Goal: Task Accomplishment & Management: Manage account settings

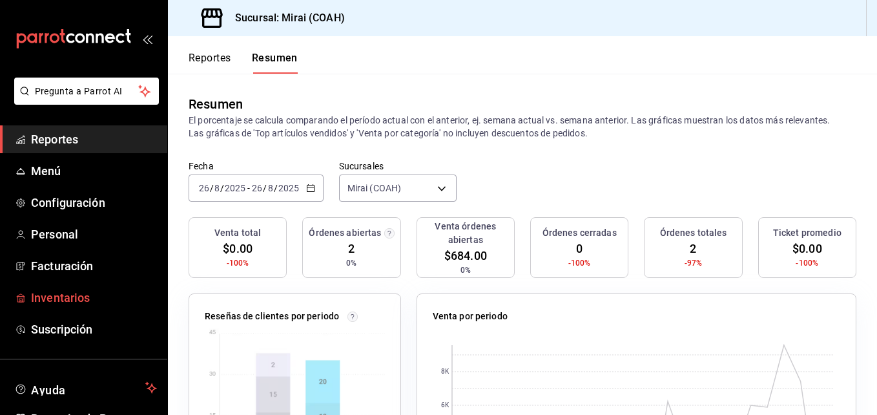
click at [59, 300] on span "Inventarios" at bounding box center [94, 297] width 126 height 17
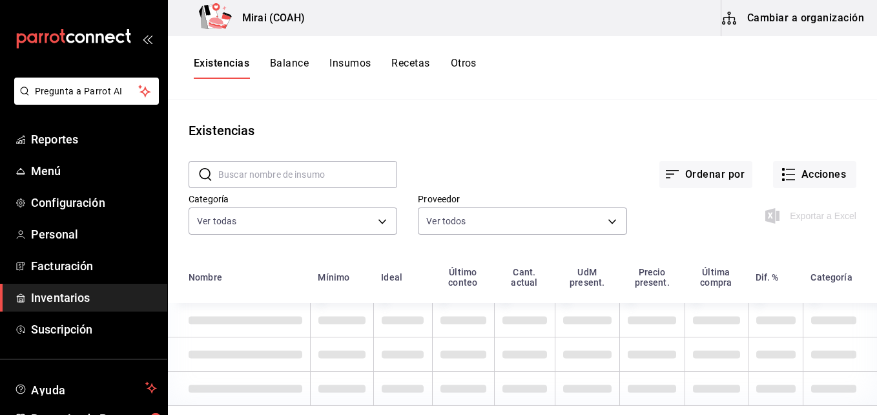
click at [782, 14] on button "Cambiar a organización" at bounding box center [794, 18] width 145 height 36
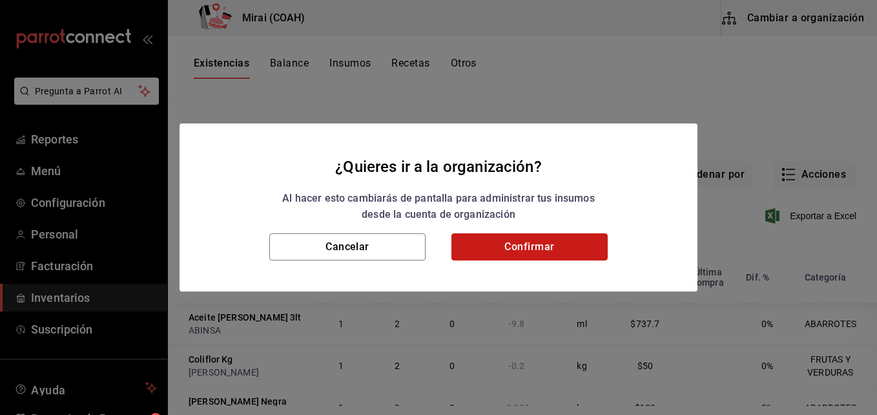
click at [526, 244] on button "Confirmar" at bounding box center [530, 246] width 156 height 27
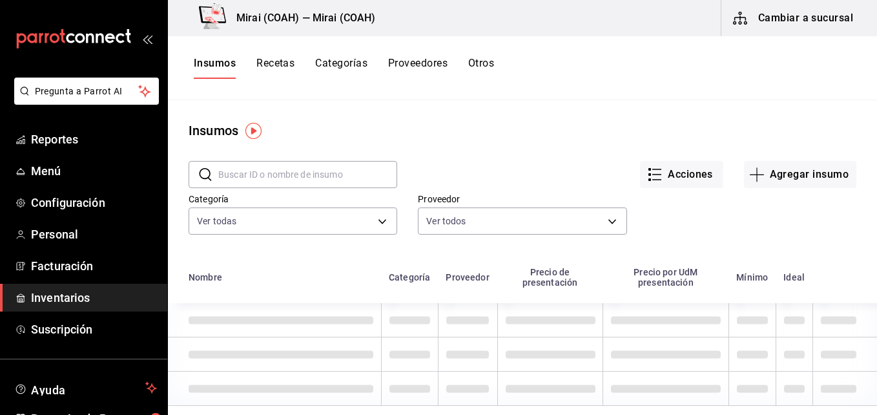
click at [277, 62] on button "Recetas" at bounding box center [276, 68] width 38 height 22
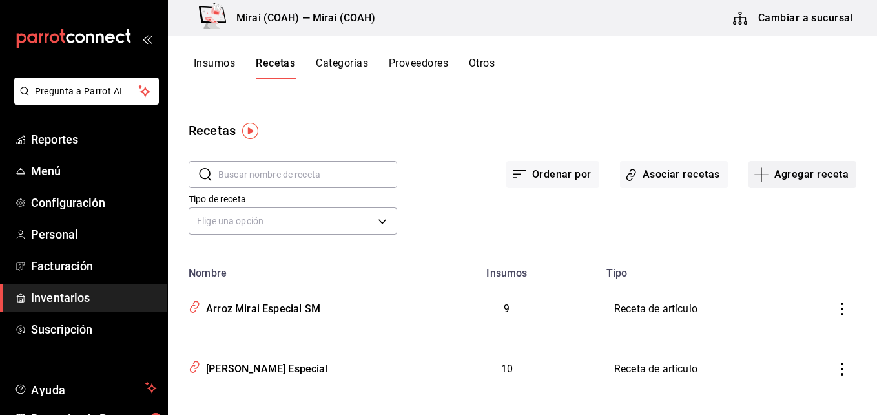
click at [757, 177] on icon "button" at bounding box center [762, 175] width 16 height 16
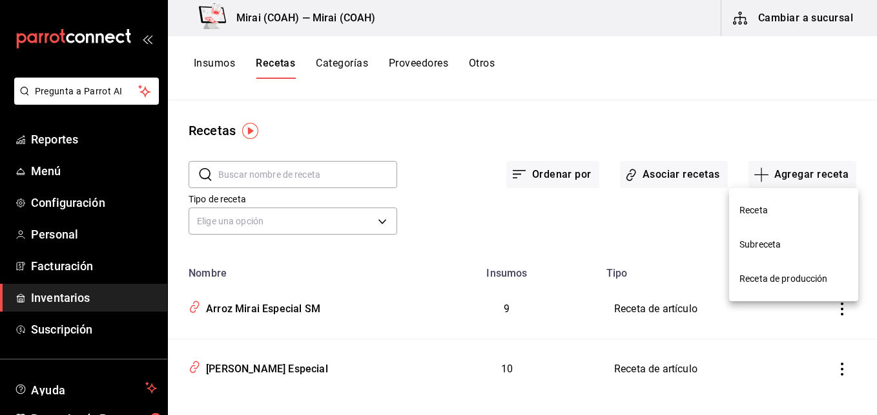
click at [759, 213] on span "Receta" at bounding box center [794, 211] width 109 height 14
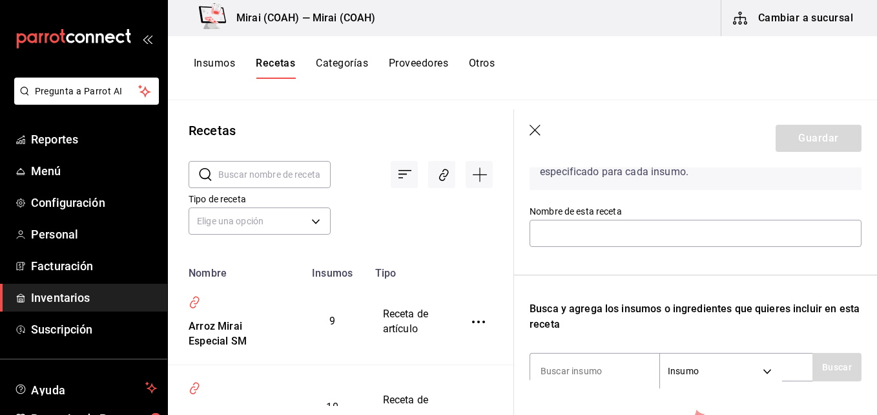
scroll to position [100, 0]
click at [647, 222] on input "text" at bounding box center [696, 231] width 332 height 27
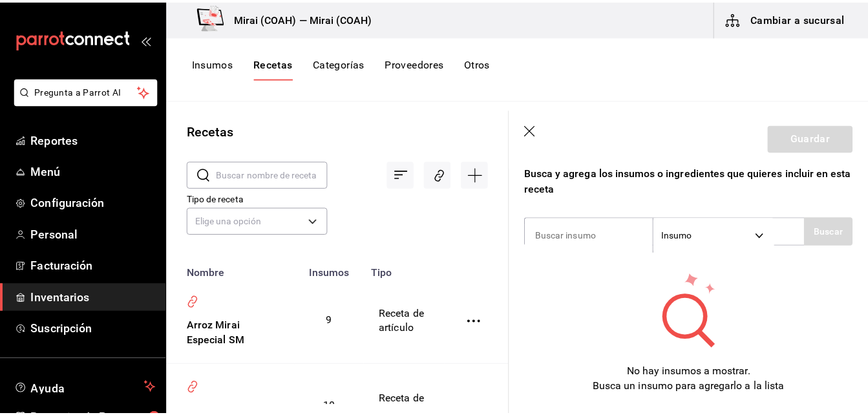
scroll to position [242, 0]
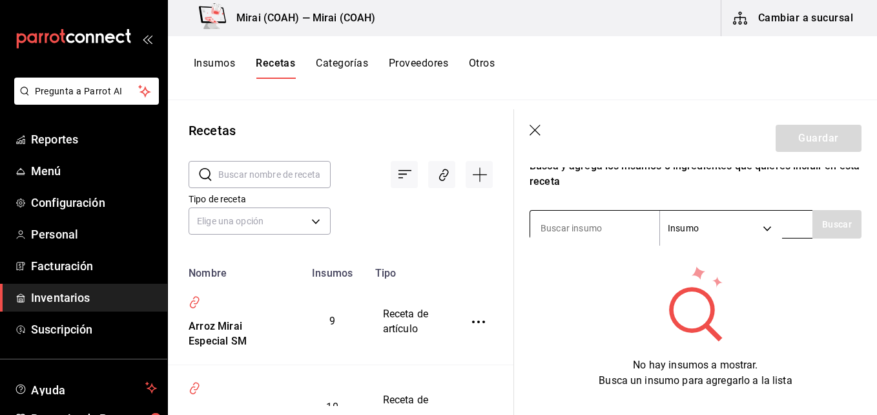
type input "Edamames SM"
click at [611, 217] on input at bounding box center [594, 228] width 129 height 27
click at [831, 226] on button "Buscar" at bounding box center [837, 224] width 49 height 28
type input "e"
type input "sal"
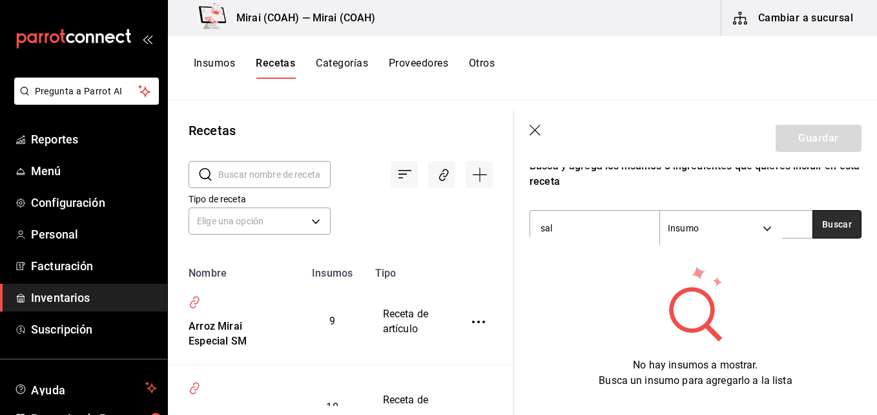
click at [823, 229] on button "Buscar" at bounding box center [837, 224] width 49 height 28
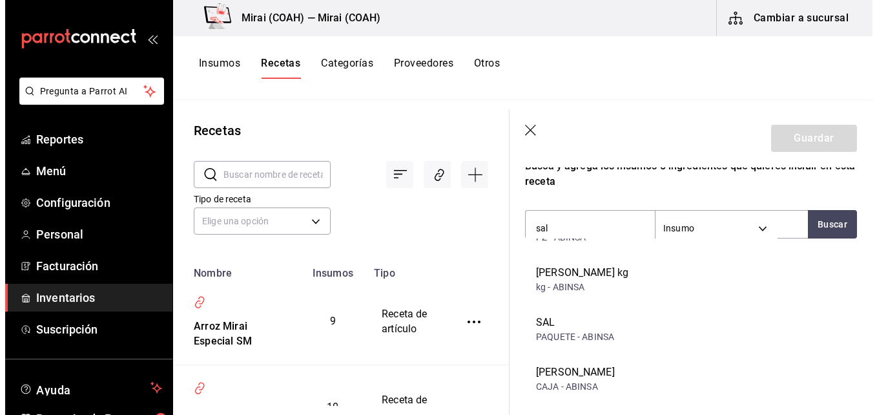
scroll to position [196, 0]
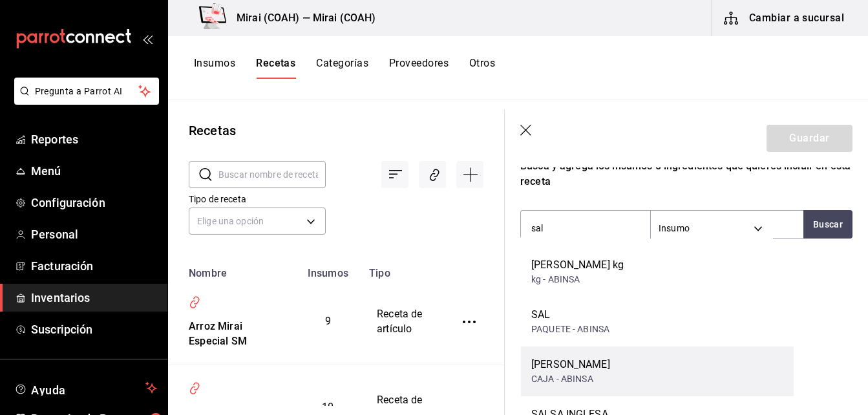
click at [616, 381] on div "SAL KOSHER CAJA - ABINSA" at bounding box center [657, 371] width 273 height 50
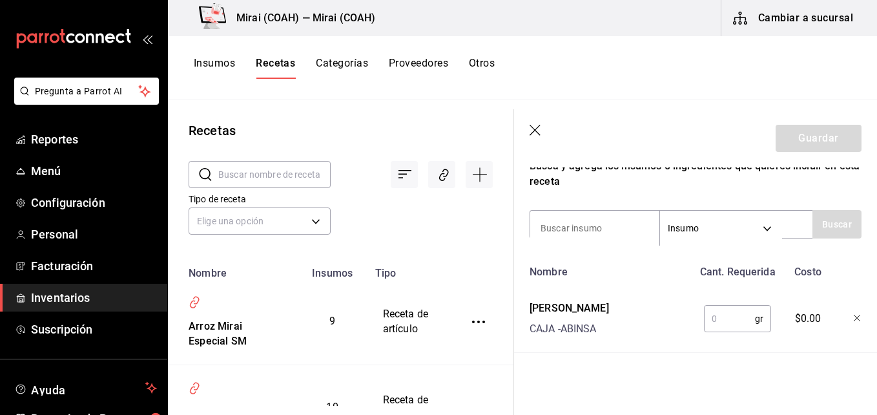
click at [721, 326] on input "text" at bounding box center [729, 319] width 51 height 26
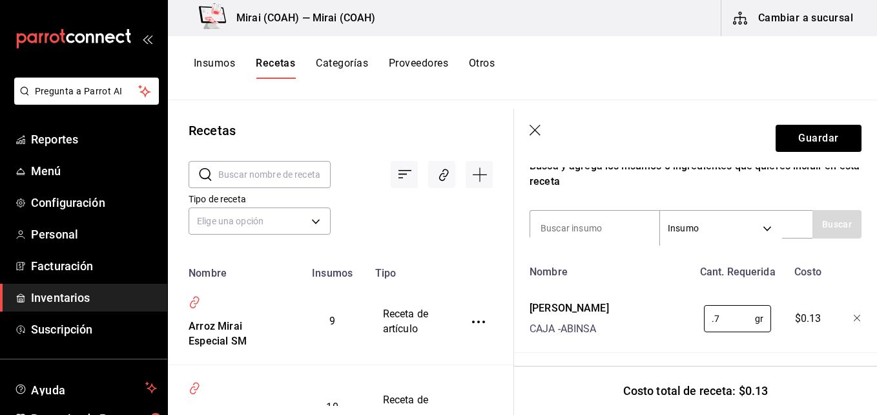
type input "0.7"
click at [595, 188] on div "Busca y agrega los insumos o ingredientes que quieres incluir en esta receta" at bounding box center [696, 173] width 332 height 31
click at [819, 135] on button "Guardar" at bounding box center [819, 138] width 86 height 27
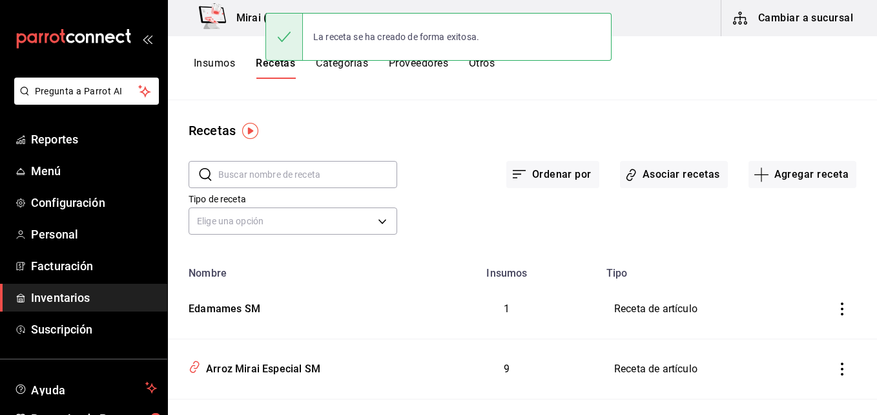
click at [224, 61] on button "Insumos" at bounding box center [214, 68] width 41 height 22
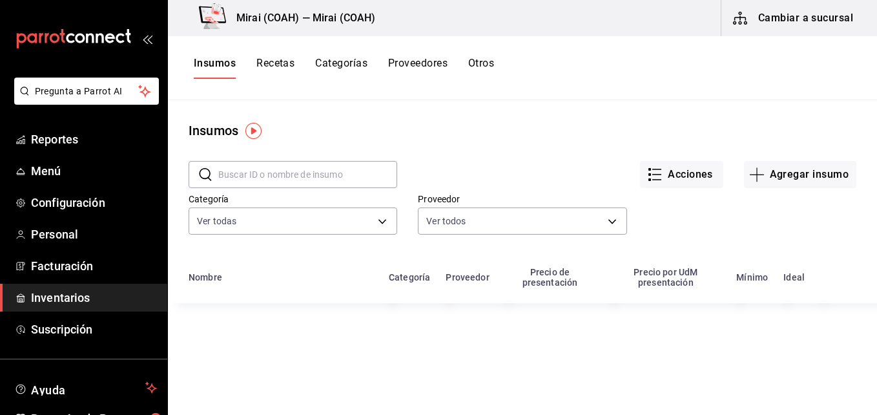
click at [308, 178] on input "text" at bounding box center [307, 175] width 179 height 26
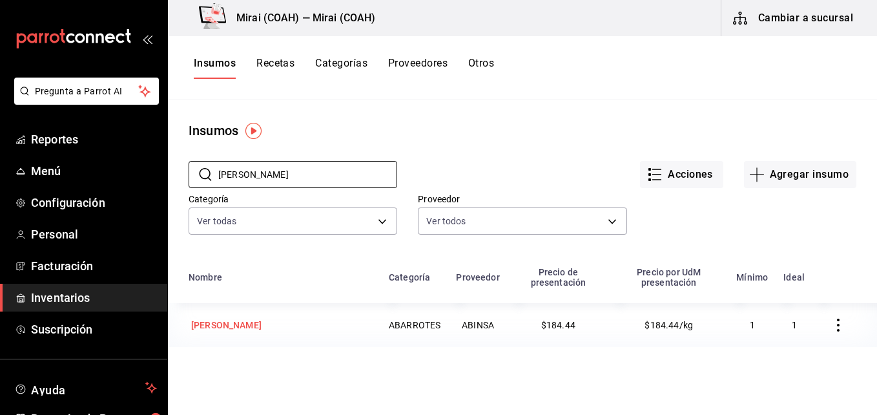
type input "sal kos"
click at [241, 325] on div "[PERSON_NAME]" at bounding box center [226, 325] width 70 height 13
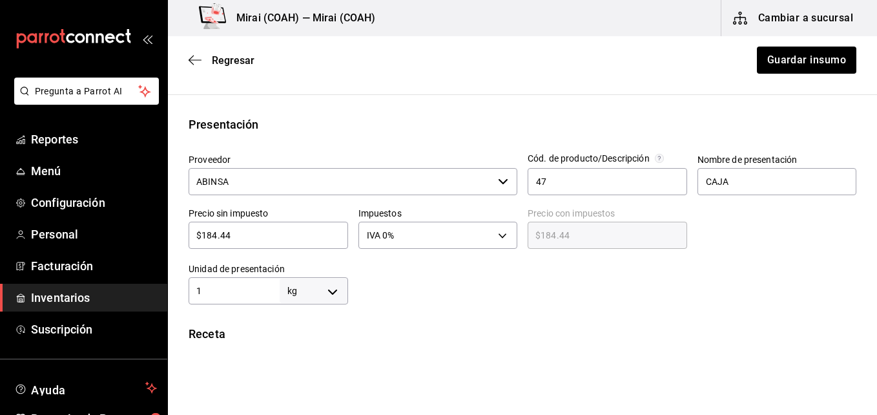
scroll to position [229, 0]
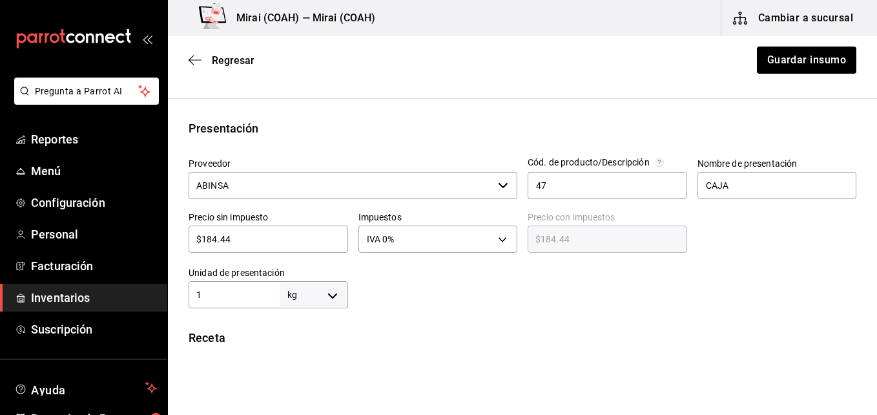
click at [244, 246] on input "$184.44" at bounding box center [269, 239] width 160 height 16
type input "$1"
type input "$1.00"
type input "$19"
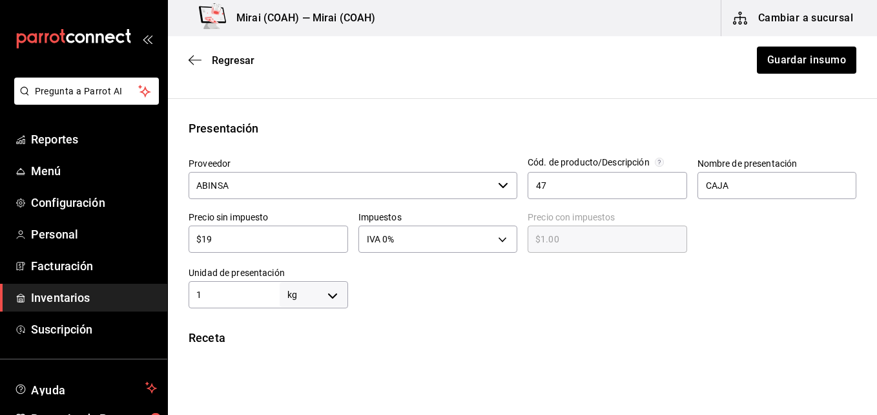
type input "$19.00"
type input "$195"
type input "$195.00"
type input "$195.5"
type input "$195.50"
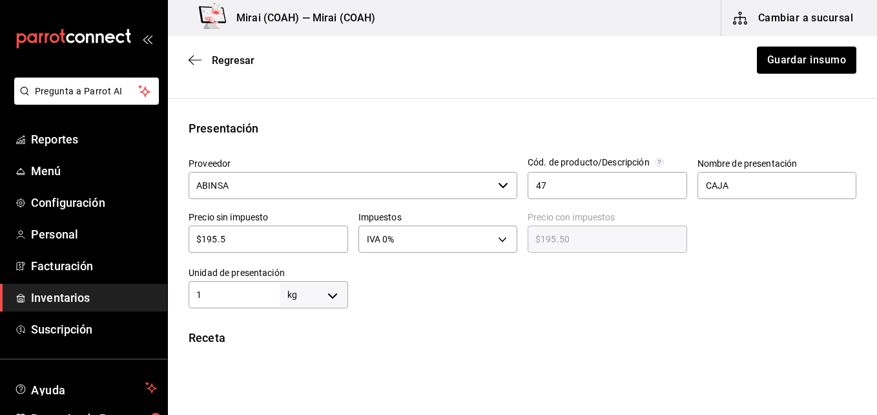
type input "$195.56"
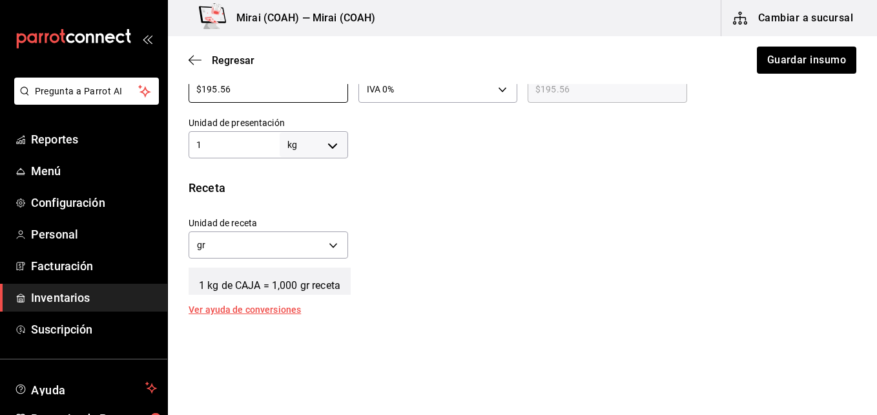
scroll to position [377, 0]
type input "$195.56"
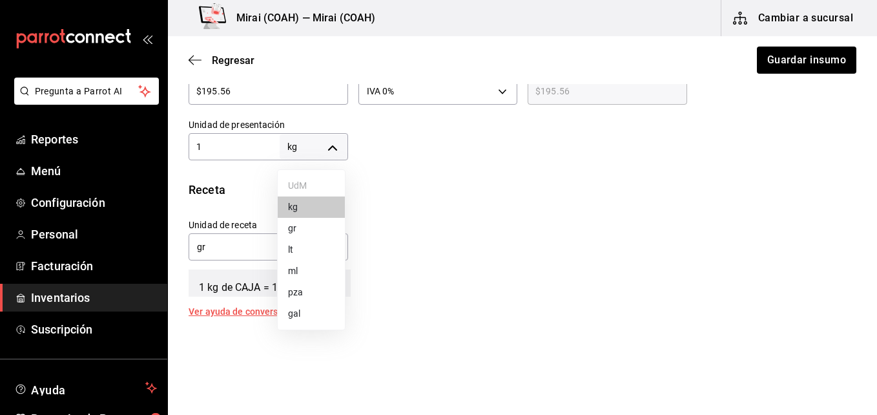
click at [333, 149] on body "Pregunta a Parrot AI Reportes Menú Configuración Personal Facturación Inventari…" at bounding box center [438, 171] width 877 height 342
click at [305, 226] on li "gr" at bounding box center [311, 228] width 67 height 21
type input "GRAM"
type input "1"
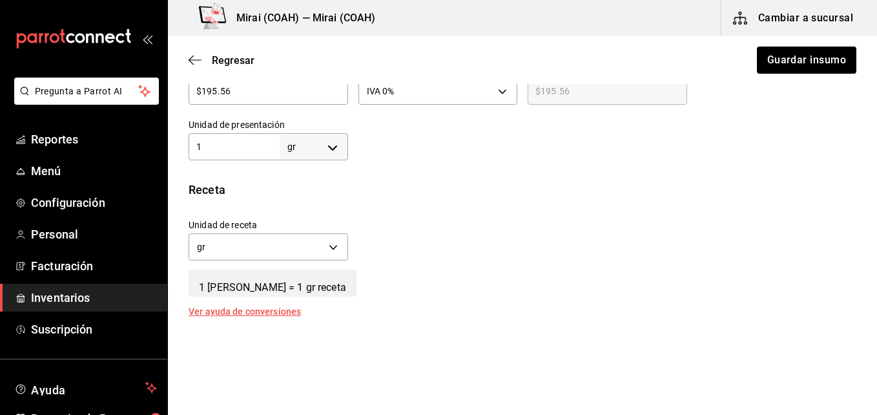
click at [215, 143] on input "1" at bounding box center [234, 147] width 91 height 16
type input "13"
type input "136"
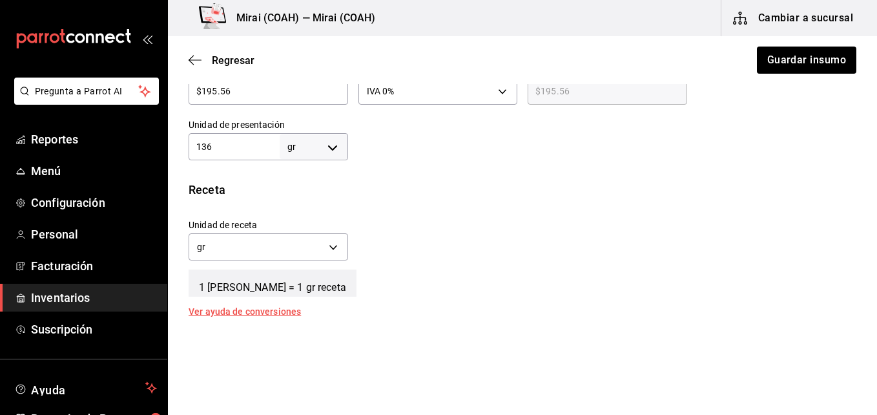
type input "136"
type input "1,360"
click at [813, 63] on button "Guardar insumo" at bounding box center [806, 60] width 101 height 27
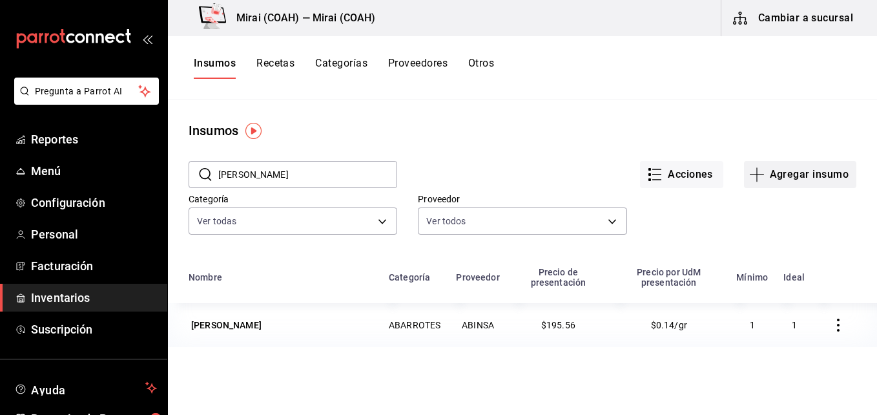
click at [750, 172] on icon "button" at bounding box center [758, 175] width 16 height 16
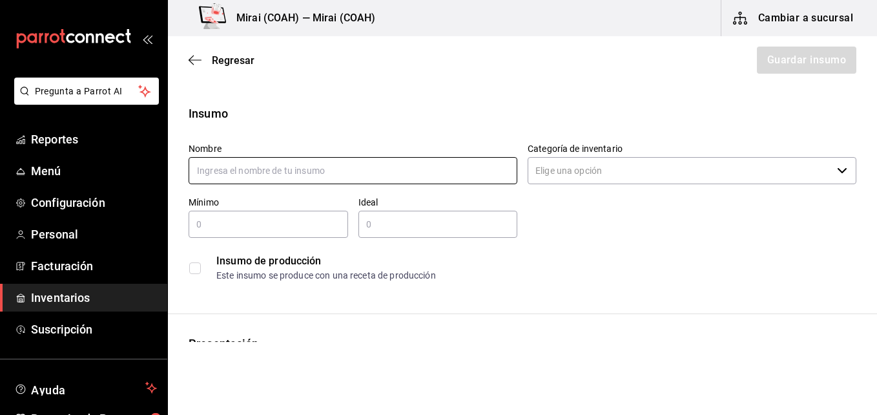
click at [308, 174] on input "text" at bounding box center [353, 170] width 329 height 27
type input "Edamame Frijol de Soya"
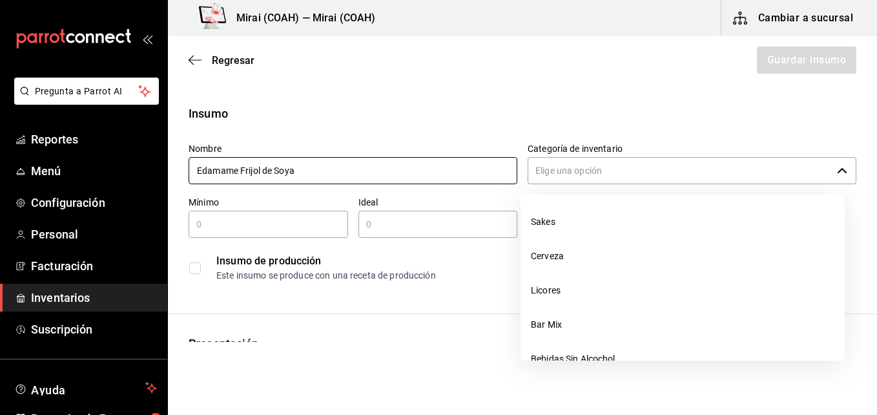
click at [837, 170] on icon "button" at bounding box center [842, 170] width 10 height 10
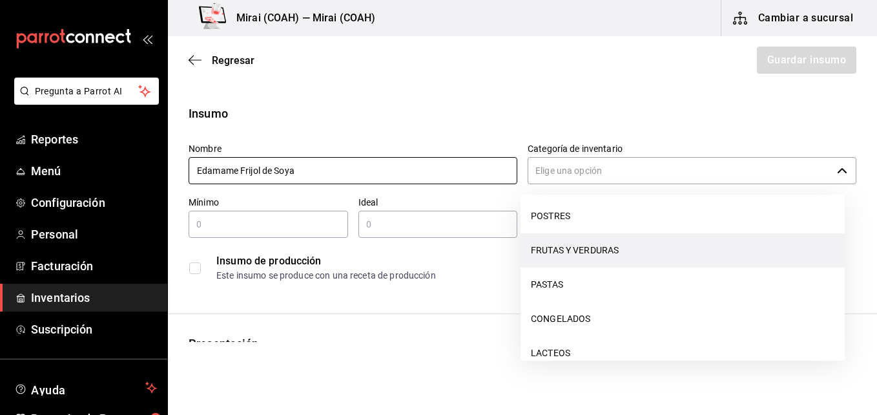
click at [661, 247] on li "FRUTAS Y VERDURAS" at bounding box center [683, 250] width 324 height 34
type input "FRUTAS Y VERDURAS"
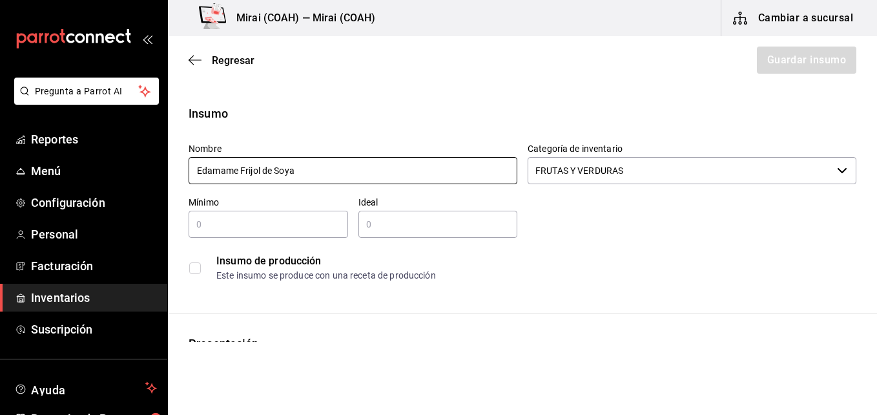
type input "Edamame Frijol de Soya"
click at [295, 222] on input "text" at bounding box center [269, 224] width 160 height 16
type input "8"
click at [428, 216] on div "​" at bounding box center [439, 224] width 160 height 27
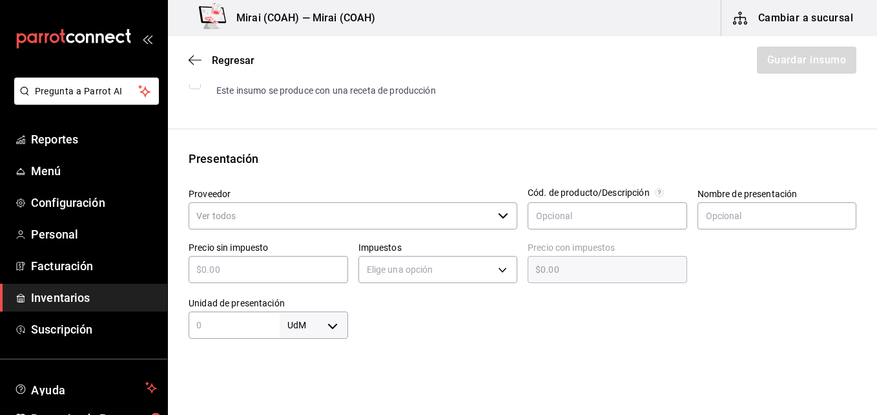
scroll to position [189, 0]
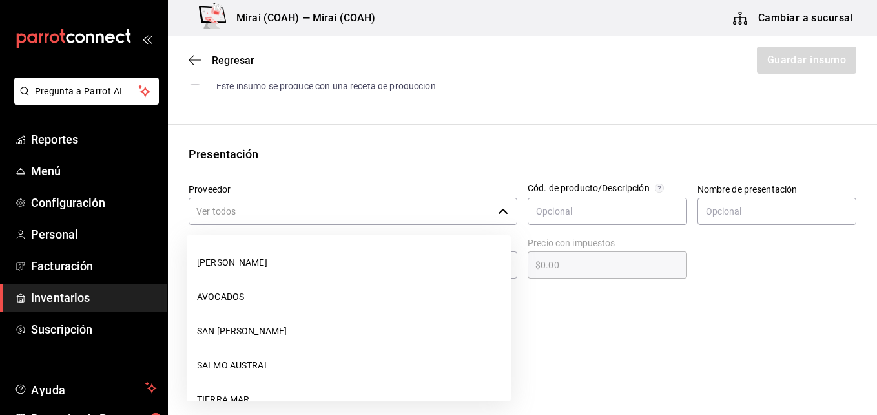
click at [496, 216] on div "​" at bounding box center [353, 211] width 329 height 27
type input "16"
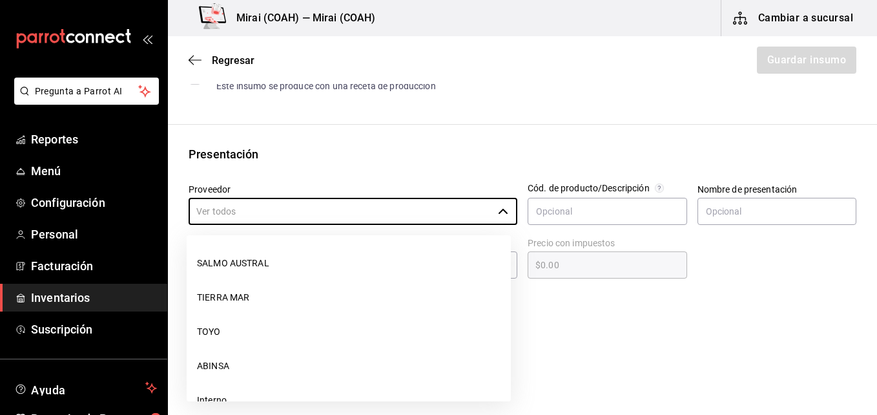
scroll to position [129, 0]
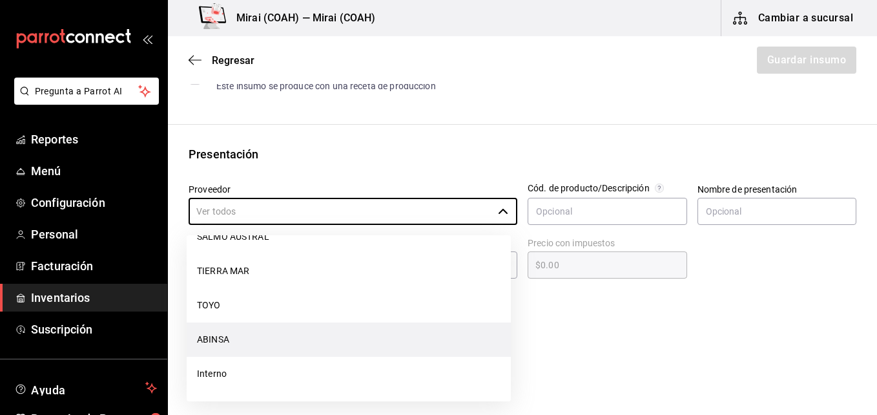
click at [236, 347] on li "ABINSA" at bounding box center [349, 339] width 324 height 34
type input "ABINSA"
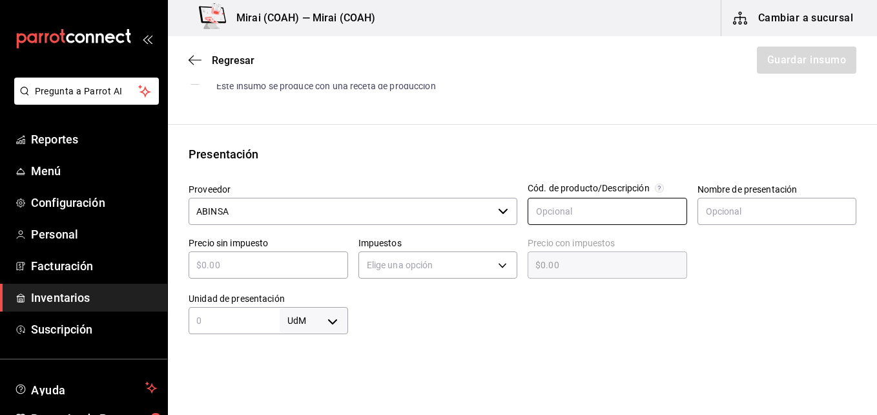
click at [613, 216] on input "text" at bounding box center [608, 211] width 160 height 27
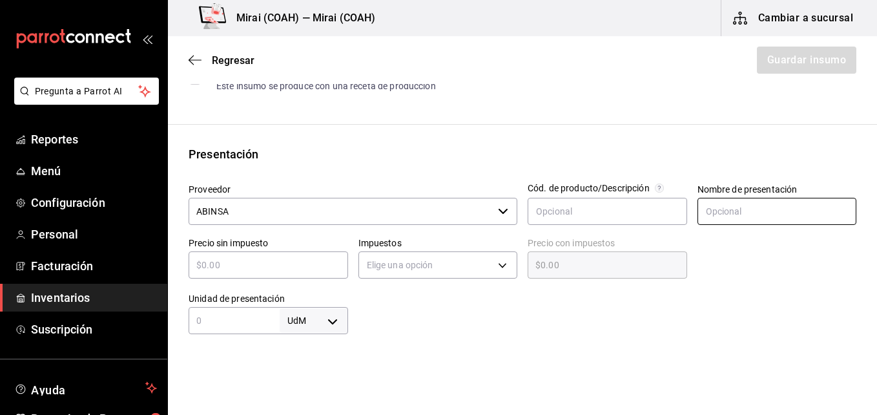
click at [735, 210] on input "text" at bounding box center [778, 211] width 160 height 27
type input "Bolsa"
click at [326, 261] on input "text" at bounding box center [269, 265] width 160 height 16
type input "$4"
type input "$4.00"
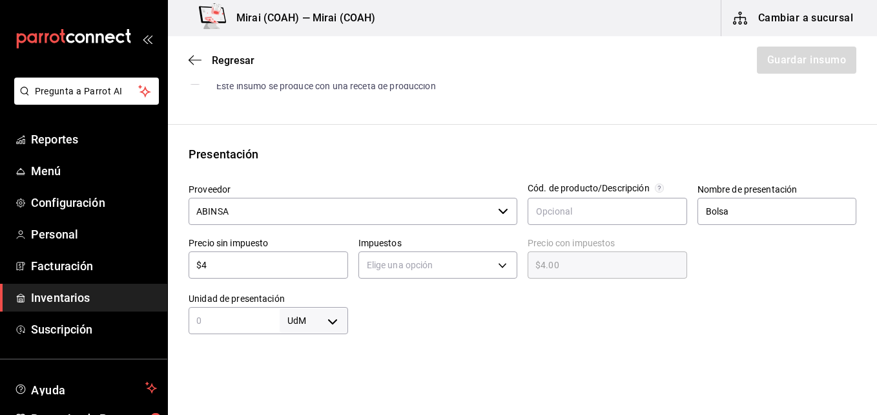
type input "$40"
type input "$40.00"
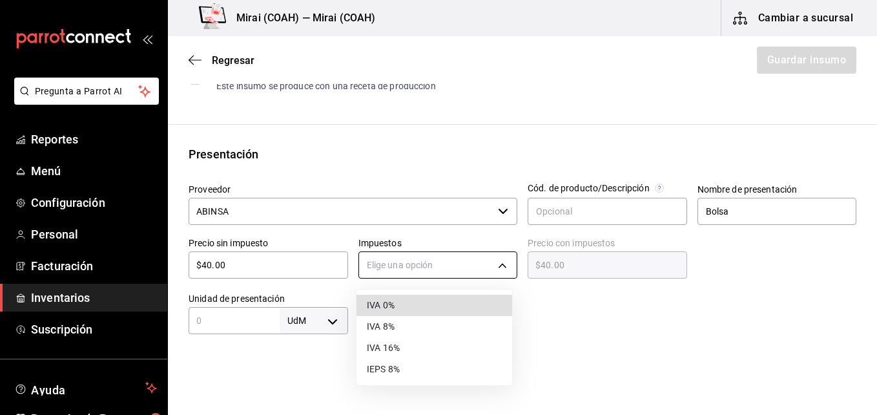
click at [499, 266] on body "Pregunta a Parrot AI Reportes Menú Configuración Personal Facturación Inventari…" at bounding box center [438, 171] width 877 height 342
click at [432, 304] on li "IVA 0%" at bounding box center [435, 305] width 156 height 21
type input "IVA_0"
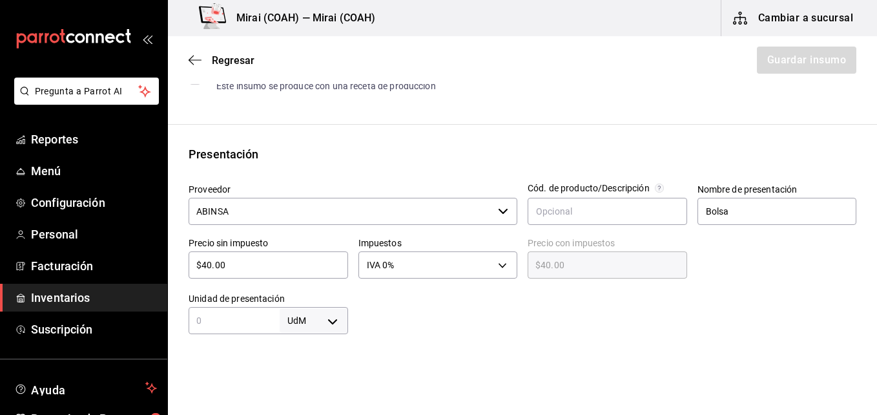
click at [266, 318] on input "text" at bounding box center [234, 321] width 91 height 16
click at [331, 322] on body "Pregunta a Parrot AI Reportes Menú Configuración Personal Facturación Inventari…" at bounding box center [438, 171] width 877 height 342
click at [302, 309] on li "gr" at bounding box center [311, 312] width 67 height 21
type input "GRAM"
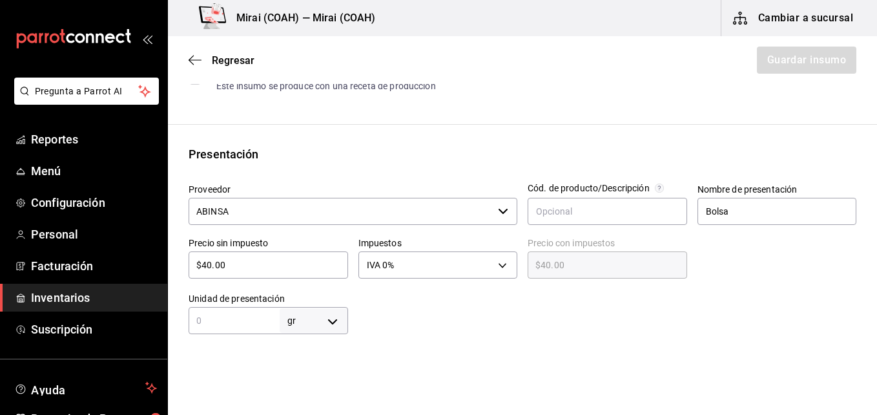
click at [224, 321] on input "text" at bounding box center [234, 321] width 91 height 16
type input "4"
type input "45"
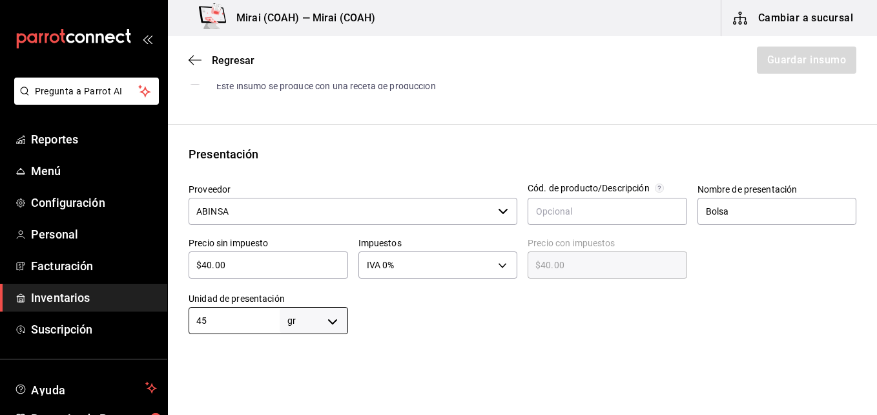
type input "454"
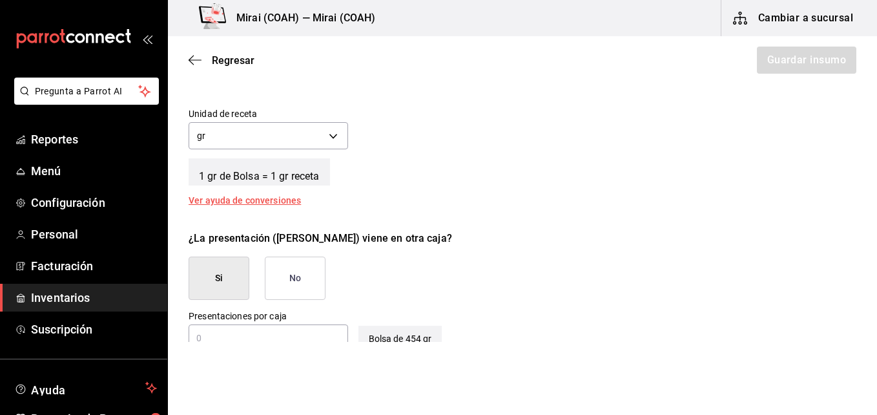
scroll to position [483, 0]
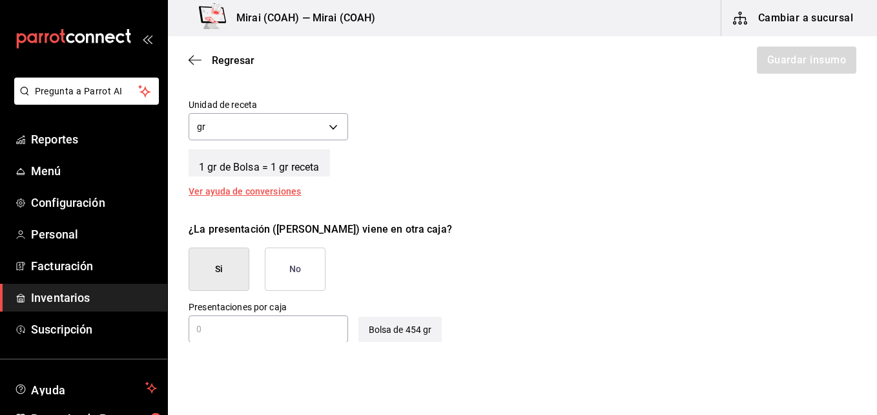
type input "454"
click at [290, 269] on button "No" at bounding box center [295, 268] width 61 height 43
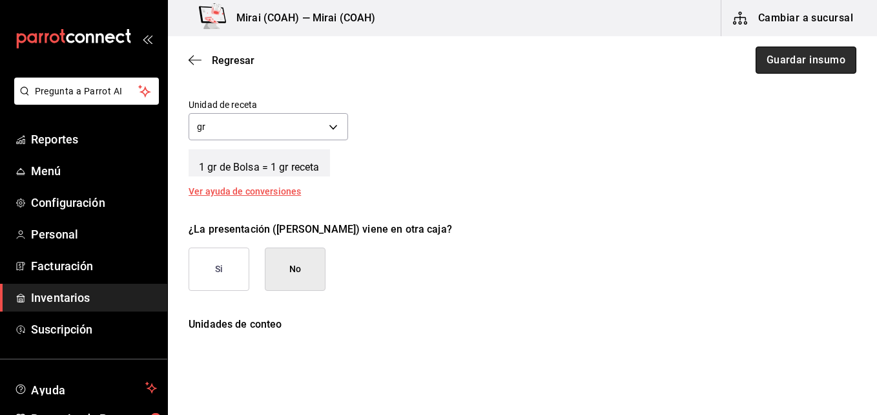
click at [773, 65] on button "Guardar insumo" at bounding box center [806, 60] width 101 height 27
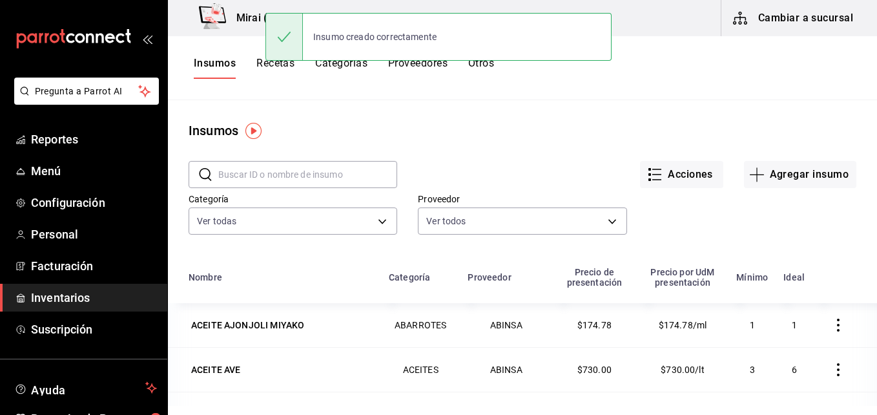
click at [269, 64] on div "Insumo creado correctamente" at bounding box center [439, 37] width 346 height 56
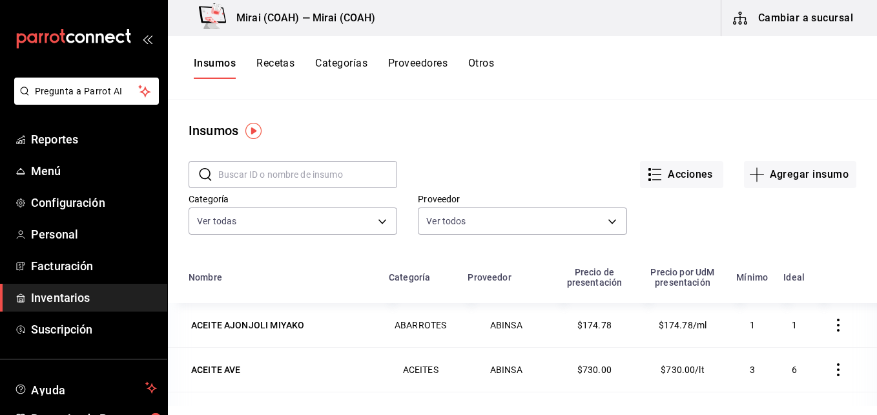
click at [269, 64] on button "Recetas" at bounding box center [276, 68] width 38 height 22
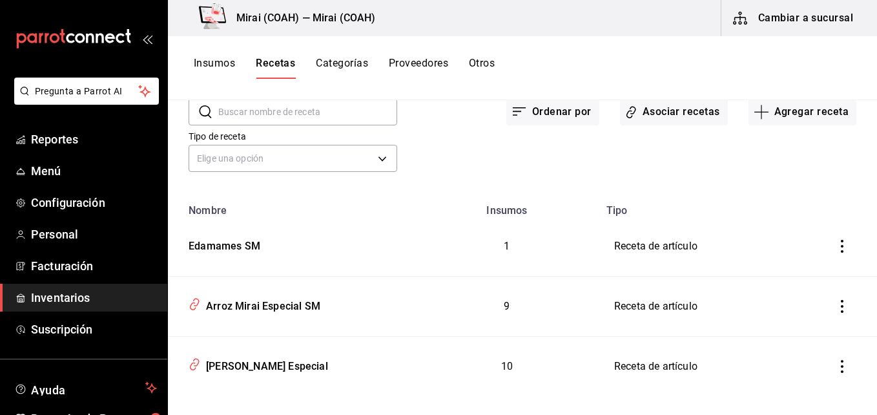
scroll to position [79, 0]
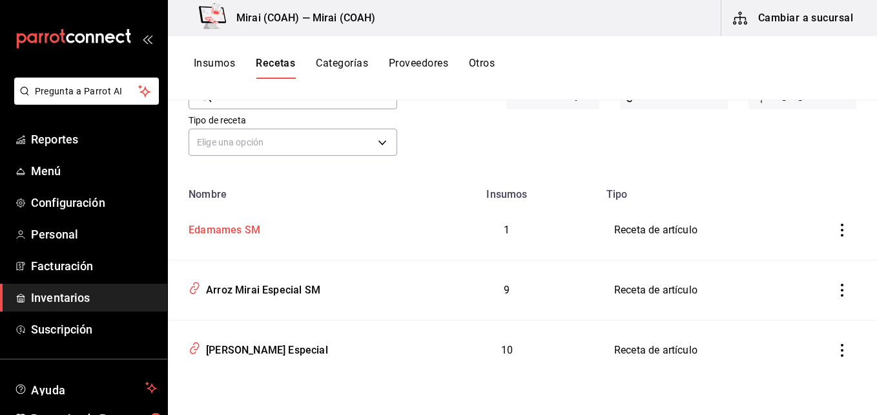
click at [224, 225] on div "Edamames SM" at bounding box center [221, 228] width 77 height 20
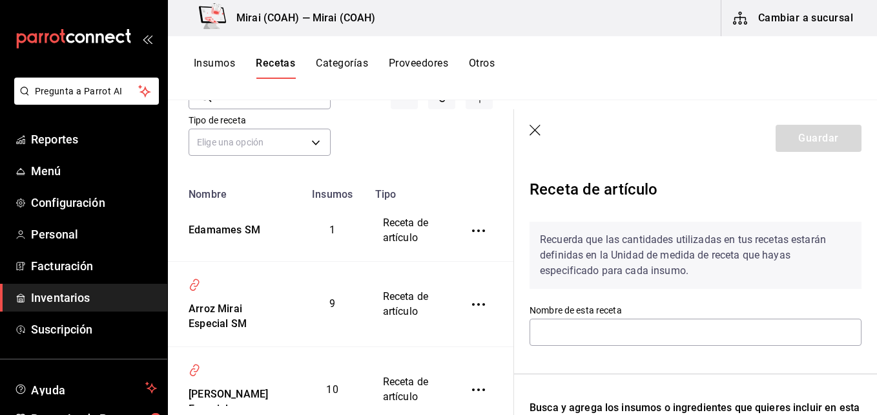
type input "Edamames SM"
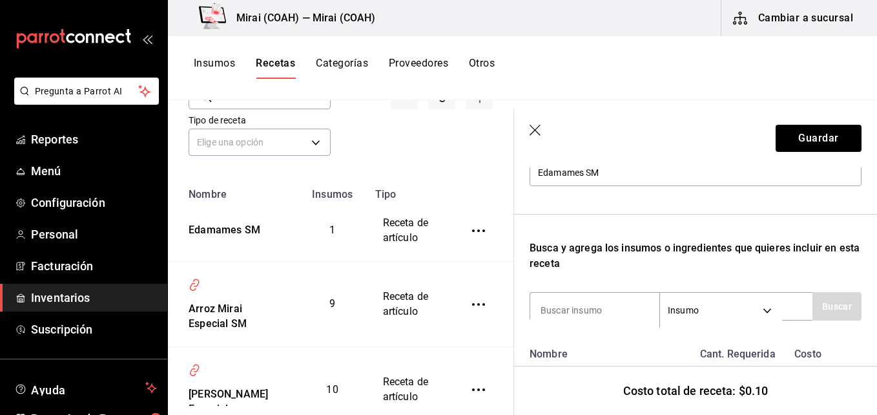
scroll to position [193, 0]
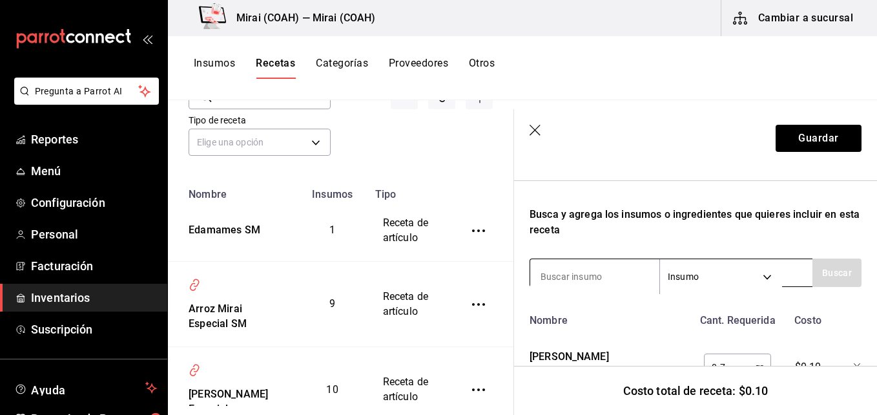
click at [623, 275] on input at bounding box center [594, 276] width 129 height 27
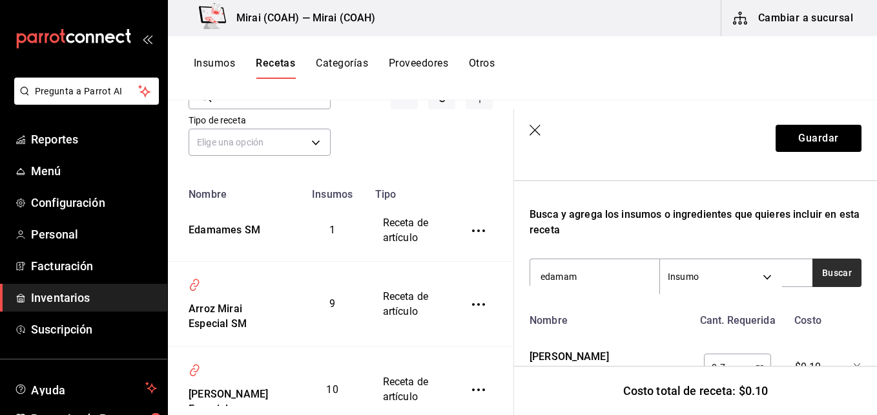
type input "edamam"
click at [840, 271] on button "Buscar" at bounding box center [837, 272] width 49 height 28
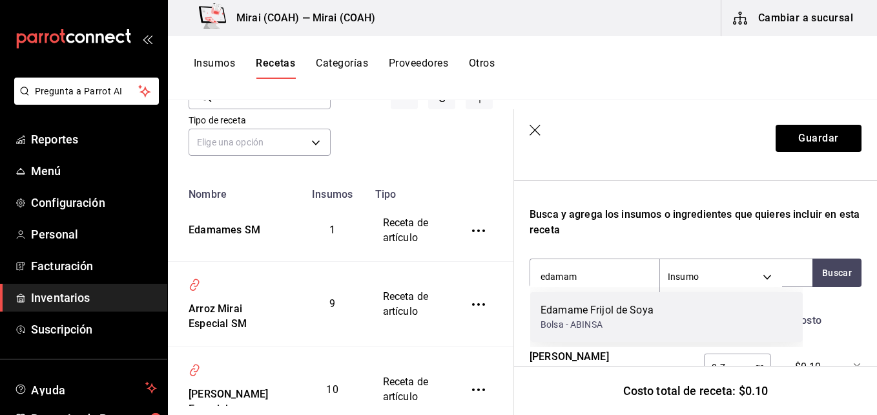
click at [717, 315] on div "Edamame Frijol de Soya Bolsa - ABINSA" at bounding box center [666, 317] width 273 height 50
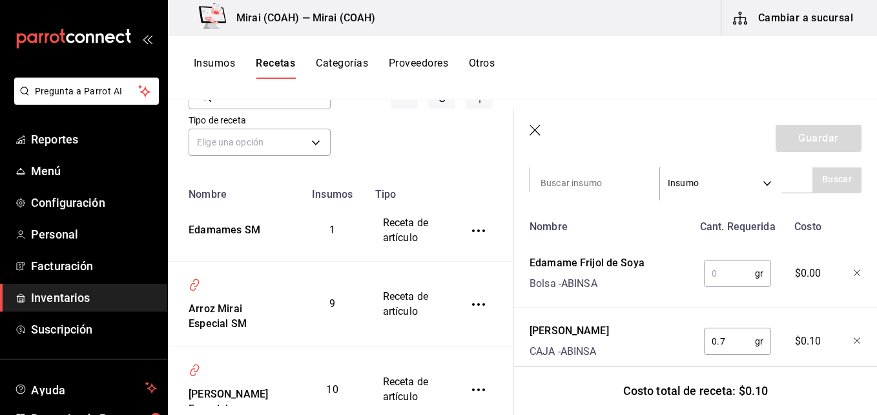
scroll to position [324, 0]
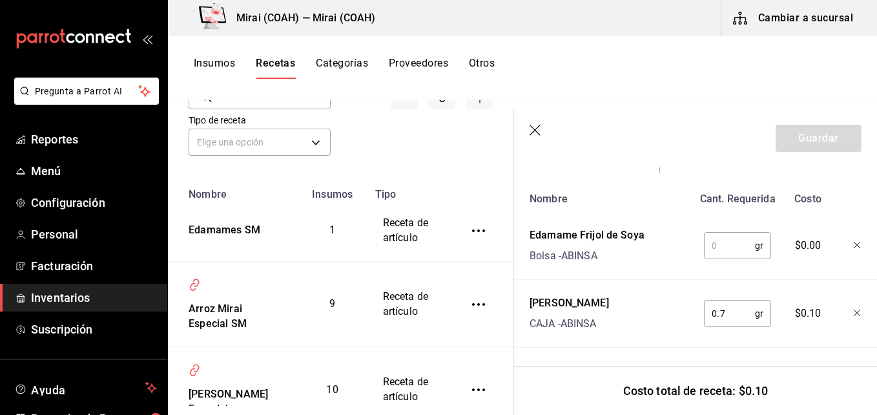
click at [726, 302] on input "0.7" at bounding box center [729, 313] width 51 height 26
type input "0"
type input "."
click at [746, 337] on div "Nombre Cant. Requerida Costo Edamame Frijol de Soya Bolsa - ABINSA gr ​ $0.00 S…" at bounding box center [696, 267] width 332 height 162
click at [728, 238] on input "text" at bounding box center [729, 246] width 51 height 26
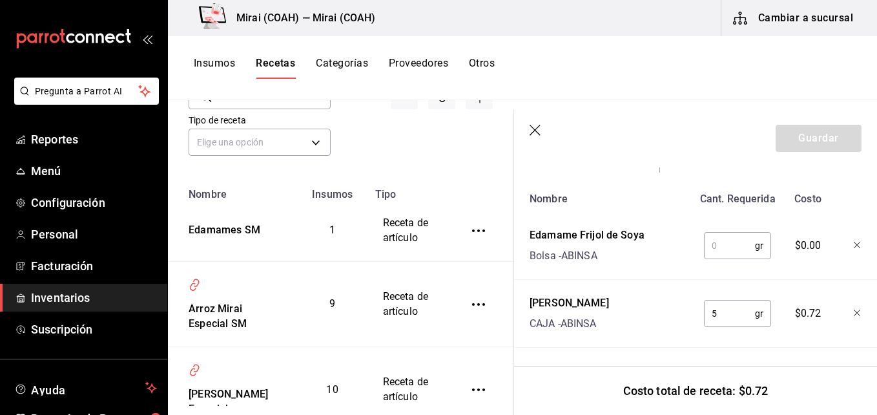
click at [622, 278] on div "Nombre Cant. Requerida Costo Edamame Frijol de Soya Bolsa - ABINSA gr ​ $0.00 S…" at bounding box center [696, 267] width 332 height 162
click at [720, 305] on input "5" at bounding box center [729, 313] width 51 height 26
type input "5"
click at [631, 331] on div "Nombre Cant. Requerida Costo Edamame Frijol de Soya Bolsa - ABINSA gr ​ $0.00 S…" at bounding box center [696, 267] width 332 height 162
click at [729, 237] on input "text" at bounding box center [729, 246] width 51 height 26
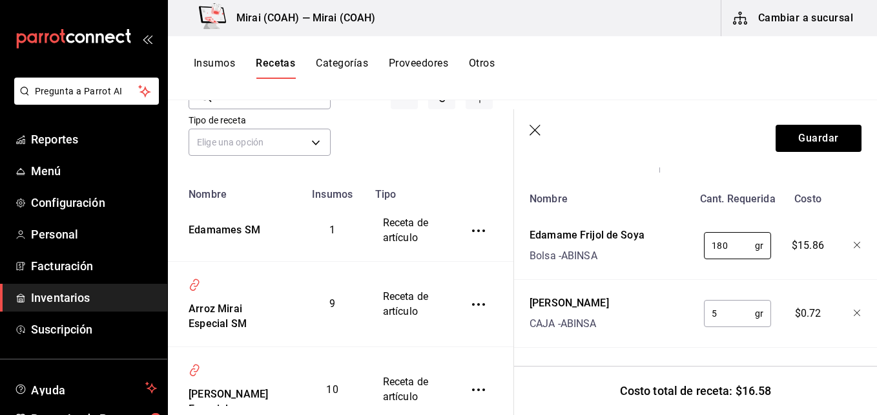
type input "180"
click at [825, 139] on button "Guardar" at bounding box center [819, 138] width 86 height 27
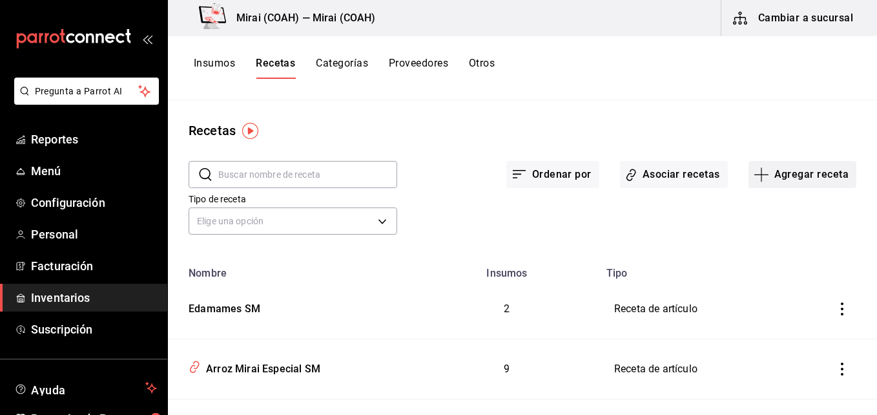
click at [754, 175] on icon "button" at bounding box center [762, 175] width 16 height 16
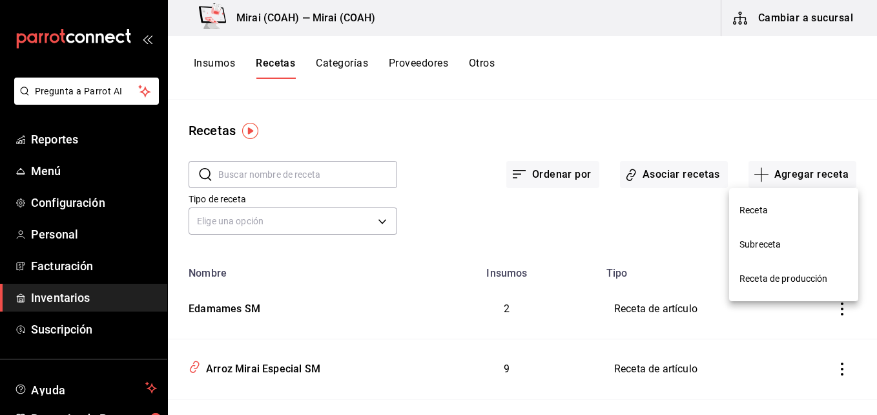
click at [756, 216] on span "Receta" at bounding box center [794, 211] width 109 height 14
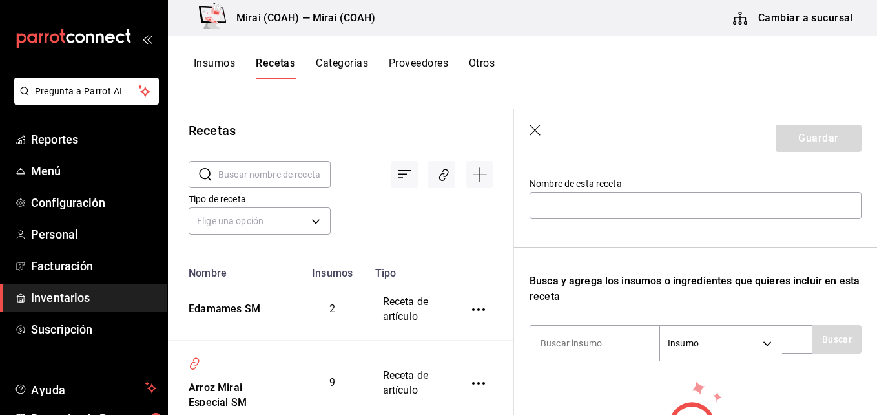
scroll to position [135, 0]
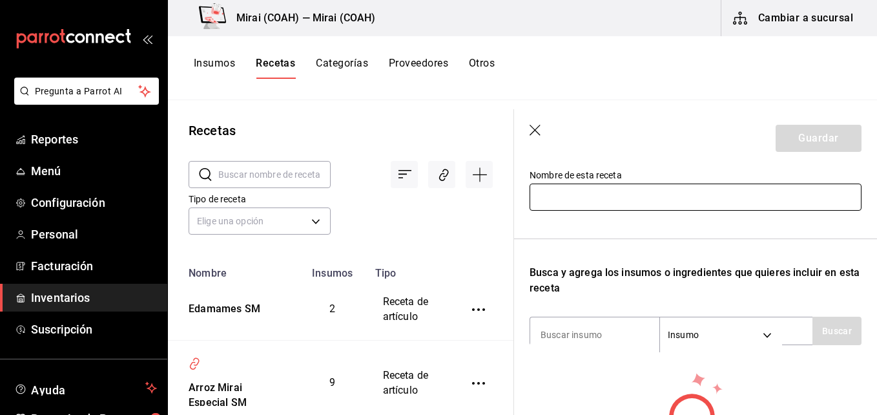
click at [620, 199] on input "text" at bounding box center [696, 196] width 332 height 27
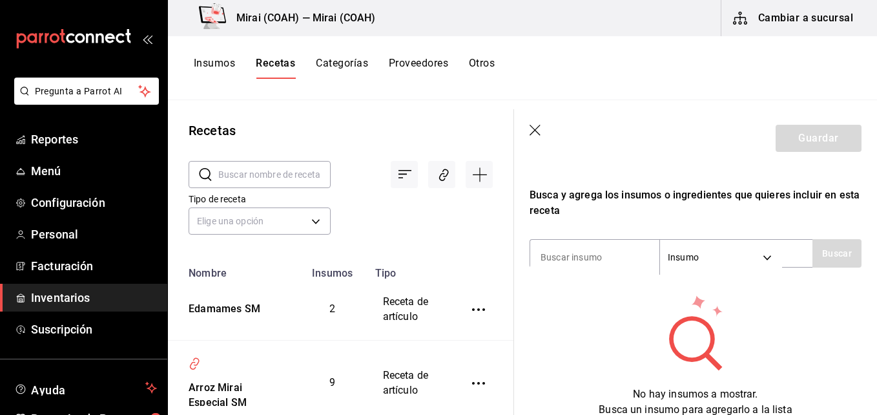
scroll to position [220, 0]
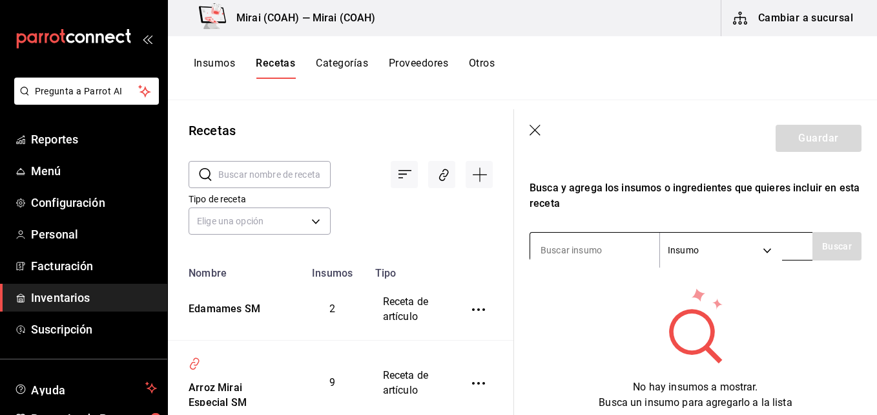
type input "Edamames Prep SM"
click at [621, 245] on input at bounding box center [594, 249] width 129 height 27
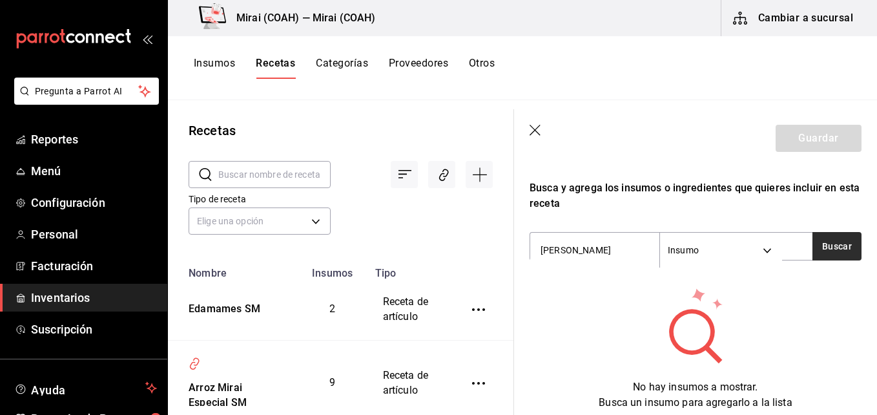
type input "sal kos"
click at [830, 250] on button "Buscar" at bounding box center [837, 246] width 49 height 28
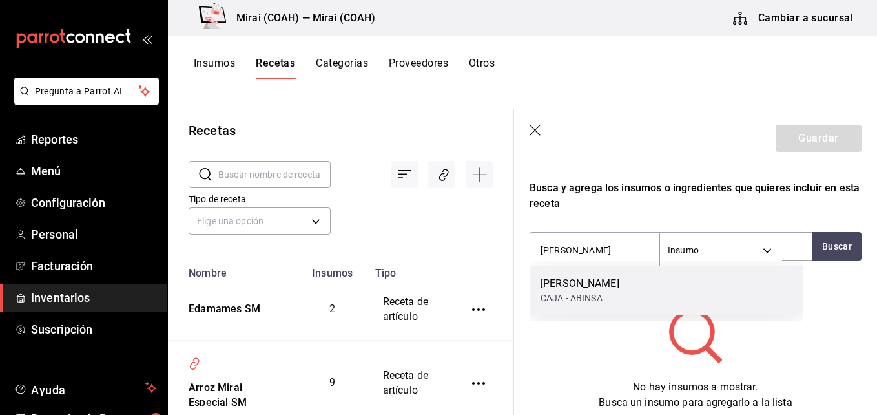
click at [640, 288] on div "SAL KOSHER CAJA - ABINSA" at bounding box center [666, 291] width 273 height 50
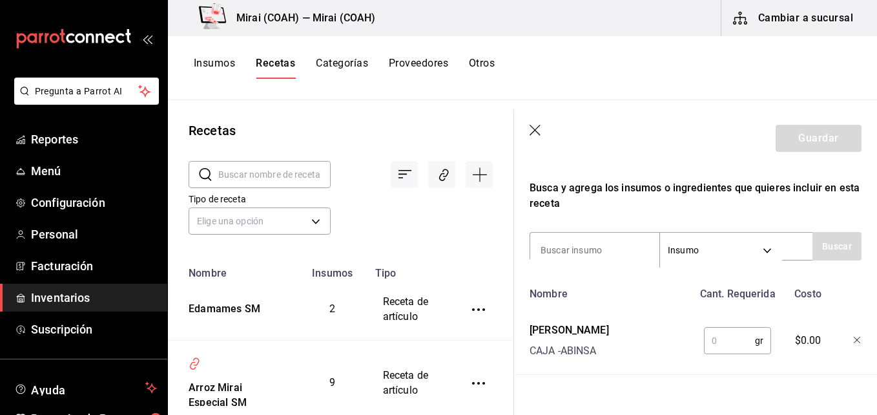
click at [854, 339] on icon "button" at bounding box center [858, 341] width 8 height 8
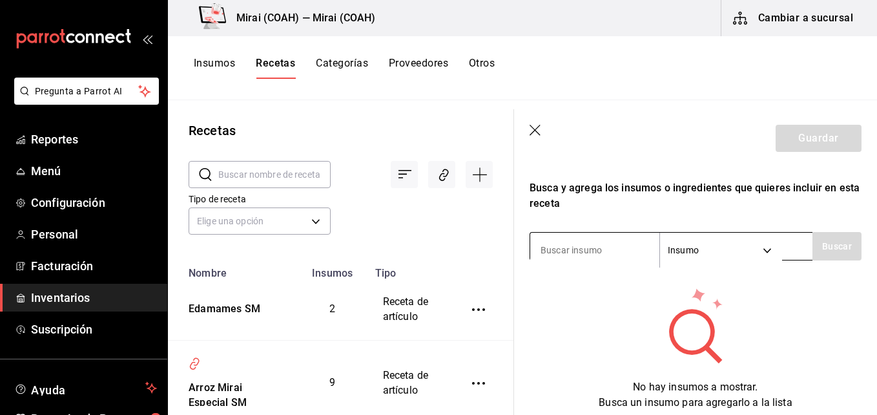
click at [616, 246] on input at bounding box center [594, 249] width 129 height 27
type input "edamam"
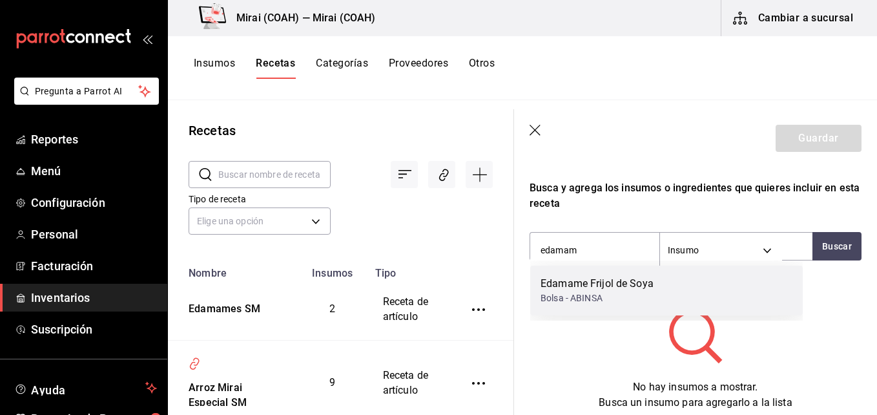
click at [632, 284] on div "Edamame Frijol de Soya" at bounding box center [597, 284] width 113 height 16
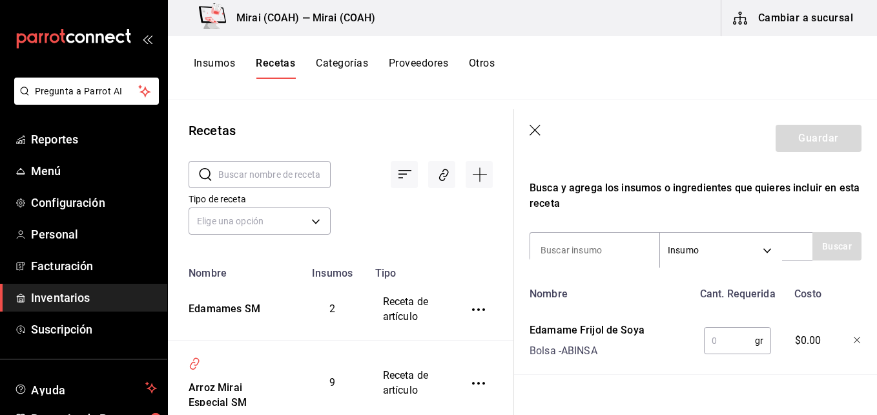
click at [717, 341] on input "text" at bounding box center [729, 341] width 51 height 26
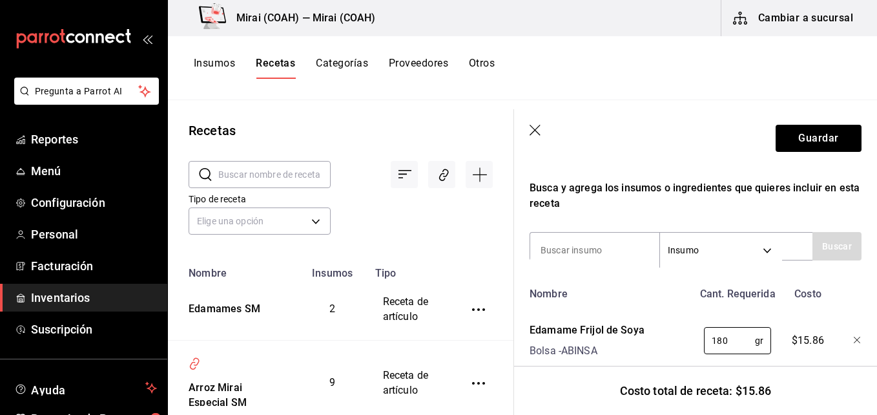
type input "180"
click at [645, 216] on div "Recuerda que las cantidades utilizadas en tus recetas estarán definidas en la U…" at bounding box center [696, 183] width 332 height 383
click at [611, 241] on input at bounding box center [594, 249] width 129 height 27
type input "clam"
click at [830, 243] on button "Buscar" at bounding box center [837, 246] width 49 height 28
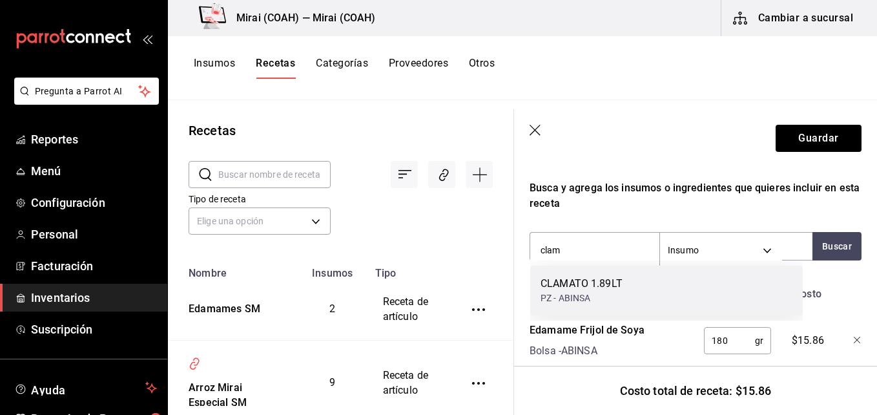
click at [621, 282] on div "CLAMATO 1.89LT" at bounding box center [582, 284] width 82 height 16
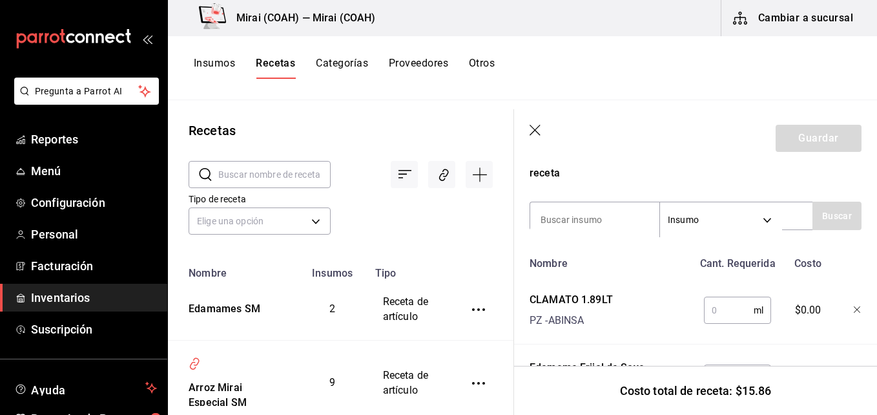
scroll to position [256, 0]
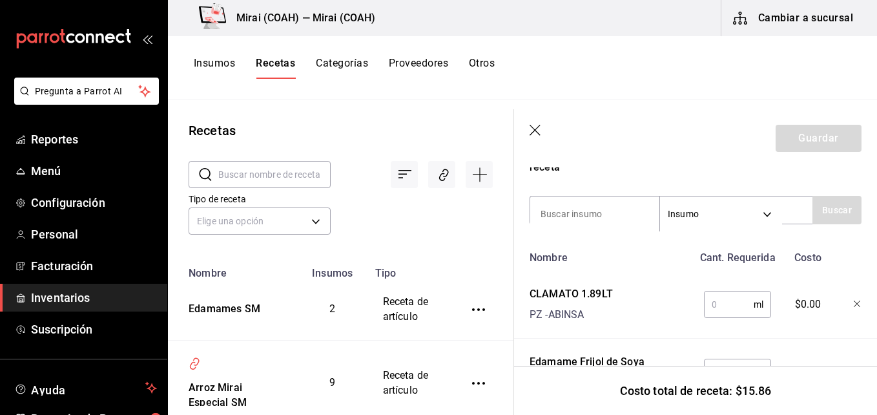
click at [731, 308] on input "text" at bounding box center [729, 304] width 50 height 26
type input "1"
click at [823, 137] on button "Guardar" at bounding box center [819, 138] width 86 height 27
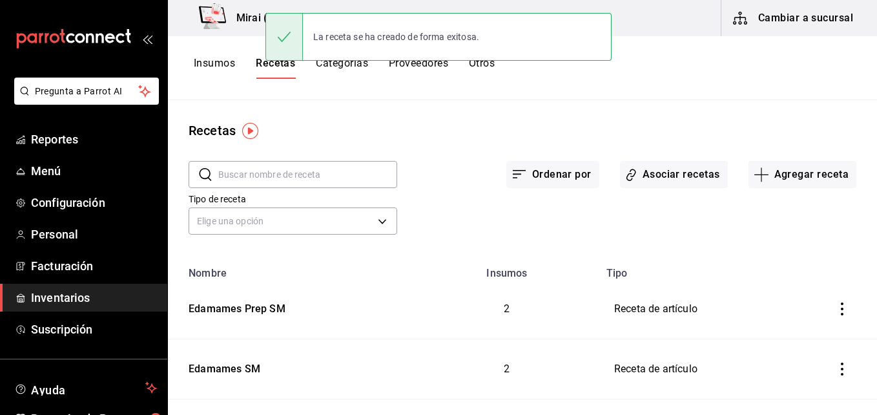
click at [225, 63] on button "Insumos" at bounding box center [214, 68] width 41 height 22
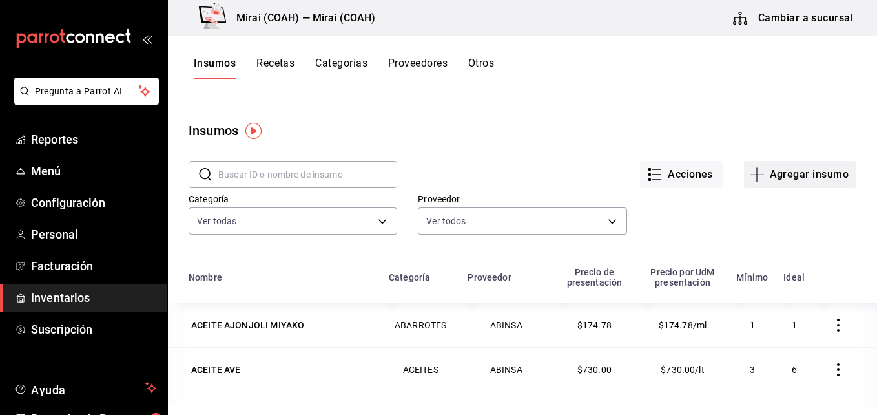
click at [753, 173] on icon "button" at bounding box center [758, 175] width 16 height 16
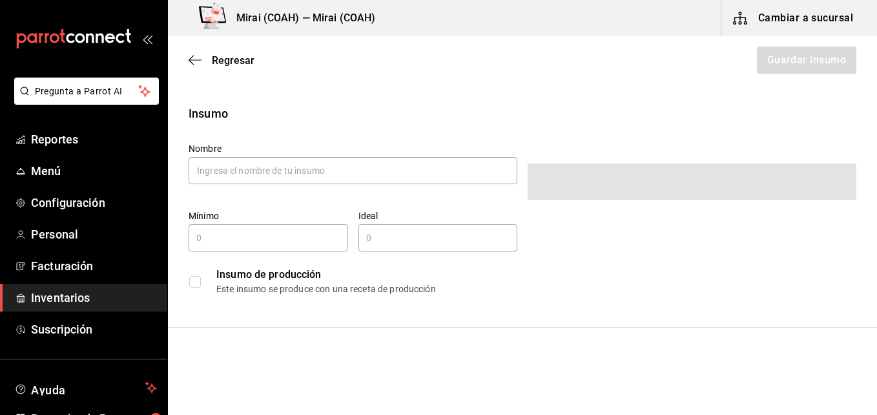
type input "$0.00"
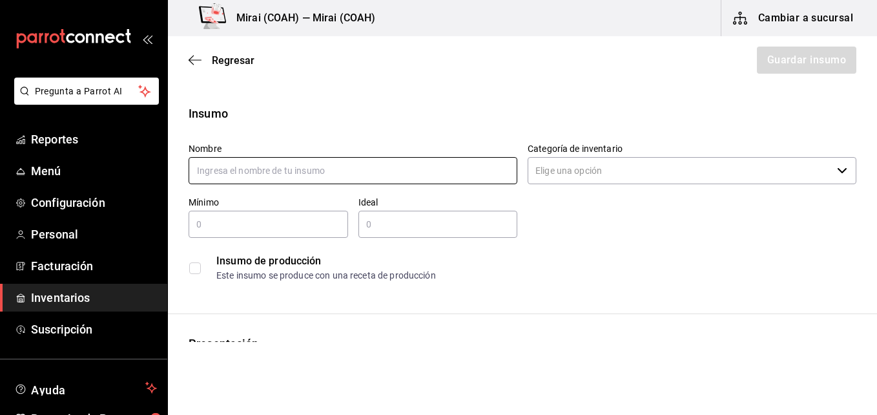
click at [242, 173] on input "text" at bounding box center [353, 170] width 329 height 27
type input "Clamato .946mlt"
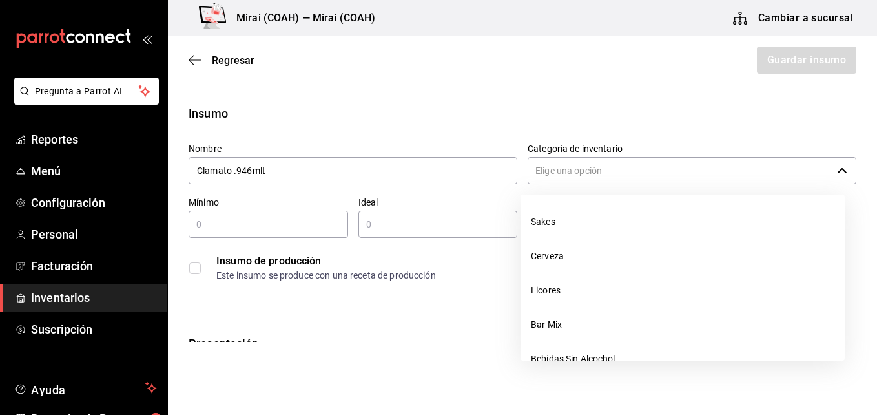
click at [650, 176] on input "Categoría de inventario" at bounding box center [680, 170] width 304 height 27
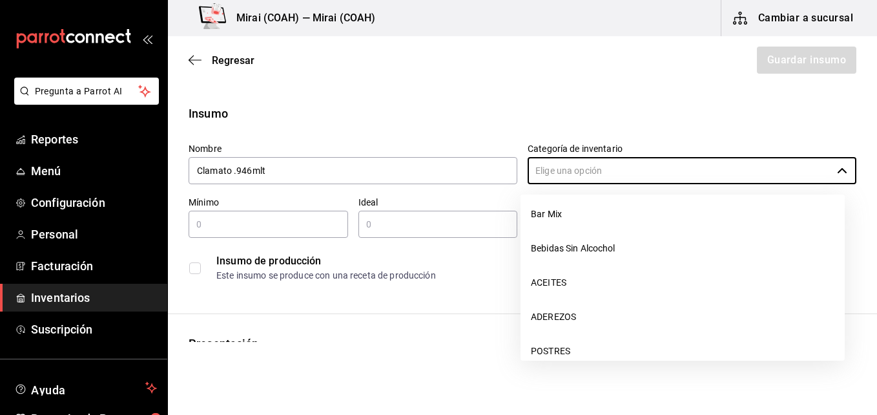
scroll to position [105, 0]
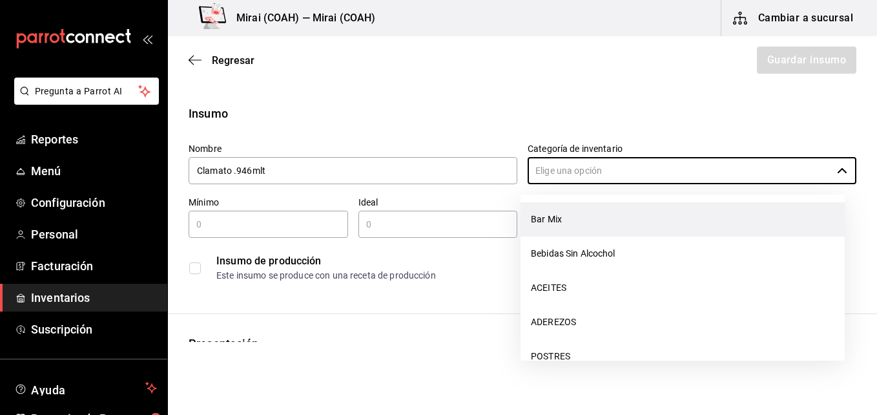
click at [640, 226] on li "Bar Mix" at bounding box center [683, 219] width 324 height 34
type input "Bar Mix"
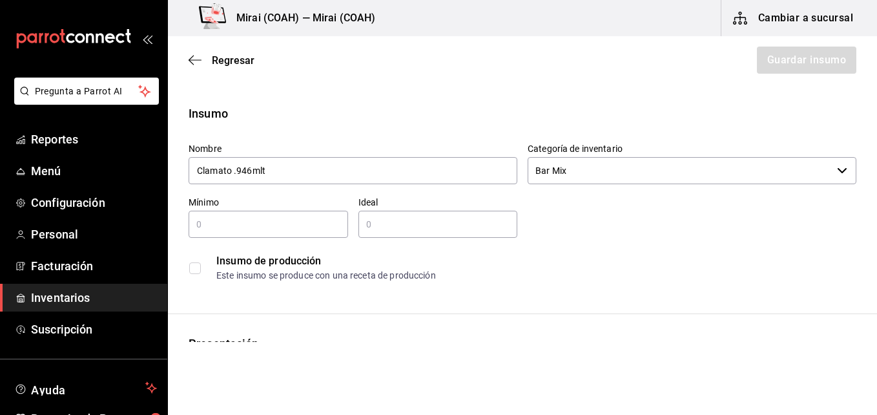
click at [330, 230] on input "text" at bounding box center [269, 224] width 160 height 16
type input "2"
click at [437, 223] on input "text" at bounding box center [439, 224] width 160 height 16
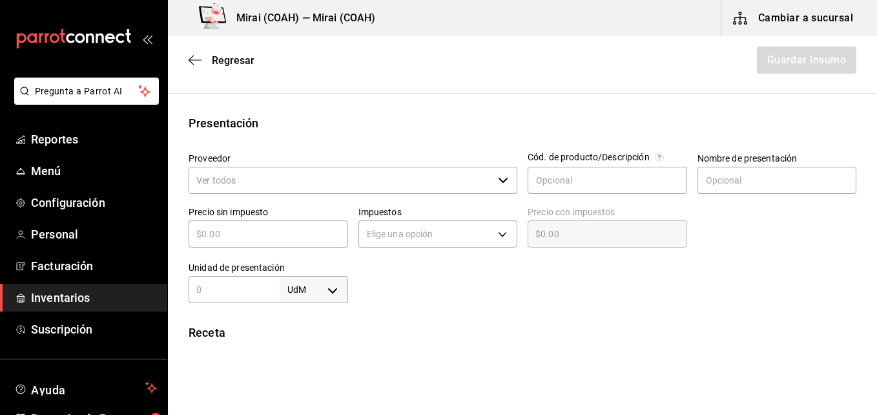
scroll to position [227, 0]
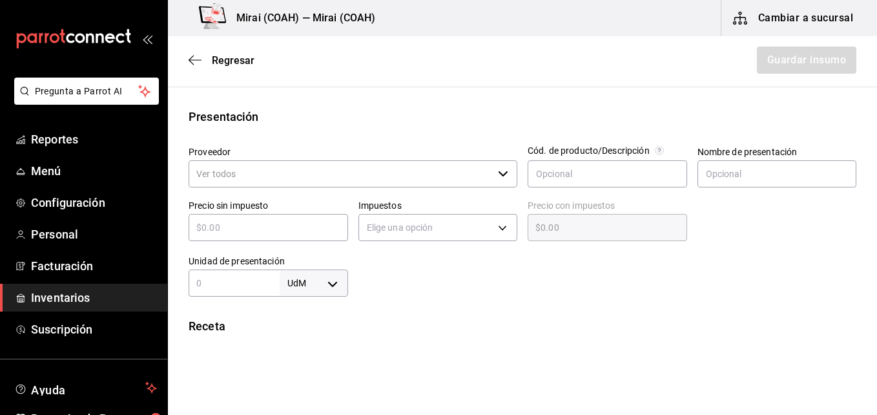
type input "4"
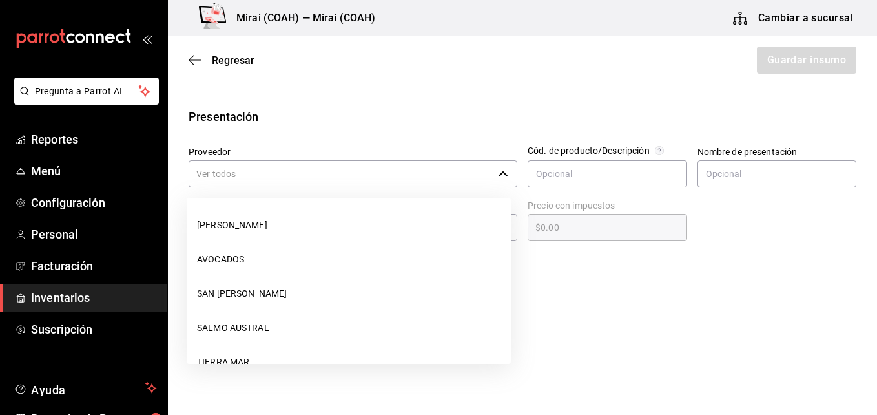
click at [388, 171] on input "Proveedor" at bounding box center [341, 173] width 304 height 27
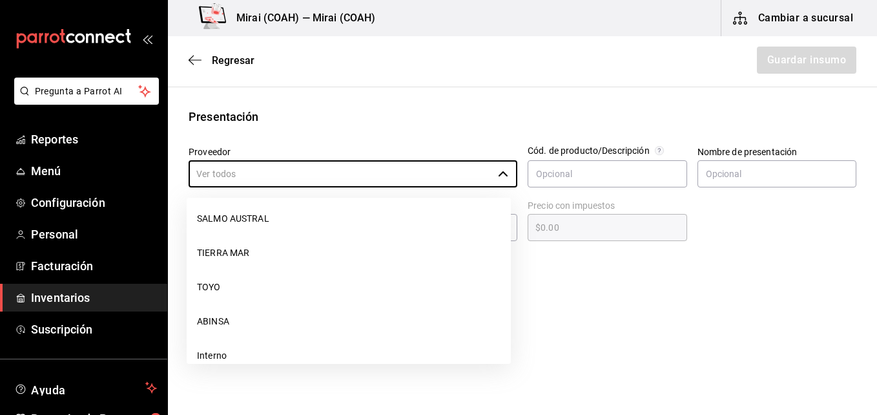
scroll to position [129, 0]
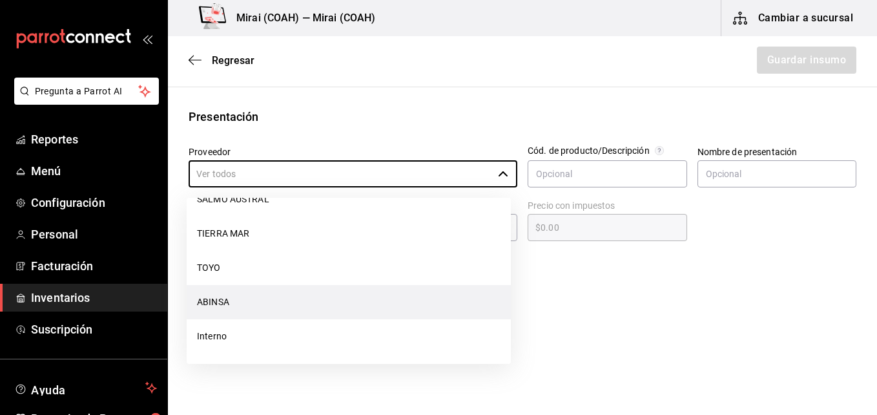
click at [278, 306] on li "ABINSA" at bounding box center [349, 302] width 324 height 34
type input "ABINSA"
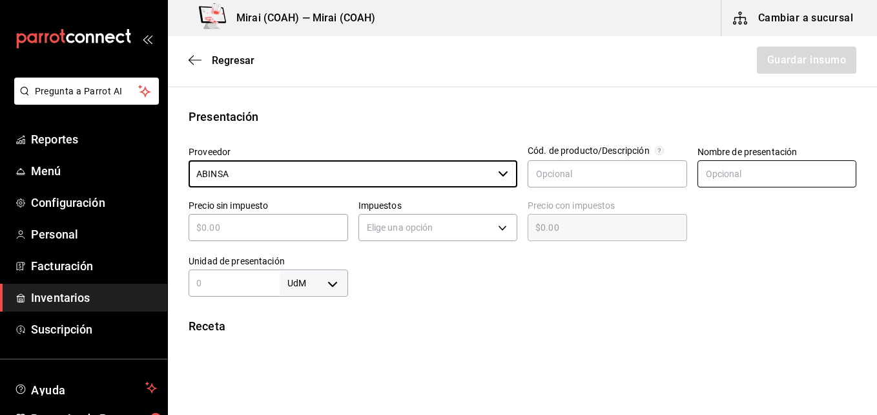
click at [732, 167] on input "text" at bounding box center [778, 173] width 160 height 27
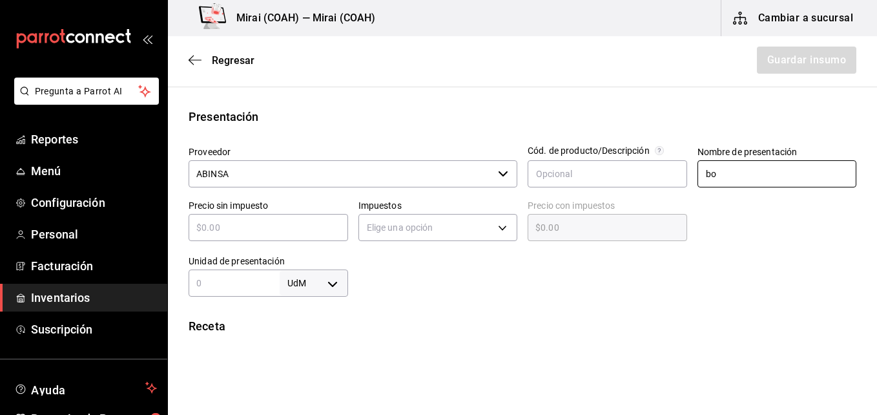
type input "b"
type input "Pieza"
click at [289, 227] on input "text" at bounding box center [269, 228] width 160 height 16
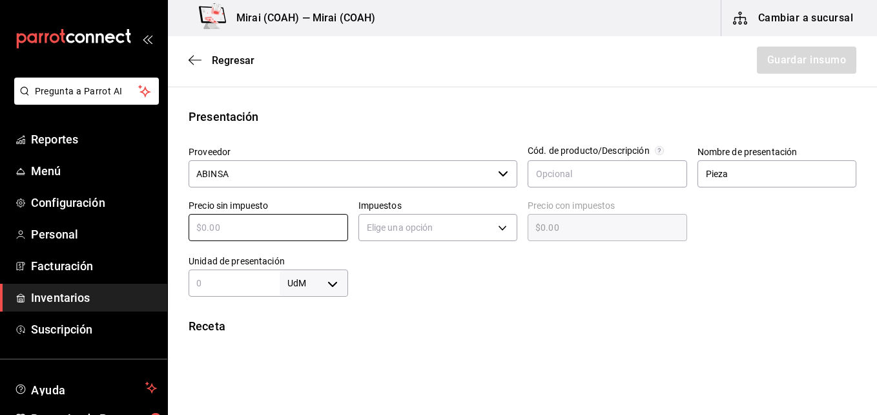
type input "$3"
type input "$3.00"
type input "$36"
type input "$36.00"
type input "$36.3"
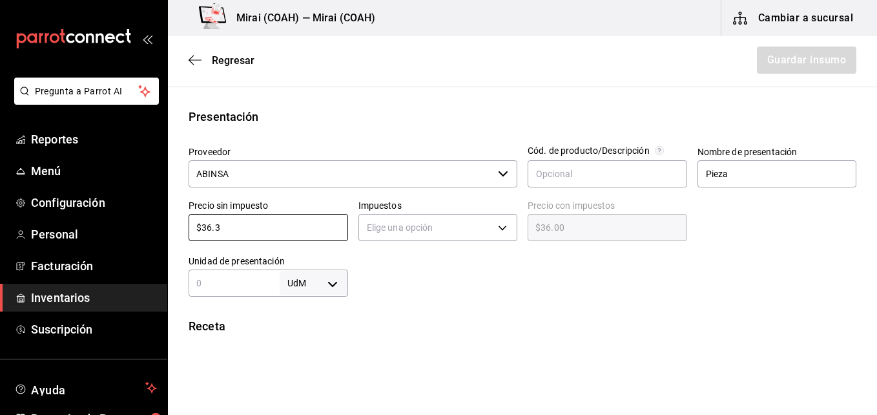
type input "$36.30"
type input "$36.32"
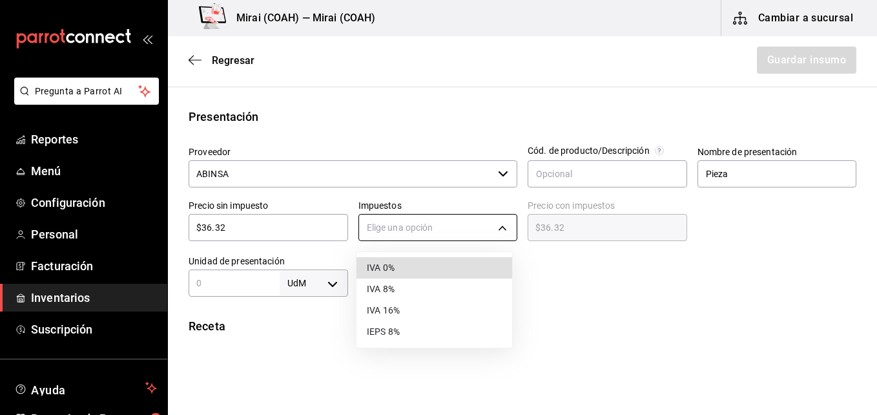
click at [473, 230] on body "Pregunta a Parrot AI Reportes Menú Configuración Personal Facturación Inventari…" at bounding box center [438, 171] width 877 height 342
click at [403, 269] on li "IVA 0%" at bounding box center [435, 267] width 156 height 21
type input "IVA_0"
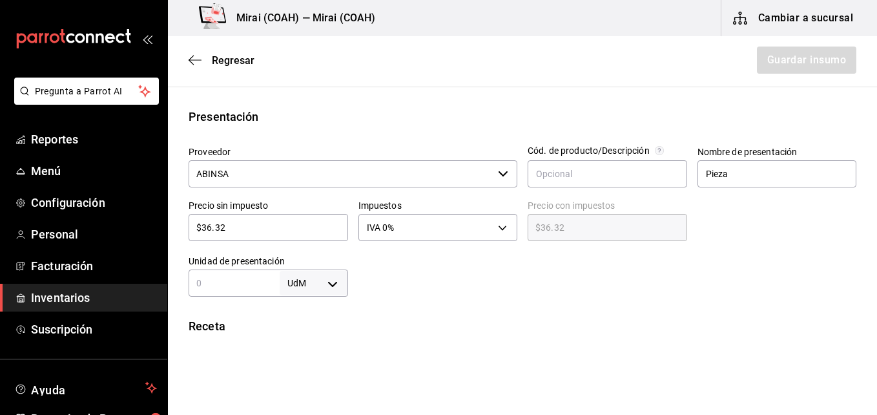
drag, startPoint x: 255, startPoint y: 286, endPoint x: 335, endPoint y: 291, distance: 80.2
click at [335, 291] on div "UdM ​" at bounding box center [269, 282] width 160 height 27
click at [335, 291] on body "Pregunta a Parrot AI Reportes Menú Configuración Personal Facturación Inventari…" at bounding box center [438, 171] width 877 height 342
click at [296, 357] on li "ml" at bounding box center [311, 355] width 67 height 21
type input "MILLILITER"
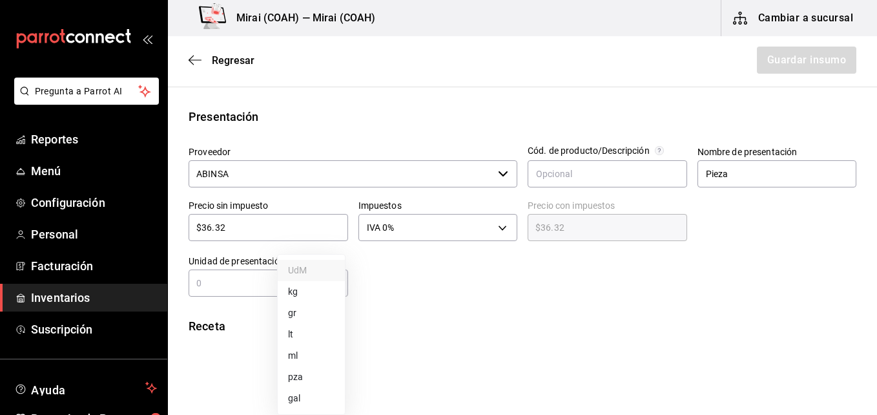
type input "MILLILITER"
click at [225, 284] on input "text" at bounding box center [234, 283] width 91 height 16
type input "9"
type input "94"
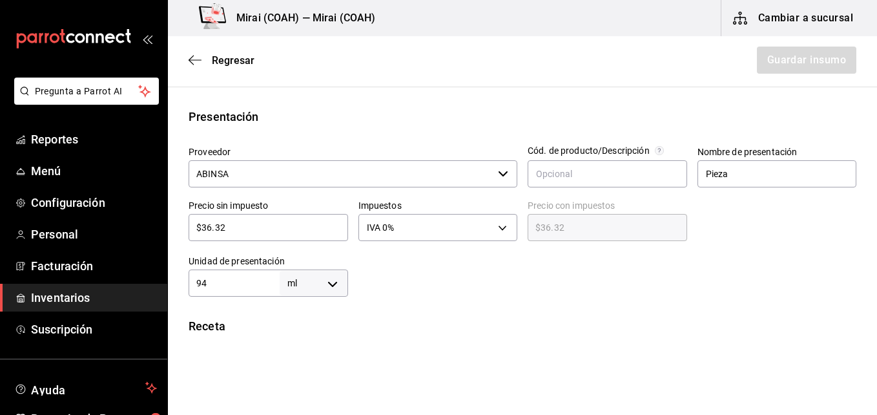
type input "94"
type input "946"
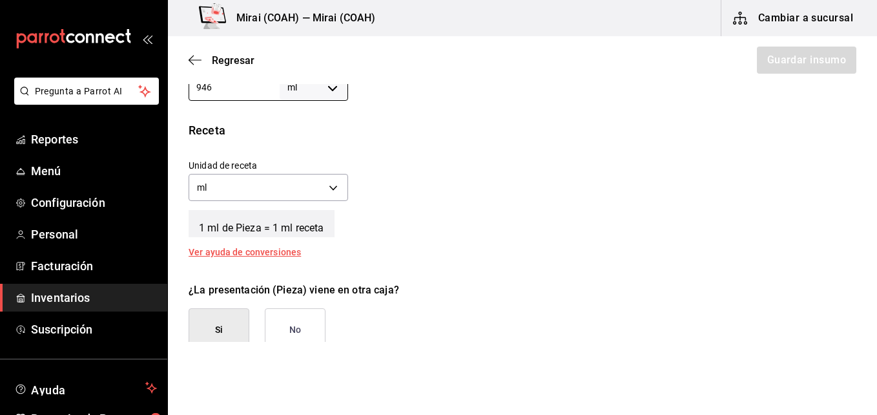
scroll to position [477, 0]
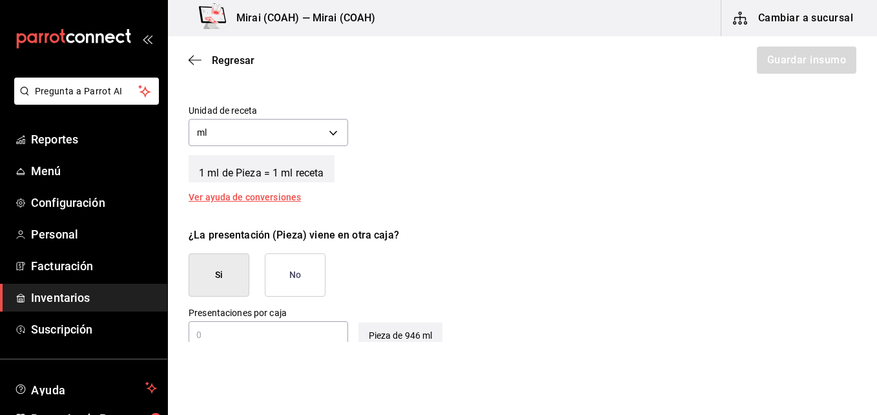
type input "946"
click at [294, 277] on button "No" at bounding box center [295, 274] width 61 height 43
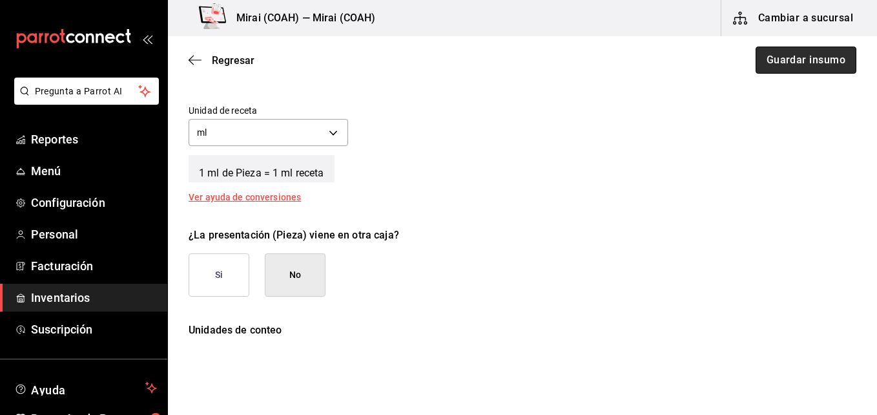
click at [817, 68] on button "Guardar insumo" at bounding box center [806, 60] width 101 height 27
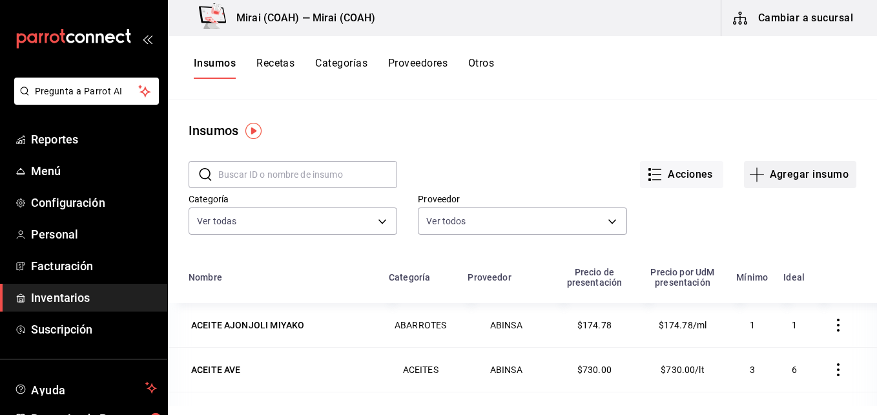
click at [750, 181] on icon "button" at bounding box center [758, 175] width 16 height 16
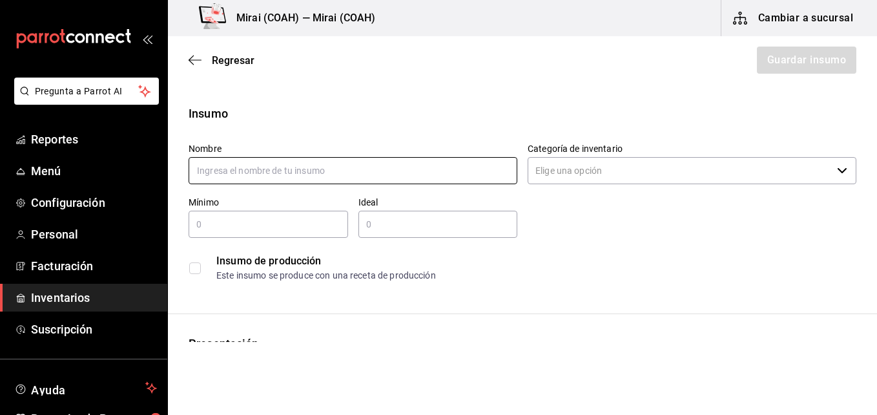
click at [340, 178] on input "text" at bounding box center [353, 170] width 329 height 27
type input "[PERSON_NAME]"
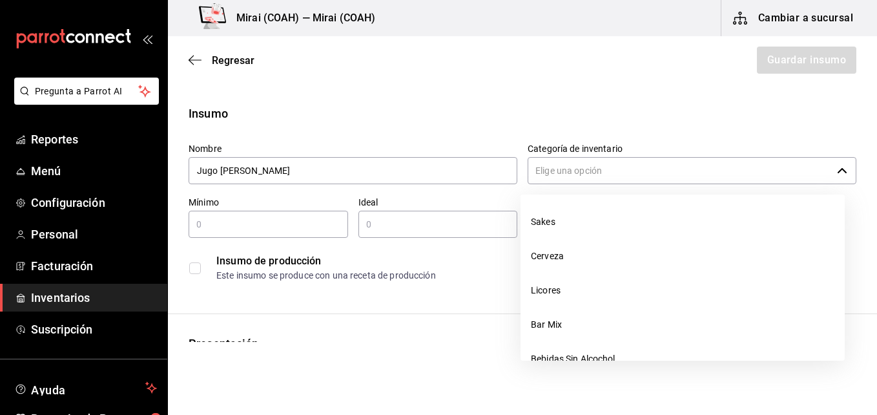
click at [601, 179] on input "Categoría de inventario" at bounding box center [680, 170] width 304 height 27
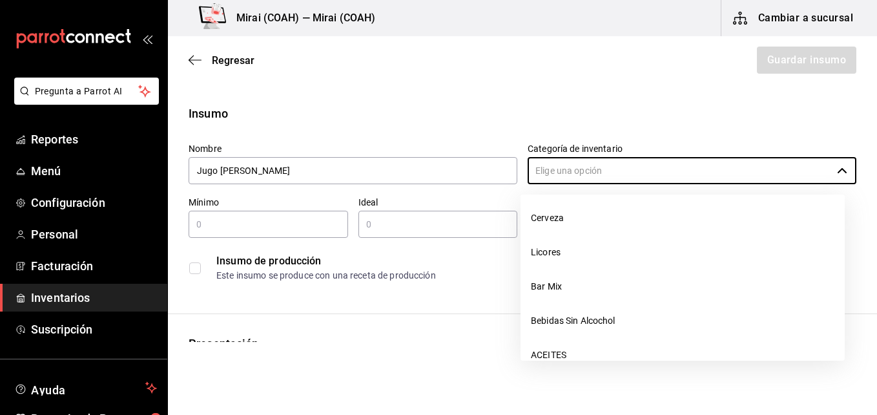
scroll to position [41, 0]
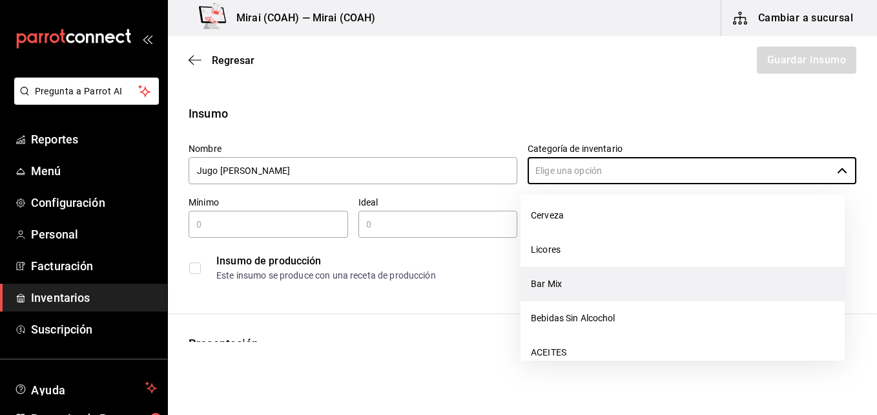
click at [613, 280] on li "Bar Mix" at bounding box center [683, 284] width 324 height 34
type input "Bar Mix"
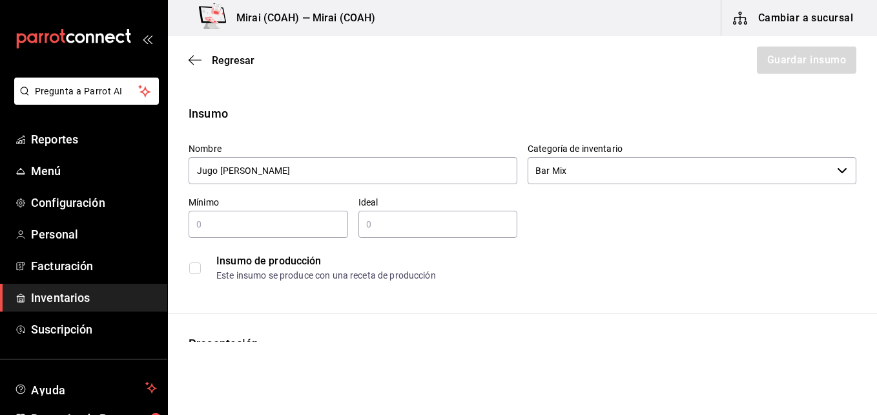
click at [263, 219] on input "text" at bounding box center [269, 224] width 160 height 16
type input "3"
click at [392, 220] on input "text" at bounding box center [439, 224] width 160 height 16
type input "8"
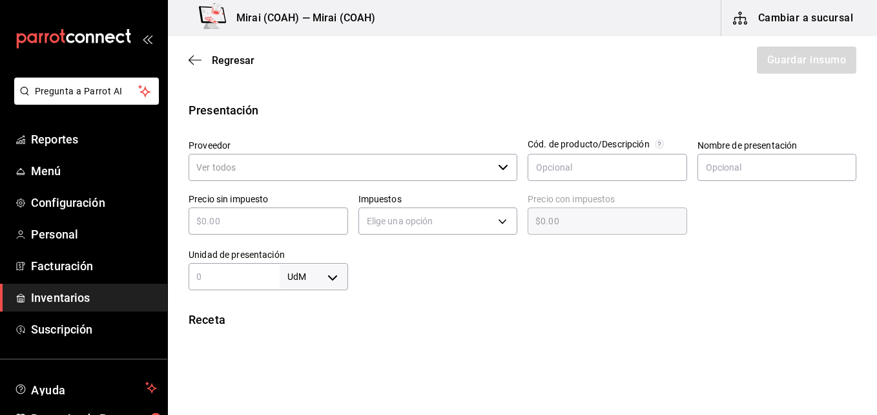
scroll to position [242, 0]
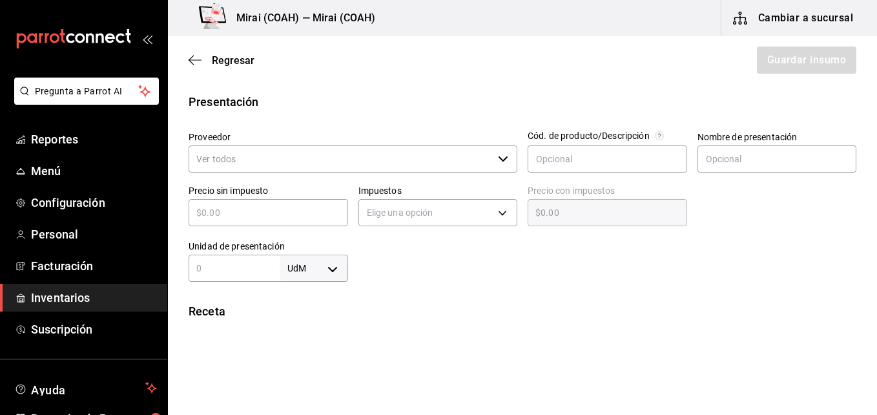
type input "7"
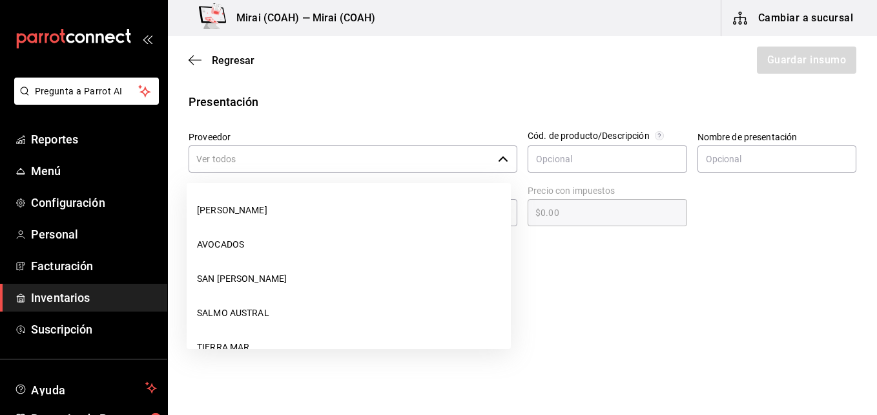
click at [450, 158] on input "Proveedor" at bounding box center [341, 158] width 304 height 27
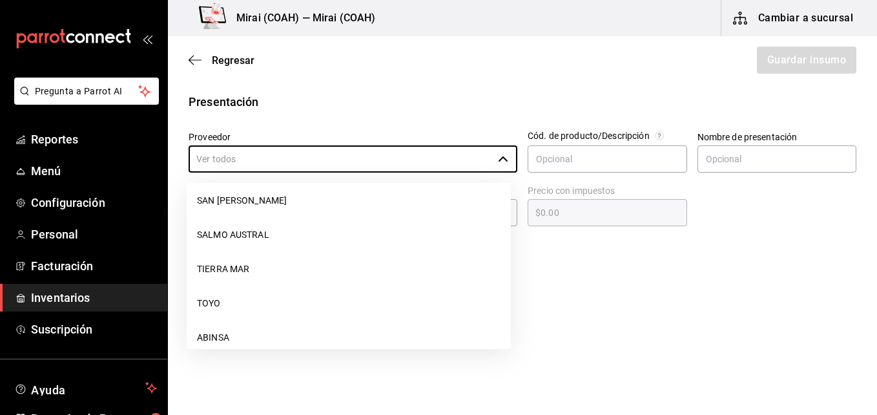
scroll to position [129, 0]
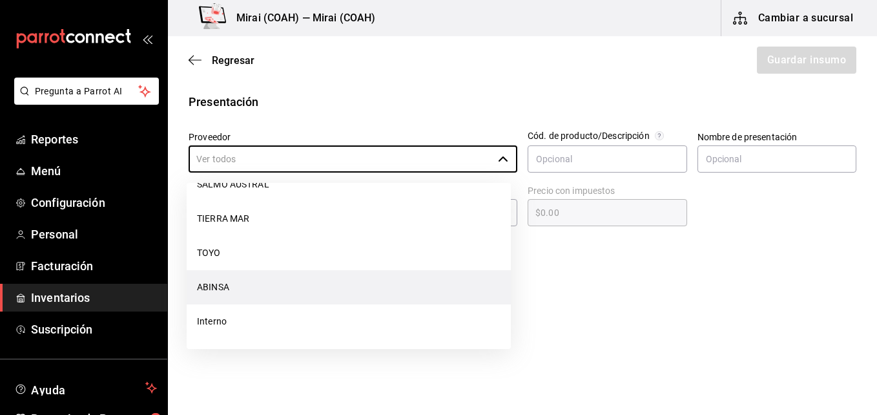
click at [280, 288] on li "ABINSA" at bounding box center [349, 287] width 324 height 34
type input "ABINSA"
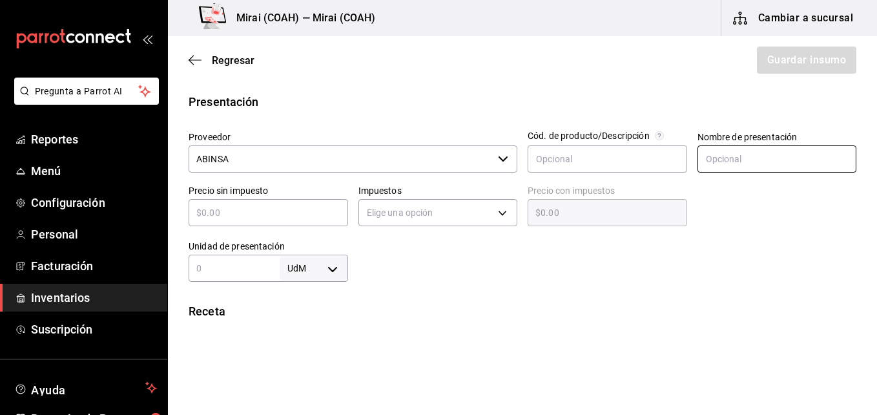
click at [709, 163] on input "text" at bounding box center [778, 158] width 160 height 27
type input "Galon"
click at [301, 214] on input "text" at bounding box center [269, 213] width 160 height 16
type input "$1"
type input "$1.00"
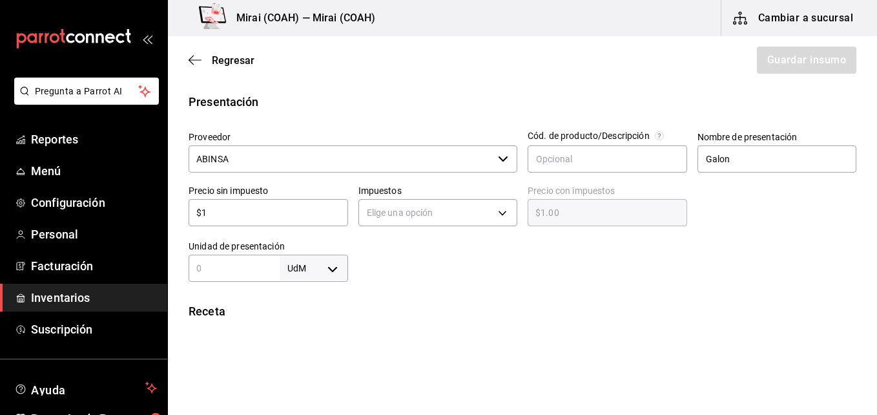
type input "$19"
type input "$19.00"
type input "$190"
type input "$190.00"
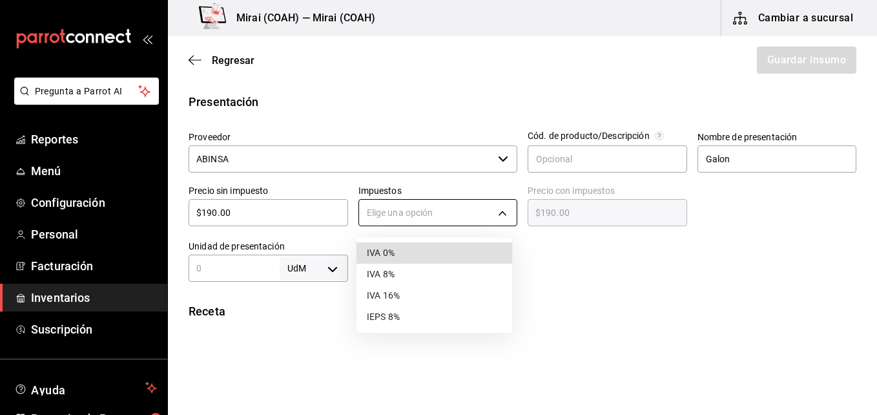
click at [495, 217] on body "Pregunta a Parrot AI Reportes Menú Configuración Personal Facturación Inventari…" at bounding box center [438, 171] width 877 height 342
click at [432, 252] on li "IVA 0%" at bounding box center [435, 252] width 156 height 21
type input "IVA_0"
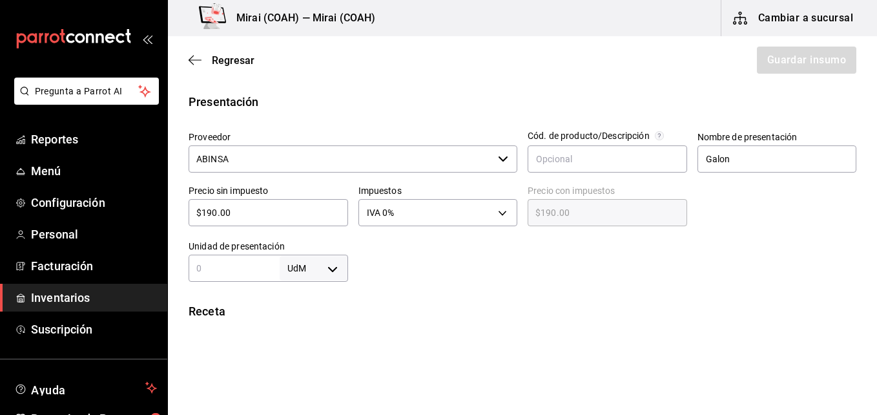
click at [249, 276] on div "UdM ​" at bounding box center [269, 268] width 160 height 27
click at [329, 267] on body "Pregunta a Parrot AI Reportes Menú Configuración Personal Facturación Inventari…" at bounding box center [438, 171] width 877 height 342
click at [310, 356] on li "ml" at bounding box center [311, 355] width 67 height 21
type input "MILLILITER"
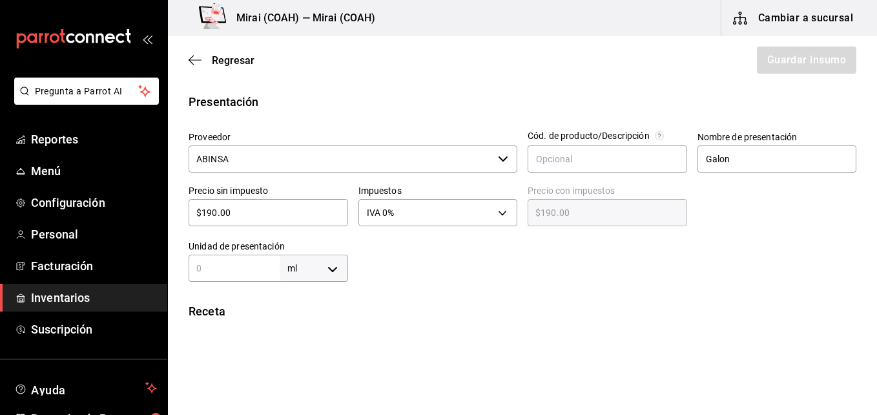
click at [240, 269] on input "text" at bounding box center [234, 268] width 91 height 16
type input "3"
type input "37"
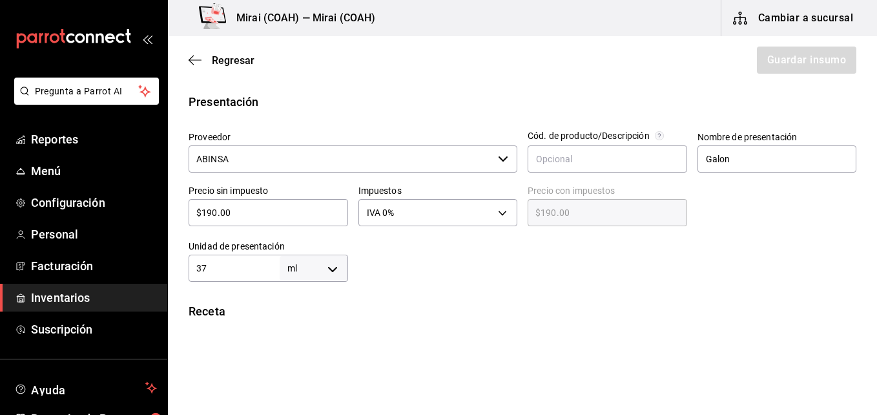
type input "378"
type input "3,785"
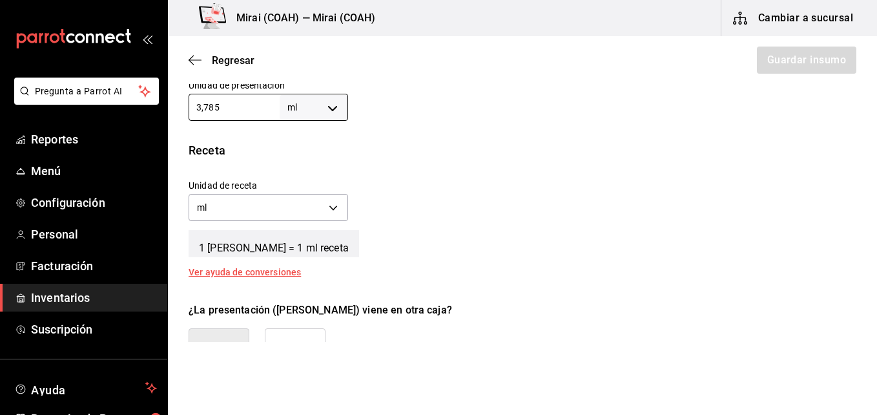
scroll to position [423, 0]
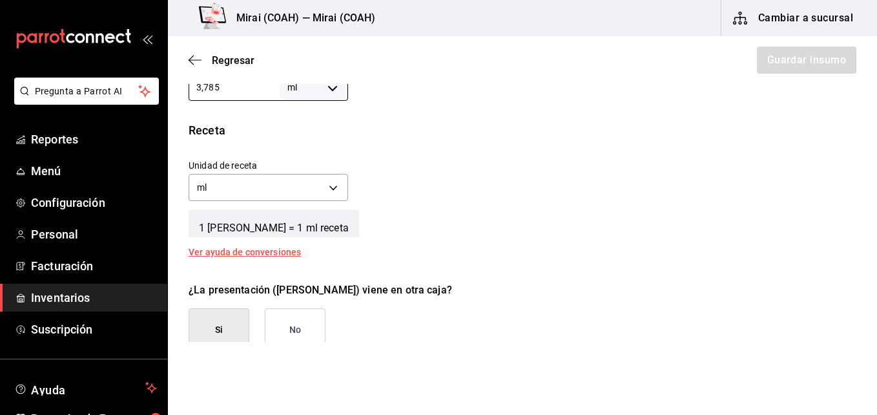
type input "3,785"
click at [292, 330] on button "No" at bounding box center [295, 329] width 61 height 43
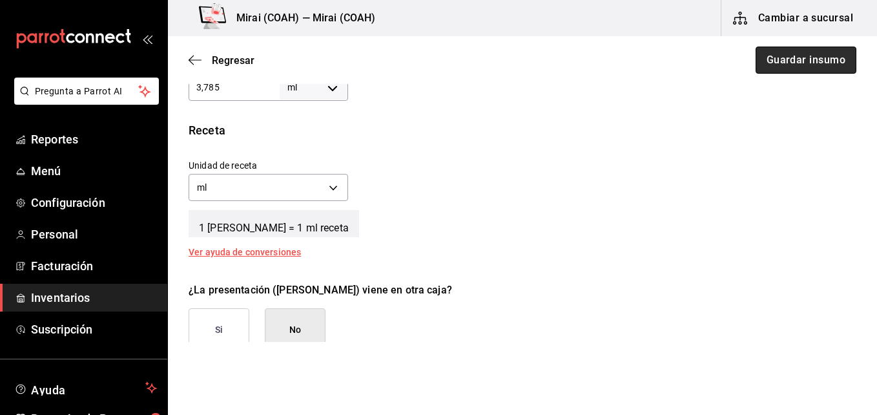
click at [787, 59] on button "Guardar insumo" at bounding box center [806, 60] width 101 height 27
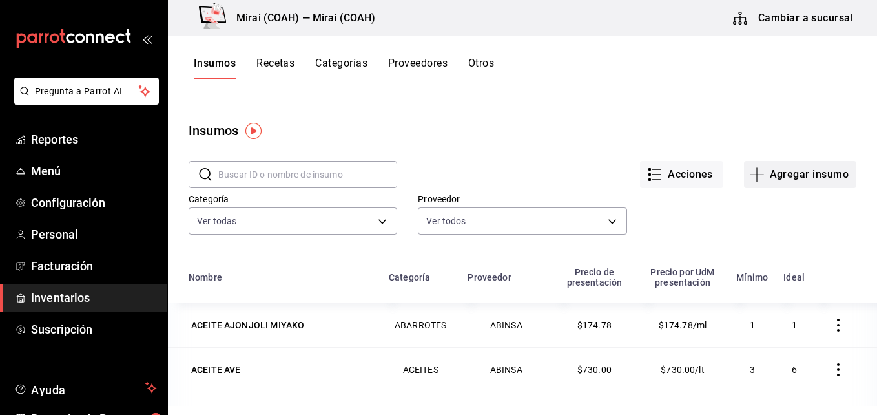
click at [750, 172] on icon "button" at bounding box center [758, 175] width 16 height 16
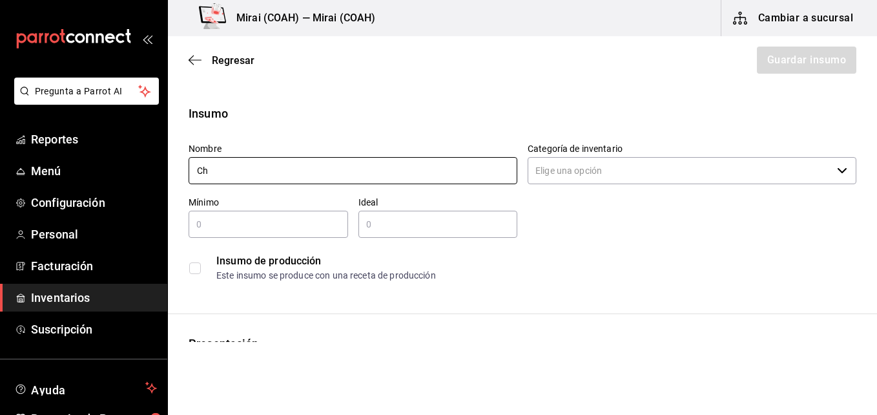
type input "C"
type input "Togar"
click at [196, 66] on span "Regresar" at bounding box center [222, 60] width 66 height 12
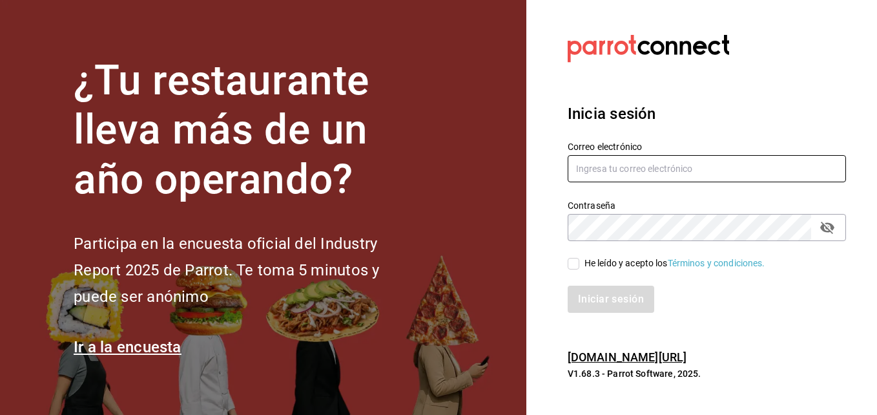
type input "[EMAIL_ADDRESS][DOMAIN_NAME]"
click at [574, 262] on input "He leído y acepto los Términos y condiciones." at bounding box center [574, 264] width 12 height 12
checkbox input "true"
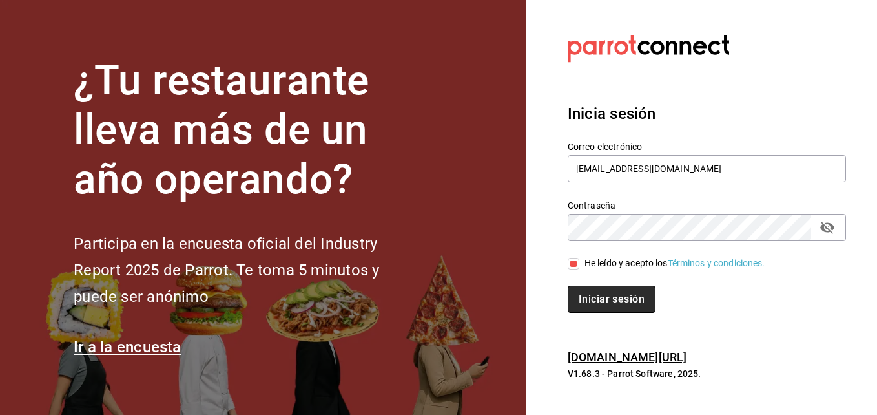
click at [600, 295] on button "Iniciar sesión" at bounding box center [612, 299] width 88 height 27
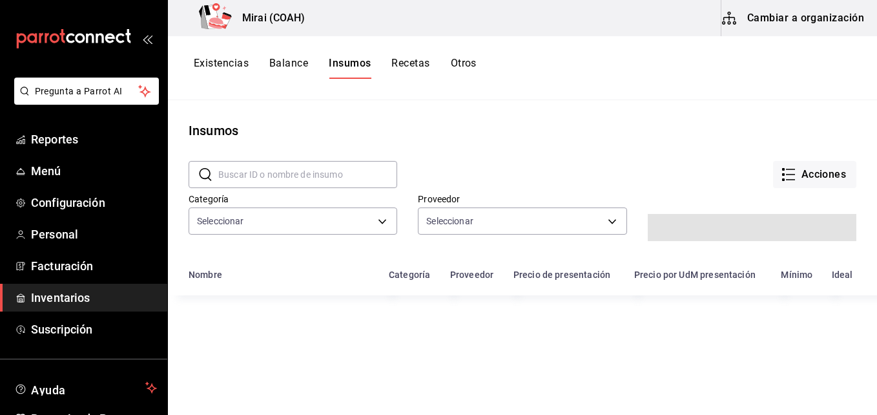
type input "4f759c22-9882-4877-bfb8-4647ac4007b0,ea18cfff-fc78-4f2f-983d-1d99c9c9b533,6557a…"
type input "a509cfc8-34ed-4316-aff0-157281140d1d,d083f4d6-1262-4da7-841a-978236a43ab6,e5541…"
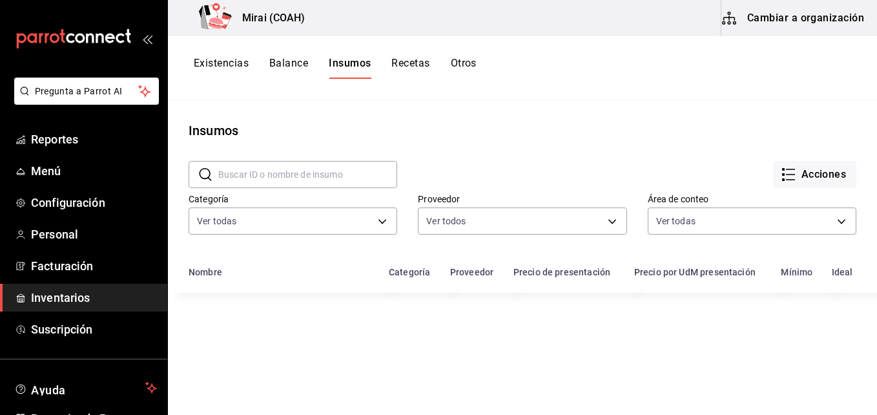
click at [815, 17] on button "Cambiar a organización" at bounding box center [794, 18] width 145 height 36
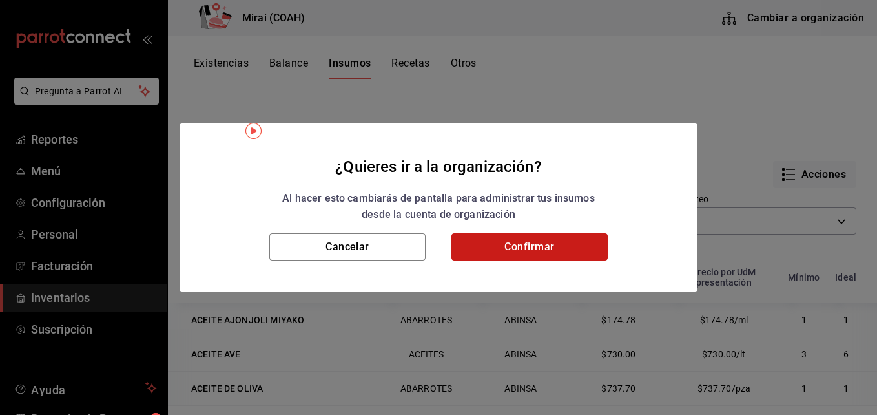
click at [528, 249] on button "Confirmar" at bounding box center [530, 246] width 156 height 27
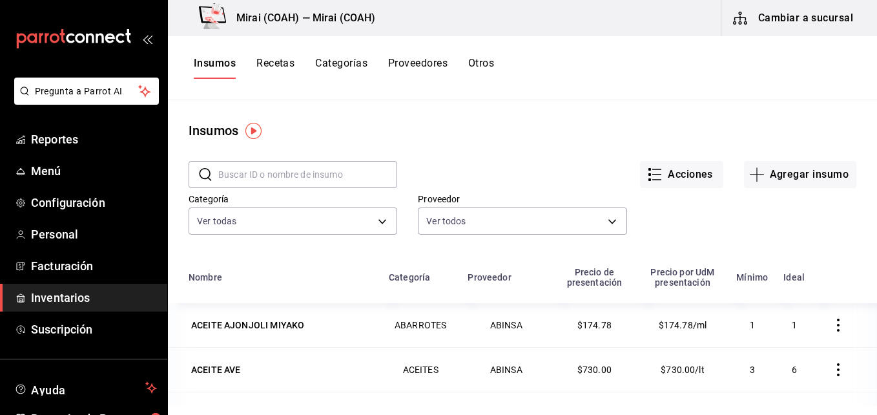
click at [282, 176] on input "text" at bounding box center [307, 175] width 179 height 26
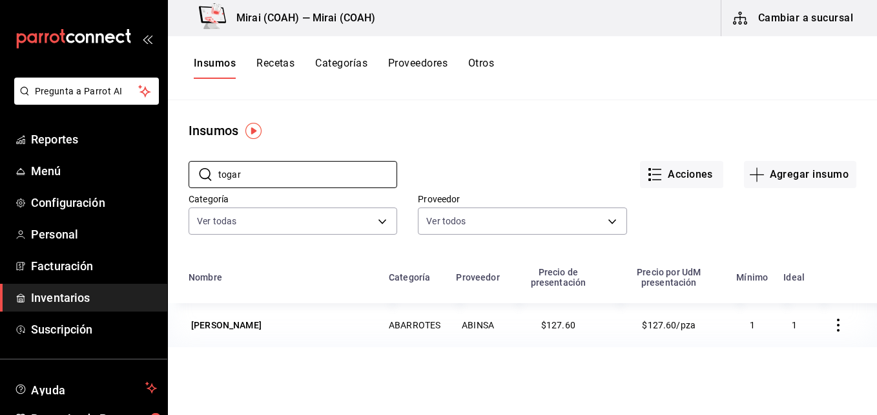
type input "togar"
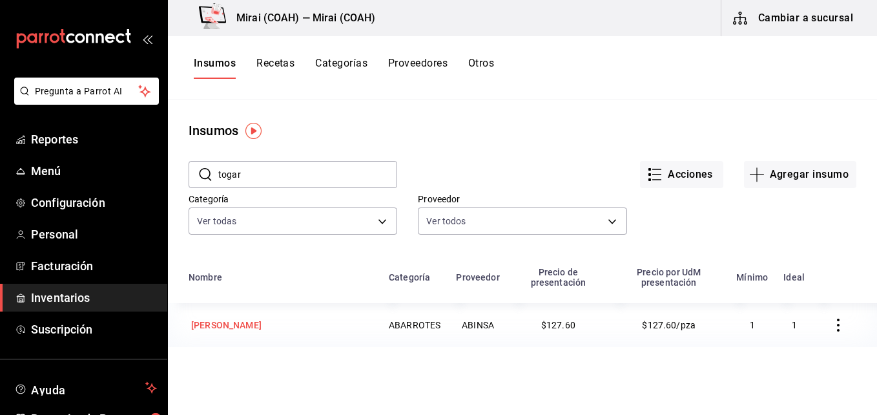
click at [262, 325] on div "[PERSON_NAME]" at bounding box center [226, 325] width 70 height 13
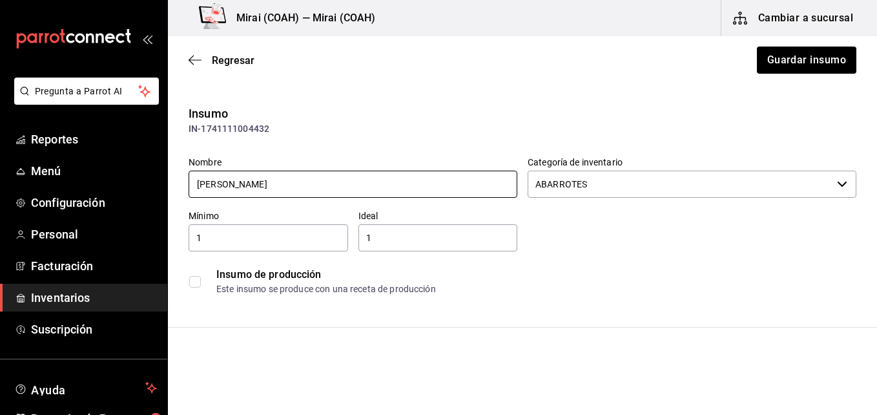
click at [240, 187] on input "[PERSON_NAME]" at bounding box center [353, 184] width 329 height 27
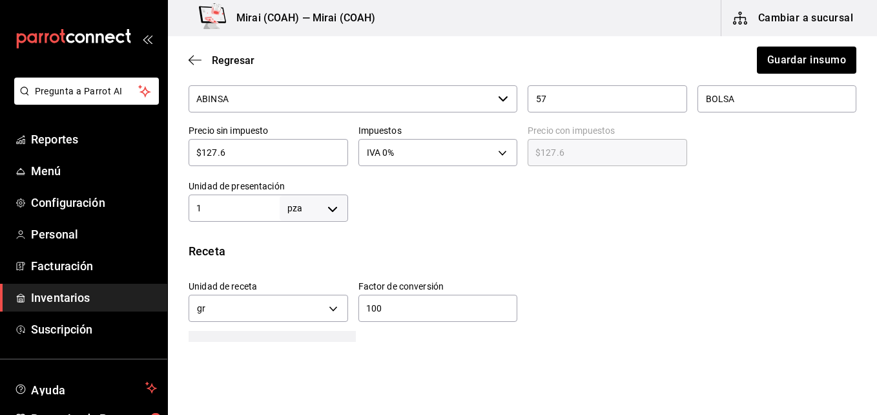
scroll to position [317, 0]
type input "Chile TOGARASHI"
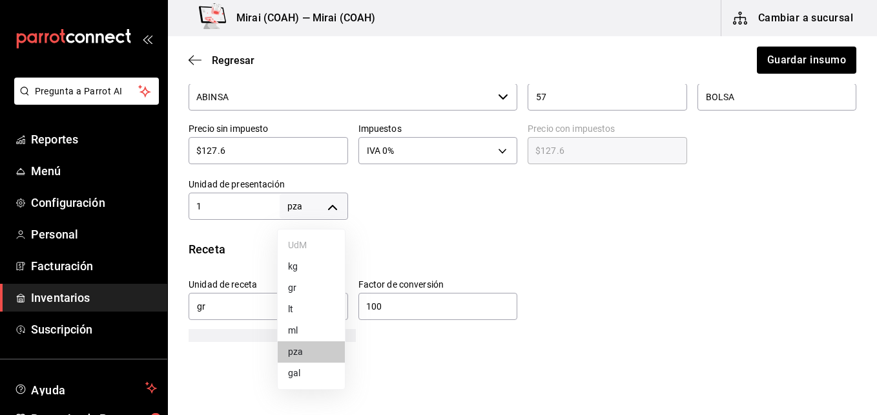
click at [333, 207] on body "Pregunta a Parrot AI Reportes Menú Configuración Personal Facturación Inventari…" at bounding box center [438, 171] width 877 height 342
click at [293, 287] on li "gr" at bounding box center [311, 287] width 67 height 21
type input "GRAM"
type input "1"
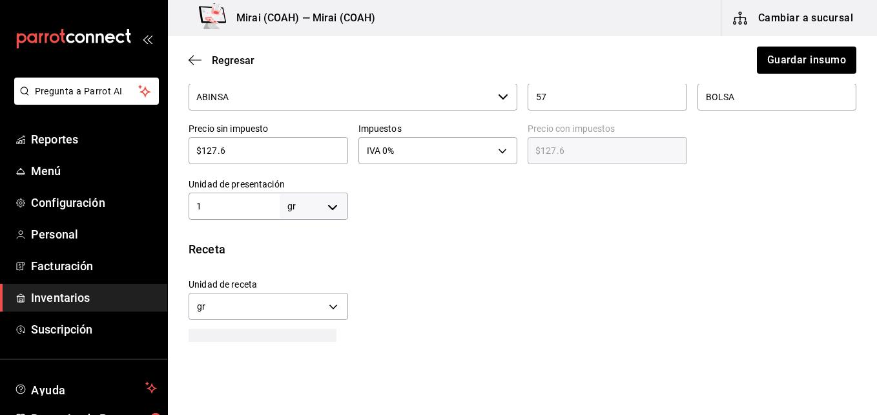
click at [219, 200] on input "1" at bounding box center [234, 206] width 91 height 16
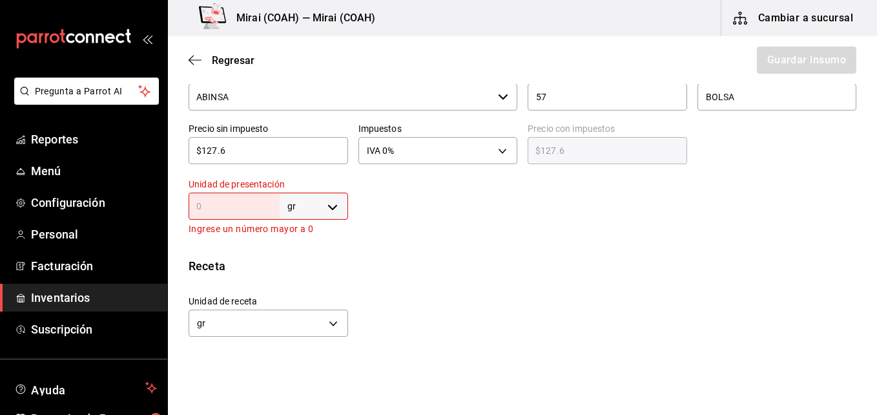
type input "3"
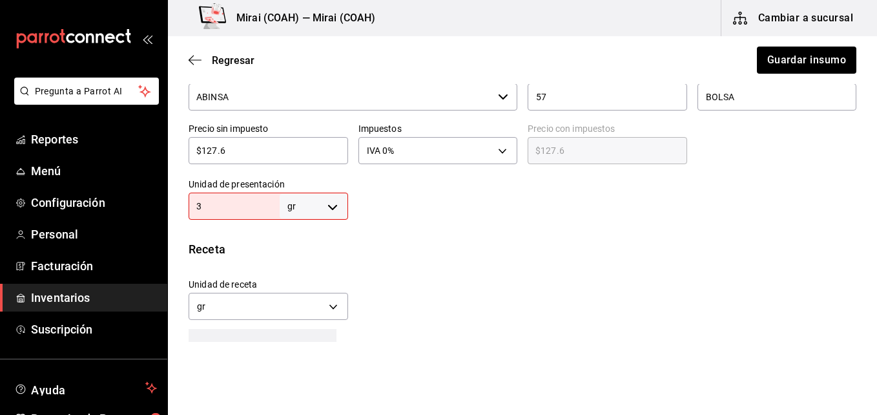
type input "3"
type input "30"
type input "300"
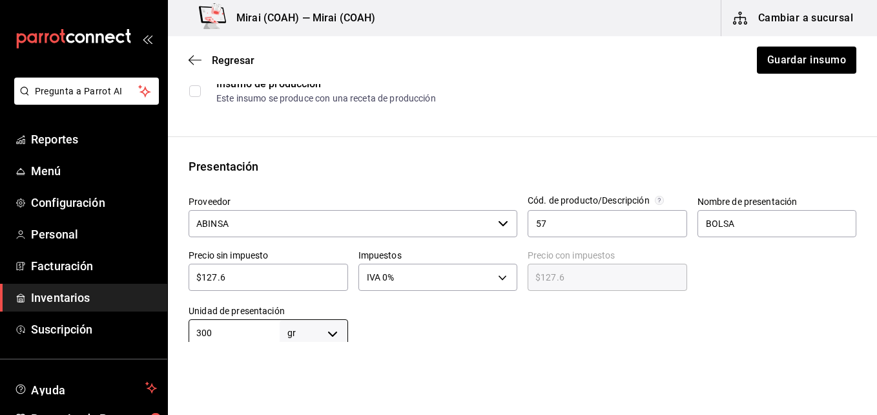
scroll to position [138, 0]
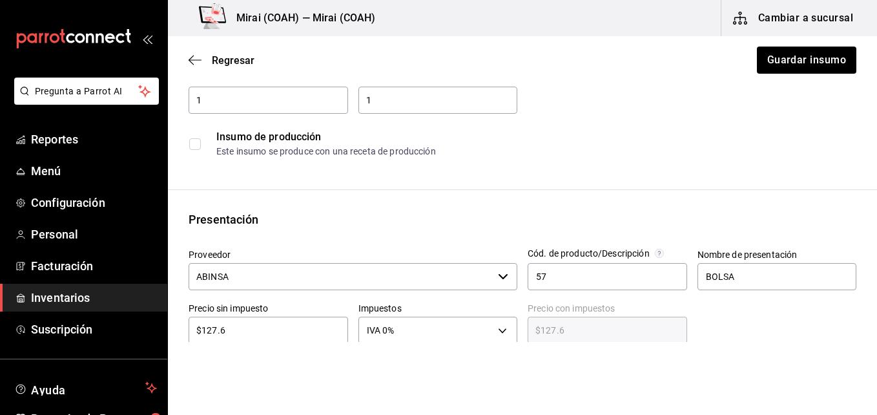
type input "300"
click at [807, 70] on div at bounding box center [672, 65] width 324 height 10
click at [793, 63] on div at bounding box center [672, 65] width 324 height 10
click at [803, 60] on div at bounding box center [672, 65] width 324 height 10
click at [823, 59] on button "Guardar insumo" at bounding box center [806, 60] width 101 height 27
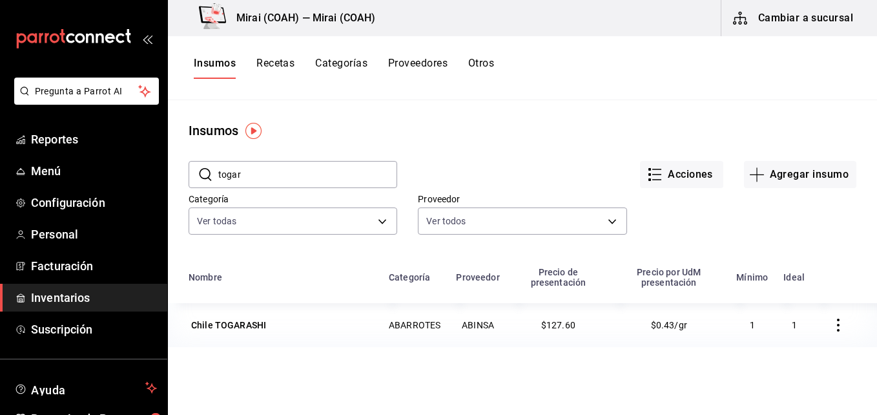
click at [281, 176] on input "togar" at bounding box center [307, 175] width 179 height 26
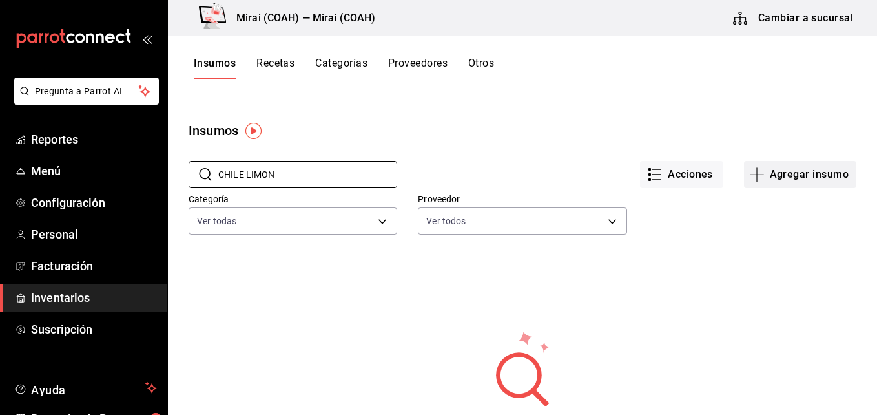
type input "CHILE LIMON"
click at [756, 173] on icon "button" at bounding box center [758, 175] width 16 height 16
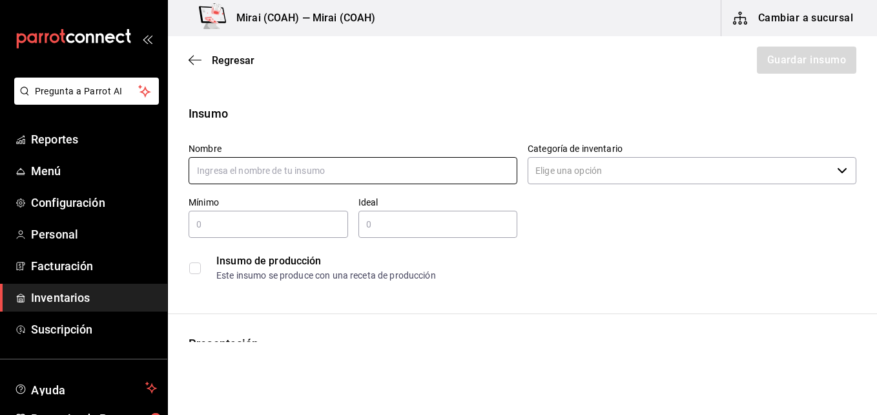
click at [306, 176] on input "text" at bounding box center [353, 170] width 329 height 27
type input "H"
type input "Chile Limon"
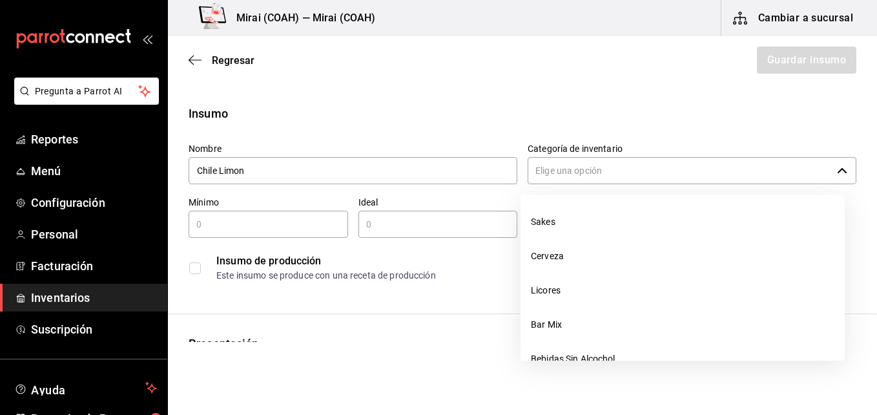
click at [650, 169] on input "Categoría de inventario" at bounding box center [680, 170] width 304 height 27
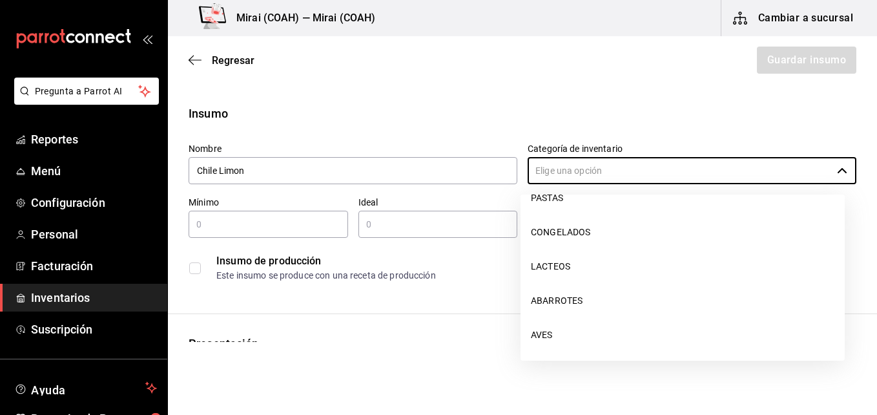
scroll to position [335, 0]
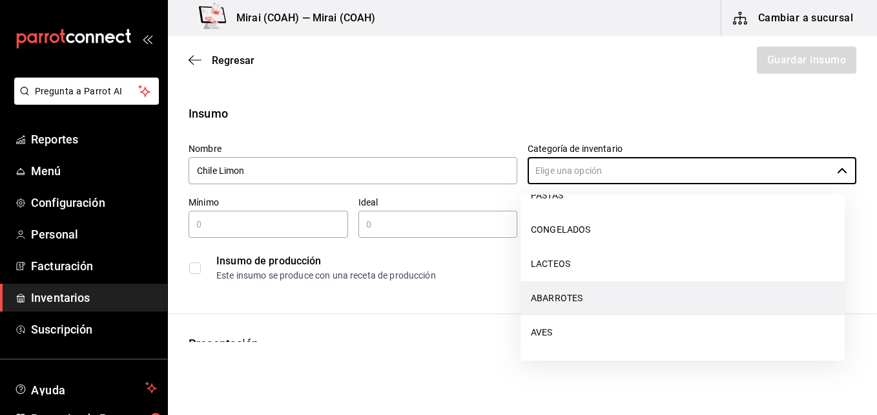
click at [619, 299] on li "ABARROTES" at bounding box center [683, 298] width 324 height 34
type input "ABARROTES"
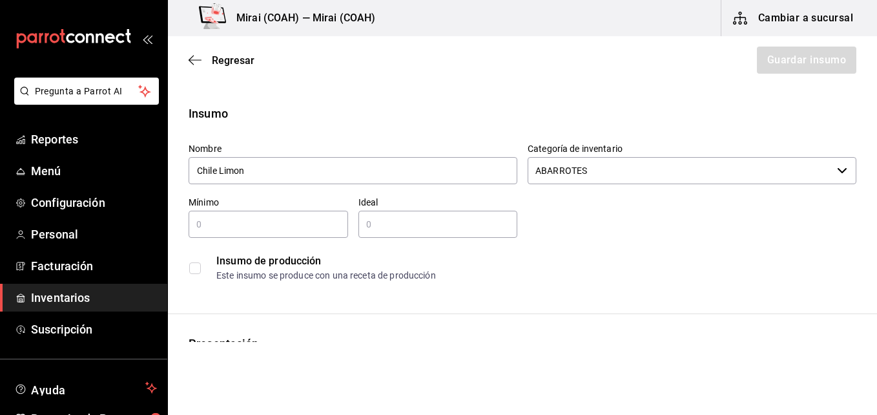
click at [258, 229] on input "text" at bounding box center [269, 224] width 160 height 16
type input "1"
click at [393, 222] on input "text" at bounding box center [439, 224] width 160 height 16
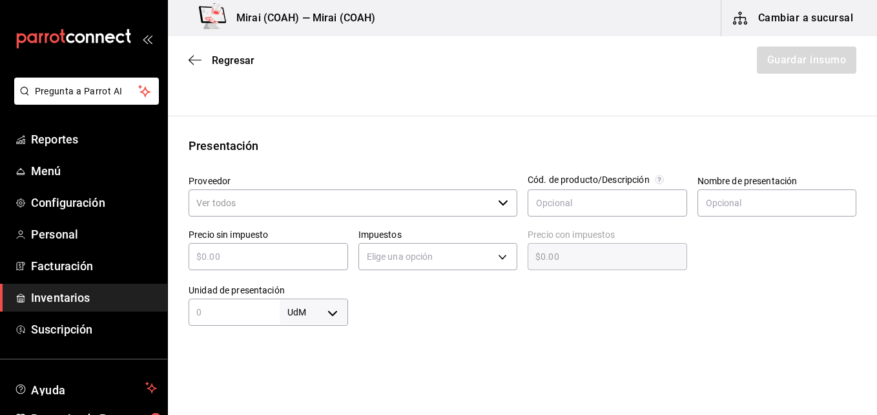
scroll to position [204, 0]
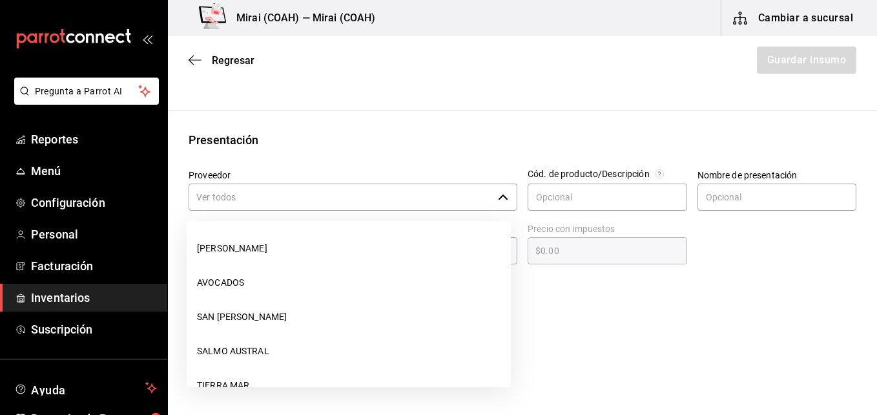
click at [490, 201] on div "​" at bounding box center [353, 196] width 329 height 27
type input "2"
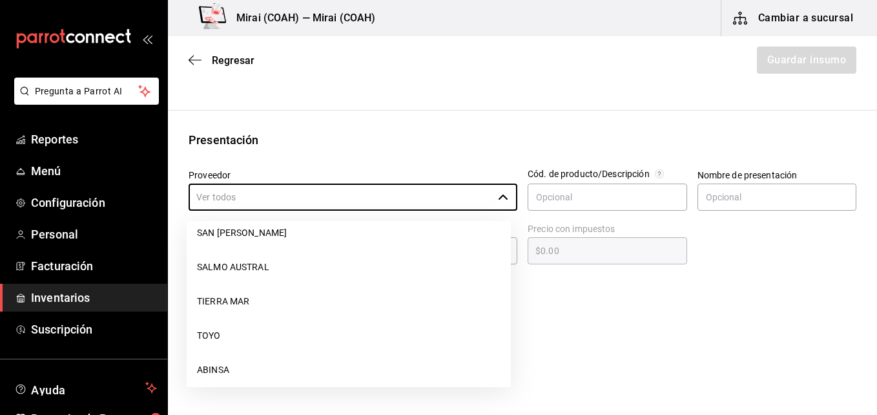
scroll to position [129, 0]
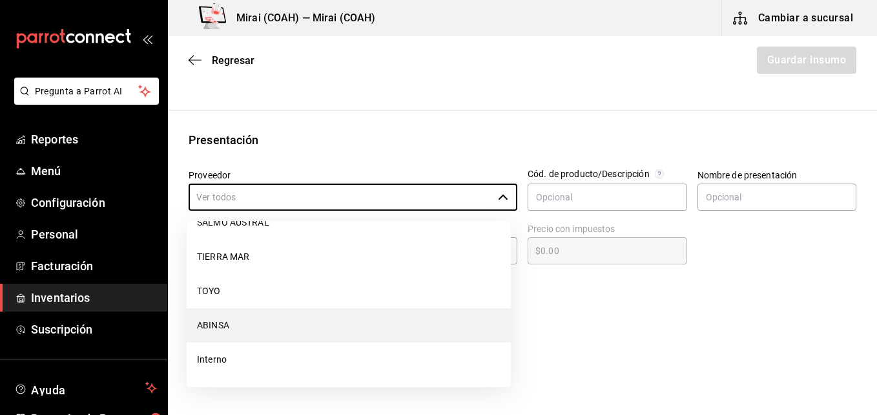
click at [231, 327] on li "ABINSA" at bounding box center [349, 325] width 324 height 34
type input "ABINSA"
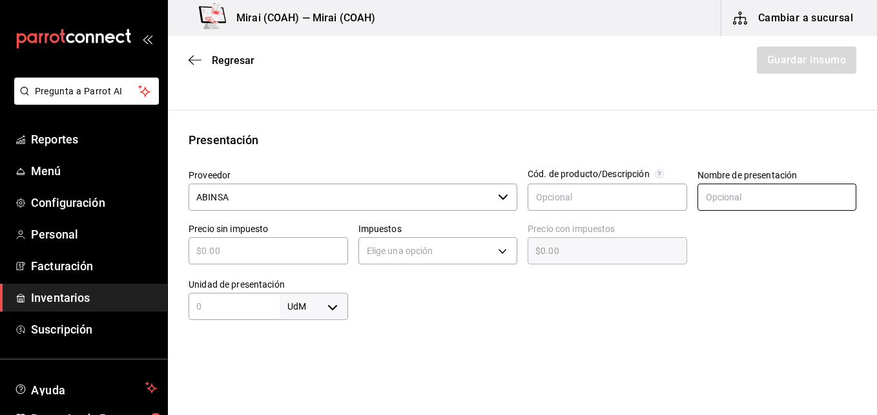
click at [734, 198] on input "text" at bounding box center [778, 196] width 160 height 27
type input "bolsa"
click at [282, 257] on input "text" at bounding box center [269, 251] width 160 height 16
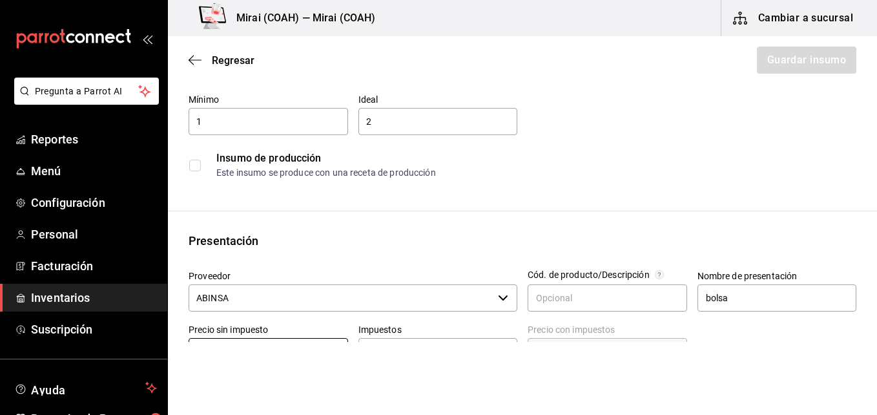
scroll to position [0, 0]
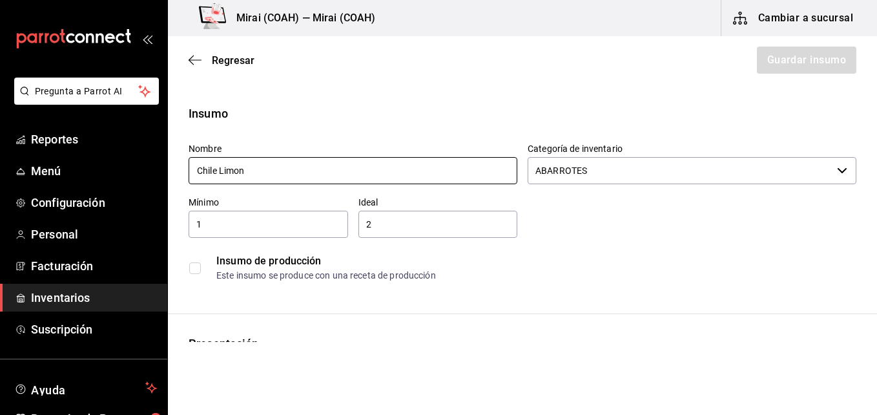
click at [220, 173] on input "Chile Limon" at bounding box center [353, 170] width 329 height 27
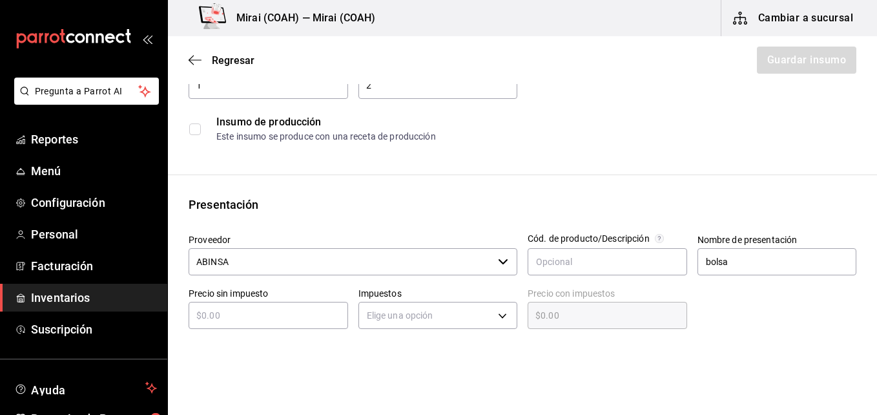
scroll to position [145, 0]
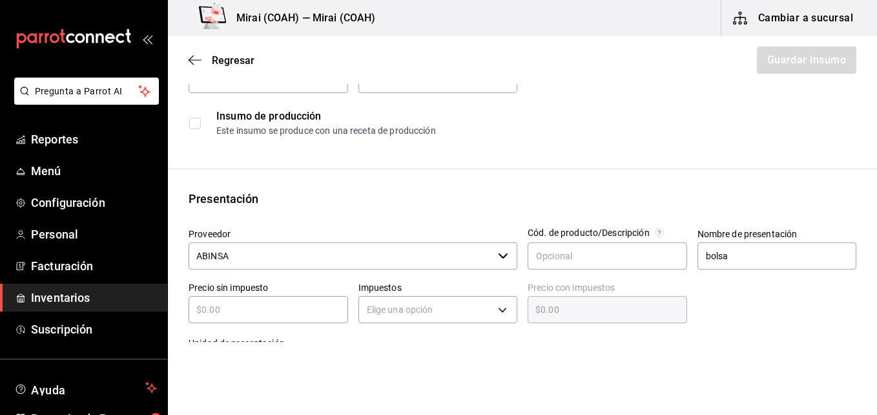
type input "Chile [PERSON_NAME]"
click at [291, 306] on input "text" at bounding box center [269, 310] width 160 height 16
type input "$6"
type input "$6.00"
type input "$68"
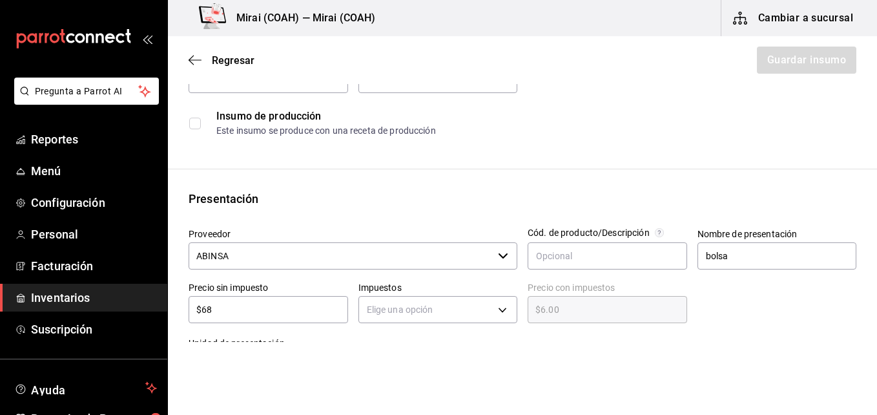
type input "$68.00"
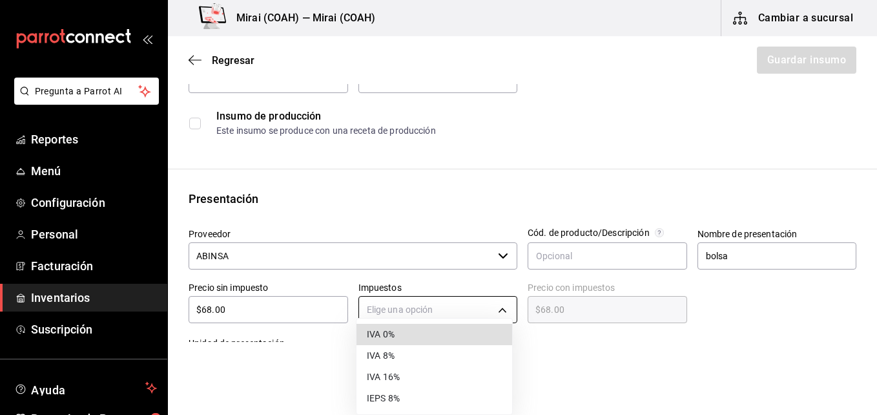
click at [444, 315] on body "Pregunta a Parrot AI Reportes Menú Configuración Personal Facturación Inventari…" at bounding box center [438, 171] width 877 height 342
click at [399, 333] on li "IVA 0%" at bounding box center [435, 334] width 156 height 21
type input "IVA_0"
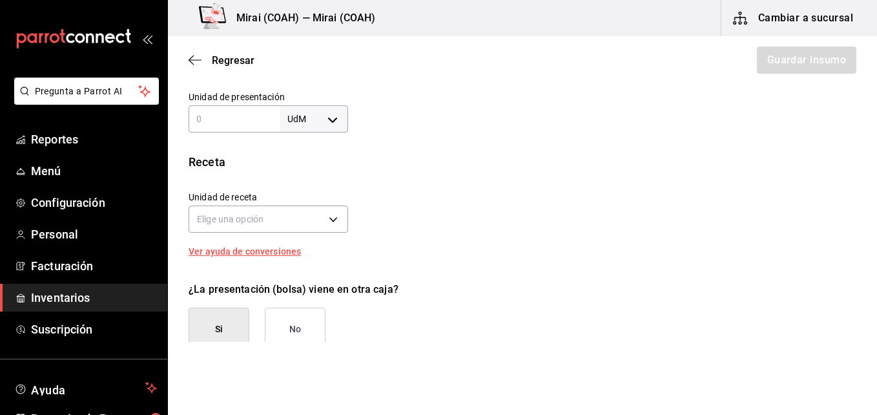
scroll to position [401, 0]
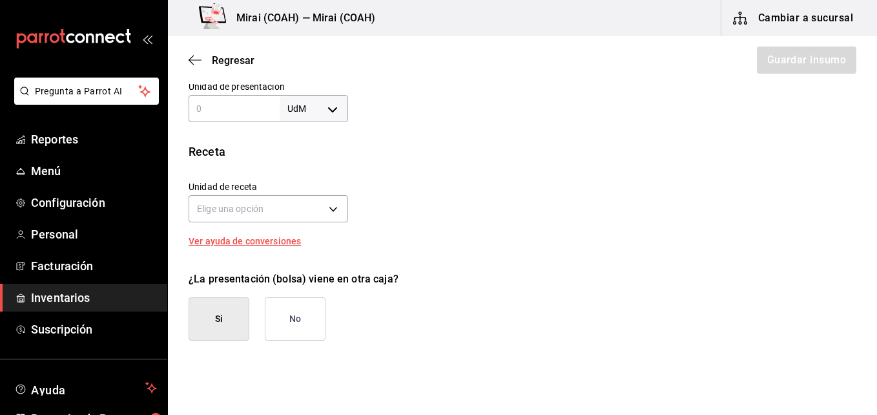
click at [247, 114] on input "text" at bounding box center [234, 109] width 91 height 16
type input "1,000"
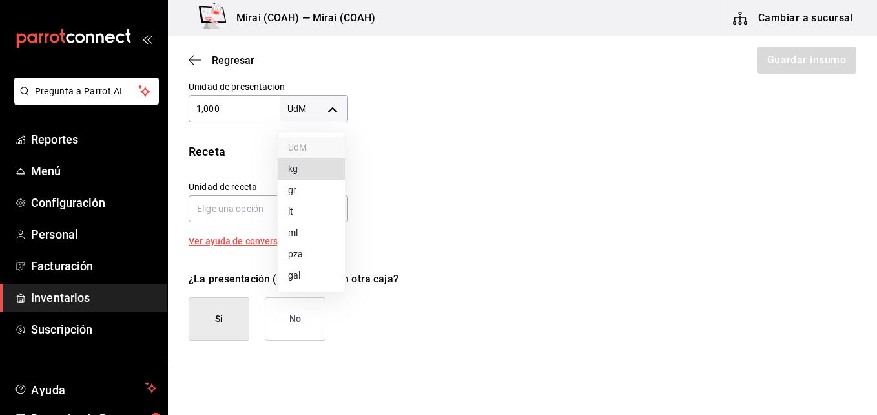
click at [331, 108] on body "Pregunta a Parrot AI Reportes Menú Configuración Personal Facturación Inventari…" at bounding box center [438, 171] width 877 height 342
click at [308, 191] on li "gr" at bounding box center [311, 190] width 67 height 21
type input "GRAM"
type input "1,000"
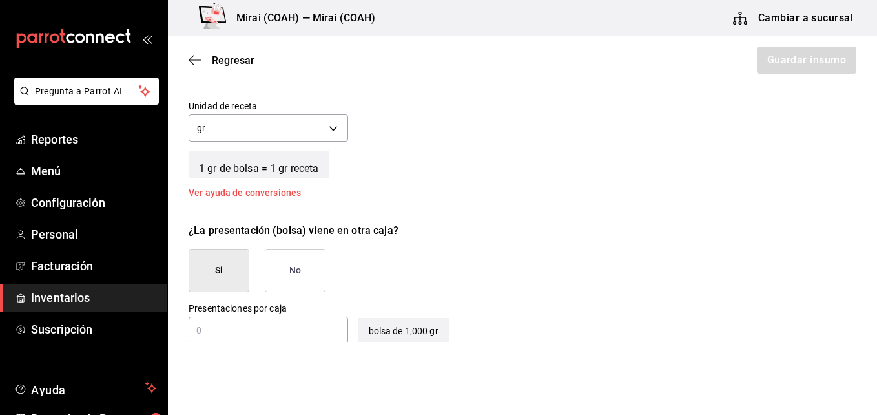
scroll to position [490, 0]
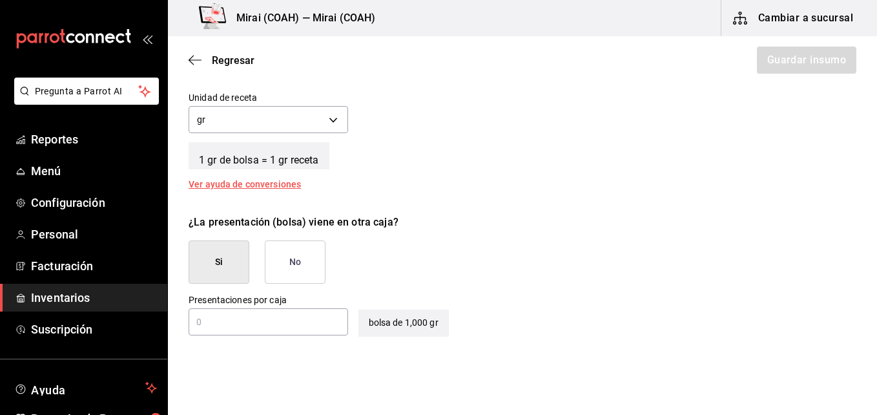
click at [304, 255] on button "No" at bounding box center [295, 261] width 61 height 43
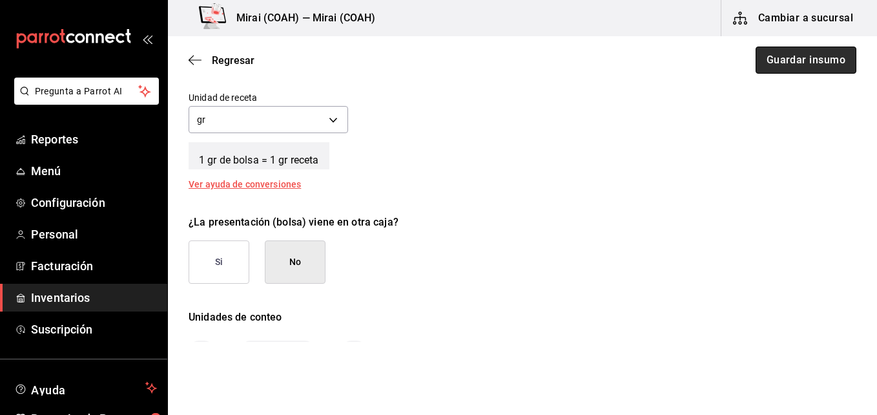
click at [799, 56] on button "Guardar insumo" at bounding box center [806, 60] width 101 height 27
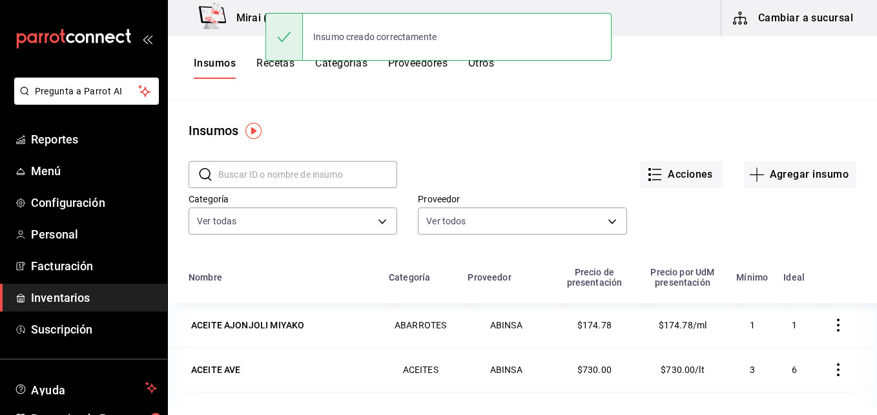
click at [277, 65] on button "Recetas" at bounding box center [276, 68] width 38 height 22
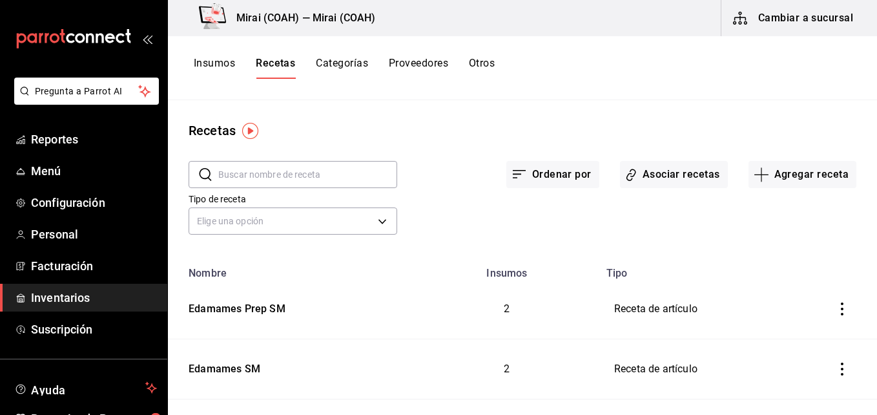
click at [220, 60] on button "Insumos" at bounding box center [214, 68] width 41 height 22
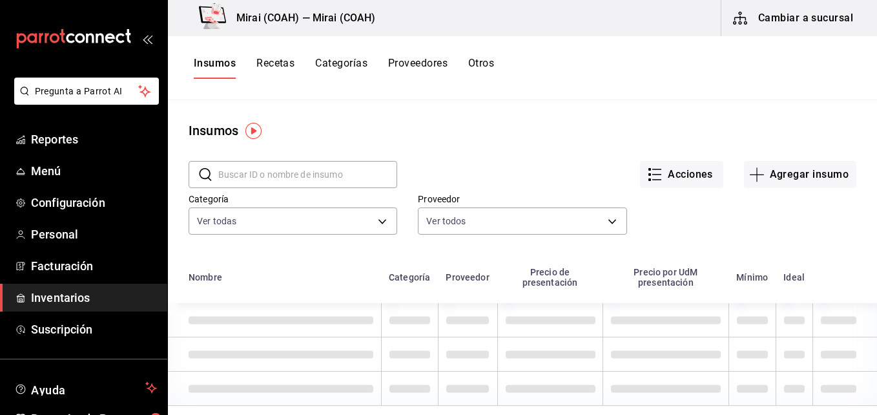
click at [260, 180] on input "text" at bounding box center [307, 175] width 179 height 26
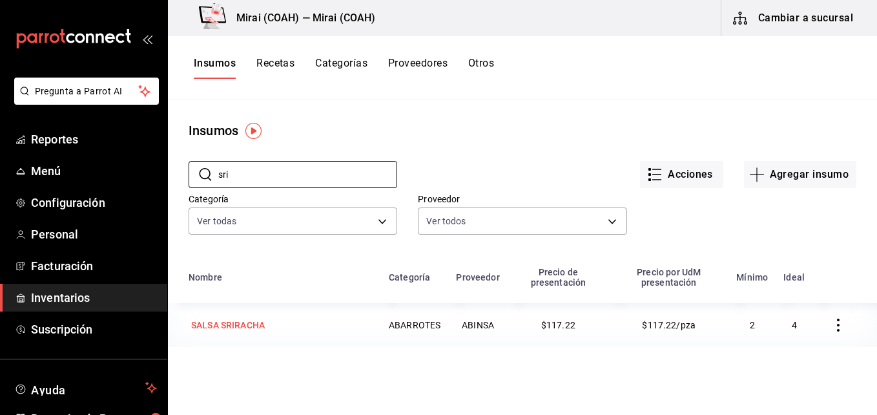
type input "sri"
click at [255, 325] on div "SALSA SRIRACHA" at bounding box center [228, 325] width 74 height 13
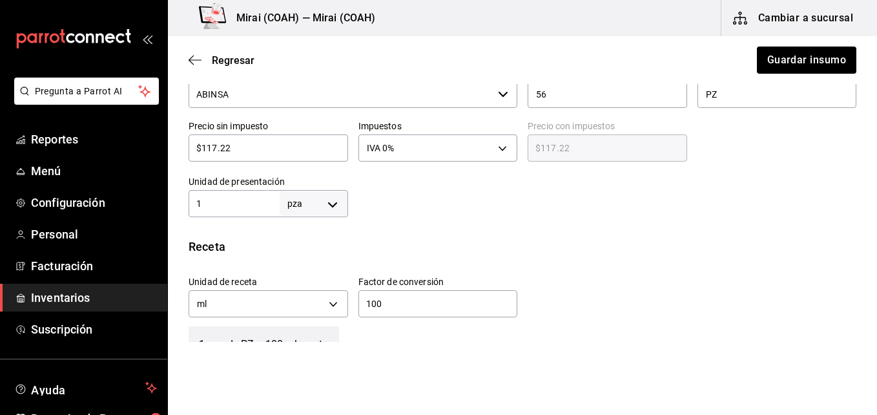
scroll to position [322, 0]
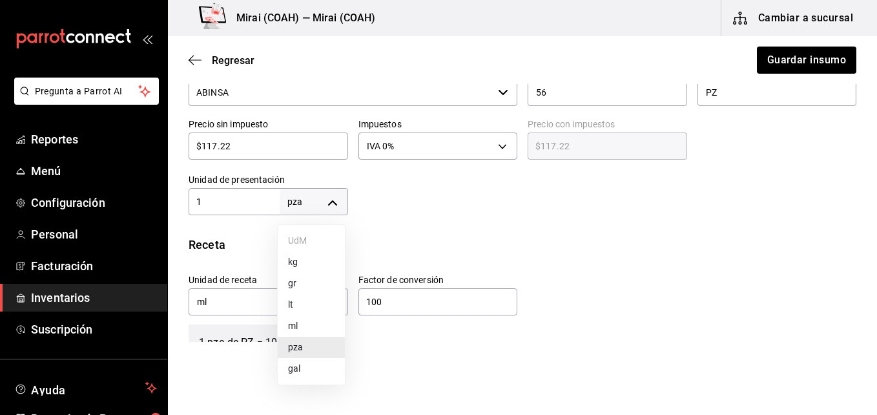
click at [335, 207] on body "Pregunta a Parrot AI Reportes Menú Configuración Personal Facturación Inventari…" at bounding box center [438, 171] width 877 height 342
click at [302, 323] on li "ml" at bounding box center [311, 325] width 67 height 21
type input "MILLILITER"
type input "1"
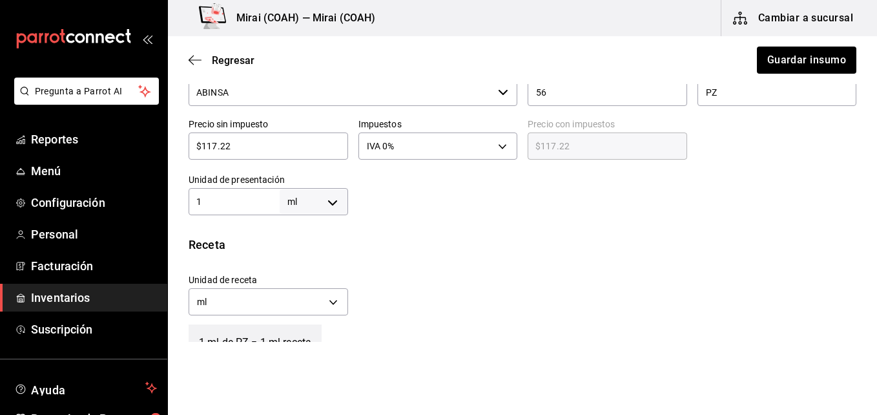
click at [215, 195] on input "1" at bounding box center [234, 202] width 91 height 16
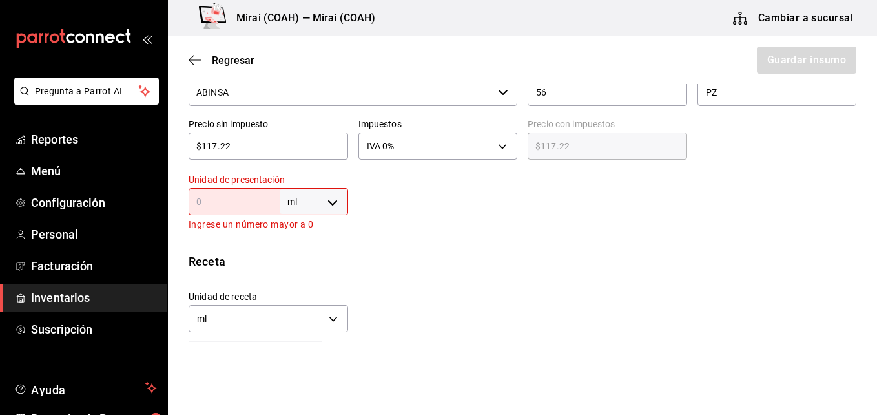
type input "7"
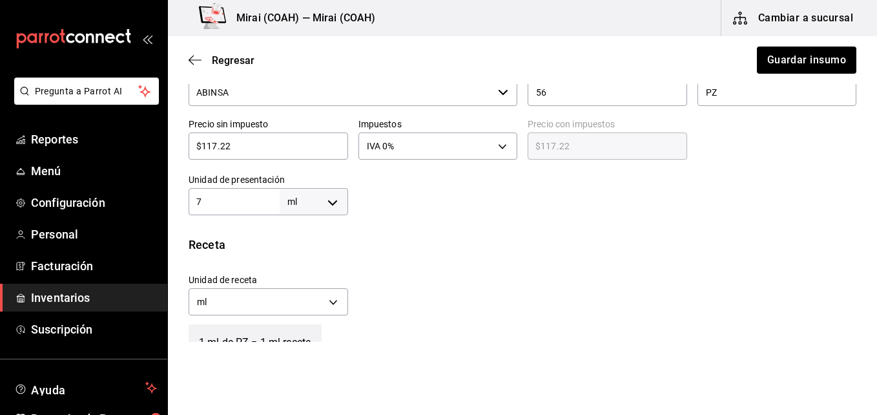
type input "79"
type input "793"
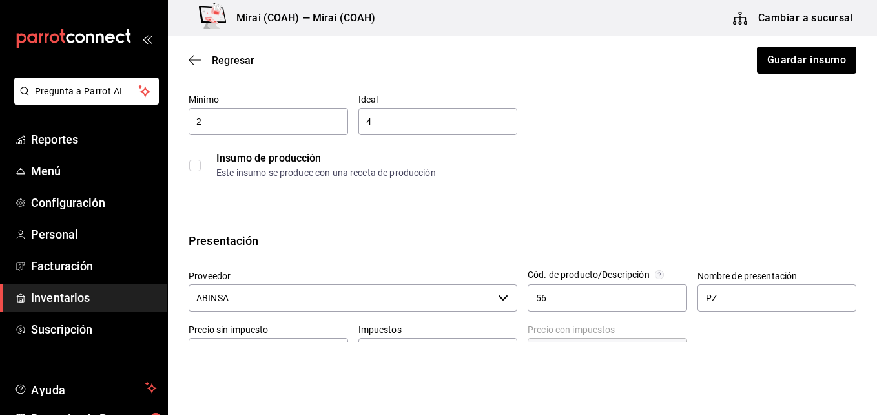
scroll to position [95, 0]
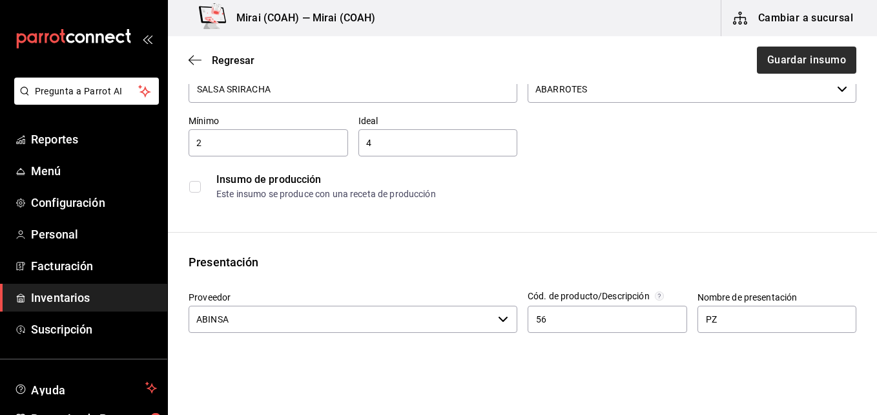
type input "793"
click at [810, 60] on button "Guardar insumo" at bounding box center [806, 60] width 101 height 27
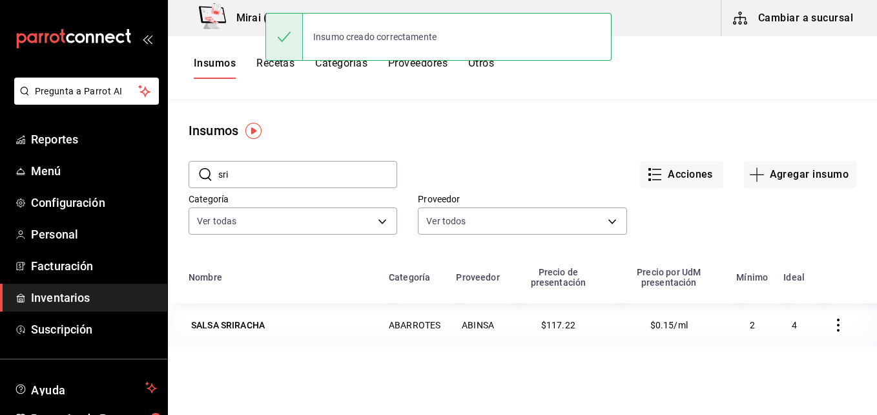
click at [278, 66] on button "Recetas" at bounding box center [276, 68] width 38 height 22
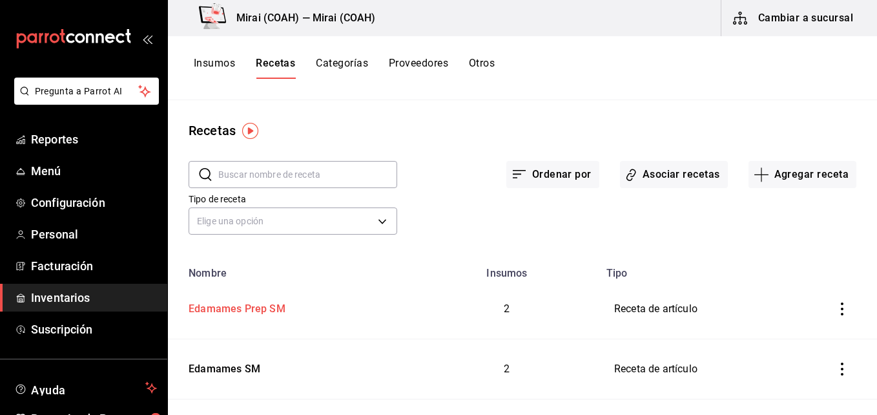
click at [266, 308] on div "Edamames Prep SM" at bounding box center [234, 307] width 102 height 20
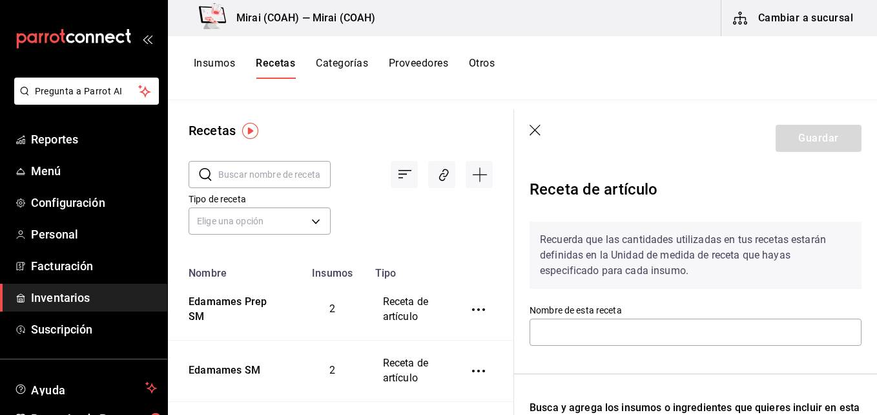
type input "Edamames Prep SM"
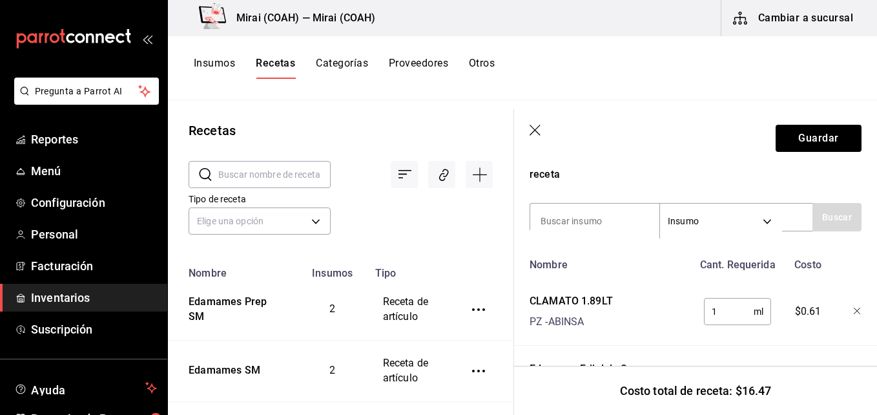
scroll to position [251, 0]
click at [854, 308] on icon "button" at bounding box center [858, 310] width 8 height 8
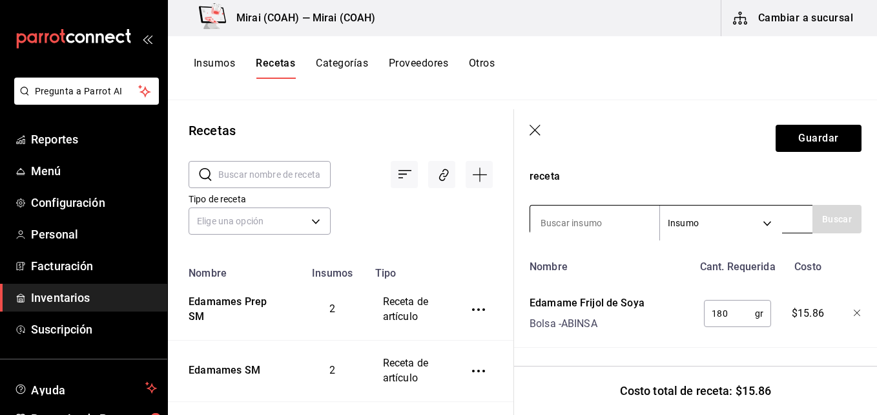
click at [607, 209] on input at bounding box center [594, 222] width 129 height 27
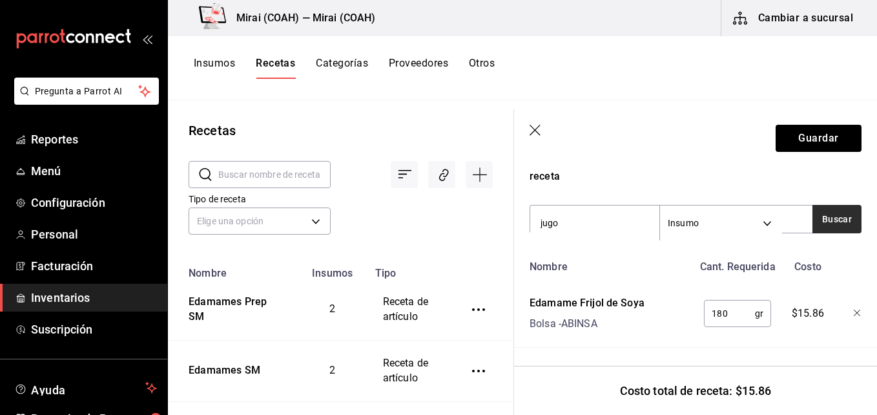
type input "jugo"
click at [841, 211] on button "Buscar" at bounding box center [837, 219] width 49 height 28
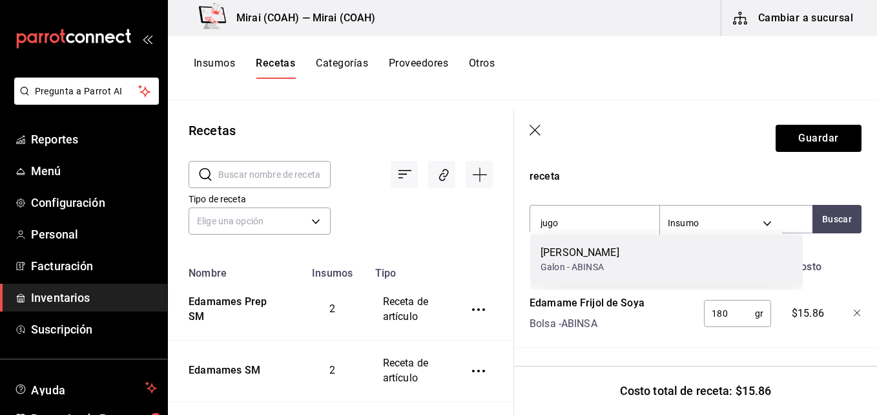
click at [675, 259] on div "Jugo de Limon Galon - ABINSA" at bounding box center [666, 260] width 273 height 50
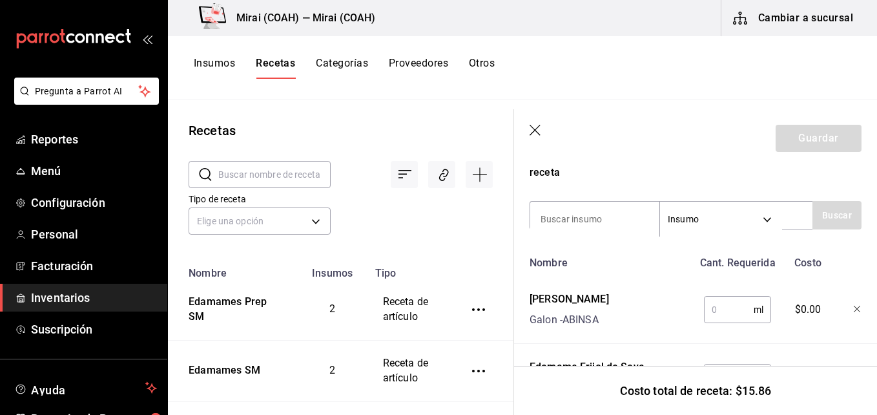
click at [719, 313] on input "text" at bounding box center [729, 310] width 50 height 26
type input "24"
click at [604, 217] on input at bounding box center [594, 218] width 129 height 27
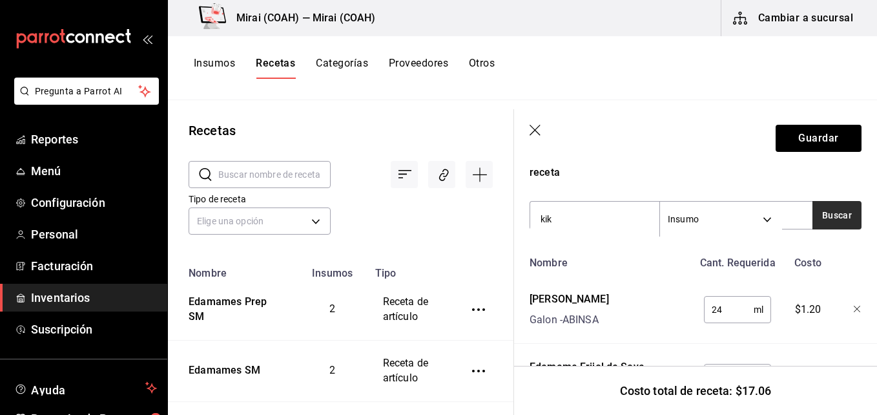
type input "kik"
click at [837, 216] on button "Buscar" at bounding box center [837, 215] width 49 height 28
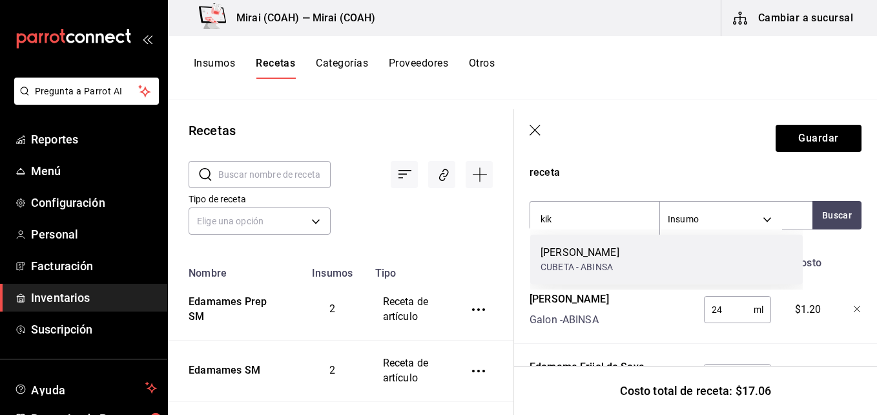
click at [627, 260] on div "SOYA KIKKOMAN CUBETA - ABINSA" at bounding box center [666, 260] width 273 height 50
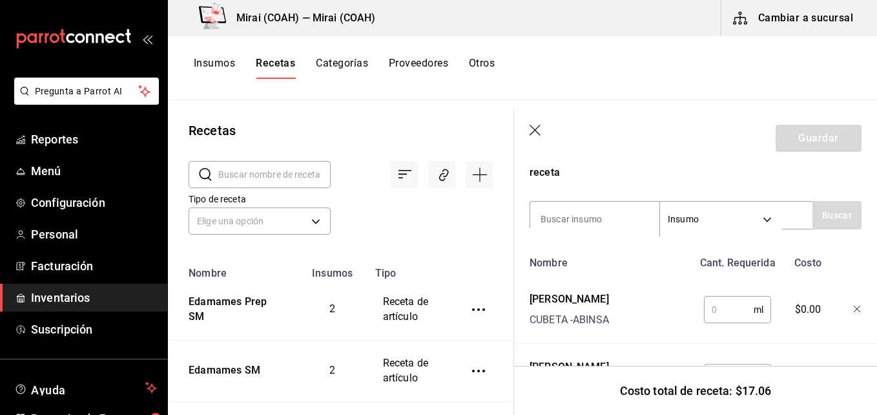
click at [728, 312] on input "text" at bounding box center [729, 310] width 50 height 26
type input "48"
click at [603, 217] on input at bounding box center [594, 218] width 129 height 27
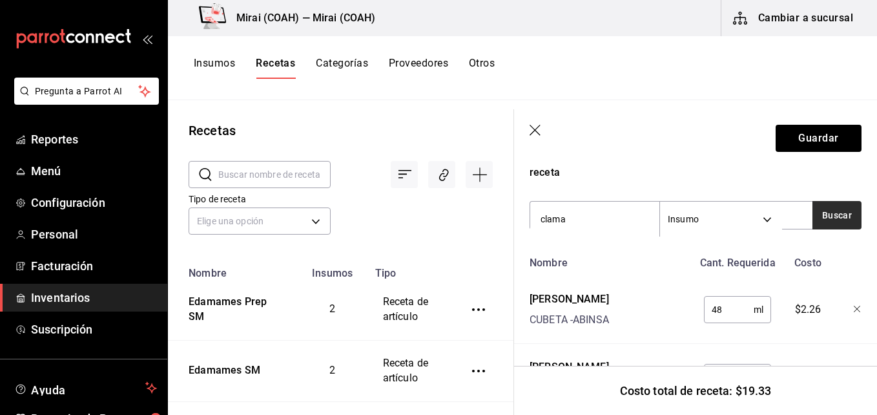
type input "clama"
click at [828, 216] on button "Buscar" at bounding box center [837, 215] width 49 height 28
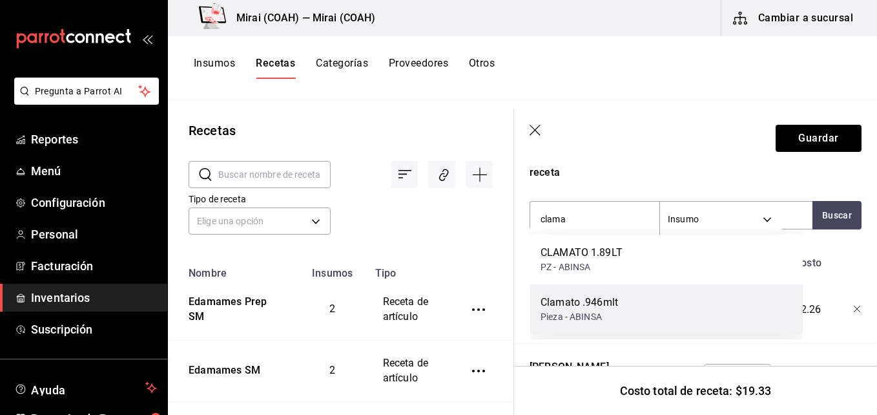
click at [592, 301] on div "Clamato .946mlt" at bounding box center [580, 303] width 78 height 16
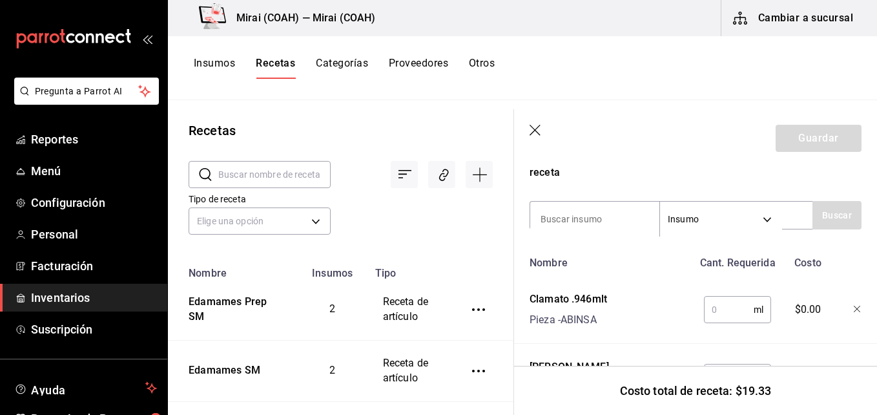
click at [728, 308] on input "text" at bounding box center [729, 310] width 50 height 26
type input "48"
click at [583, 212] on input at bounding box center [594, 218] width 129 height 27
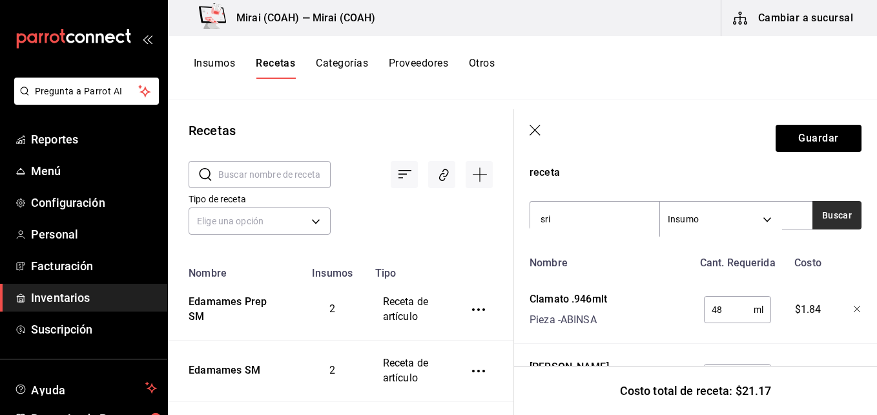
type input "sri"
click at [828, 216] on button "Buscar" at bounding box center [837, 215] width 49 height 28
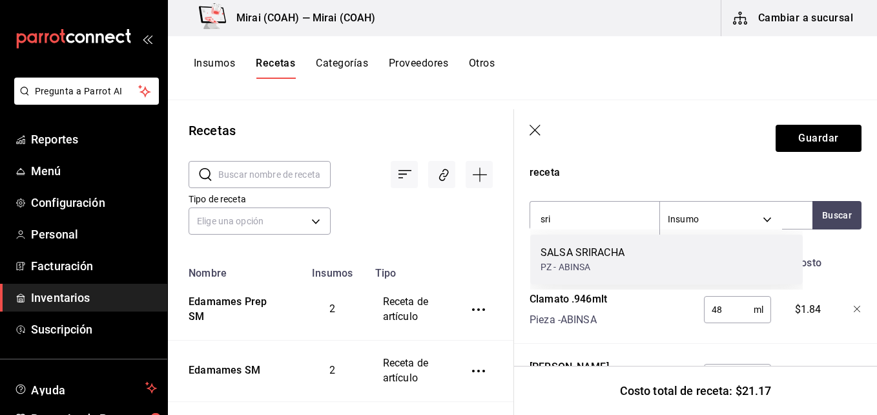
click at [636, 265] on div "SALSA SRIRACHA PZ - ABINSA" at bounding box center [666, 260] width 273 height 50
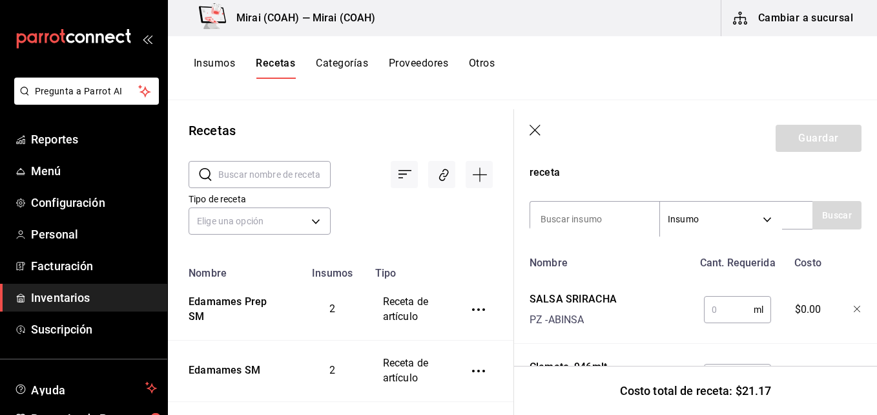
click at [731, 311] on input "text" at bounding box center [729, 310] width 50 height 26
type input "12"
click at [595, 213] on input at bounding box center [594, 218] width 129 height 27
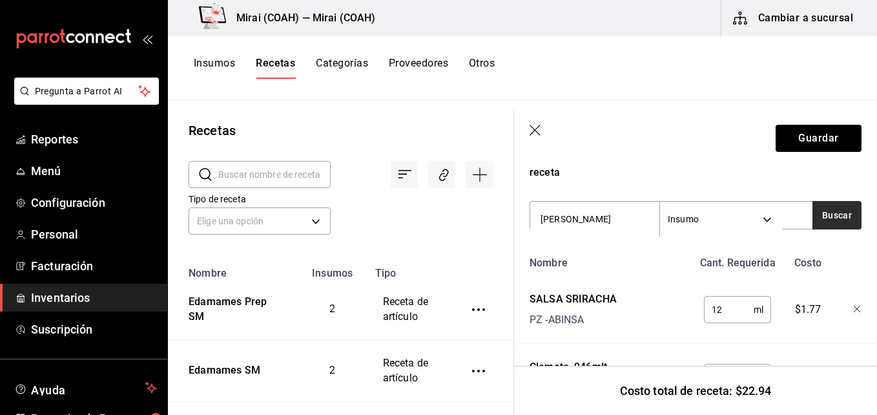
type input "sal limon"
click at [837, 215] on button "Buscar" at bounding box center [837, 215] width 49 height 28
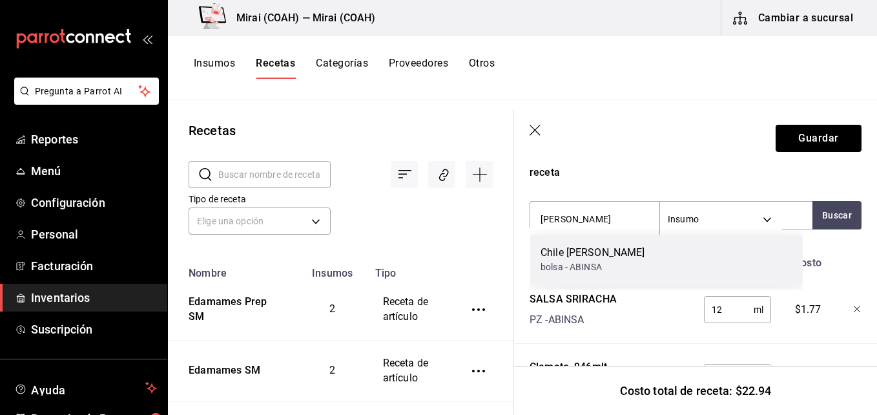
click at [634, 267] on div "Chile Sal Limon bolsa - ABINSA" at bounding box center [666, 260] width 273 height 50
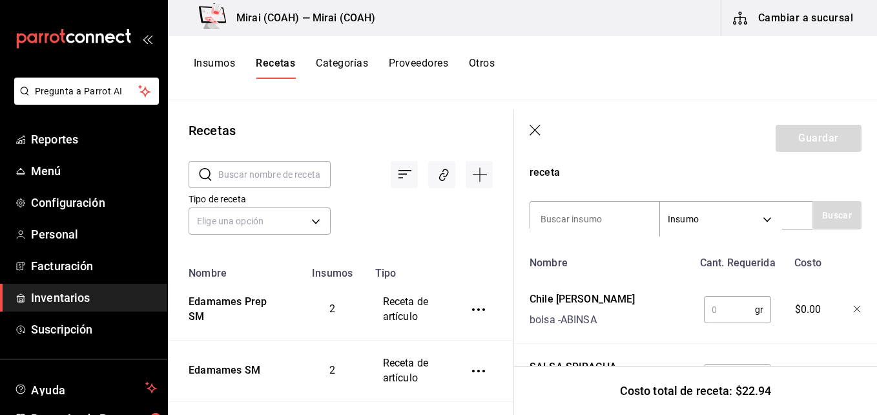
click at [722, 317] on input "text" at bounding box center [729, 310] width 51 height 26
type input "5"
click at [825, 134] on button "Guardar" at bounding box center [819, 138] width 86 height 27
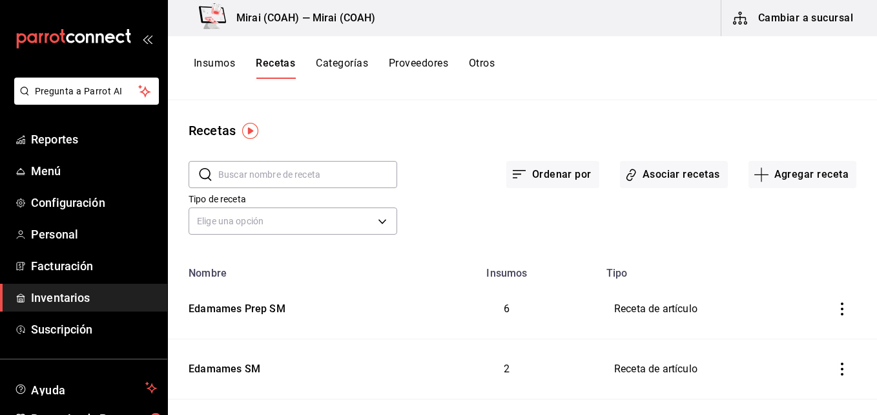
click at [225, 63] on button "Insumos" at bounding box center [214, 68] width 41 height 22
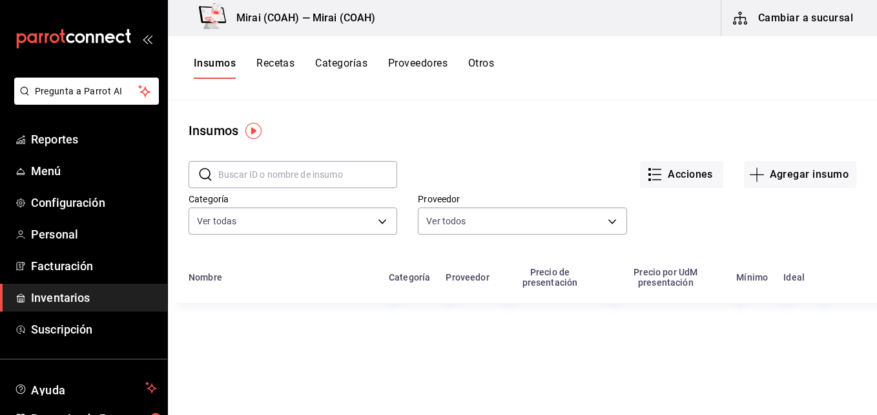
click at [333, 171] on input "text" at bounding box center [307, 175] width 179 height 26
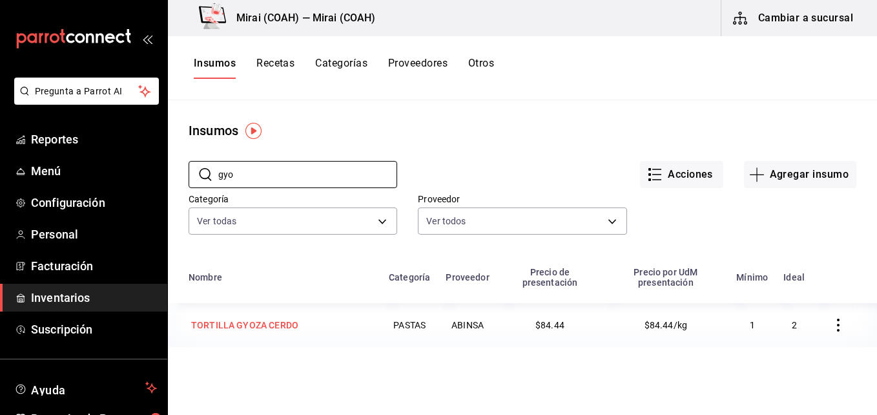
type input "gyo"
click at [271, 326] on div "TORTILLA GYOZA CERDO" at bounding box center [244, 325] width 107 height 13
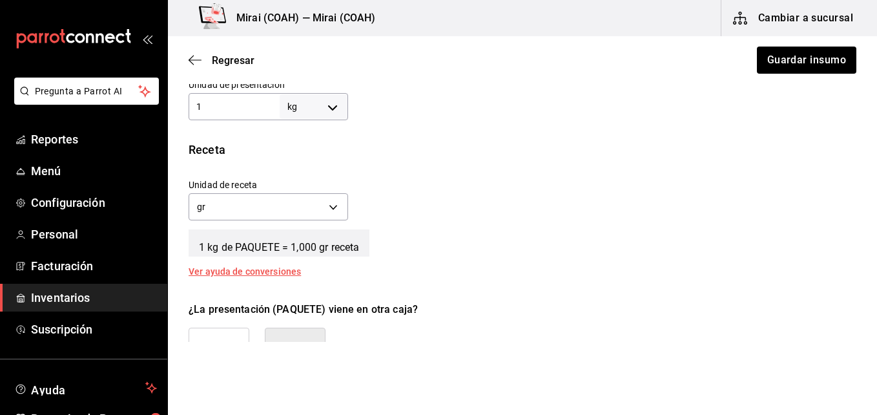
scroll to position [421, 0]
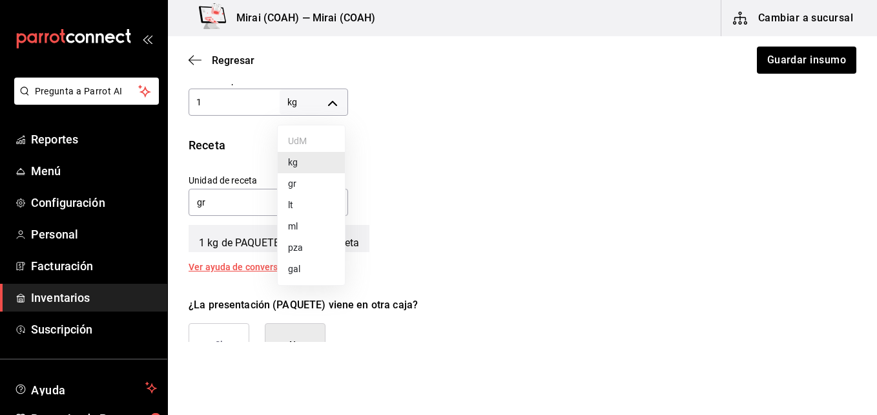
click at [335, 98] on body "Pregunta a Parrot AI Reportes Menú Configuración Personal Facturación Inventari…" at bounding box center [438, 171] width 877 height 342
click at [297, 245] on li "pza" at bounding box center [311, 247] width 67 height 21
type input "UNIT"
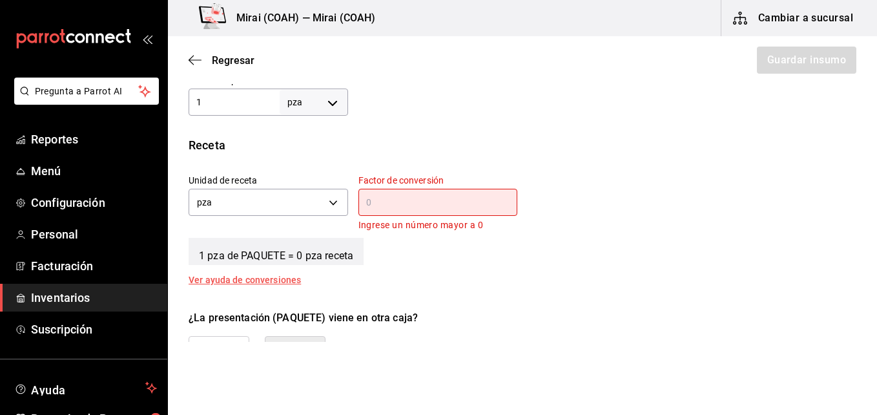
click at [215, 109] on input "1" at bounding box center [234, 102] width 91 height 16
type input "12"
click at [381, 207] on input "text" at bounding box center [439, 202] width 160 height 16
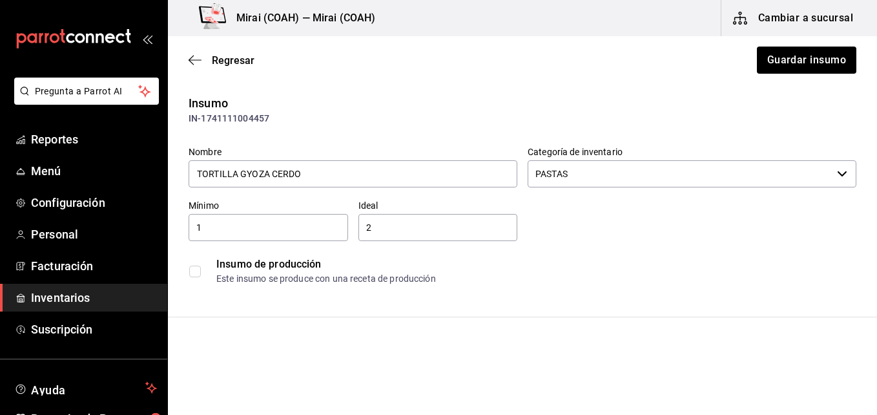
scroll to position [0, 0]
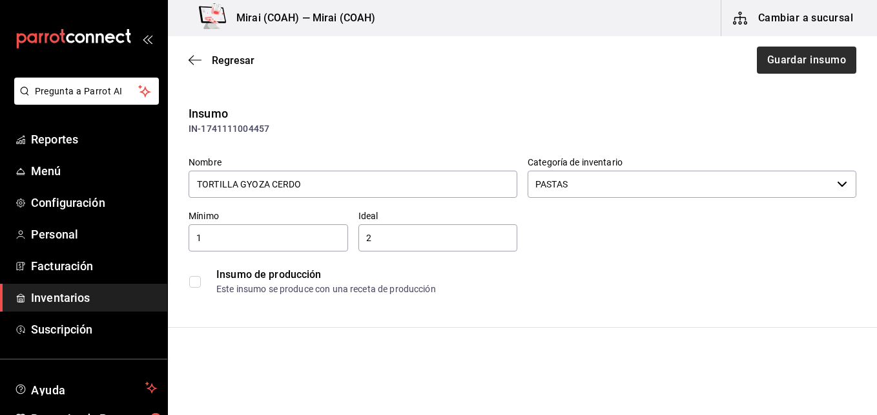
type input "1"
click at [812, 56] on button "Guardar insumo" at bounding box center [806, 60] width 101 height 27
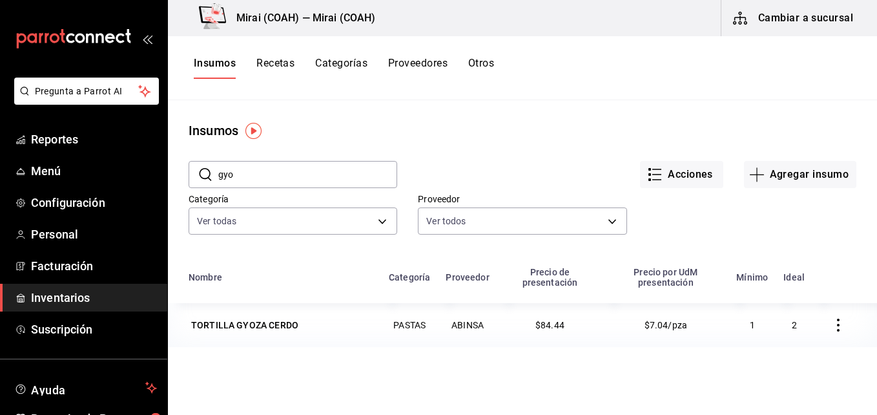
click at [278, 69] on button "Recetas" at bounding box center [276, 68] width 38 height 22
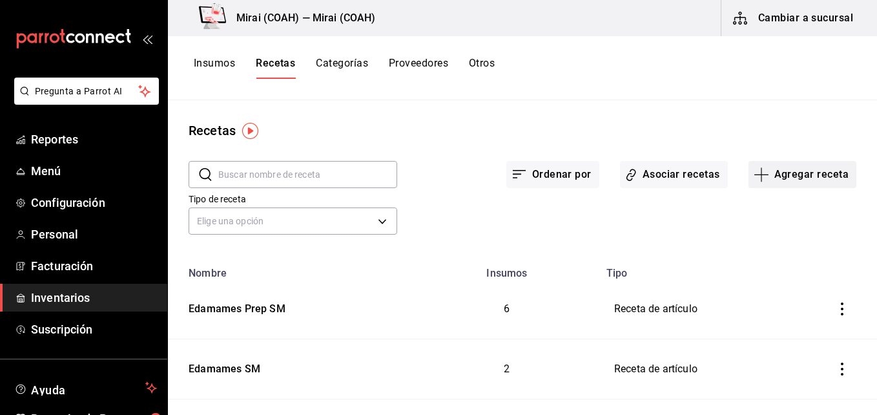
click at [755, 174] on icon "button" at bounding box center [762, 174] width 14 height 1
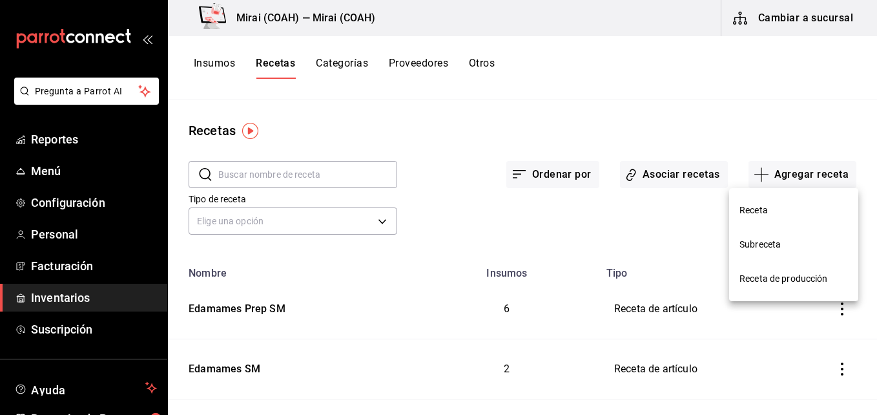
click at [773, 215] on span "Receta" at bounding box center [794, 211] width 109 height 14
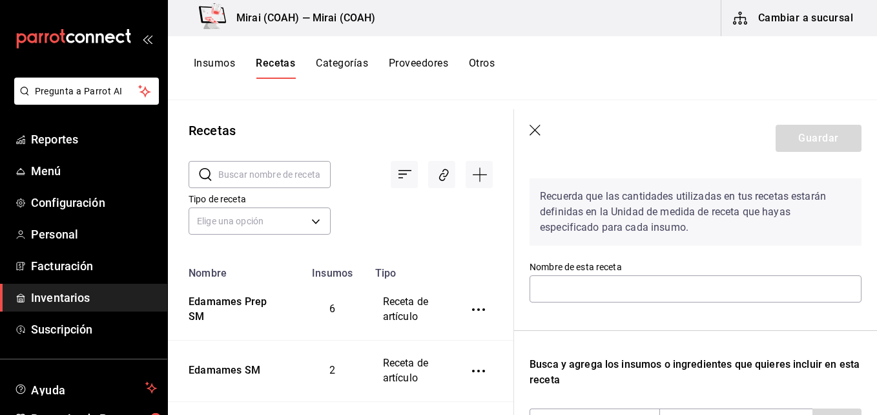
scroll to position [54, 0]
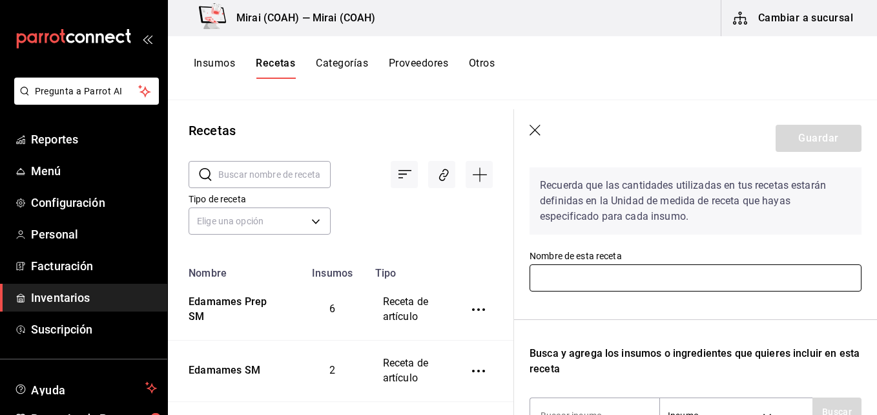
click at [643, 278] on input "text" at bounding box center [696, 277] width 332 height 27
type input "Y"
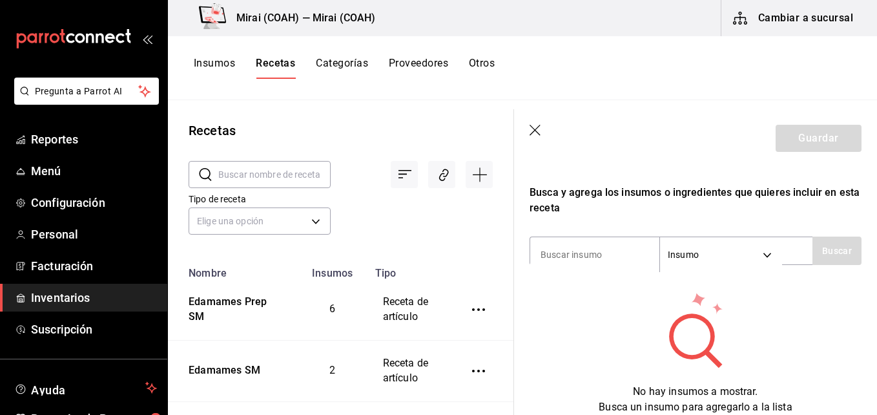
scroll to position [227, 0]
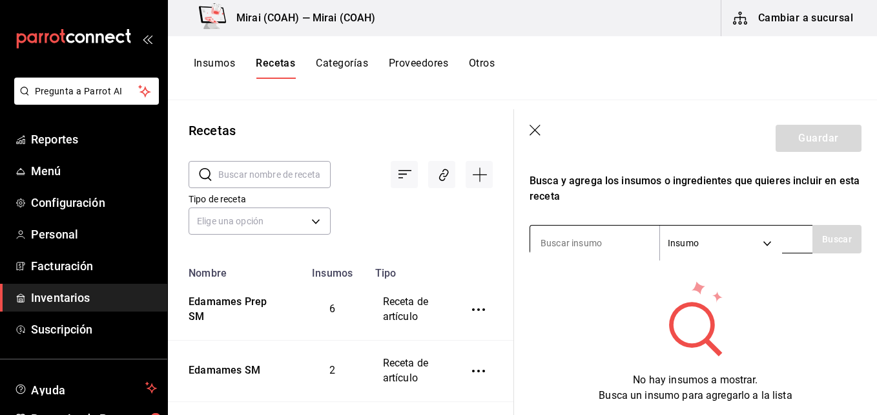
type input "Gyozas SM"
click at [607, 247] on input at bounding box center [594, 242] width 129 height 27
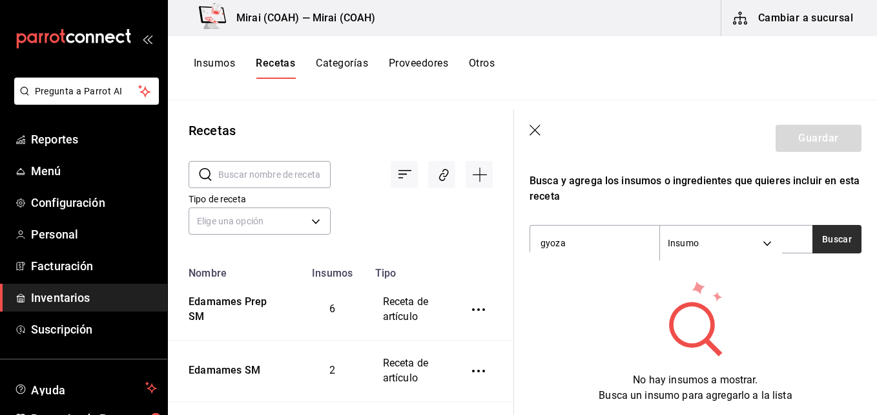
type input "gyoza"
click at [841, 242] on button "Buscar" at bounding box center [837, 239] width 49 height 28
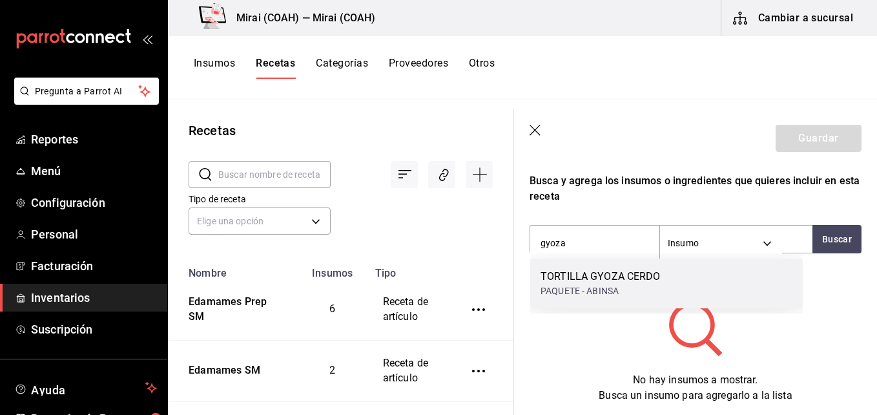
click at [694, 280] on div "TORTILLA GYOZA CERDO PAQUETE - ABINSA" at bounding box center [666, 283] width 273 height 50
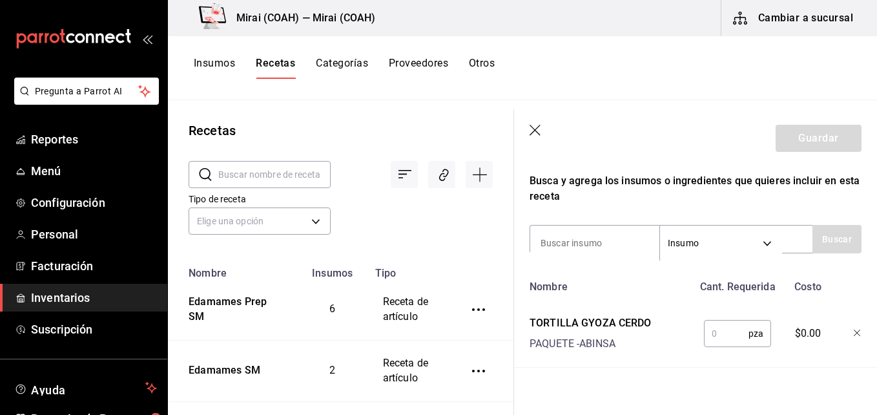
click at [717, 329] on input "text" at bounding box center [726, 333] width 45 height 26
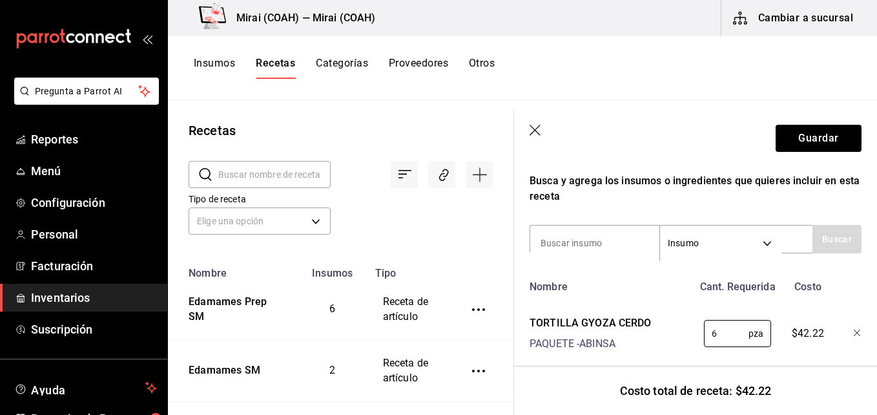
type input "6"
click at [660, 355] on div "Nombre Cant. Requerida Costo TORTILLA GYOZA CERDO PAQUETE - ABINSA 6 pza ​ $42.…" at bounding box center [696, 321] width 332 height 94
drag, startPoint x: 816, startPoint y: 119, endPoint x: 794, endPoint y: 139, distance: 29.7
click at [794, 139] on header "Guardar" at bounding box center [695, 138] width 363 height 58
click at [794, 139] on button "Guardar" at bounding box center [819, 138] width 86 height 27
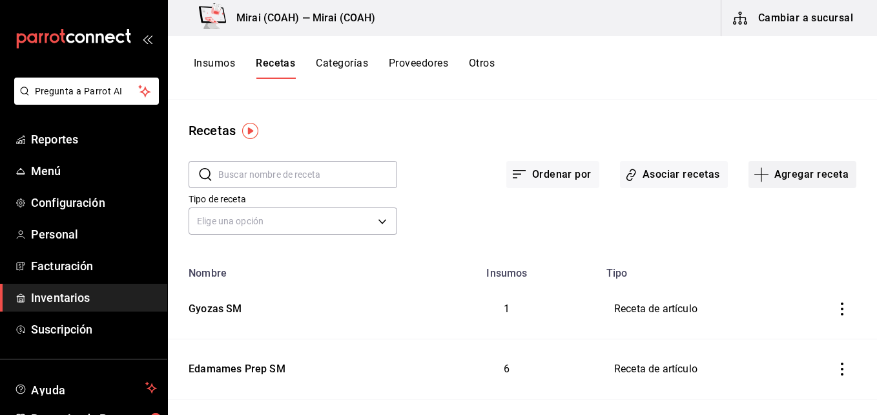
click at [761, 175] on icon "button" at bounding box center [761, 174] width 1 height 14
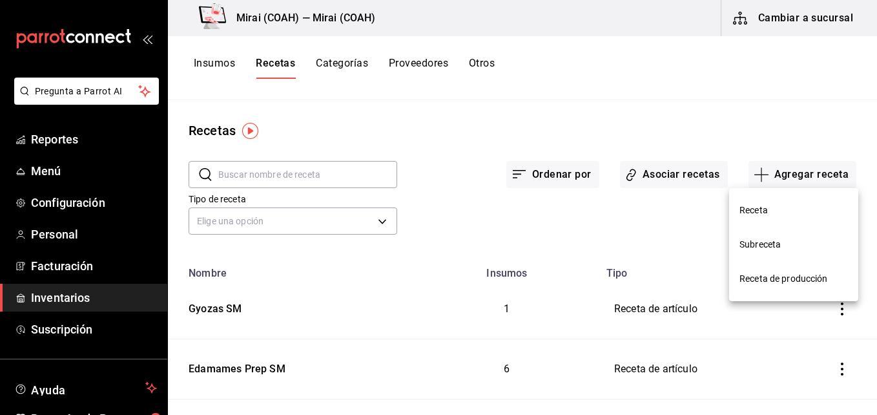
click at [746, 207] on span "Receta" at bounding box center [794, 211] width 109 height 14
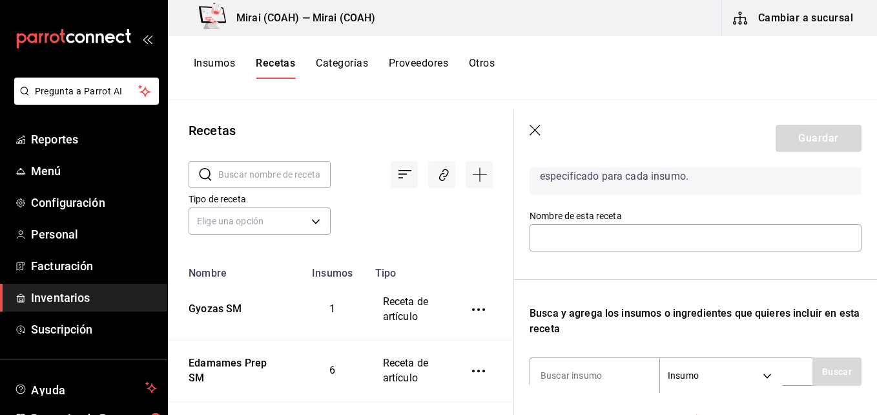
scroll to position [109, 0]
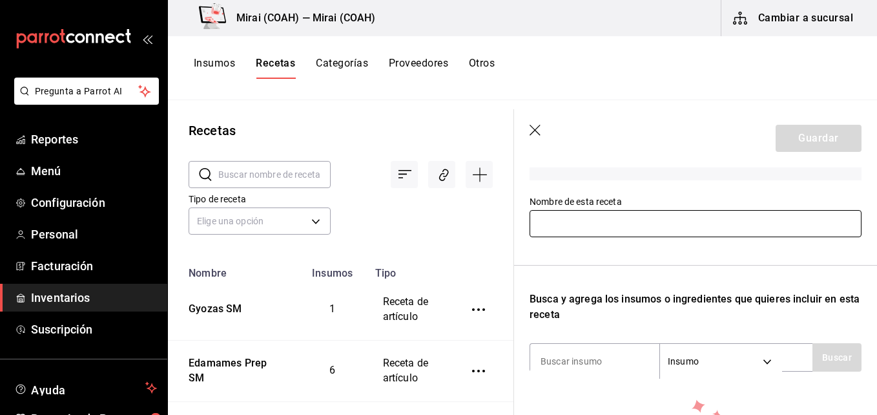
click at [631, 225] on input "text" at bounding box center [696, 223] width 332 height 27
type input "e"
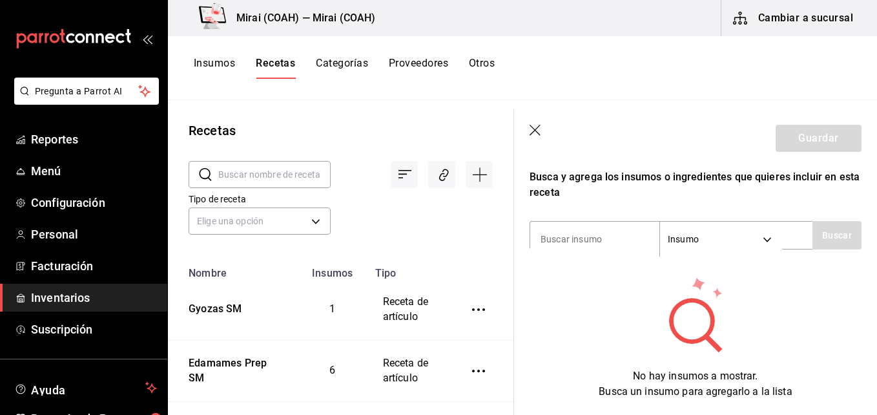
scroll to position [232, 0]
type input "Ebi Mirai SM"
click at [600, 229] on input at bounding box center [594, 237] width 129 height 27
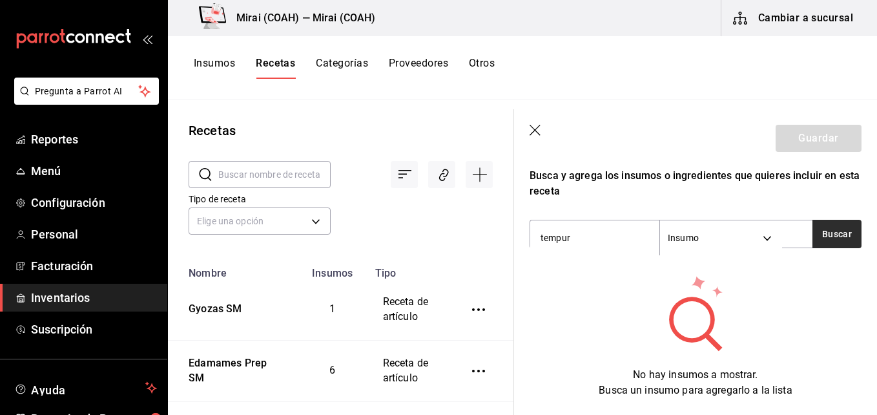
type input "tempur"
click at [830, 236] on button "Buscar" at bounding box center [837, 234] width 49 height 28
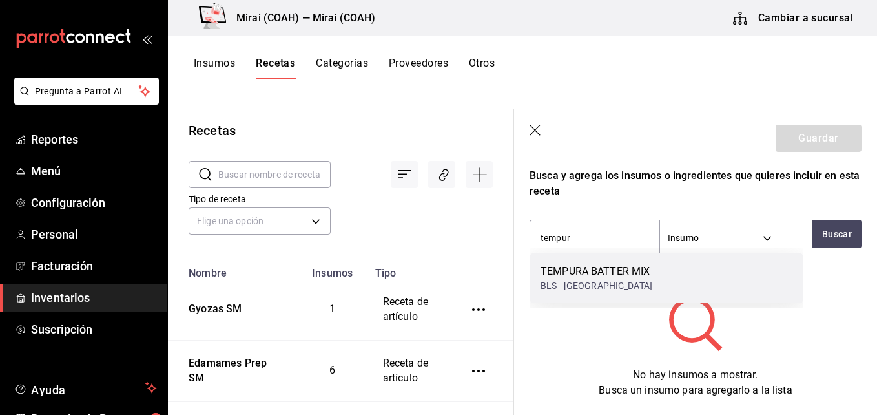
click at [675, 273] on div "TEMPURA BATTER MIX BLS - ABINSA" at bounding box center [666, 278] width 273 height 50
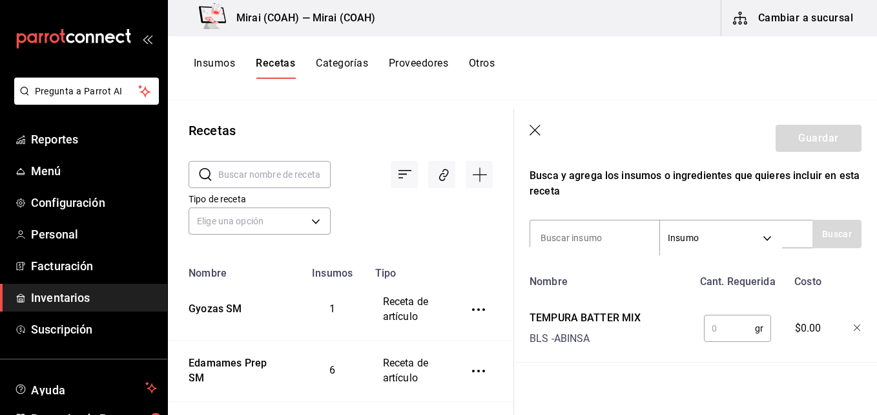
click at [722, 324] on input "text" at bounding box center [729, 328] width 51 height 26
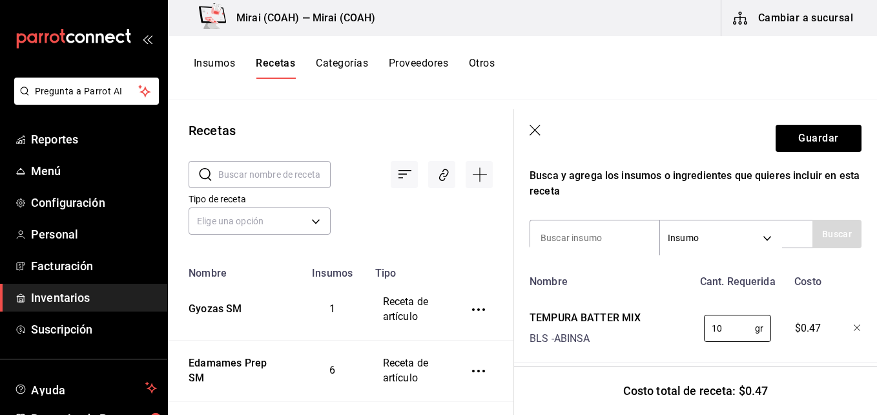
type input "10"
click at [626, 277] on div "Nombre" at bounding box center [609, 279] width 169 height 21
click at [587, 236] on input at bounding box center [594, 237] width 129 height 27
type input "queso"
click at [827, 235] on button "Buscar" at bounding box center [837, 234] width 49 height 28
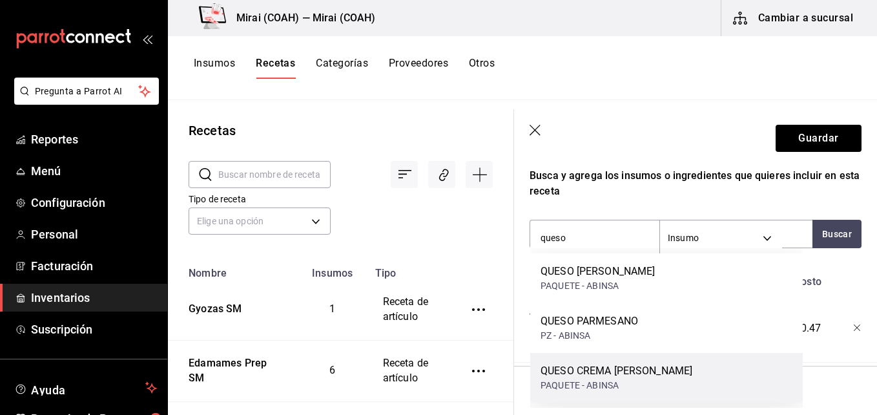
click at [629, 377] on div "QUESO CREMA [PERSON_NAME]" at bounding box center [617, 371] width 152 height 16
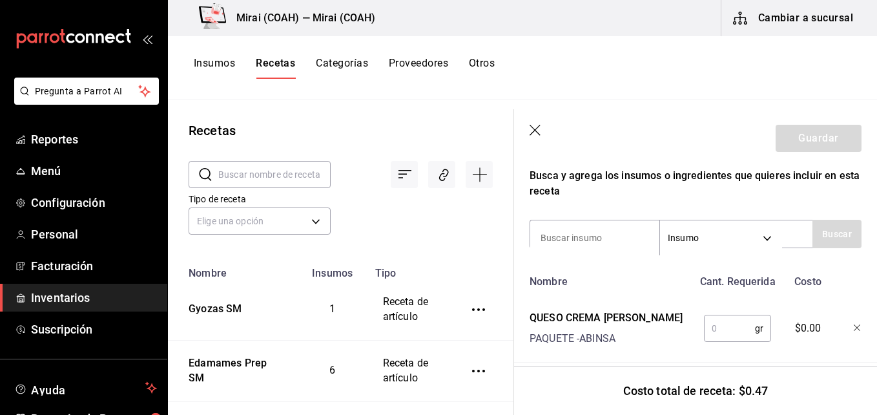
click at [731, 335] on input "text" at bounding box center [729, 328] width 51 height 26
type input "50"
click at [582, 238] on input at bounding box center [594, 237] width 129 height 27
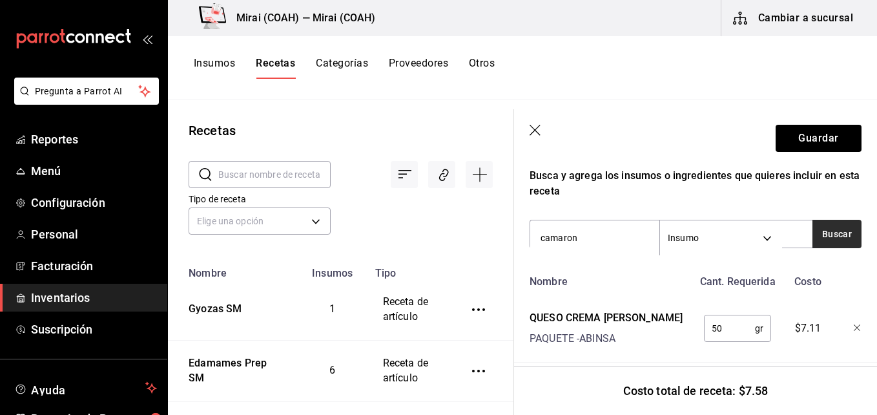
type input "camaron"
click at [824, 232] on button "Buscar" at bounding box center [837, 234] width 49 height 28
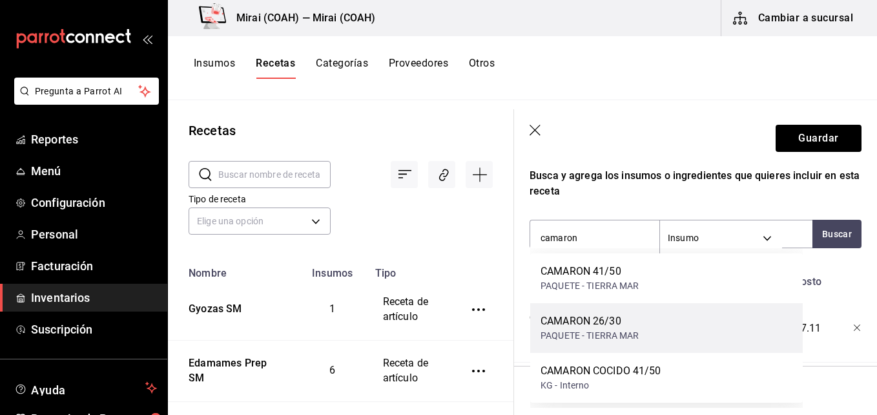
click at [605, 326] on div "CAMARON 26/30" at bounding box center [590, 321] width 99 height 16
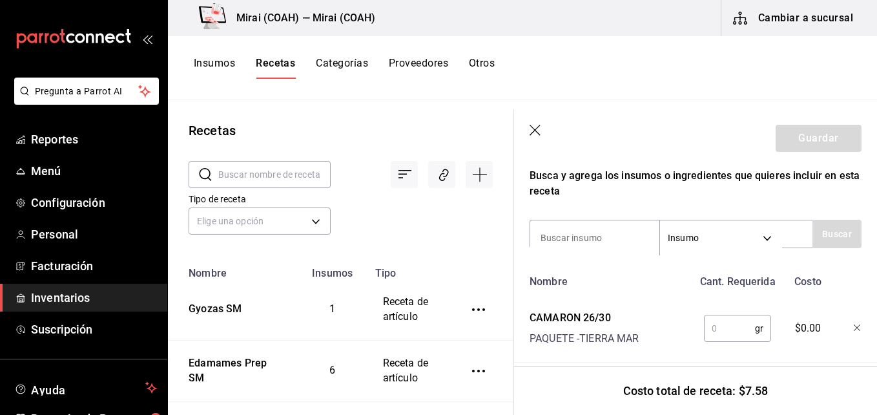
click at [733, 332] on input "text" at bounding box center [729, 328] width 51 height 26
type input "75"
click at [586, 232] on input at bounding box center [594, 237] width 129 height 27
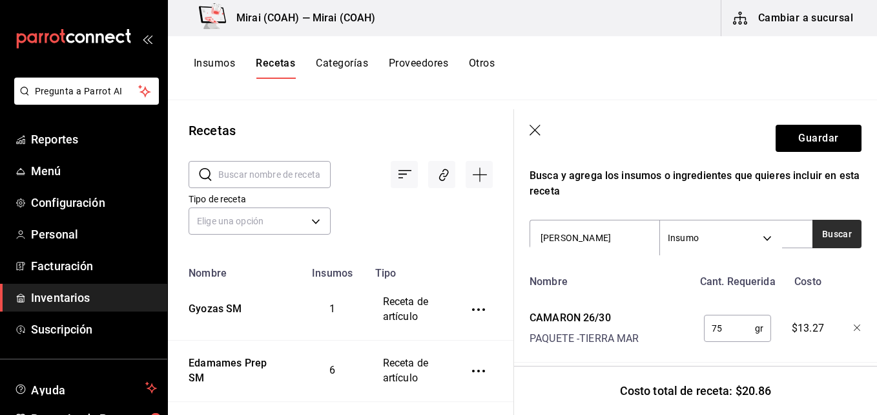
type input "panko"
click at [826, 238] on button "Buscar" at bounding box center [837, 234] width 49 height 28
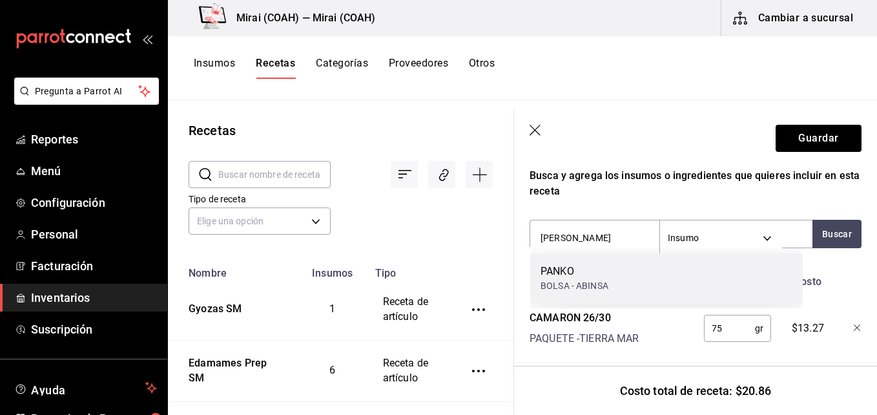
click at [577, 273] on div "PANKO" at bounding box center [575, 272] width 68 height 16
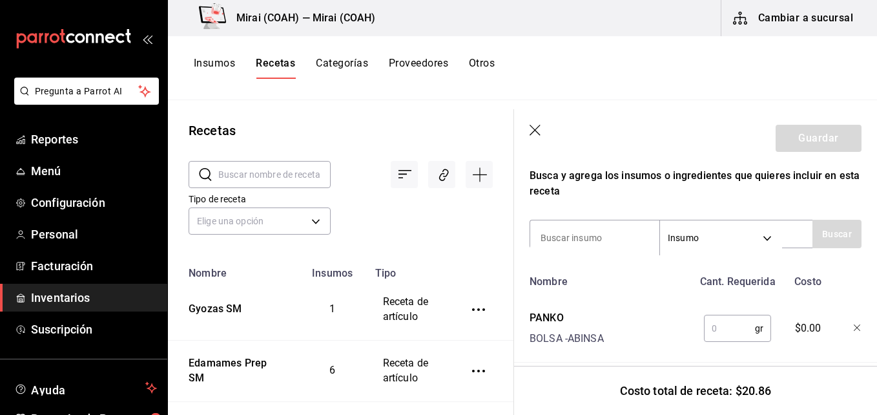
click at [714, 330] on input "text" at bounding box center [729, 328] width 51 height 26
type input "30"
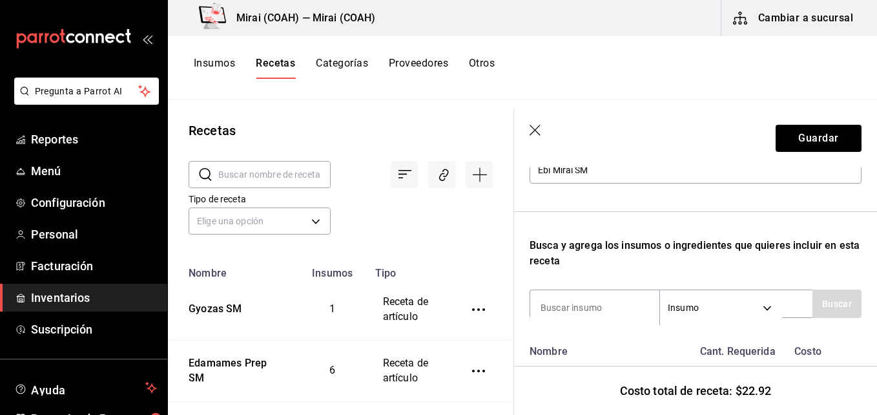
scroll to position [161, 0]
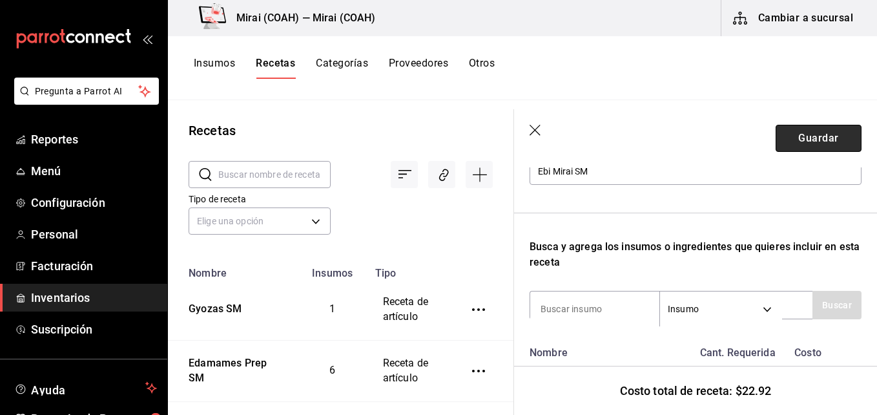
click at [786, 139] on button "Guardar" at bounding box center [819, 138] width 86 height 27
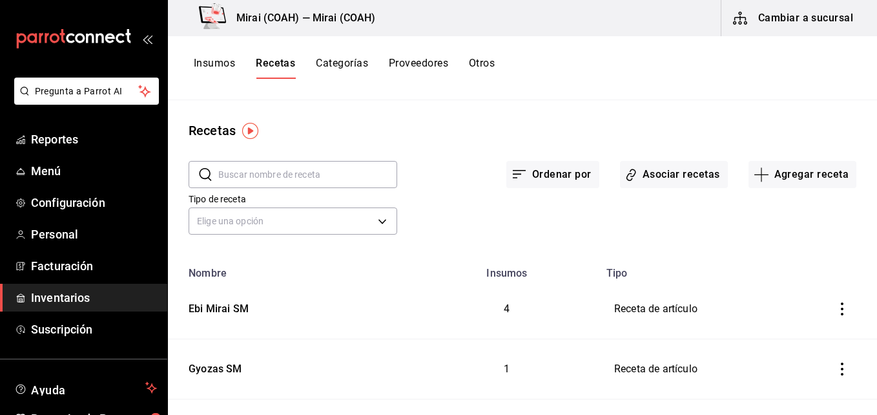
click at [220, 63] on button "Insumos" at bounding box center [214, 68] width 41 height 22
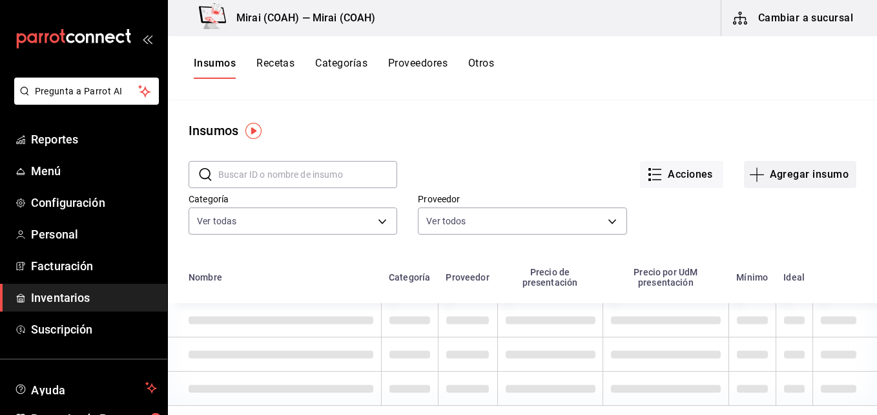
click at [750, 174] on icon "button" at bounding box center [757, 174] width 14 height 1
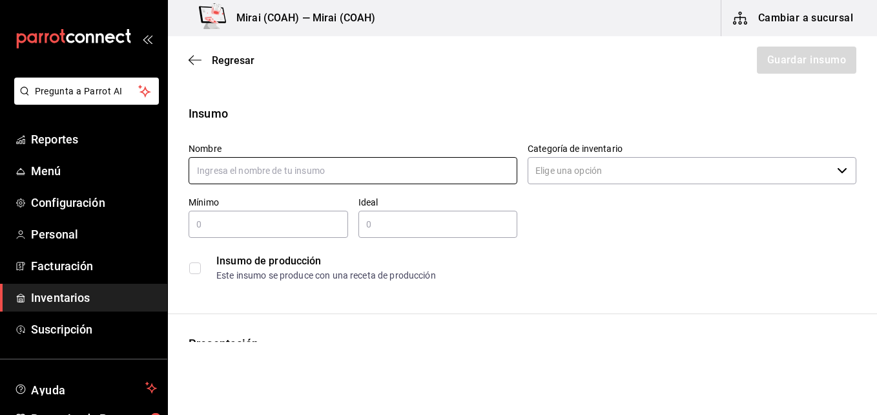
click at [274, 173] on input "text" at bounding box center [353, 170] width 329 height 27
type input "Catsup [PERSON_NAME]"
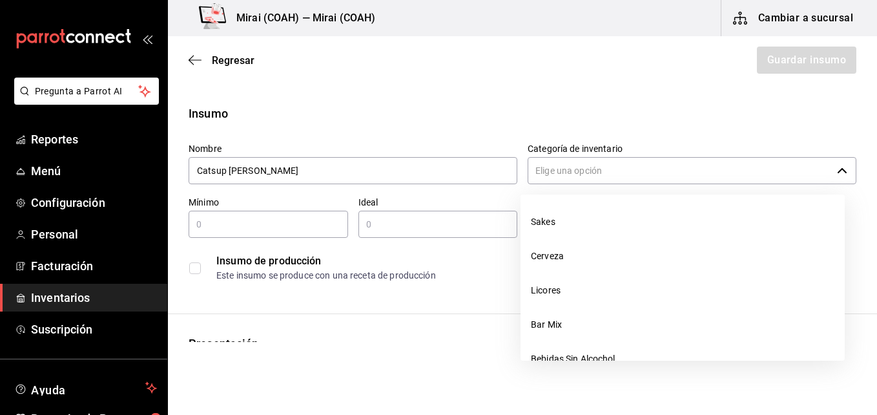
click at [575, 183] on input "Categoría de inventario" at bounding box center [680, 170] width 304 height 27
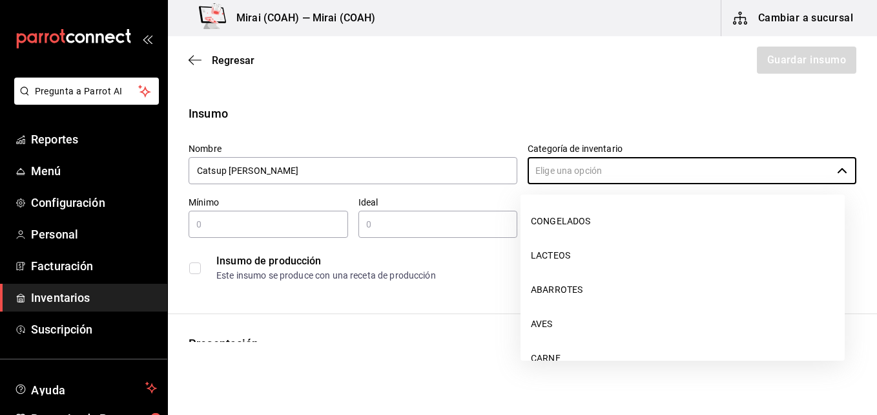
scroll to position [364, 0]
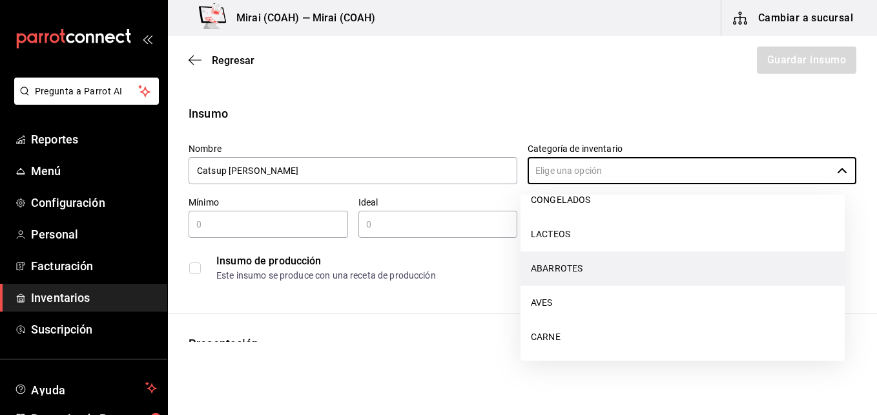
click at [596, 264] on li "ABARROTES" at bounding box center [683, 268] width 324 height 34
type input "ABARROTES"
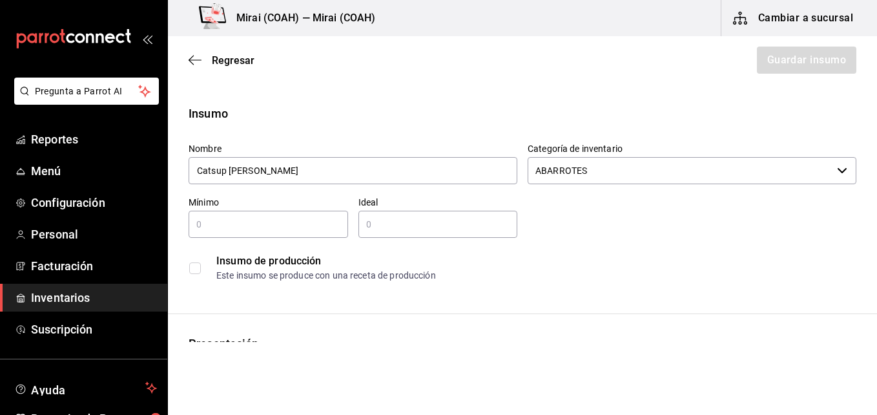
click at [322, 224] on input "text" at bounding box center [269, 224] width 160 height 16
type input "2"
click at [423, 217] on input "text" at bounding box center [439, 224] width 160 height 16
type input "3"
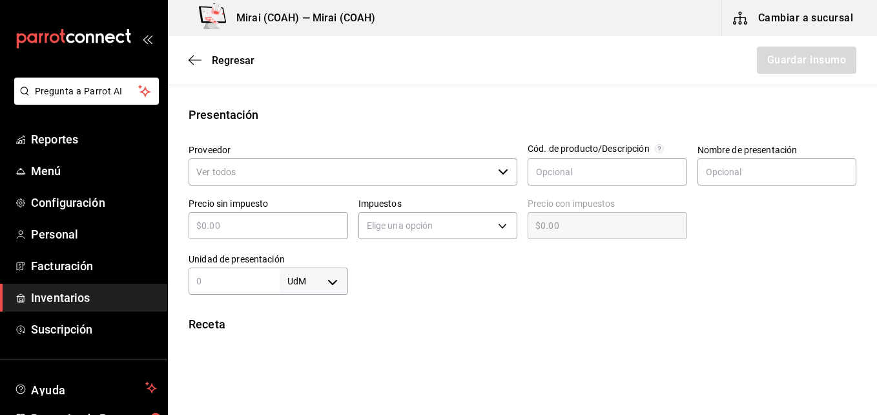
scroll to position [231, 0]
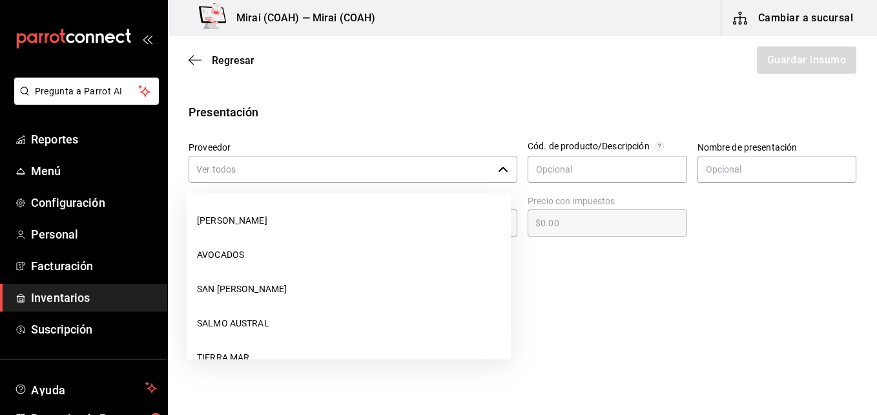
click at [498, 173] on icon "button" at bounding box center [503, 169] width 10 height 10
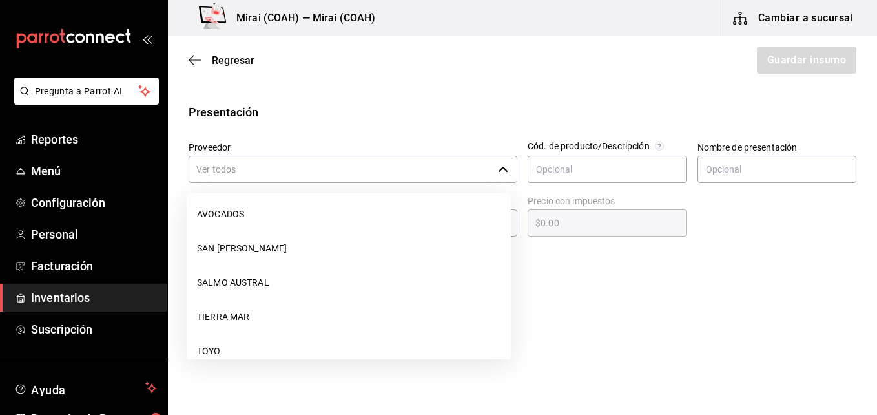
scroll to position [129, 0]
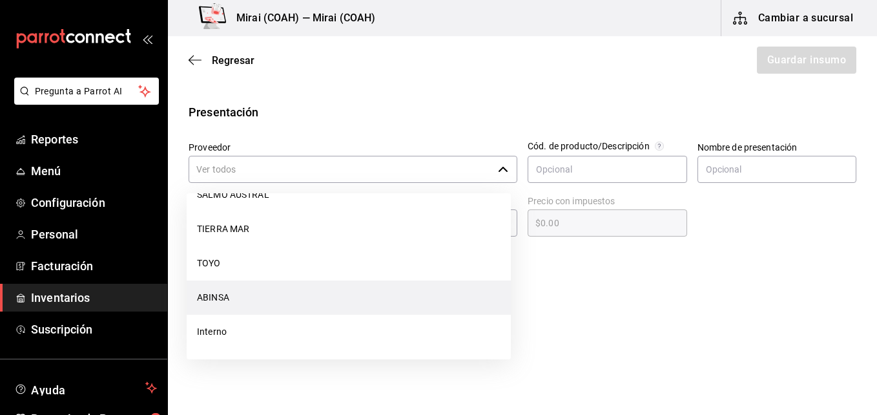
click at [346, 299] on li "ABINSA" at bounding box center [349, 297] width 324 height 34
type input "ABINSA"
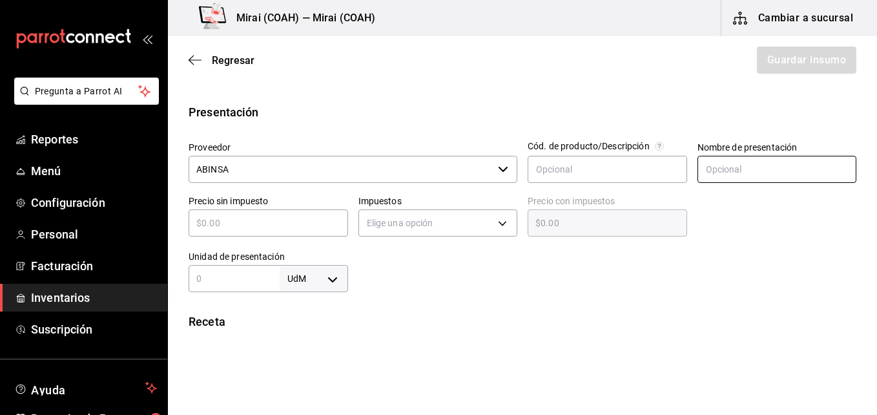
type input "3"
click at [724, 167] on input "text" at bounding box center [778, 169] width 160 height 27
type input "Bote"
click at [314, 216] on input "text" at bounding box center [269, 223] width 160 height 16
type input "$1"
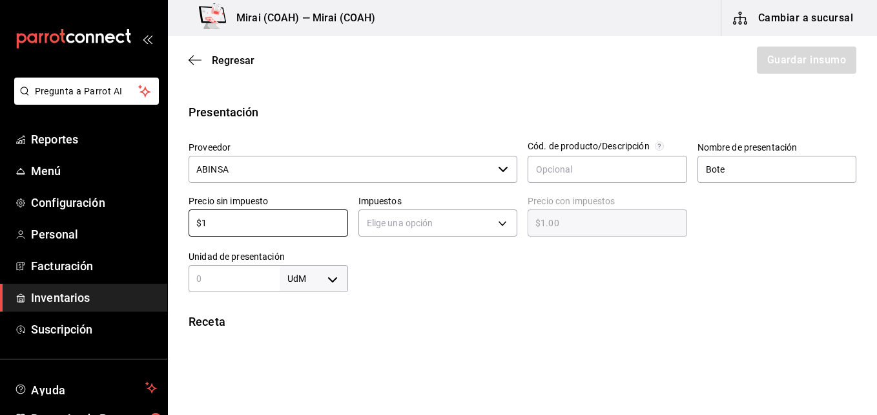
type input "$1.00"
type input "$15"
type input "$15.00"
type input "$150"
type input "$150.00"
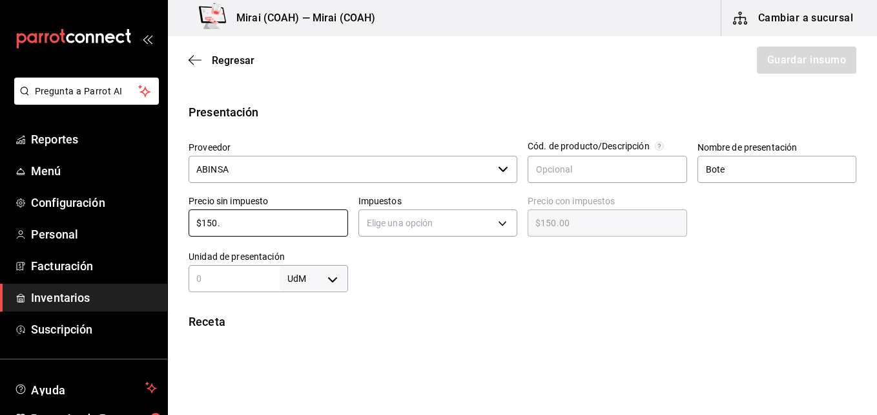
type input "$150.5"
type input "$150.50"
type input "$150.55"
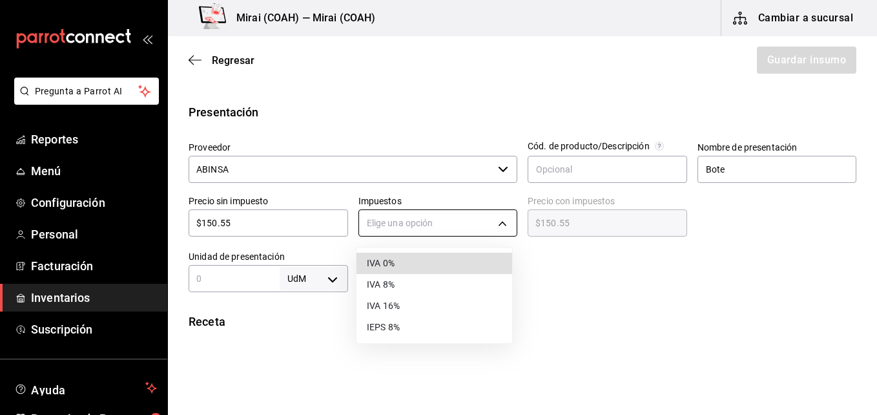
click at [501, 220] on body "Pregunta a Parrot AI Reportes Menú Configuración Personal Facturación Inventari…" at bounding box center [438, 171] width 877 height 342
click at [419, 264] on li "IVA 0%" at bounding box center [435, 263] width 156 height 21
type input "IVA_0"
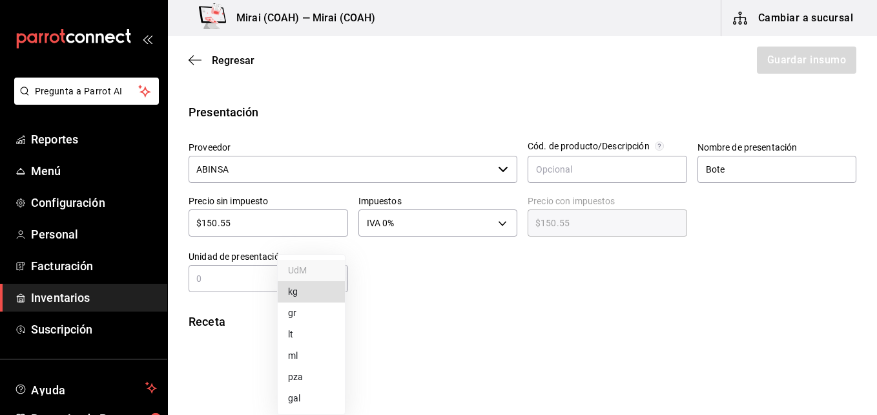
click at [329, 279] on body "Pregunta a Parrot AI Reportes Menú Configuración Personal Facturación Inventari…" at bounding box center [438, 171] width 877 height 342
click at [300, 311] on li "gr" at bounding box center [311, 312] width 67 height 21
type input "GRAM"
click at [237, 272] on input "text" at bounding box center [234, 279] width 91 height 16
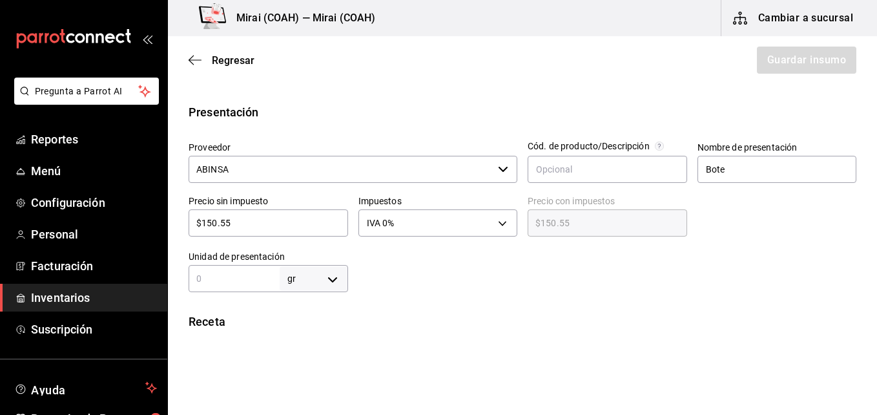
type input "3"
type input "38"
type input "380"
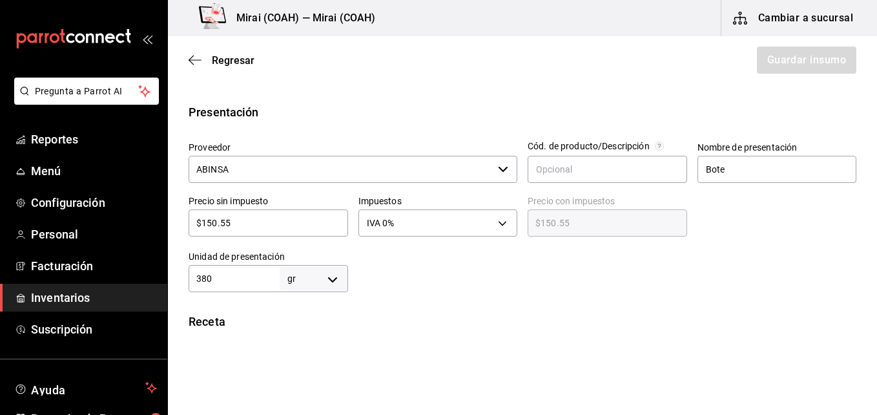
type input "380"
type input "3,800"
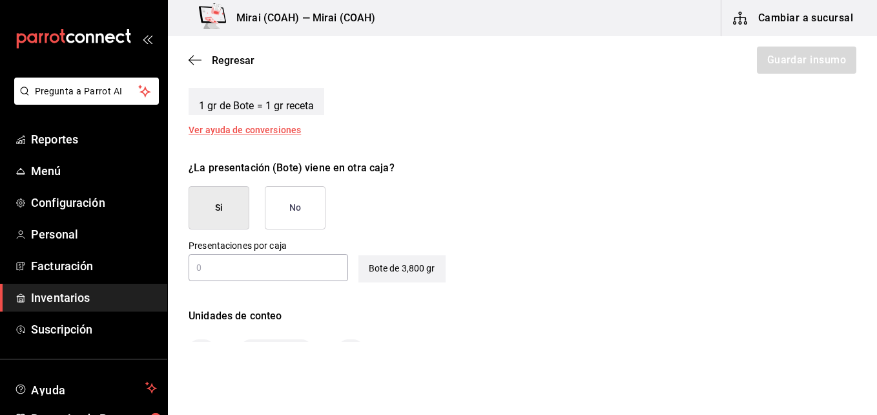
scroll to position [547, 0]
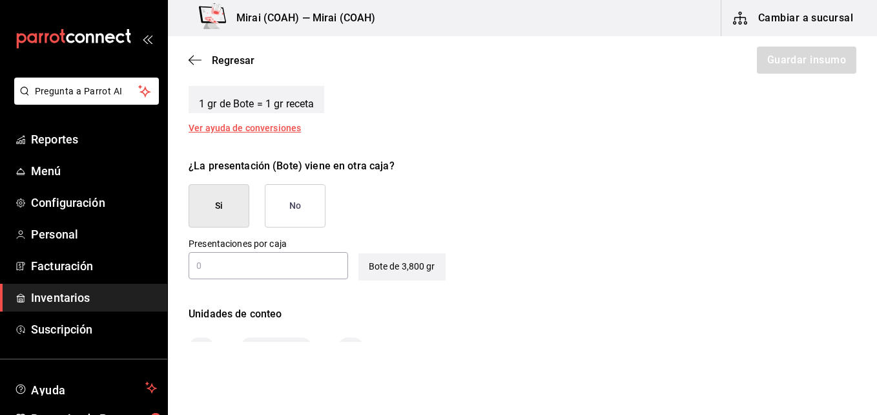
type input "3,800"
click at [275, 210] on button "No" at bounding box center [295, 205] width 61 height 43
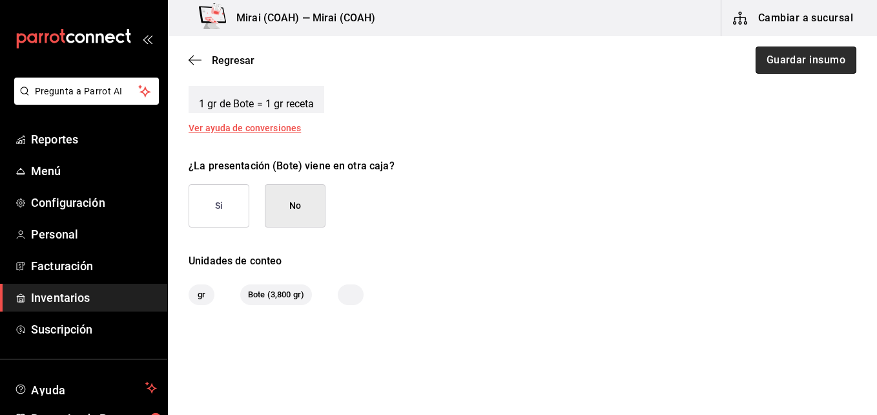
click at [805, 64] on button "Guardar insumo" at bounding box center [806, 60] width 101 height 27
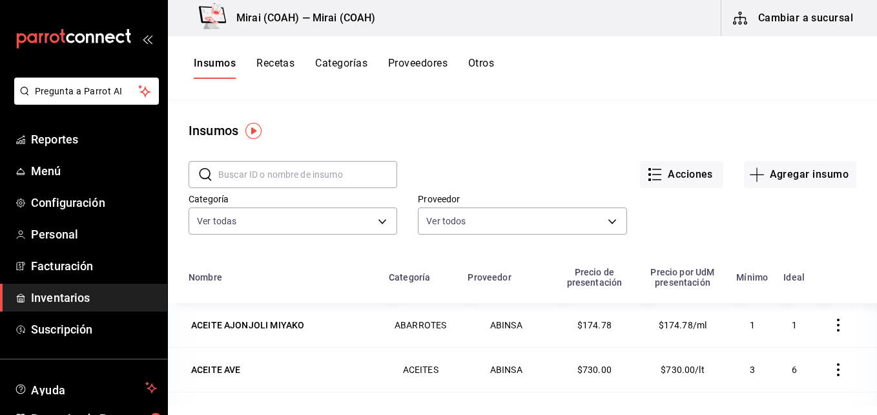
click at [272, 63] on div "Pregunta a Parrot AI Reportes Menú Configuración Personal Facturación Inventari…" at bounding box center [438, 203] width 877 height 406
click at [272, 63] on button "Recetas" at bounding box center [276, 68] width 38 height 22
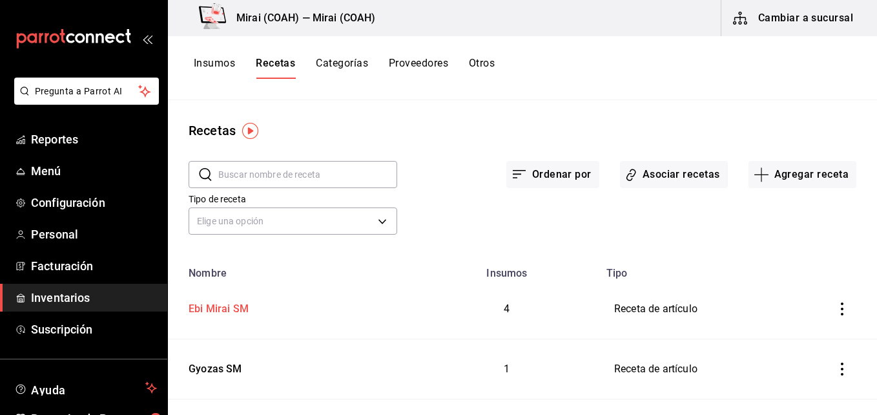
click at [236, 306] on div "Ebi Mirai SM" at bounding box center [215, 307] width 65 height 20
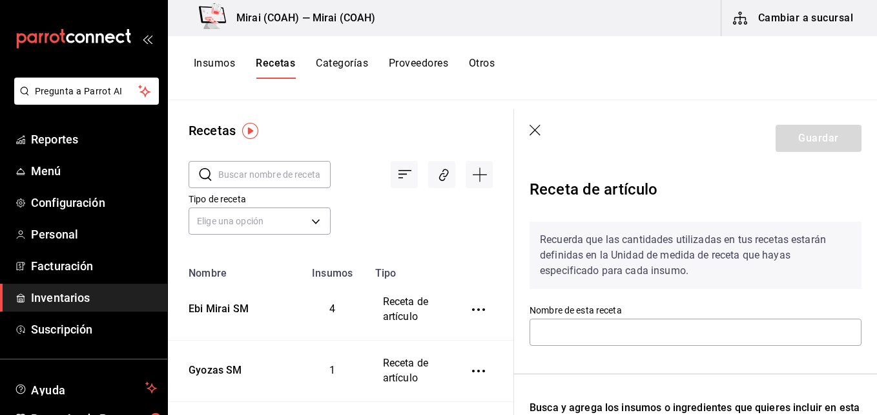
type input "Ebi Mirai SM"
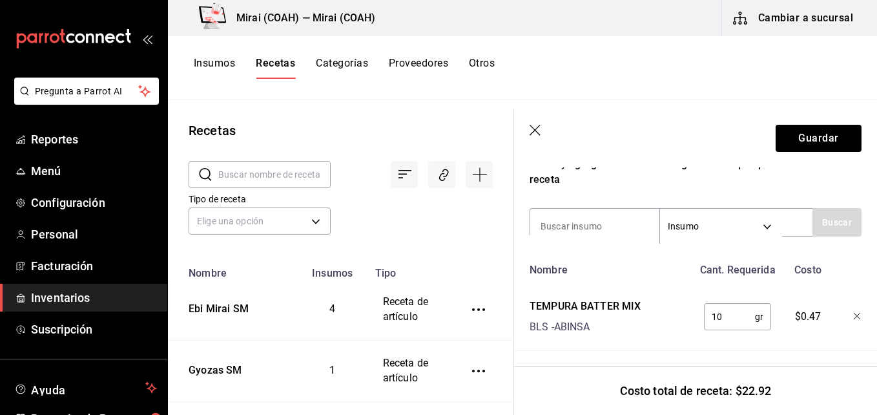
scroll to position [247, 0]
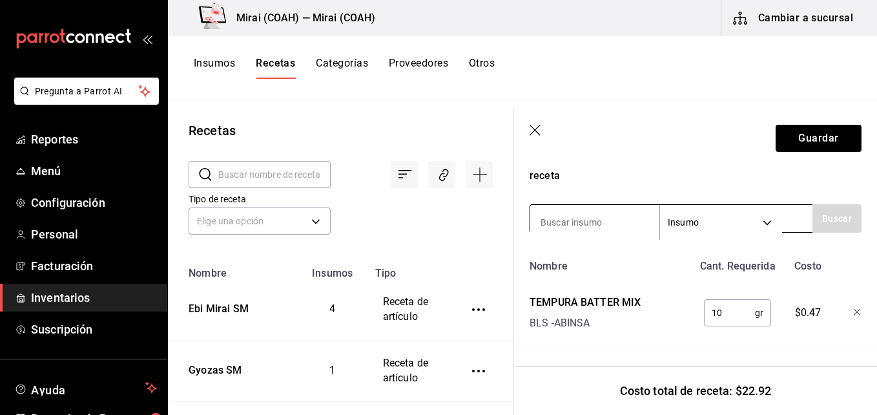
click at [568, 227] on input at bounding box center [594, 222] width 129 height 27
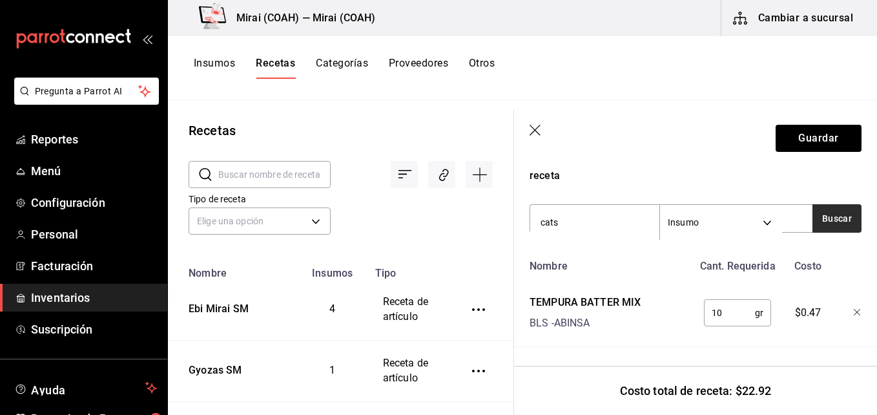
type input "cats"
click at [830, 220] on button "Buscar" at bounding box center [837, 218] width 49 height 28
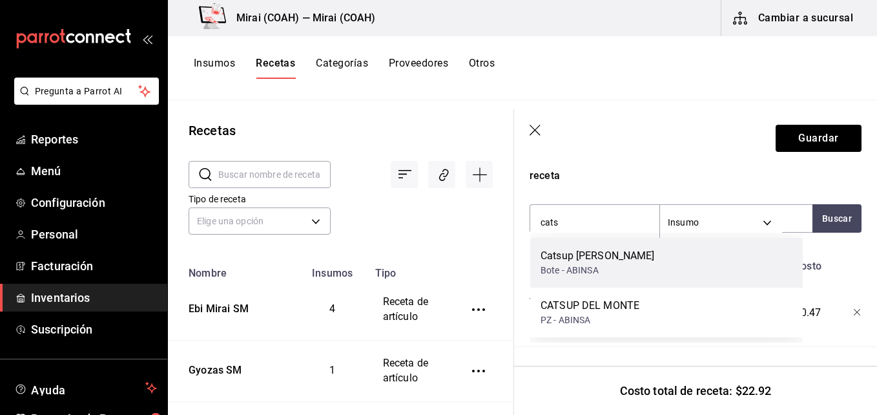
click at [632, 261] on div "Catsup Del Monte Bote - ABINSA" at bounding box center [666, 263] width 273 height 50
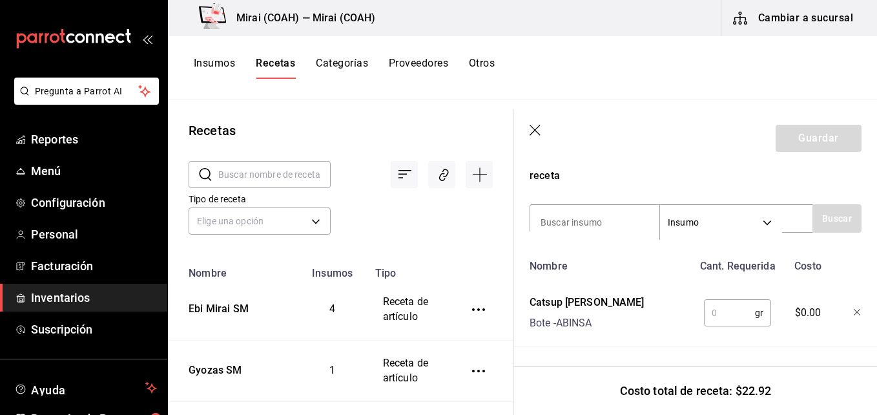
click at [728, 311] on input "text" at bounding box center [729, 313] width 51 height 26
type input "."
type input "2"
type input "4"
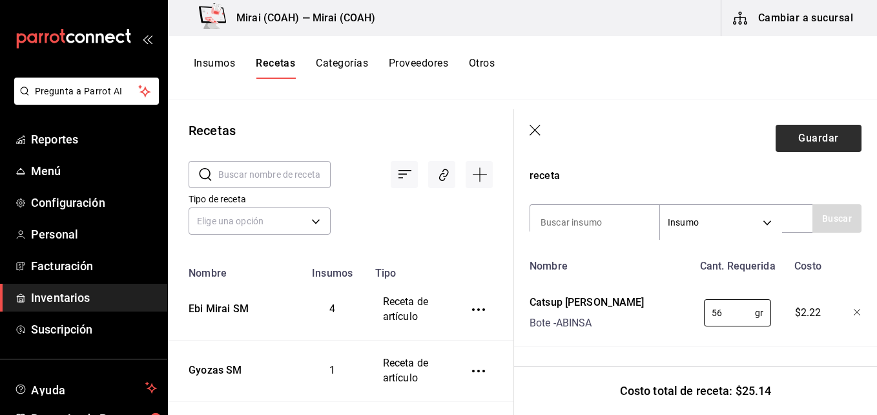
type input "56"
click at [824, 138] on button "Guardar" at bounding box center [819, 138] width 86 height 27
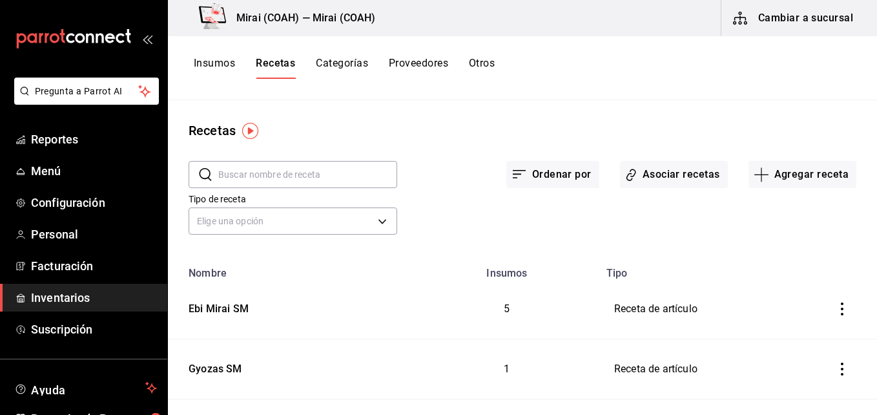
click at [225, 59] on button "Insumos" at bounding box center [214, 68] width 41 height 22
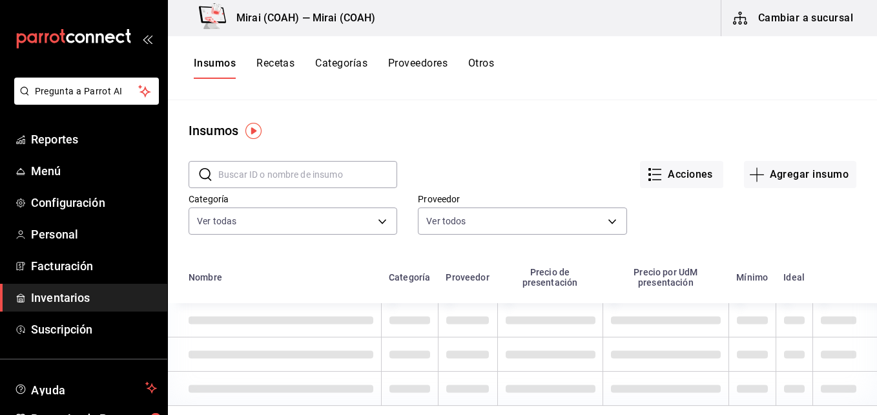
click at [264, 171] on input "text" at bounding box center [307, 175] width 179 height 26
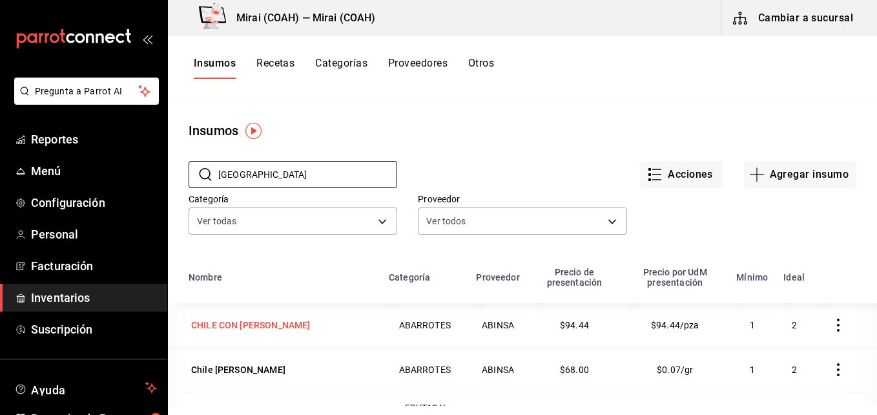
type input "chile"
click at [308, 323] on div "CHILE CON [PERSON_NAME]" at bounding box center [281, 325] width 185 height 18
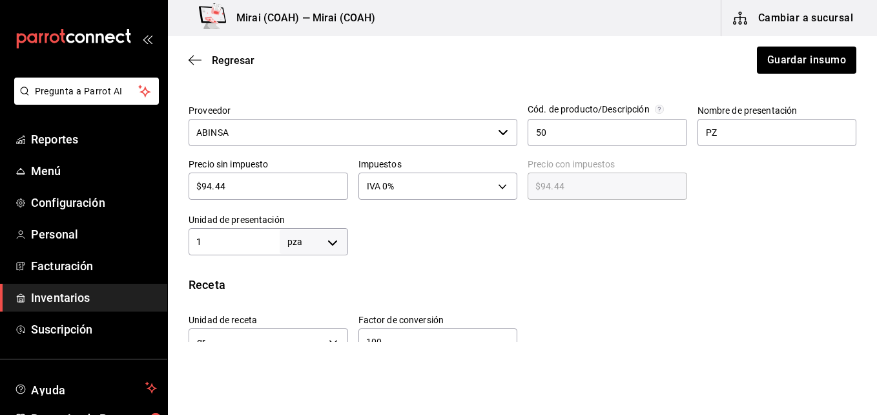
scroll to position [286, 0]
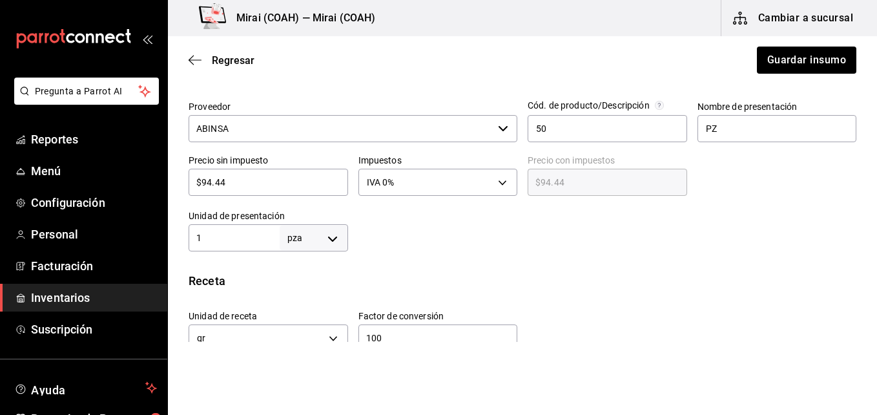
click at [209, 185] on input "$94.44" at bounding box center [269, 182] width 160 height 16
type input "$9.44"
type input "$99.44"
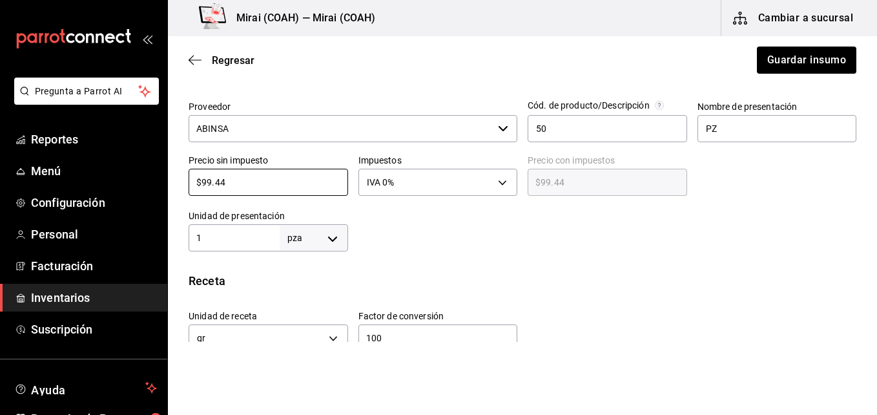
type input "$9.44"
type input "$99.44"
click at [236, 247] on div "1 pza UNIT ​" at bounding box center [269, 237] width 160 height 27
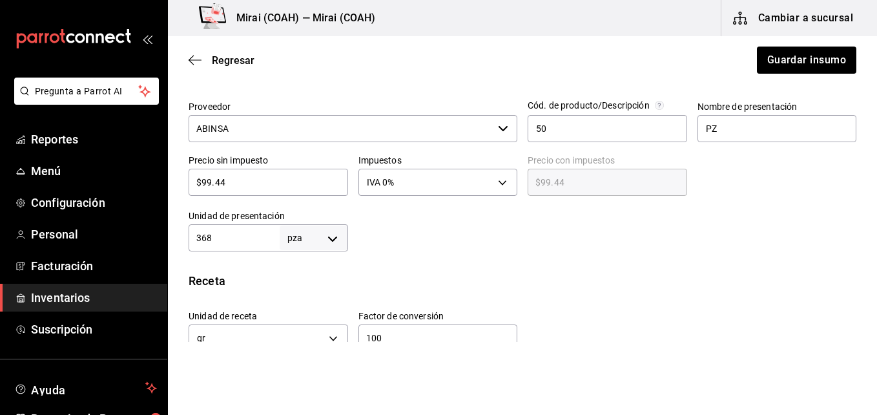
type input "368"
click at [330, 240] on body "Pregunta a Parrot AI Reportes Menú Configuración Personal Facturación Inventari…" at bounding box center [438, 171] width 877 height 342
click at [299, 314] on li "gr" at bounding box center [311, 312] width 67 height 21
type input "GRAM"
type input "368"
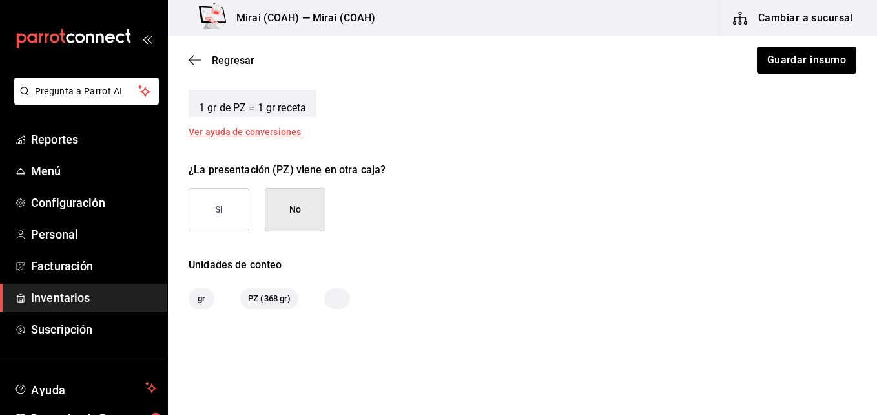
scroll to position [567, 0]
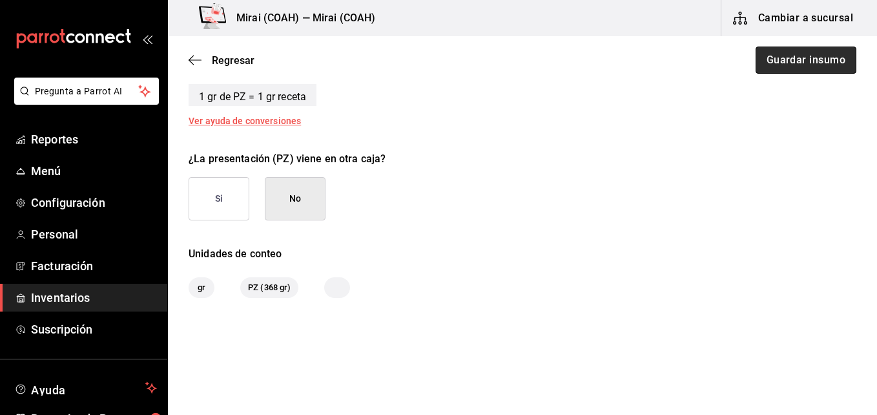
click at [821, 64] on button "Guardar insumo" at bounding box center [806, 60] width 101 height 27
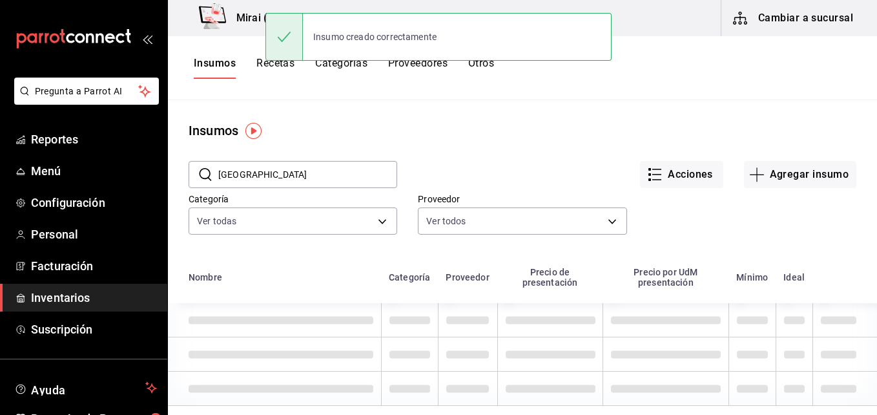
click at [287, 176] on input "chile" at bounding box center [307, 175] width 179 height 26
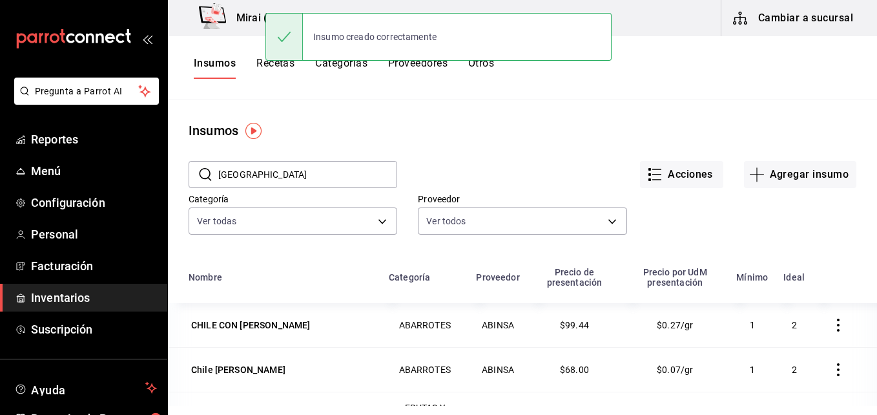
click at [287, 176] on input "chile" at bounding box center [307, 175] width 179 height 26
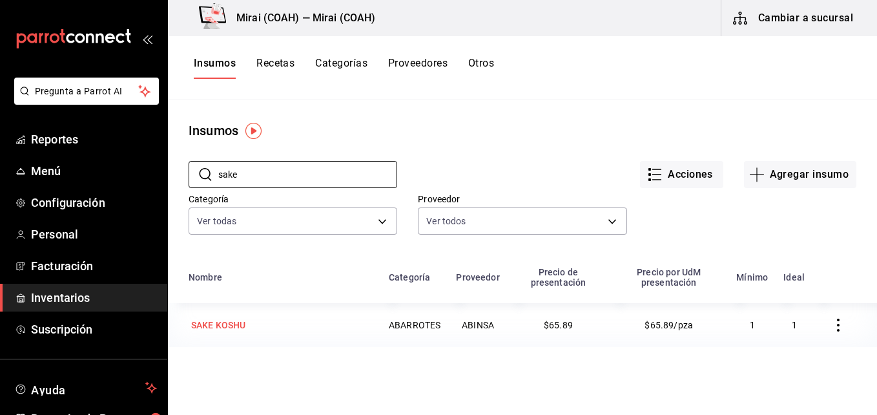
type input "sake"
click at [266, 323] on div "SAKE KOSHU" at bounding box center [281, 325] width 185 height 18
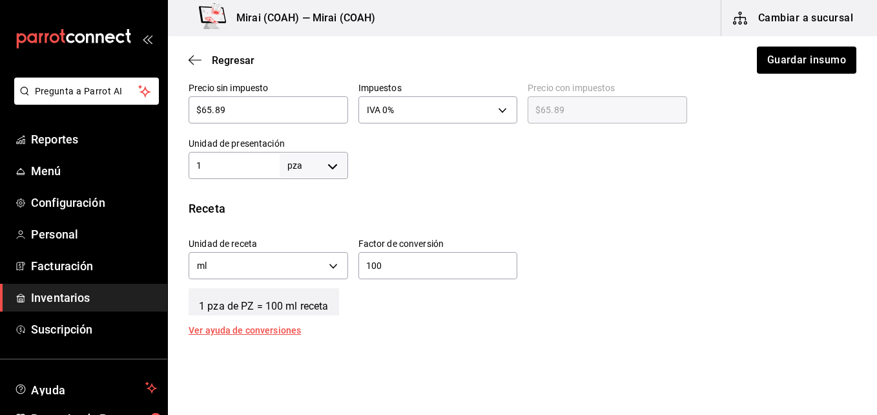
scroll to position [360, 0]
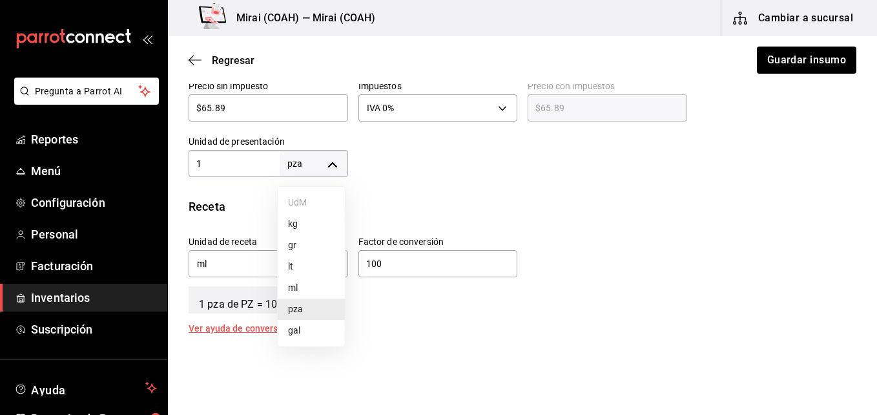
click at [333, 163] on body "Pregunta a Parrot AI Reportes Menú Configuración Personal Facturación Inventari…" at bounding box center [438, 171] width 877 height 342
click at [299, 286] on li "ml" at bounding box center [311, 287] width 67 height 21
type input "MILLILITER"
type input "1"
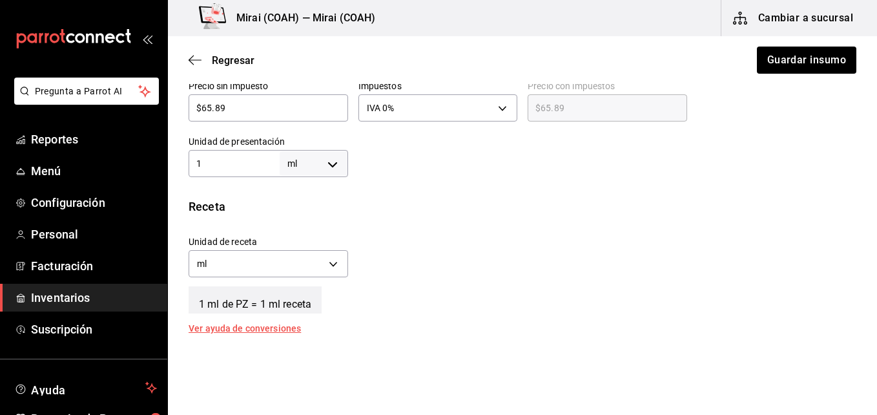
click at [241, 156] on input "1" at bounding box center [234, 164] width 91 height 16
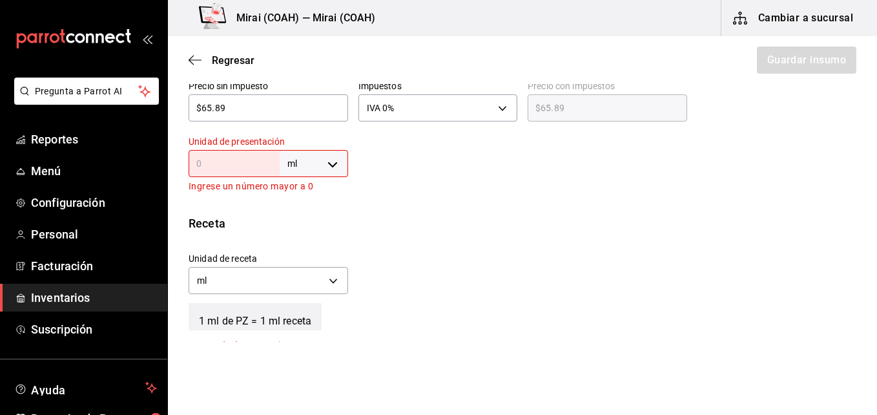
type input "7"
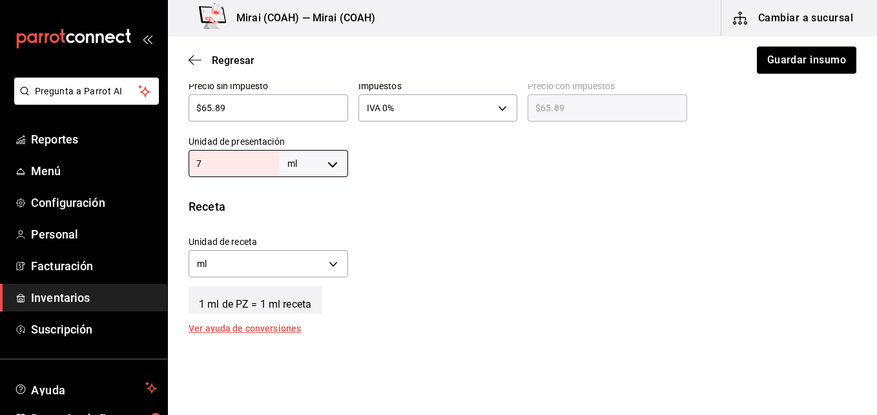
type input "7"
type input "75"
type input "750"
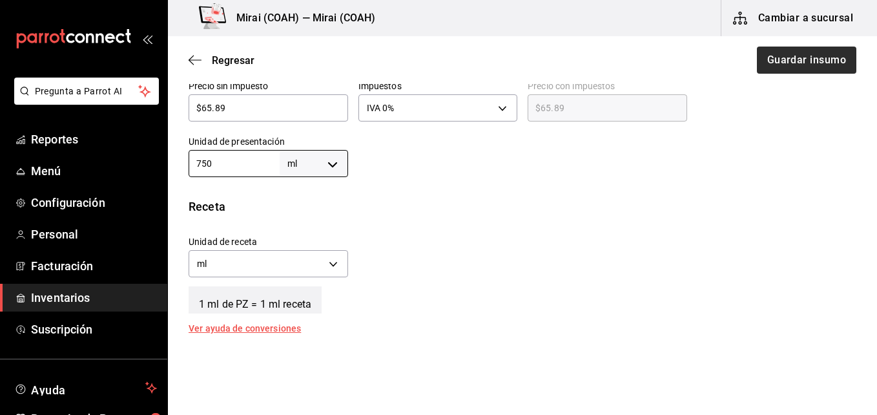
type input "750"
click at [777, 65] on button "Guardar insumo" at bounding box center [806, 60] width 101 height 27
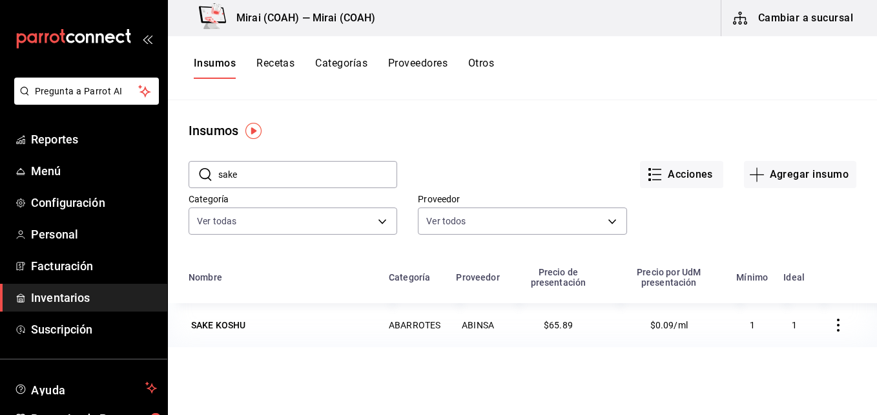
click at [257, 177] on input "sake" at bounding box center [307, 175] width 179 height 26
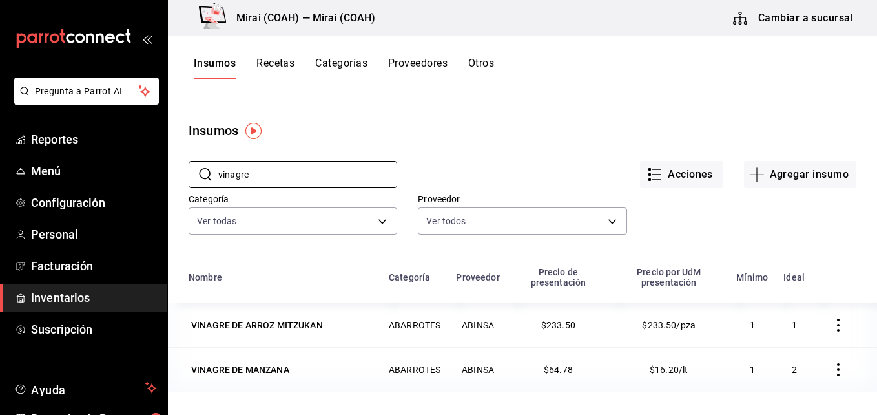
type input "vinagre"
click at [359, 131] on div "Insumos" at bounding box center [522, 130] width 709 height 19
click at [280, 63] on button "Recetas" at bounding box center [276, 68] width 38 height 22
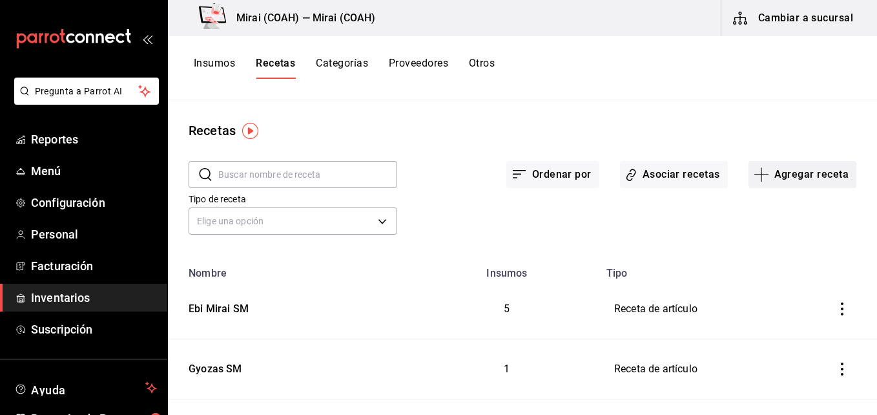
click at [763, 176] on button "Agregar receta" at bounding box center [803, 174] width 108 height 27
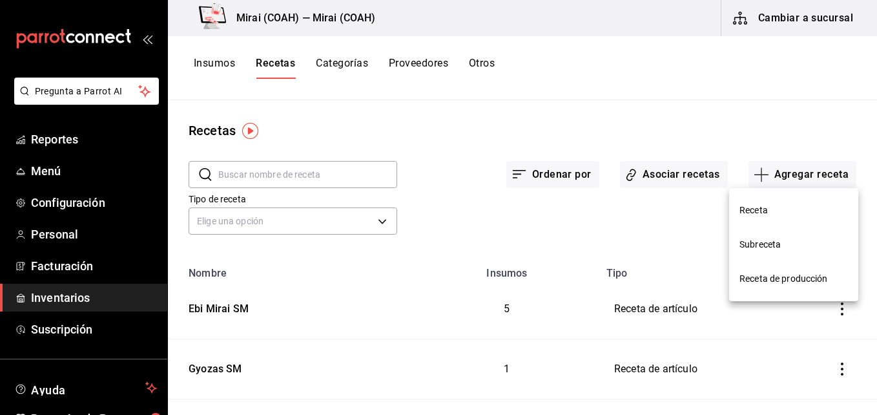
click at [747, 211] on span "Receta" at bounding box center [794, 211] width 109 height 14
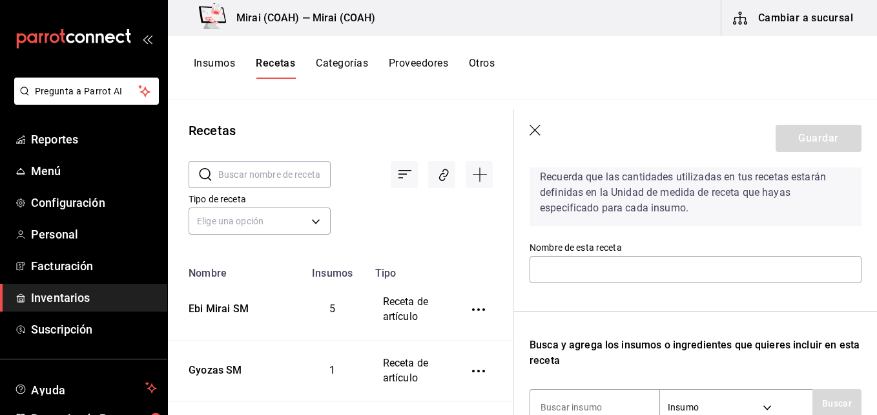
scroll to position [107, 0]
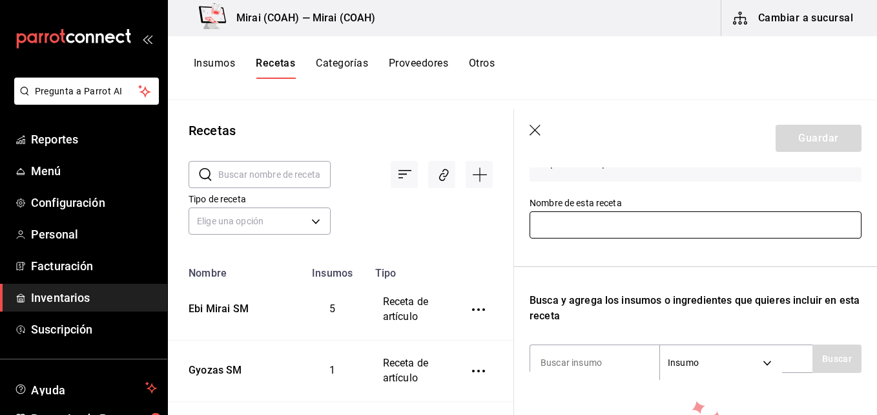
click at [598, 226] on input "text" at bounding box center [696, 224] width 332 height 27
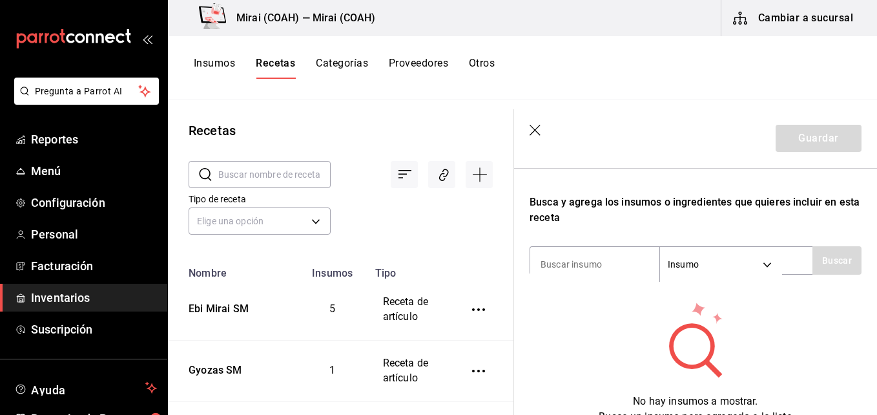
scroll to position [255, 0]
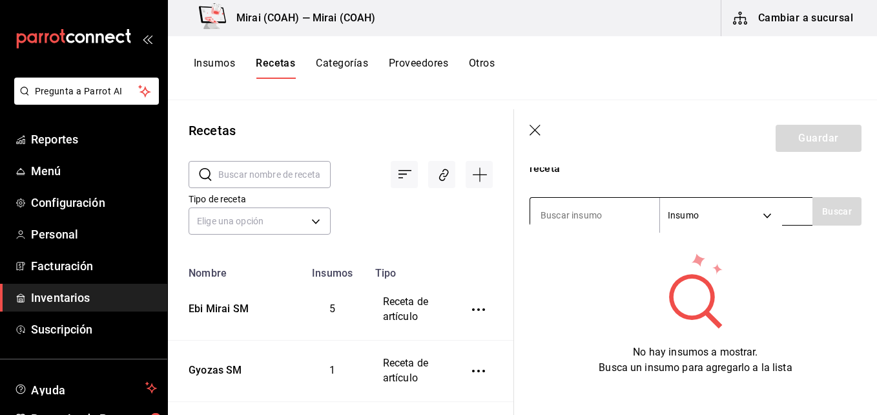
type input "camarones Roca SM"
click at [617, 224] on input at bounding box center [594, 215] width 129 height 27
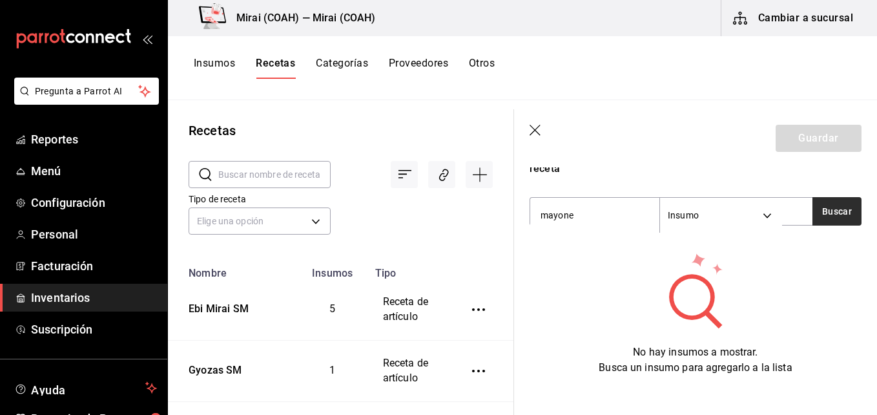
type input "mayone"
click at [832, 217] on button "Buscar" at bounding box center [837, 211] width 49 height 28
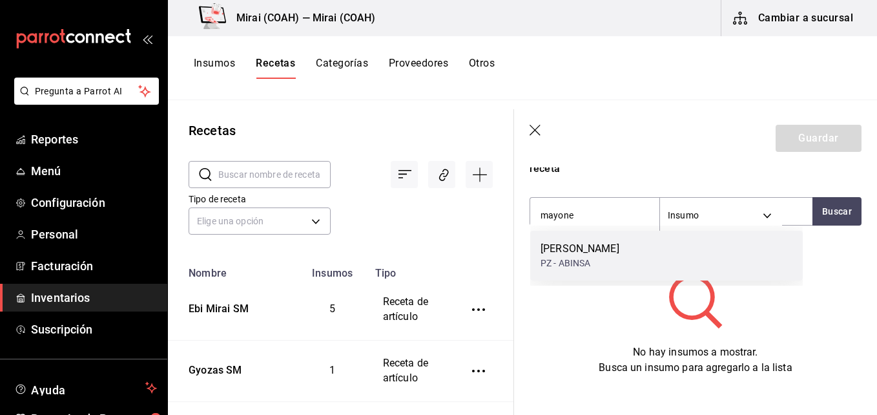
click at [618, 255] on div "[PERSON_NAME]" at bounding box center [580, 249] width 79 height 16
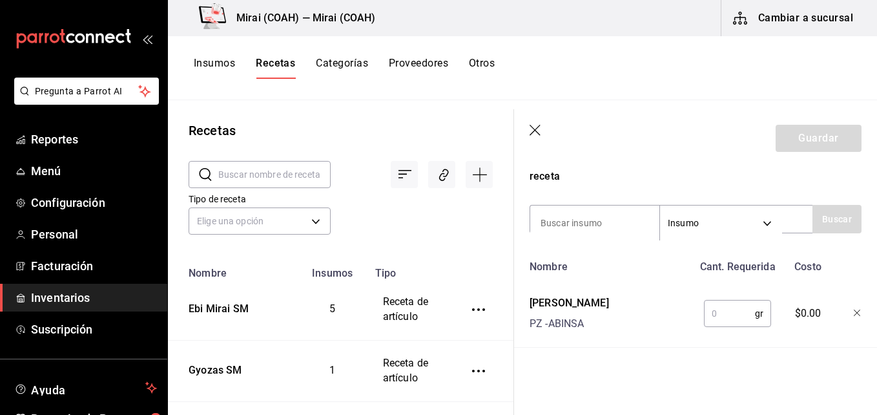
click at [726, 300] on input "text" at bounding box center [729, 313] width 51 height 26
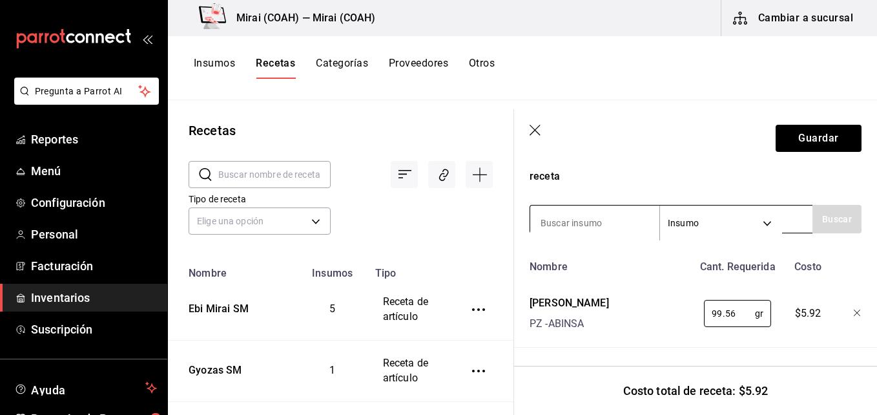
type input "99.56"
click at [640, 216] on input at bounding box center [594, 222] width 129 height 27
click at [596, 215] on input at bounding box center [594, 222] width 129 height 27
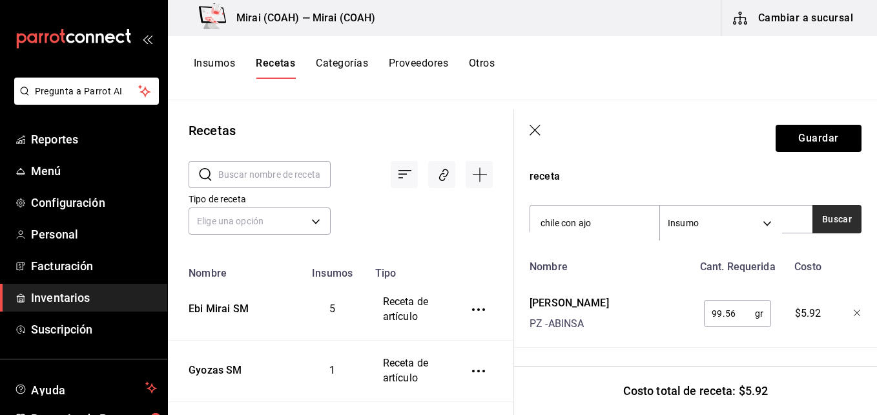
type input "chile con ajo"
click at [813, 211] on button "Buscar" at bounding box center [837, 219] width 49 height 28
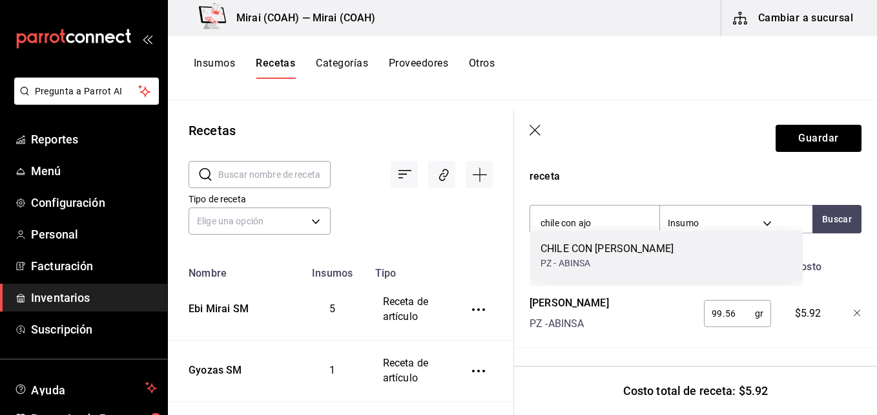
click at [647, 255] on div "CHILE CON [PERSON_NAME]" at bounding box center [607, 249] width 133 height 16
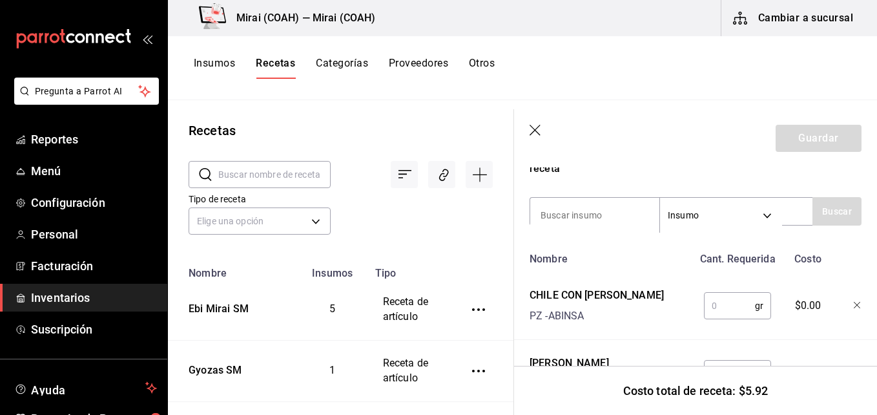
click at [715, 309] on input "text" at bounding box center [729, 306] width 51 height 26
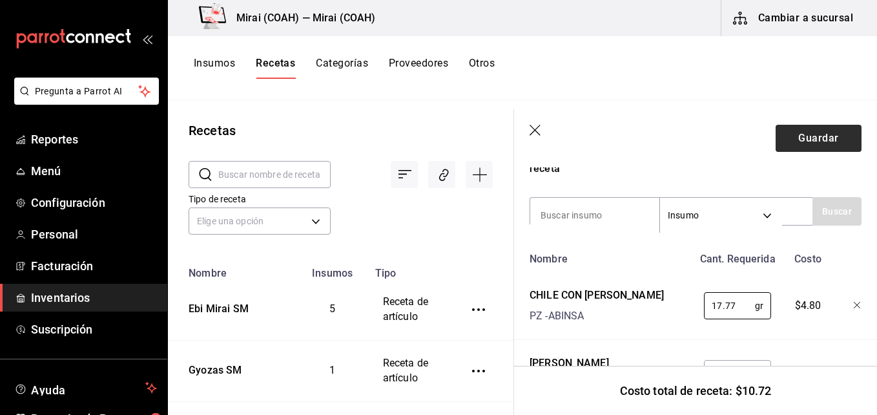
type input "17.77"
click at [815, 140] on button "Guardar" at bounding box center [819, 138] width 86 height 27
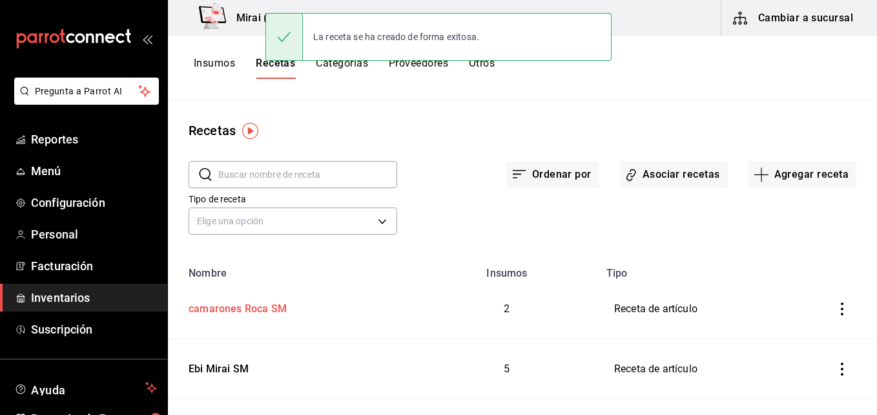
click at [247, 304] on div "camarones Roca SM" at bounding box center [234, 307] width 103 height 20
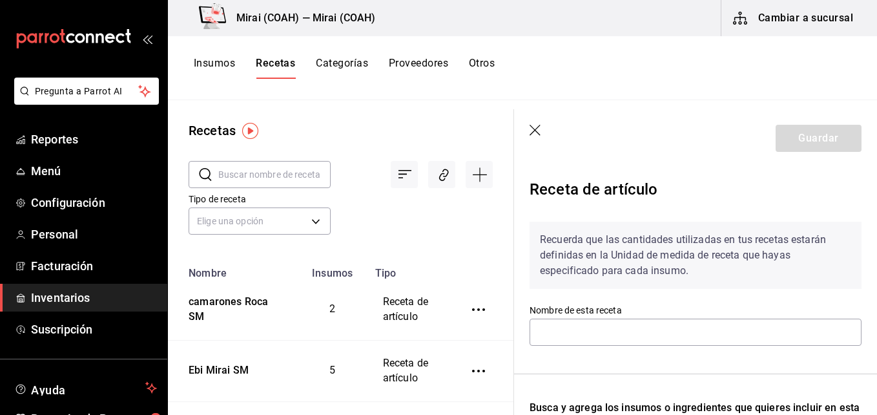
type input "camarones Roca SM"
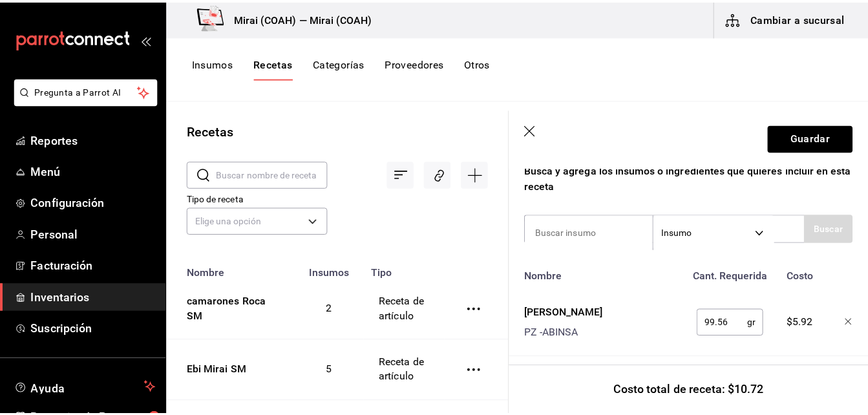
scroll to position [238, 0]
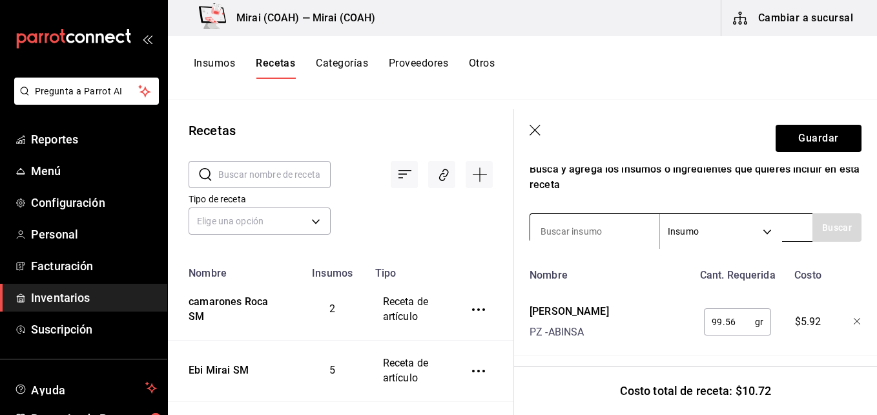
click at [576, 227] on input at bounding box center [594, 231] width 129 height 27
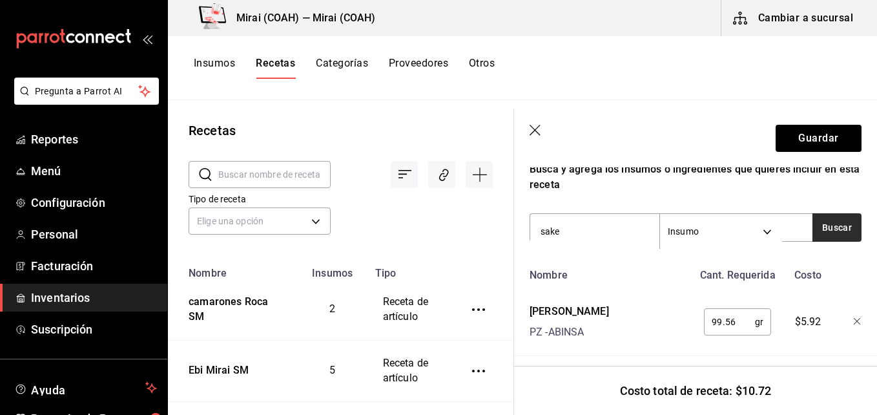
type input "sake"
click at [821, 226] on button "Buscar" at bounding box center [837, 227] width 49 height 28
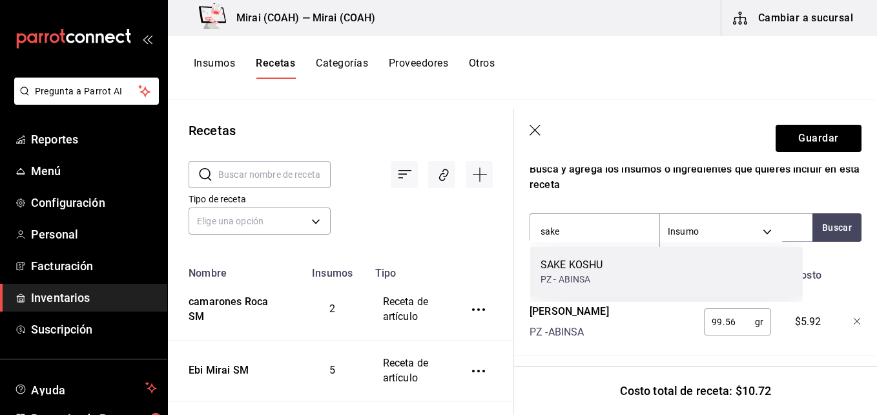
click at [620, 273] on div "SAKE KOSHU PZ - ABINSA" at bounding box center [666, 272] width 273 height 50
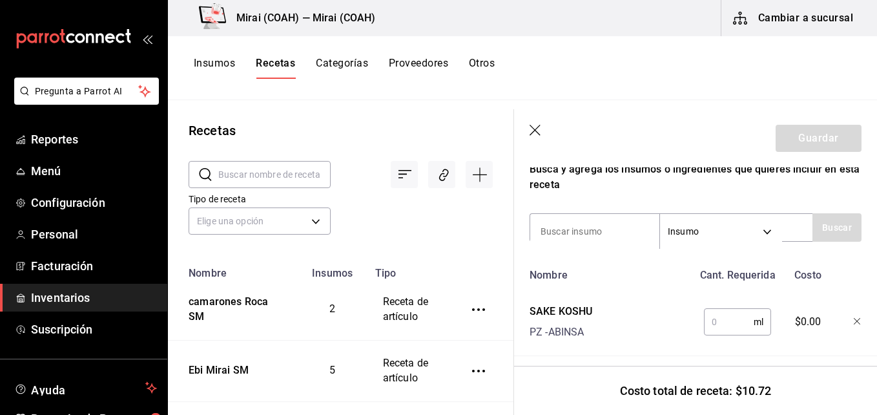
click at [729, 326] on input "text" at bounding box center [729, 322] width 50 height 26
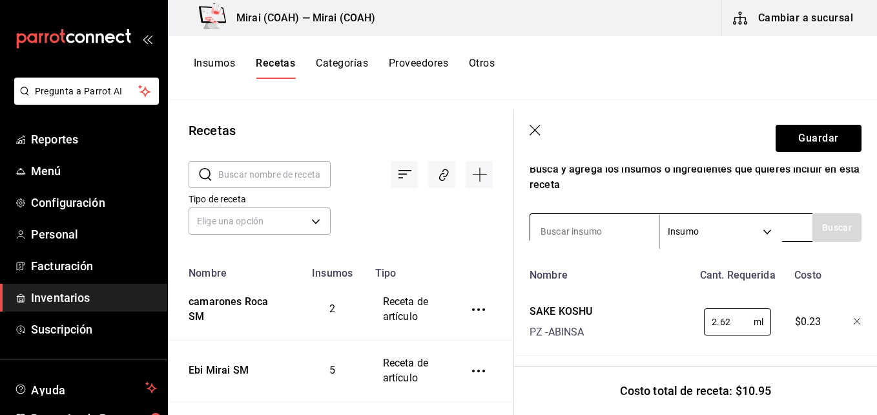
type input "2.62"
click at [629, 225] on input at bounding box center [594, 231] width 129 height 27
click at [606, 229] on input at bounding box center [594, 231] width 129 height 27
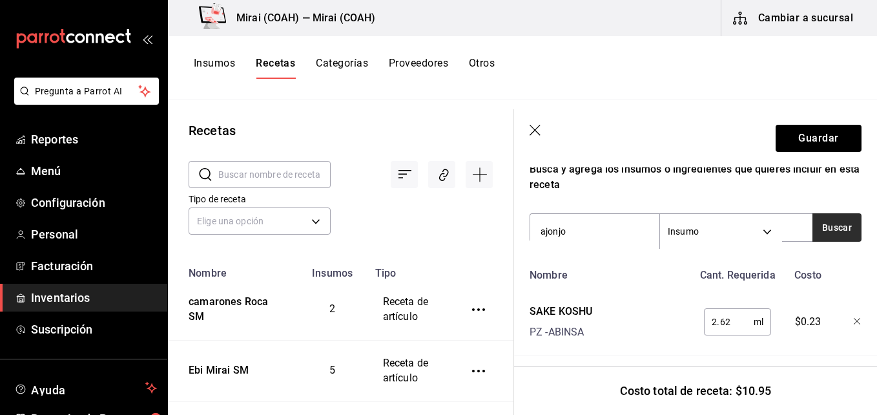
type input "ajonjo"
click at [838, 229] on button "Buscar" at bounding box center [837, 227] width 49 height 28
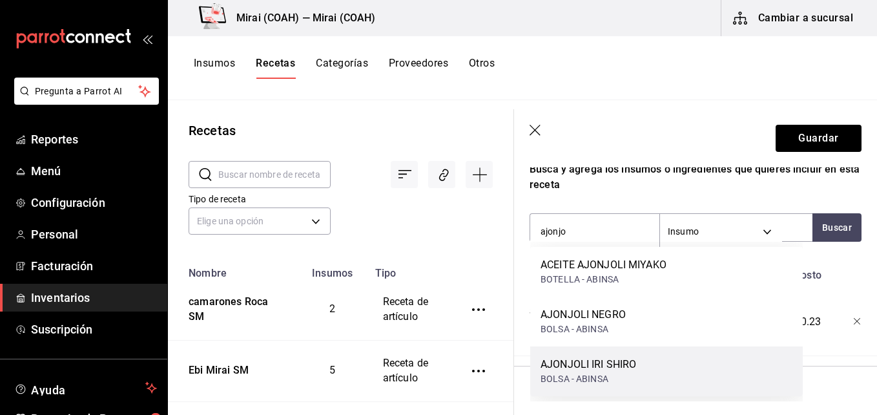
click at [644, 363] on div "AJONJOLI IRI SHIRO BOLSA - ABINSA" at bounding box center [666, 371] width 273 height 50
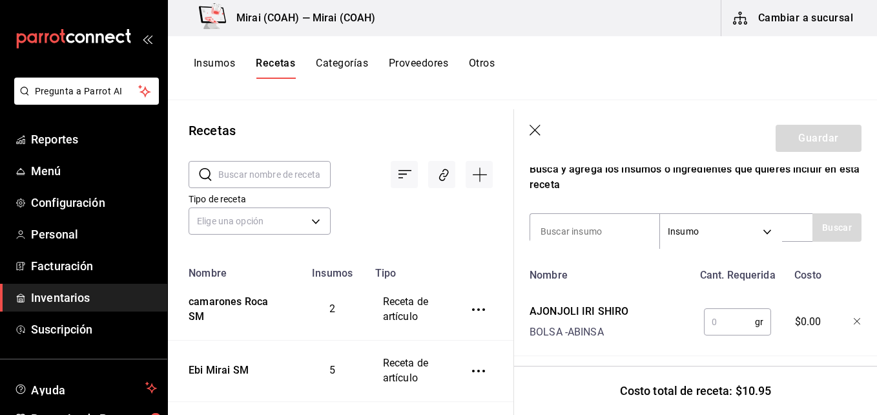
click at [722, 322] on input "text" at bounding box center [729, 322] width 51 height 26
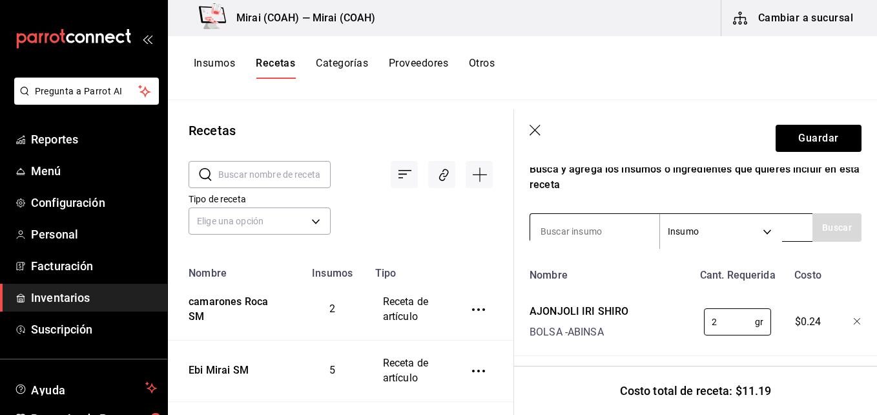
type input "2"
click at [597, 219] on input at bounding box center [594, 231] width 129 height 27
click at [589, 226] on input at bounding box center [594, 231] width 129 height 27
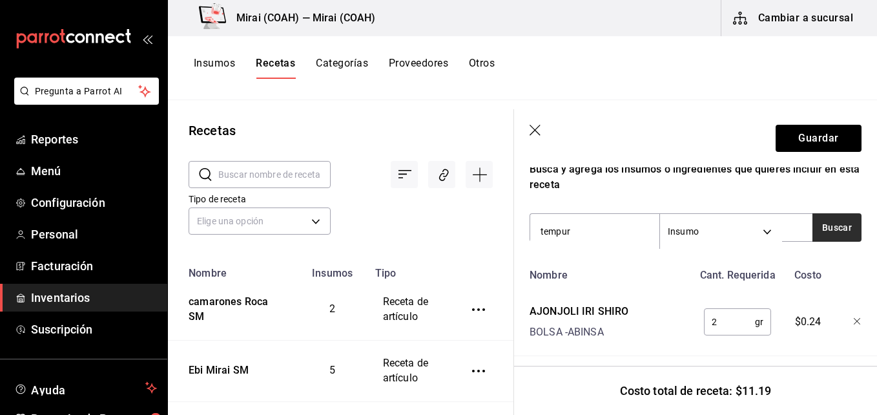
type input "tempur"
click at [820, 229] on button "Buscar" at bounding box center [837, 227] width 49 height 28
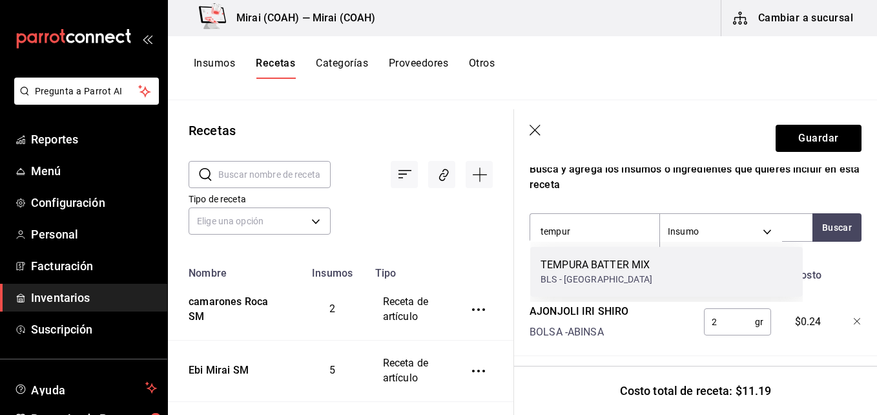
click at [615, 269] on div "TEMPURA BATTER MIX" at bounding box center [597, 265] width 112 height 16
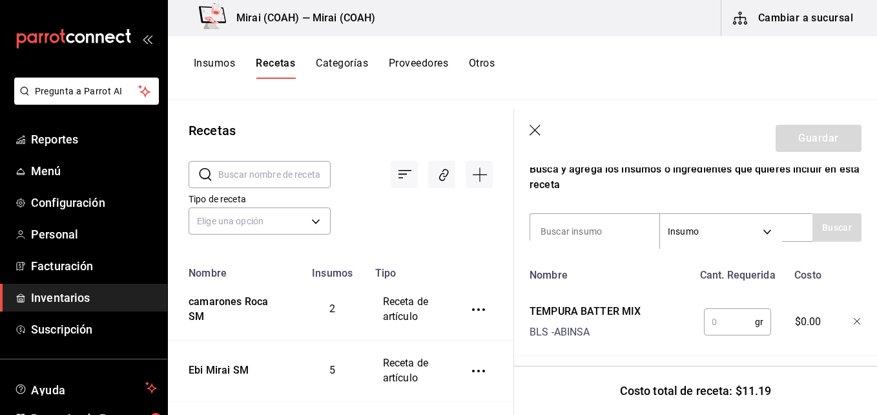
click at [729, 318] on input "text" at bounding box center [729, 322] width 51 height 26
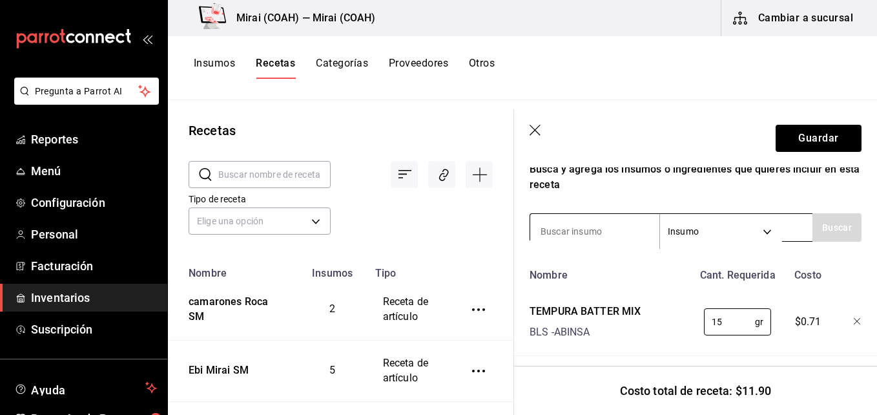
type input "15"
click at [607, 225] on input at bounding box center [594, 231] width 129 height 27
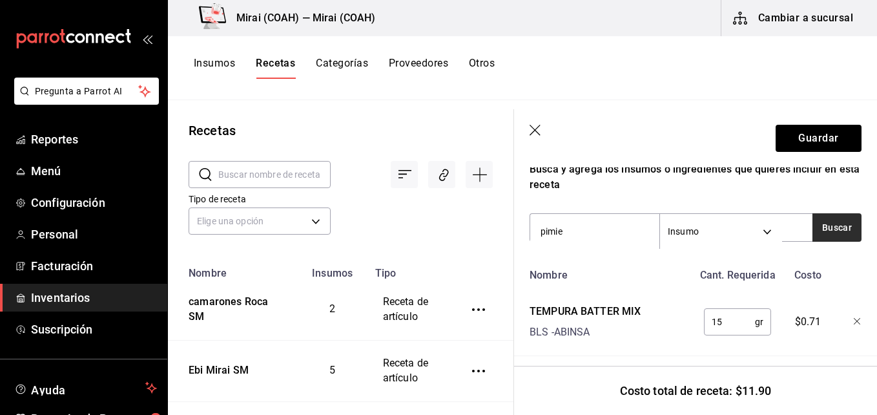
type input "pimie"
click at [839, 230] on button "Buscar" at bounding box center [837, 227] width 49 height 28
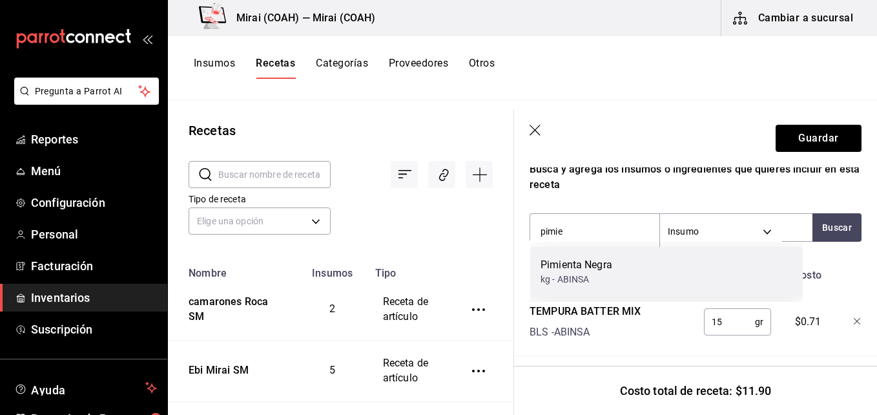
click at [621, 273] on div "Pimienta Negra kg - ABINSA" at bounding box center [666, 272] width 273 height 50
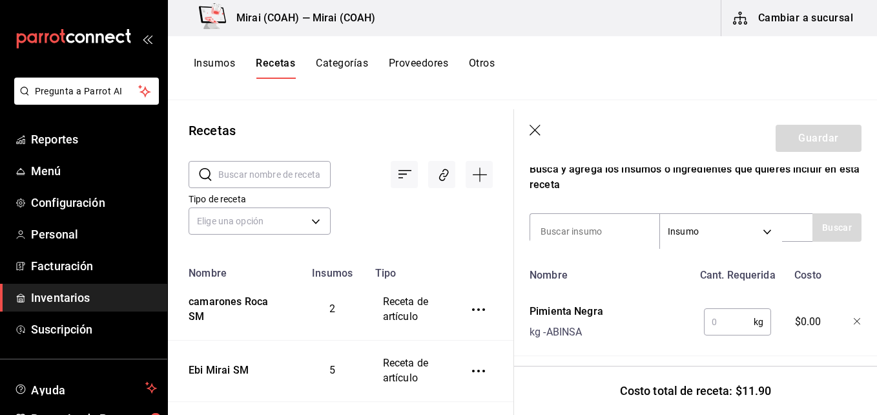
click at [720, 321] on input "text" at bounding box center [729, 322] width 50 height 26
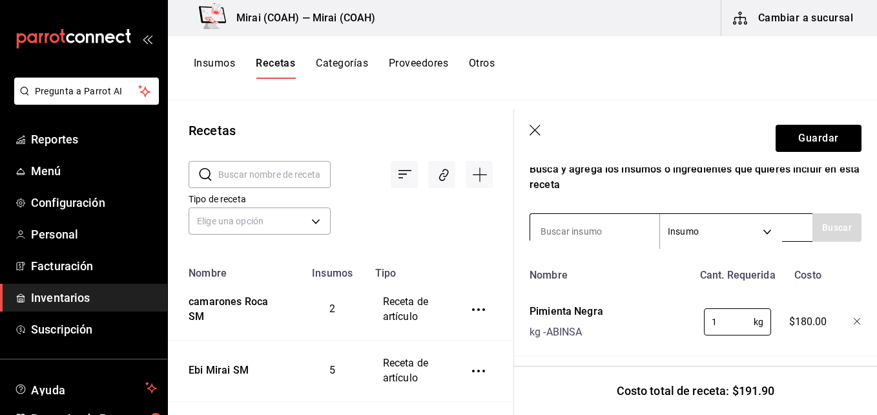
type input "1"
click at [585, 231] on input at bounding box center [594, 231] width 129 height 27
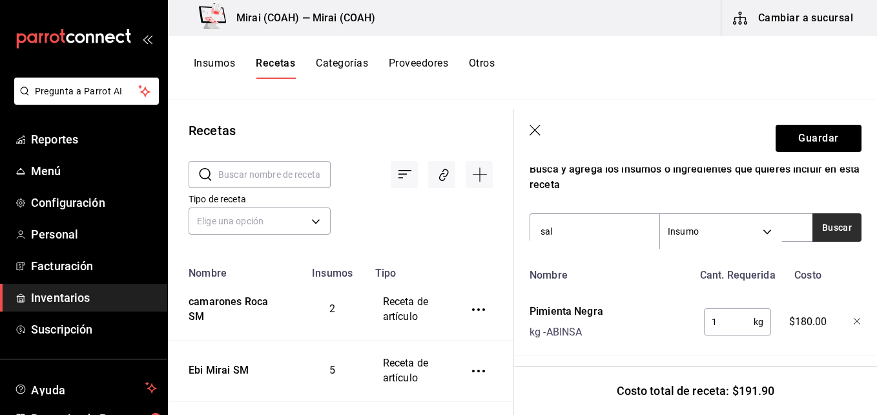
type input "sal"
click at [820, 225] on button "Buscar" at bounding box center [837, 227] width 49 height 28
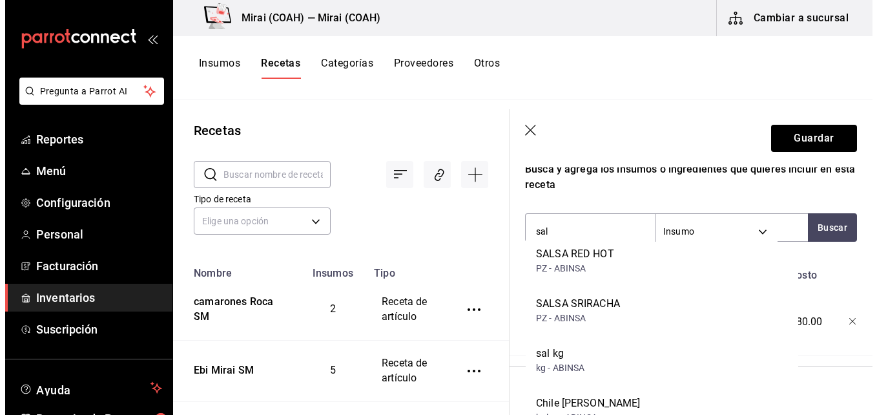
scroll to position [123, 0]
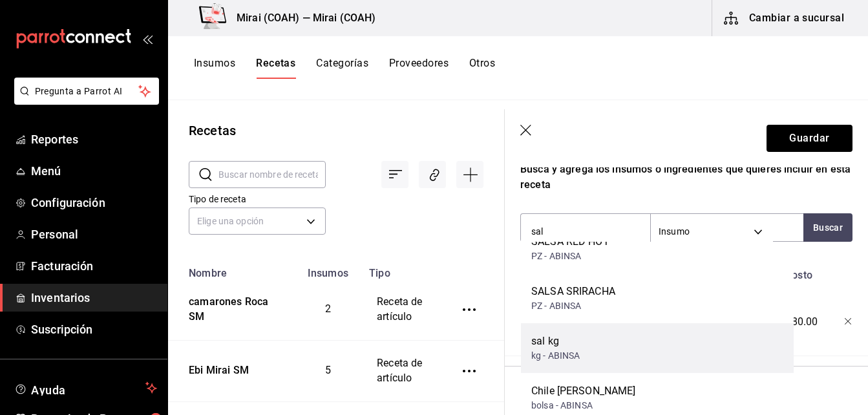
click at [636, 356] on div "sal kg kg - ABINSA" at bounding box center [657, 348] width 273 height 50
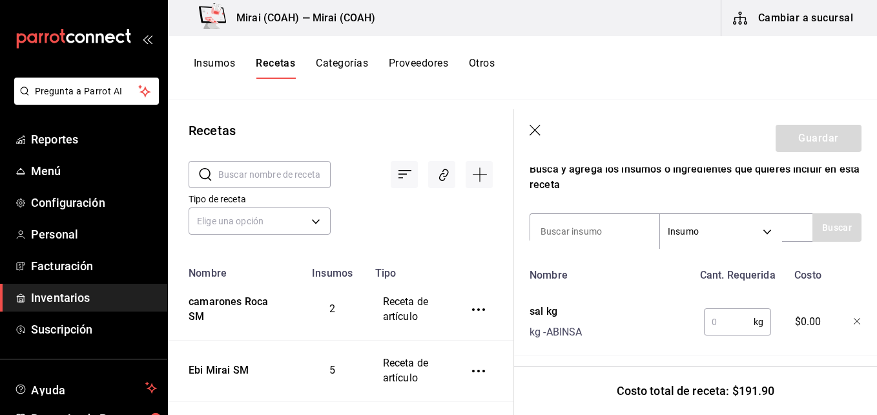
click at [733, 319] on input "text" at bounding box center [729, 322] width 50 height 26
type input "1"
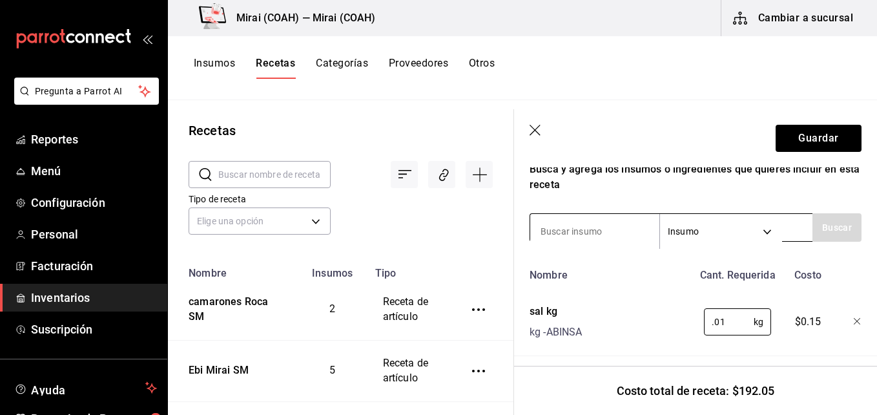
type input "0.01"
click at [578, 226] on input at bounding box center [594, 231] width 129 height 27
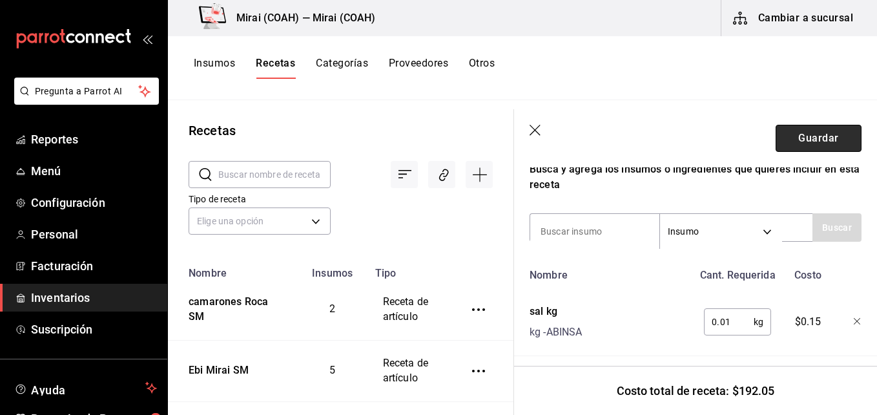
click at [828, 138] on button "Guardar" at bounding box center [819, 138] width 86 height 27
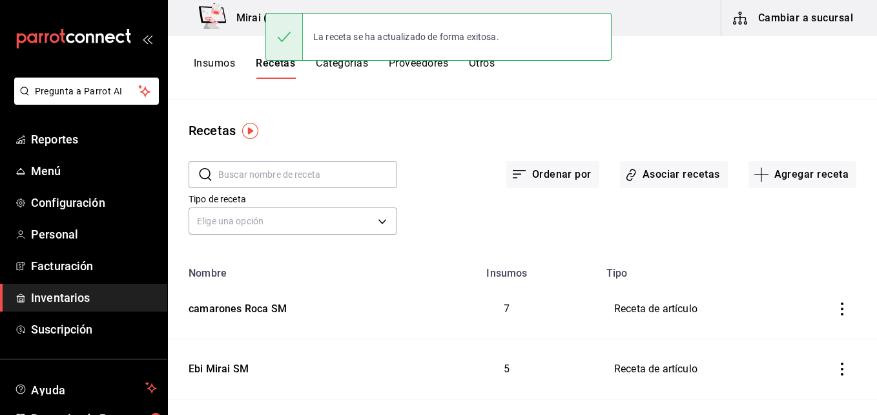
click at [225, 61] on button "Insumos" at bounding box center [214, 68] width 41 height 22
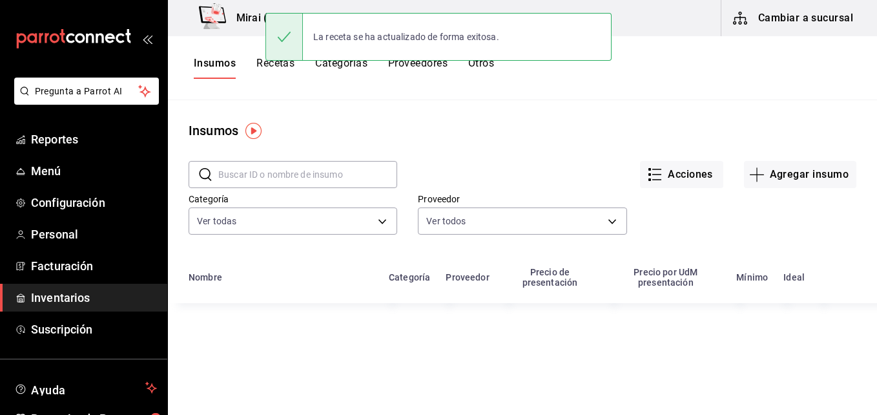
click at [297, 179] on input "text" at bounding box center [307, 175] width 179 height 26
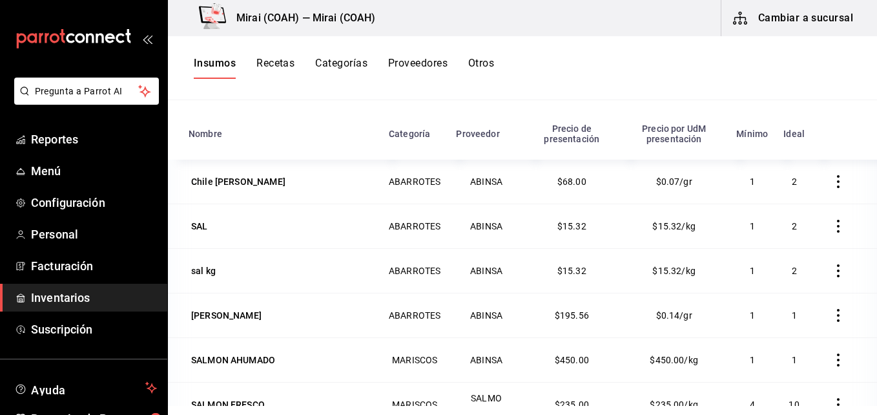
scroll to position [154, 0]
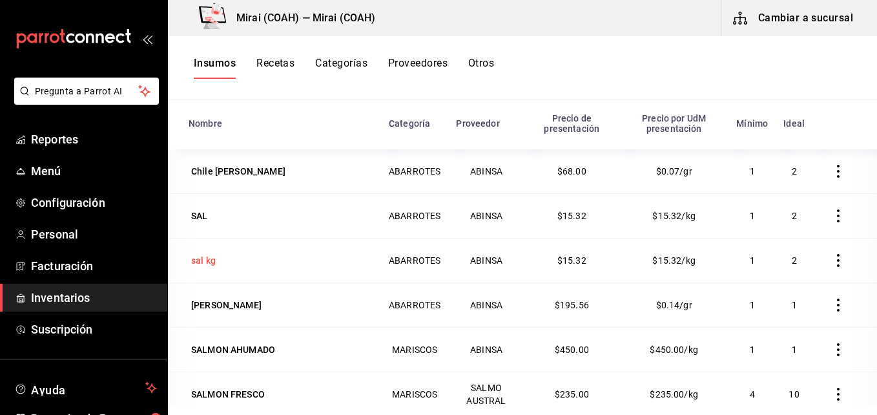
type input "sal"
click at [209, 257] on div "sal kg" at bounding box center [203, 260] width 25 height 13
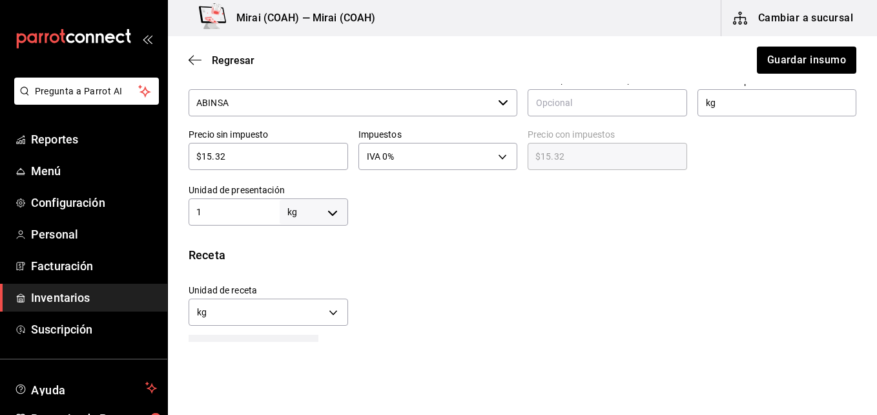
scroll to position [313, 0]
click at [261, 203] on input "1" at bounding box center [234, 210] width 91 height 16
type input "10"
type input "100"
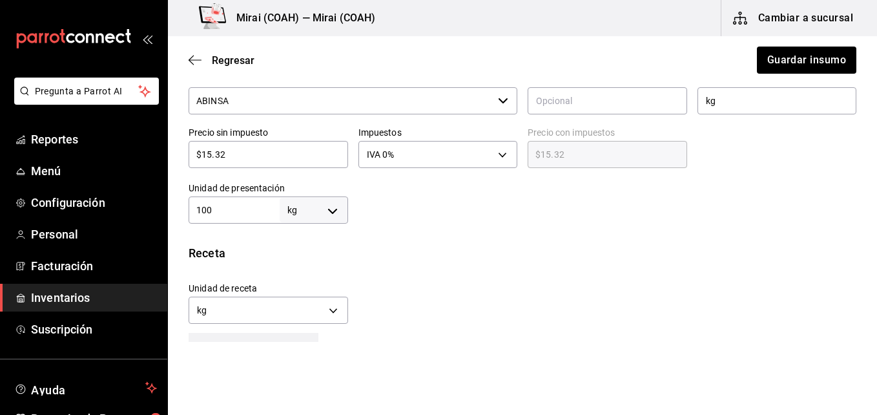
type input "100"
type input "1,000"
click at [337, 211] on body "Pregunta a Parrot AI Reportes Menú Configuración Personal Facturación Inventari…" at bounding box center [438, 171] width 877 height 342
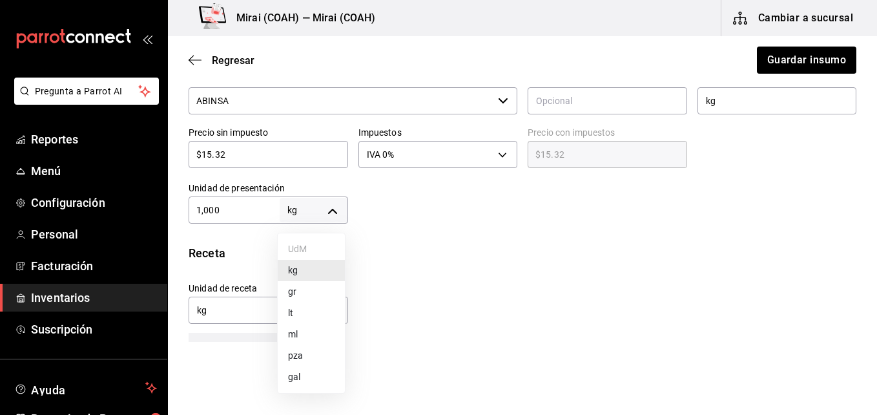
click at [297, 290] on li "gr" at bounding box center [311, 291] width 67 height 21
type input "GRAM"
type input "1,000"
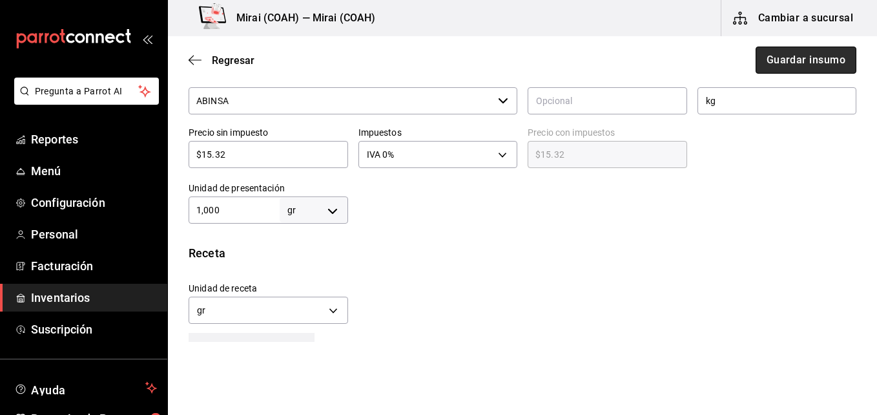
click at [778, 58] on button "Guardar insumo" at bounding box center [806, 60] width 101 height 27
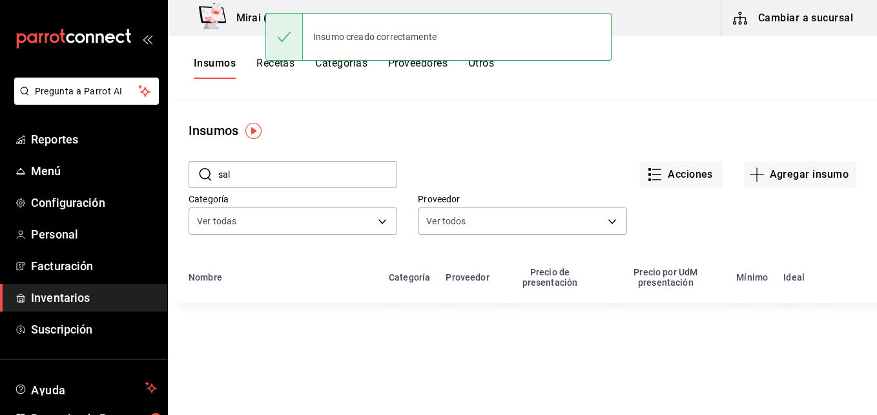
click at [283, 62] on div "Insumo creado correctamente" at bounding box center [439, 37] width 346 height 56
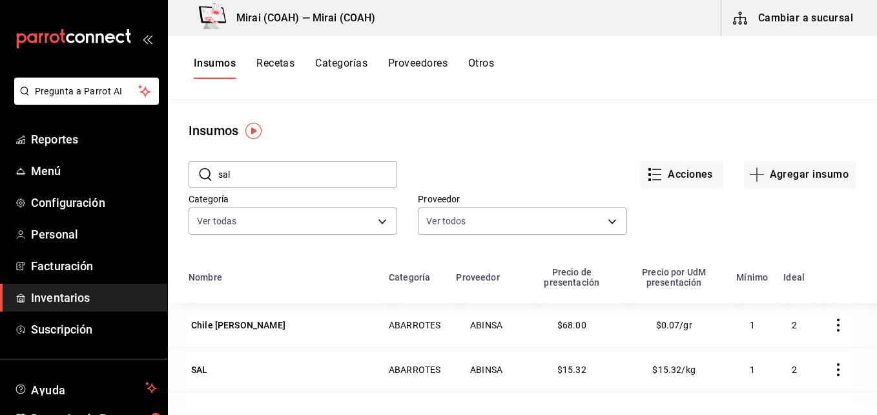
click at [264, 65] on button "Recetas" at bounding box center [276, 68] width 38 height 22
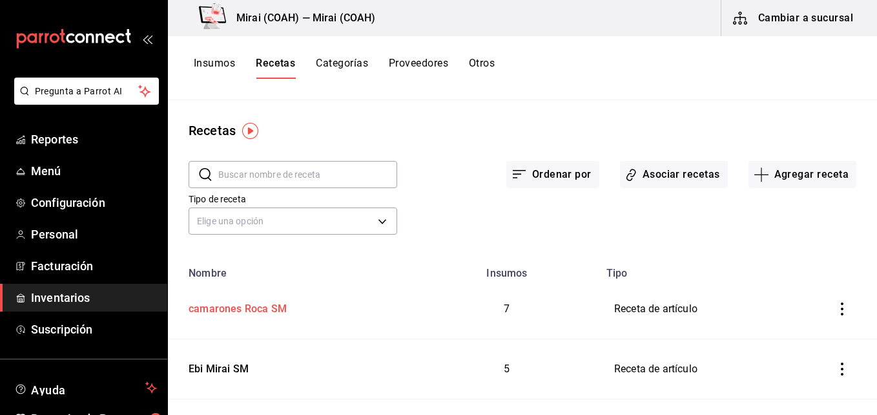
click at [258, 302] on div "camarones Roca SM" at bounding box center [234, 307] width 103 height 20
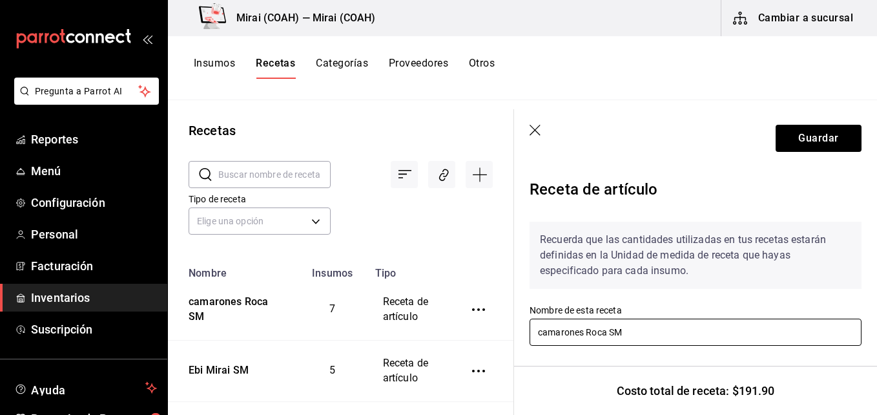
click at [543, 332] on input "camarones Roca SM" at bounding box center [696, 332] width 332 height 27
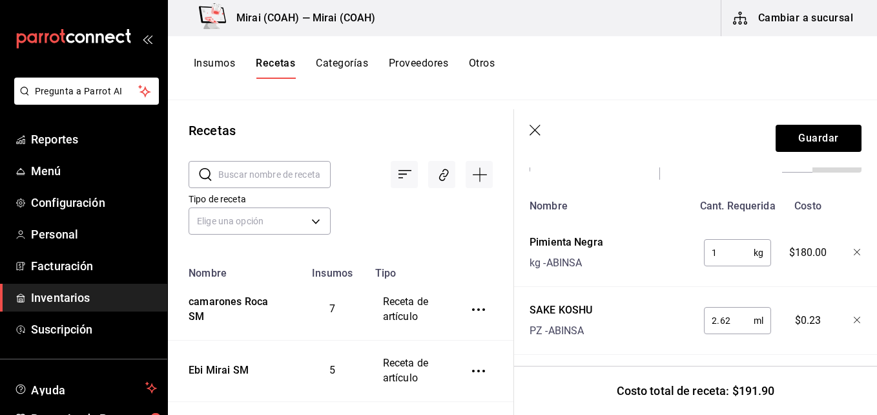
scroll to position [309, 0]
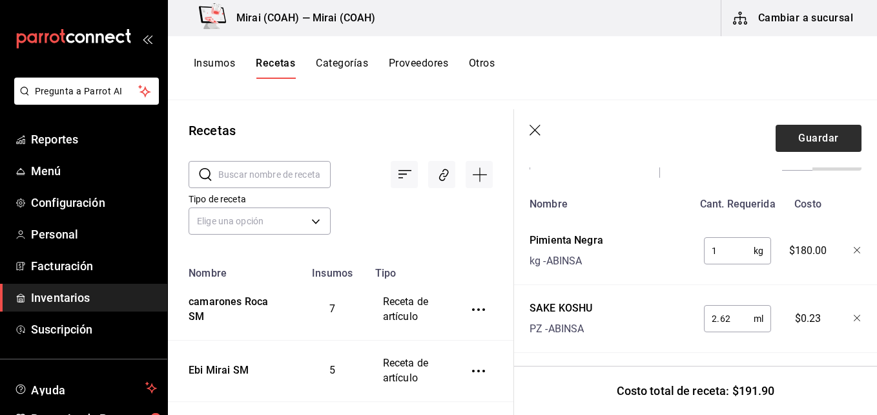
type input "Camarones Roca SM"
click at [823, 133] on button "Guardar" at bounding box center [819, 138] width 86 height 27
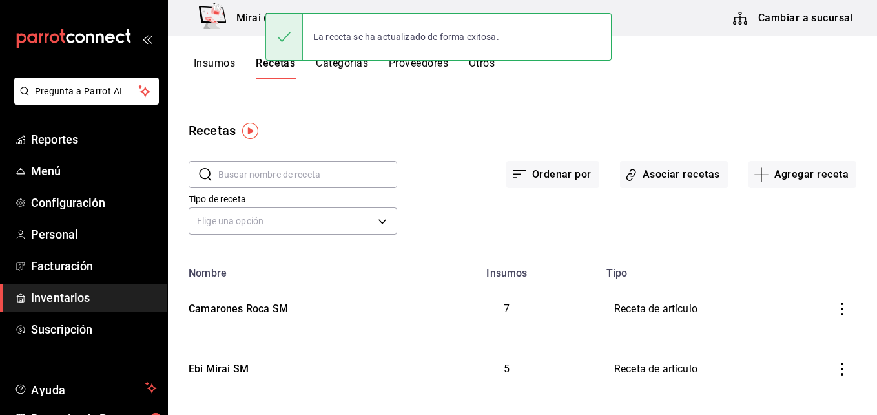
click at [222, 65] on button "Insumos" at bounding box center [214, 68] width 41 height 22
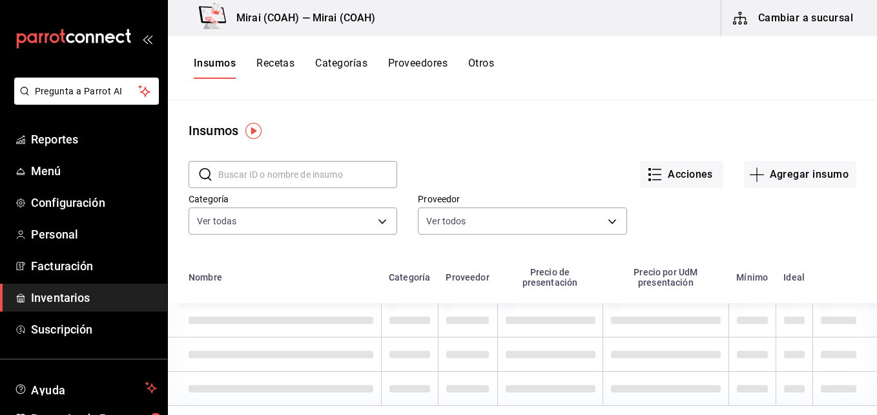
click at [299, 176] on input "text" at bounding box center [307, 175] width 179 height 26
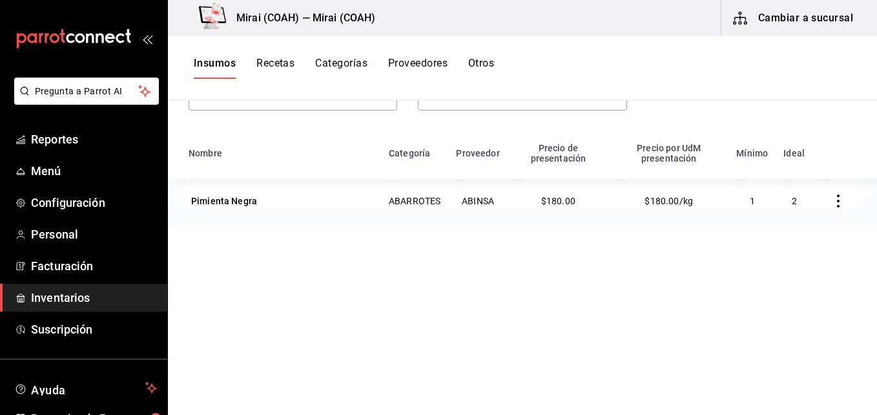
scroll to position [113, 0]
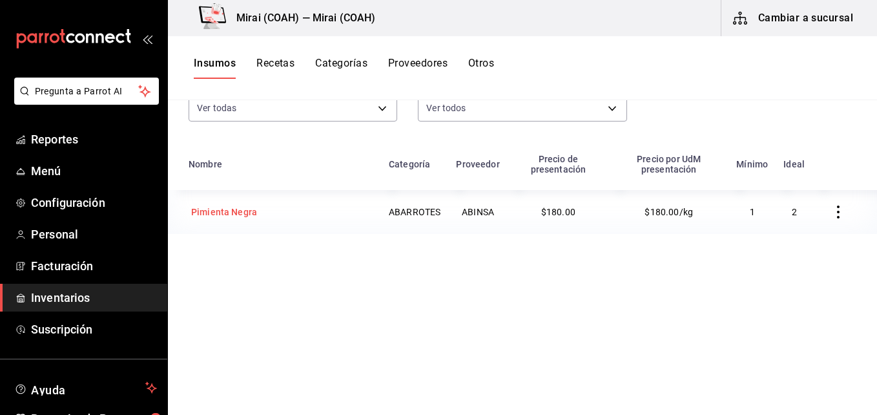
type input "pimie"
click at [249, 215] on div "Pimienta Negra" at bounding box center [224, 211] width 66 height 13
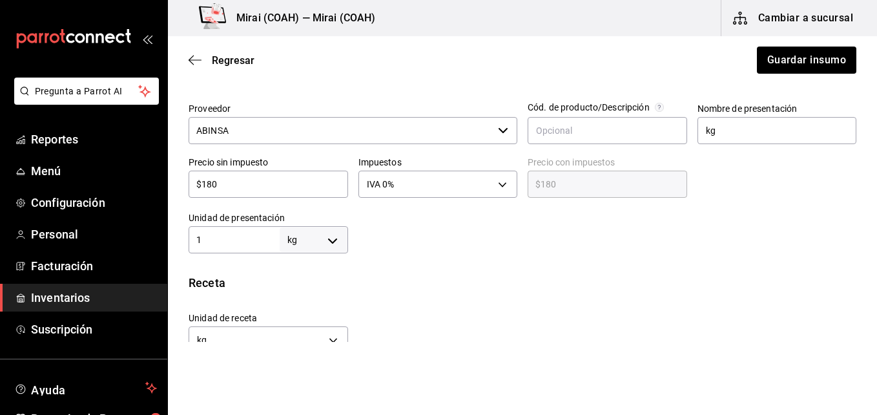
scroll to position [299, 0]
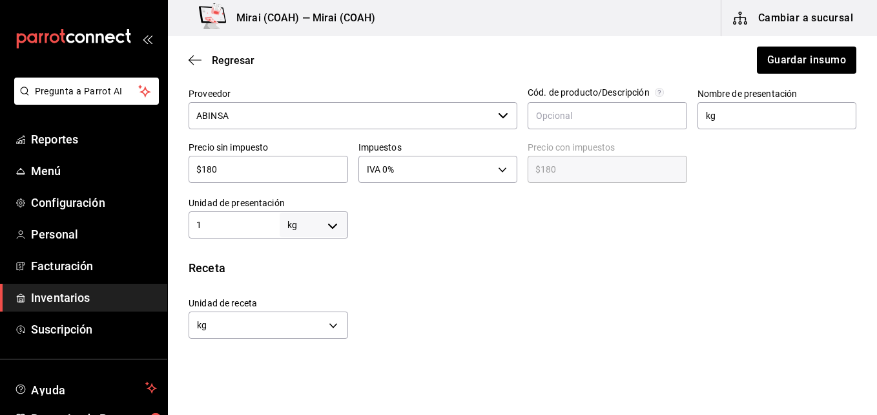
click at [249, 225] on input "1" at bounding box center [234, 225] width 91 height 16
type input "10"
type input "100"
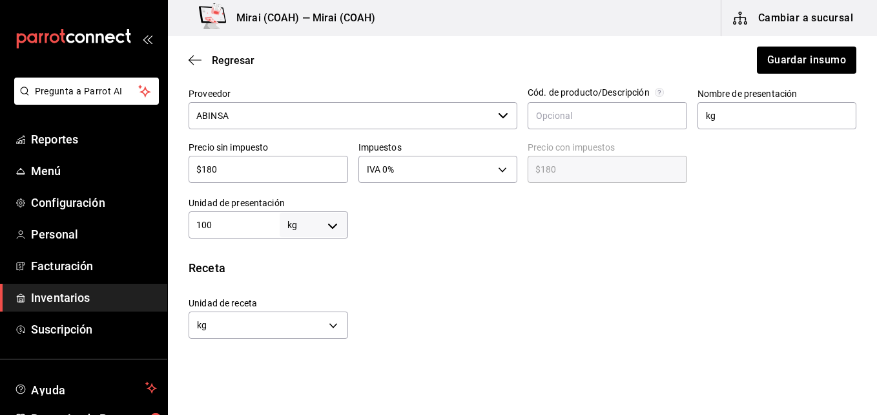
type input "1,000"
click at [327, 222] on body "Pregunta a Parrot AI Reportes Menú Configuración Personal Facturación Inventari…" at bounding box center [438, 171] width 877 height 342
click at [293, 313] on li "gr" at bounding box center [311, 306] width 67 height 21
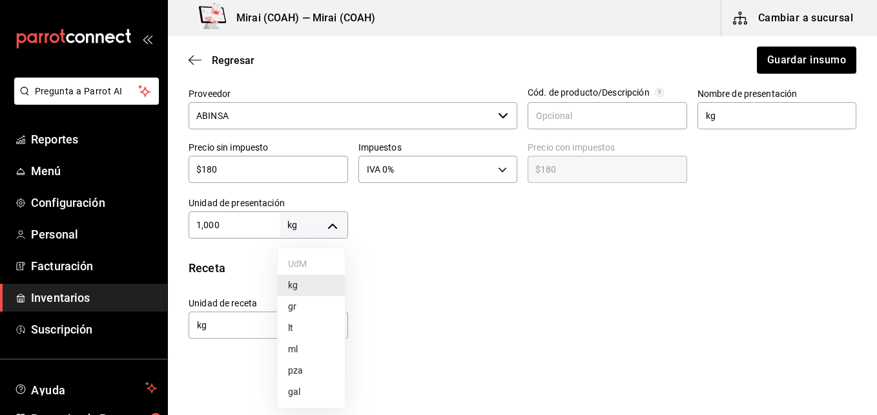
type input "GRAM"
type input "1,000"
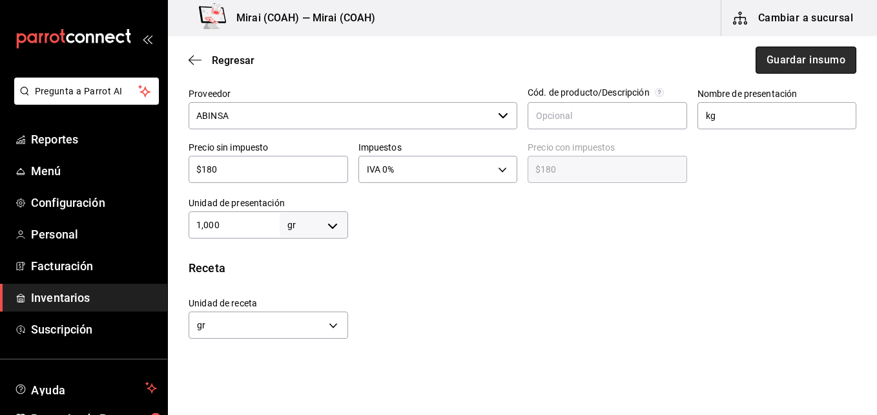
click at [810, 63] on button "Guardar insumo" at bounding box center [806, 60] width 101 height 27
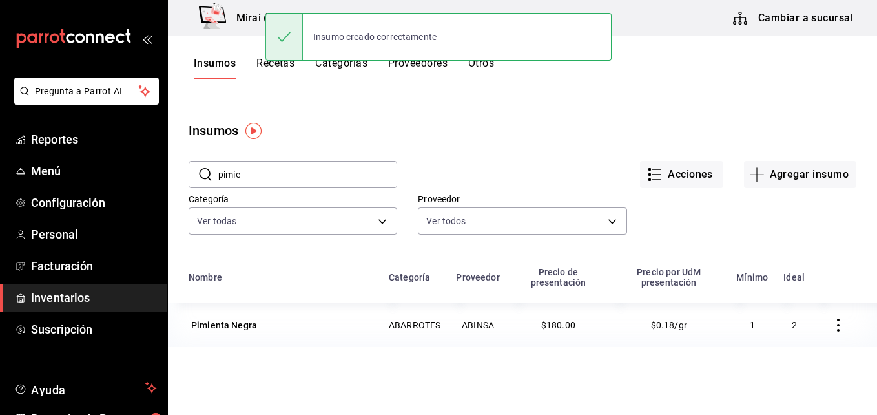
click at [284, 65] on button "Recetas" at bounding box center [276, 68] width 38 height 22
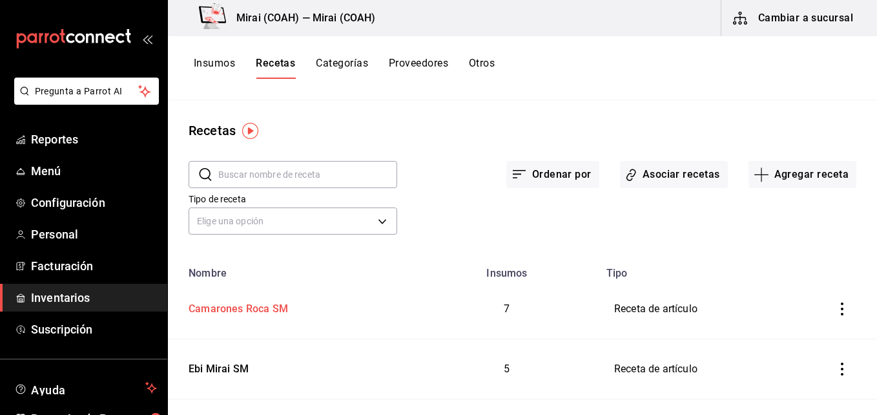
click at [258, 304] on div "Camarones Roca SM" at bounding box center [235, 307] width 105 height 20
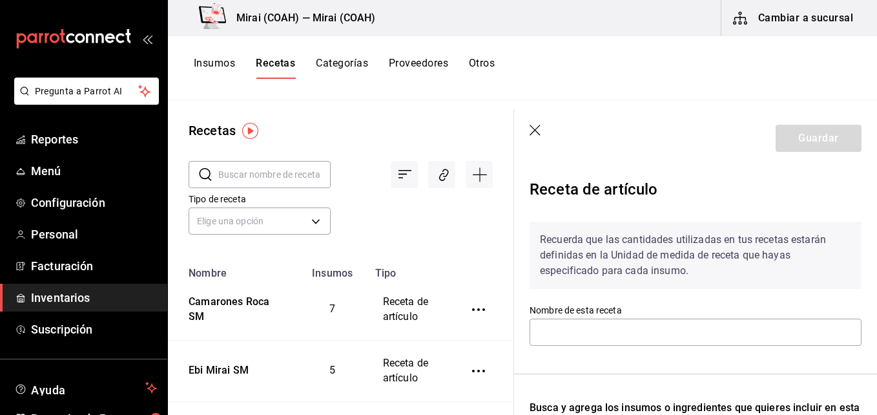
type input "Camarones Roca SM"
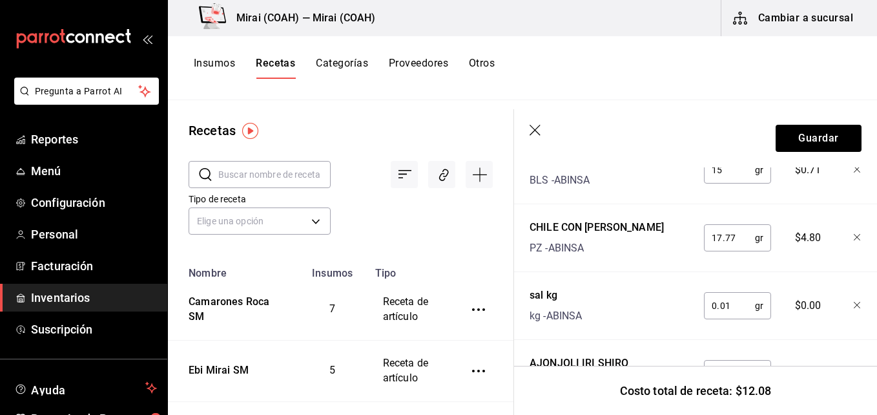
scroll to position [596, 0]
click at [734, 307] on input "0.01" at bounding box center [729, 304] width 51 height 26
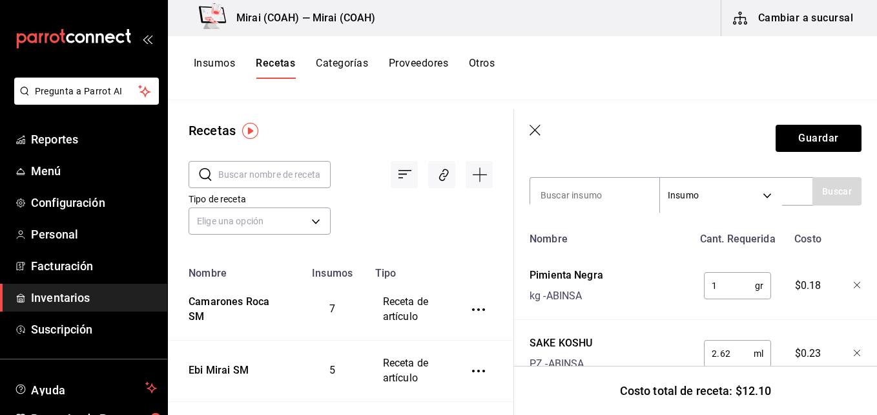
scroll to position [282, 0]
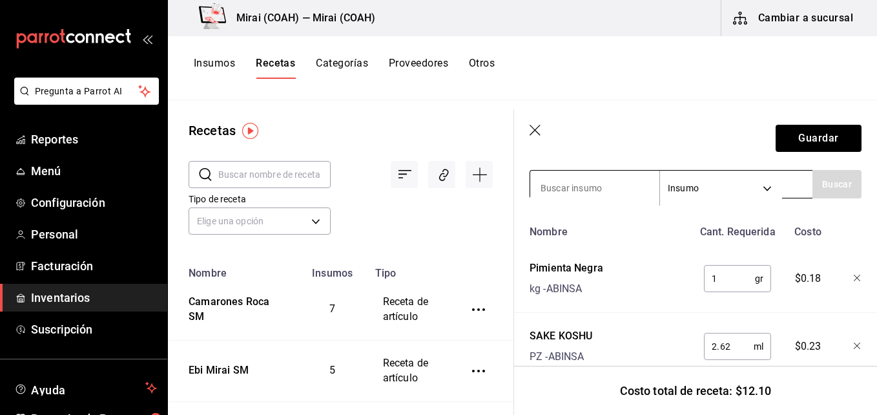
type input "1"
click at [593, 189] on input at bounding box center [594, 187] width 129 height 27
click at [588, 189] on input at bounding box center [594, 187] width 129 height 27
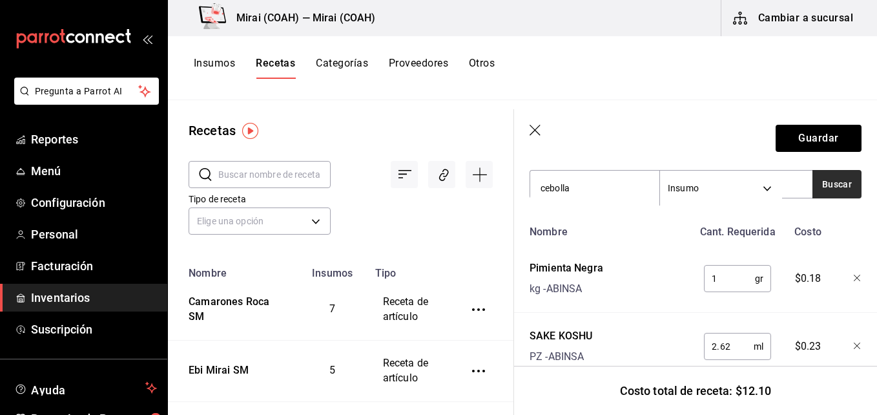
type input "cebolla"
click at [824, 178] on button "Buscar" at bounding box center [837, 184] width 49 height 28
click at [802, 136] on button "Guardar" at bounding box center [819, 138] width 86 height 27
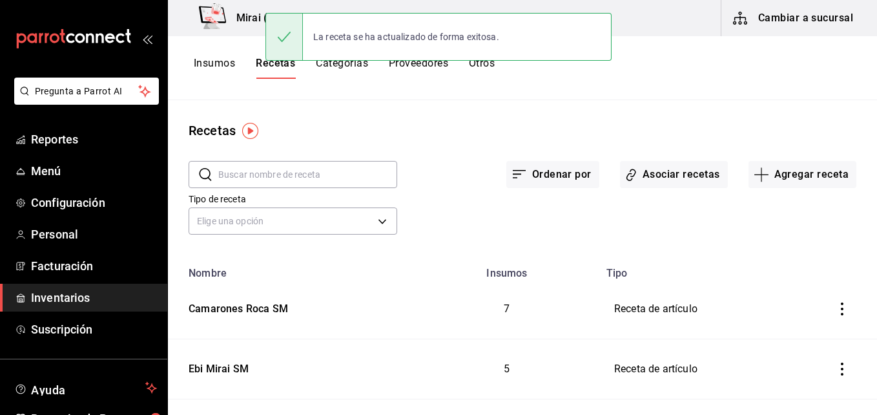
click at [209, 63] on button "Insumos" at bounding box center [214, 68] width 41 height 22
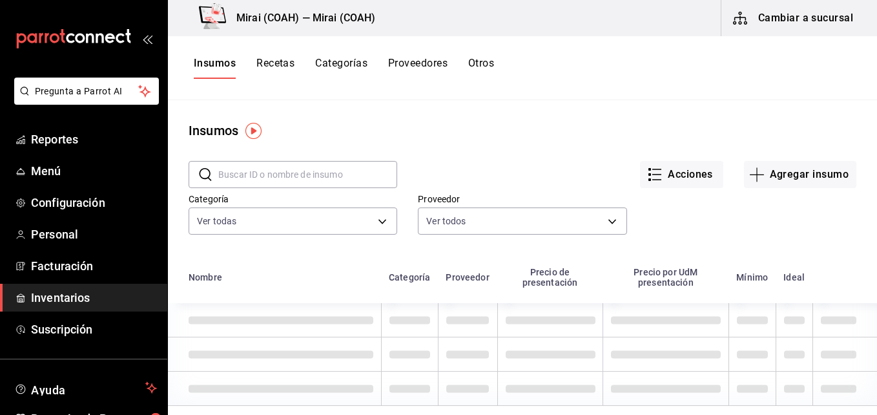
click at [284, 174] on input "text" at bounding box center [307, 175] width 179 height 26
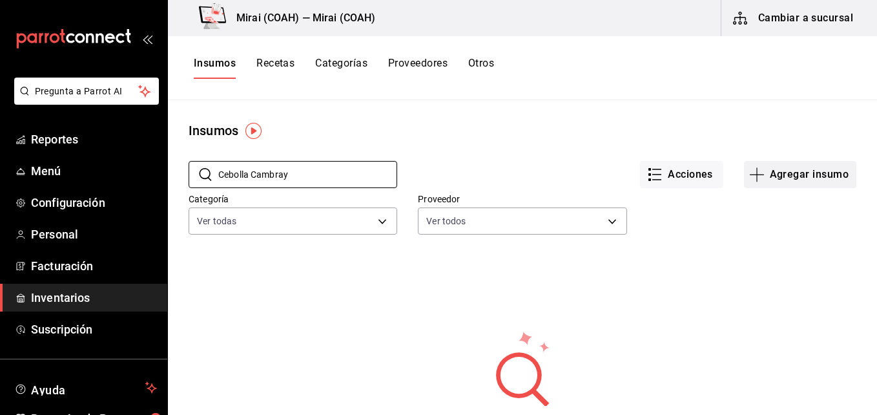
type input "Cebolla Cambray"
click at [750, 178] on icon "button" at bounding box center [758, 175] width 16 height 16
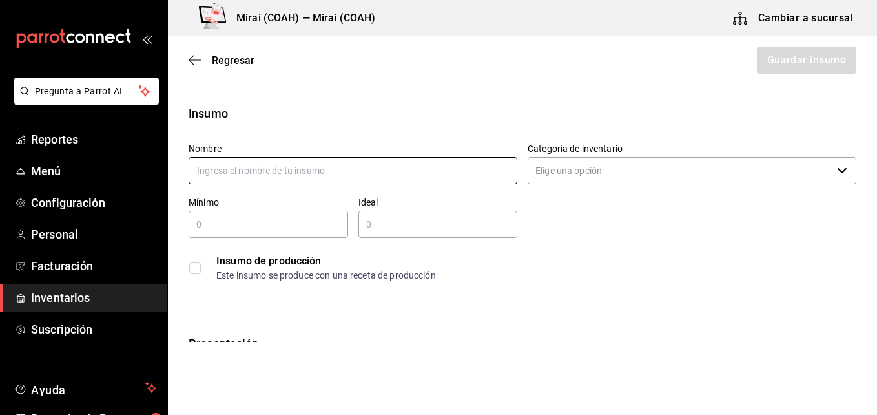
click at [357, 169] on input "text" at bounding box center [353, 170] width 329 height 27
type input "Cebolla Cambray"
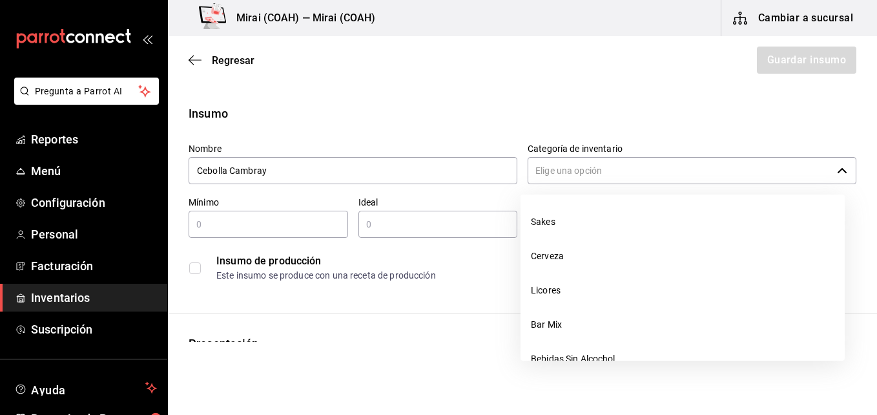
click at [640, 170] on input "Categoría de inventario" at bounding box center [680, 170] width 304 height 27
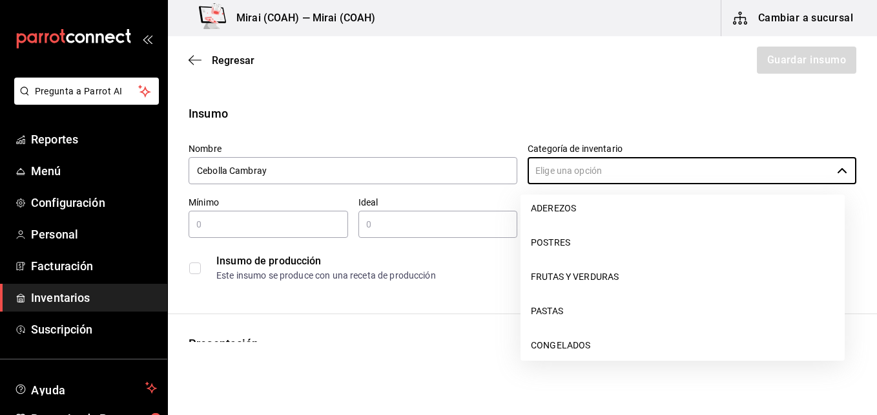
scroll to position [243, 0]
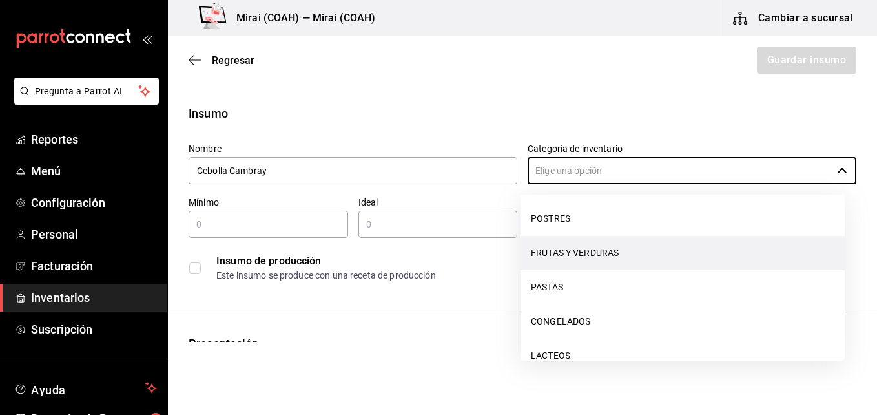
click at [650, 253] on li "FRUTAS Y VERDURAS" at bounding box center [683, 253] width 324 height 34
type input "FRUTAS Y VERDURAS"
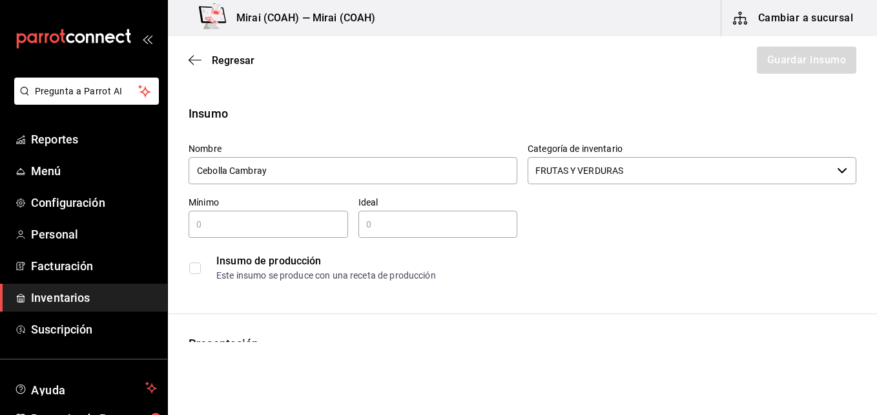
click at [279, 225] on input "text" at bounding box center [269, 224] width 160 height 16
type input "2"
click at [393, 216] on div "​" at bounding box center [439, 224] width 160 height 27
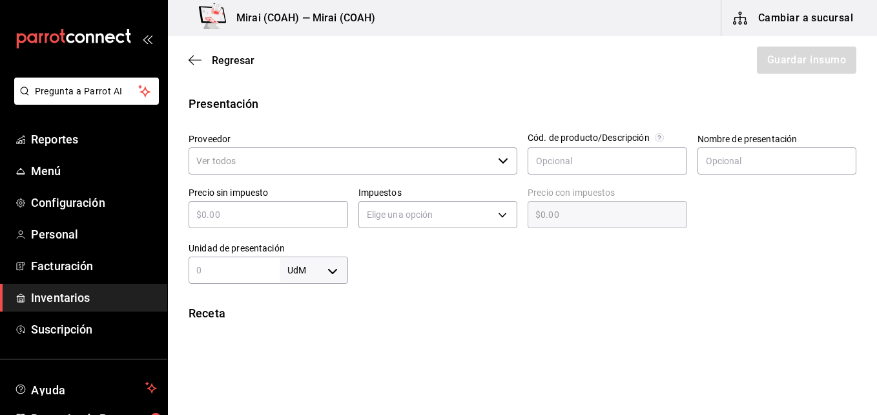
scroll to position [242, 0]
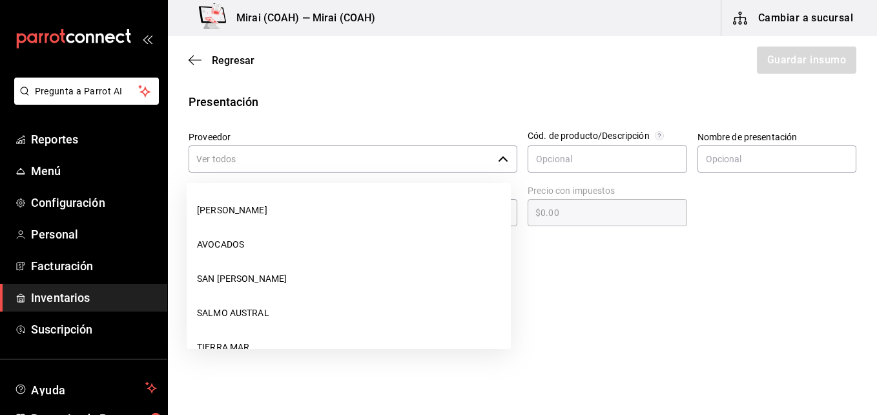
click at [503, 152] on div "​" at bounding box center [353, 158] width 329 height 27
type input "4"
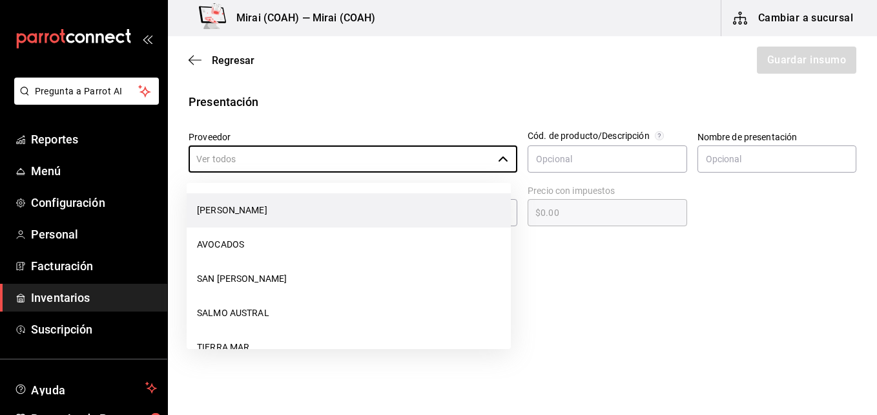
click at [450, 215] on li "[PERSON_NAME]" at bounding box center [349, 210] width 324 height 34
type input "[PERSON_NAME]"
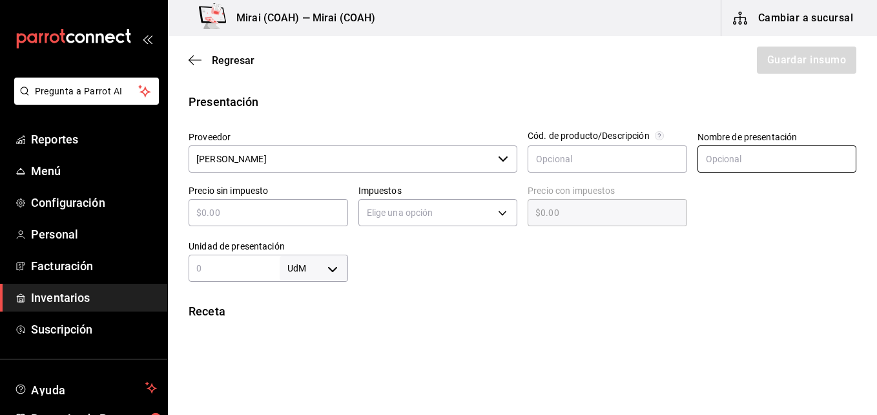
click at [718, 160] on input "text" at bounding box center [778, 158] width 160 height 27
click at [302, 216] on input "text" at bounding box center [269, 213] width 160 height 16
click at [762, 162] on input "Kilogramo" at bounding box center [778, 158] width 160 height 27
type input "Manojo"
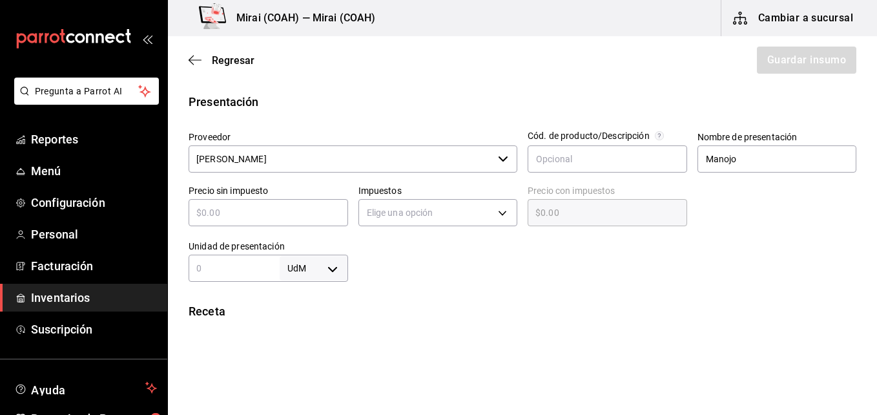
click at [275, 213] on input "text" at bounding box center [269, 213] width 160 height 16
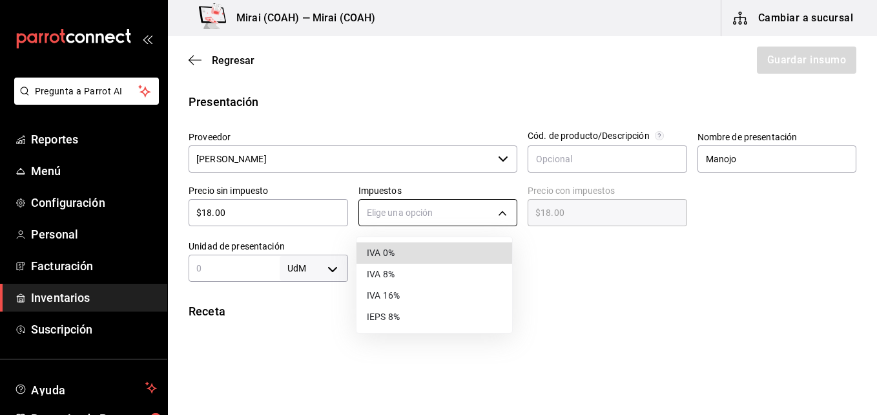
click at [486, 209] on body "Pregunta a Parrot AI Reportes Menú Configuración Personal Facturación Inventari…" at bounding box center [438, 171] width 877 height 342
click at [421, 251] on li "IVA 0%" at bounding box center [435, 252] width 156 height 21
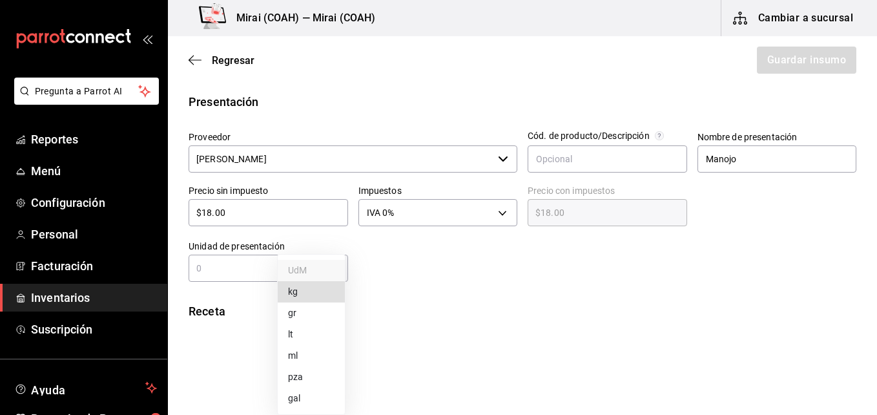
click at [330, 268] on body "Pregunta a Parrot AI Reportes Menú Configuración Personal Facturación Inventari…" at bounding box center [438, 171] width 877 height 342
click at [298, 378] on li "pza" at bounding box center [311, 376] width 67 height 21
click at [250, 274] on input "text" at bounding box center [234, 268] width 91 height 16
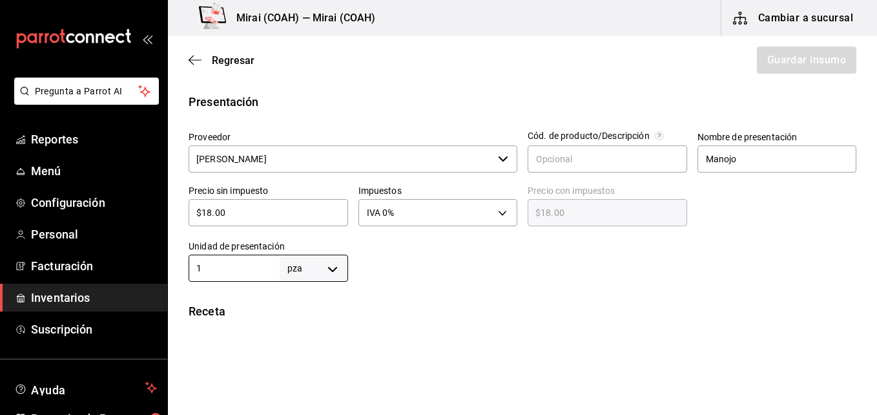
click at [755, 271] on div at bounding box center [602, 256] width 509 height 52
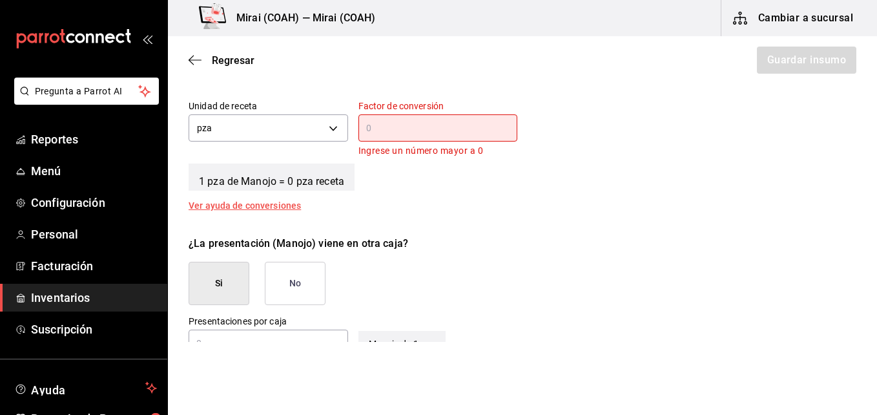
scroll to position [498, 0]
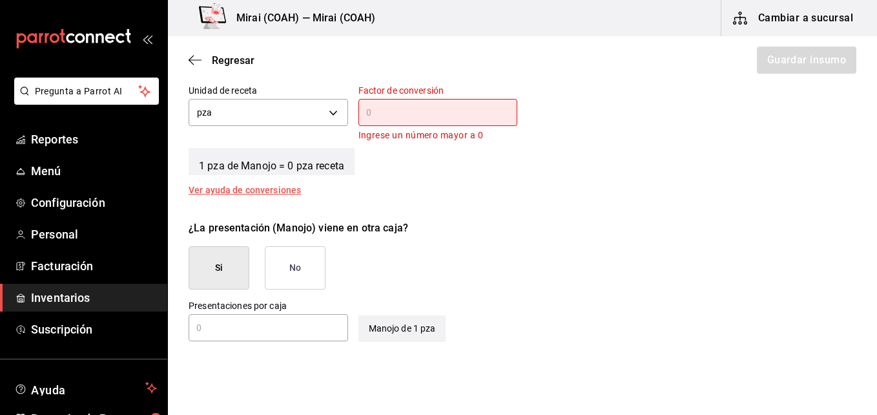
click at [399, 113] on input "text" at bounding box center [439, 113] width 160 height 16
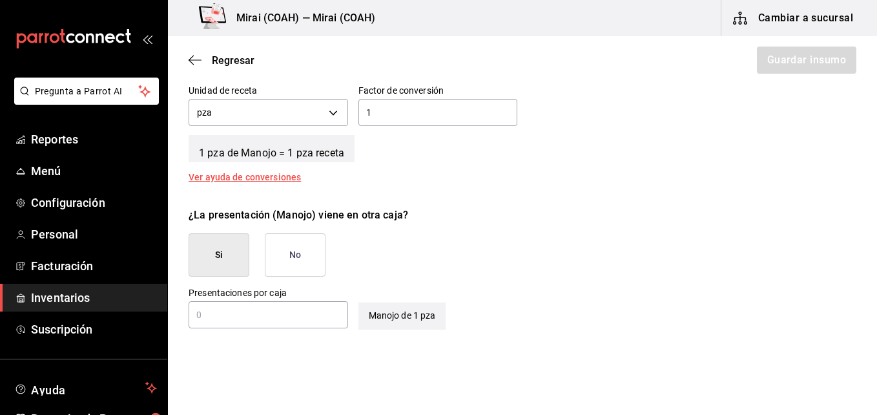
click at [295, 262] on button "No" at bounding box center [295, 254] width 61 height 43
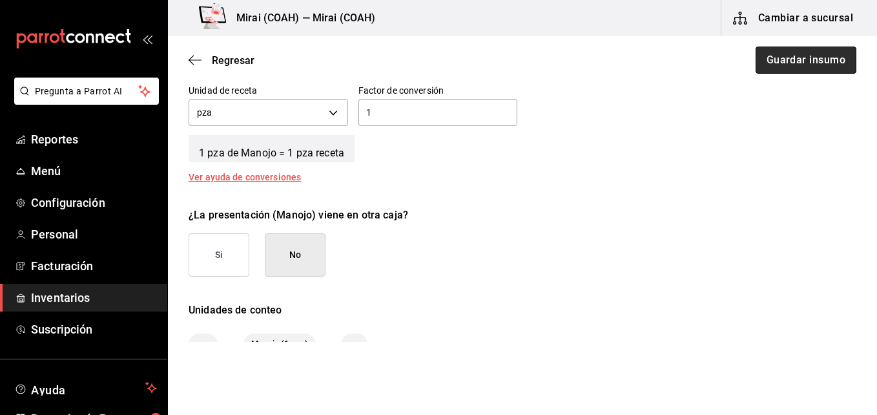
click at [823, 63] on button "Guardar insumo" at bounding box center [806, 60] width 101 height 27
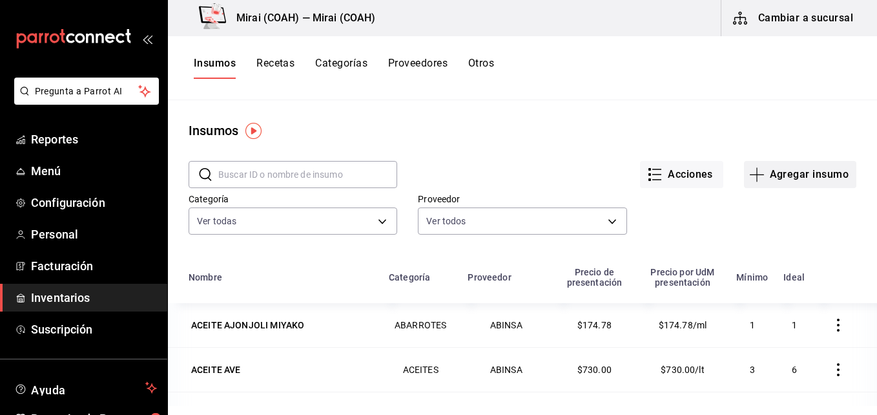
click at [750, 175] on icon "button" at bounding box center [758, 175] width 16 height 16
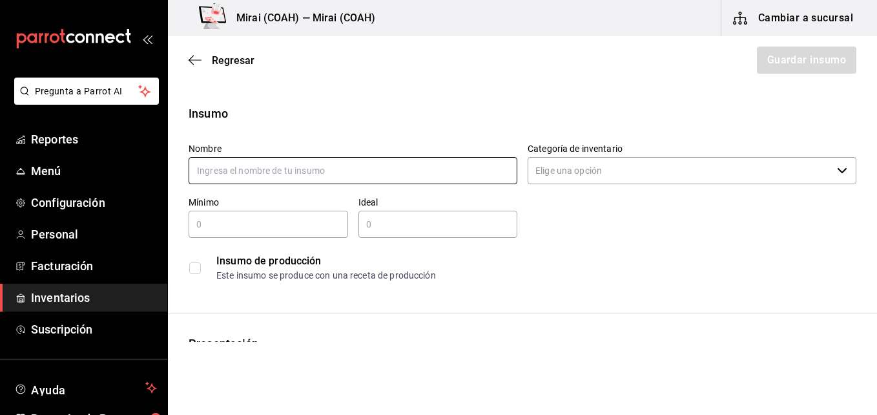
click at [359, 169] on input "text" at bounding box center [353, 170] width 329 height 27
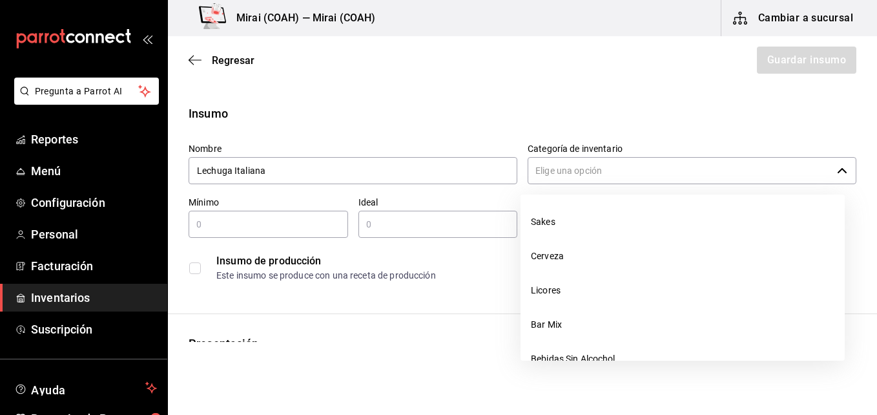
click at [607, 177] on input "Categoría de inventario" at bounding box center [680, 170] width 304 height 27
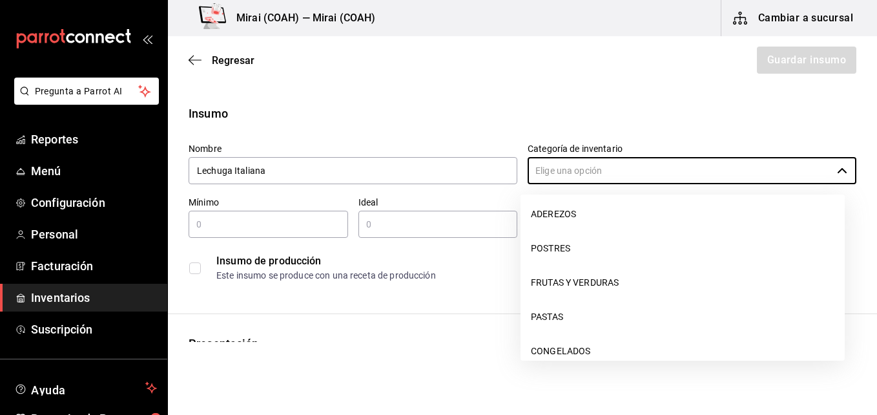
scroll to position [222, 0]
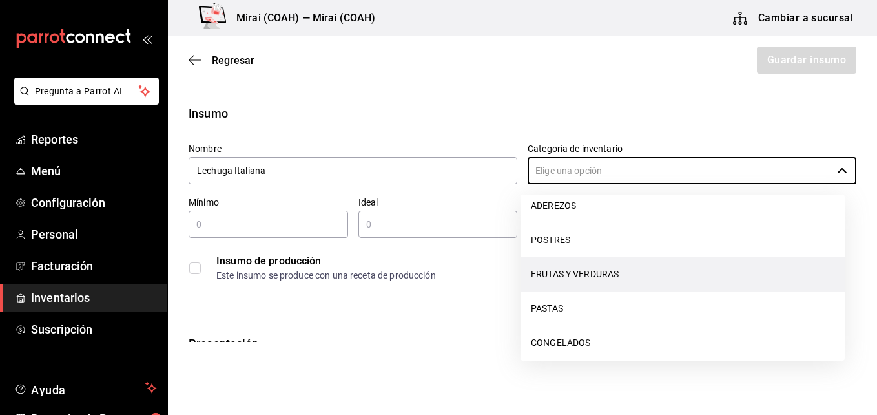
click at [634, 276] on li "FRUTAS Y VERDURAS" at bounding box center [683, 274] width 324 height 34
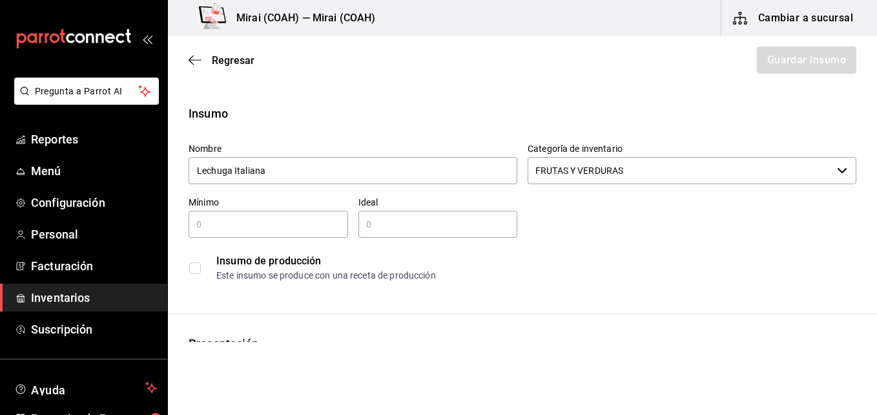
click at [292, 233] on div "​" at bounding box center [269, 224] width 160 height 27
click at [402, 229] on input "text" at bounding box center [439, 224] width 160 height 16
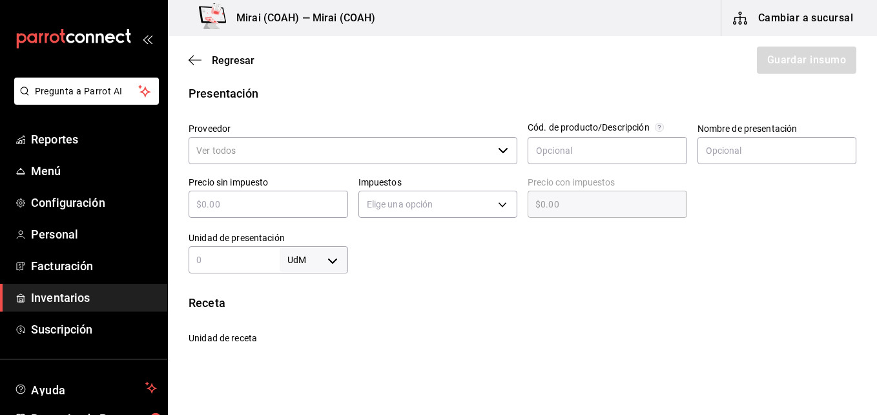
scroll to position [252, 0]
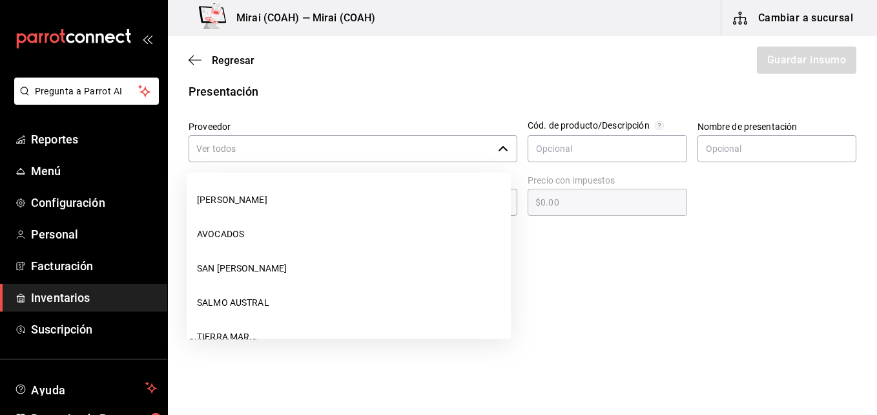
click at [504, 151] on div "​" at bounding box center [353, 148] width 329 height 27
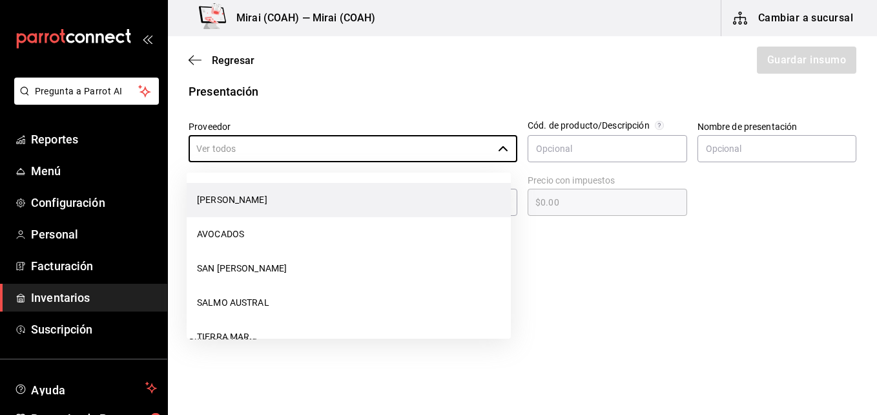
click at [414, 193] on li "[PERSON_NAME]" at bounding box center [349, 200] width 324 height 34
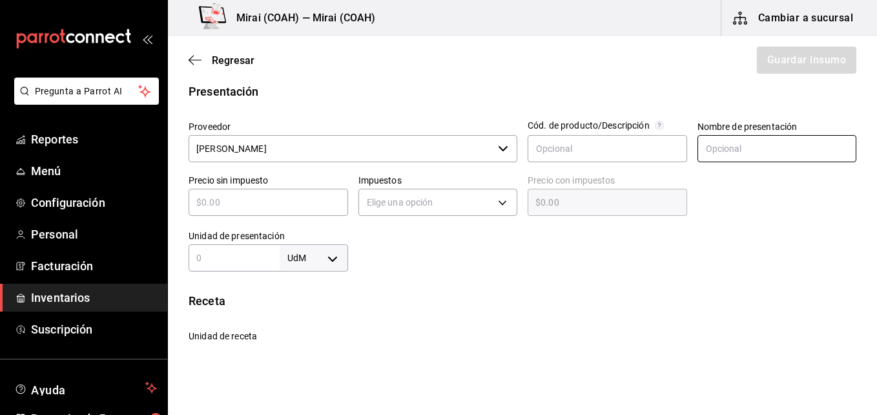
click at [709, 147] on input "text" at bounding box center [778, 148] width 160 height 27
click at [314, 198] on input "text" at bounding box center [269, 202] width 160 height 16
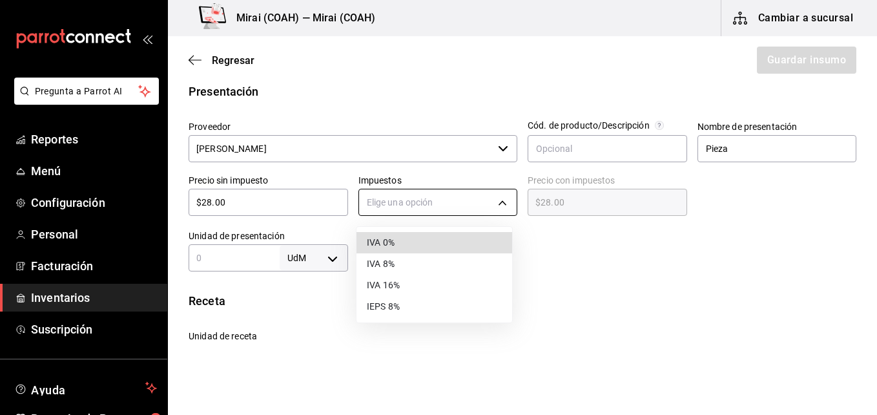
click at [492, 204] on body "Pregunta a Parrot AI Reportes Menú Configuración Personal Facturación Inventari…" at bounding box center [438, 171] width 877 height 342
click at [438, 239] on li "IVA 0%" at bounding box center [435, 242] width 156 height 21
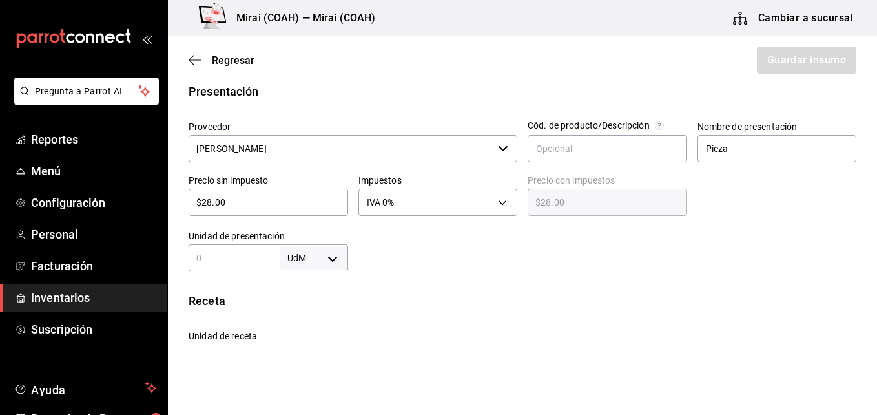
click at [251, 256] on input "text" at bounding box center [234, 258] width 91 height 16
click at [331, 259] on body "Pregunta a Parrot AI Reportes Menú Configuración Personal Facturación Inventari…" at bounding box center [438, 171] width 877 height 342
click at [300, 378] on li "pza" at bounding box center [311, 376] width 67 height 21
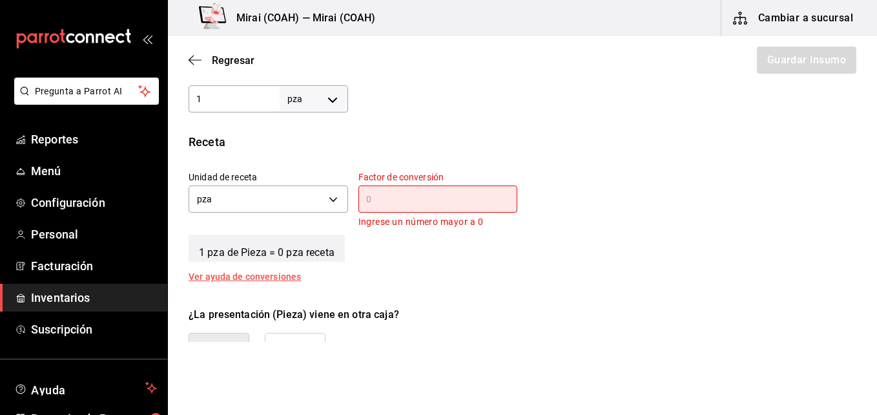
scroll to position [462, 0]
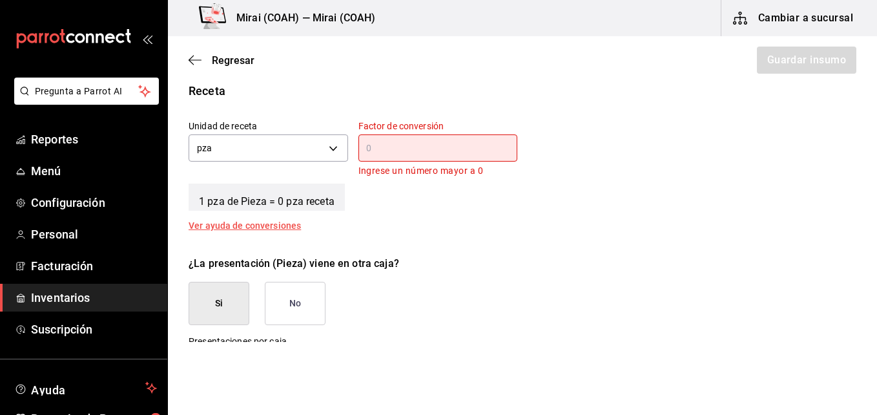
click at [439, 148] on input "text" at bounding box center [439, 148] width 160 height 16
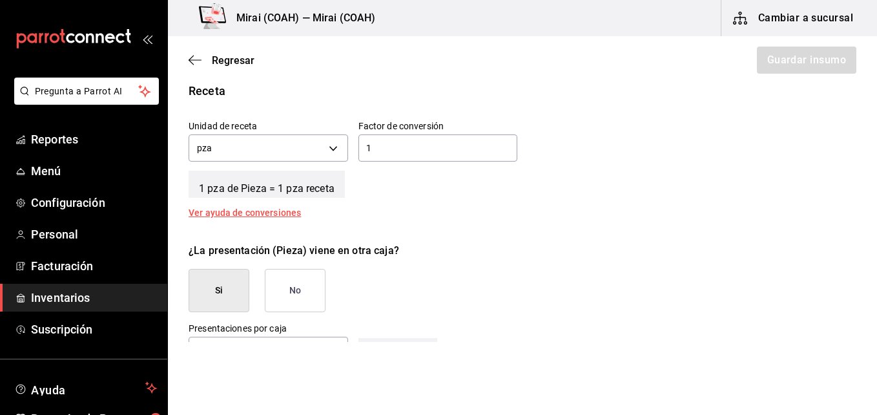
click at [294, 290] on button "No" at bounding box center [295, 290] width 61 height 43
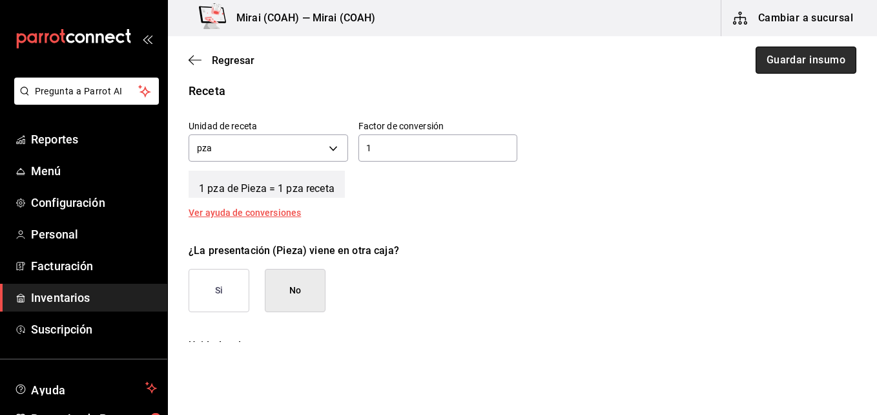
click at [782, 61] on button "Guardar insumo" at bounding box center [806, 60] width 101 height 27
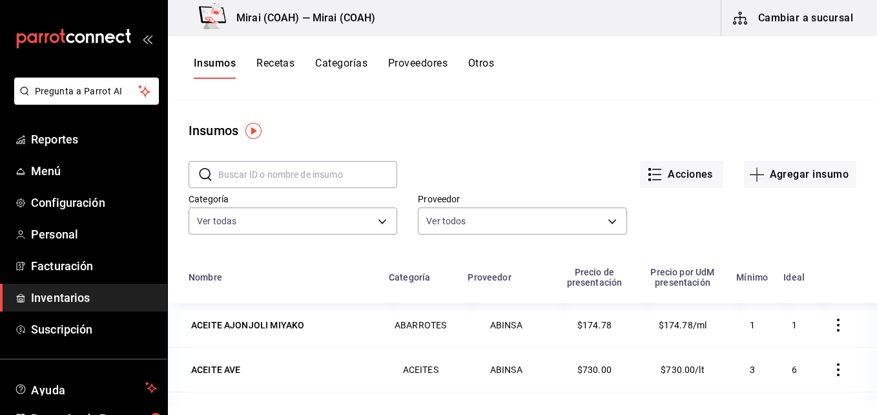
click at [276, 65] on button "Recetas" at bounding box center [276, 68] width 38 height 22
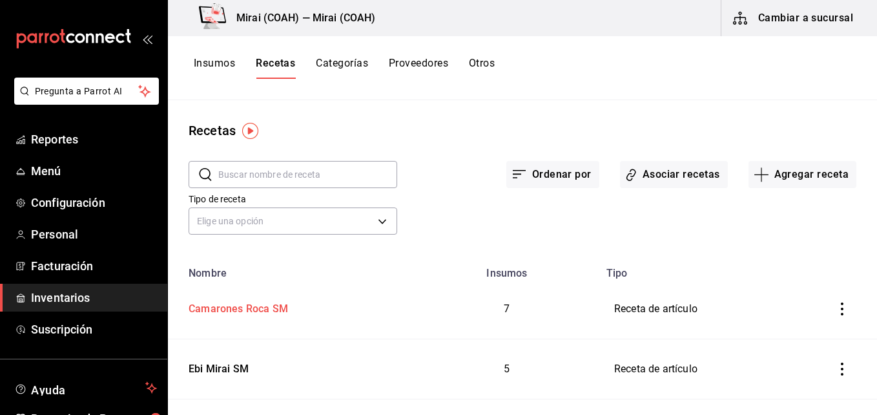
click at [262, 304] on div "Camarones Roca SM" at bounding box center [235, 307] width 105 height 20
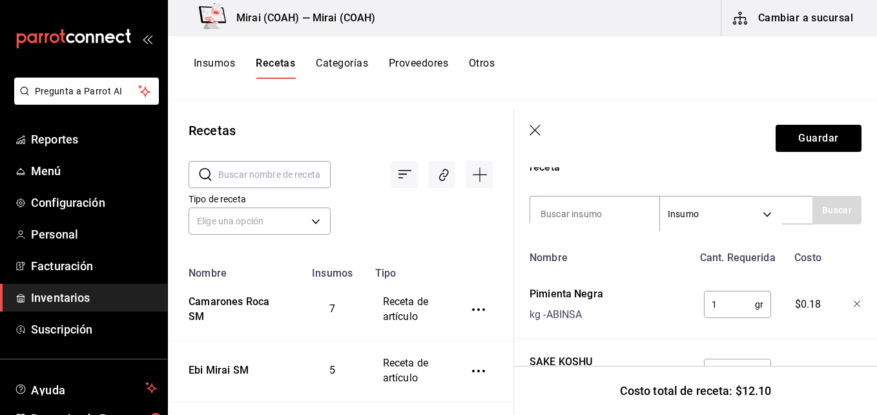
scroll to position [258, 0]
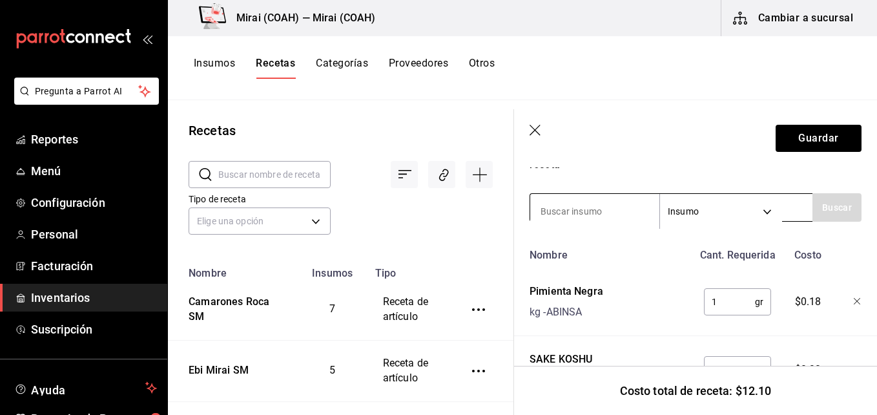
click at [567, 205] on input at bounding box center [594, 211] width 129 height 27
click at [832, 205] on button "Buscar" at bounding box center [837, 207] width 49 height 28
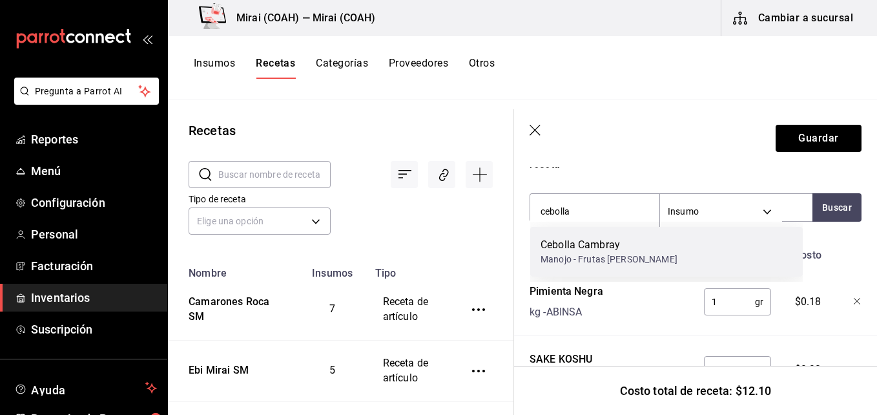
click at [603, 251] on div "Cebolla Cambray" at bounding box center [609, 245] width 137 height 16
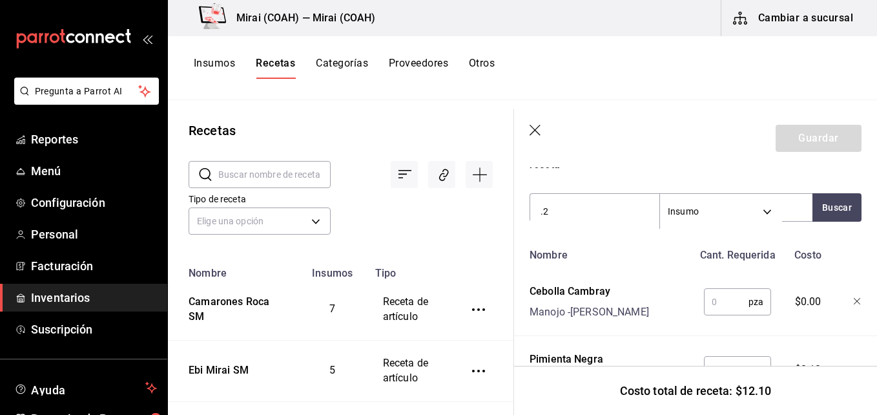
click at [720, 299] on input "text" at bounding box center [726, 302] width 45 height 26
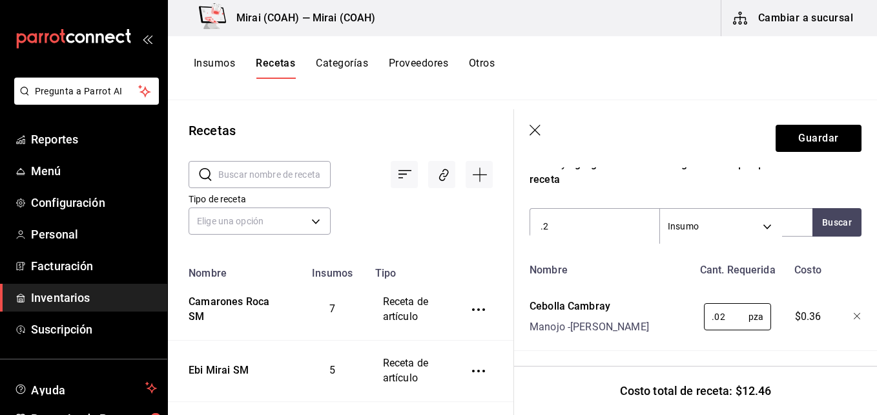
scroll to position [253, 0]
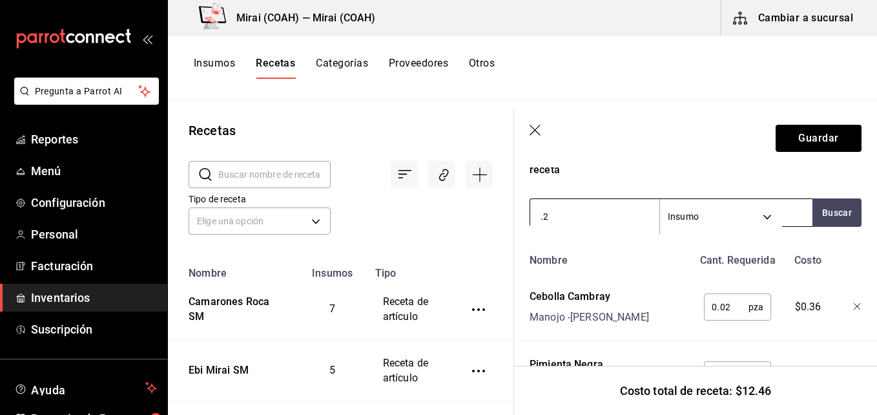
click at [580, 213] on input ".2" at bounding box center [594, 216] width 129 height 27
click at [843, 209] on button "Buscar" at bounding box center [837, 212] width 49 height 28
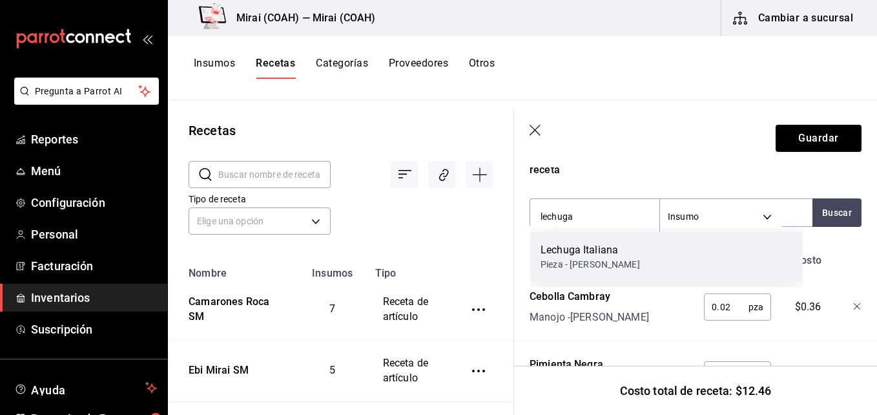
click at [670, 249] on div "Lechuga Italiana Pieza - Frutas Luis" at bounding box center [666, 257] width 273 height 50
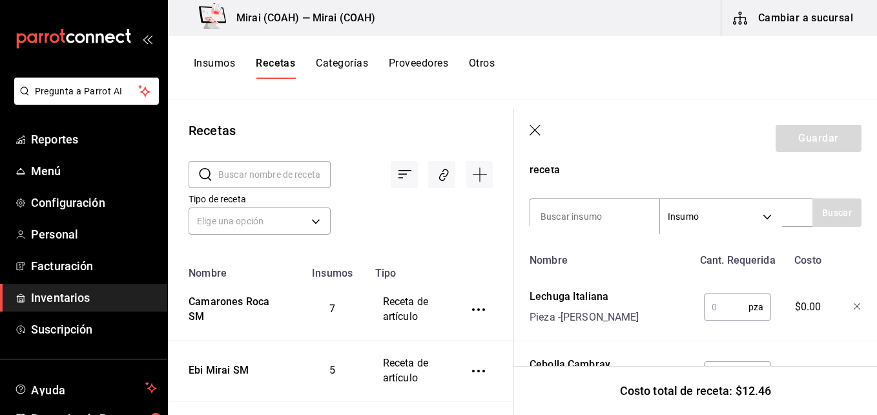
click at [715, 311] on input "text" at bounding box center [726, 307] width 45 height 26
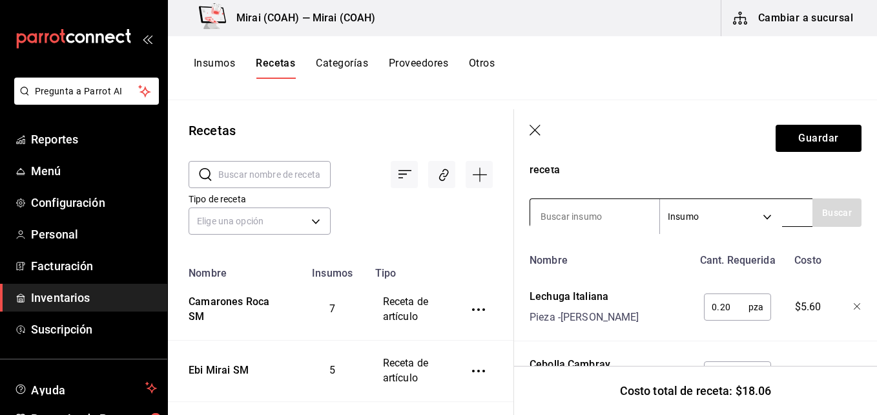
click at [596, 220] on input at bounding box center [594, 216] width 129 height 27
click at [597, 214] on input at bounding box center [594, 216] width 129 height 27
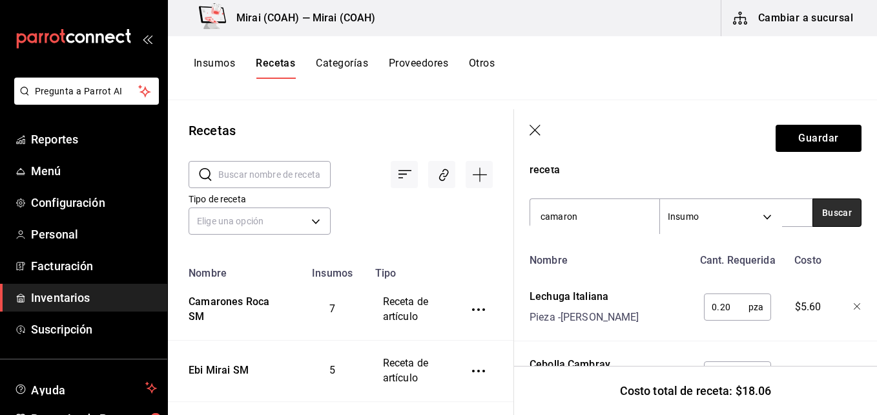
click at [843, 211] on button "Buscar" at bounding box center [837, 212] width 49 height 28
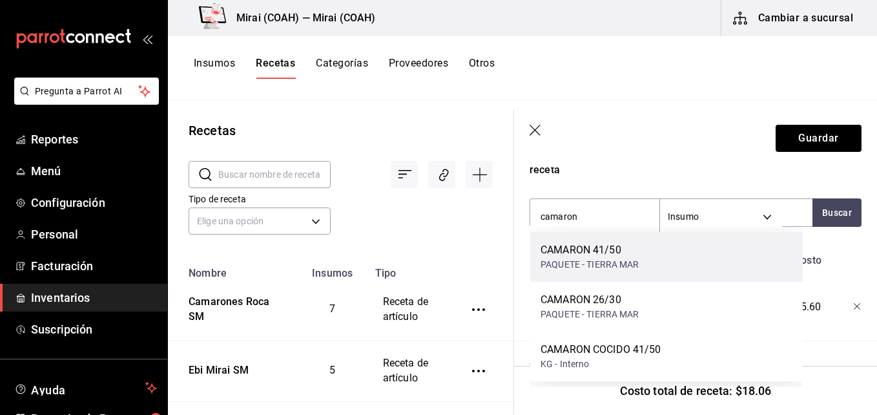
click at [639, 256] on div "CAMARON 41/50" at bounding box center [590, 250] width 99 height 16
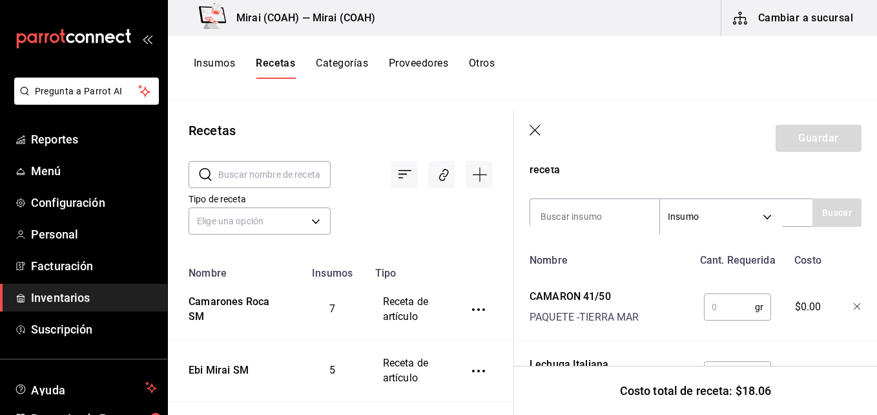
click at [715, 307] on input "text" at bounding box center [729, 307] width 51 height 26
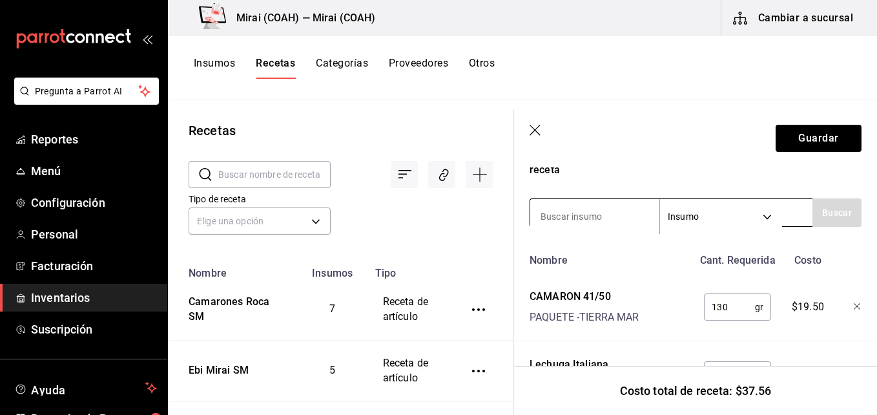
click at [594, 218] on input at bounding box center [594, 216] width 129 height 27
click at [597, 220] on input at bounding box center [594, 216] width 129 height 27
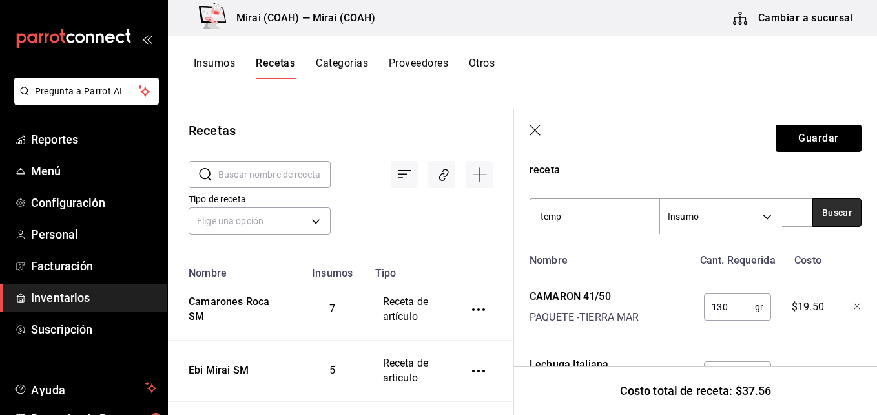
click at [837, 208] on button "Buscar" at bounding box center [837, 212] width 49 height 28
click at [825, 211] on button "Buscar" at bounding box center [837, 212] width 49 height 28
click at [833, 216] on button "Buscar" at bounding box center [837, 212] width 49 height 28
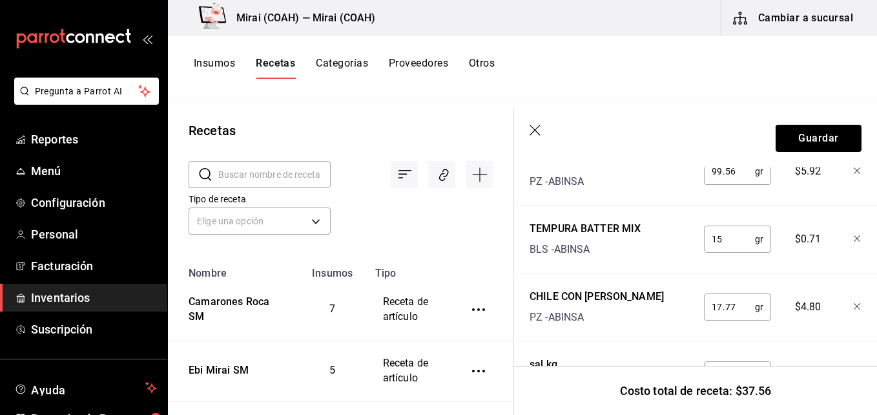
scroll to position [725, 0]
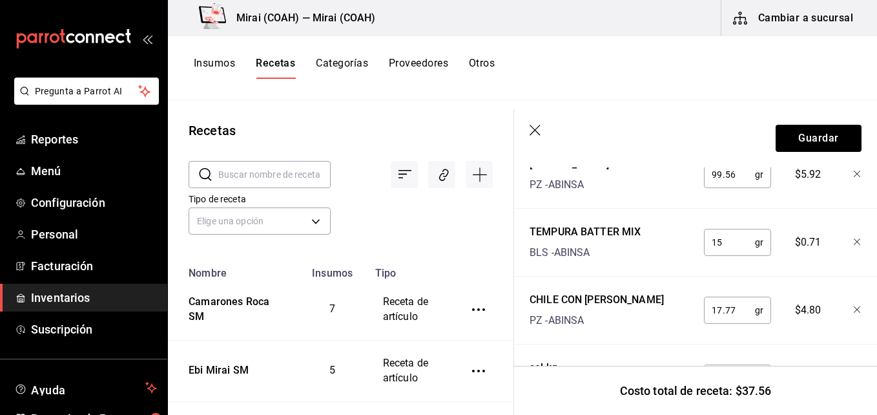
click at [720, 242] on input "15" at bounding box center [729, 242] width 51 height 26
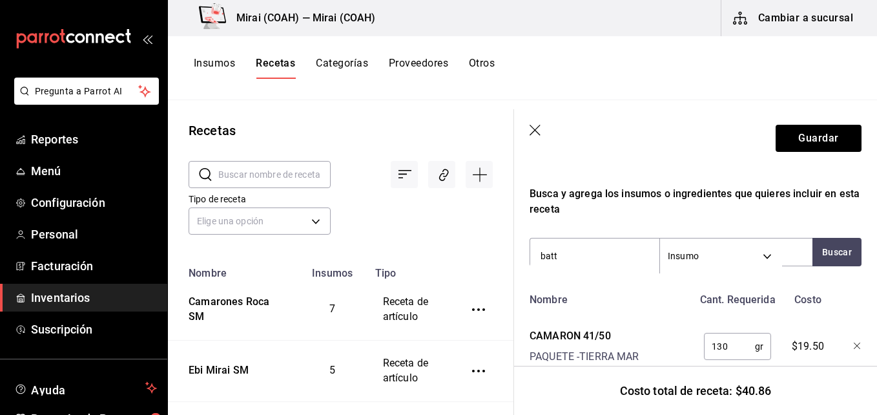
scroll to position [205, 0]
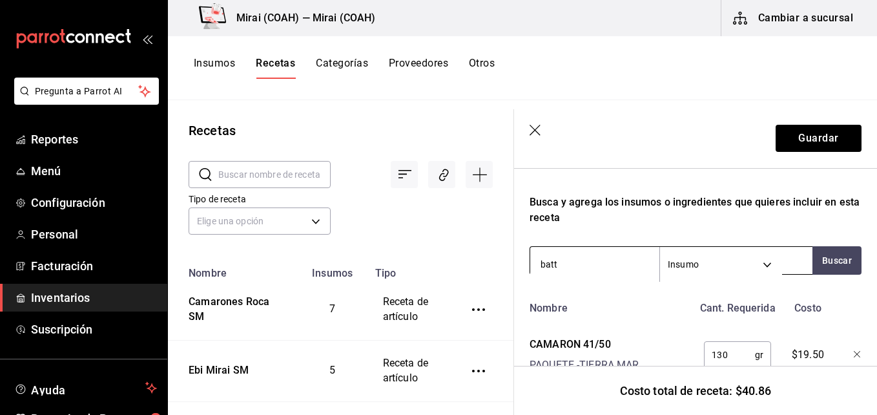
click at [572, 263] on input "batt" at bounding box center [594, 264] width 129 height 27
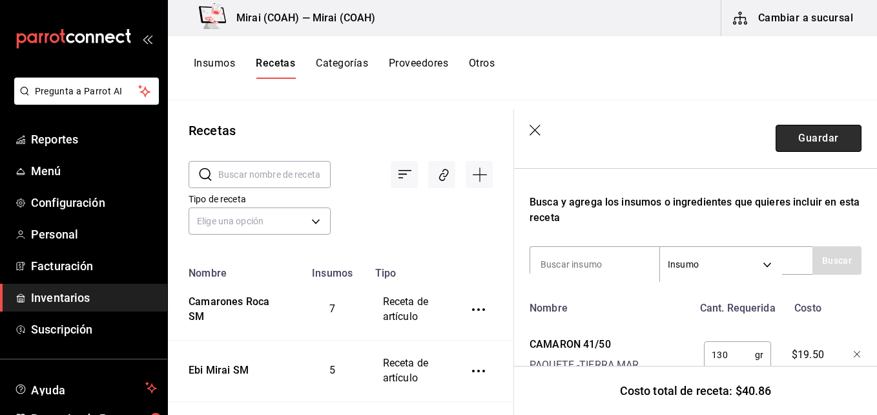
click at [797, 137] on button "Guardar" at bounding box center [819, 138] width 86 height 27
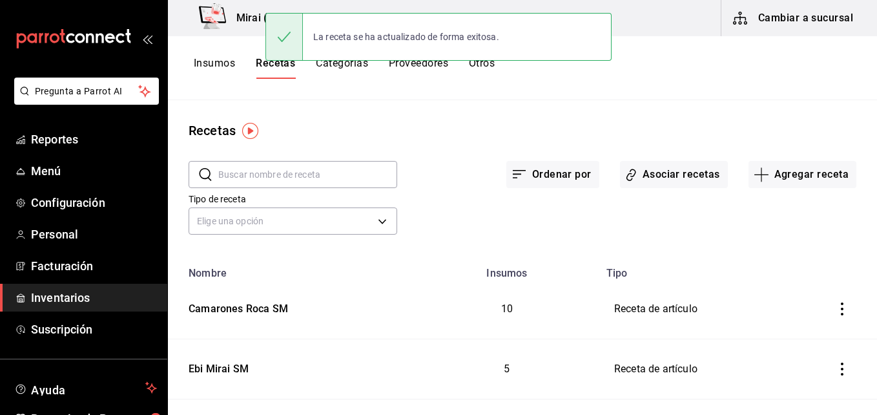
click at [204, 58] on button "Insumos" at bounding box center [214, 68] width 41 height 22
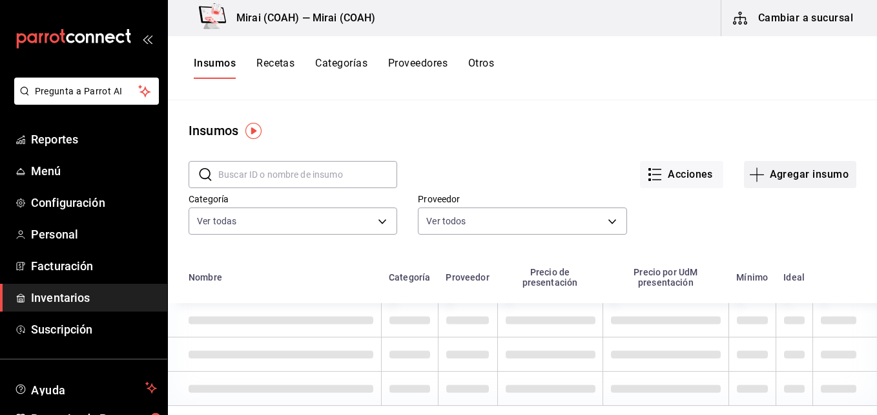
click at [750, 176] on icon "button" at bounding box center [758, 175] width 16 height 16
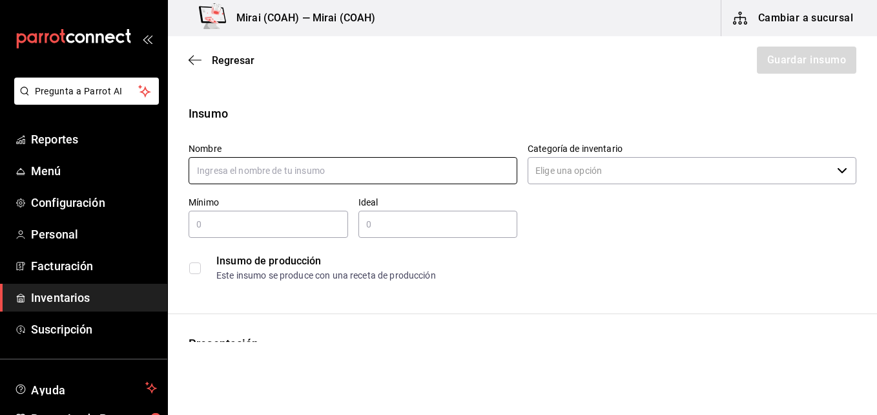
click at [272, 175] on input "text" at bounding box center [353, 170] width 329 height 27
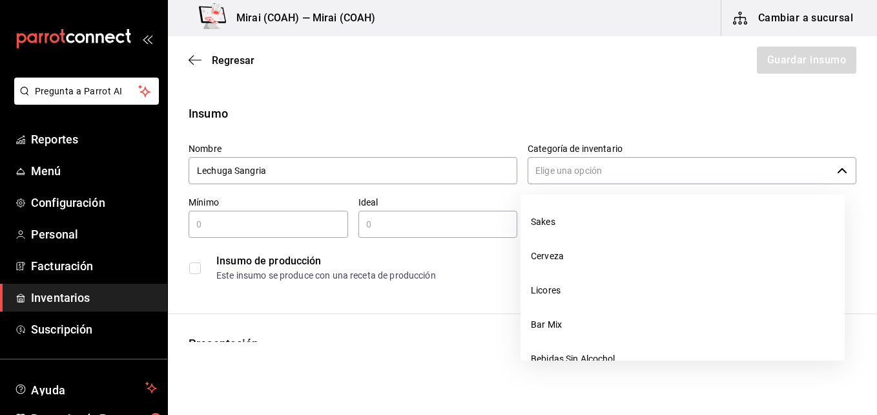
click at [602, 161] on input "Categoría de inventario" at bounding box center [680, 170] width 304 height 27
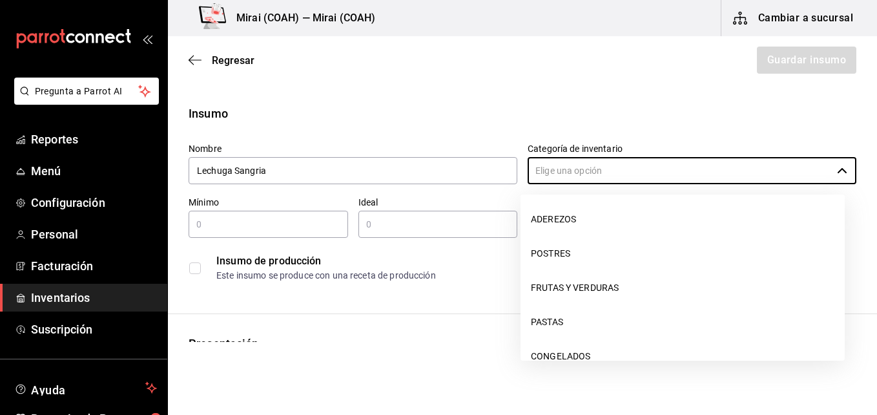
scroll to position [211, 0]
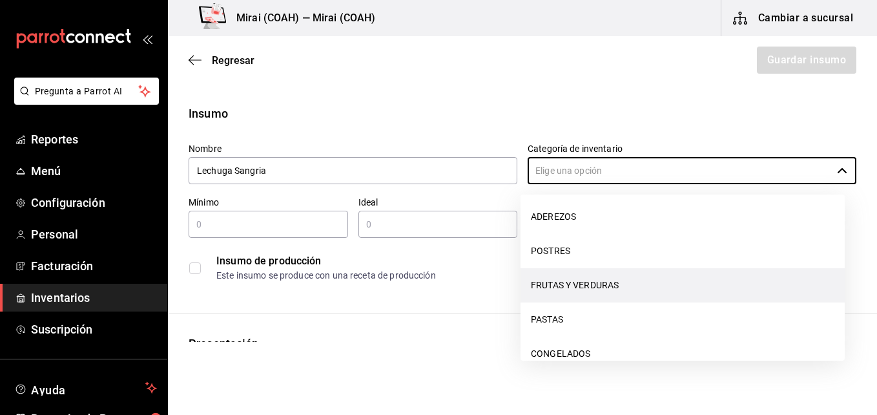
click at [662, 288] on li "FRUTAS Y VERDURAS" at bounding box center [683, 285] width 324 height 34
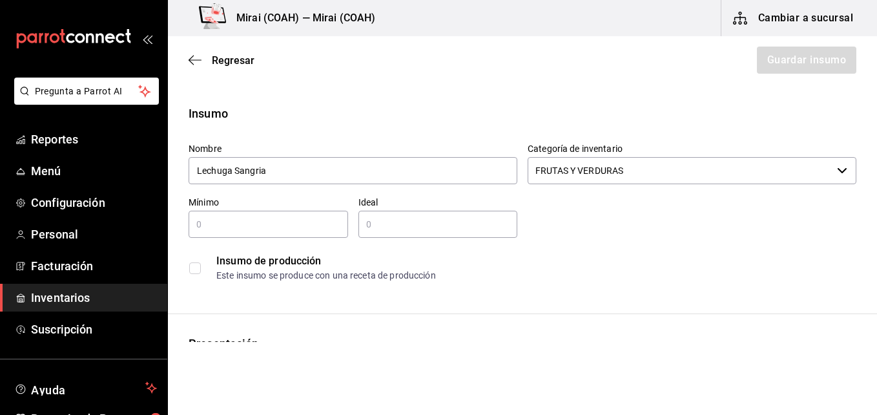
click at [243, 220] on input "text" at bounding box center [269, 224] width 160 height 16
click at [390, 230] on input "text" at bounding box center [439, 224] width 160 height 16
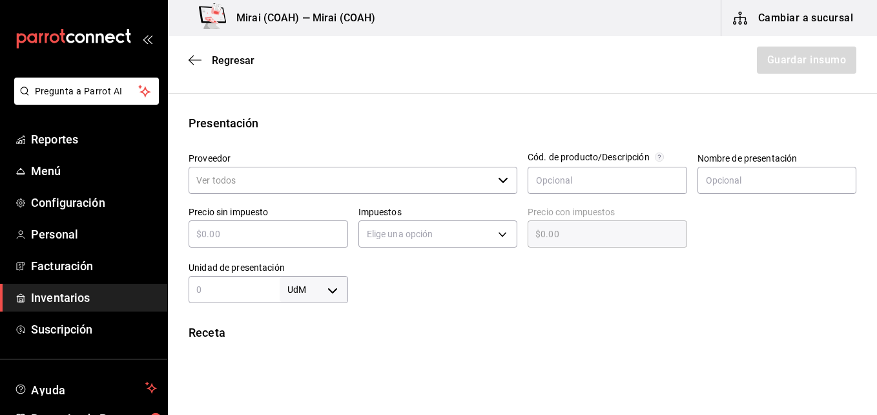
scroll to position [233, 0]
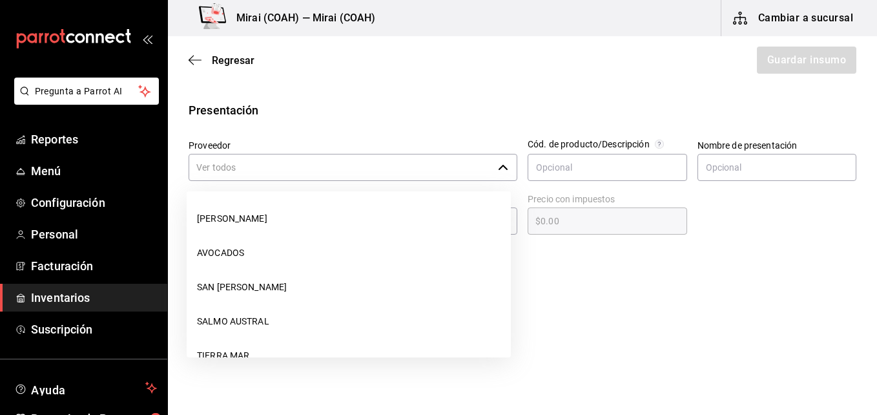
click at [473, 164] on input "Proveedor" at bounding box center [341, 167] width 304 height 27
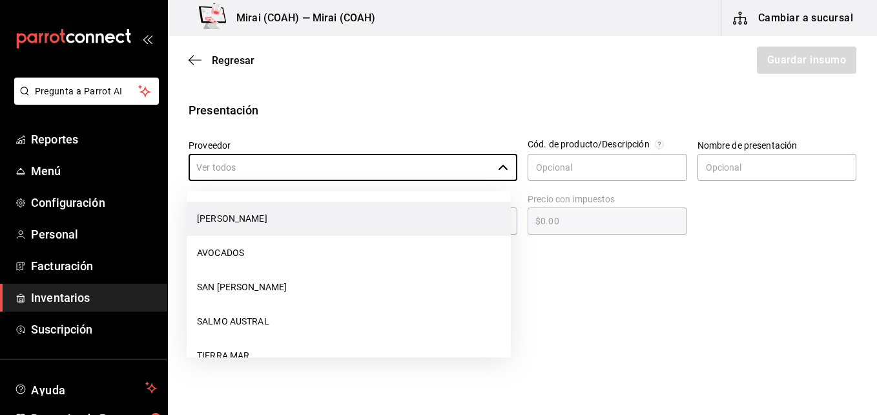
click at [374, 227] on li "[PERSON_NAME]" at bounding box center [349, 219] width 324 height 34
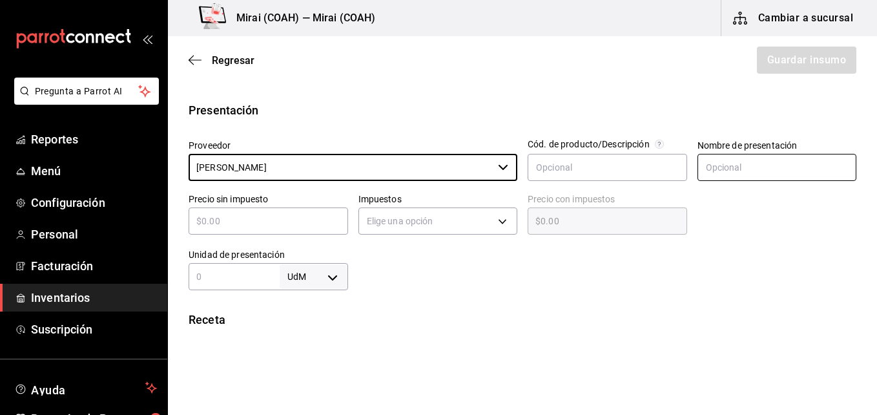
click at [729, 169] on input "text" at bounding box center [778, 167] width 160 height 27
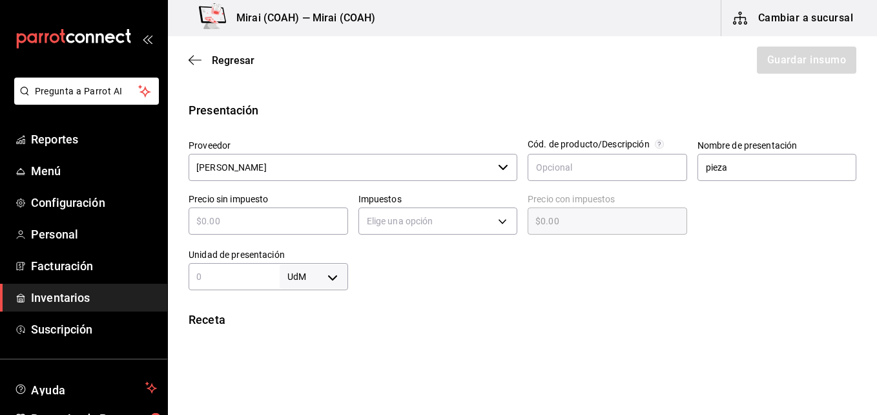
click at [275, 231] on div "​" at bounding box center [269, 220] width 160 height 27
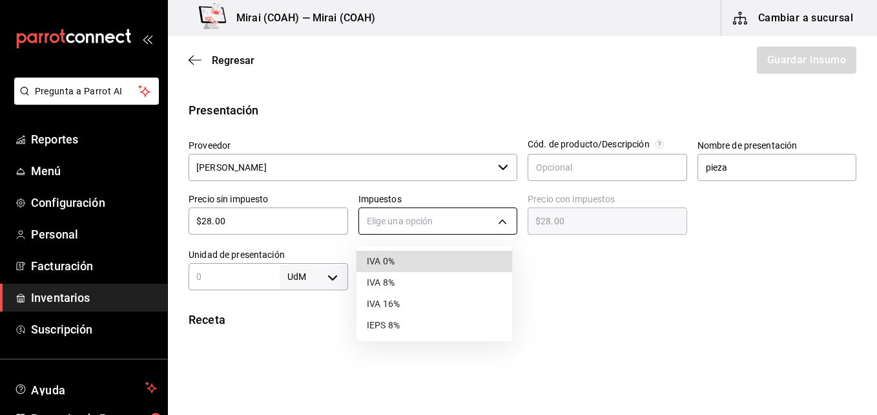
click at [492, 225] on body "Pregunta a Parrot AI Reportes Menú Configuración Personal Facturación Inventari…" at bounding box center [438, 171] width 877 height 342
click at [424, 261] on li "IVA 0%" at bounding box center [435, 261] width 156 height 21
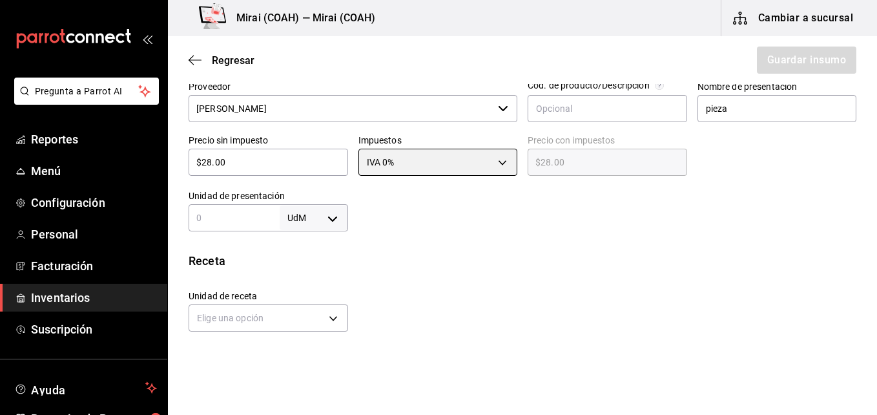
scroll to position [302, 0]
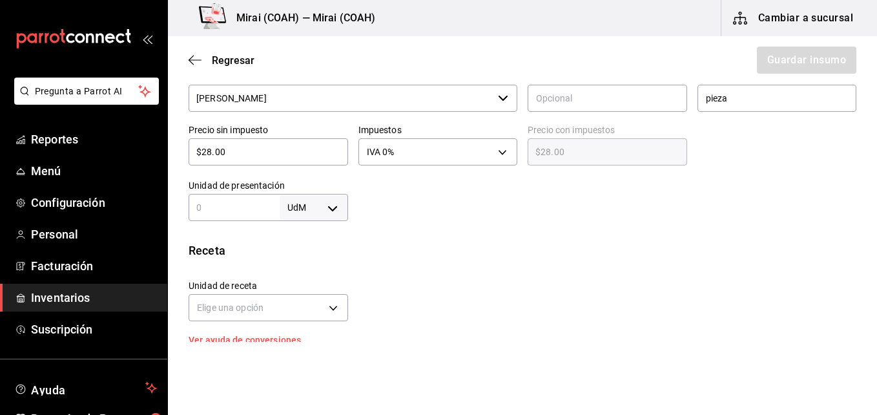
click at [266, 205] on input "text" at bounding box center [234, 208] width 91 height 16
click at [330, 202] on body "Pregunta a Parrot AI Reportes Menú Configuración Personal Facturación Inventari…" at bounding box center [438, 171] width 877 height 342
click at [300, 353] on li "pza" at bounding box center [311, 352] width 67 height 21
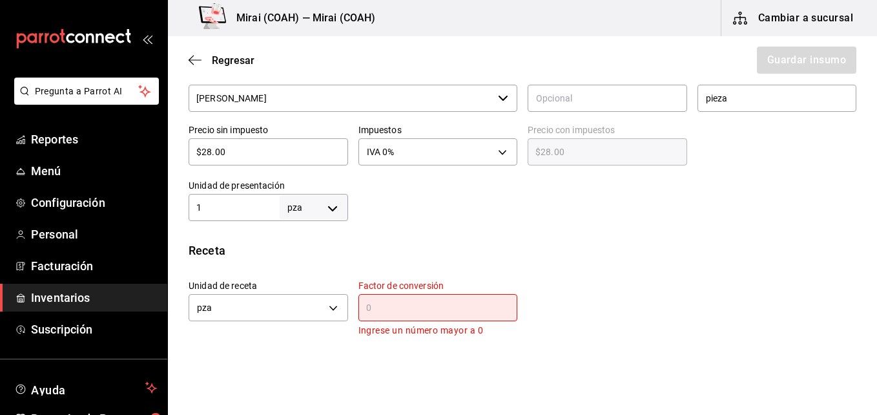
click at [389, 307] on input "text" at bounding box center [439, 308] width 160 height 16
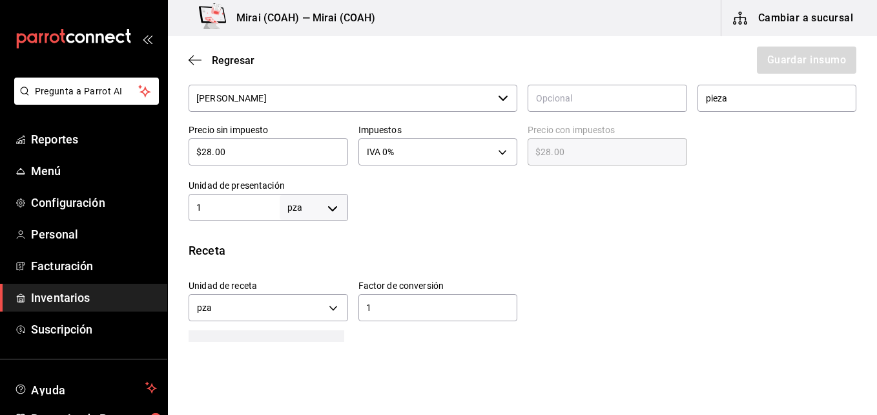
click at [824, 258] on div "Receta" at bounding box center [523, 250] width 668 height 17
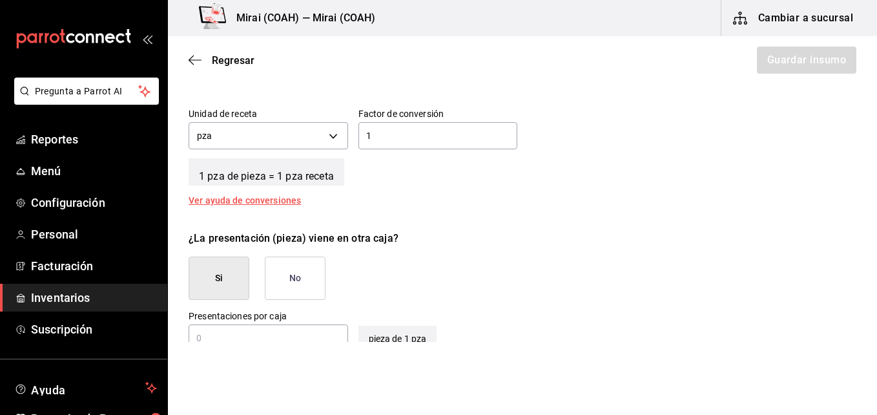
scroll to position [492, 0]
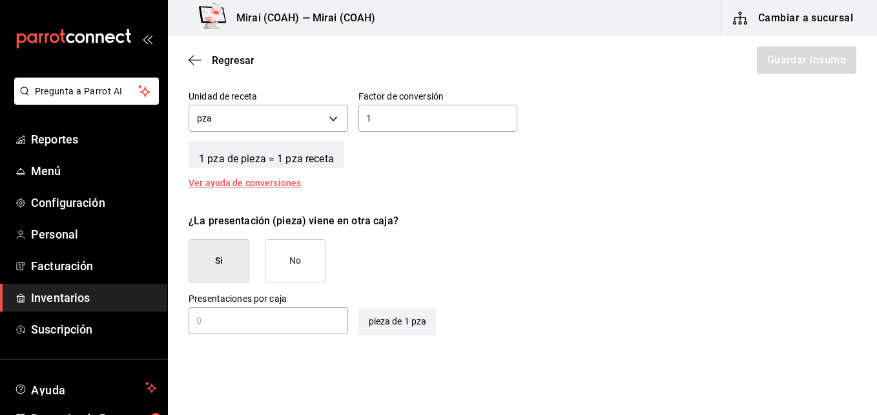
click at [301, 258] on button "No" at bounding box center [295, 260] width 61 height 43
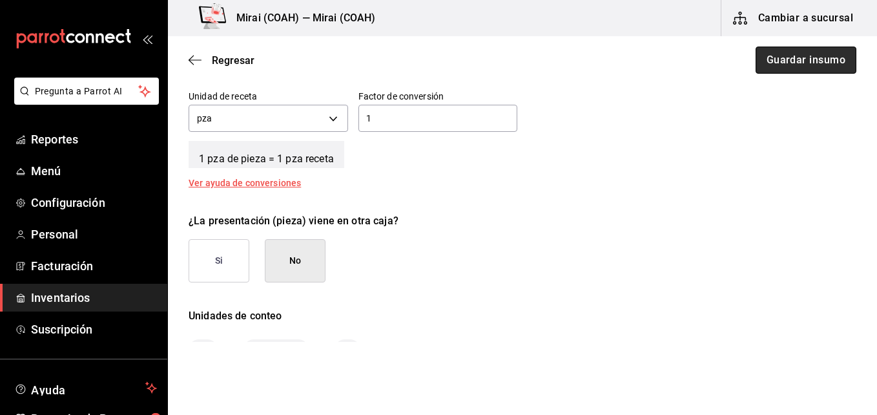
click at [819, 64] on button "Guardar insumo" at bounding box center [806, 60] width 101 height 27
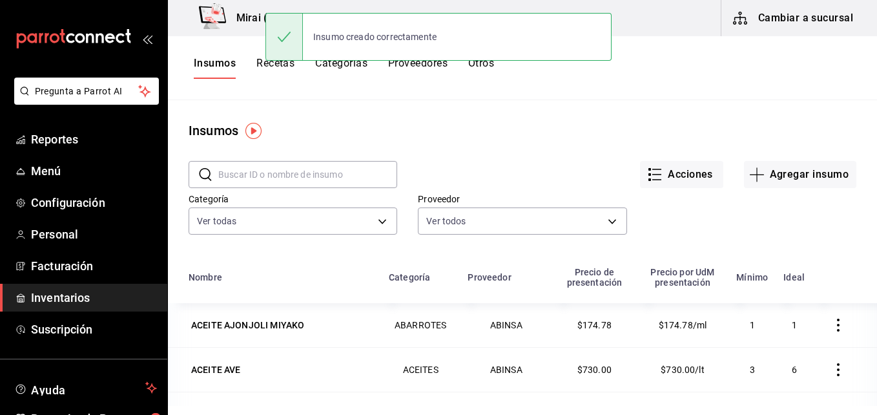
click at [260, 65] on button "Recetas" at bounding box center [276, 68] width 38 height 22
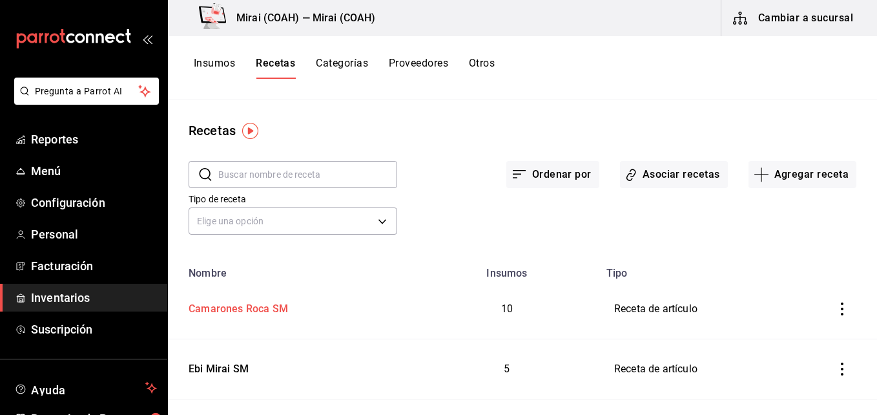
click at [251, 306] on div "Camarones Roca SM" at bounding box center [235, 307] width 105 height 20
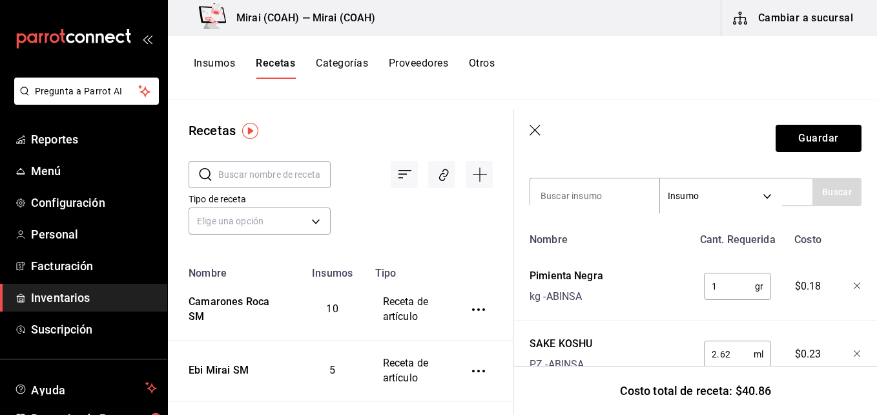
scroll to position [277, 0]
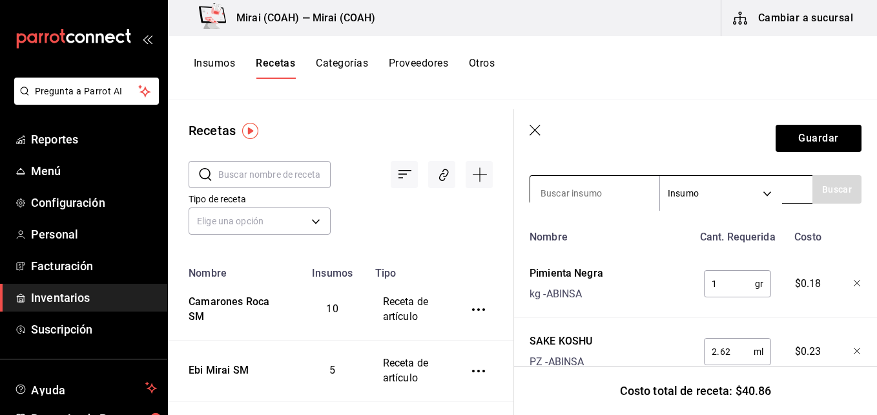
click at [636, 193] on input at bounding box center [594, 193] width 129 height 27
click at [833, 191] on button "Buscar" at bounding box center [837, 189] width 49 height 28
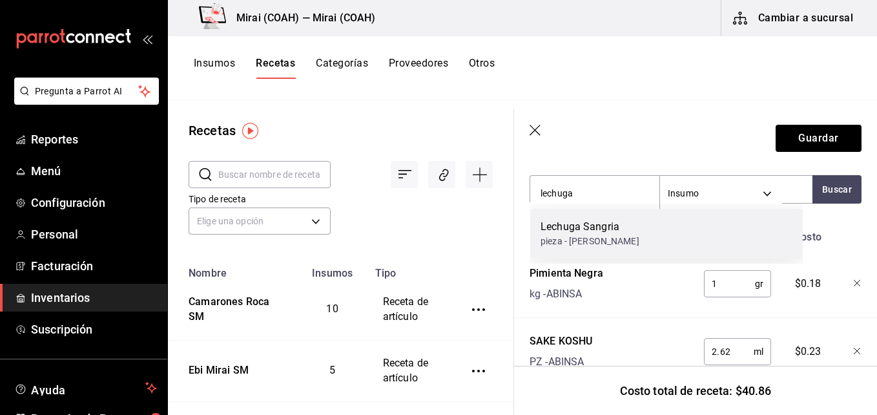
click at [662, 246] on div "Lechuga Sangria pieza - Frutas Luis" at bounding box center [666, 234] width 273 height 50
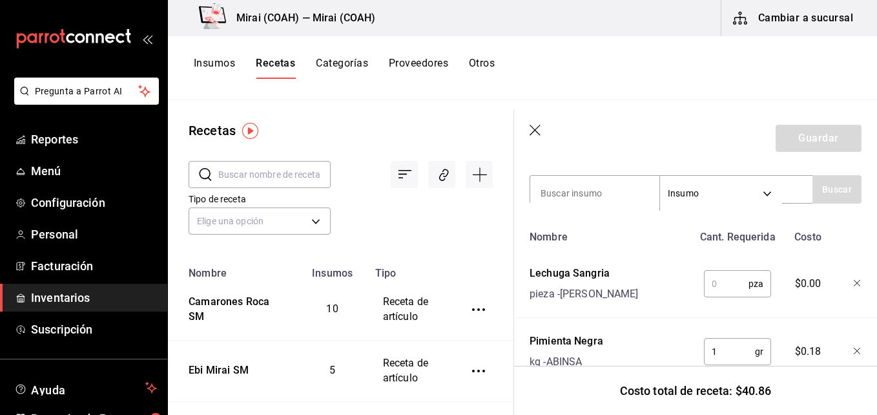
click at [717, 281] on input "text" at bounding box center [726, 284] width 45 height 26
click at [806, 141] on button "Guardar" at bounding box center [819, 138] width 86 height 27
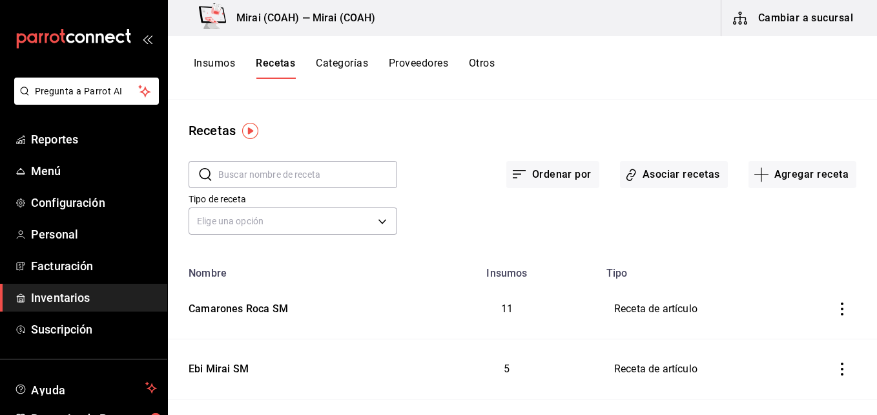
click at [702, 127] on div "Recetas" at bounding box center [522, 130] width 709 height 19
click at [587, 109] on div "Recetas ​ ​ Ordenar por Asociar recetas Agregar receta Tipo de receta Elige una…" at bounding box center [522, 253] width 709 height 306
click at [760, 175] on icon "button" at bounding box center [762, 175] width 16 height 16
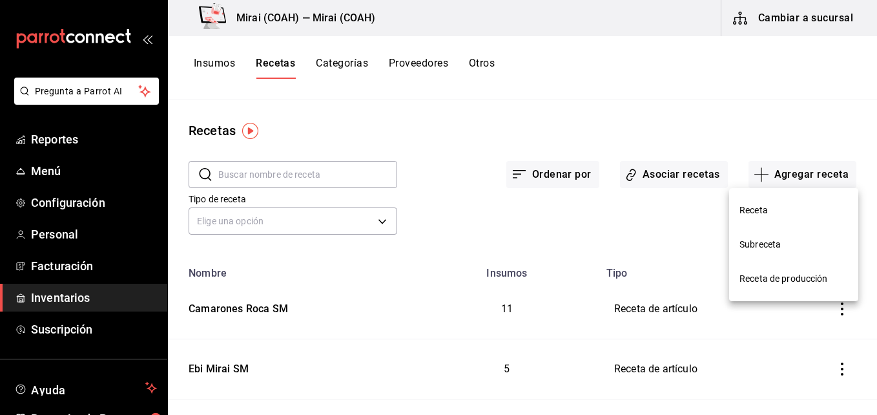
click at [766, 214] on span "Receta" at bounding box center [794, 211] width 109 height 14
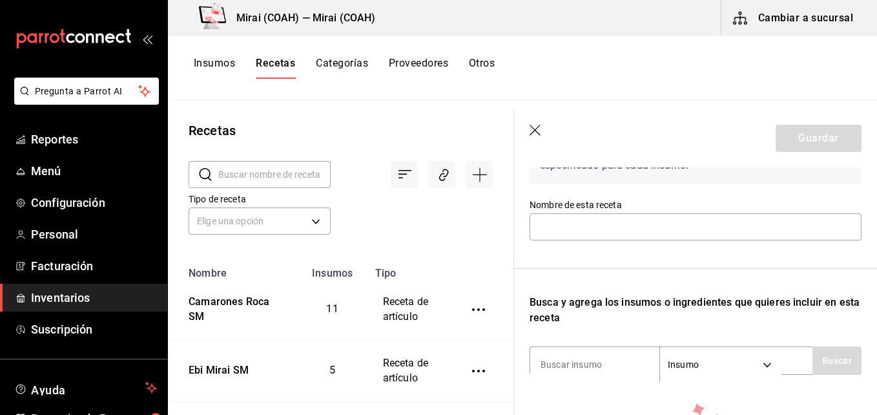
scroll to position [117, 0]
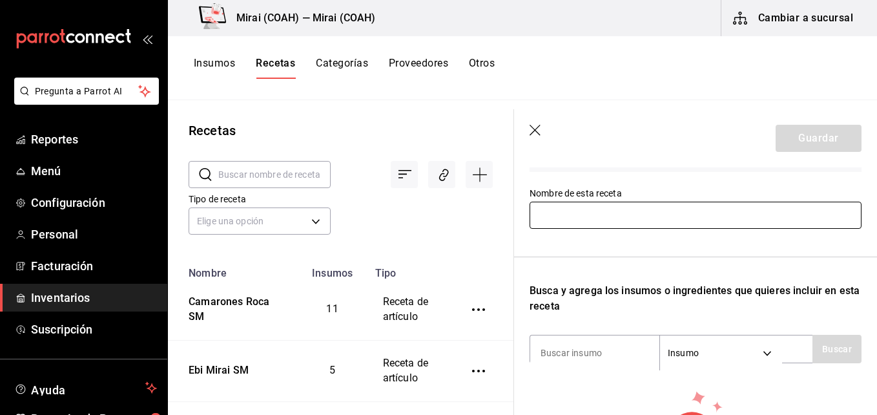
click at [627, 212] on input "text" at bounding box center [696, 215] width 332 height 27
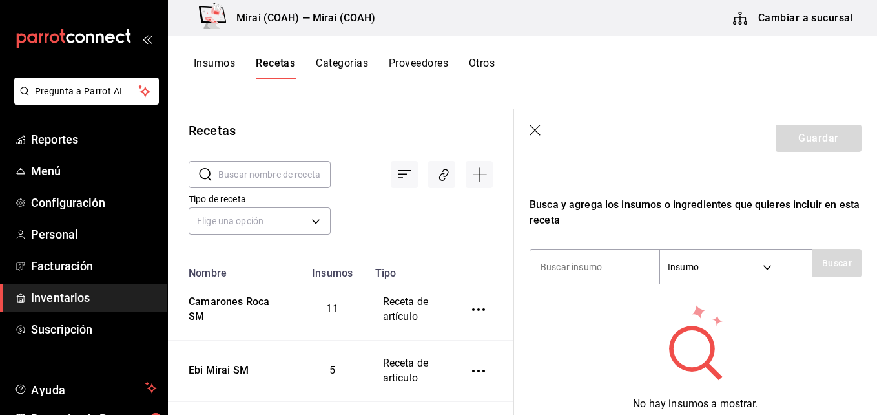
scroll to position [214, 0]
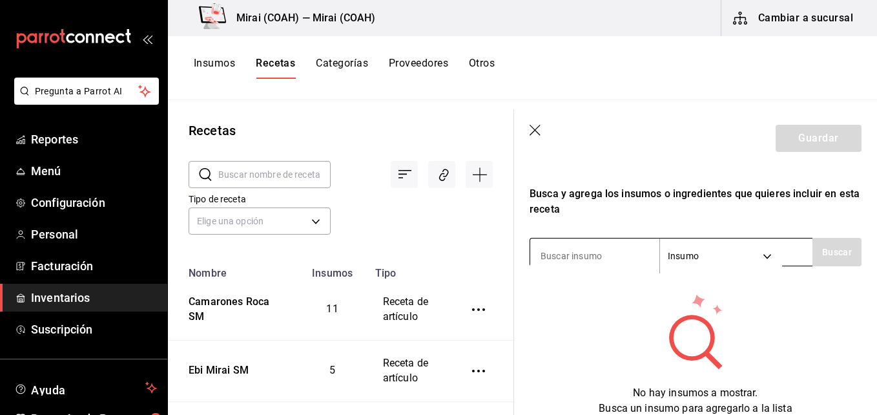
click at [634, 251] on input at bounding box center [594, 255] width 129 height 27
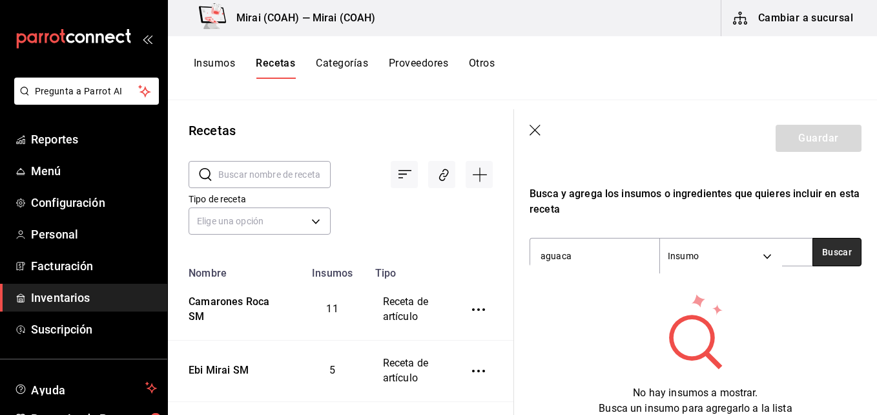
click at [834, 251] on button "Buscar" at bounding box center [837, 252] width 49 height 28
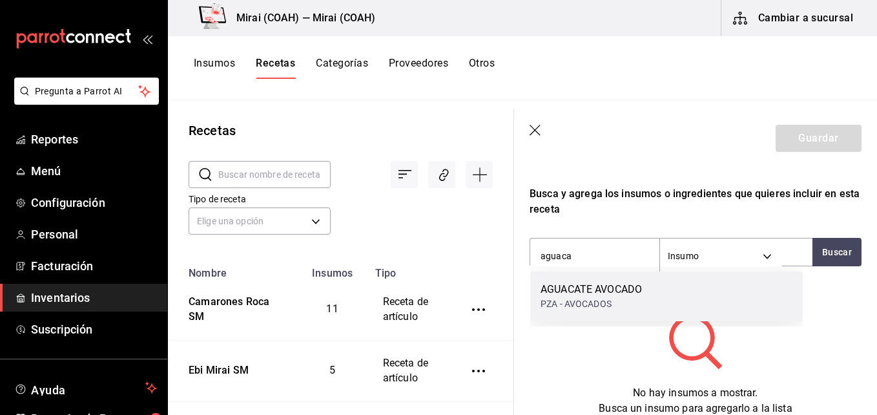
click at [648, 295] on div "AGUACATE AVOCADO PZA - AVOCADOS" at bounding box center [666, 296] width 273 height 50
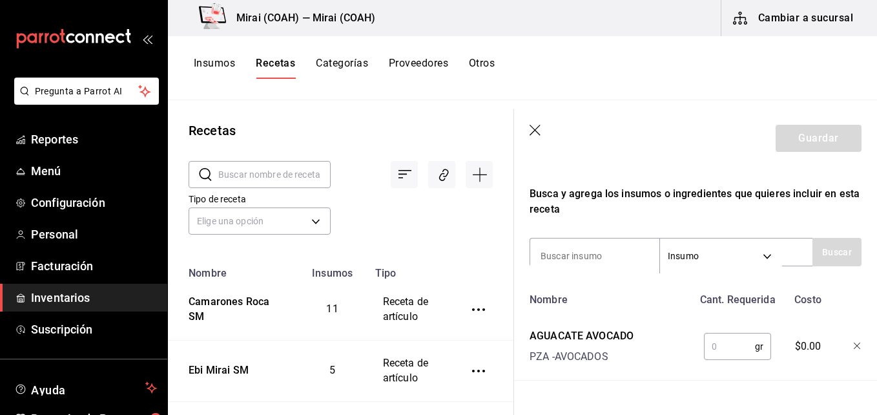
click at [737, 344] on input "text" at bounding box center [729, 346] width 51 height 26
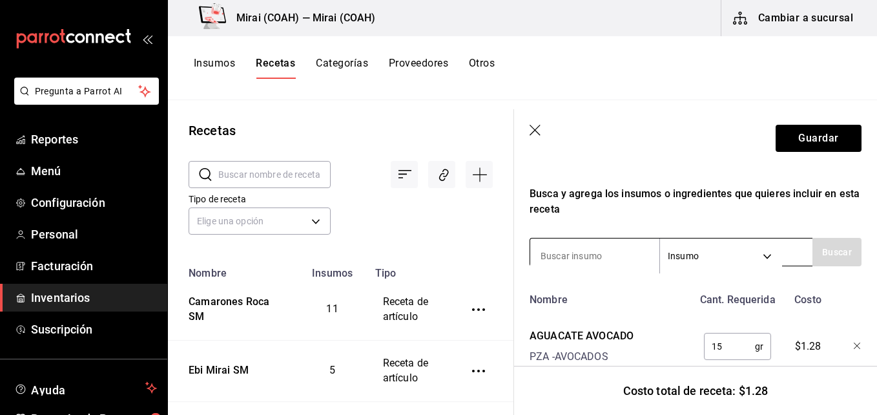
click at [544, 254] on input at bounding box center [594, 255] width 129 height 27
click at [587, 257] on input at bounding box center [594, 255] width 129 height 27
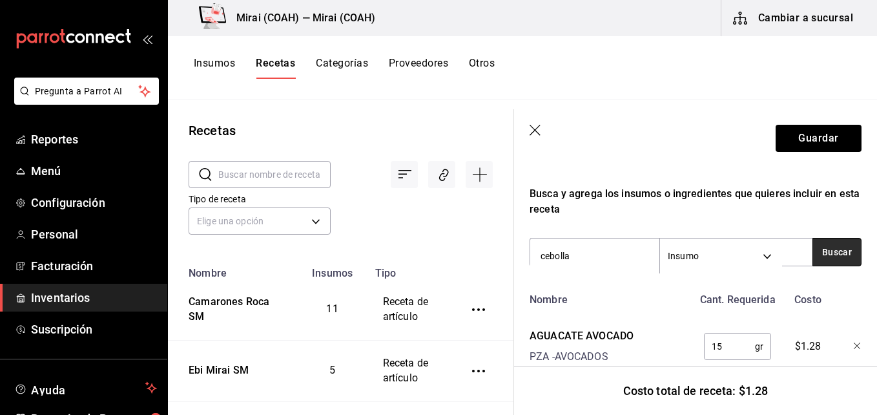
click at [819, 248] on button "Buscar" at bounding box center [837, 252] width 49 height 28
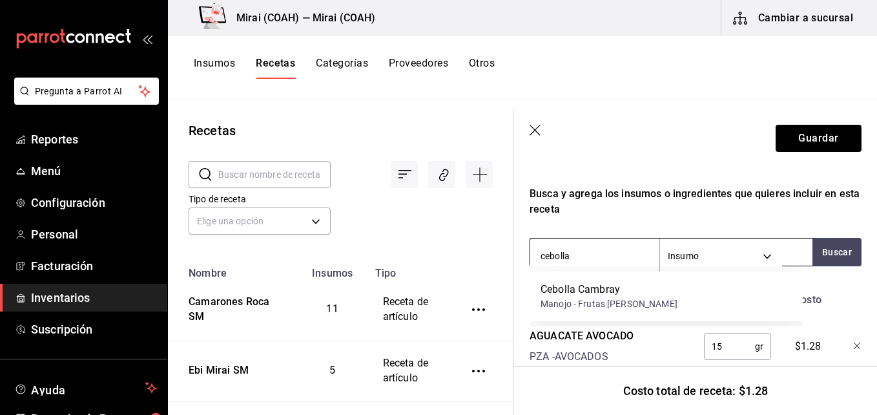
click at [626, 254] on input "cebolla" at bounding box center [594, 255] width 129 height 27
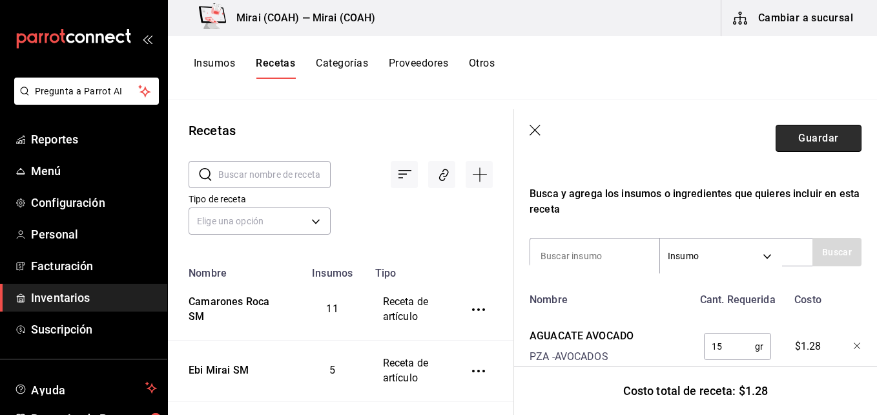
click at [817, 141] on button "Guardar" at bounding box center [819, 138] width 86 height 27
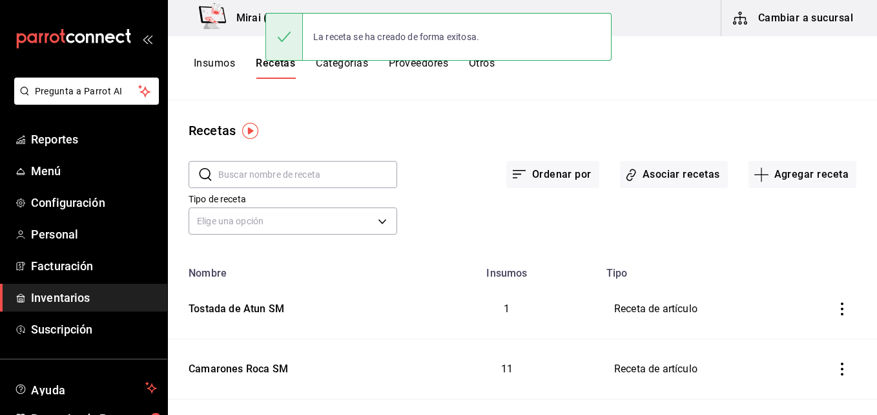
click at [215, 65] on button "Insumos" at bounding box center [214, 68] width 41 height 22
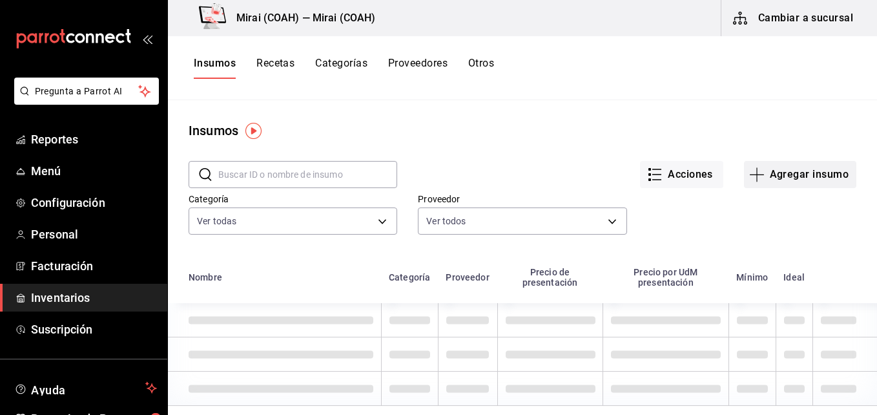
click at [751, 169] on icon "button" at bounding box center [758, 175] width 16 height 16
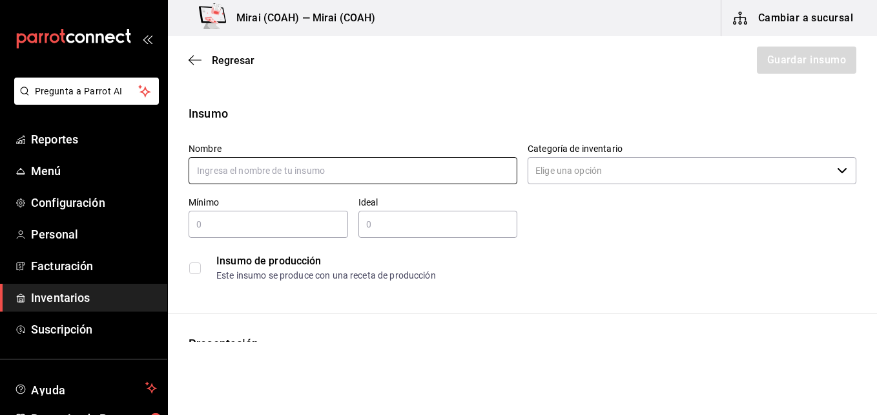
click at [341, 171] on input "text" at bounding box center [353, 170] width 329 height 27
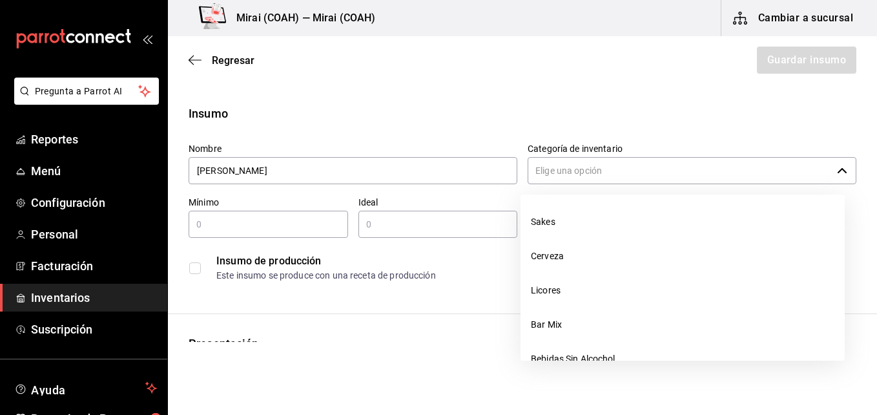
click at [549, 171] on input "Categoría de inventario" at bounding box center [680, 170] width 304 height 27
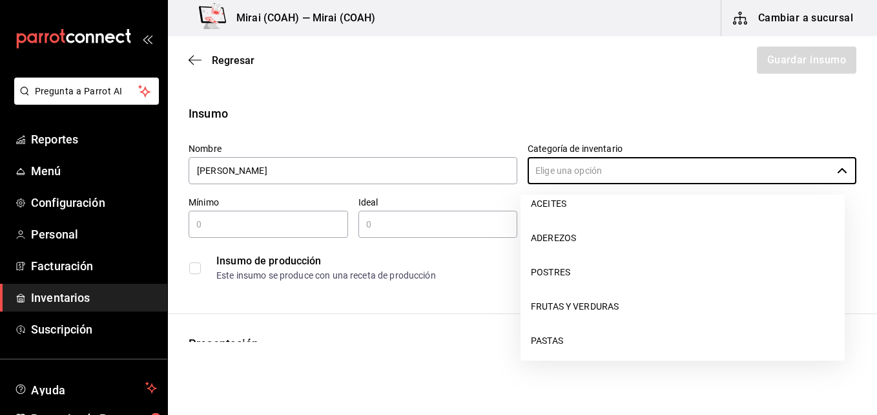
scroll to position [197, 0]
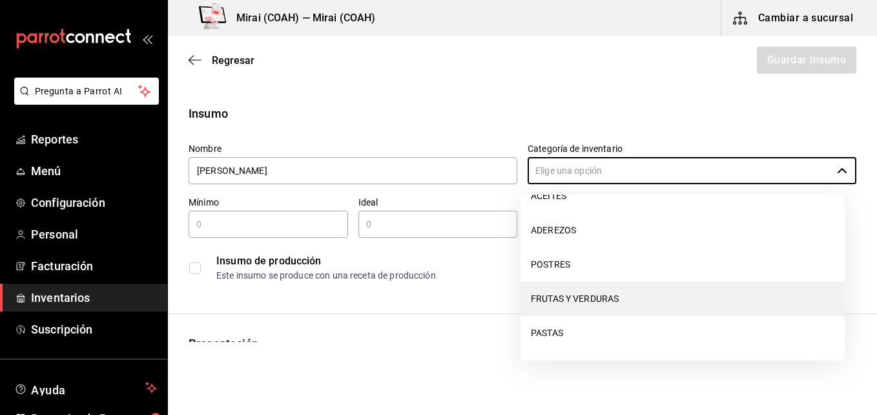
click at [614, 301] on li "FRUTAS Y VERDURAS" at bounding box center [683, 299] width 324 height 34
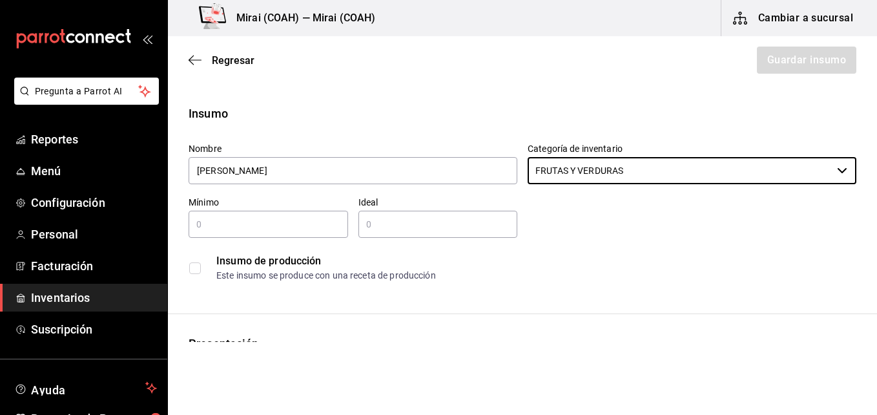
click at [312, 233] on div "​" at bounding box center [269, 224] width 160 height 27
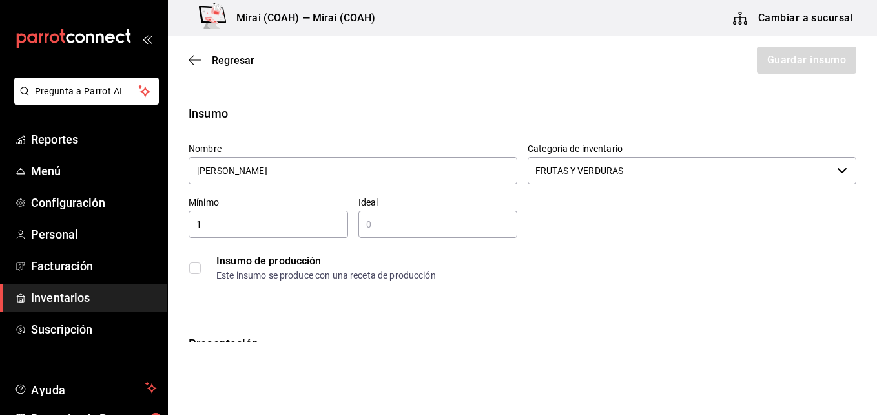
click at [432, 217] on input "text" at bounding box center [439, 224] width 160 height 16
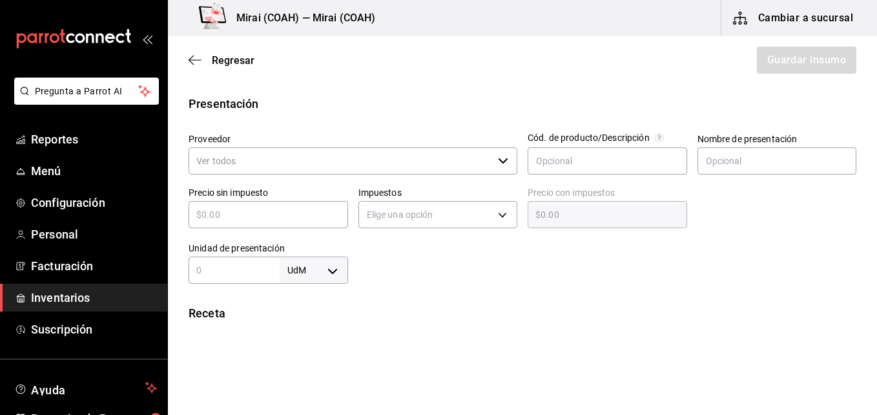
scroll to position [242, 0]
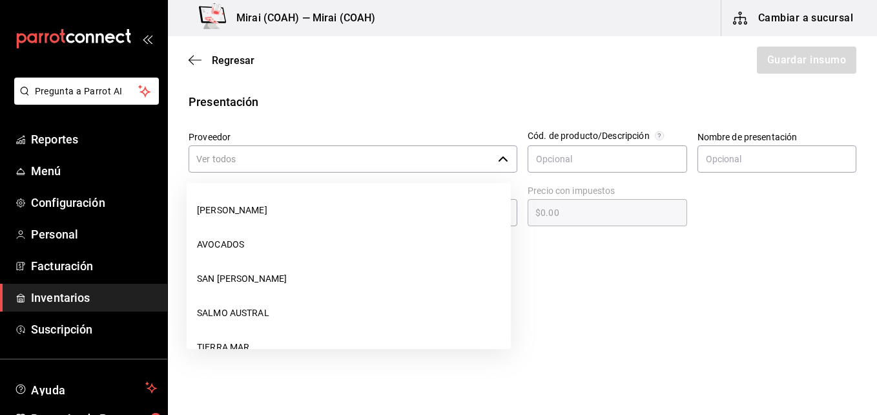
click at [392, 162] on input "Proveedor" at bounding box center [341, 158] width 304 height 27
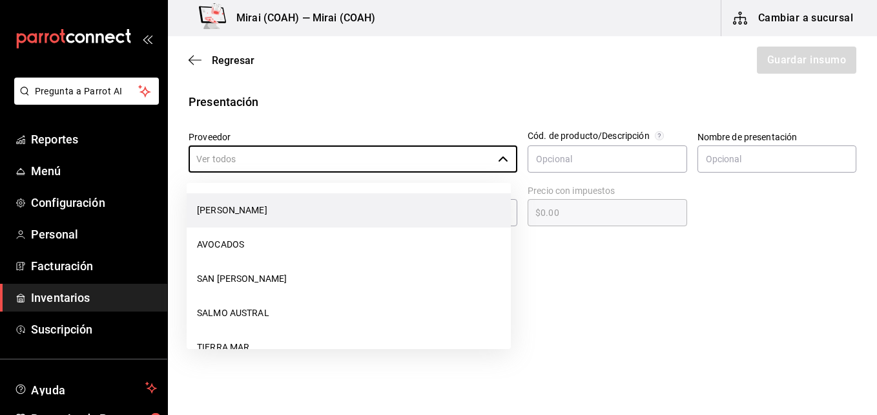
click at [311, 214] on li "[PERSON_NAME]" at bounding box center [349, 210] width 324 height 34
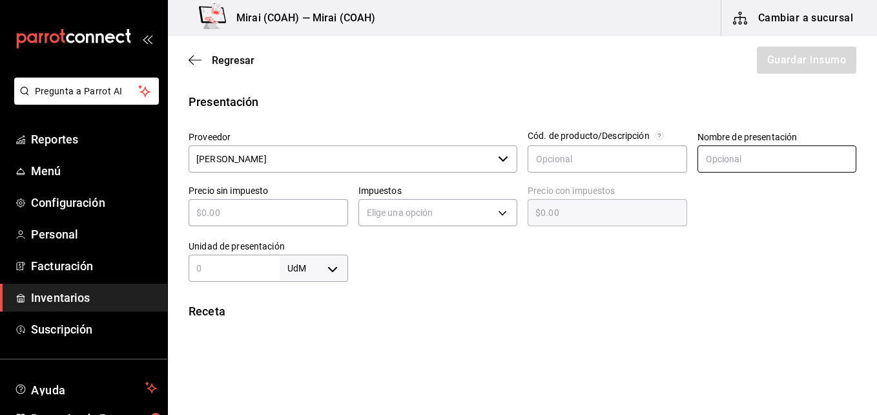
click at [717, 163] on input "text" at bounding box center [778, 158] width 160 height 27
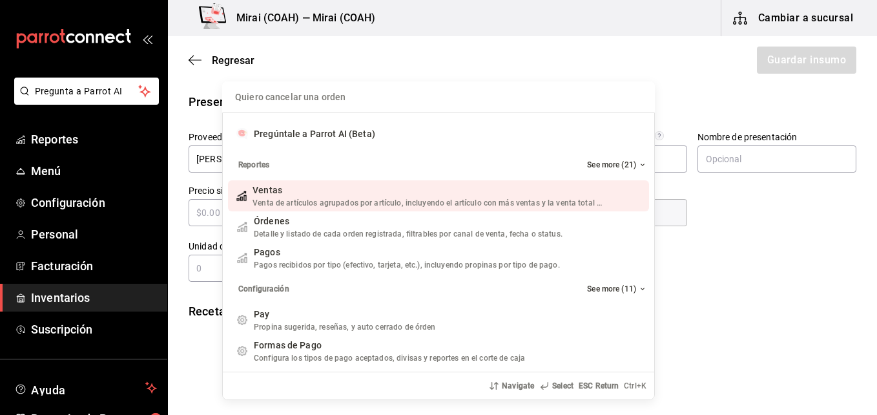
click at [712, 217] on div "Quiero cancelar una orden Pregúntale a Parrot AI (Beta) Reportes See more (21) …" at bounding box center [438, 207] width 877 height 415
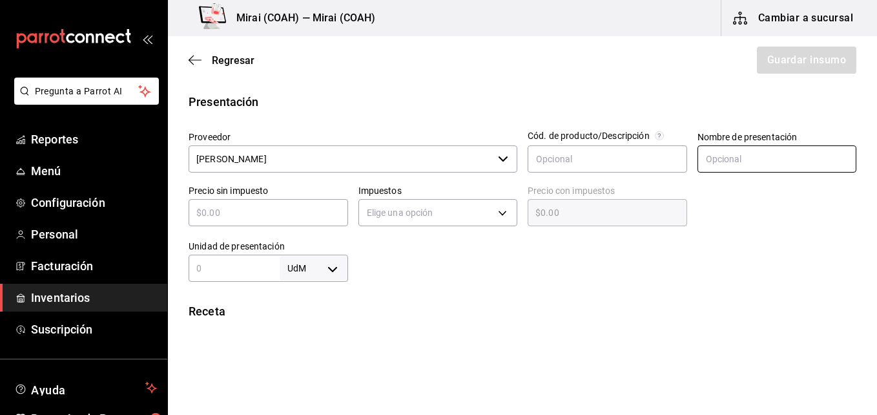
click at [739, 154] on input "text" at bounding box center [778, 158] width 160 height 27
click at [269, 226] on div "Precio sin impuesto ​" at bounding box center [263, 202] width 170 height 56
click at [281, 219] on input "text" at bounding box center [269, 213] width 160 height 16
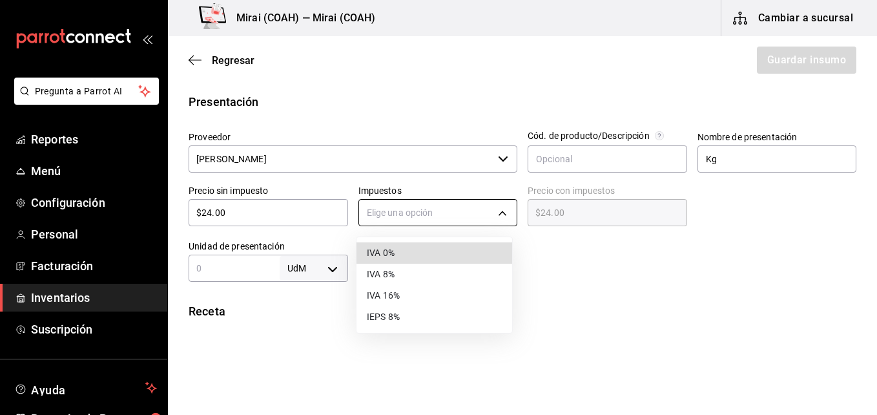
click at [491, 214] on body "Pregunta a Parrot AI Reportes Menú Configuración Personal Facturación Inventari…" at bounding box center [438, 171] width 877 height 342
click at [430, 254] on li "IVA 0%" at bounding box center [435, 252] width 156 height 21
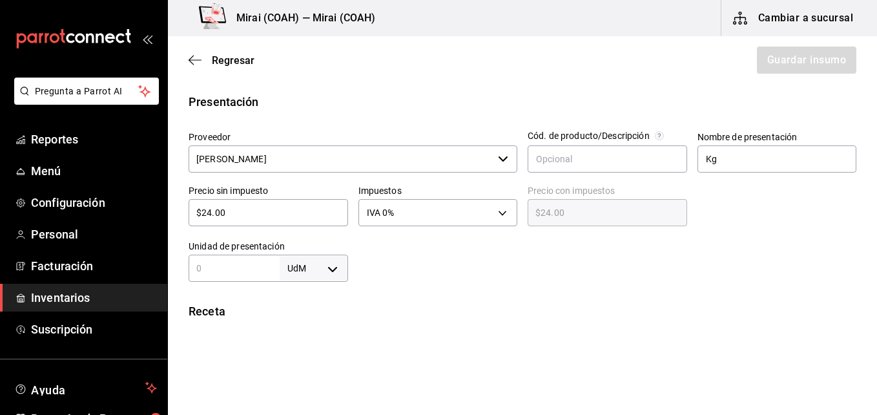
click at [265, 266] on input "text" at bounding box center [234, 268] width 91 height 16
click at [324, 265] on body "Pregunta a Parrot AI Reportes Menú Configuración Personal Facturación Inventari…" at bounding box center [438, 171] width 877 height 342
click at [295, 314] on li "gr" at bounding box center [311, 312] width 67 height 21
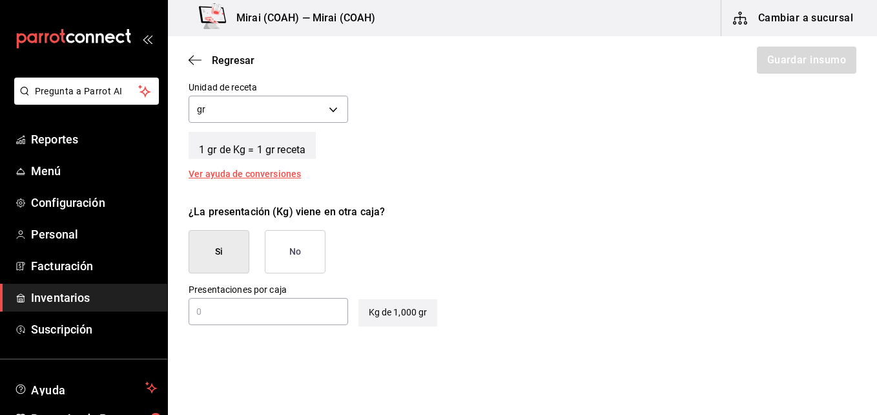
scroll to position [512, 0]
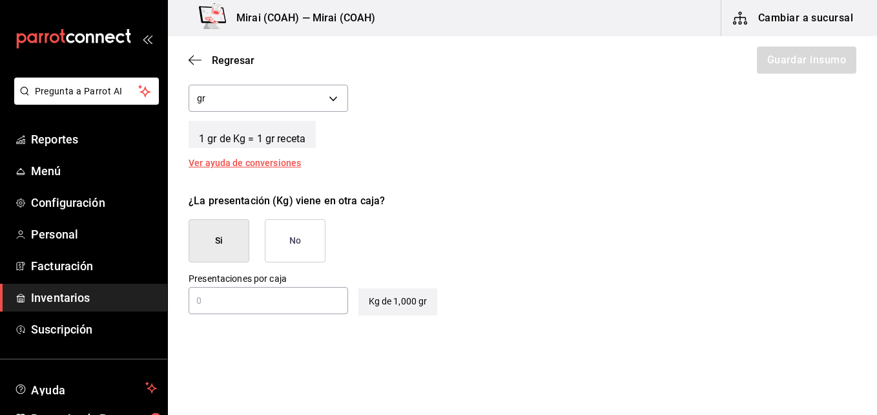
click at [306, 244] on button "No" at bounding box center [295, 240] width 61 height 43
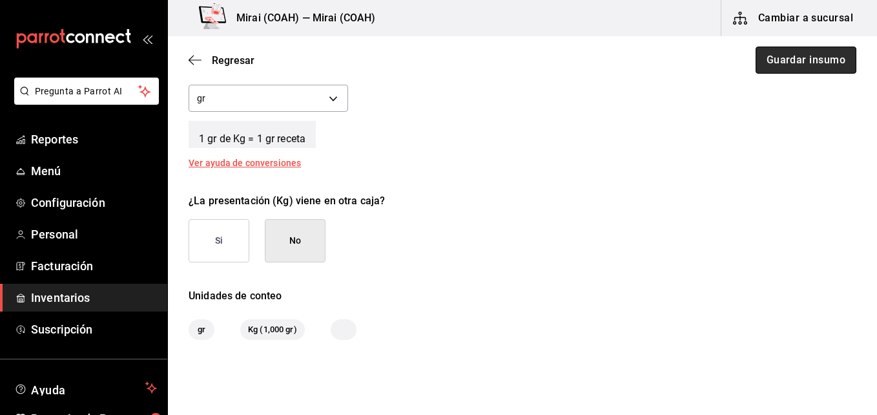
click at [813, 66] on button "Guardar insumo" at bounding box center [806, 60] width 101 height 27
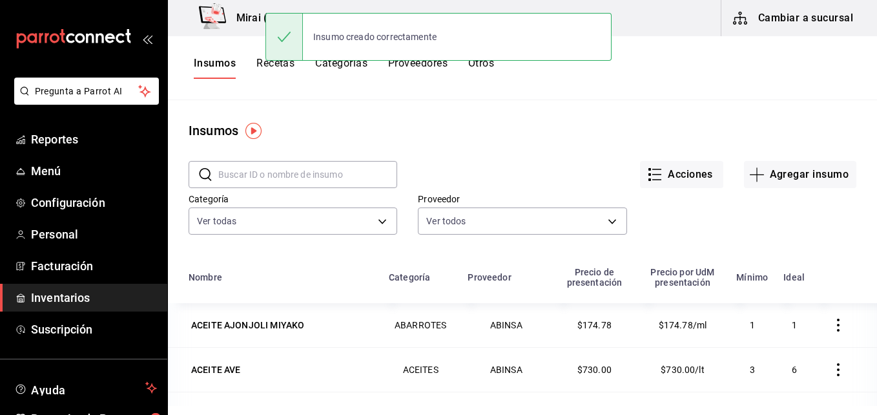
click at [284, 63] on div "Insumo creado correctamente" at bounding box center [439, 37] width 346 height 56
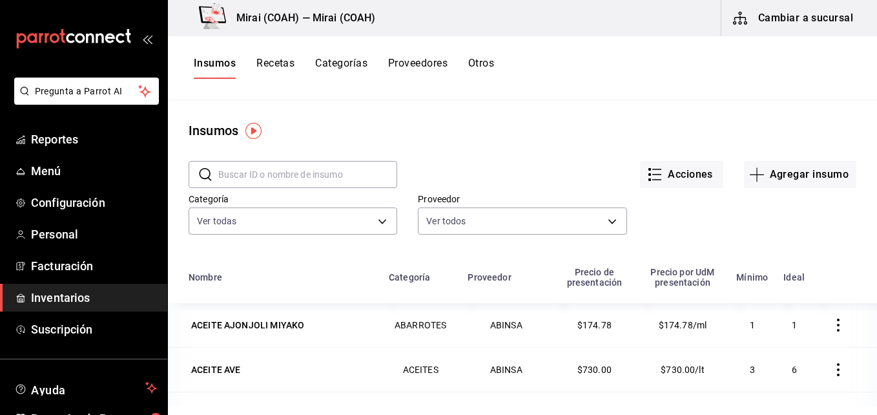
click at [285, 65] on button "Recetas" at bounding box center [276, 68] width 38 height 22
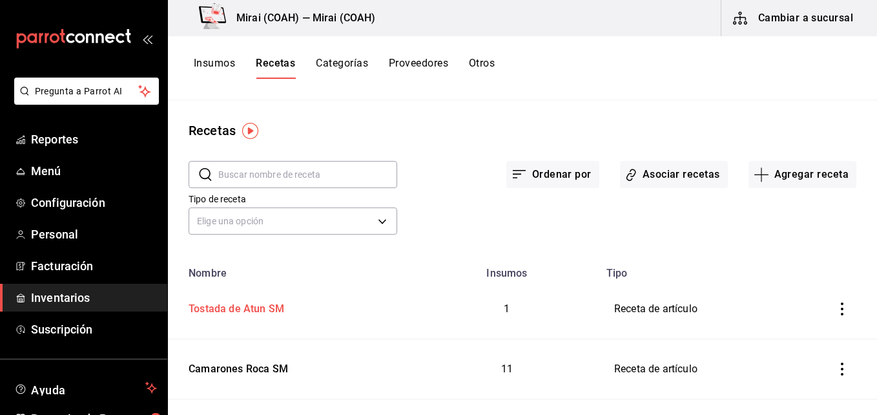
click at [270, 302] on div "Tostada de Atun SM" at bounding box center [233, 307] width 101 height 20
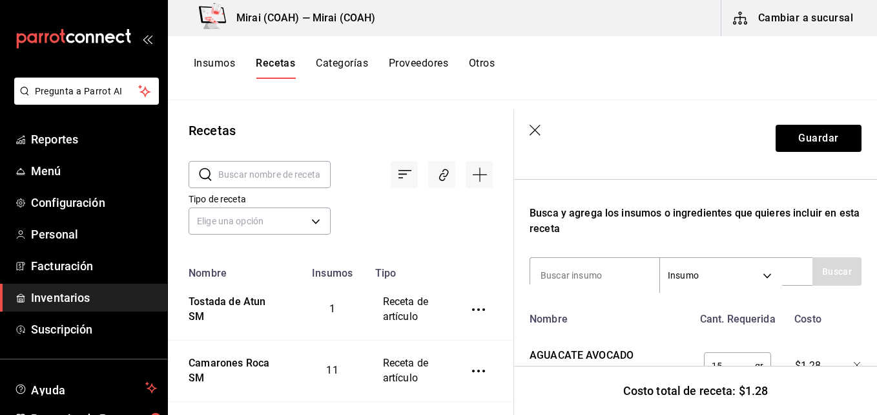
scroll to position [205, 0]
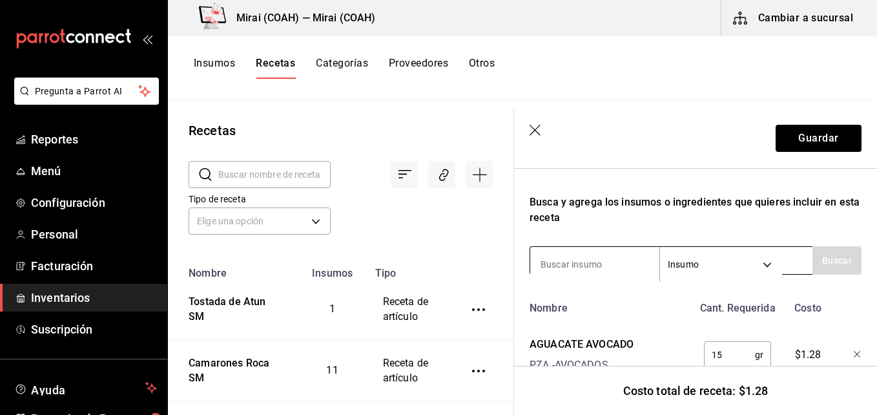
click at [638, 260] on input at bounding box center [594, 264] width 129 height 27
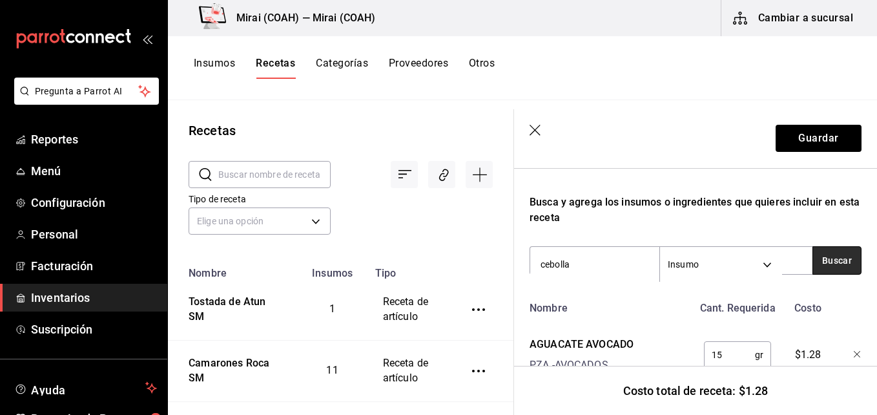
click at [836, 266] on button "Buscar" at bounding box center [837, 260] width 49 height 28
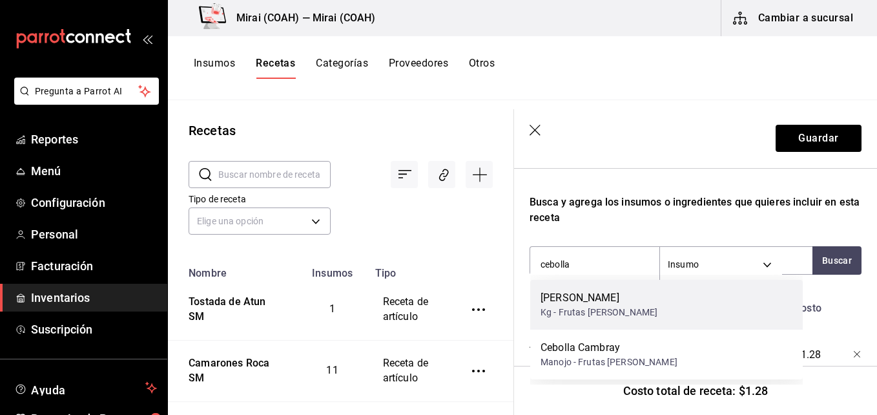
click at [709, 307] on div "Cebolla Morada Kg - Frutas Luis" at bounding box center [666, 305] width 273 height 50
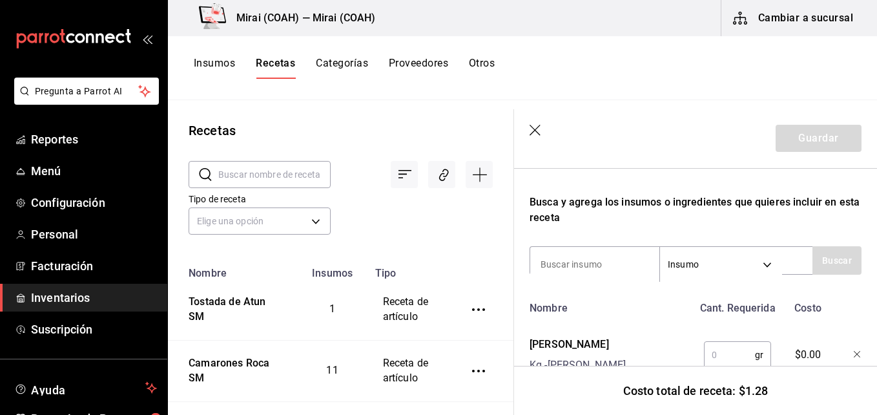
click at [724, 353] on input "text" at bounding box center [729, 355] width 51 height 26
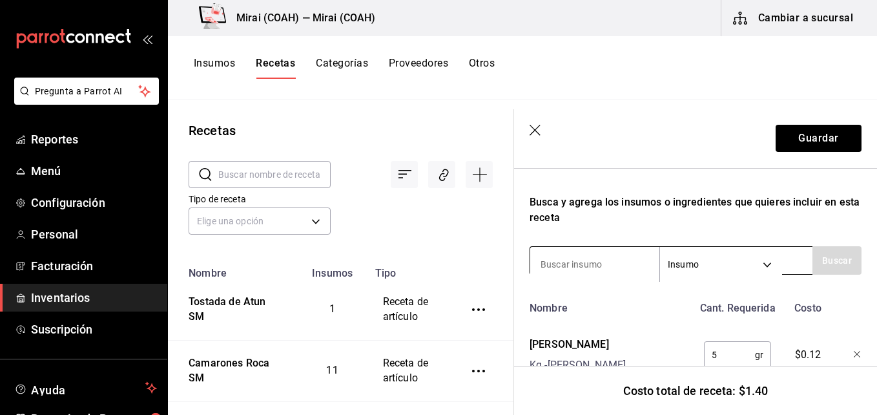
click at [634, 267] on input at bounding box center [594, 264] width 129 height 27
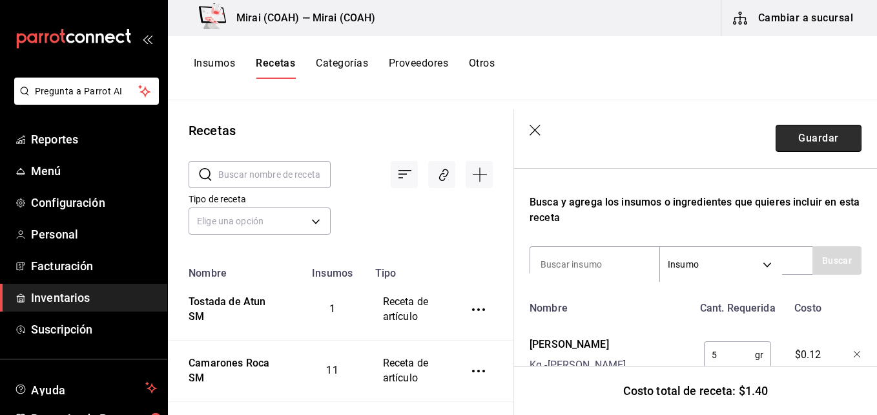
click at [813, 134] on button "Guardar" at bounding box center [819, 138] width 86 height 27
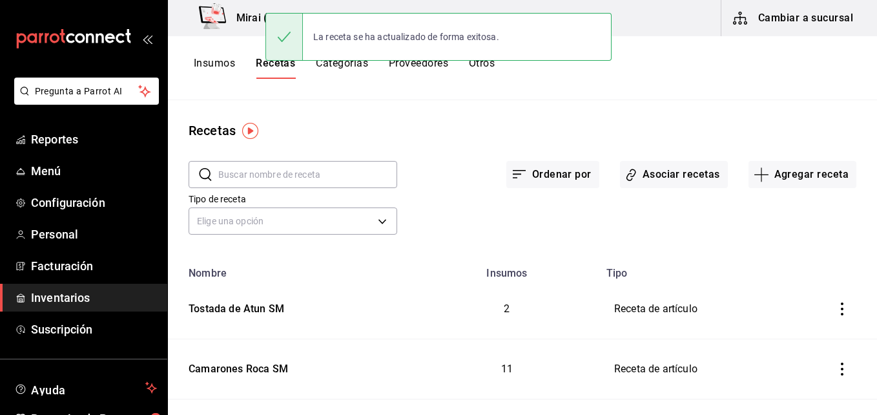
click at [222, 59] on button "Insumos" at bounding box center [214, 68] width 41 height 22
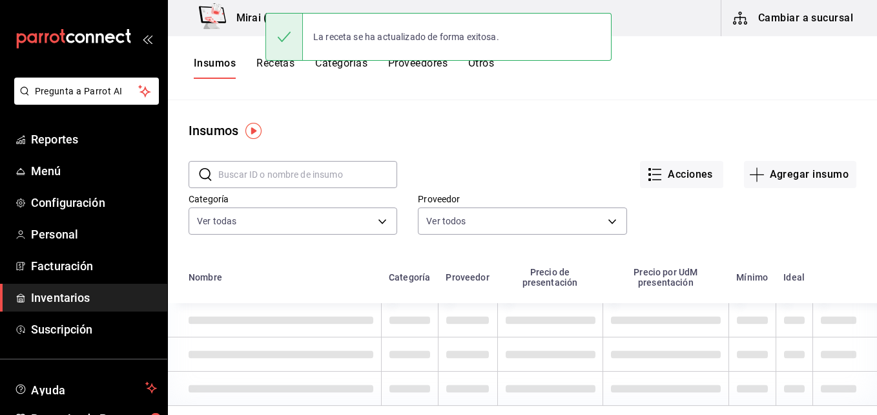
click at [255, 176] on input "text" at bounding box center [307, 175] width 179 height 26
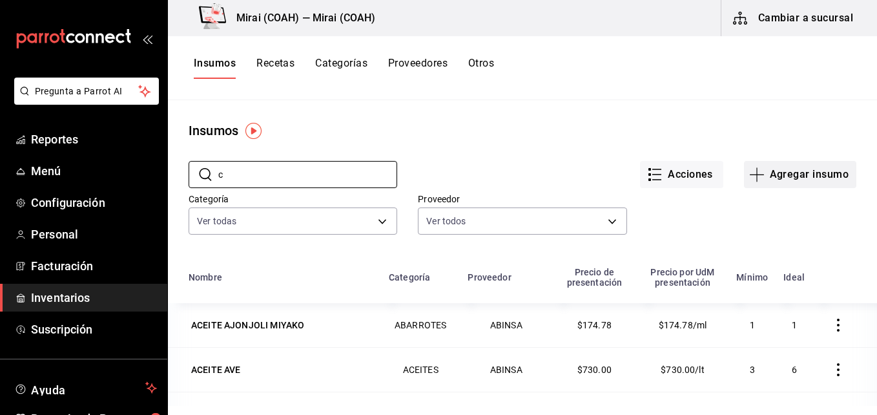
type input "c"
click at [750, 180] on icon "button" at bounding box center [758, 175] width 16 height 16
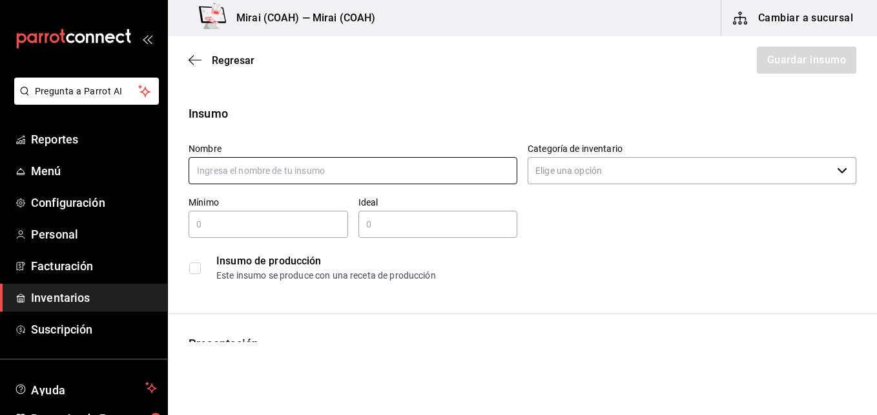
click at [299, 171] on input "text" at bounding box center [353, 170] width 329 height 27
type input "Cilantro"
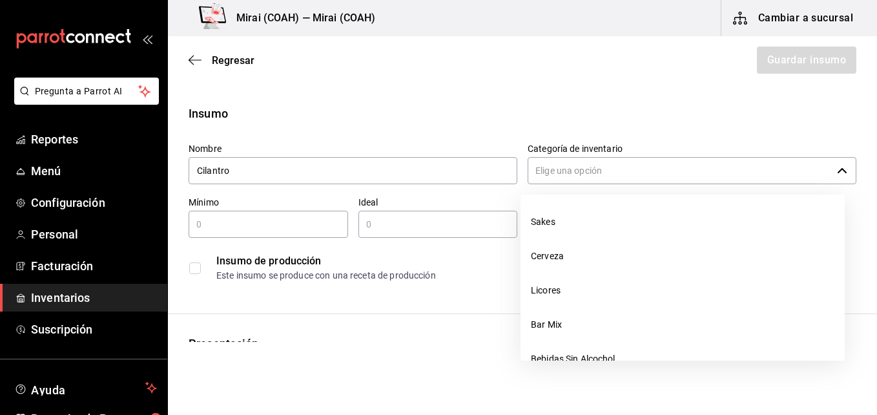
click at [562, 177] on input "Categoría de inventario" at bounding box center [680, 170] width 304 height 27
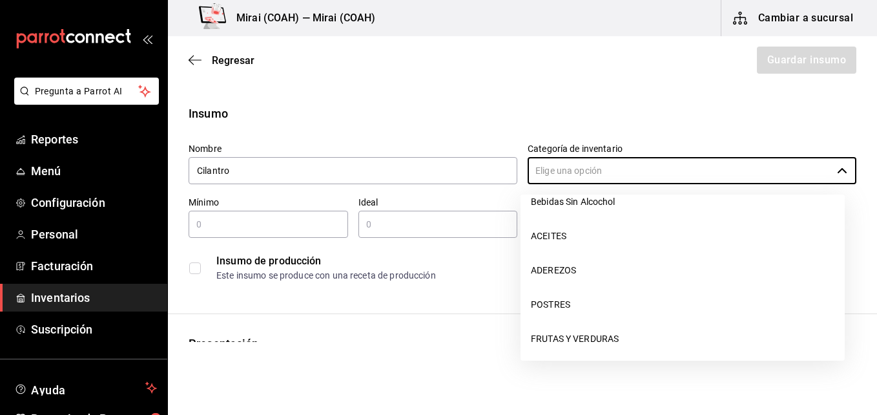
scroll to position [183, 0]
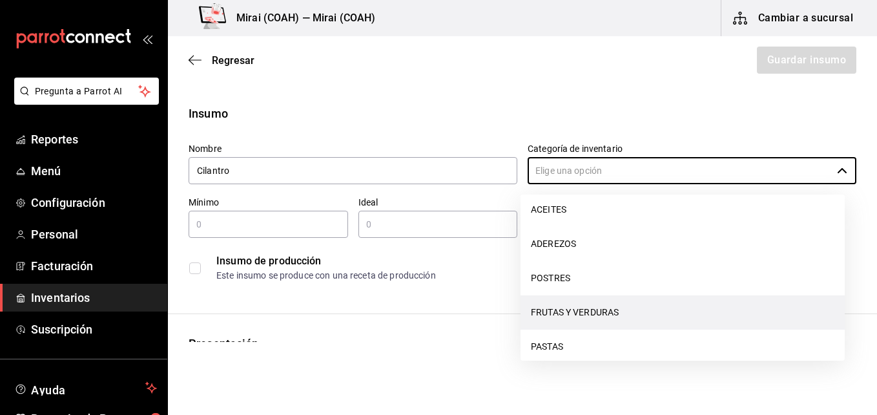
click at [667, 313] on li "FRUTAS Y VERDURAS" at bounding box center [683, 312] width 324 height 34
type input "FRUTAS Y VERDURAS"
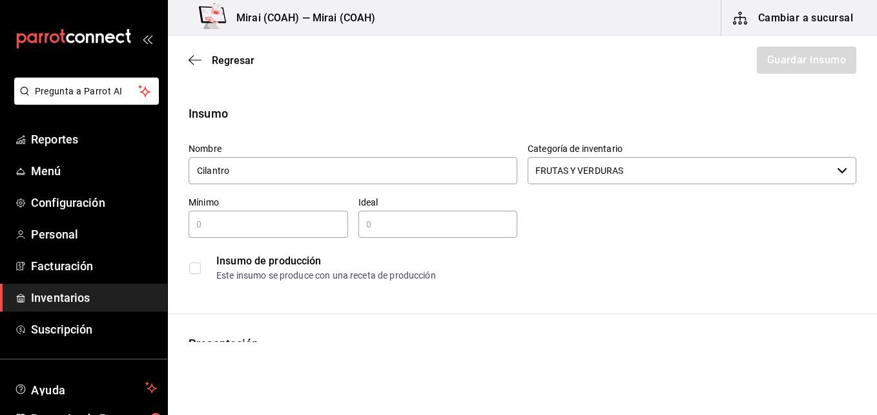
click at [300, 232] on div "​" at bounding box center [269, 224] width 160 height 27
type input "1"
click at [384, 218] on input "text" at bounding box center [439, 224] width 160 height 16
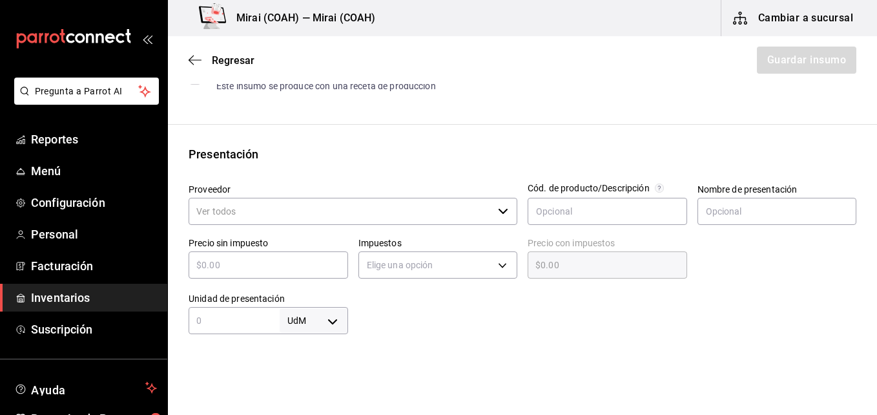
scroll to position [210, 0]
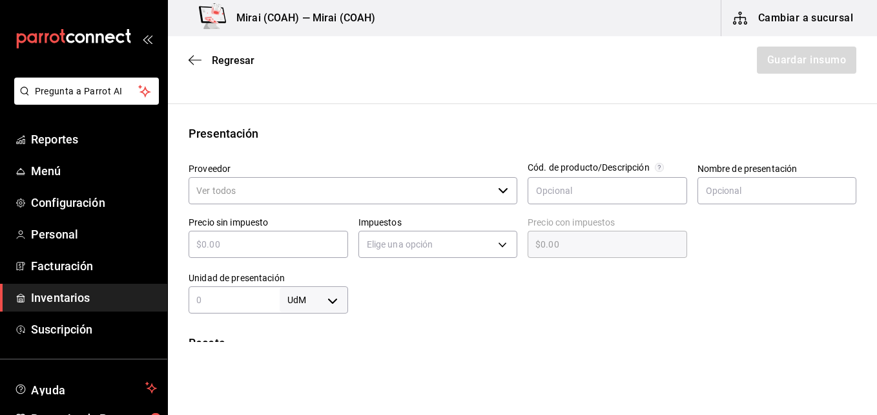
type input "3"
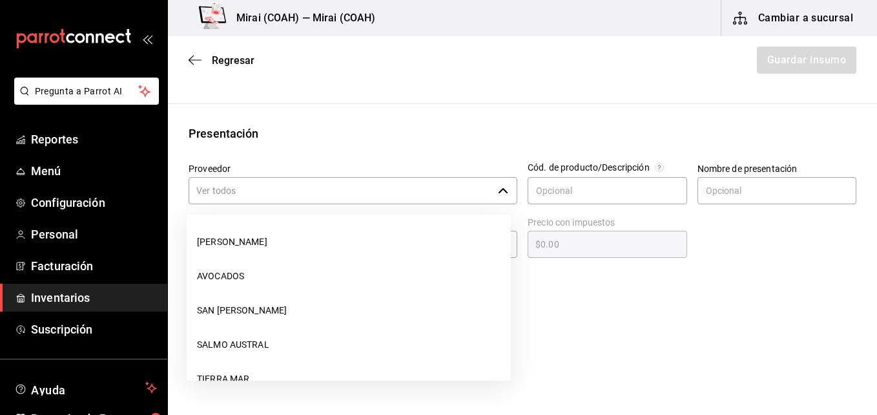
click at [454, 186] on input "Proveedor" at bounding box center [341, 190] width 304 height 27
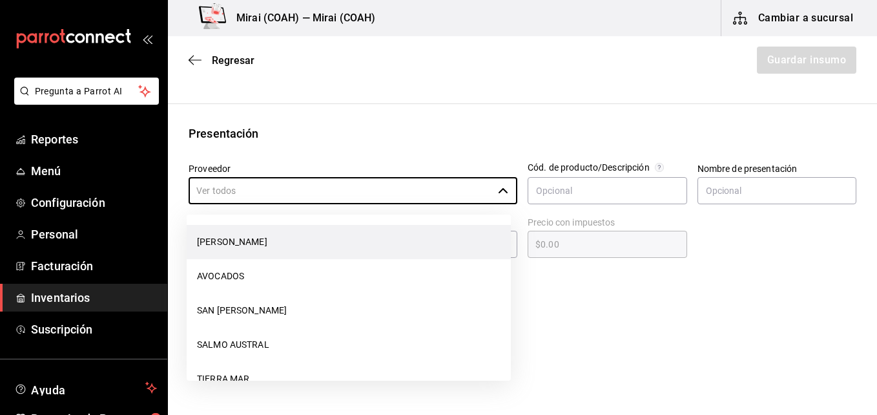
click at [339, 237] on li "[PERSON_NAME]" at bounding box center [349, 242] width 324 height 34
type input "[PERSON_NAME]"
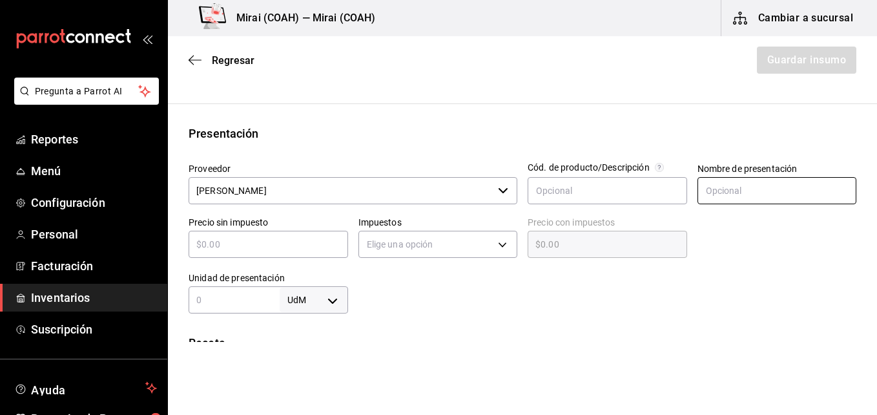
click at [721, 190] on input "text" at bounding box center [778, 190] width 160 height 27
type input "pieza"
click at [317, 238] on input "text" at bounding box center [269, 244] width 160 height 16
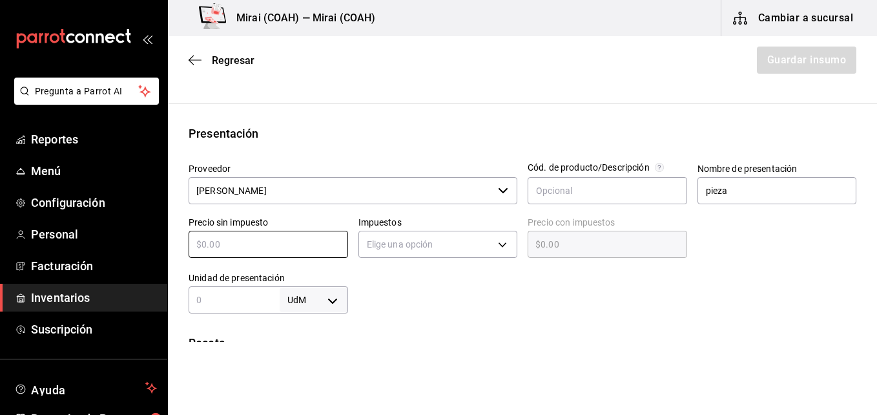
type input "$2"
type input "$2.00"
type input "$24"
type input "$24.00"
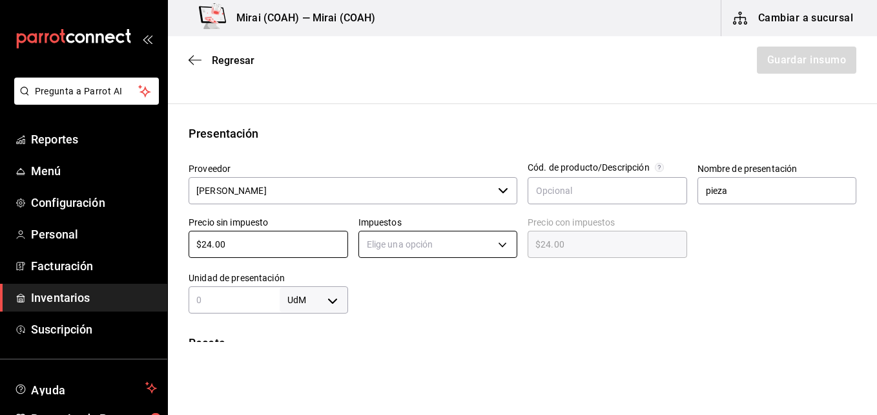
click at [500, 246] on body "Pregunta a Parrot AI Reportes Menú Configuración Personal Facturación Inventari…" at bounding box center [438, 171] width 877 height 342
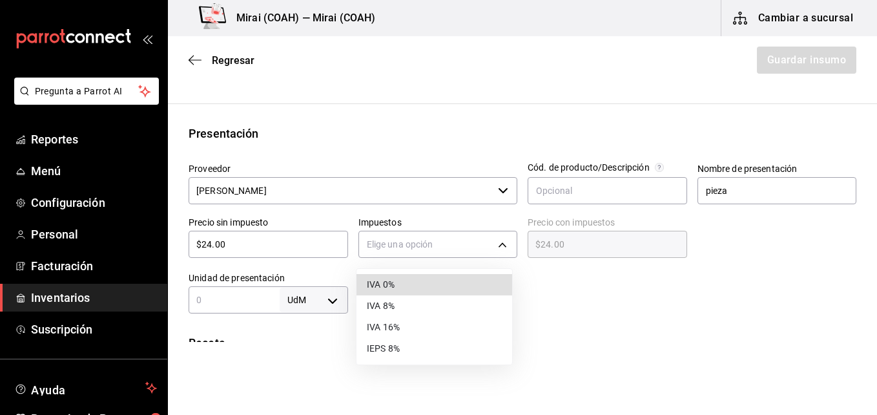
click at [436, 286] on li "IVA 0%" at bounding box center [435, 284] width 156 height 21
type input "IVA_0"
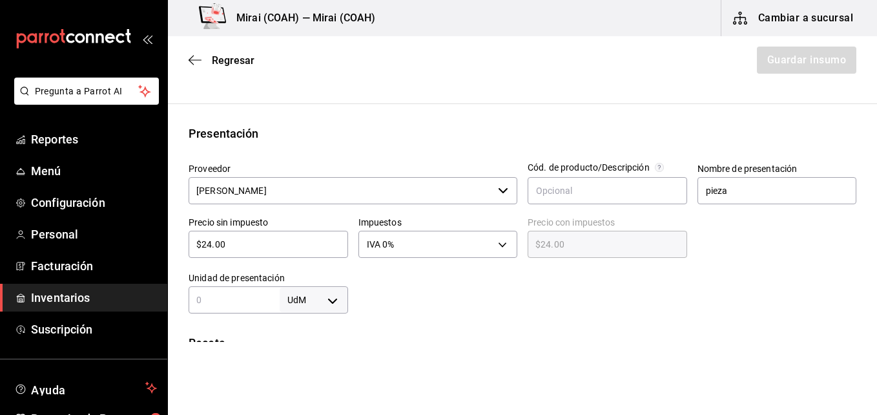
click at [268, 304] on input "text" at bounding box center [234, 300] width 91 height 16
type input "1"
click at [334, 302] on body "Pregunta a Parrot AI Reportes Menú Configuración Personal Facturación Inventari…" at bounding box center [438, 171] width 877 height 342
click at [304, 375] on li "pza" at bounding box center [311, 376] width 67 height 21
type input "UNIT"
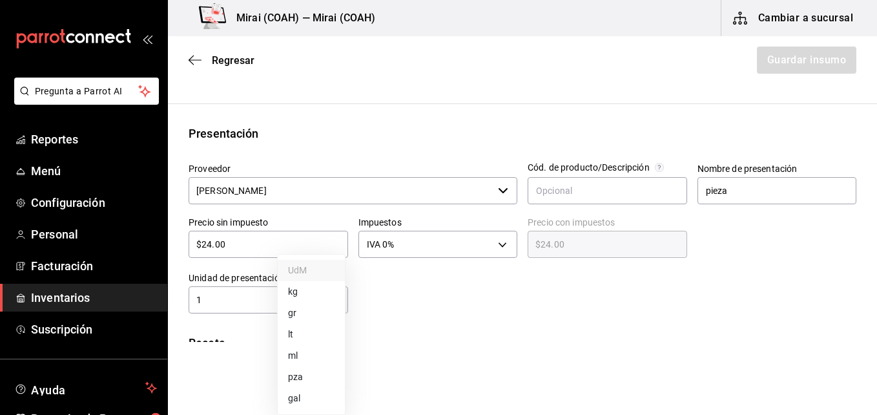
type input "UNIT"
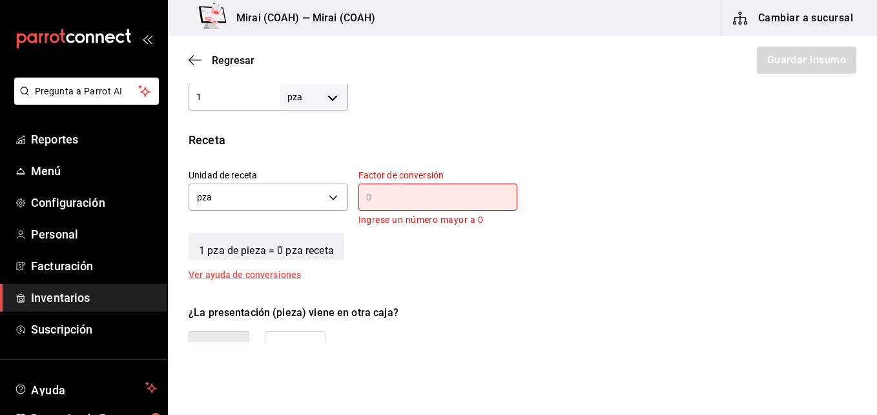
scroll to position [450, 0]
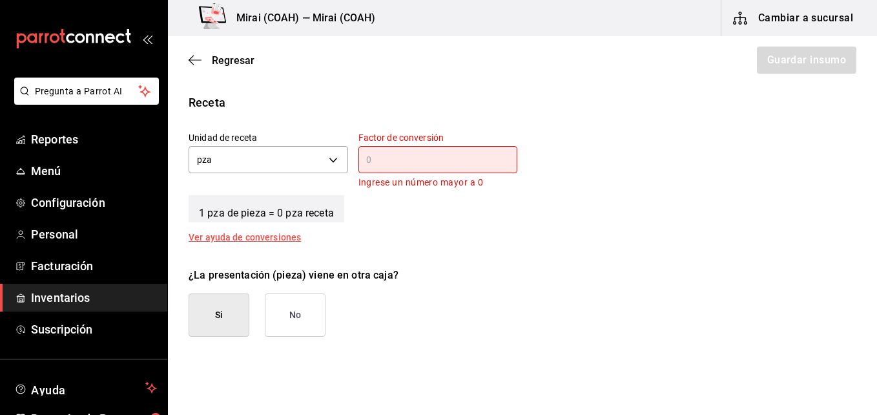
click at [444, 159] on input "text" at bounding box center [439, 160] width 160 height 16
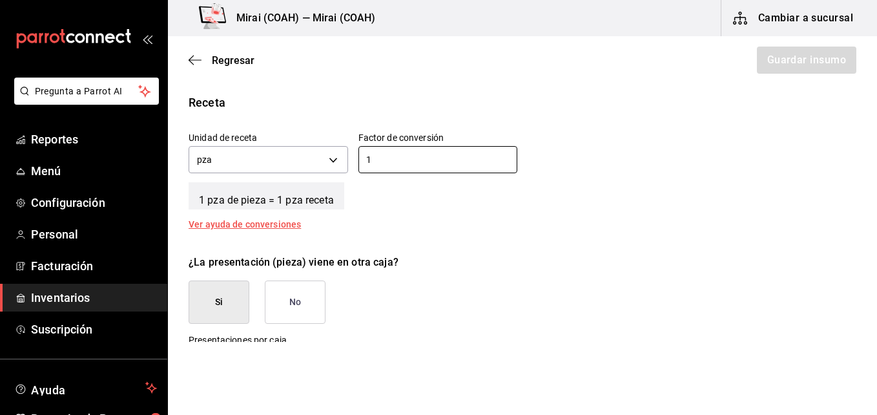
type input "1"
click at [291, 300] on button "No" at bounding box center [295, 301] width 61 height 43
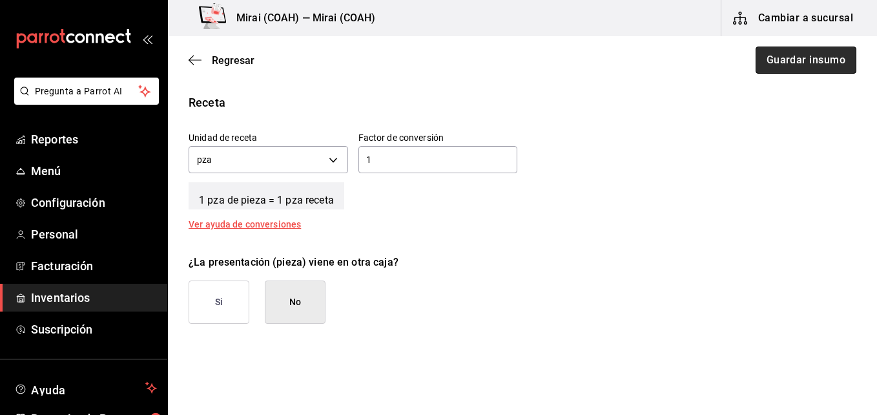
click at [790, 63] on button "Guardar insumo" at bounding box center [806, 60] width 101 height 27
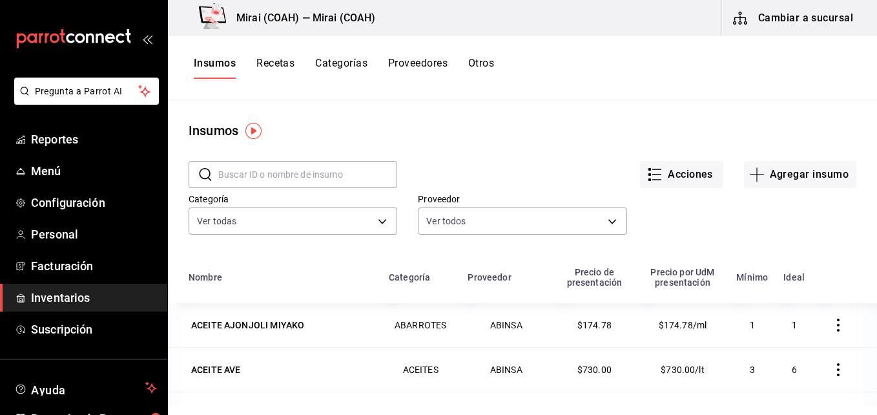
click at [270, 65] on button "Recetas" at bounding box center [276, 68] width 38 height 22
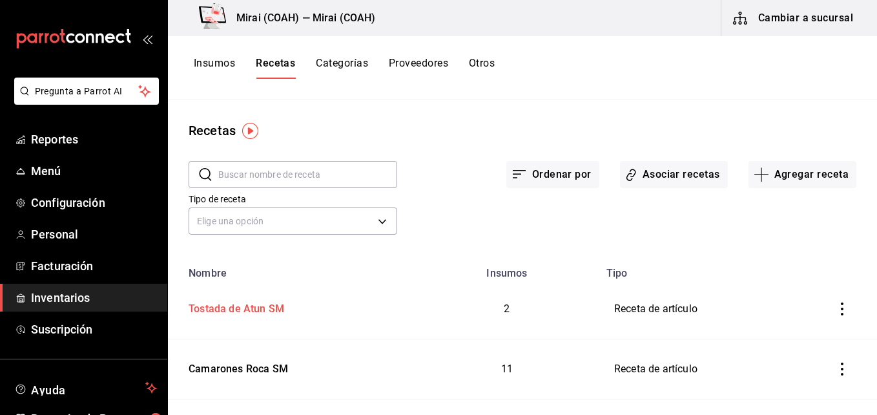
click at [247, 304] on div "Tostada de Atun SM" at bounding box center [233, 307] width 101 height 20
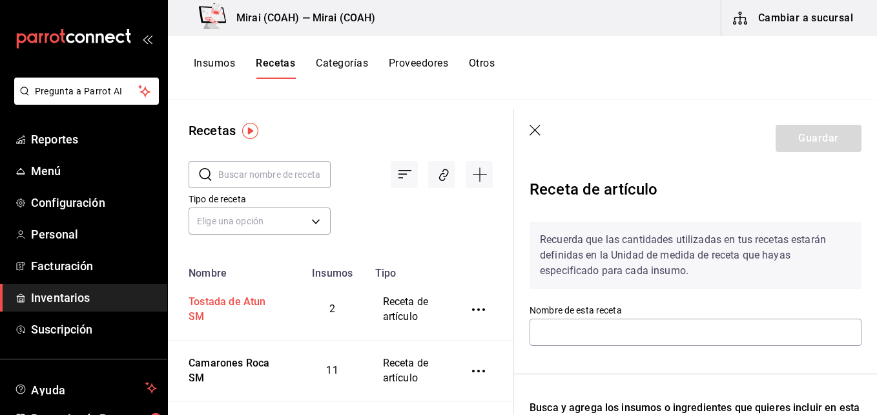
type input "Tostada de Atun SM"
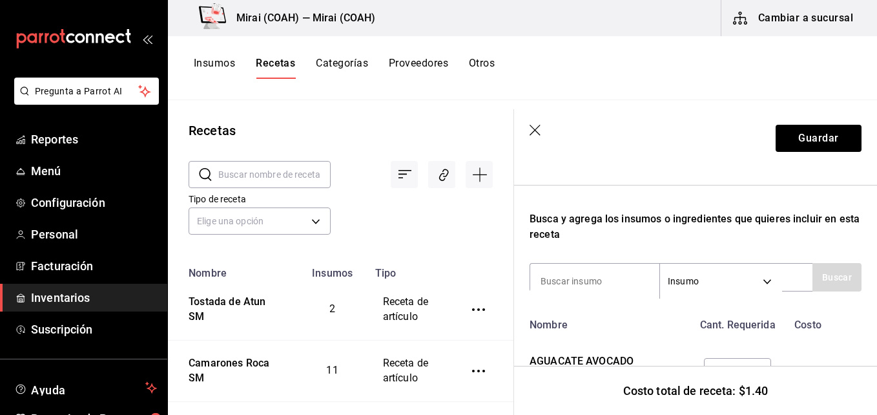
scroll to position [199, 0]
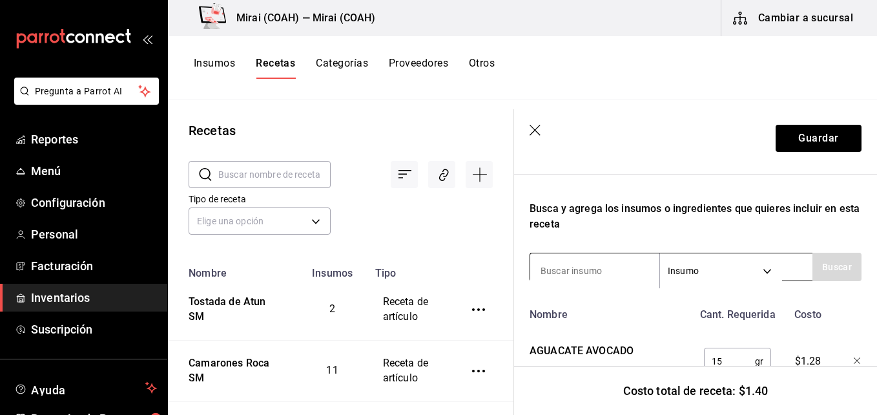
click at [625, 269] on input at bounding box center [594, 270] width 129 height 27
type input "cilantr"
click at [843, 255] on button "Buscar" at bounding box center [837, 267] width 49 height 28
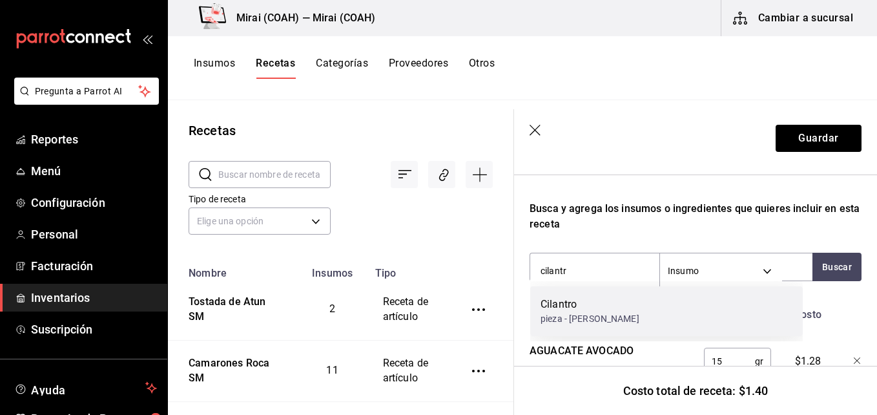
click at [655, 315] on div "Cilantro pieza - Frutas Luis" at bounding box center [666, 311] width 273 height 50
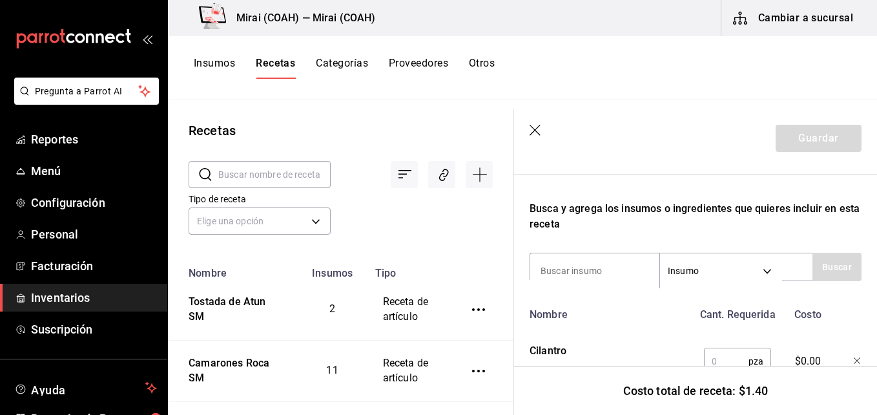
click at [716, 357] on input "text" at bounding box center [726, 361] width 45 height 26
type input "."
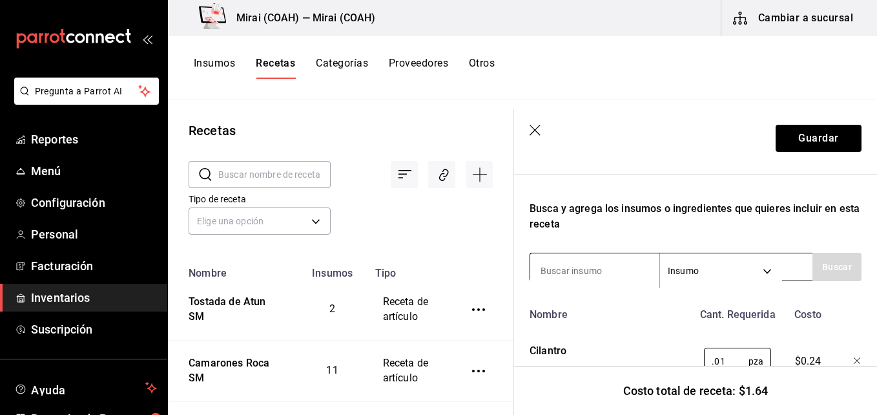
type input "0.01"
click at [620, 268] on input at bounding box center [594, 270] width 129 height 27
click at [598, 269] on input at bounding box center [594, 270] width 129 height 27
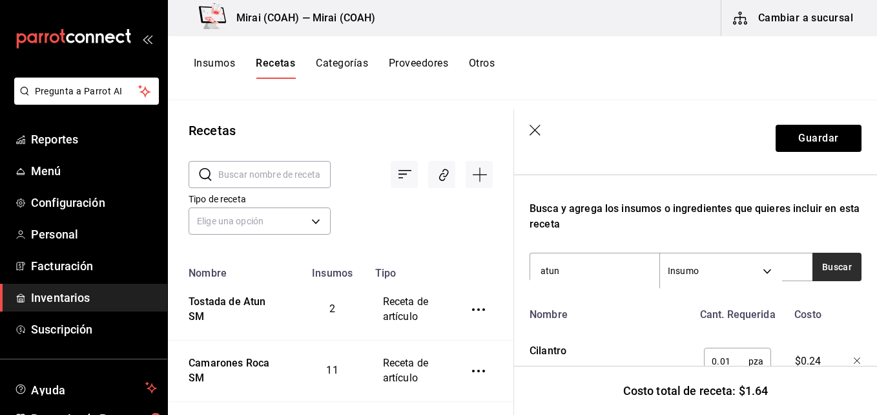
type input "atun"
click at [833, 260] on button "Buscar" at bounding box center [837, 267] width 49 height 28
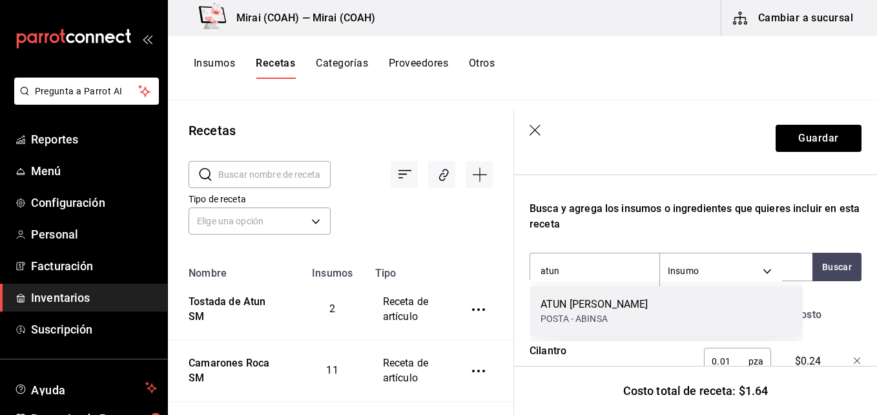
click at [648, 308] on div "ATUN [PERSON_NAME]" at bounding box center [594, 305] width 107 height 16
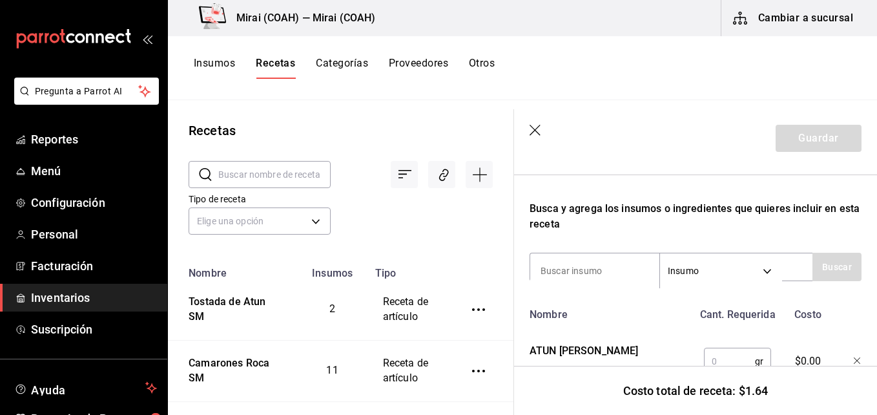
click at [707, 360] on input "text" at bounding box center [729, 361] width 51 height 26
type input "30"
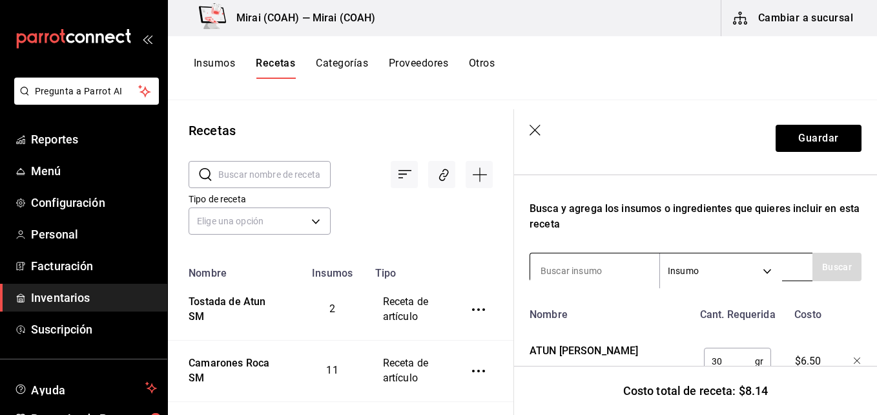
click at [615, 269] on input at bounding box center [594, 270] width 129 height 27
type input "tosta"
click at [819, 265] on button "Buscar" at bounding box center [837, 267] width 49 height 28
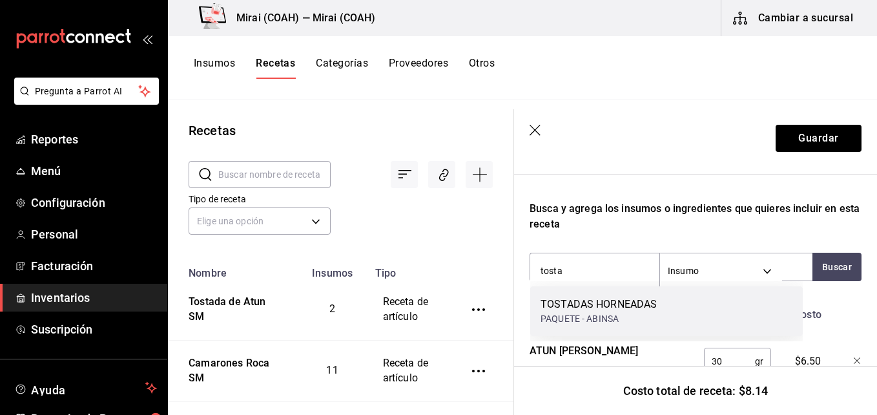
click at [671, 303] on div "TOSTADAS HORNEADAS PAQUETE - ABINSA" at bounding box center [666, 311] width 273 height 50
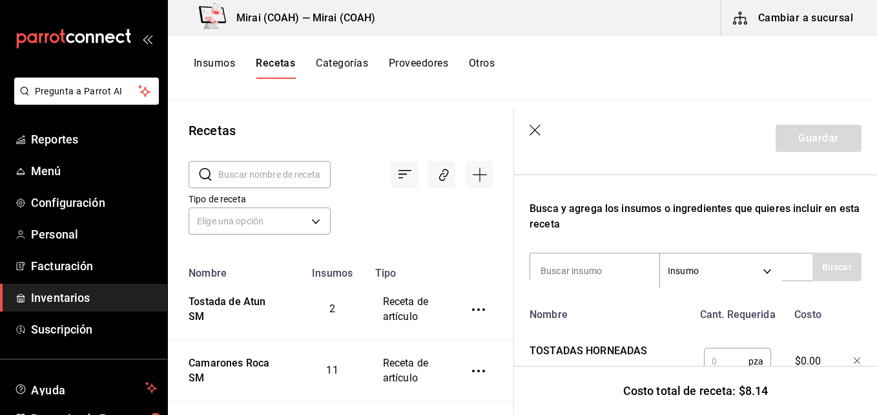
click at [708, 358] on input "text" at bounding box center [726, 361] width 45 height 26
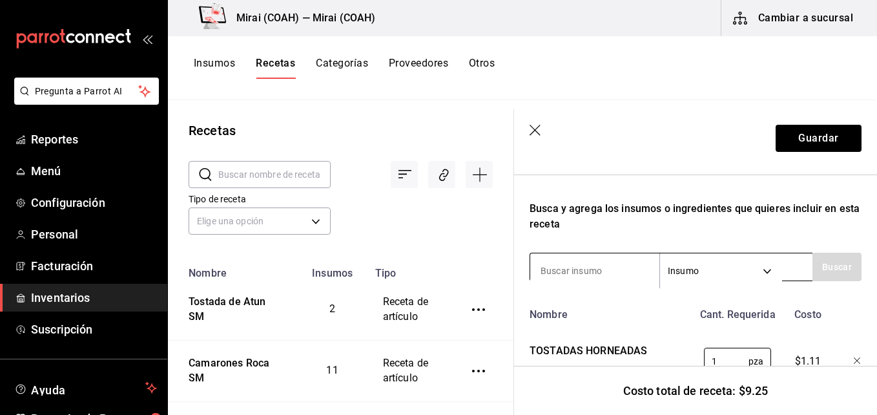
type input "1"
click at [631, 263] on input at bounding box center [594, 270] width 129 height 27
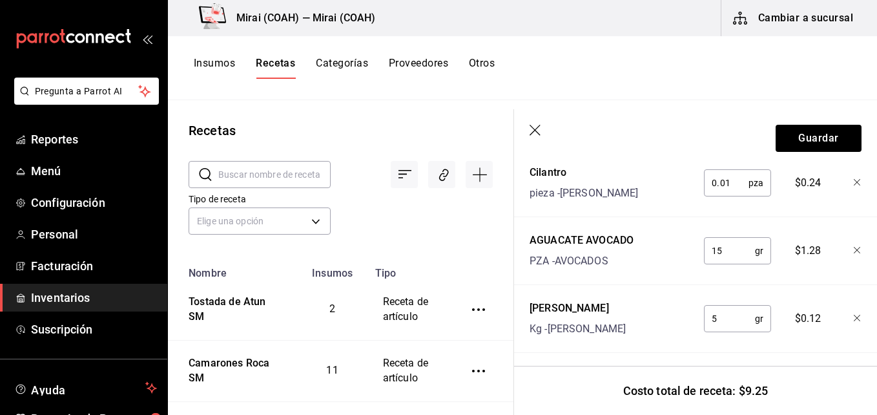
scroll to position [528, 0]
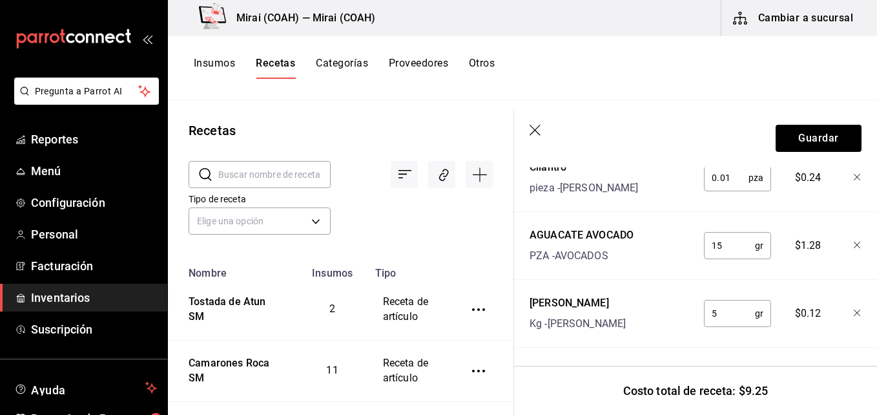
drag, startPoint x: 865, startPoint y: 358, endPoint x: 864, endPoint y: 339, distance: 18.7
click at [864, 339] on div "Receta de artículo Recuerda que las cantidades utilizadas en tus recetas estará…" at bounding box center [695, 32] width 363 height 766
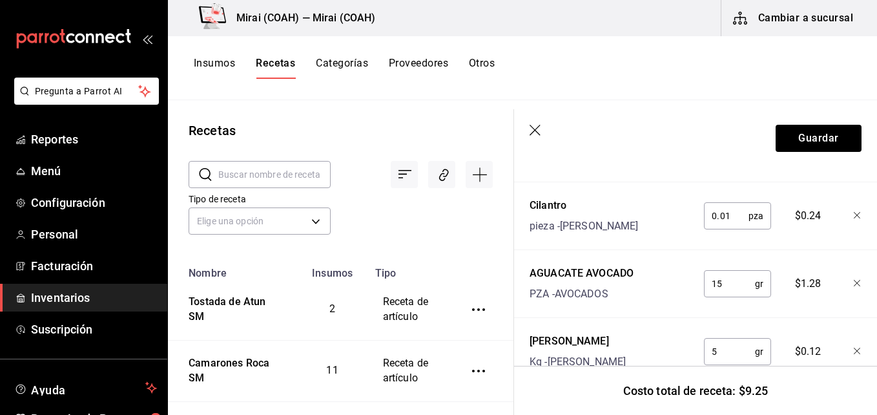
scroll to position [474, 0]
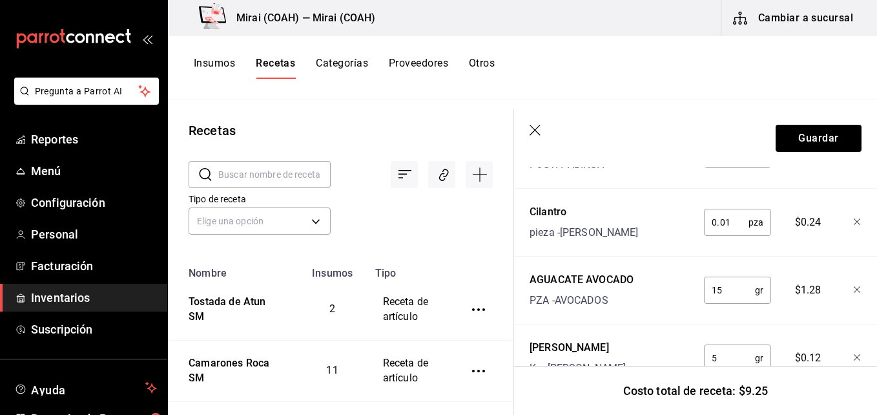
click at [719, 291] on input "15" at bounding box center [729, 290] width 51 height 26
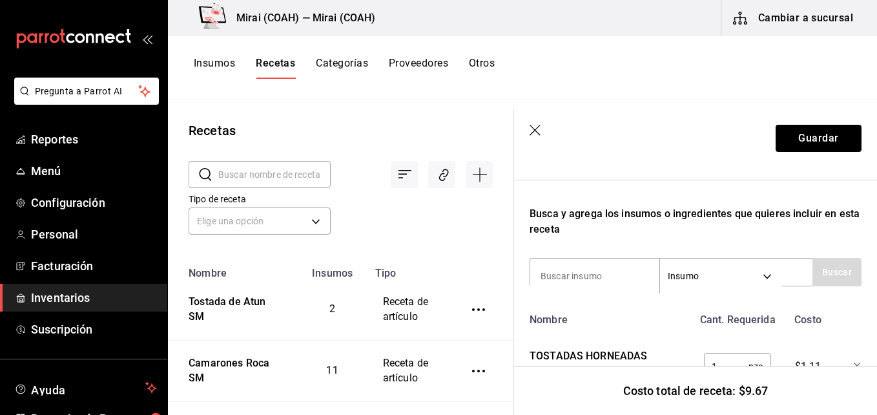
scroll to position [192, 0]
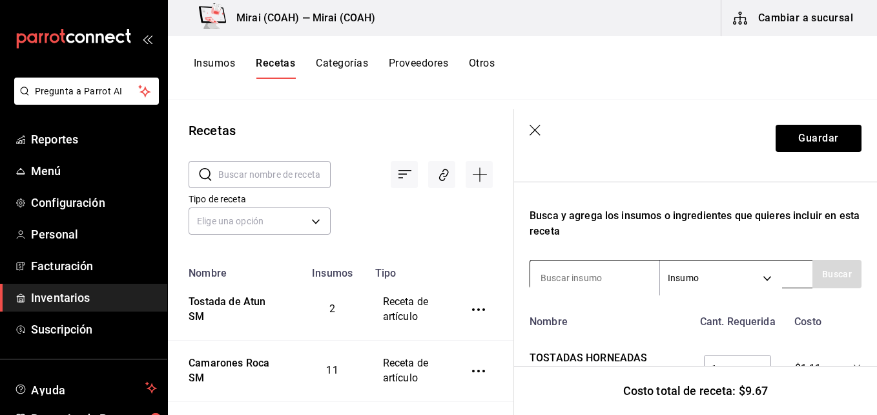
type input "20"
click at [624, 273] on input at bounding box center [594, 277] width 129 height 27
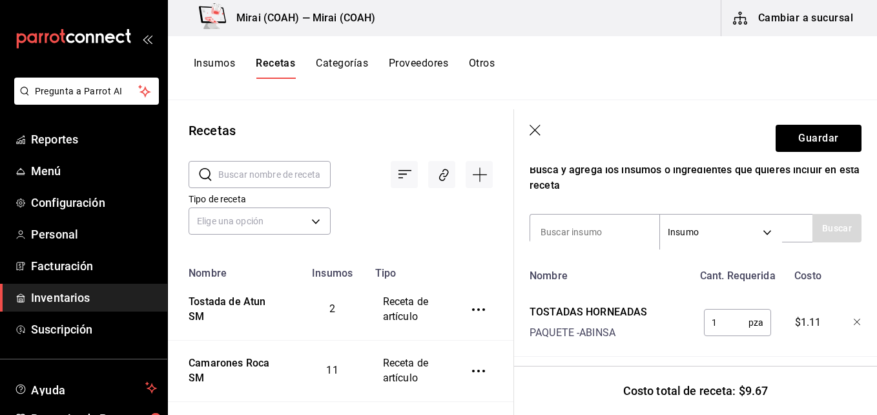
scroll to position [208, 0]
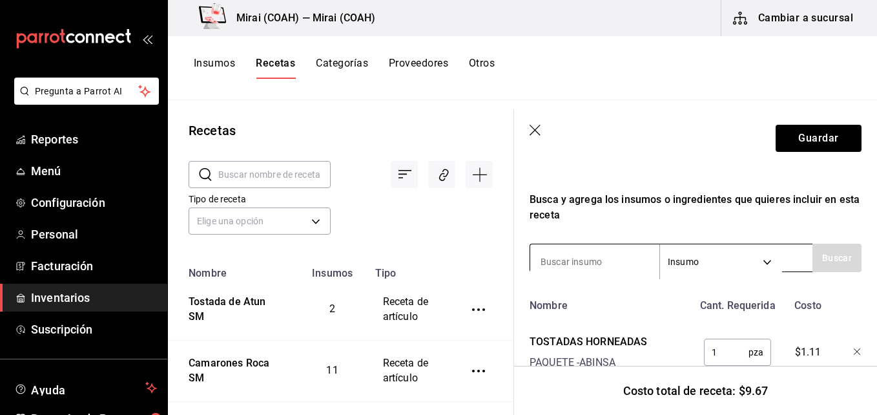
click at [606, 260] on input at bounding box center [594, 261] width 129 height 27
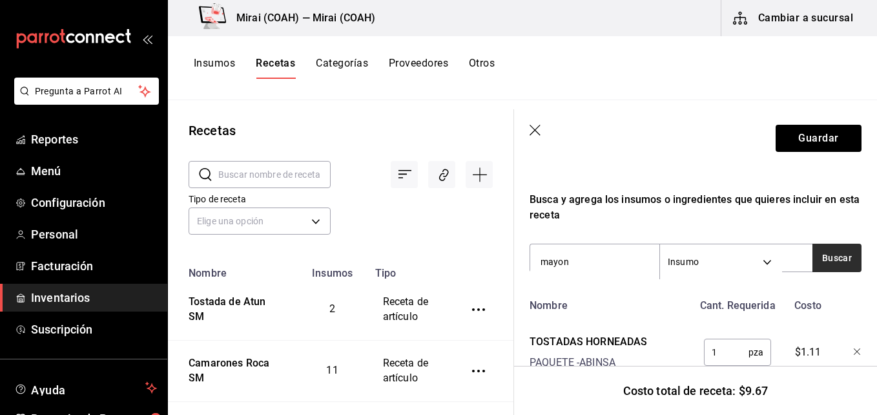
type input "mayon"
click at [826, 249] on button "Buscar" at bounding box center [837, 258] width 49 height 28
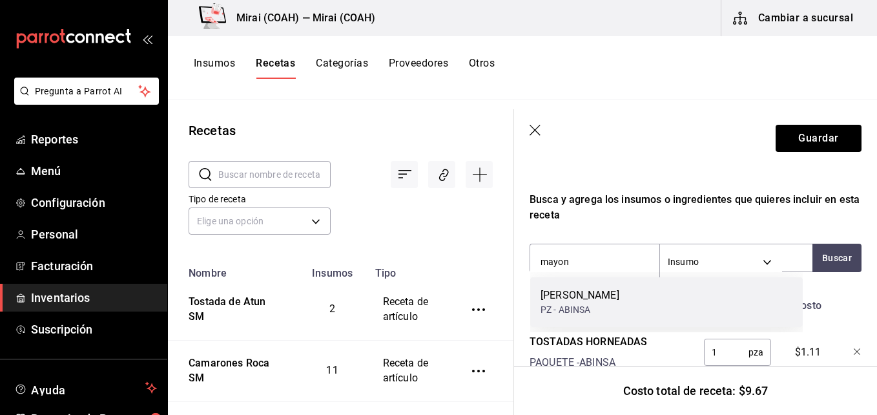
click at [620, 301] on div "[PERSON_NAME]" at bounding box center [580, 296] width 79 height 16
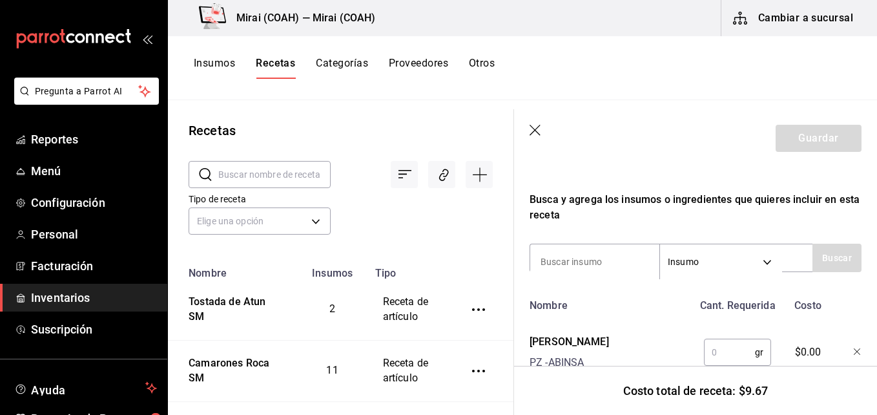
click at [721, 359] on input "text" at bounding box center [729, 352] width 51 height 26
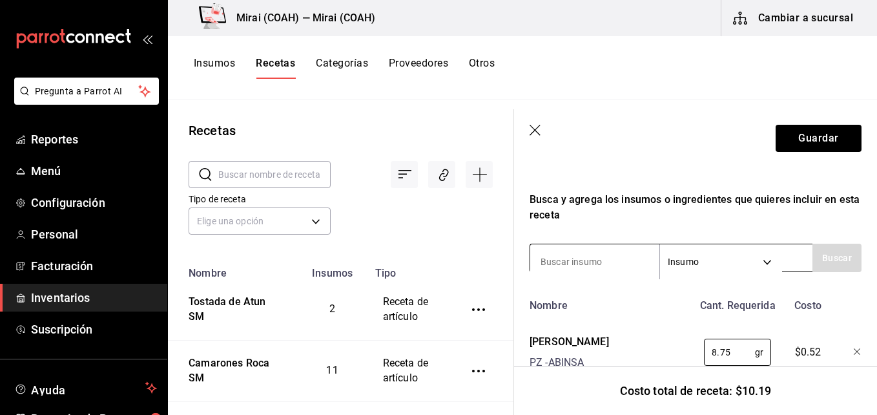
type input "8.75"
click at [597, 264] on input at bounding box center [594, 261] width 129 height 27
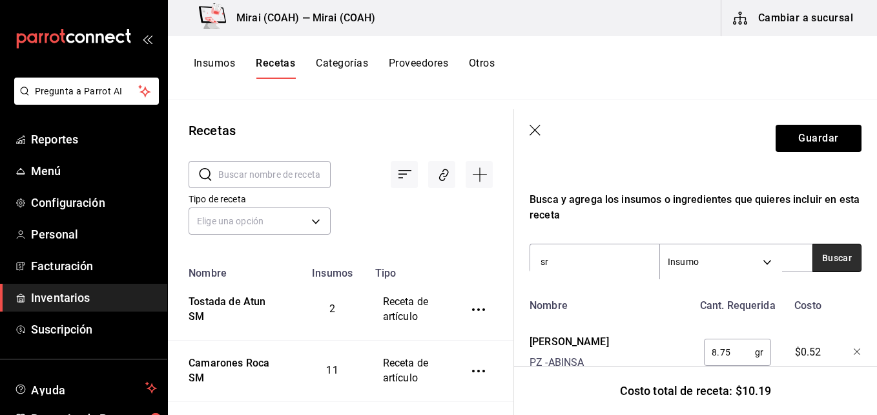
click at [828, 263] on button "Buscar" at bounding box center [837, 258] width 49 height 28
type input "srir"
click at [839, 267] on button "Buscar" at bounding box center [837, 258] width 49 height 28
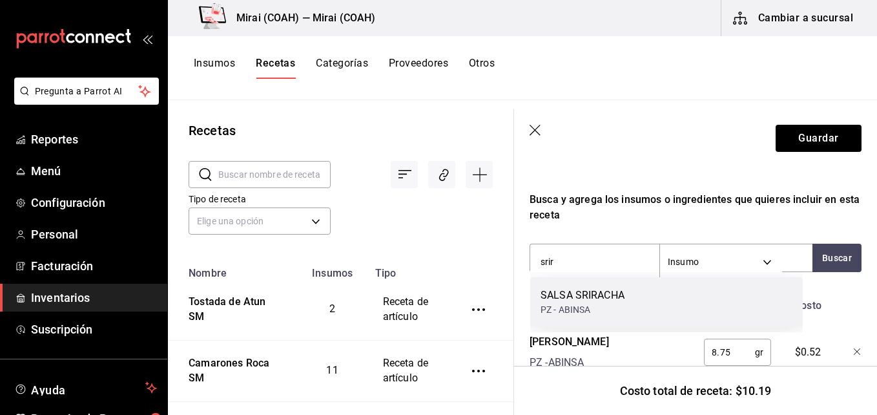
click at [611, 297] on div "SALSA SRIRACHA" at bounding box center [583, 296] width 84 height 16
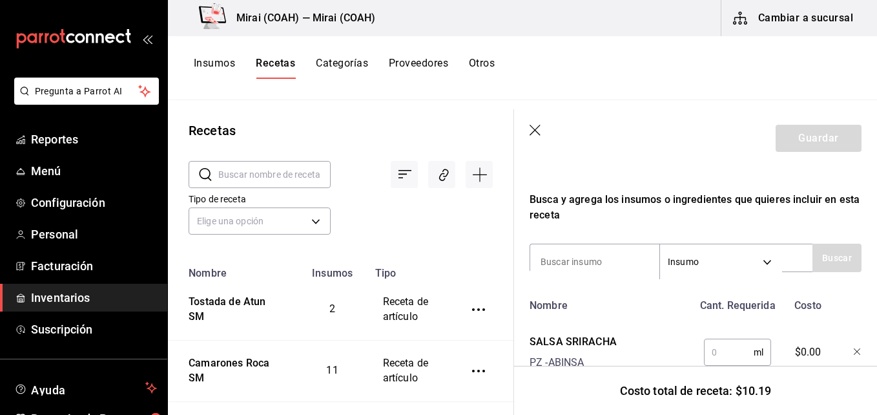
click at [729, 355] on input "text" at bounding box center [729, 352] width 50 height 26
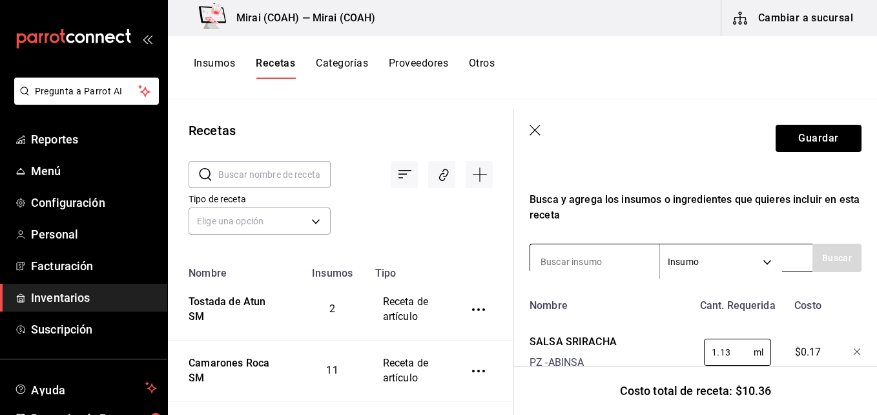
type input "1.13"
click at [605, 255] on input at bounding box center [594, 261] width 129 height 27
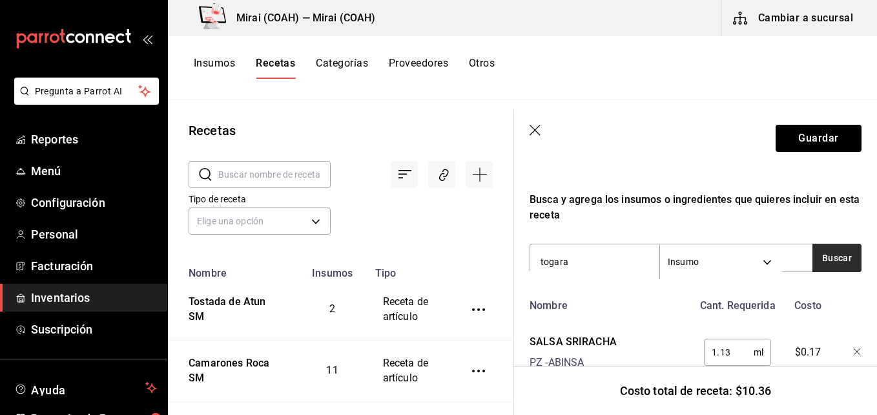
type input "togara"
click at [824, 257] on button "Buscar" at bounding box center [837, 258] width 49 height 28
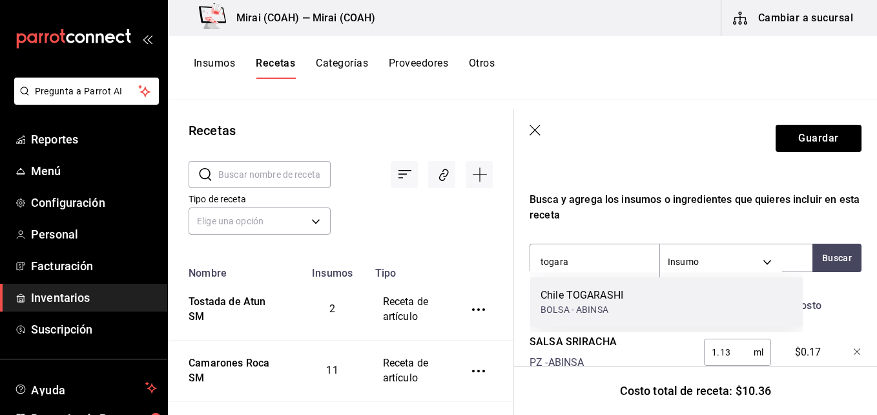
click at [633, 297] on div "Chile TOGARASHI BOLSA - ABINSA" at bounding box center [666, 302] width 273 height 50
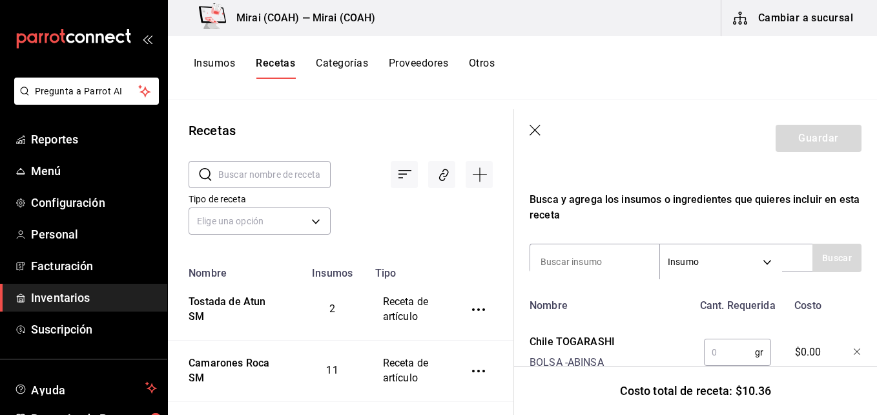
click at [713, 350] on input "text" at bounding box center [729, 352] width 51 height 26
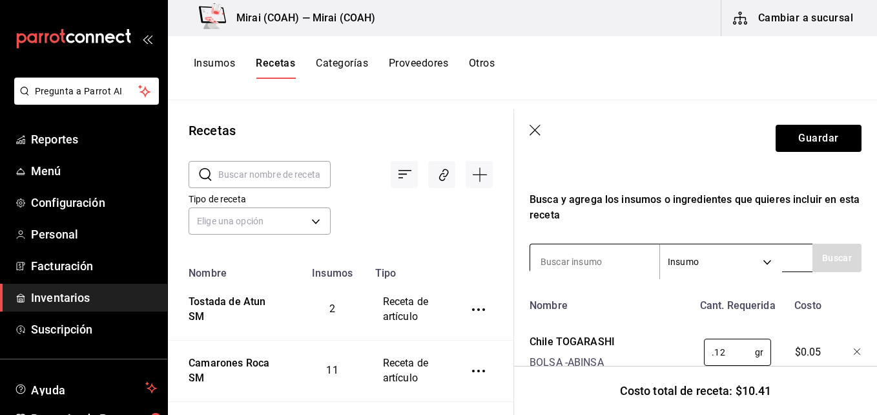
type input "0.12"
click at [623, 260] on input at bounding box center [594, 261] width 129 height 27
click at [607, 257] on input at bounding box center [594, 261] width 129 height 27
type input "t"
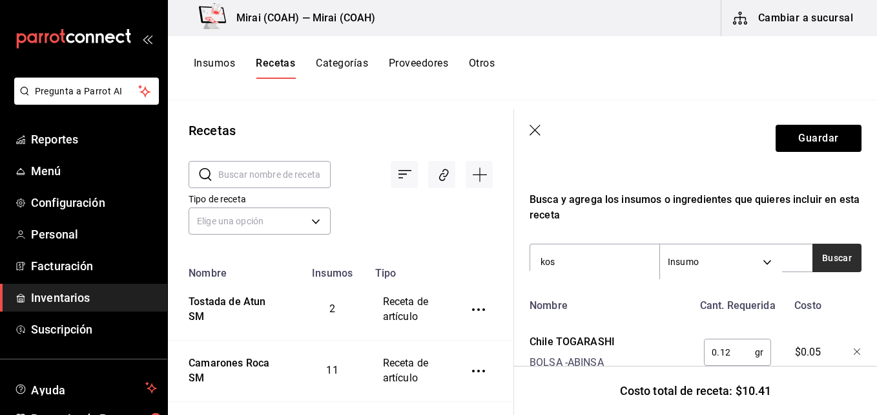
type input "kos"
click at [828, 260] on button "Buscar" at bounding box center [837, 258] width 49 height 28
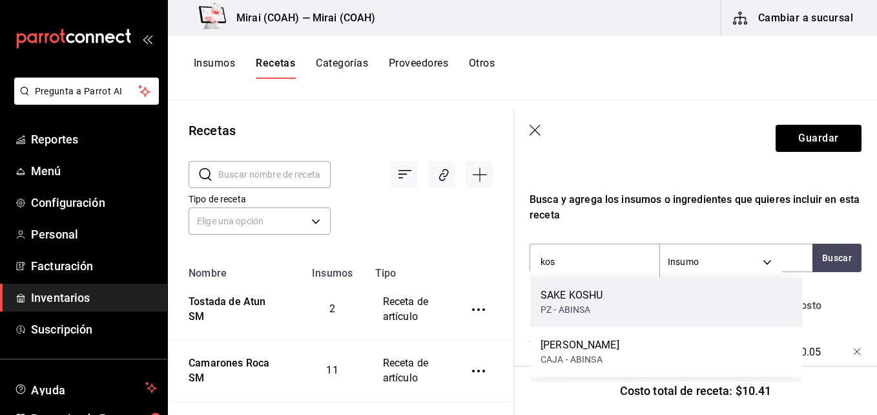
click at [621, 292] on div "SAKE KOSHU PZ - ABINSA" at bounding box center [666, 302] width 273 height 50
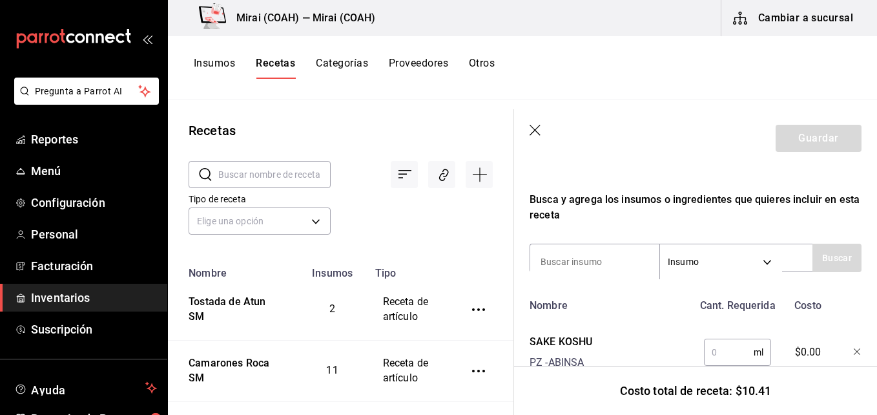
click at [854, 352] on icon "button" at bounding box center [858, 352] width 8 height 8
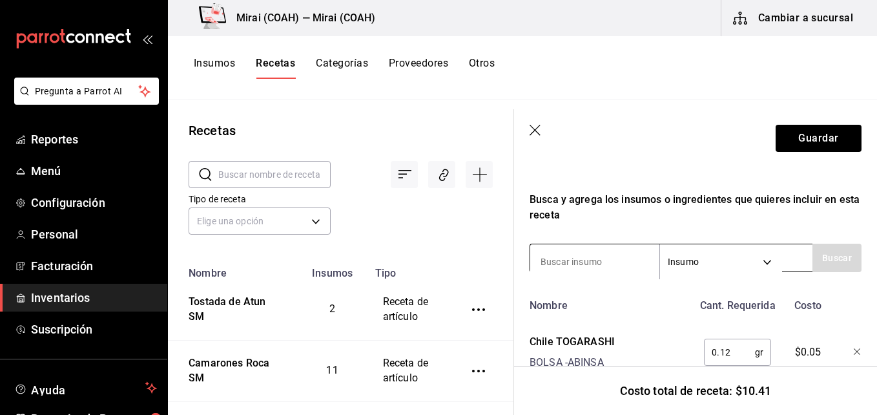
click at [612, 258] on input at bounding box center [594, 261] width 129 height 27
type input "kos"
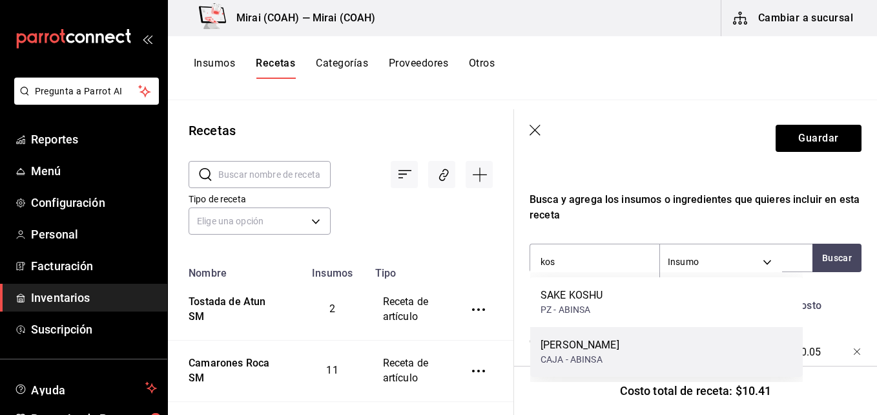
click at [594, 349] on div "[PERSON_NAME]" at bounding box center [580, 345] width 79 height 16
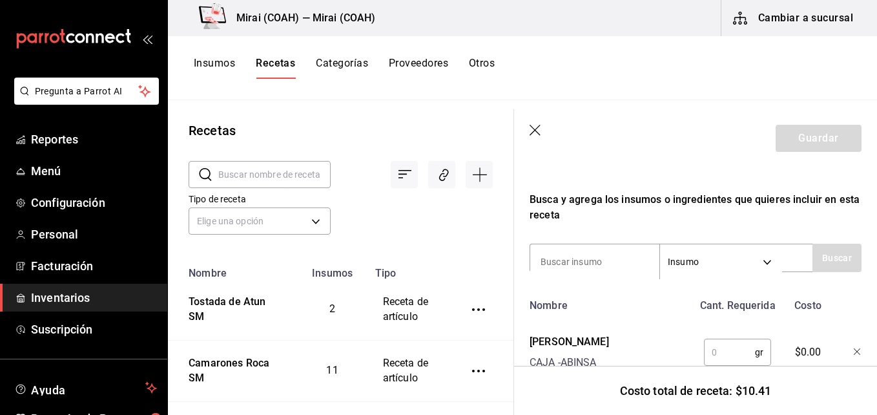
click at [726, 358] on input "text" at bounding box center [729, 352] width 51 height 26
type input "5"
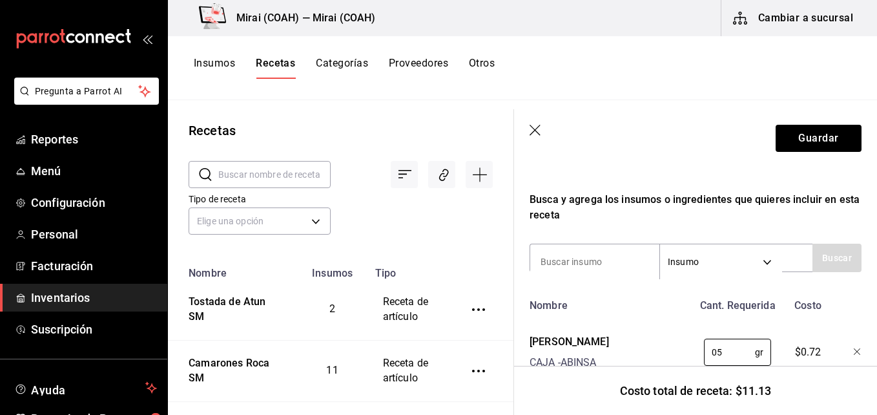
type input "0"
type input "0.5"
click at [606, 259] on input at bounding box center [594, 261] width 129 height 27
type input "toga"
click at [835, 257] on button "Buscar" at bounding box center [837, 258] width 49 height 28
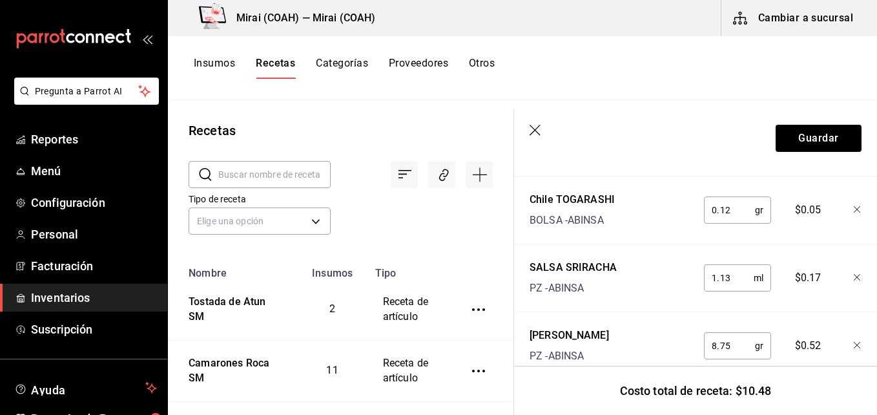
scroll to position [421, 0]
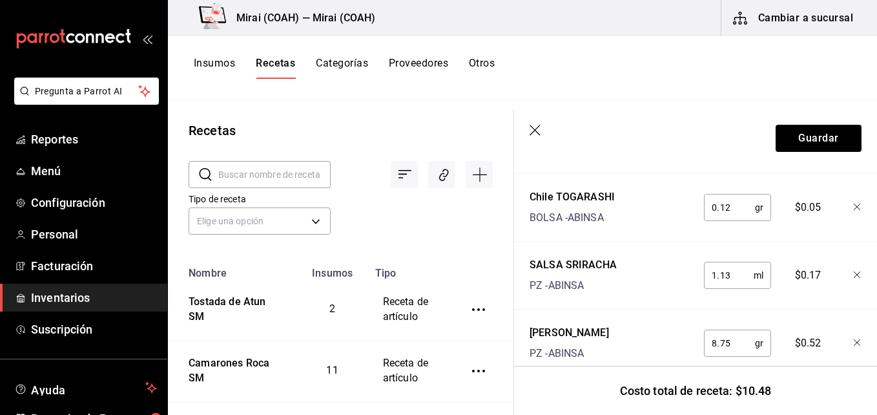
click at [727, 213] on input "0.12" at bounding box center [729, 207] width 51 height 26
type input "0.17"
click at [808, 136] on button "Guardar" at bounding box center [819, 138] width 86 height 27
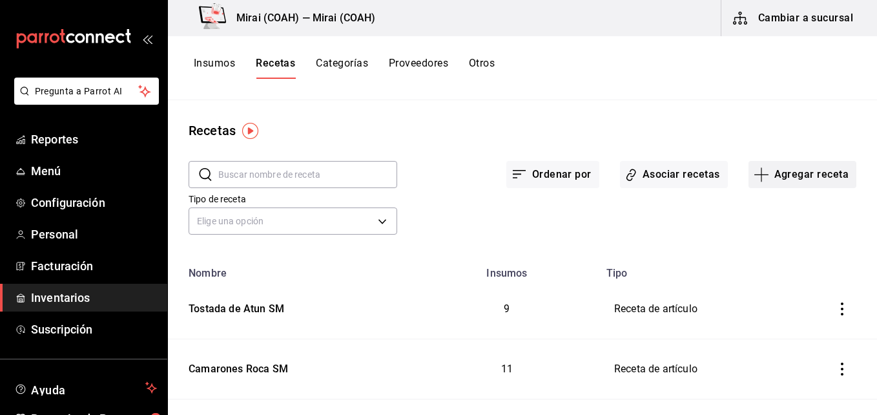
click at [755, 174] on icon "button" at bounding box center [762, 174] width 14 height 1
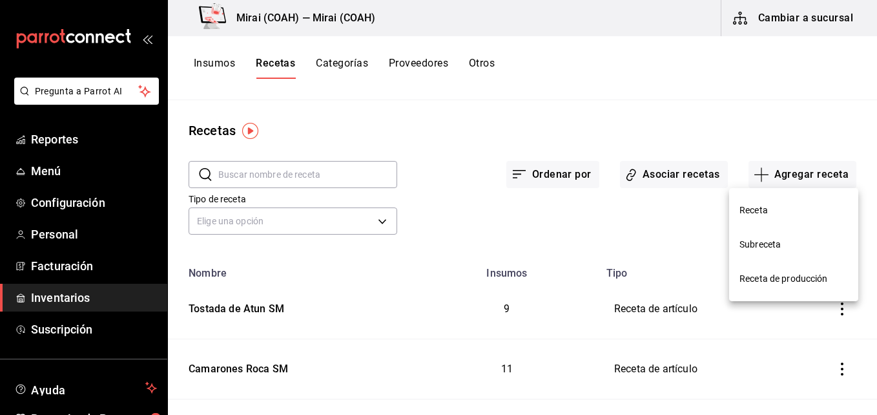
click at [781, 214] on span "Receta" at bounding box center [794, 211] width 109 height 14
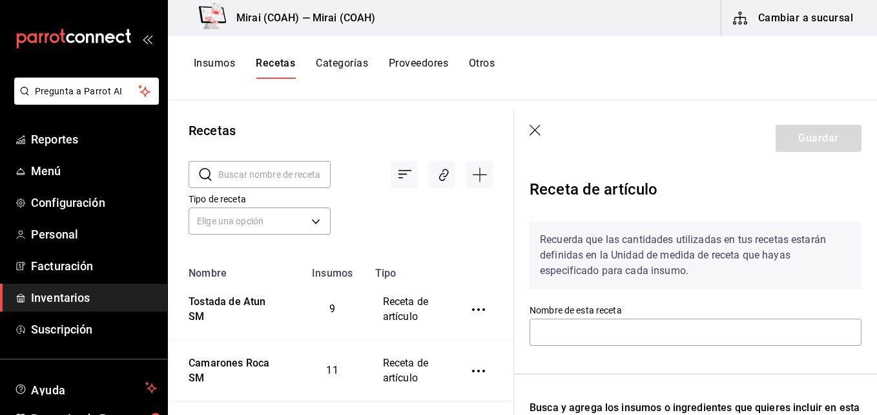
click at [277, 175] on input "text" at bounding box center [274, 175] width 112 height 26
click at [362, 134] on div "Recetas" at bounding box center [341, 130] width 346 height 19
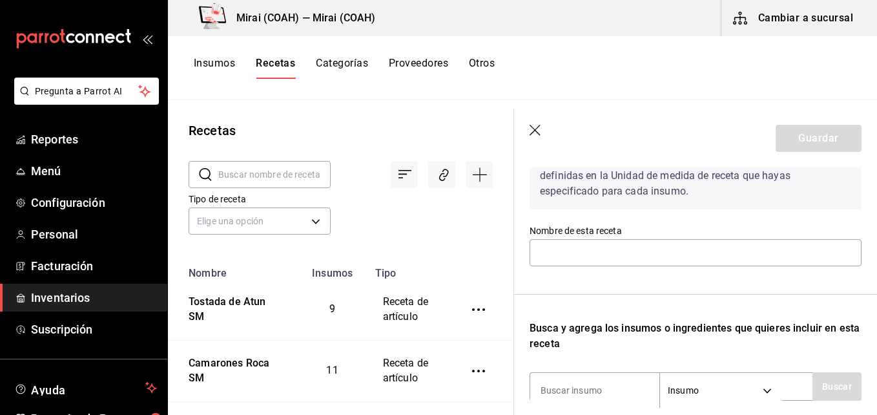
scroll to position [82, 0]
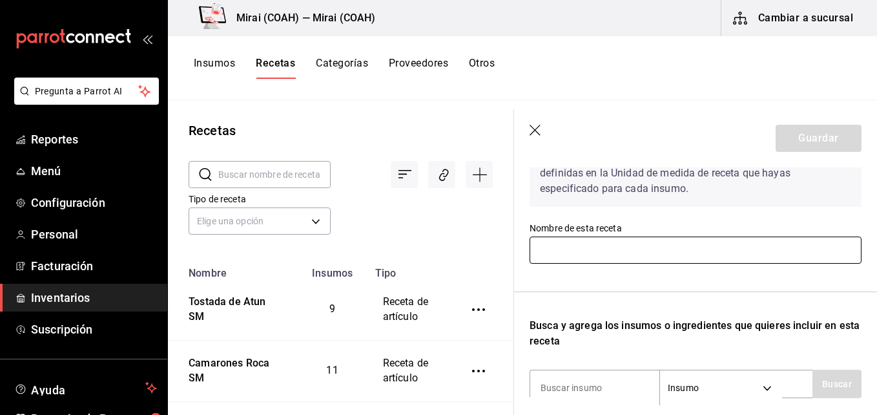
click at [610, 246] on input "text" at bounding box center [696, 249] width 332 height 27
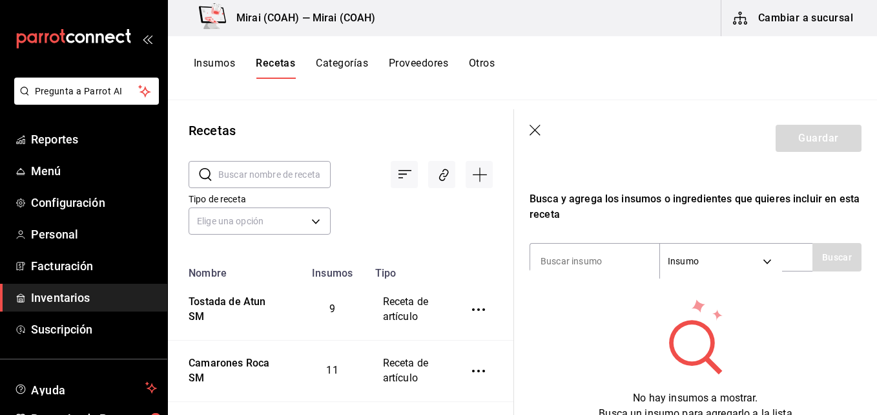
scroll to position [227, 0]
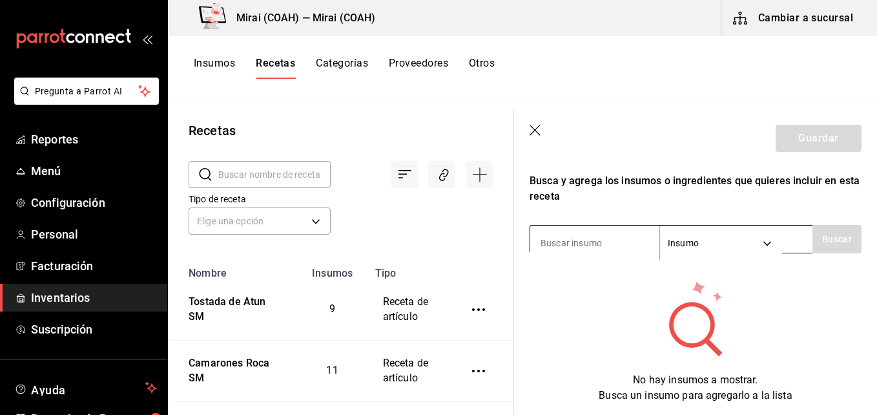
type input "Tostada Roca SM"
click at [594, 239] on input at bounding box center [594, 242] width 129 height 27
click at [196, 379] on div "Camarones Roca SM" at bounding box center [232, 368] width 99 height 35
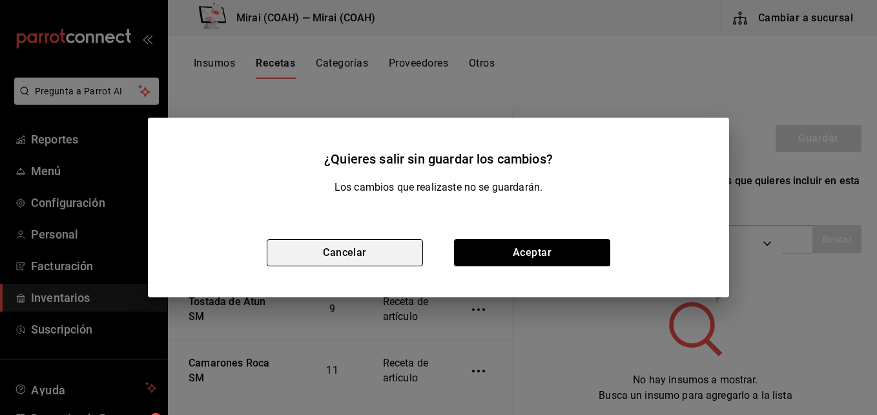
click at [401, 253] on button "Cancelar" at bounding box center [345, 252] width 156 height 27
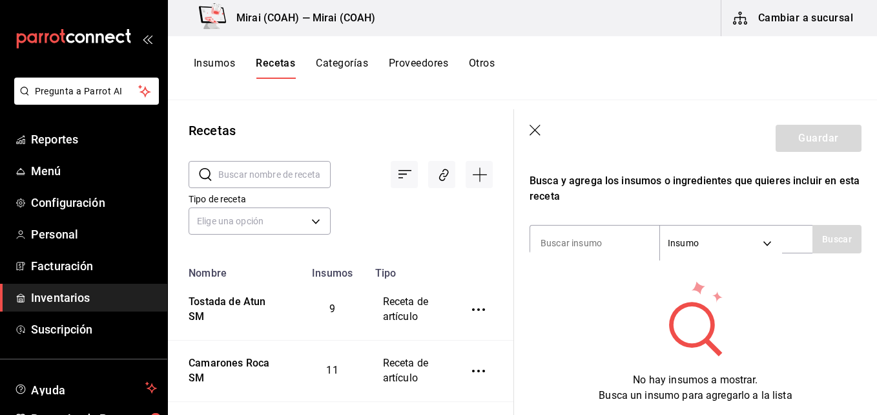
click at [534, 135] on icon "button" at bounding box center [536, 131] width 13 height 13
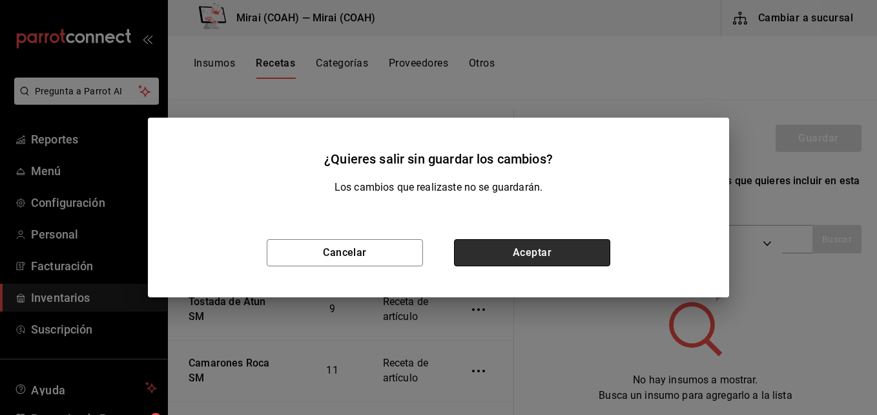
click at [477, 249] on button "Aceptar" at bounding box center [532, 252] width 156 height 27
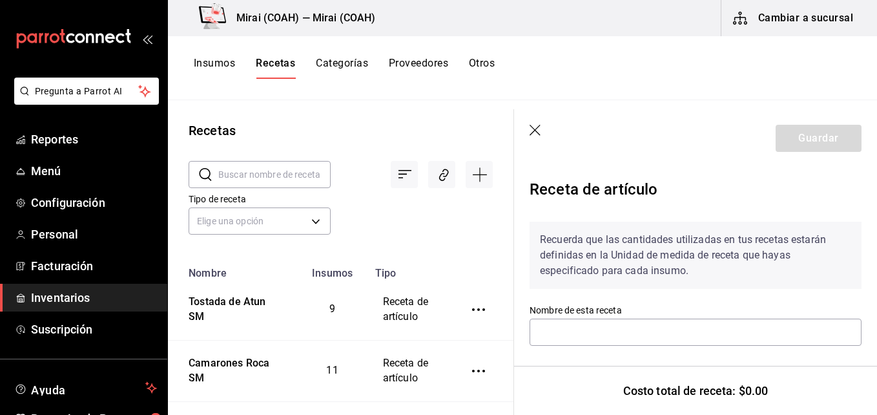
type input "Camarones Roca SM"
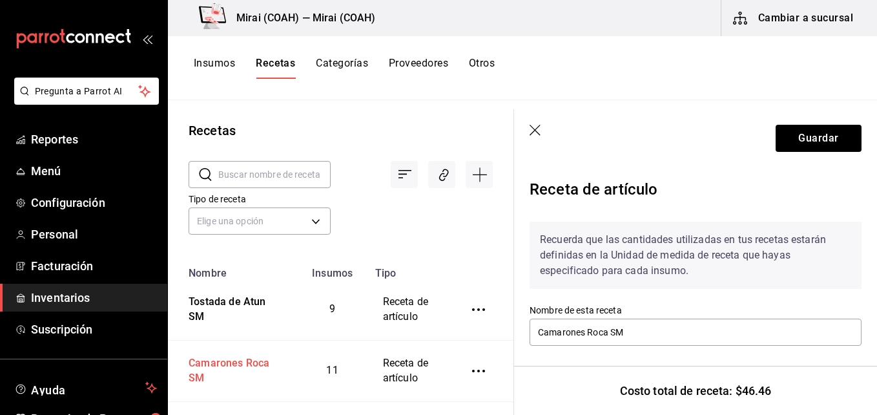
click at [208, 375] on div "Camarones Roca SM" at bounding box center [232, 368] width 99 height 35
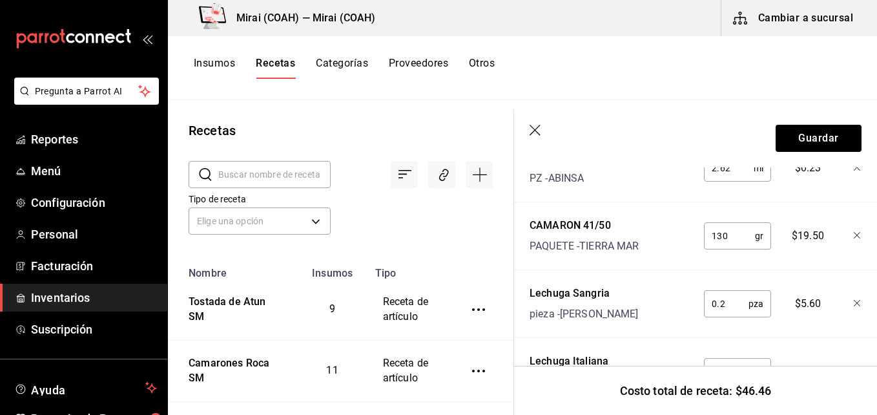
scroll to position [451, 0]
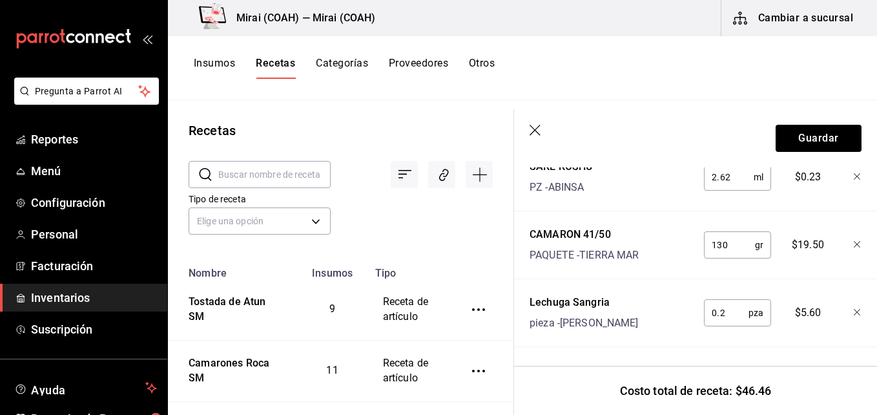
click at [538, 127] on icon "button" at bounding box center [535, 130] width 11 height 11
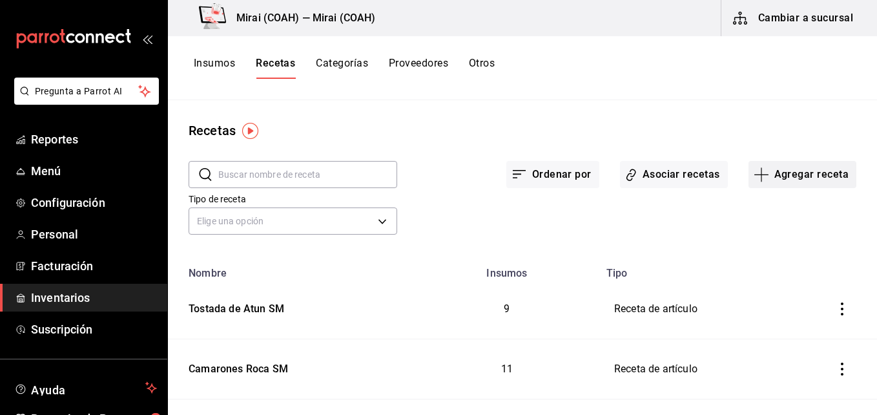
click at [771, 176] on button "Agregar receta" at bounding box center [803, 174] width 108 height 27
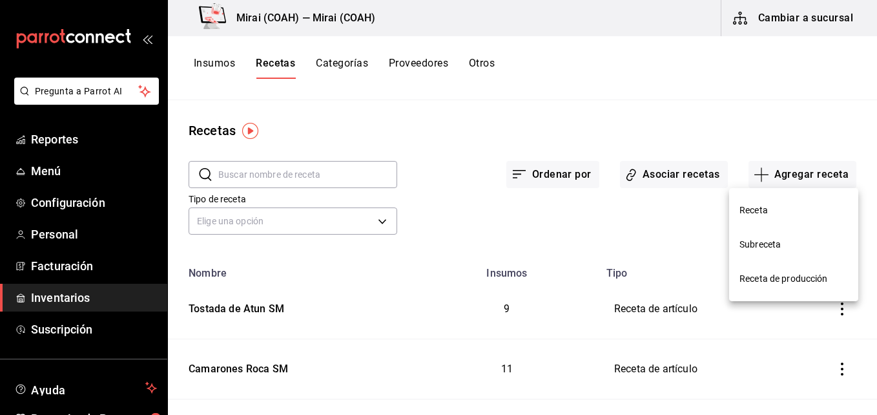
click at [755, 207] on span "Receta" at bounding box center [794, 211] width 109 height 14
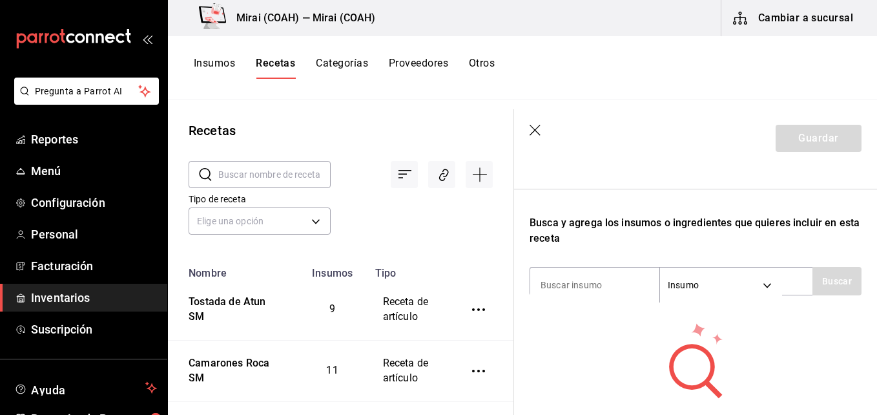
scroll to position [186, 0]
click at [579, 276] on input at bounding box center [594, 283] width 129 height 27
type input "mayone"
click at [821, 275] on button "Buscar" at bounding box center [837, 280] width 49 height 28
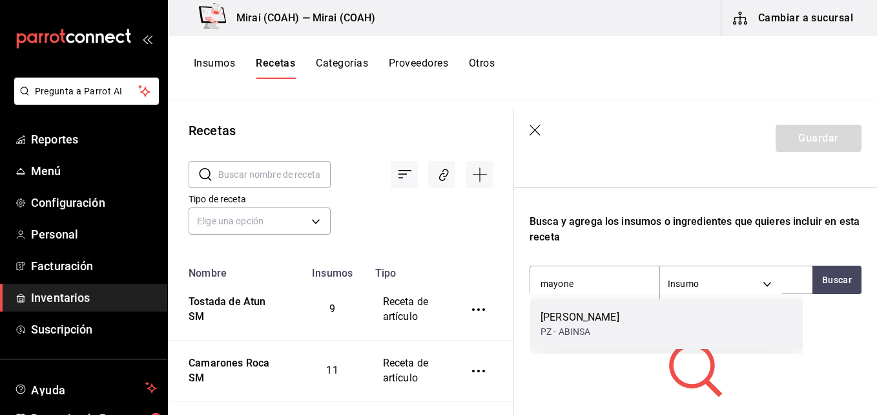
click at [614, 312] on div "[PERSON_NAME]" at bounding box center [580, 317] width 79 height 16
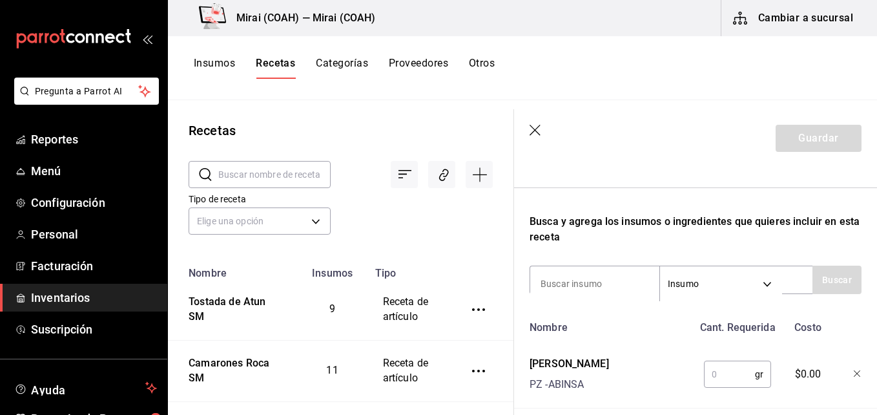
click at [720, 375] on input "text" at bounding box center [729, 374] width 51 height 26
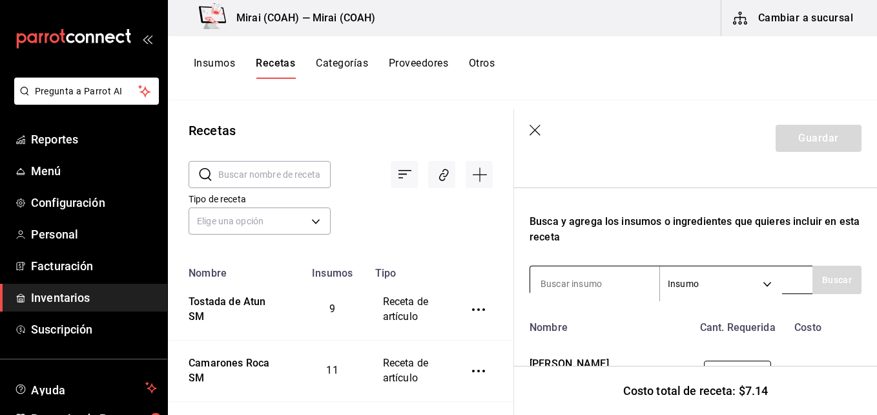
type input "120"
click at [620, 286] on input at bounding box center [594, 283] width 129 height 27
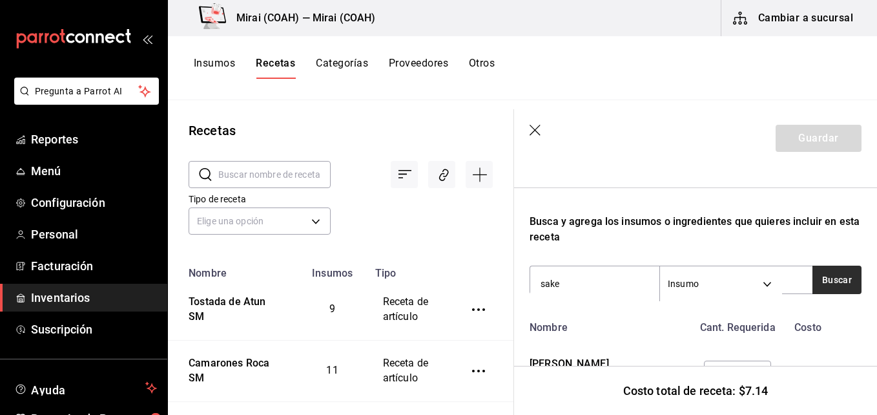
type input "sake"
click at [828, 288] on button "Buscar" at bounding box center [837, 280] width 49 height 28
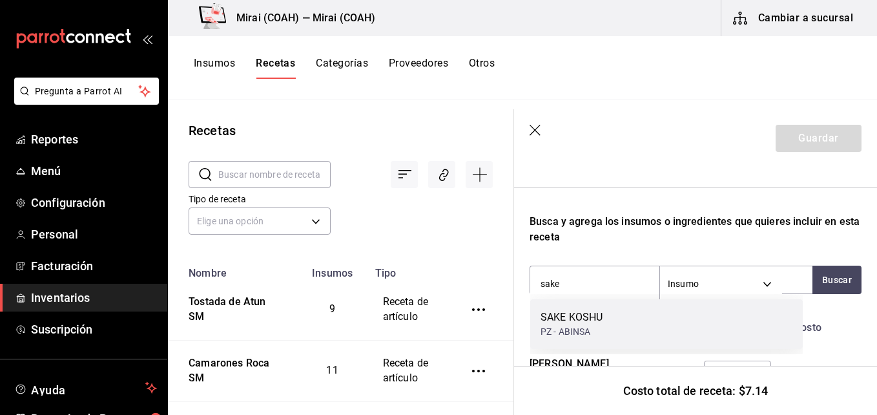
click at [629, 324] on div "SAKE KOSHU PZ - ABINSA" at bounding box center [666, 324] width 273 height 50
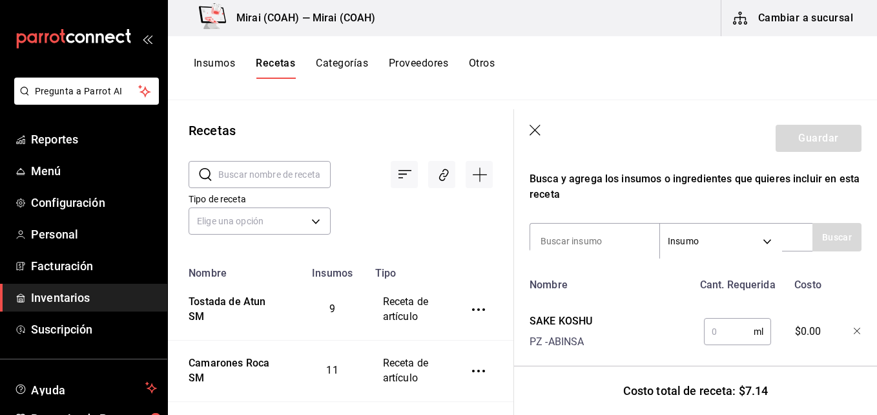
scroll to position [240, 0]
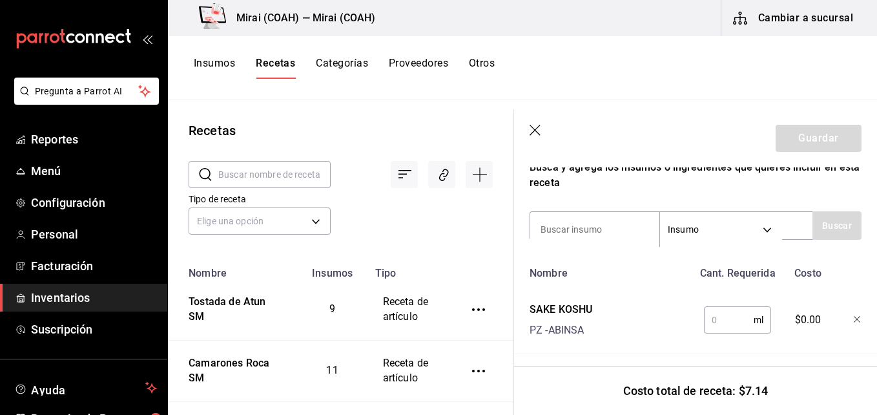
click at [738, 322] on input "text" at bounding box center [729, 320] width 50 height 26
type input "3.02"
click at [568, 225] on input at bounding box center [594, 229] width 129 height 27
type input "chile con"
click at [835, 232] on button "Buscar" at bounding box center [837, 225] width 49 height 28
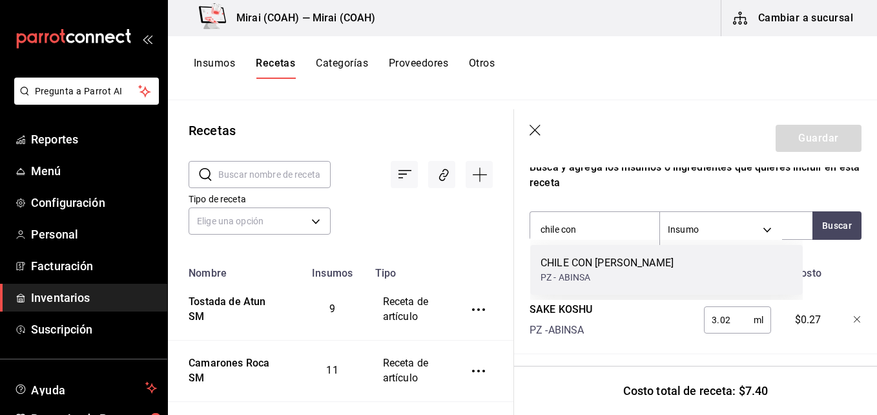
click at [710, 273] on div "CHILE CON AJO LEE KUM PZ - ABINSA" at bounding box center [666, 270] width 273 height 50
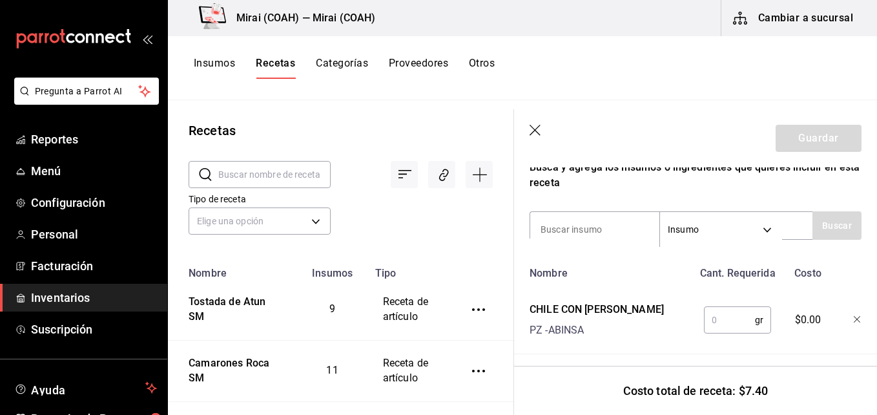
click at [726, 329] on input "text" at bounding box center [729, 320] width 51 height 26
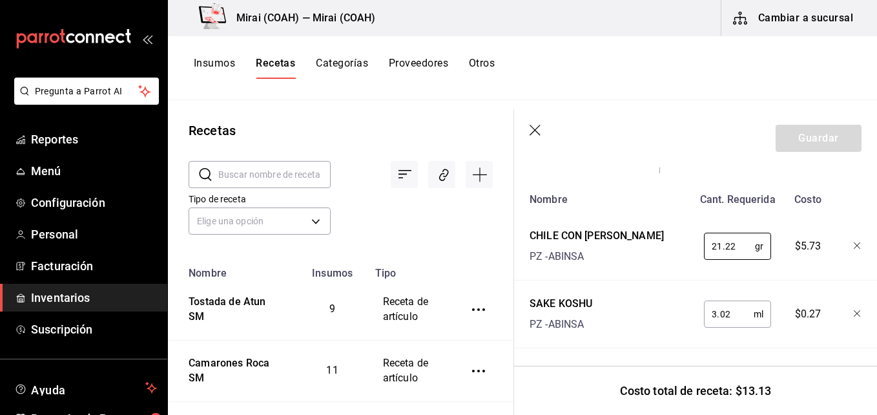
scroll to position [319, 0]
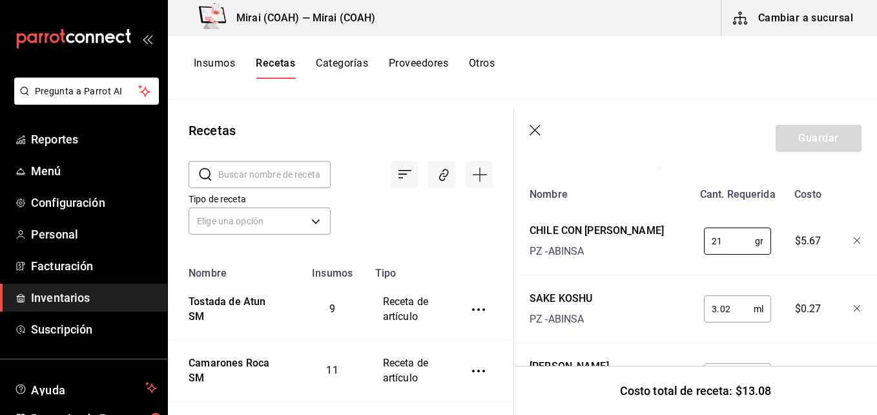
type input "2"
type input "2.52"
click at [729, 312] on input "3.02" at bounding box center [729, 309] width 50 height 26
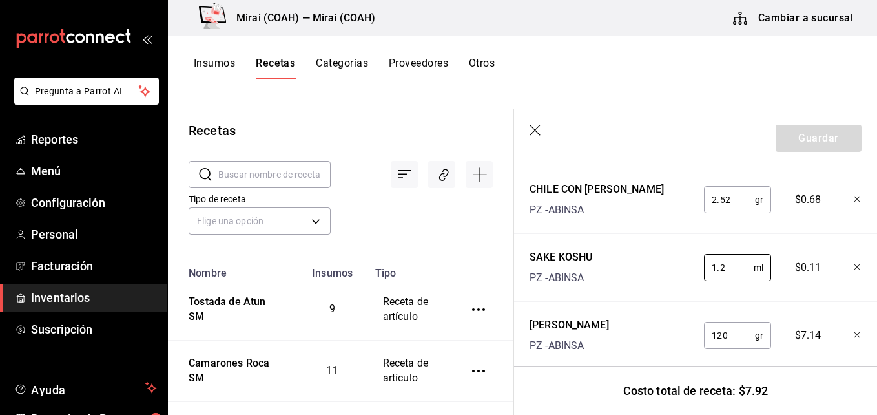
scroll to position [384, 0]
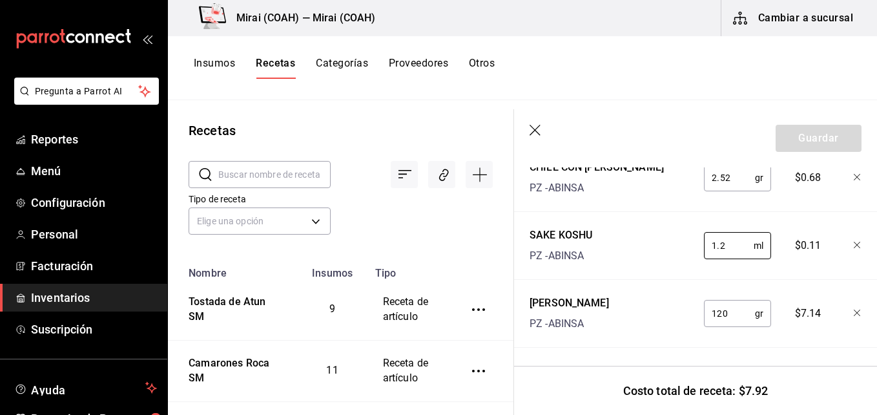
type input "1.2"
click at [728, 317] on input "120" at bounding box center [729, 313] width 51 height 26
type input "20"
click at [652, 322] on div "MAYONESA WILSEY PZ - ABINSA" at bounding box center [609, 310] width 169 height 41
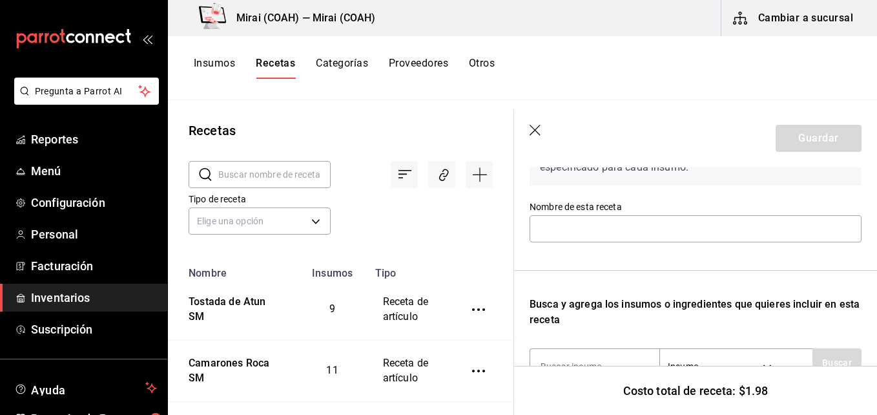
scroll to position [102, 0]
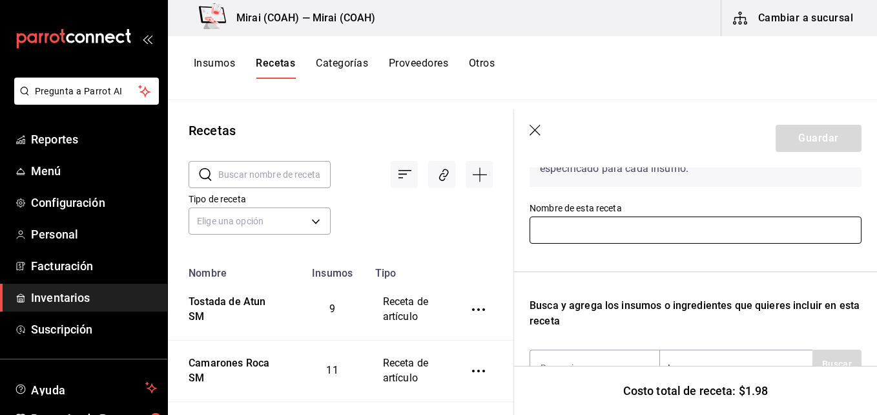
click at [645, 223] on input "text" at bounding box center [696, 229] width 332 height 27
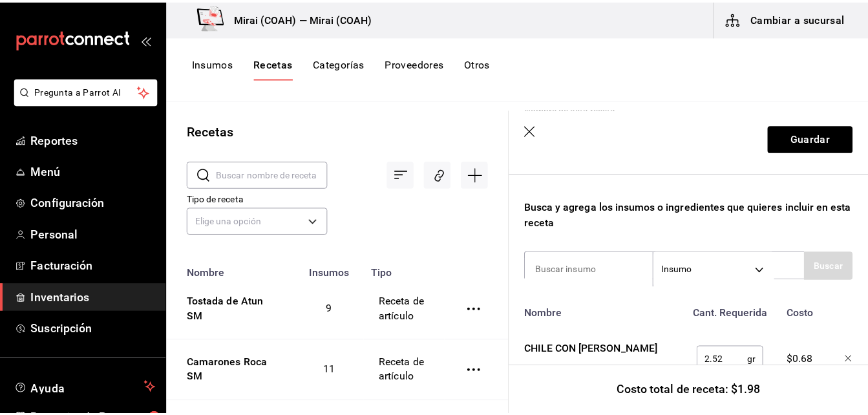
scroll to position [217, 0]
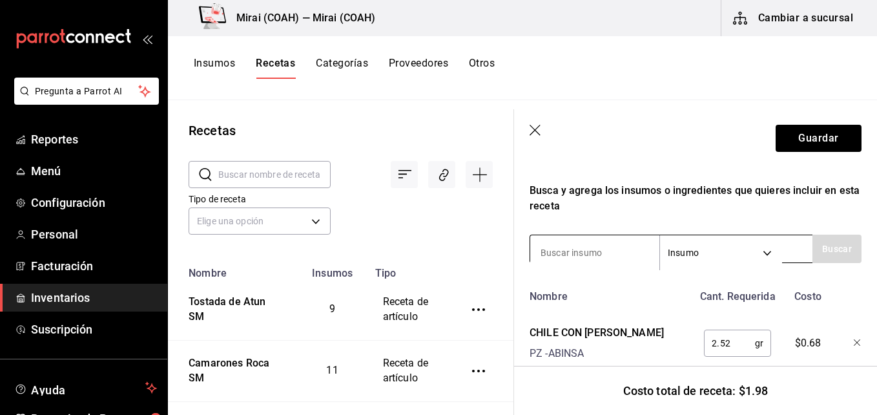
type input "Tostada Roca SM"
click at [628, 258] on input at bounding box center [594, 252] width 129 height 27
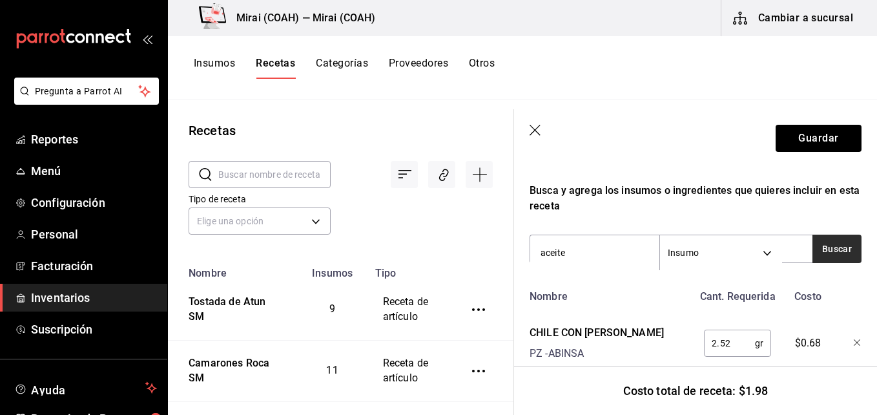
type input "aceite"
click at [821, 249] on button "Buscar" at bounding box center [837, 249] width 49 height 28
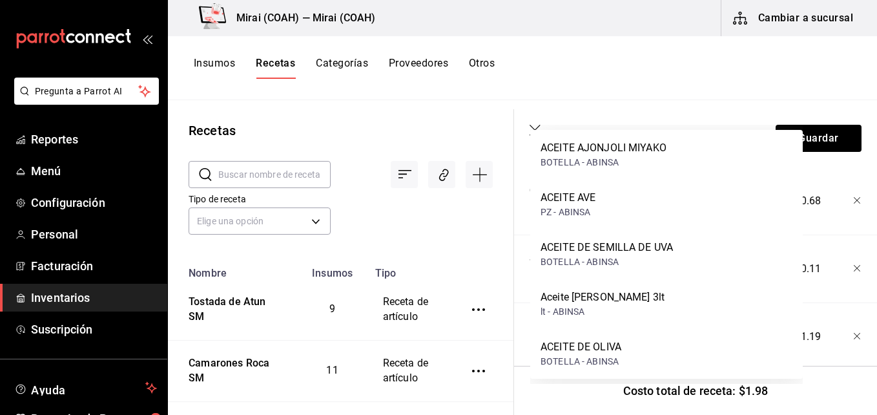
scroll to position [368, 0]
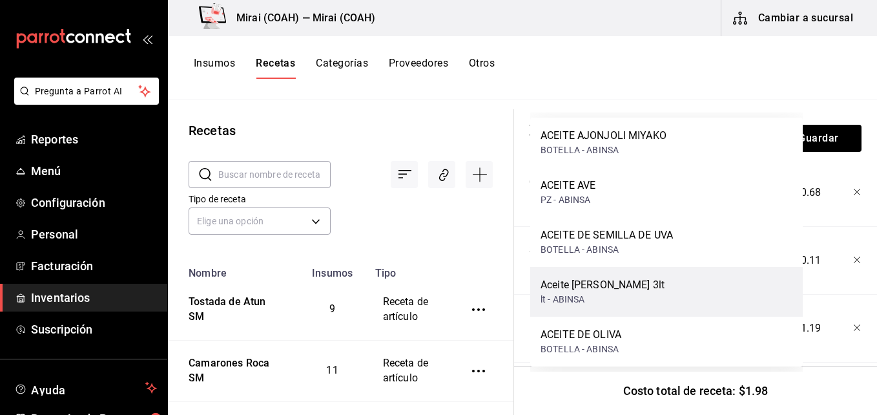
click at [660, 292] on div "Aceite Oliva Kirkland 3lt lt - ABINSA" at bounding box center [666, 292] width 273 height 50
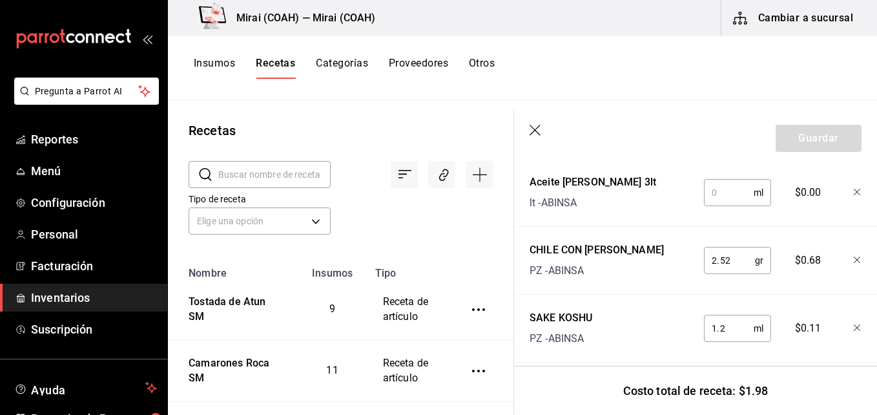
click at [723, 189] on input "text" at bounding box center [729, 193] width 50 height 26
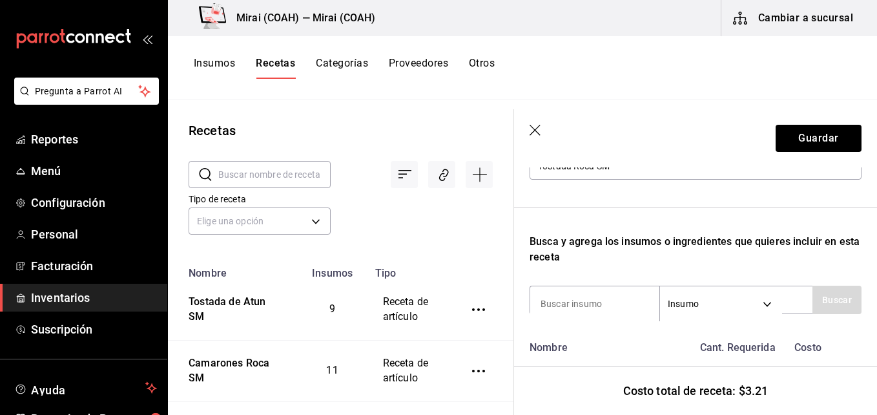
scroll to position [162, 0]
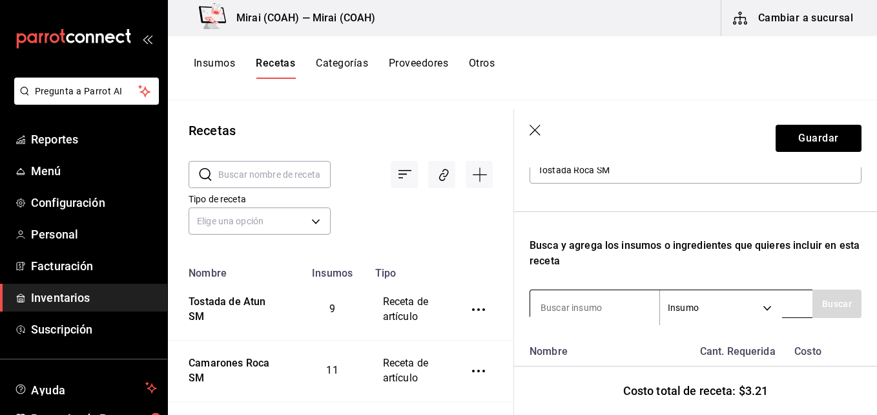
type input "5"
click at [596, 315] on input at bounding box center [594, 307] width 129 height 27
click at [582, 309] on input at bounding box center [594, 307] width 129 height 27
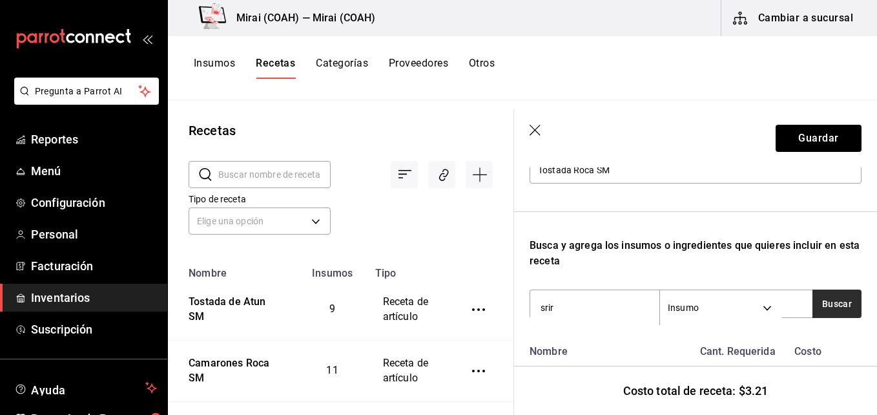
type input "srir"
click at [832, 302] on button "Buscar" at bounding box center [837, 303] width 49 height 28
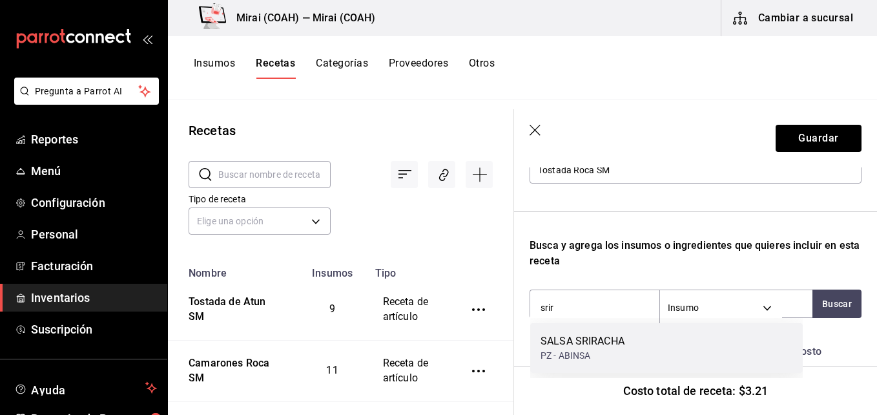
click at [690, 342] on div "SALSA SRIRACHA PZ - ABINSA" at bounding box center [666, 348] width 273 height 50
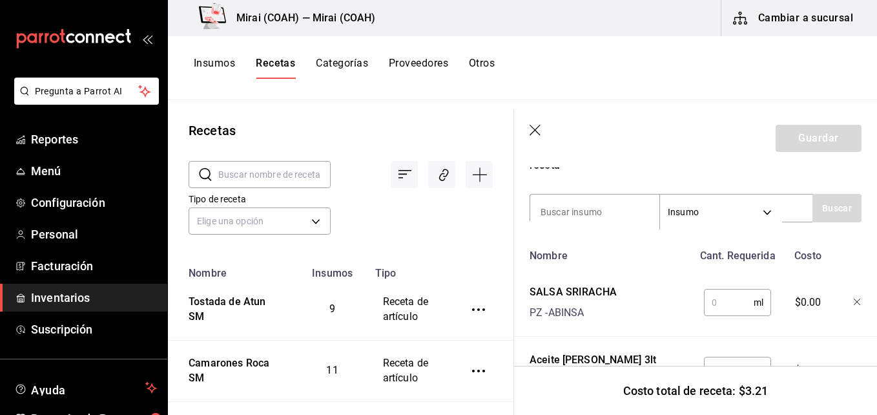
scroll to position [278, 0]
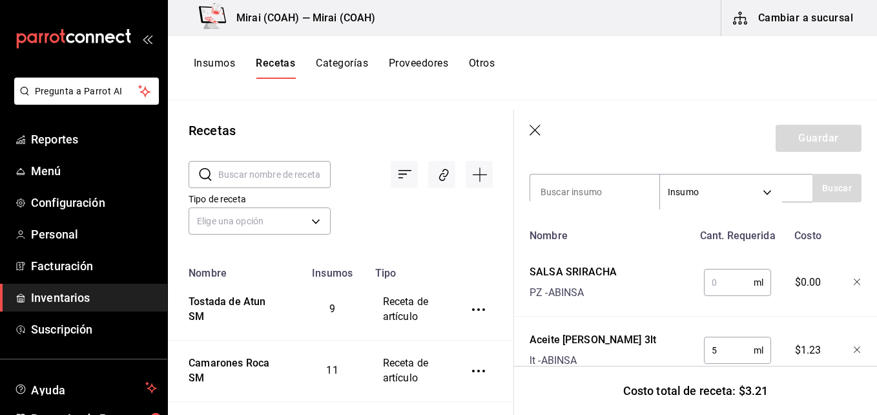
click at [737, 279] on input "text" at bounding box center [729, 282] width 50 height 26
type input "2"
click at [631, 193] on input at bounding box center [594, 191] width 129 height 27
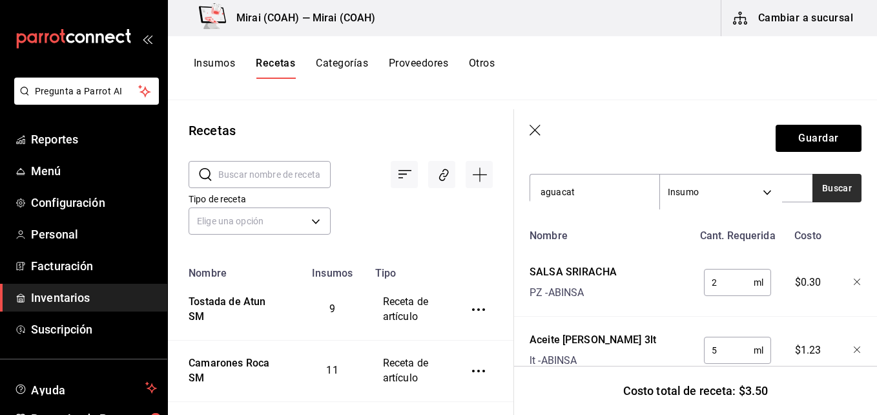
type input "aguacat"
click at [841, 187] on button "Buscar" at bounding box center [837, 188] width 49 height 28
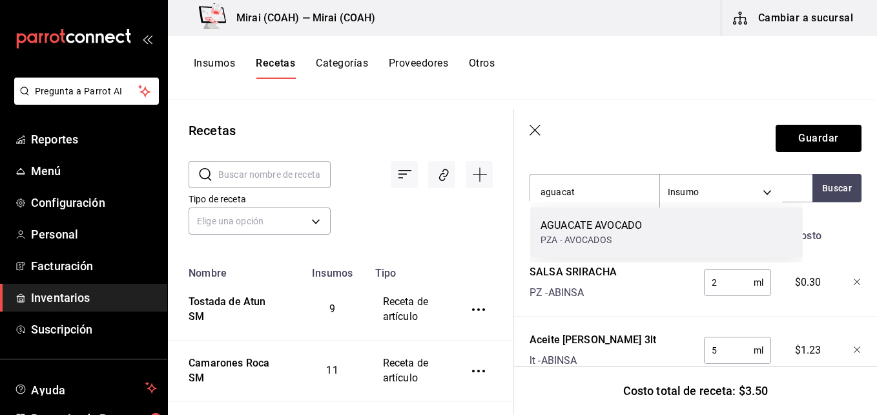
click at [609, 241] on div "PZA - AVOCADOS" at bounding box center [591, 240] width 101 height 14
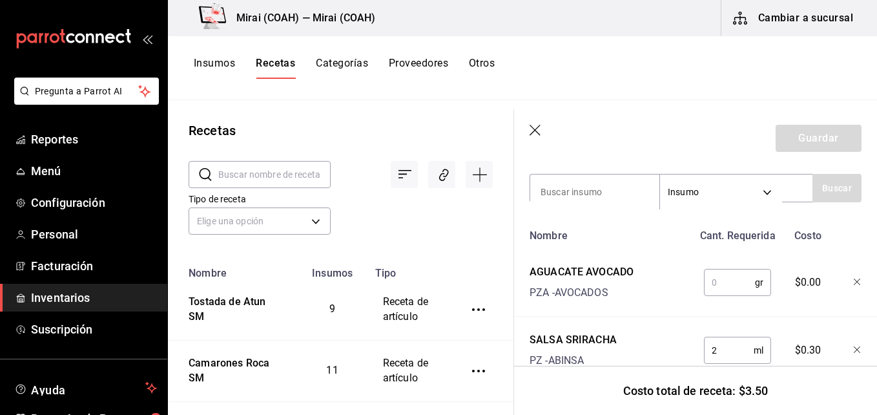
click at [716, 290] on input "text" at bounding box center [729, 282] width 51 height 26
type input "20"
click at [579, 188] on input at bounding box center [594, 191] width 129 height 27
click at [597, 187] on input at bounding box center [594, 191] width 129 height 27
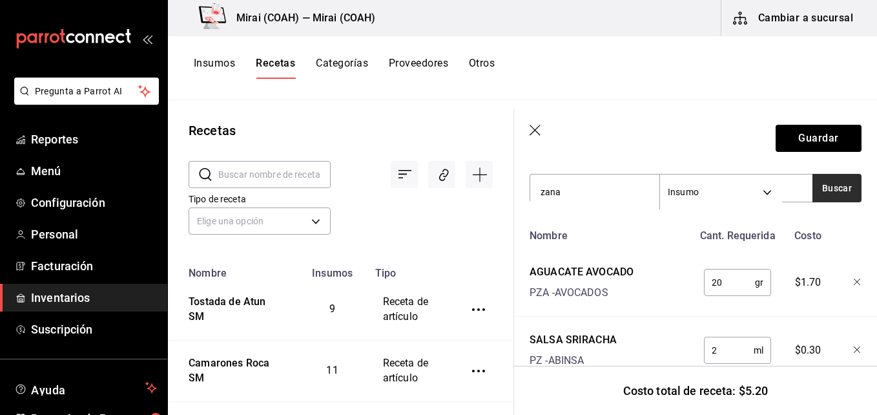
type input "zana"
click at [815, 185] on button "Buscar" at bounding box center [837, 188] width 49 height 28
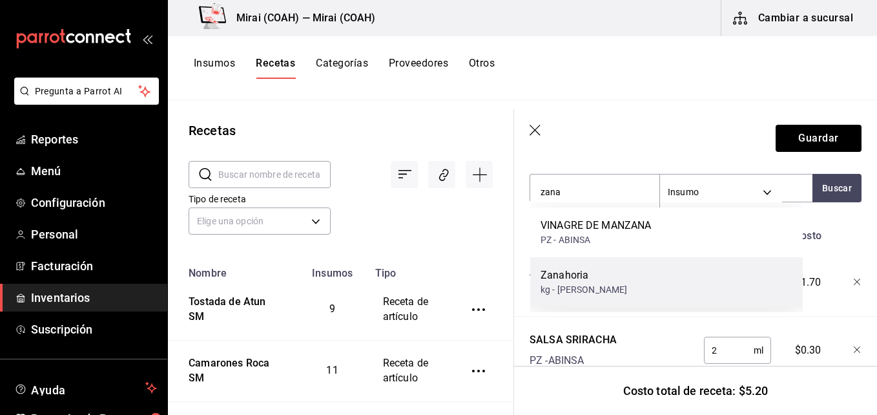
click at [602, 282] on div "Zanahoria" at bounding box center [584, 275] width 87 height 16
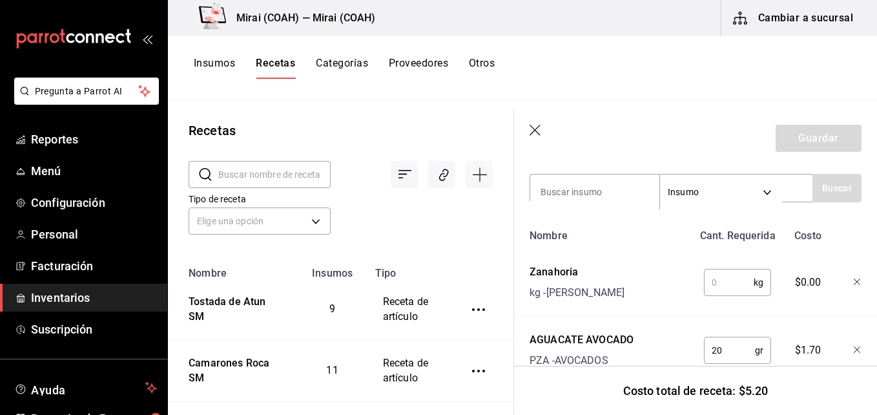
click at [719, 284] on input "text" at bounding box center [729, 282] width 50 height 26
click at [614, 196] on input at bounding box center [594, 191] width 129 height 27
click at [733, 285] on input "0.1" at bounding box center [729, 282] width 50 height 26
type input "0.01"
click at [618, 189] on input at bounding box center [594, 191] width 129 height 27
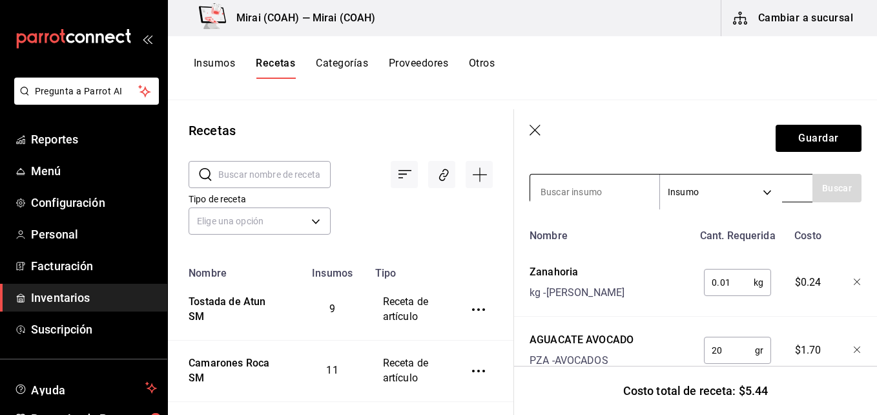
click at [575, 187] on input at bounding box center [594, 191] width 129 height 27
type input "camaron"
click at [837, 187] on button "Buscar" at bounding box center [837, 188] width 49 height 28
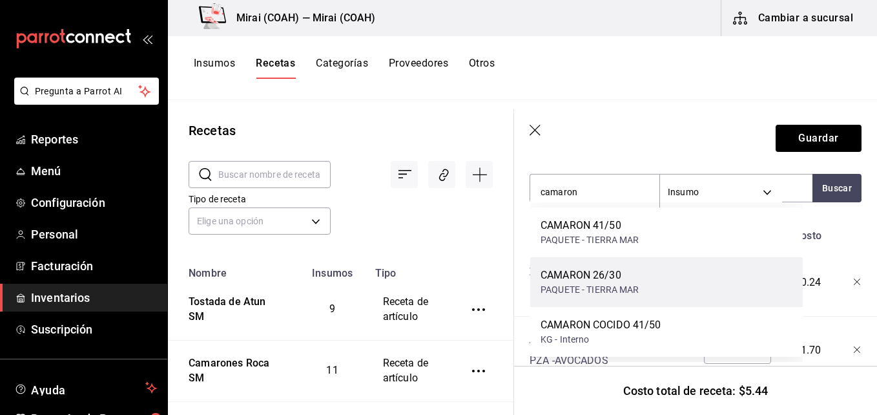
click at [576, 278] on div "CAMARON 26/30" at bounding box center [590, 275] width 99 height 16
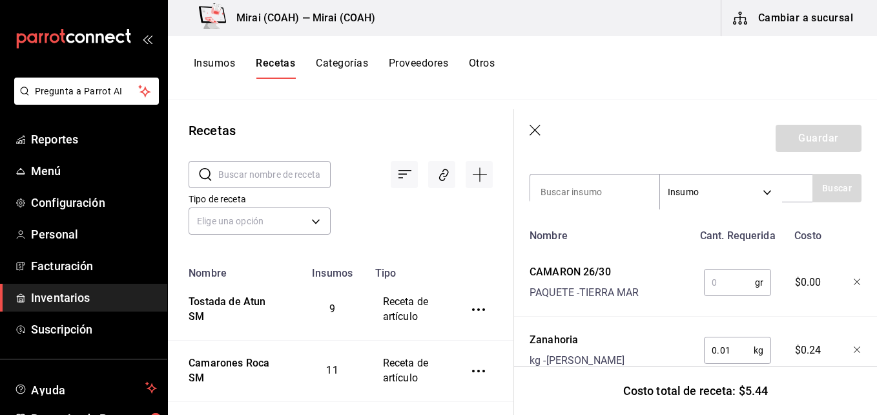
click at [714, 278] on input "text" at bounding box center [729, 282] width 51 height 26
type input "30"
click at [572, 194] on input at bounding box center [594, 191] width 129 height 27
click at [795, 140] on button "Guardar" at bounding box center [819, 138] width 86 height 27
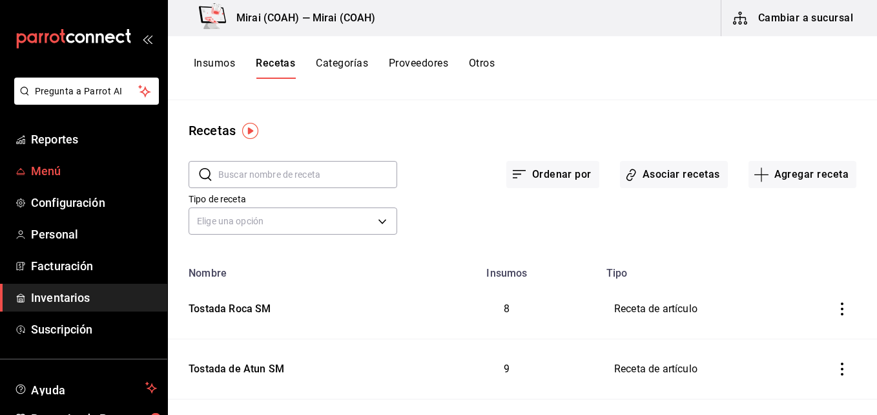
click at [56, 172] on span "Menú" at bounding box center [94, 170] width 126 height 17
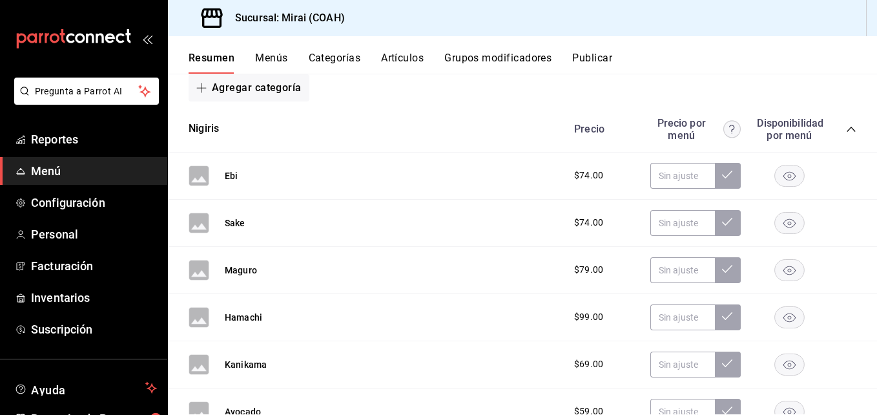
scroll to position [195, 0]
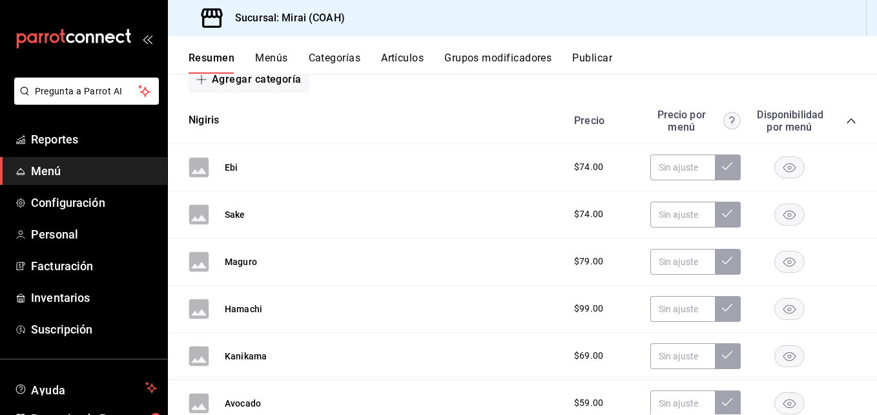
click at [576, 167] on span "$74.00" at bounding box center [588, 167] width 29 height 14
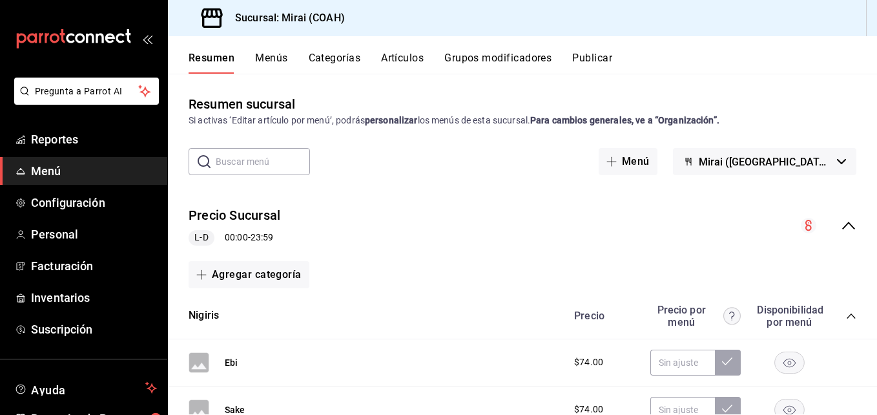
click at [272, 54] on button "Menús" at bounding box center [271, 63] width 32 height 22
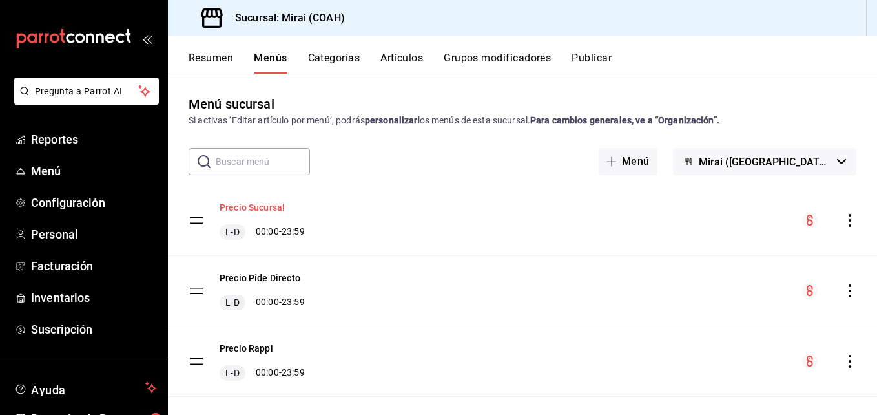
click at [258, 208] on button "Precio Sucursal" at bounding box center [252, 207] width 65 height 13
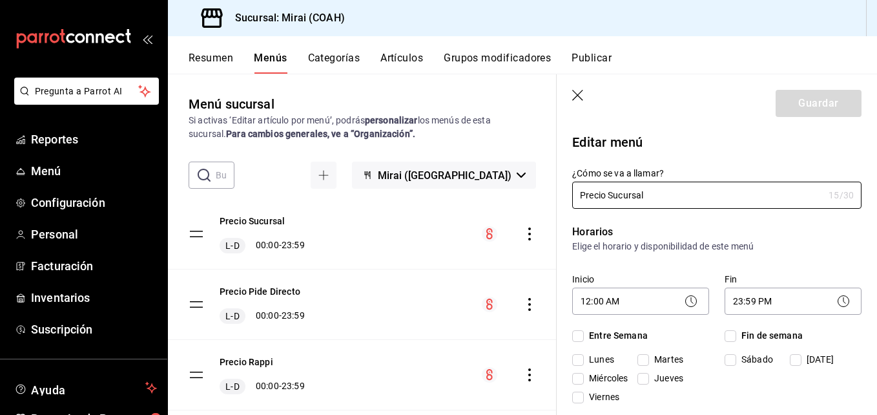
checkbox input "true"
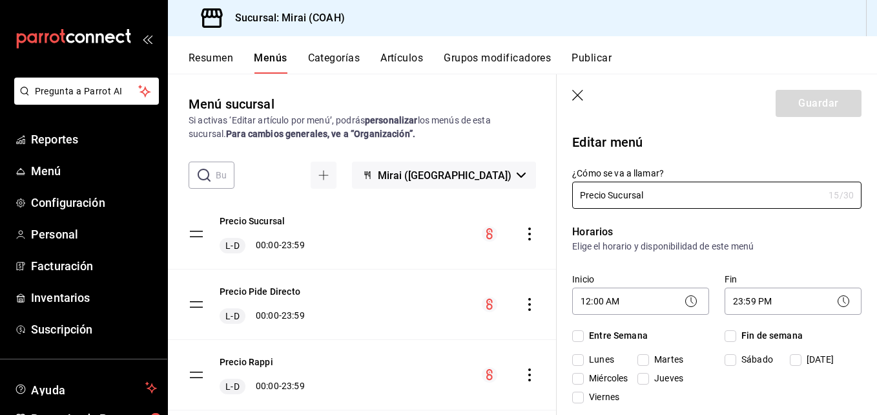
checkbox input "true"
click at [336, 52] on button "Categorías" at bounding box center [334, 63] width 52 height 22
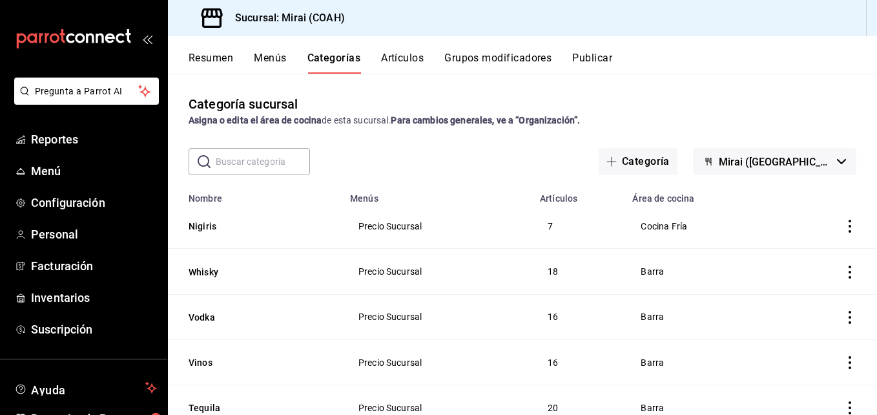
click at [291, 165] on input "text" at bounding box center [263, 162] width 94 height 26
click at [366, 145] on div "Categoría sucursal Asigna o edita el área de cocina de esta sucursal. Para camb…" at bounding box center [522, 244] width 709 height 341
click at [399, 56] on button "Artículos" at bounding box center [402, 63] width 43 height 22
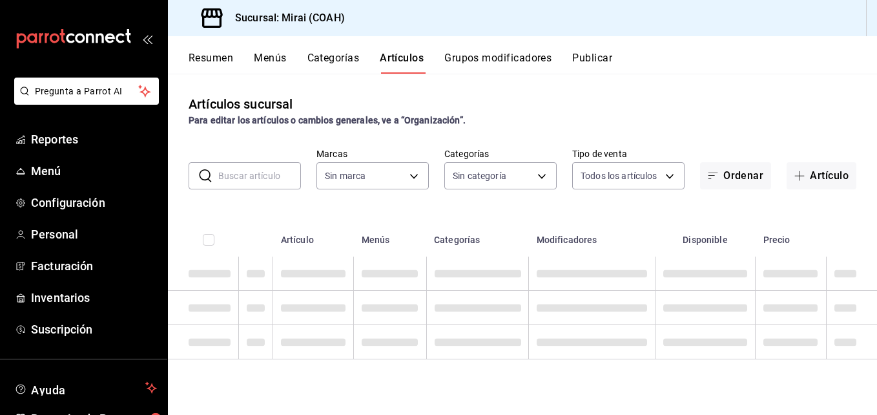
type input "183a807c-22b5-455a-989e-9c50dfc5d7ed"
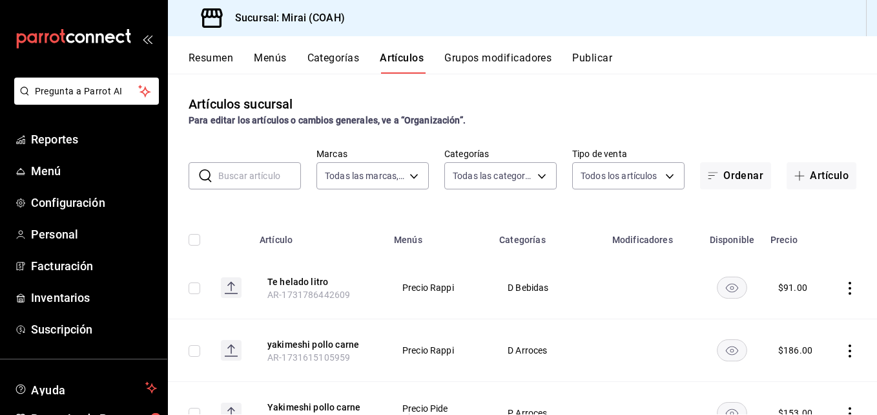
type input "0dea88d3-62a2-4a50-b849-92a092e0be31,82377a20-6673-487a-ba65-8d9646d03522,c22a9…"
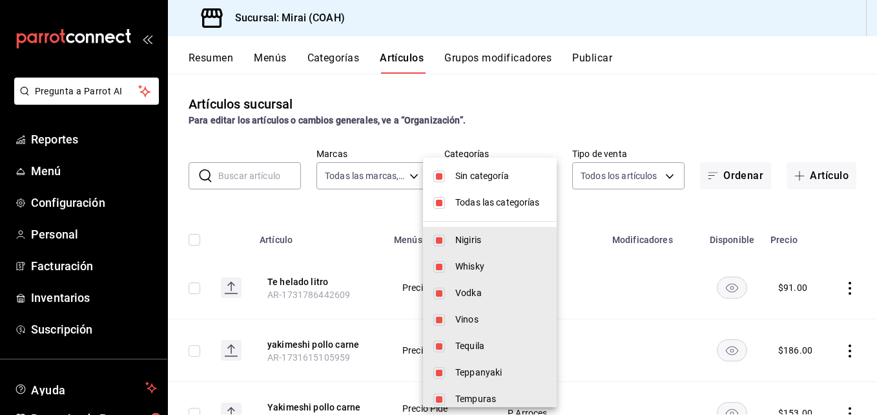
click at [531, 180] on body "Pregunta a Parrot AI Reportes Menú Configuración Personal Facturación Inventari…" at bounding box center [438, 207] width 877 height 415
click at [538, 124] on div at bounding box center [438, 207] width 877 height 415
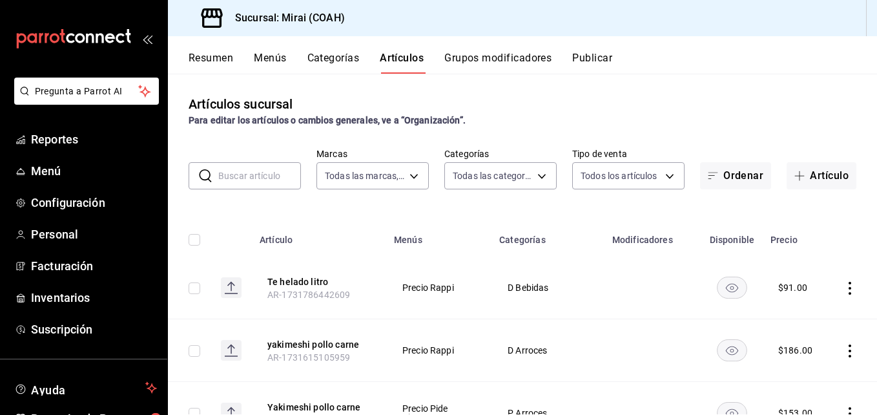
click at [782, 288] on div "$ 91.00" at bounding box center [793, 287] width 29 height 13
click at [222, 61] on button "Resumen" at bounding box center [211, 63] width 45 height 22
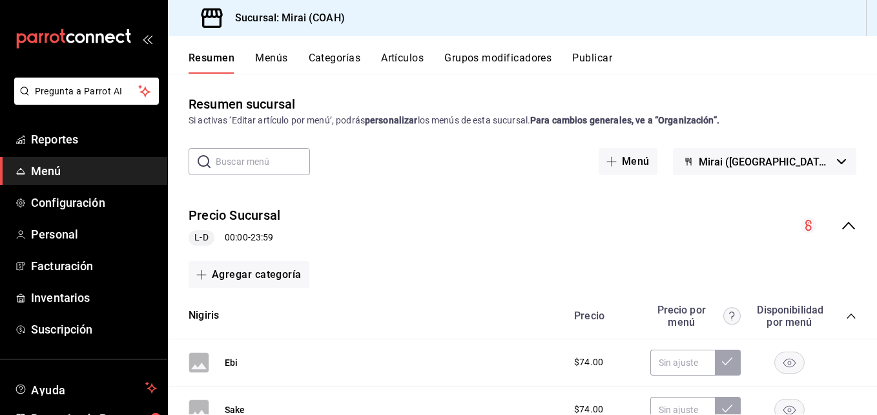
click at [344, 54] on button "Categorías" at bounding box center [335, 63] width 52 height 22
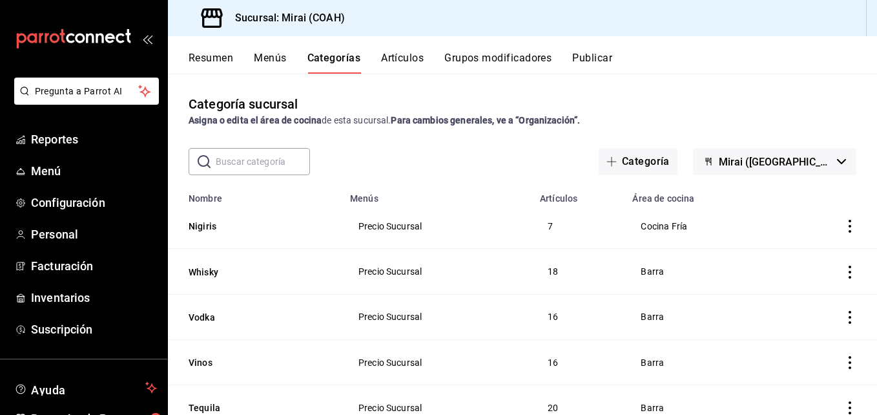
click at [417, 59] on button "Artículos" at bounding box center [402, 63] width 43 height 22
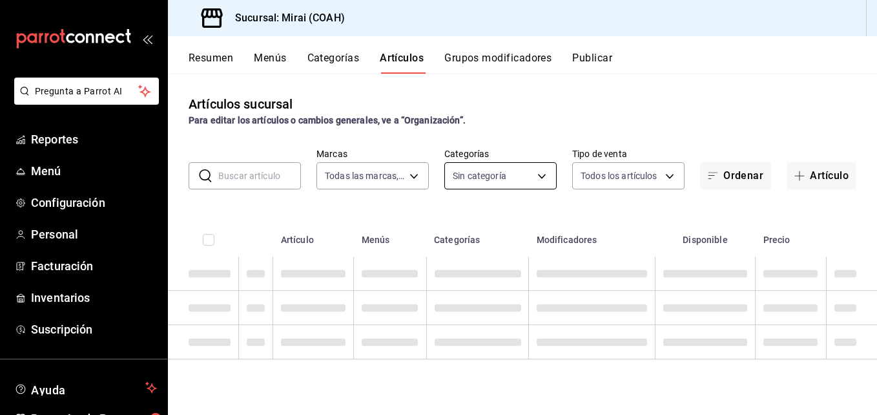
type input "183a807c-22b5-455a-989e-9c50dfc5d7ed"
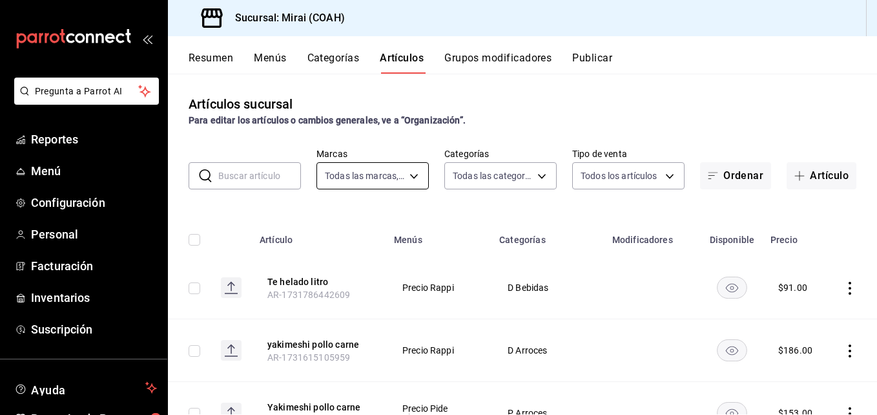
type input "0dea88d3-62a2-4a50-b849-92a092e0be31,82377a20-6673-487a-ba65-8d9646d03522,c22a9…"
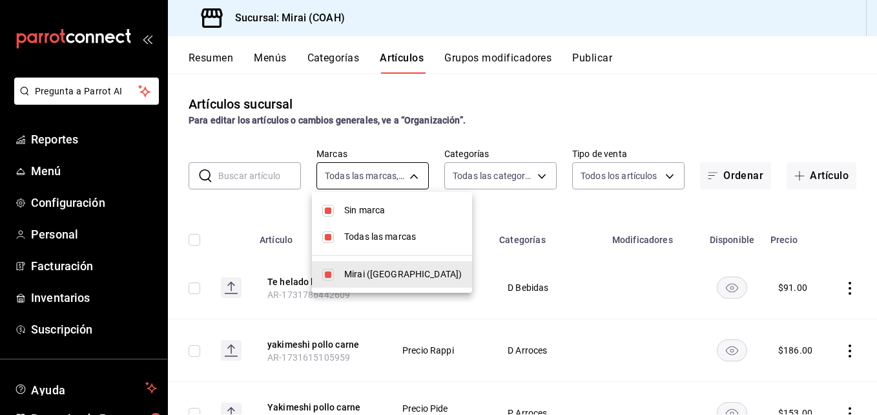
click at [410, 178] on body "Pregunta a Parrot AI Reportes Menú Configuración Personal Facturación Inventari…" at bounding box center [438, 207] width 877 height 415
click at [467, 205] on div at bounding box center [438, 207] width 877 height 415
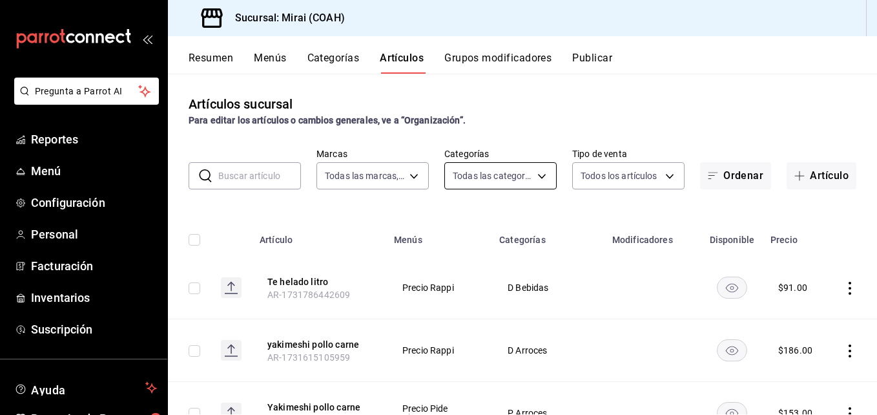
click at [538, 178] on body "Pregunta a Parrot AI Reportes Menú Configuración Personal Facturación Inventari…" at bounding box center [438, 207] width 877 height 415
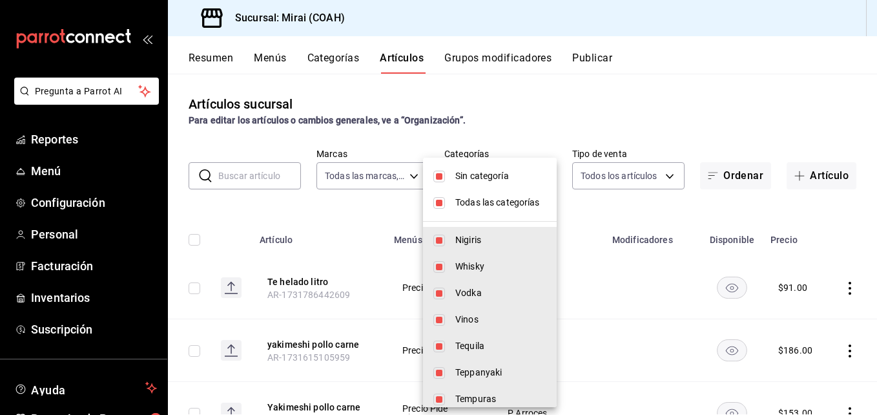
click at [538, 178] on span "Sin categoría" at bounding box center [501, 176] width 91 height 14
click at [454, 175] on li "Sin categoría" at bounding box center [490, 176] width 134 height 26
checkbox input "true"
click at [445, 202] on li "Todas las categorías" at bounding box center [490, 202] width 134 height 26
checkbox input "false"
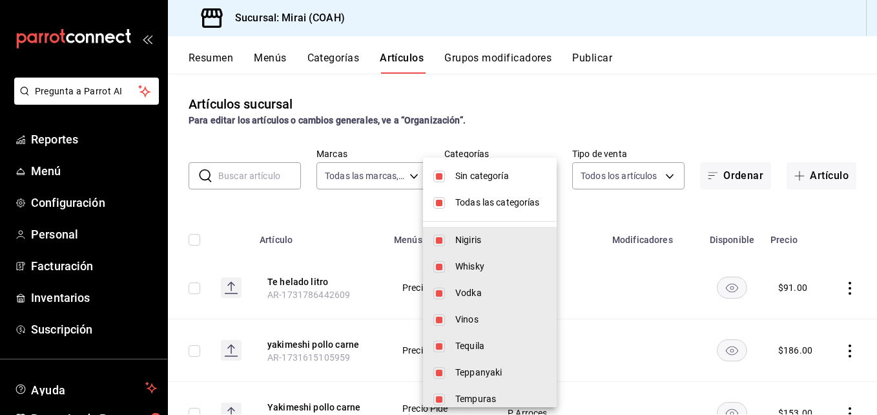
checkbox input "false"
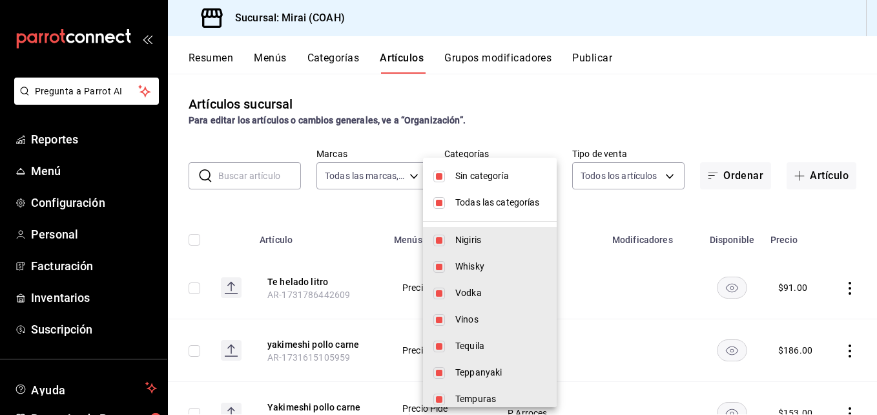
checkbox input "false"
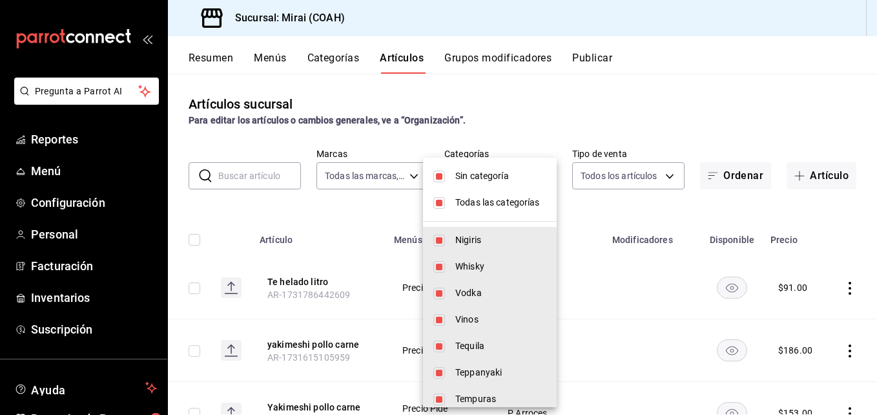
checkbox input "false"
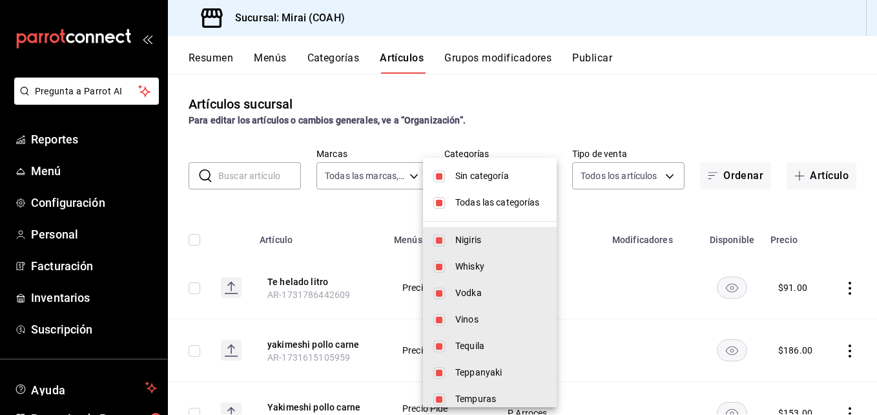
checkbox input "false"
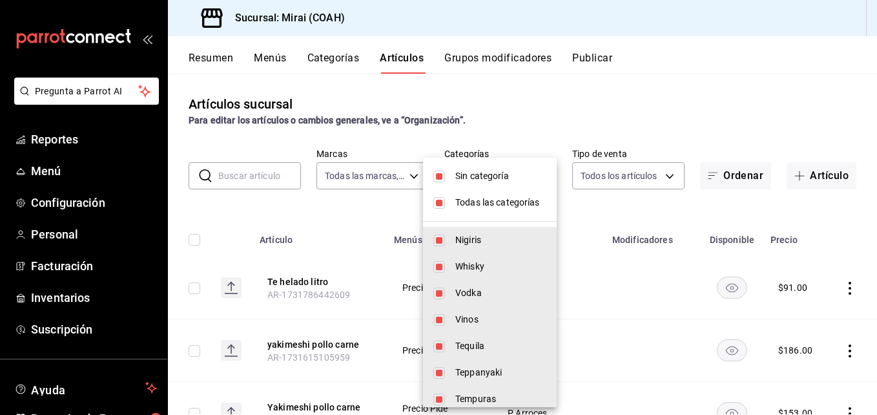
checkbox input "false"
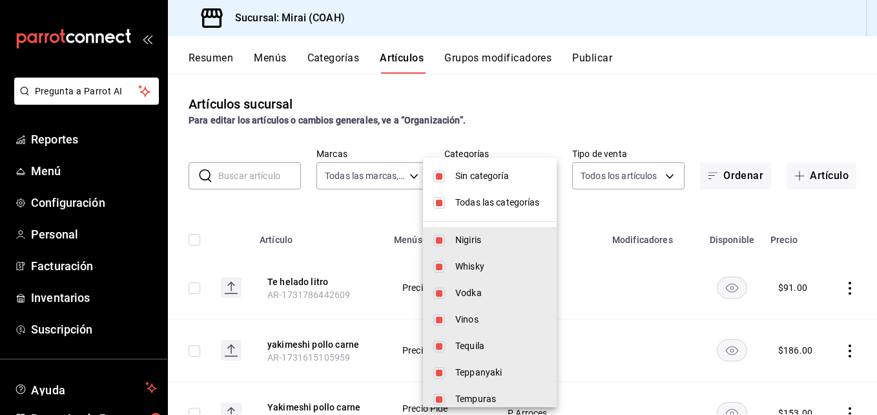
checkbox input "false"
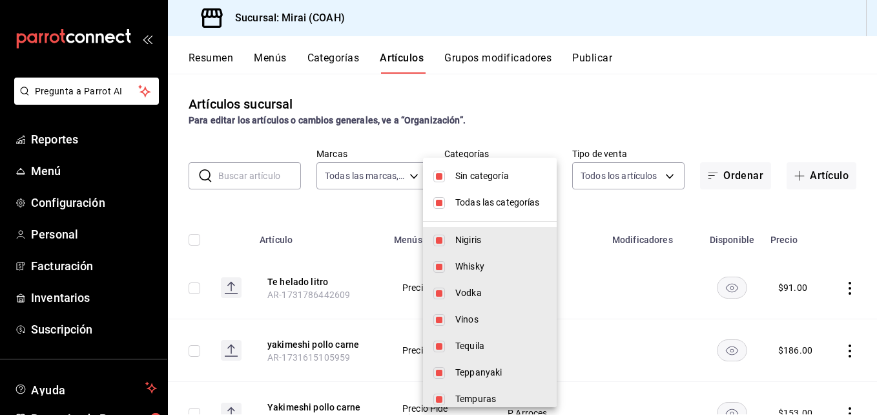
checkbox input "false"
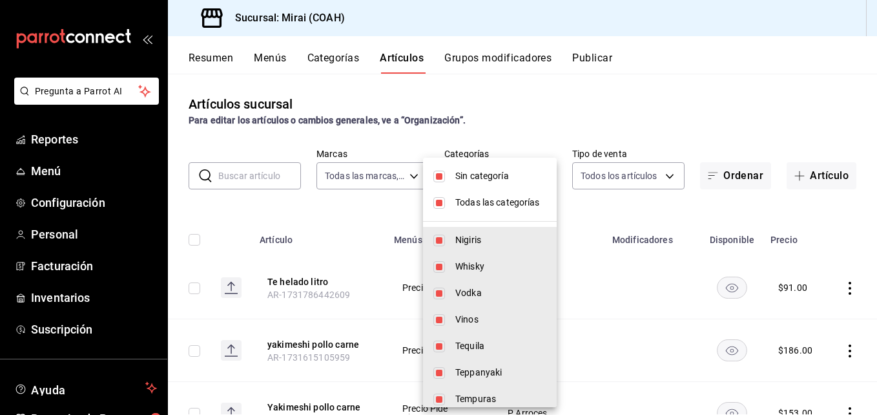
checkbox input "false"
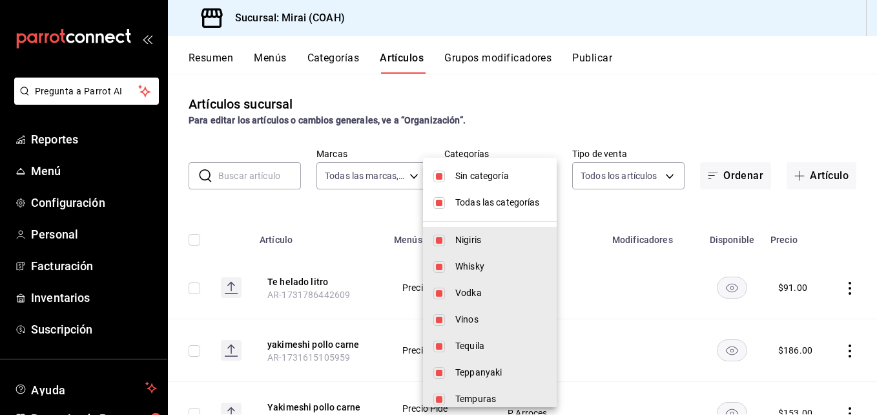
checkbox input "false"
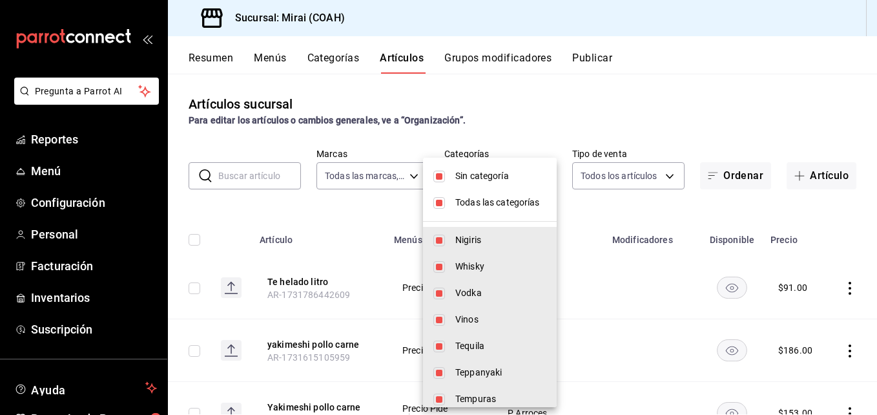
checkbox input "false"
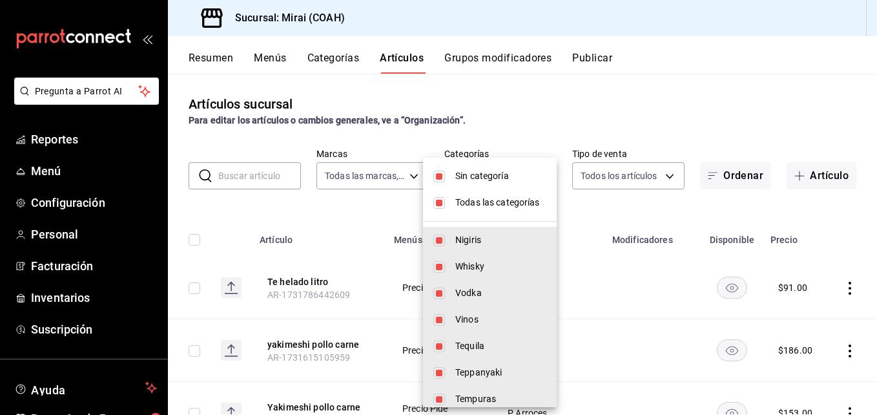
checkbox input "false"
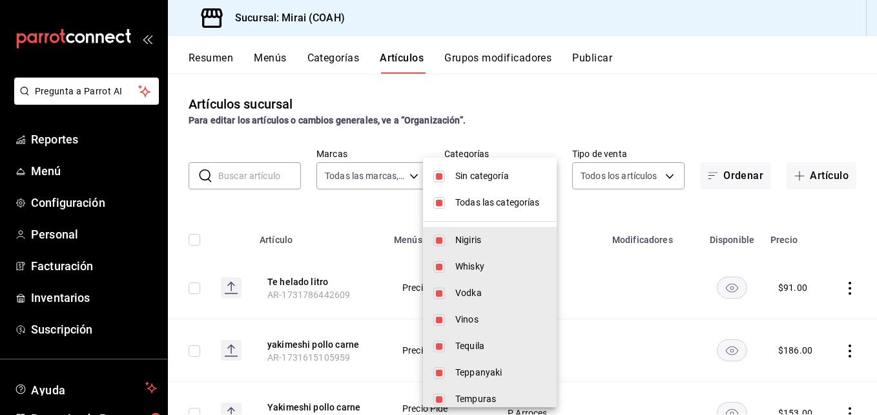
checkbox input "false"
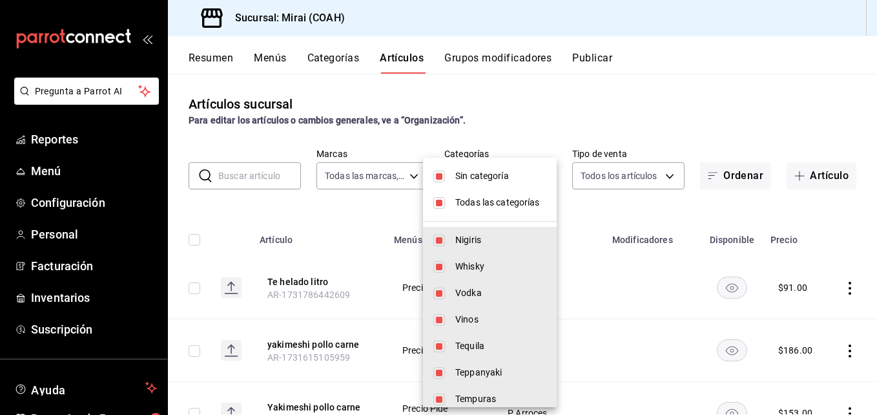
checkbox input "false"
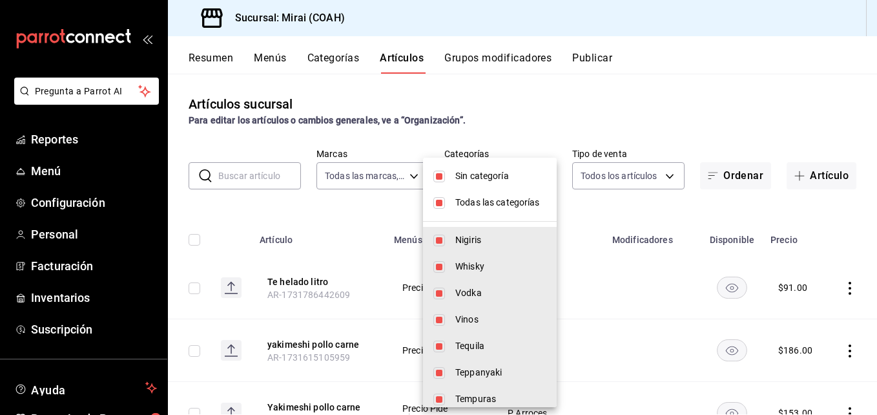
checkbox input "false"
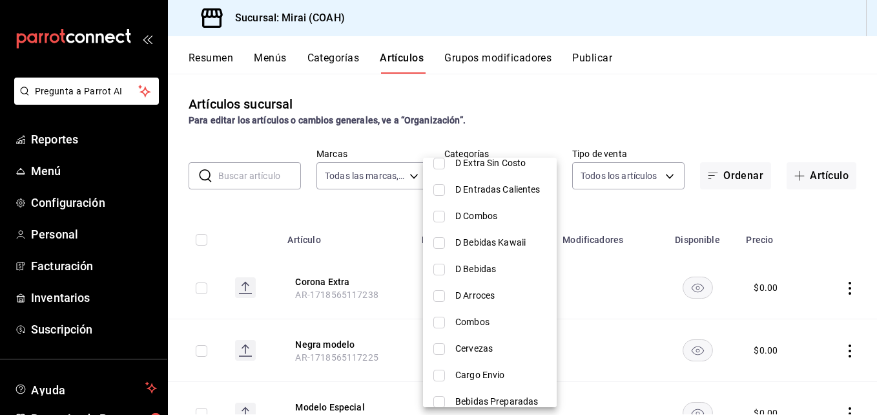
scroll to position [1600, 0]
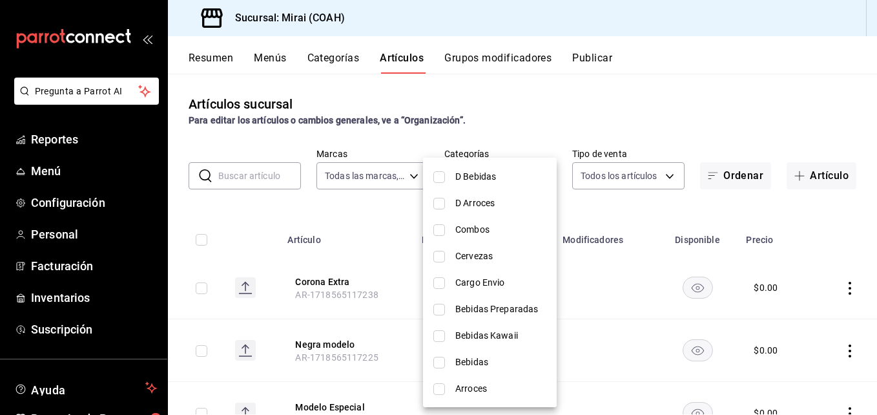
click at [445, 386] on input "checkbox" at bounding box center [440, 389] width 12 height 12
checkbox input "true"
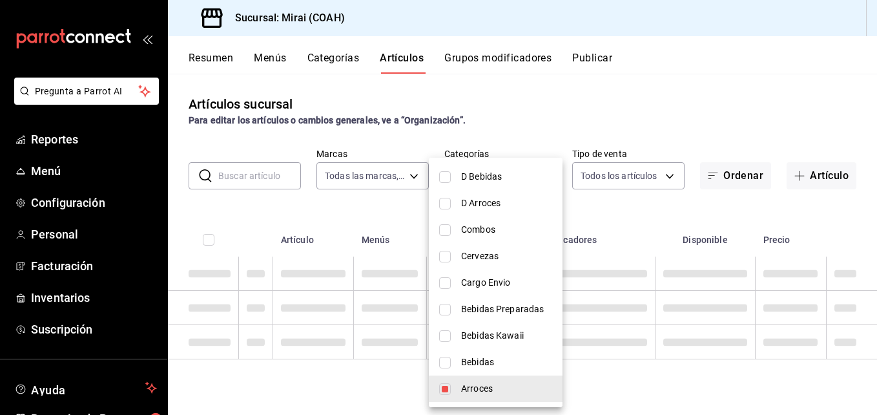
type input "7ddf9302-0c74-453b-82e0-33d866e74b7b"
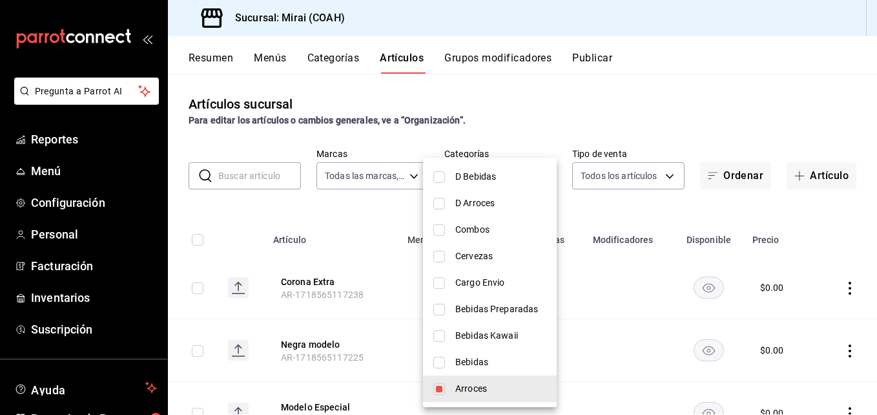
click at [443, 362] on input "checkbox" at bounding box center [440, 363] width 12 height 12
checkbox input "true"
type input "7ddf9302-0c74-453b-82e0-33d866e74b7b,a6a25fa1-0194-4f1e-b4b0-bd72c13ad1a7"
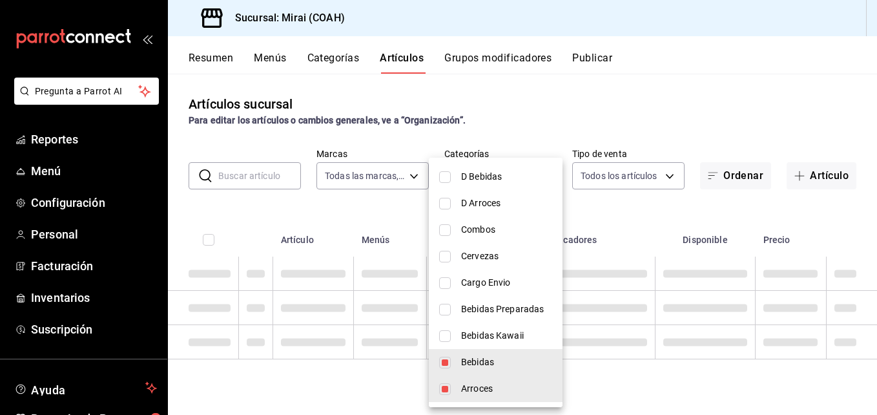
click at [442, 333] on input "checkbox" at bounding box center [445, 336] width 12 height 12
checkbox input "true"
type input "7ddf9302-0c74-453b-82e0-33d866e74b7b,a6a25fa1-0194-4f1e-b4b0-bd72c13ad1a7,54e2a…"
click at [446, 308] on input "checkbox" at bounding box center [445, 310] width 12 height 12
checkbox input "true"
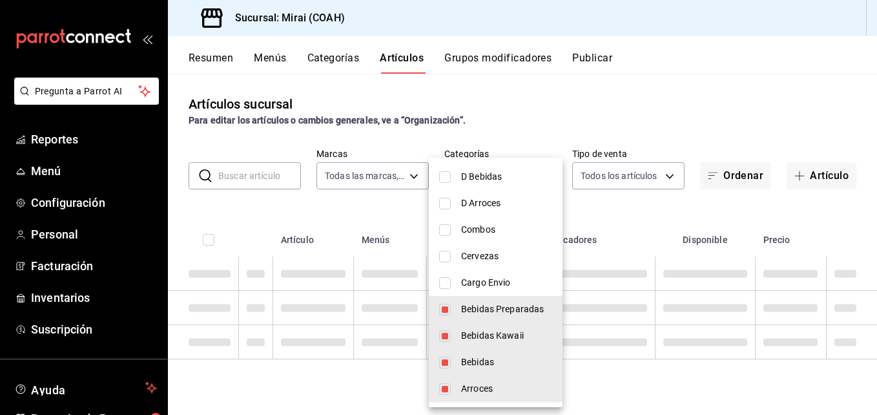
click at [446, 251] on li "Cervezas" at bounding box center [496, 256] width 134 height 26
type input "7ddf9302-0c74-453b-82e0-33d866e74b7b,a6a25fa1-0194-4f1e-b4b0-bd72c13ad1a7,54e2a…"
checkbox input "true"
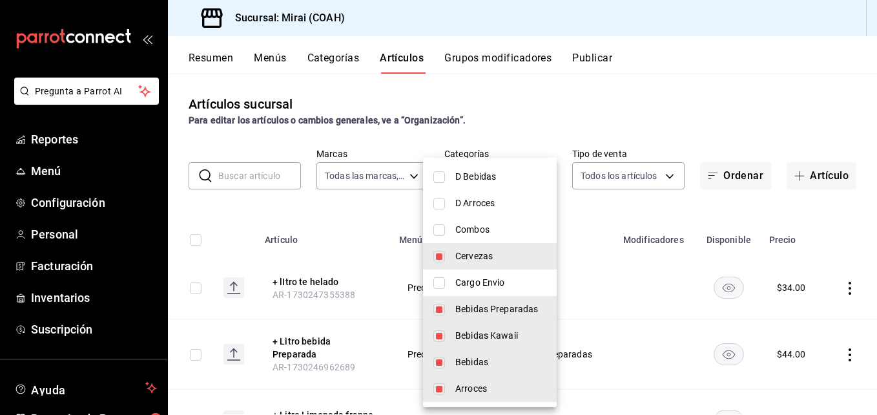
click at [443, 225] on input "checkbox" at bounding box center [440, 230] width 12 height 12
checkbox input "true"
type input "7ddf9302-0c74-453b-82e0-33d866e74b7b,a6a25fa1-0194-4f1e-b4b0-bd72c13ad1a7,54e2a…"
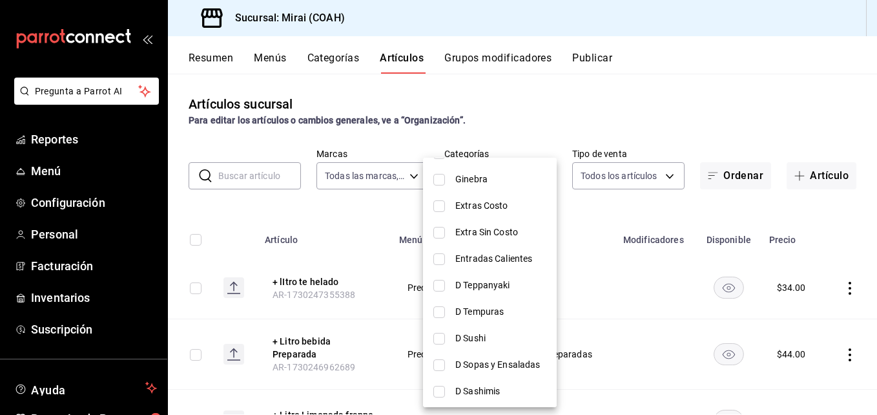
scroll to position [1083, 0]
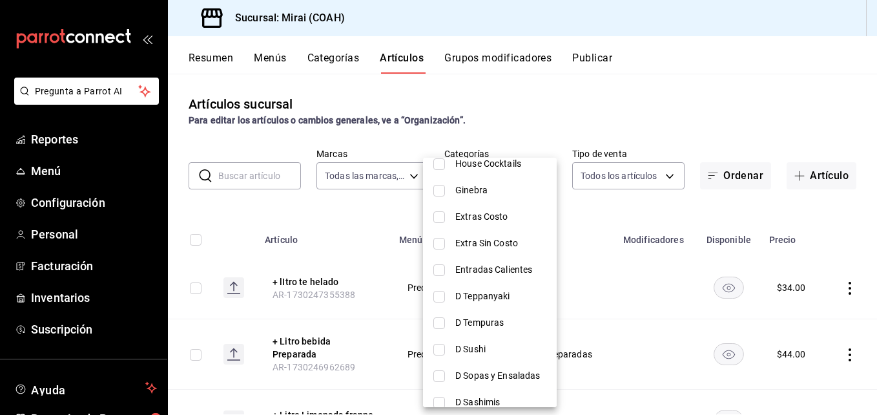
click at [439, 269] on input "checkbox" at bounding box center [440, 270] width 12 height 12
checkbox input "true"
type input "7ddf9302-0c74-453b-82e0-33d866e74b7b,a6a25fa1-0194-4f1e-b4b0-bd72c13ad1a7,54e2a…"
click at [441, 217] on input "checkbox" at bounding box center [440, 217] width 12 height 12
checkbox input "true"
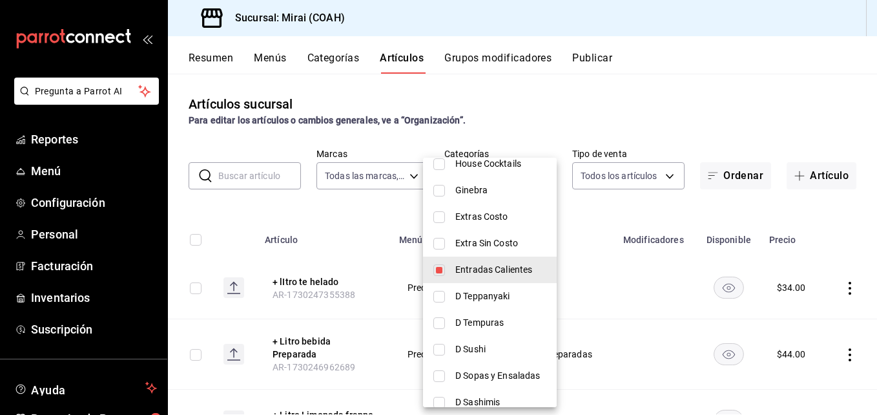
type input "7ddf9302-0c74-453b-82e0-33d866e74b7b,a6a25fa1-0194-4f1e-b4b0-bd72c13ad1a7,54e2a…"
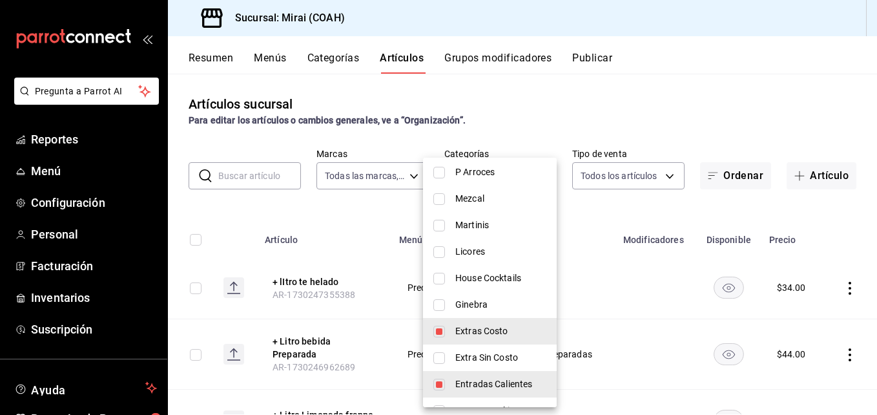
drag, startPoint x: 568, startPoint y: 308, endPoint x: 568, endPoint y: 295, distance: 12.9
click at [568, 295] on div at bounding box center [438, 207] width 877 height 415
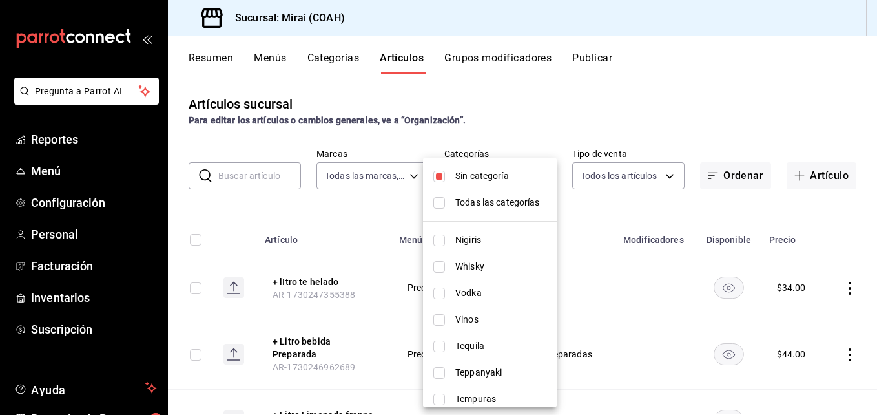
click at [534, 174] on body "Pregunta a Parrot AI Reportes Menú Configuración Personal Facturación Inventari…" at bounding box center [438, 207] width 877 height 415
click at [436, 238] on input "checkbox" at bounding box center [440, 241] width 12 height 12
checkbox input "true"
type input "7ddf9302-0c74-453b-82e0-33d866e74b7b,a6a25fa1-0194-4f1e-b4b0-bd72c13ad1a7,54e2a…"
click at [442, 267] on input "checkbox" at bounding box center [440, 267] width 12 height 12
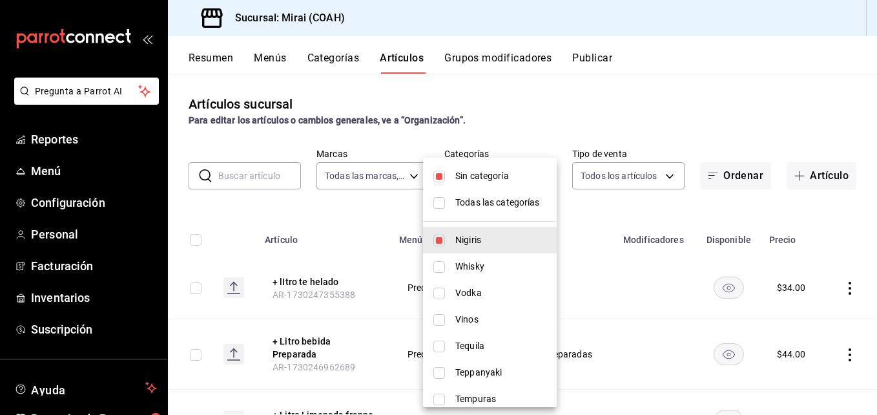
checkbox input "true"
type input "7ddf9302-0c74-453b-82e0-33d866e74b7b,a6a25fa1-0194-4f1e-b4b0-bd72c13ad1a7,54e2a…"
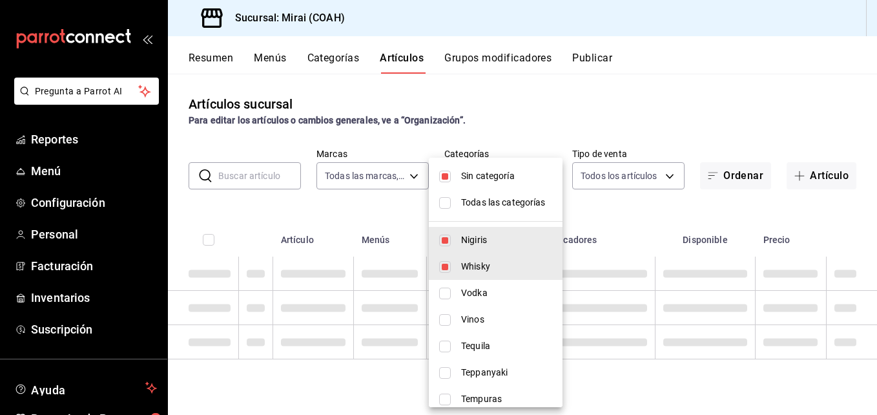
click at [448, 289] on input "checkbox" at bounding box center [445, 294] width 12 height 12
checkbox input "true"
type input "7ddf9302-0c74-453b-82e0-33d866e74b7b,a6a25fa1-0194-4f1e-b4b0-bd72c13ad1a7,54e2a…"
click at [446, 318] on input "checkbox" at bounding box center [445, 320] width 12 height 12
checkbox input "true"
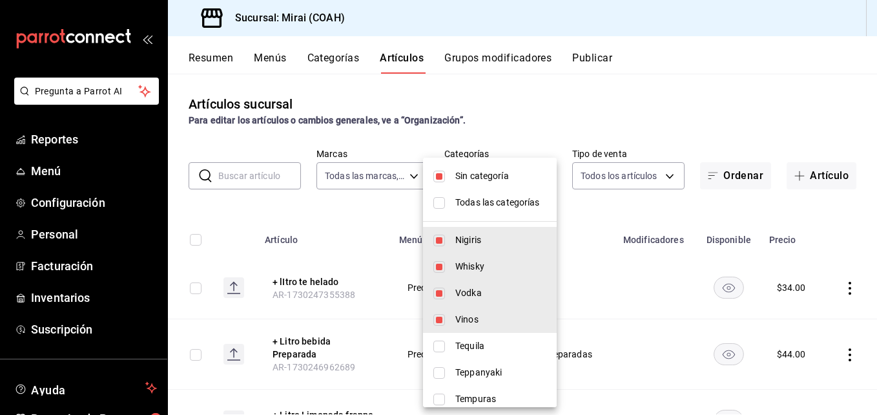
click at [447, 349] on li "Tequila" at bounding box center [490, 346] width 134 height 26
type input "7ddf9302-0c74-453b-82e0-33d866e74b7b,a6a25fa1-0194-4f1e-b4b0-bd72c13ad1a7,54e2a…"
checkbox input "true"
click at [448, 370] on li "Teppanyaki" at bounding box center [490, 372] width 134 height 26
type input "7ddf9302-0c74-453b-82e0-33d866e74b7b,a6a25fa1-0194-4f1e-b4b0-bd72c13ad1a7,54e2a…"
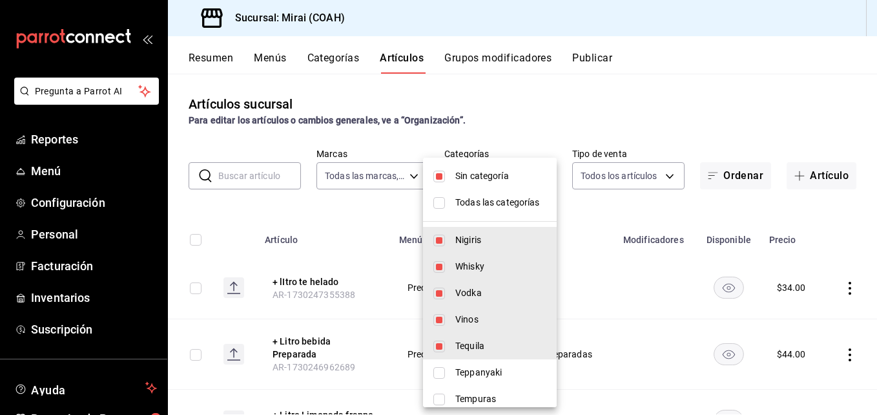
checkbox input "true"
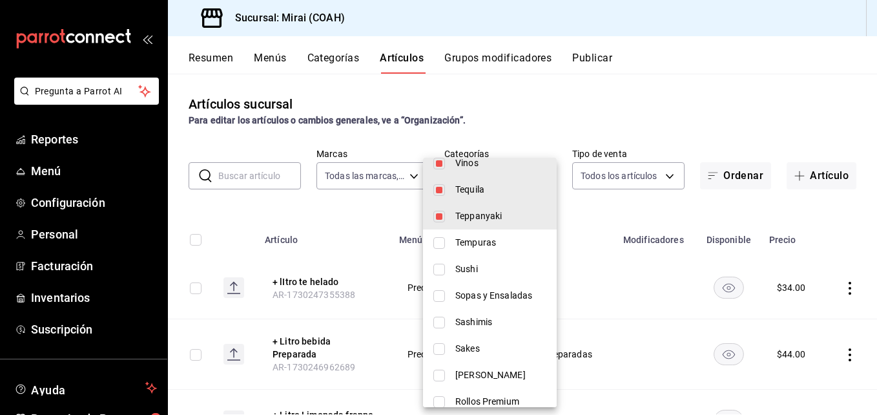
scroll to position [181, 0]
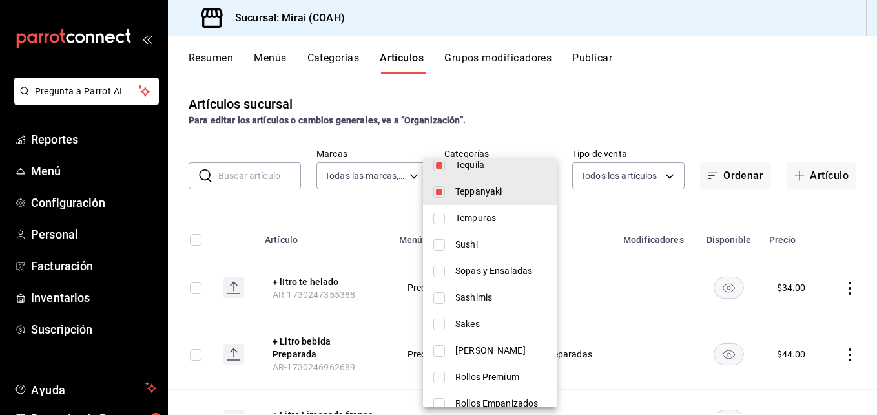
click at [441, 218] on input "checkbox" at bounding box center [440, 219] width 12 height 12
checkbox input "true"
type input "7ddf9302-0c74-453b-82e0-33d866e74b7b,a6a25fa1-0194-4f1e-b4b0-bd72c13ad1a7,54e2a…"
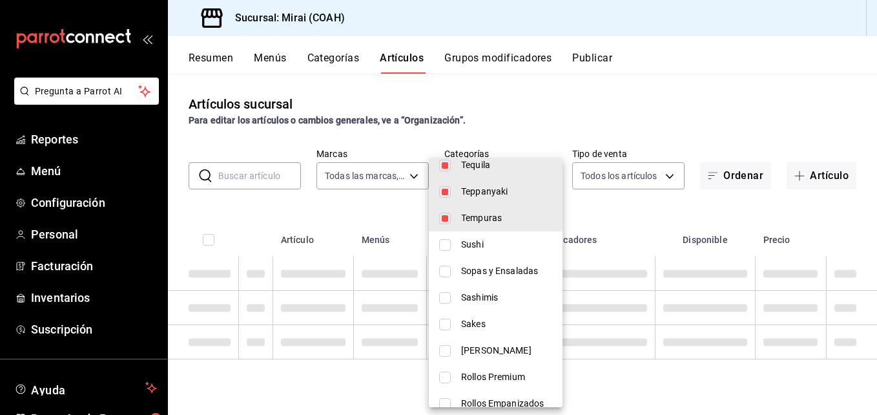
click at [441, 243] on input "checkbox" at bounding box center [445, 245] width 12 height 12
checkbox input "true"
type input "7ddf9302-0c74-453b-82e0-33d866e74b7b,a6a25fa1-0194-4f1e-b4b0-bd72c13ad1a7,54e2a…"
click at [444, 269] on input "checkbox" at bounding box center [445, 272] width 12 height 12
checkbox input "true"
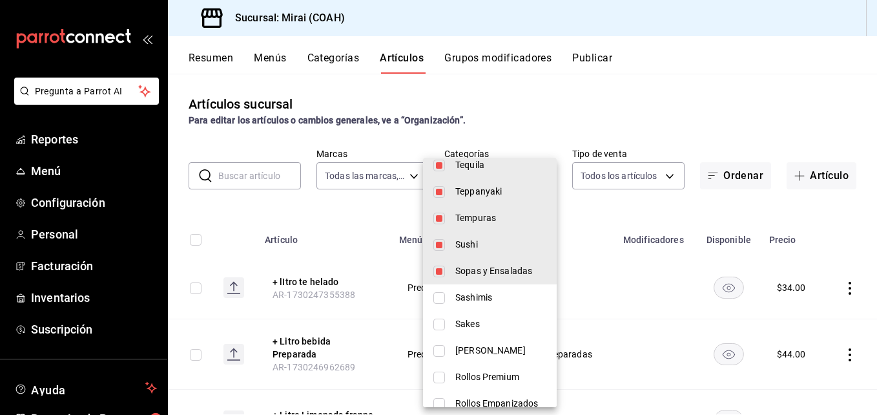
click at [445, 295] on li "Sashimis" at bounding box center [490, 297] width 134 height 26
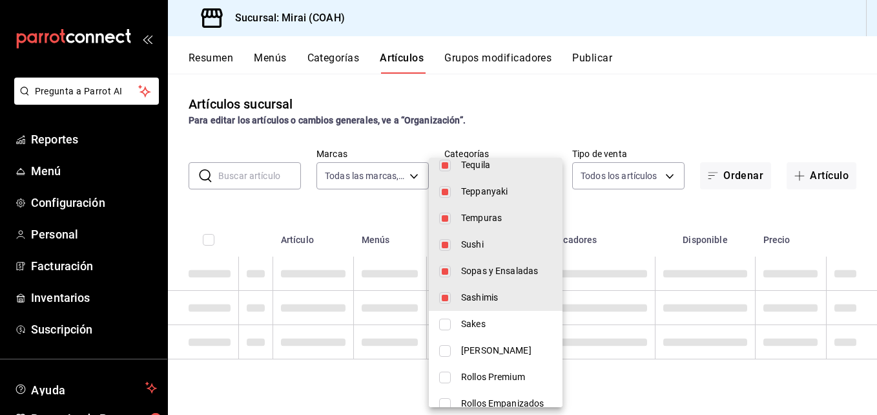
type input "7ddf9302-0c74-453b-82e0-33d866e74b7b,a6a25fa1-0194-4f1e-b4b0-bd72c13ad1a7,54e2a…"
checkbox input "true"
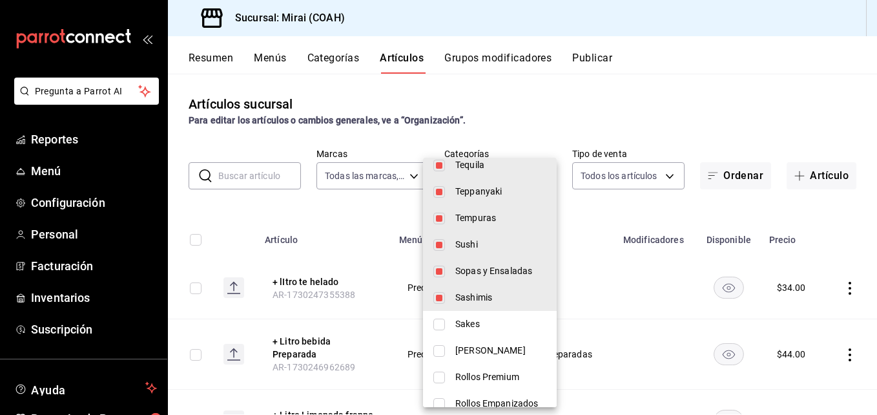
click at [443, 324] on input "checkbox" at bounding box center [440, 325] width 12 height 12
checkbox input "true"
type input "7ddf9302-0c74-453b-82e0-33d866e74b7b,a6a25fa1-0194-4f1e-b4b0-bd72c13ad1a7,54e2a…"
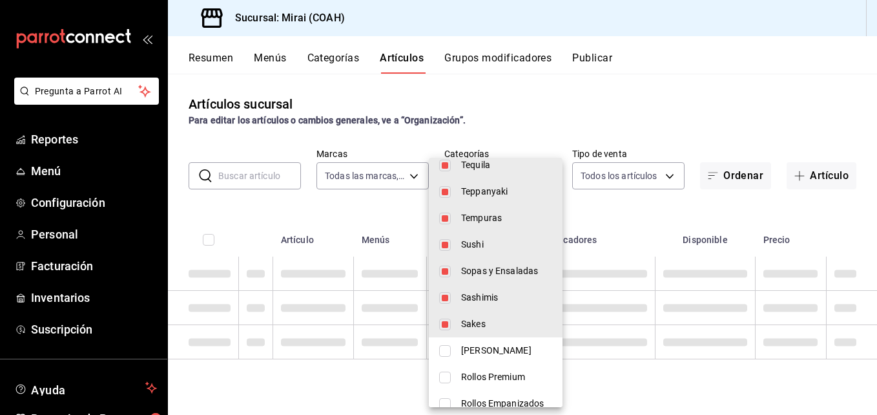
click at [445, 346] on input "checkbox" at bounding box center [445, 351] width 12 height 12
checkbox input "true"
click at [446, 376] on li "Rollos Premium" at bounding box center [496, 377] width 134 height 26
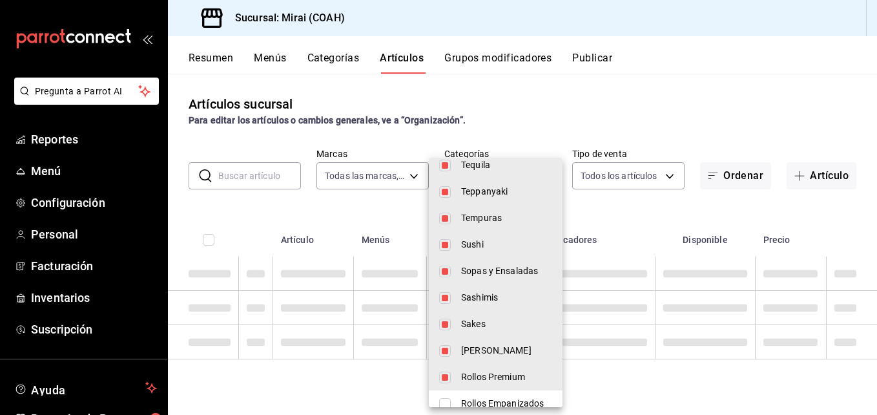
type input "7ddf9302-0c74-453b-82e0-33d866e74b7b,a6a25fa1-0194-4f1e-b4b0-bd72c13ad1a7,54e2a…"
checkbox input "true"
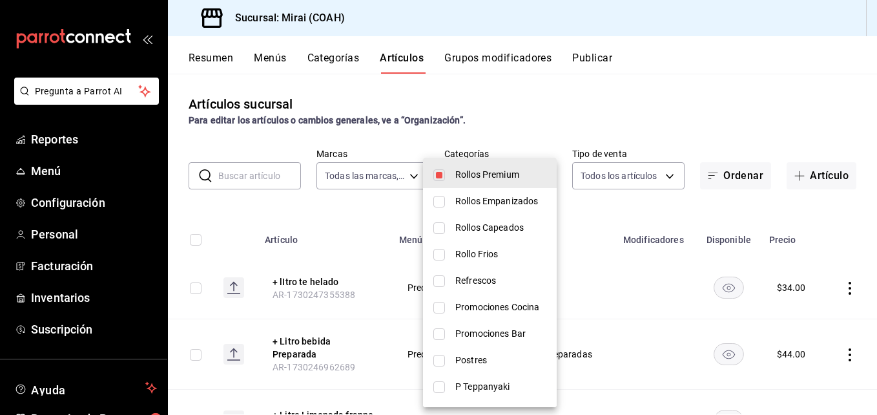
scroll to position [388, 0]
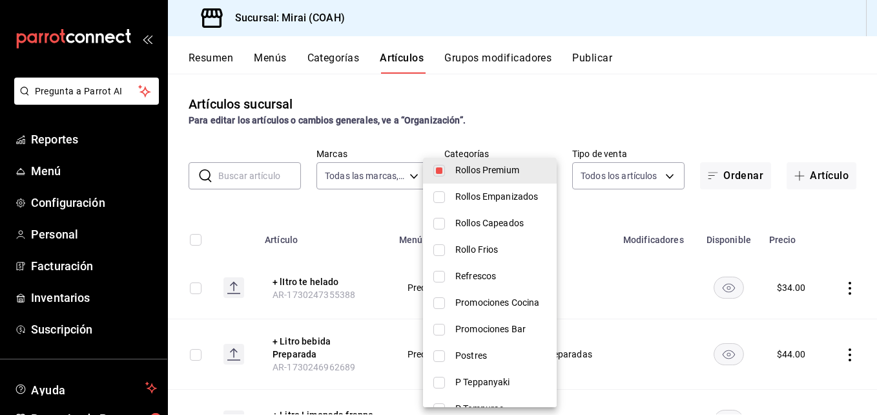
click at [442, 196] on input "checkbox" at bounding box center [440, 197] width 12 height 12
checkbox input "true"
type input "7ddf9302-0c74-453b-82e0-33d866e74b7b,a6a25fa1-0194-4f1e-b4b0-bd72c13ad1a7,54e2a…"
click at [441, 222] on input "checkbox" at bounding box center [440, 224] width 12 height 12
checkbox input "true"
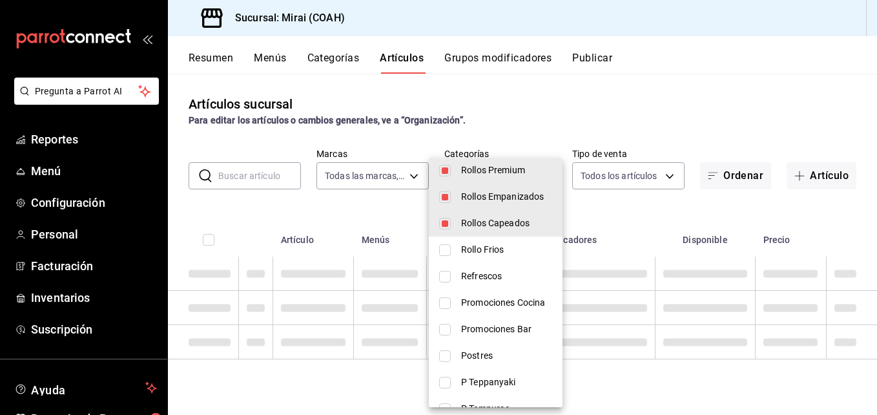
click at [441, 247] on input "checkbox" at bounding box center [445, 250] width 12 height 12
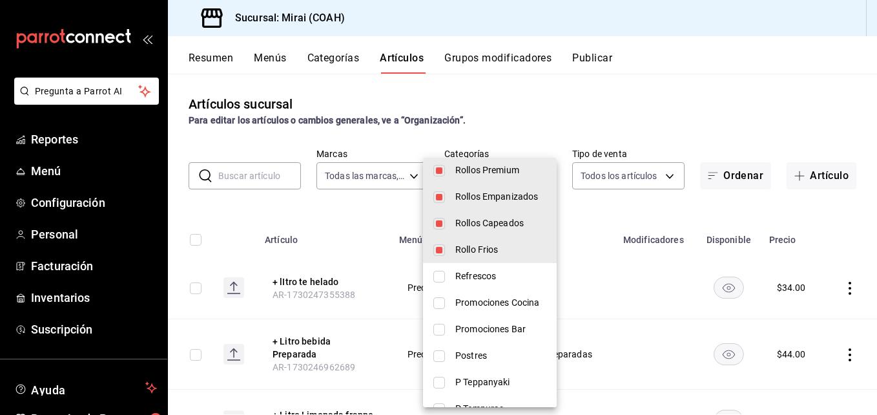
click at [443, 275] on input "checkbox" at bounding box center [440, 277] width 12 height 12
click at [446, 301] on li "Promociones Cocina" at bounding box center [490, 302] width 134 height 26
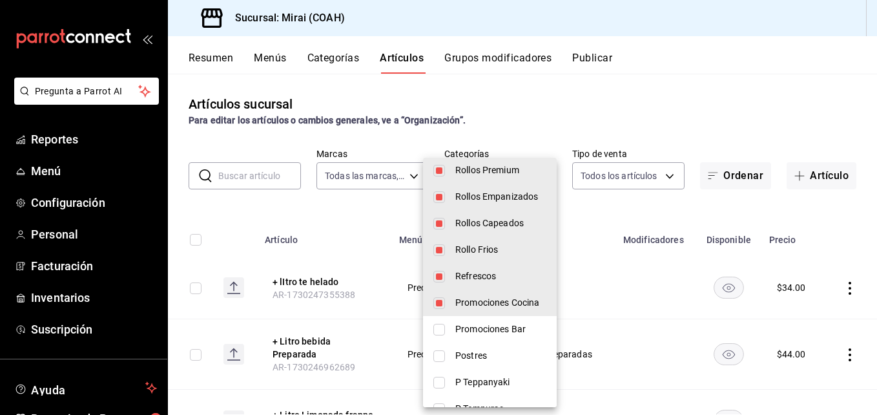
click at [447, 331] on li "Promociones Bar" at bounding box center [490, 329] width 134 height 26
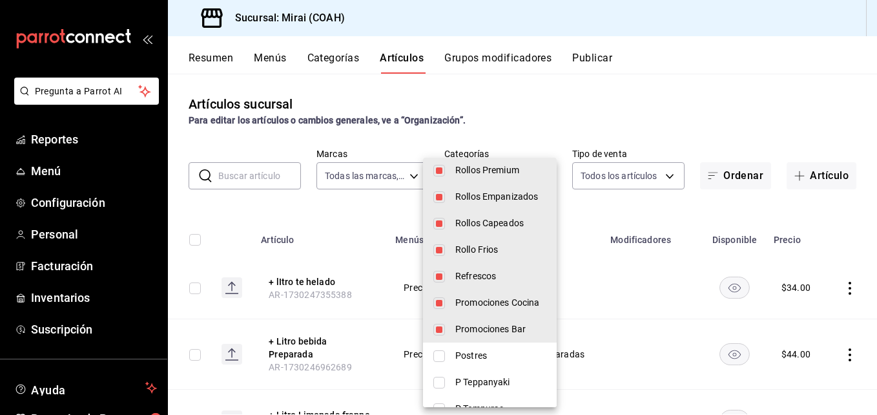
click at [447, 359] on li "Postres" at bounding box center [490, 355] width 134 height 26
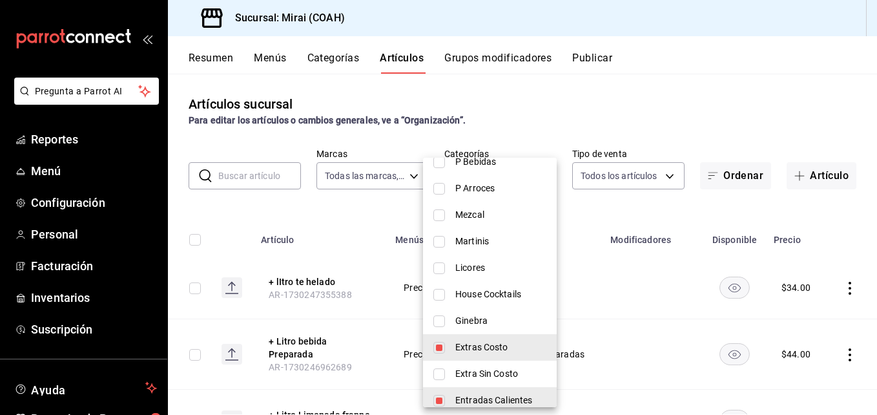
scroll to position [956, 0]
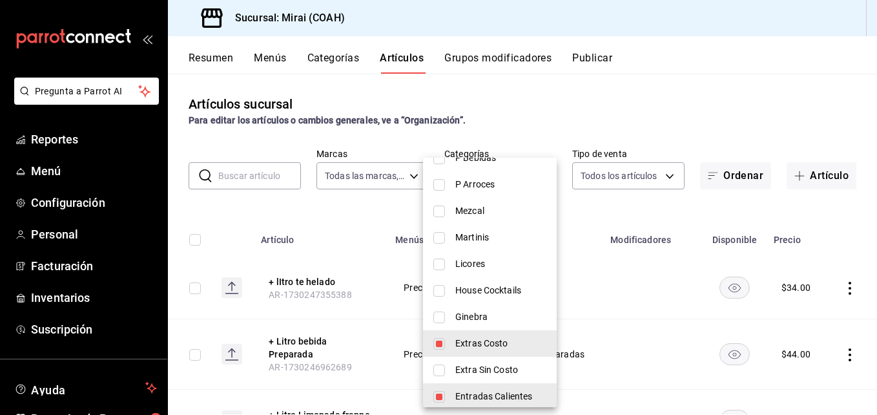
click at [443, 210] on input "checkbox" at bounding box center [440, 211] width 12 height 12
click at [443, 238] on input "checkbox" at bounding box center [440, 238] width 12 height 12
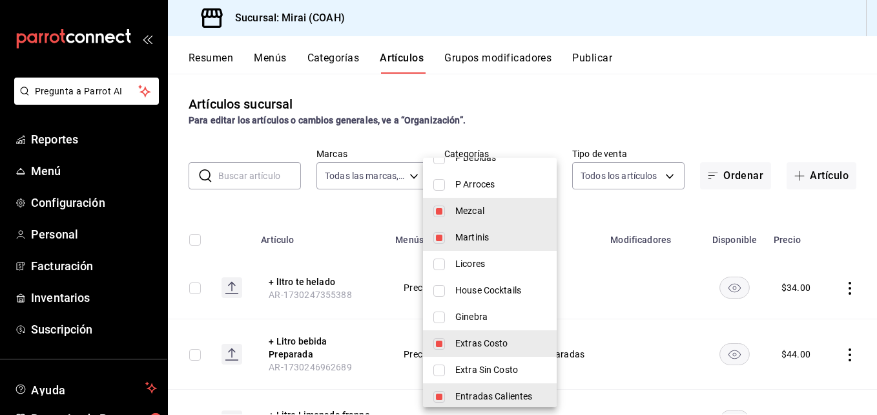
click at [445, 258] on input "checkbox" at bounding box center [440, 264] width 12 height 12
click at [444, 291] on input "checkbox" at bounding box center [440, 291] width 12 height 12
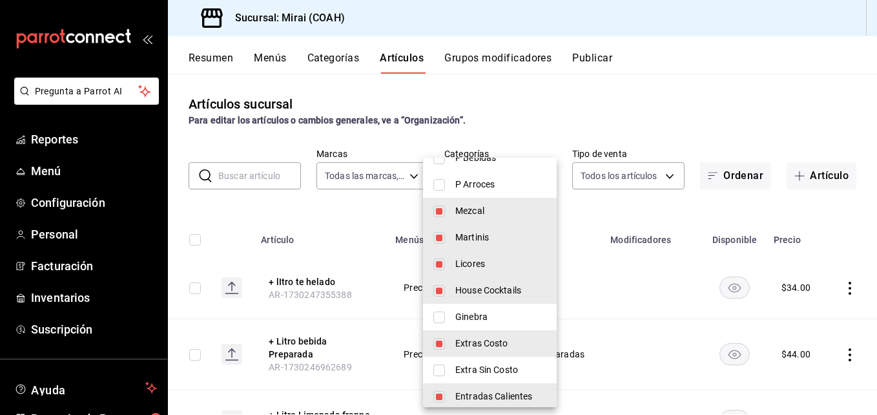
click at [445, 317] on input "checkbox" at bounding box center [440, 317] width 12 height 12
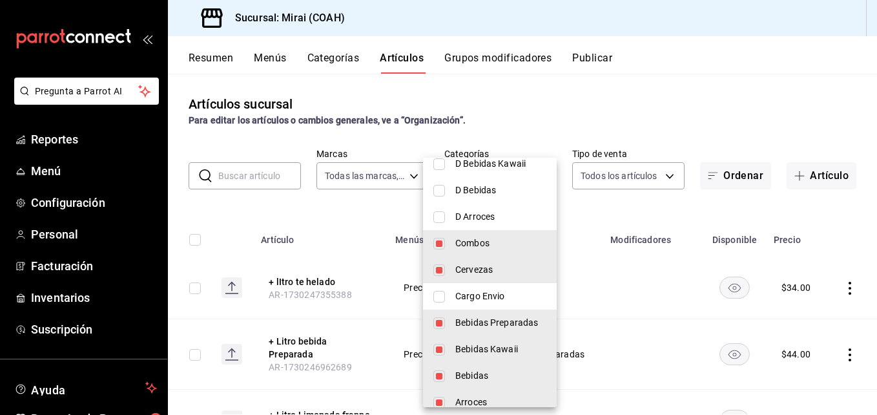
scroll to position [1600, 0]
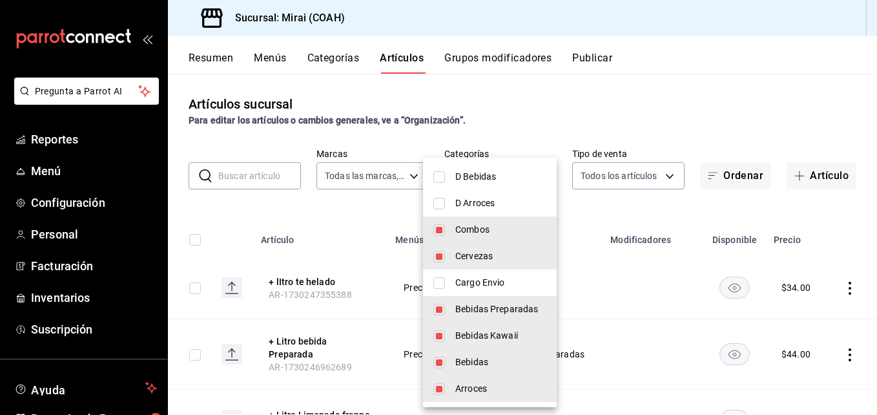
click at [592, 198] on div at bounding box center [438, 207] width 877 height 415
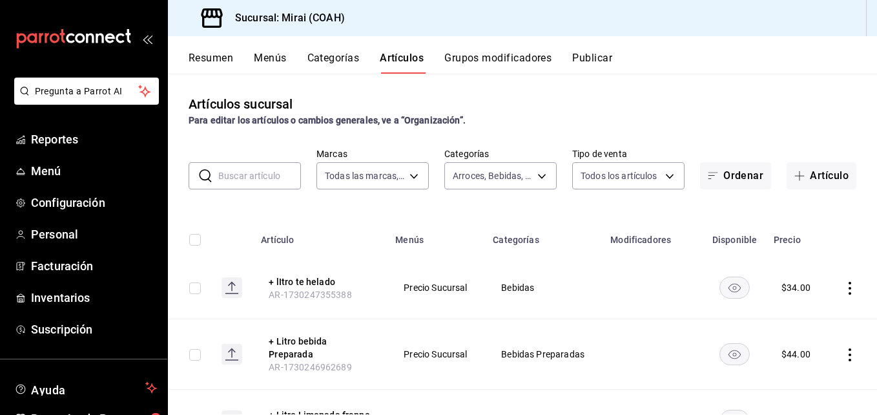
click at [782, 288] on div "$ 34.00" at bounding box center [796, 287] width 29 height 13
click at [302, 282] on button "+ lItro te helado" at bounding box center [320, 281] width 103 height 13
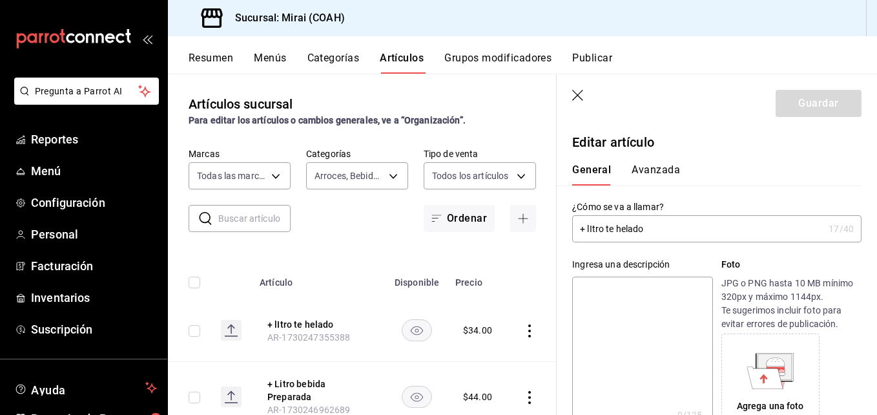
click at [487, 113] on div "Artículos sucursal Para editar los artículos o cambios generales, ve a “Organiz…" at bounding box center [362, 110] width 389 height 33
click at [577, 97] on icon "button" at bounding box center [578, 96] width 13 height 13
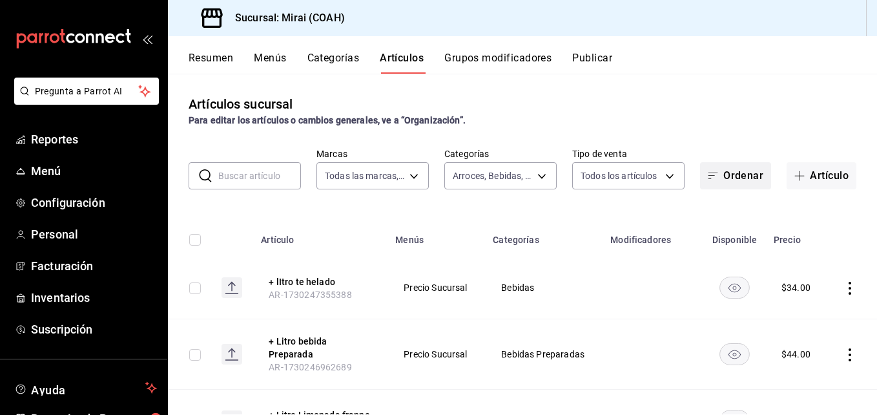
click at [708, 174] on icon "button" at bounding box center [713, 176] width 10 height 10
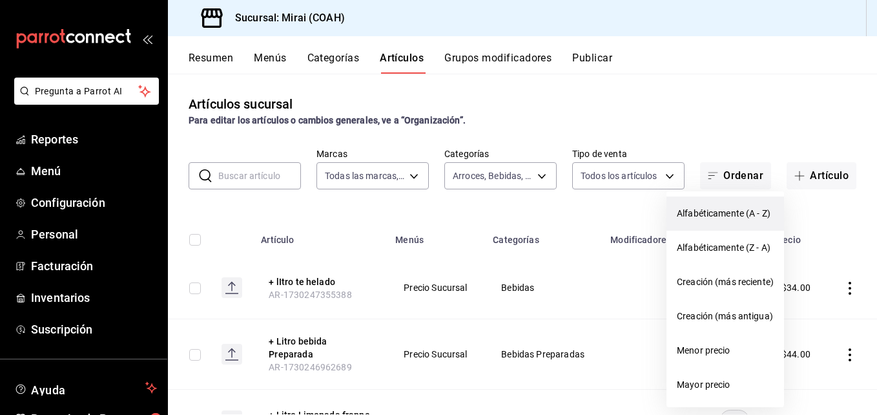
click at [712, 216] on span "Alfabéticamente (A - Z)" at bounding box center [725, 214] width 97 height 14
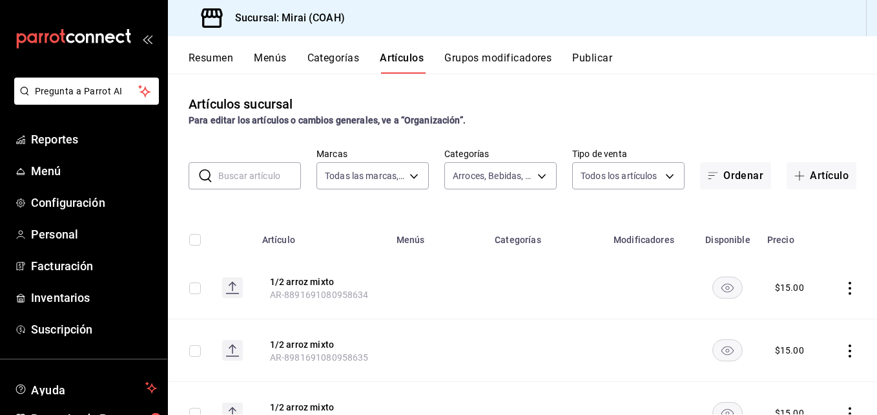
click at [210, 61] on button "Resumen" at bounding box center [211, 63] width 45 height 22
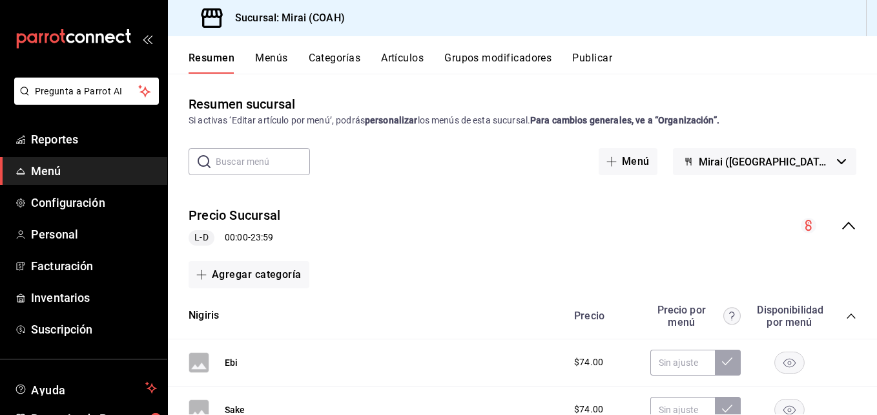
click at [280, 166] on input "text" at bounding box center [263, 162] width 94 height 26
click at [231, 165] on input "text" at bounding box center [263, 162] width 94 height 26
click at [267, 154] on input "text" at bounding box center [263, 162] width 94 height 26
click at [237, 162] on input "text" at bounding box center [263, 162] width 94 height 26
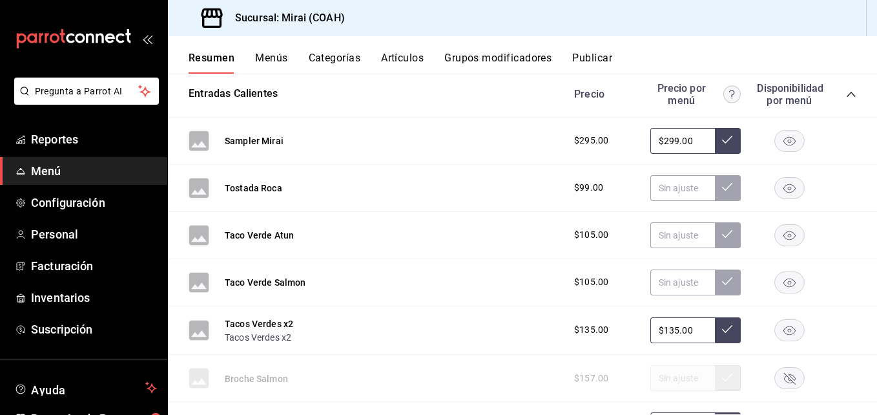
scroll to position [640, 0]
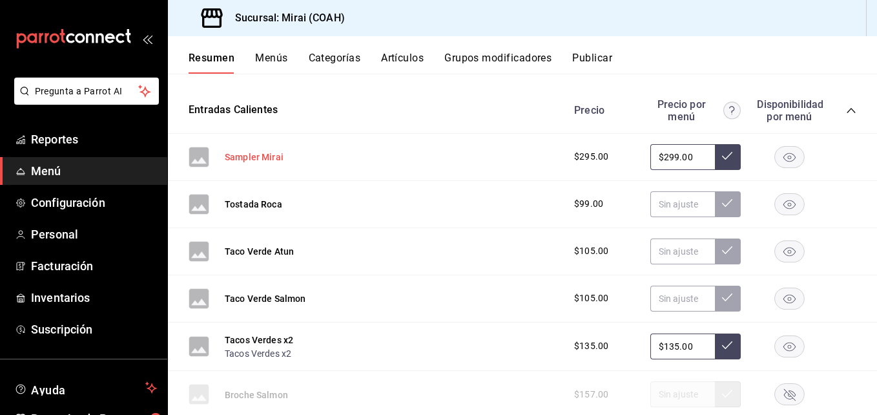
click at [246, 158] on button "Sampler Mirai" at bounding box center [254, 157] width 59 height 13
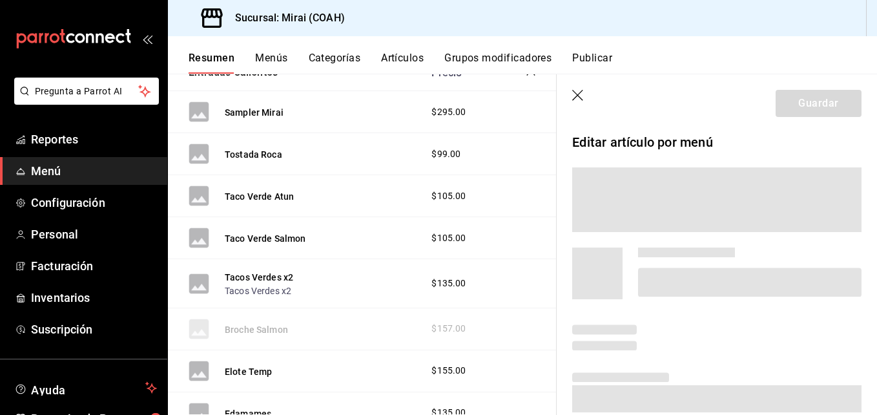
scroll to position [593, 0]
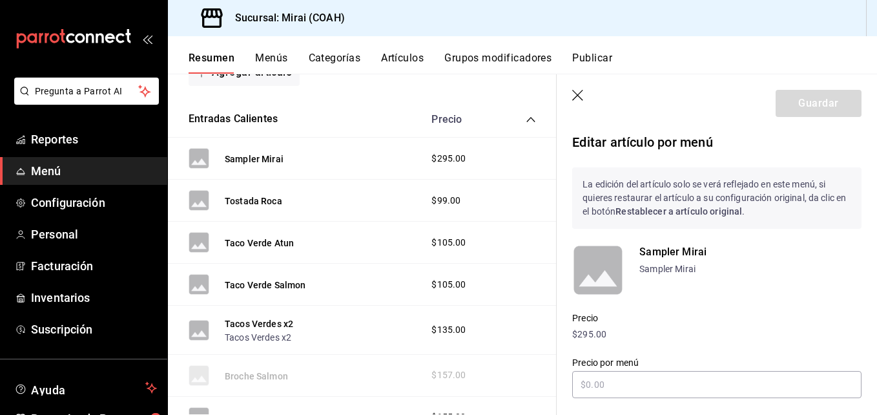
type input "$299.00"
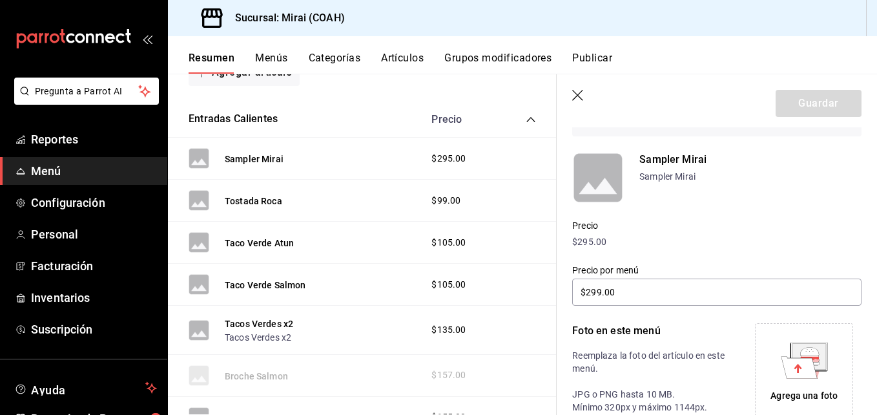
scroll to position [94, 0]
click at [591, 241] on p "$295.00" at bounding box center [716, 241] width 289 height 14
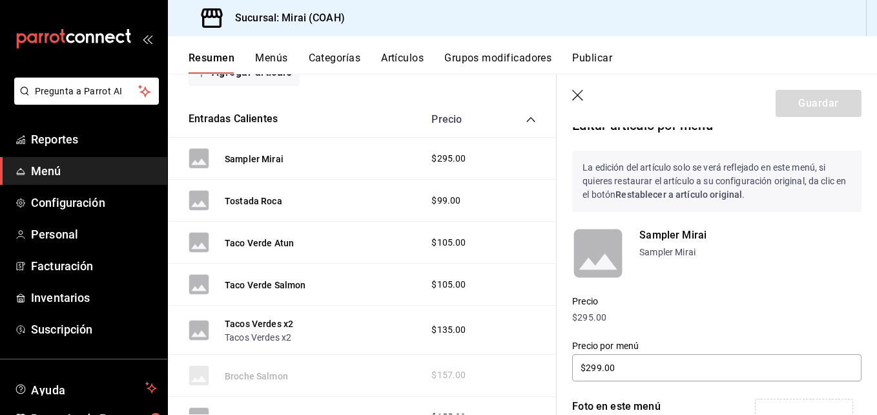
scroll to position [0, 0]
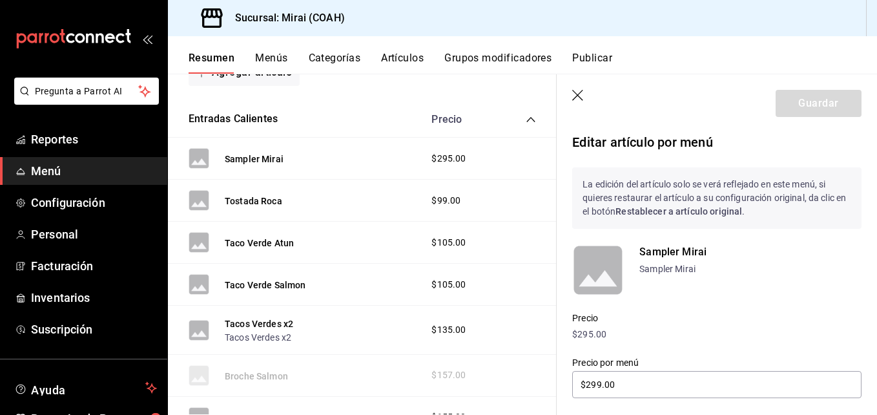
click at [580, 98] on icon "button" at bounding box center [578, 96] width 13 height 13
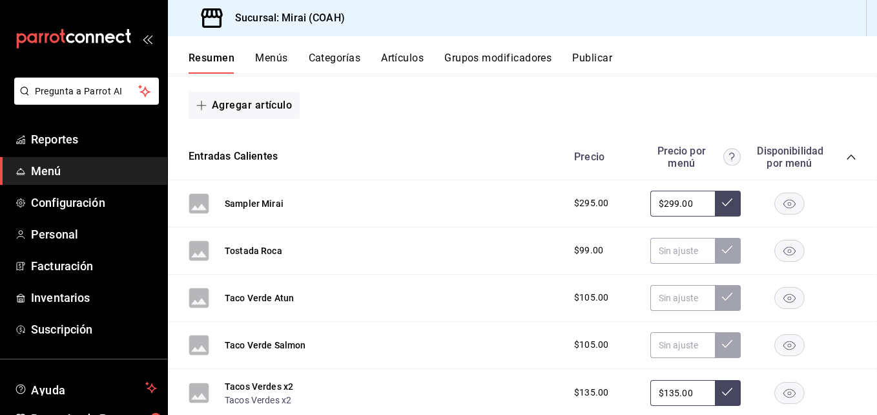
scroll to position [640, 0]
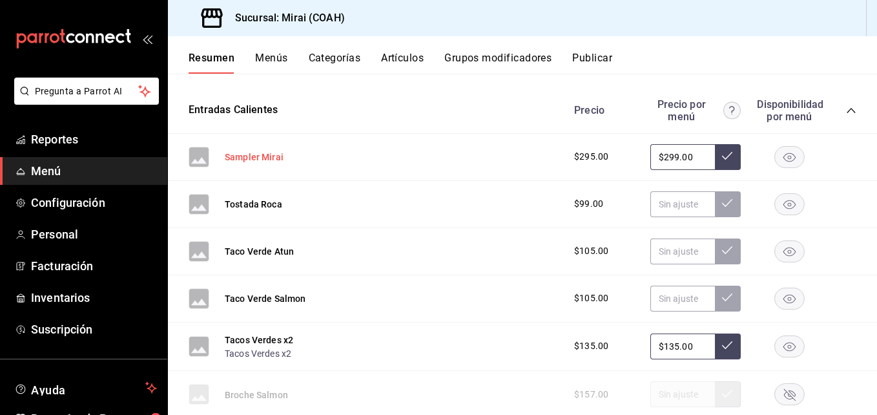
click at [255, 156] on button "Sampler Mirai" at bounding box center [254, 157] width 59 height 13
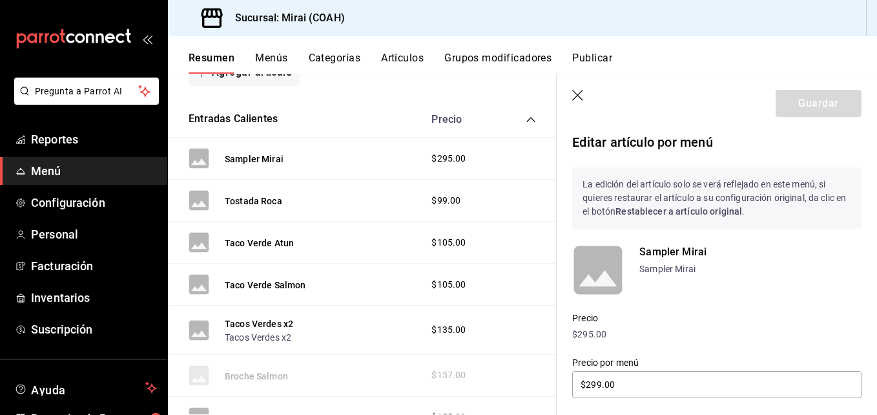
click at [581, 95] on icon "button" at bounding box center [578, 96] width 13 height 13
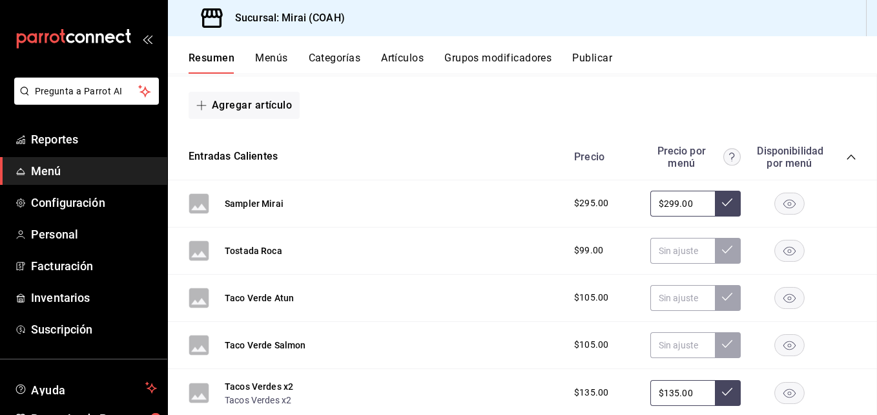
scroll to position [640, 0]
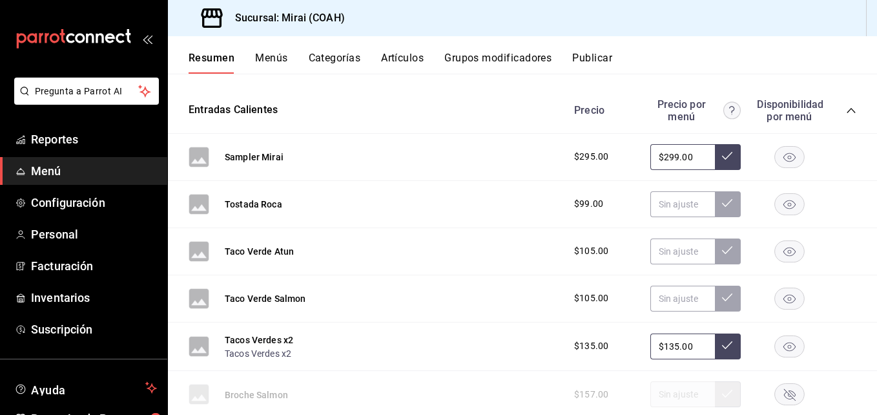
click at [276, 52] on button "Menús" at bounding box center [271, 63] width 32 height 22
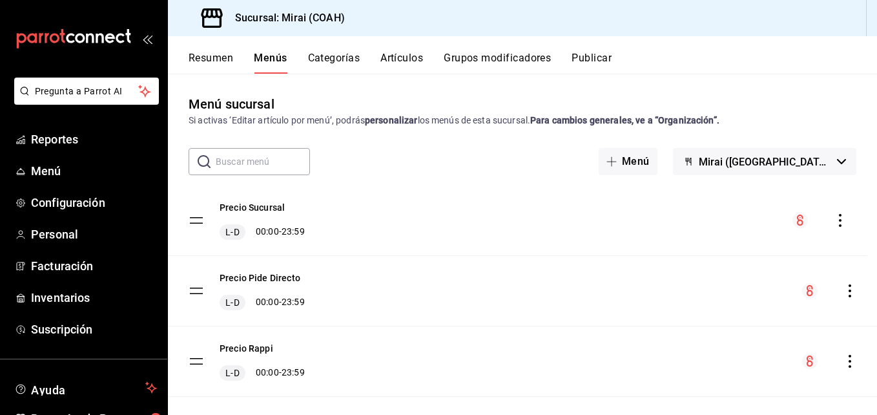
click at [198, 221] on tbody "Precio Sucursal L-D 00:00 - 23:59 Precio Pide Directo L-D 00:00 - 23:59 Precio …" at bounding box center [522, 290] width 709 height 211
click at [272, 203] on button "Precio Sucursal" at bounding box center [252, 207] width 65 height 13
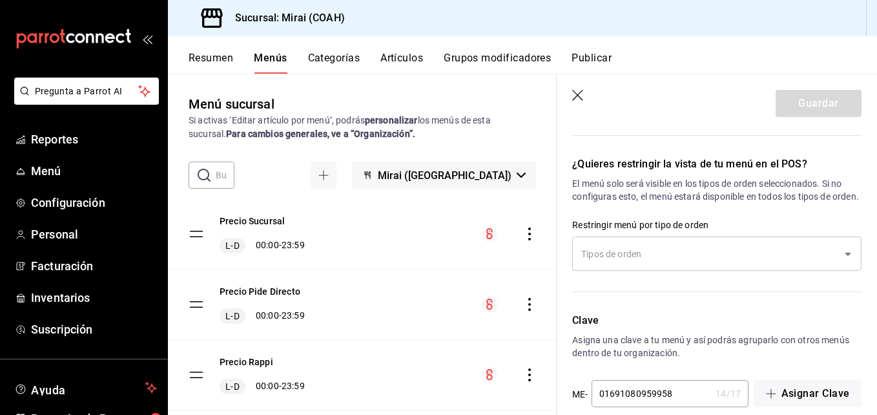
scroll to position [1876, 0]
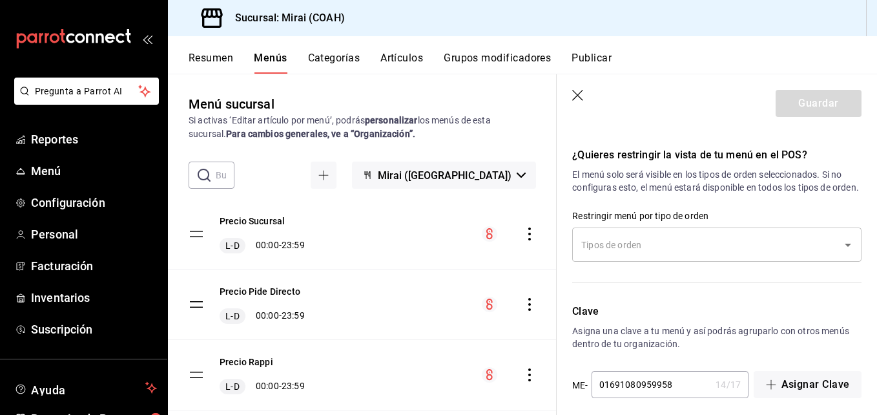
click at [579, 96] on icon "button" at bounding box center [577, 95] width 11 height 11
checkbox input "false"
type input "1756242726447"
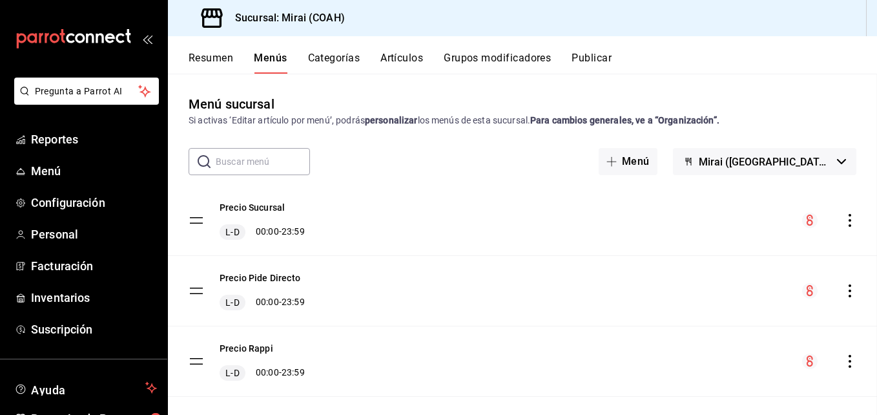
checkbox input "false"
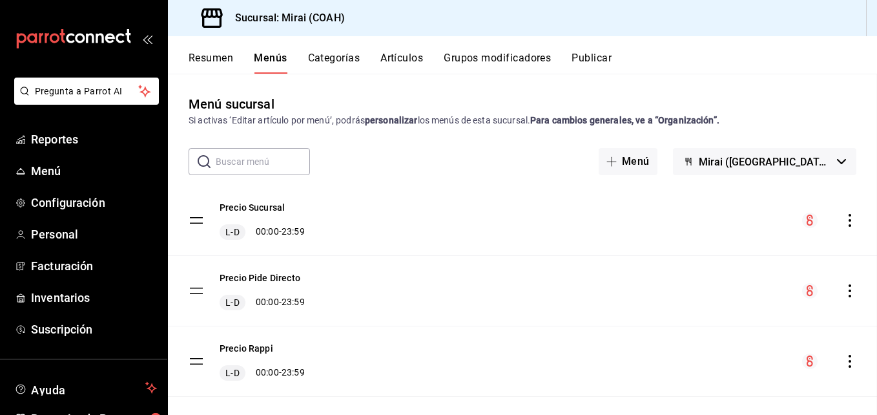
checkbox input "false"
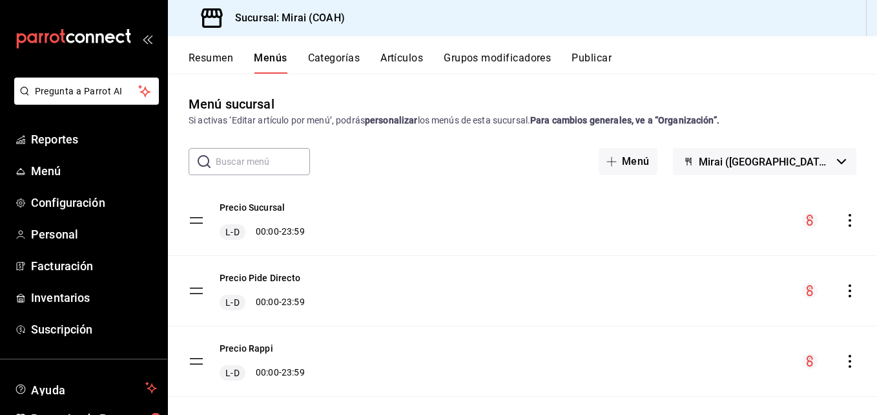
click at [334, 58] on button "Categorías" at bounding box center [334, 63] width 52 height 22
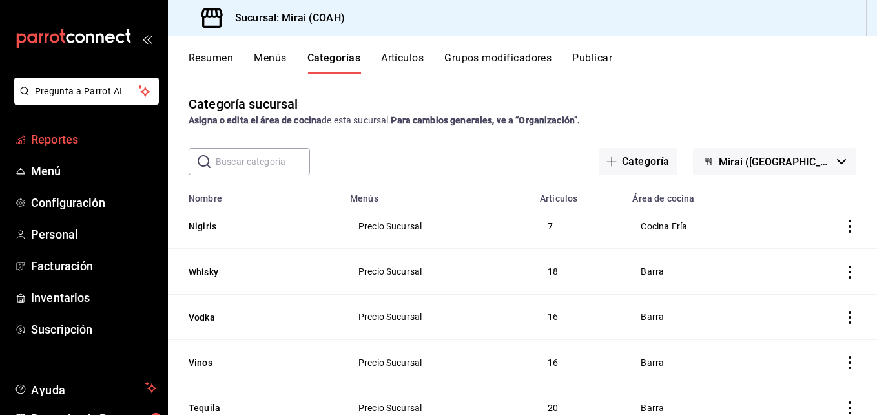
click at [53, 145] on span "Reportes" at bounding box center [94, 139] width 126 height 17
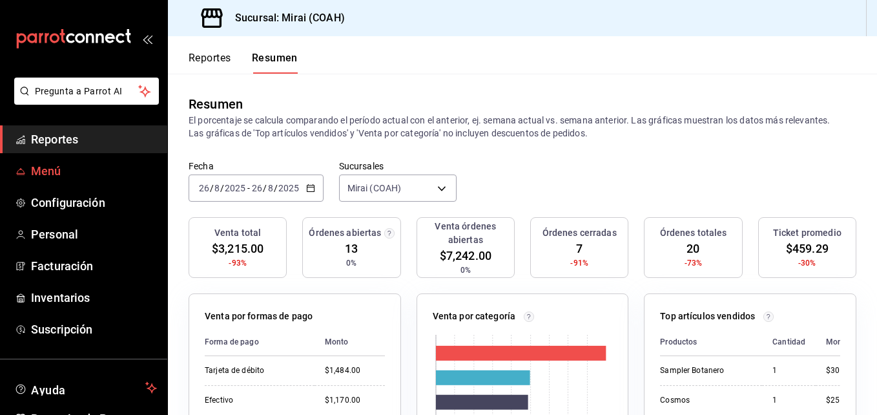
click at [56, 173] on span "Menú" at bounding box center [94, 170] width 126 height 17
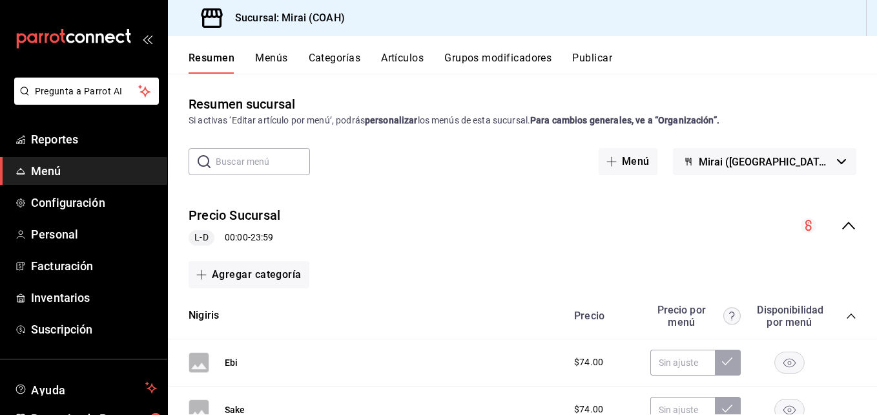
click at [280, 55] on button "Menús" at bounding box center [271, 63] width 32 height 22
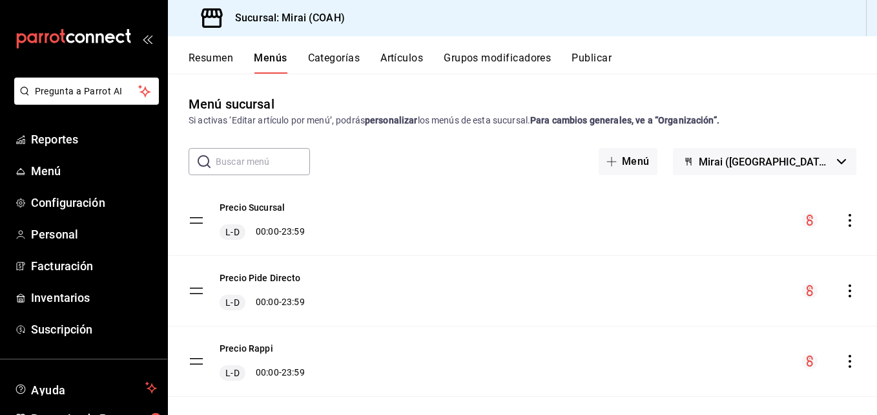
click at [350, 58] on button "Categorías" at bounding box center [334, 63] width 52 height 22
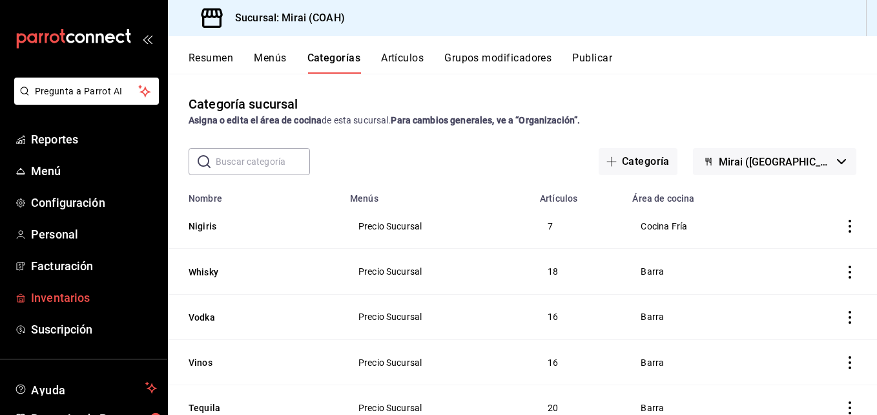
click at [70, 298] on span "Inventarios" at bounding box center [94, 297] width 126 height 17
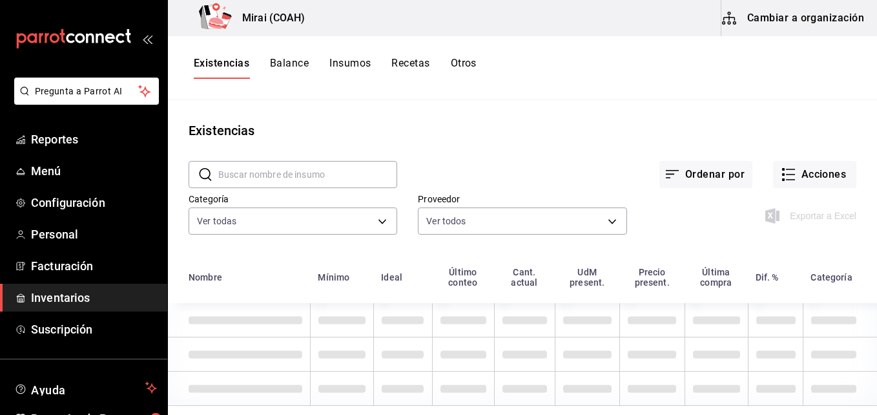
click at [795, 19] on button "Cambiar a organización" at bounding box center [794, 18] width 145 height 36
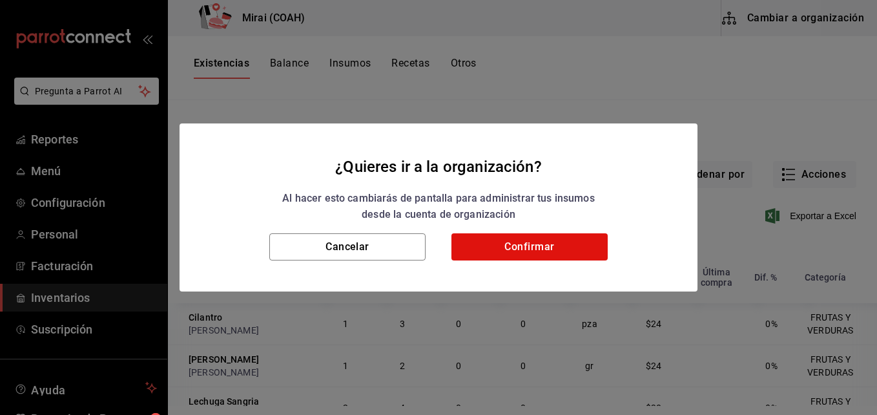
click at [554, 244] on button "Confirmar" at bounding box center [530, 246] width 156 height 27
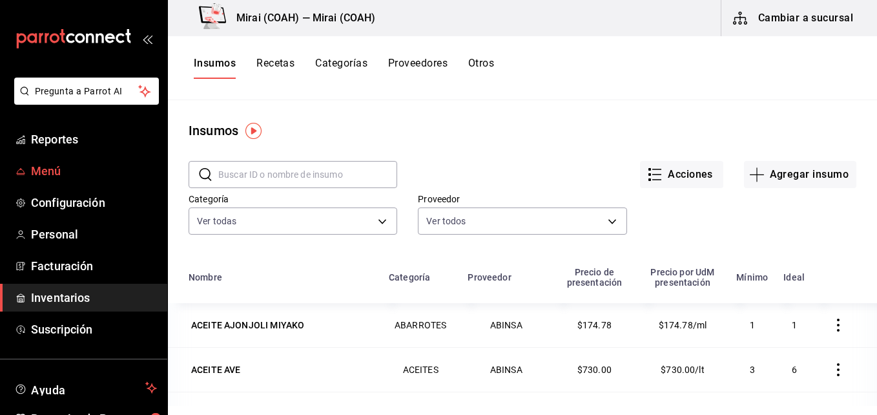
click at [47, 165] on span "Menú" at bounding box center [94, 170] width 126 height 17
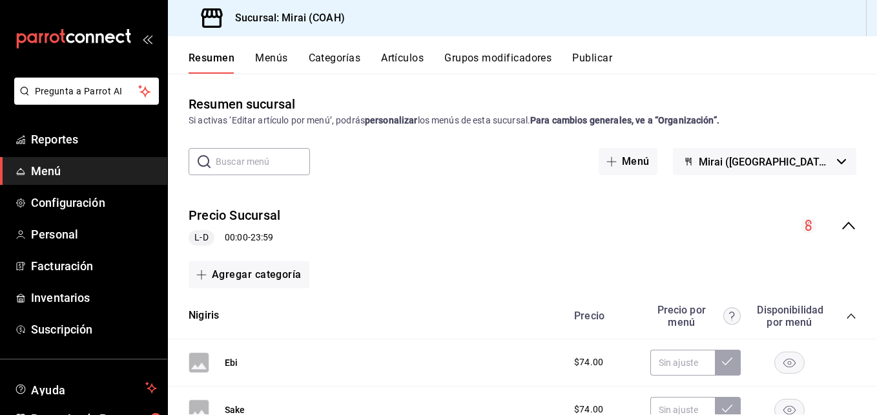
click at [278, 59] on button "Menús" at bounding box center [271, 63] width 32 height 22
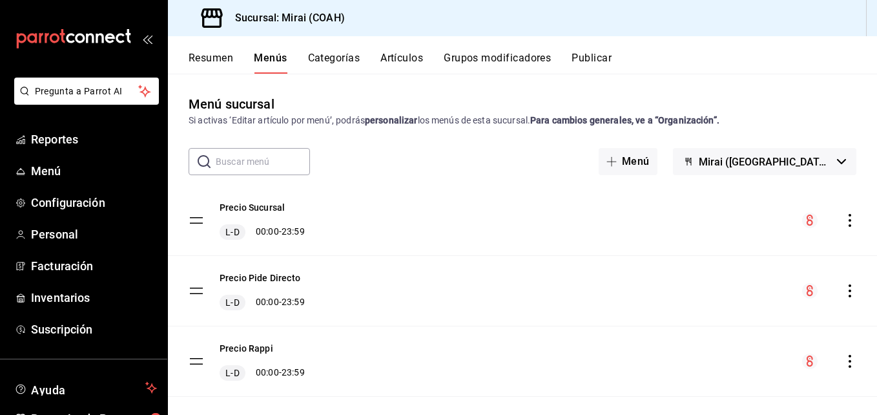
click at [337, 59] on button "Categorías" at bounding box center [334, 63] width 52 height 22
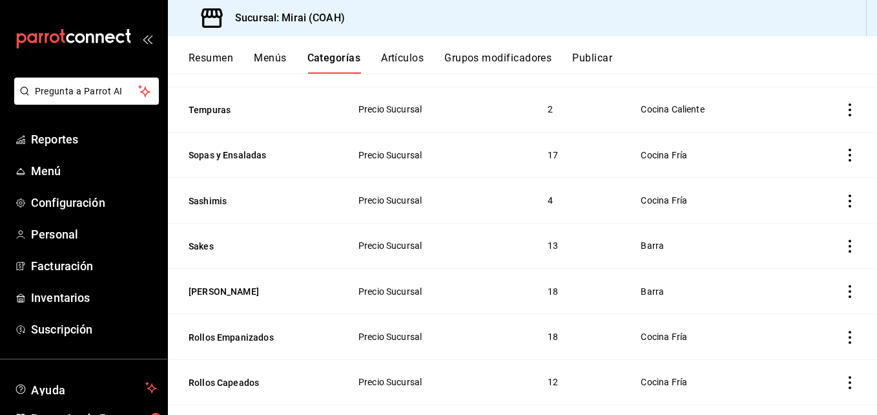
scroll to position [393, 0]
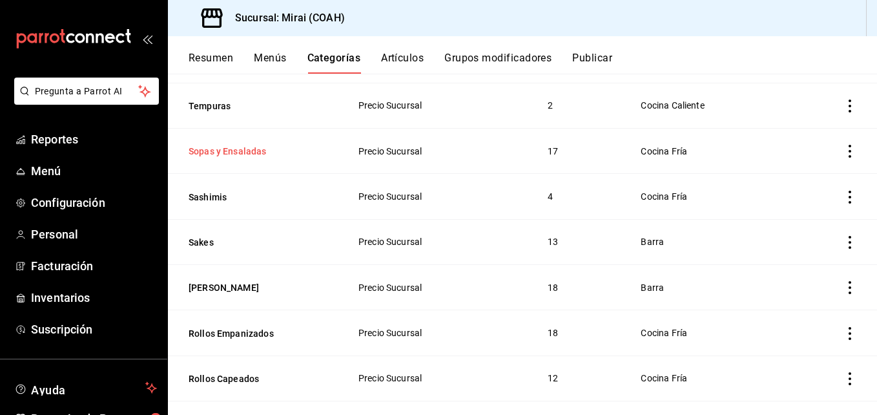
click at [254, 145] on button "Sopas y Ensaladas" at bounding box center [253, 151] width 129 height 13
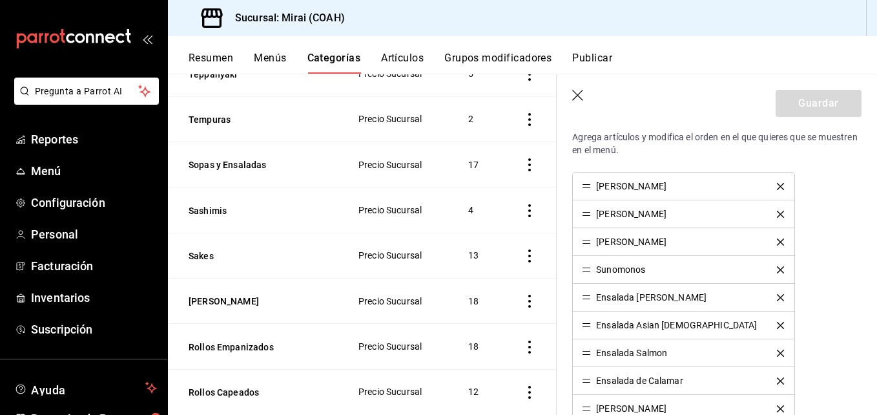
scroll to position [379, 0]
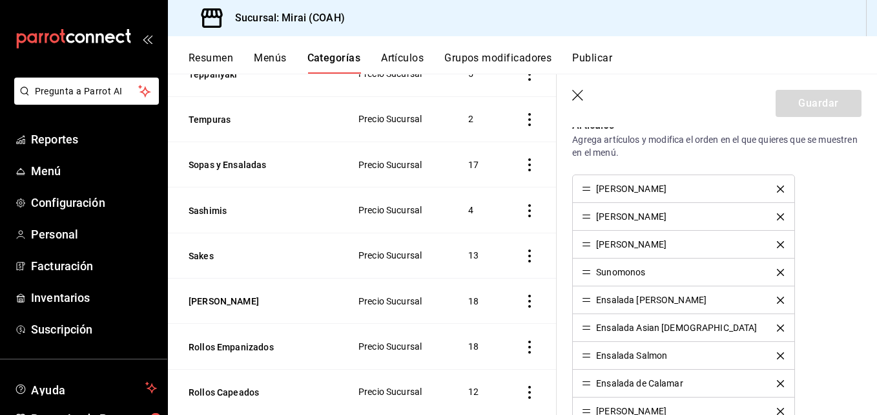
click at [638, 190] on div "[PERSON_NAME]" at bounding box center [631, 188] width 70 height 9
click at [580, 96] on icon "button" at bounding box center [578, 96] width 13 height 13
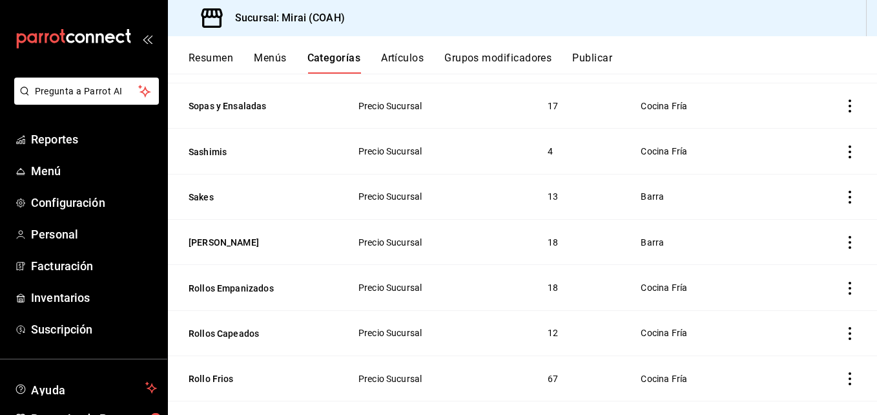
click at [403, 53] on button "Artículos" at bounding box center [402, 63] width 43 height 22
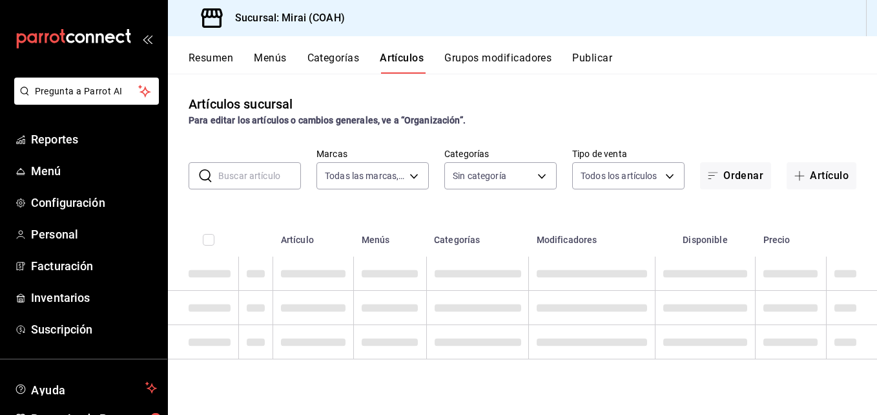
type input "183a807c-22b5-455a-989e-9c50dfc5d7ed"
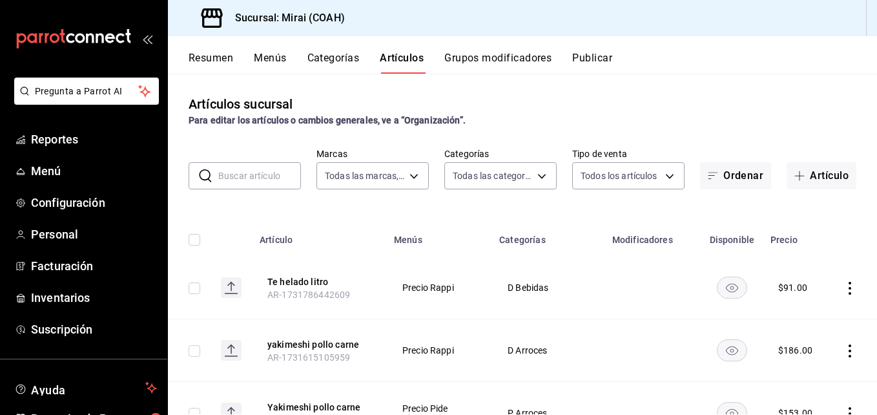
type input "0dea88d3-62a2-4a50-b849-92a092e0be31,82377a20-6673-487a-ba65-8d9646d03522,c22a9…"
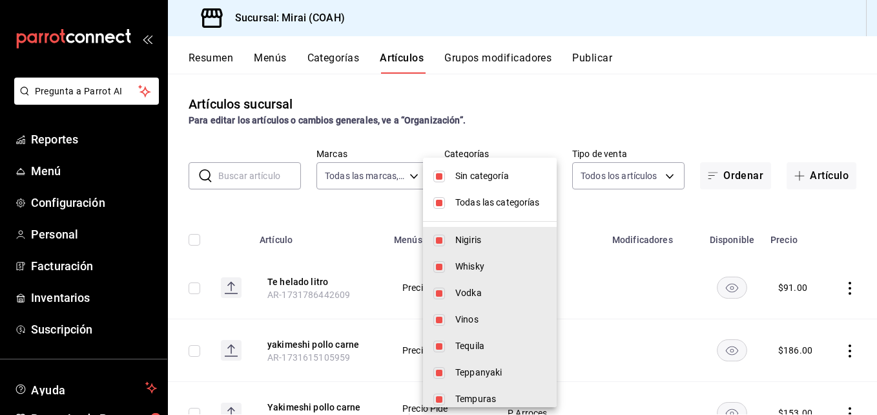
click at [538, 172] on body "Pregunta a Parrot AI Reportes Menú Configuración Personal Facturación Inventari…" at bounding box center [438, 207] width 877 height 415
click at [566, 92] on div at bounding box center [438, 207] width 877 height 415
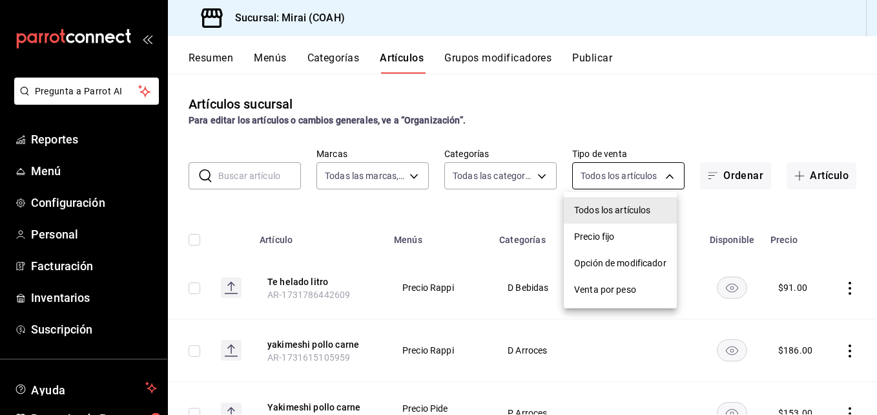
click at [660, 176] on body "Pregunta a Parrot AI Reportes Menú Configuración Personal Facturación Inventari…" at bounding box center [438, 207] width 877 height 415
click at [650, 142] on div at bounding box center [438, 207] width 877 height 415
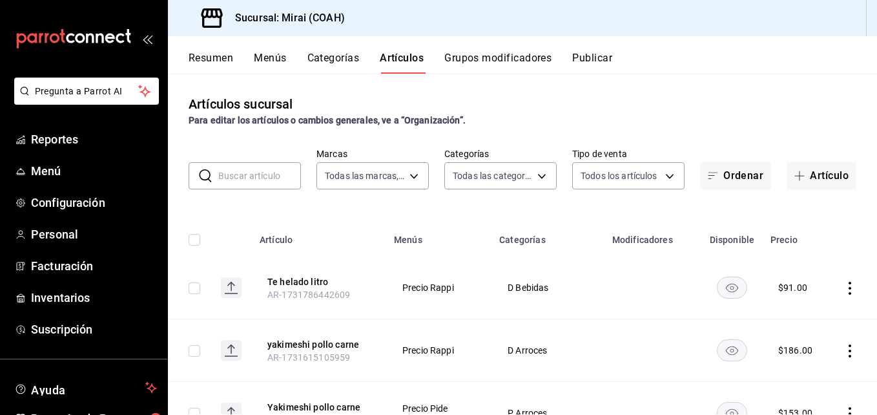
click at [293, 182] on input "text" at bounding box center [259, 176] width 83 height 26
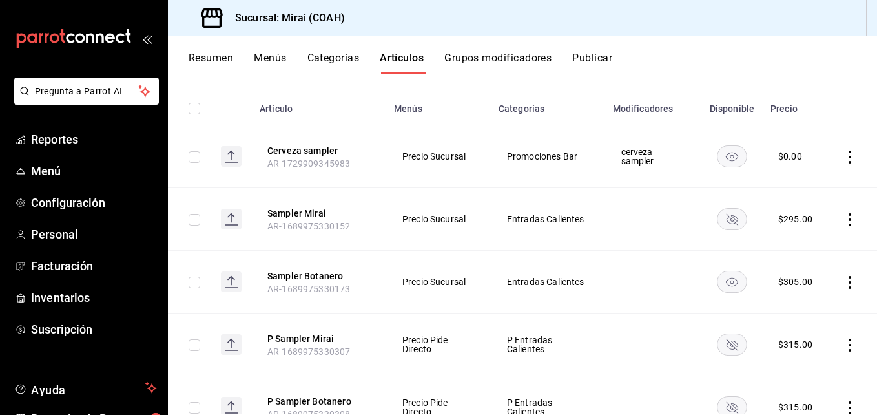
scroll to position [132, 0]
type input "sampler"
click at [218, 60] on button "Resumen" at bounding box center [211, 63] width 45 height 22
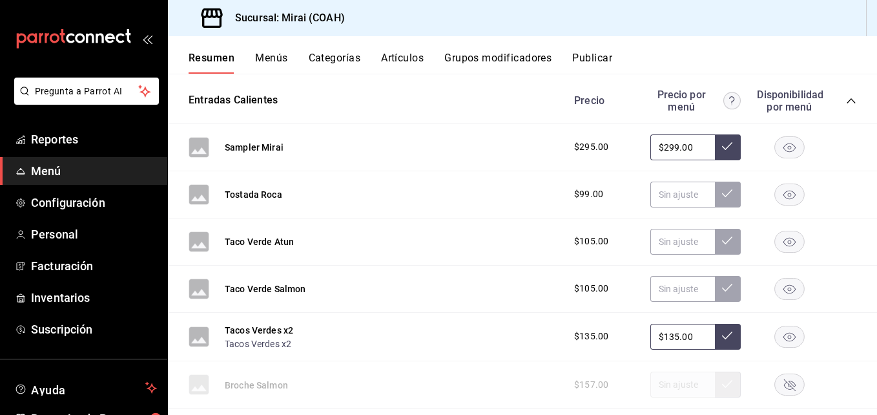
scroll to position [666, 0]
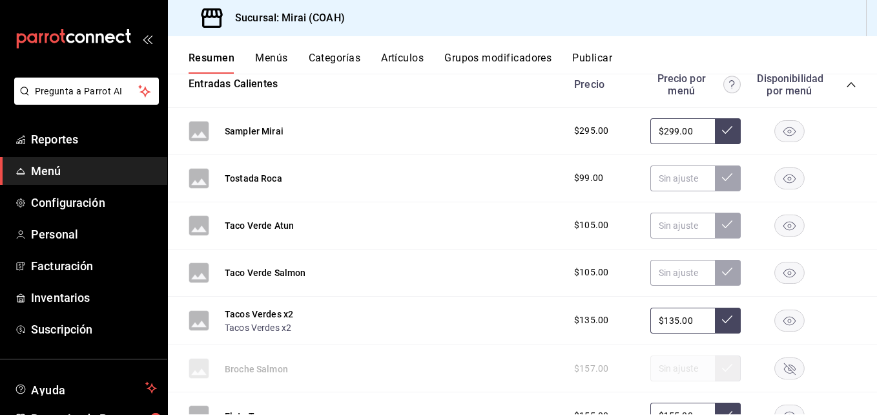
click at [787, 129] on rect "button" at bounding box center [790, 130] width 30 height 21
click at [779, 134] on rect "button" at bounding box center [790, 130] width 30 height 21
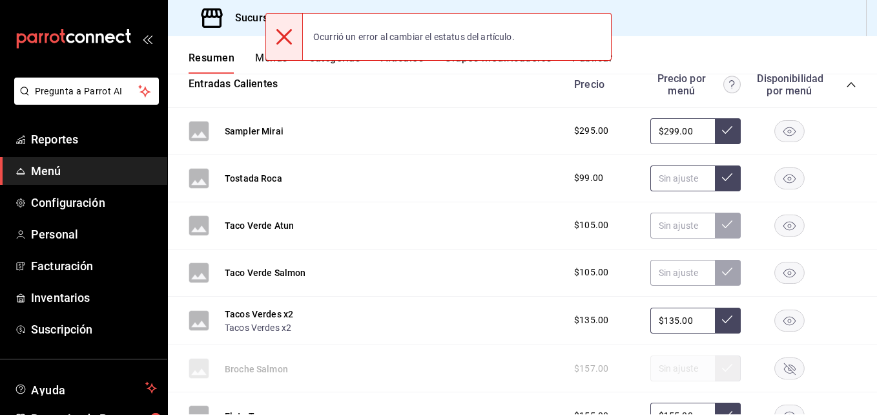
click at [669, 179] on input "text" at bounding box center [683, 178] width 65 height 26
